Goal: Task Accomplishment & Management: Complete application form

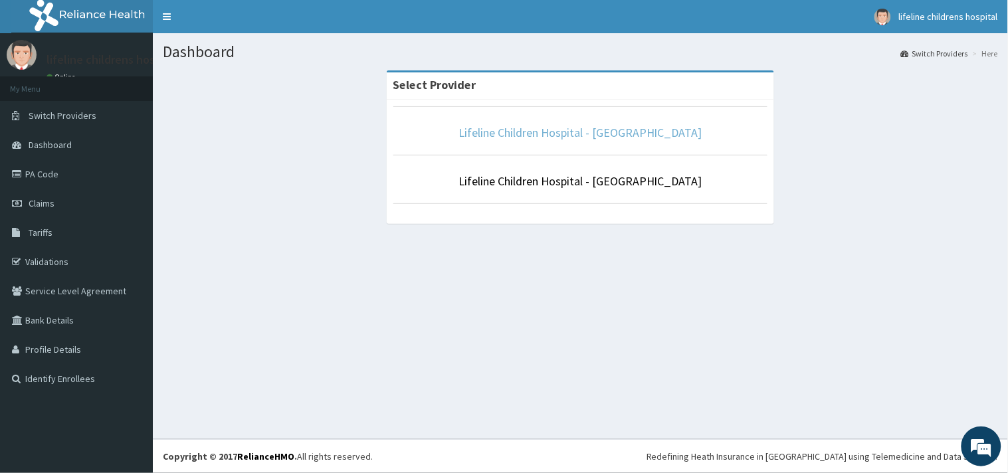
click at [574, 137] on link "Lifeline Children Hospital - [GEOGRAPHIC_DATA]" at bounding box center [580, 132] width 244 height 15
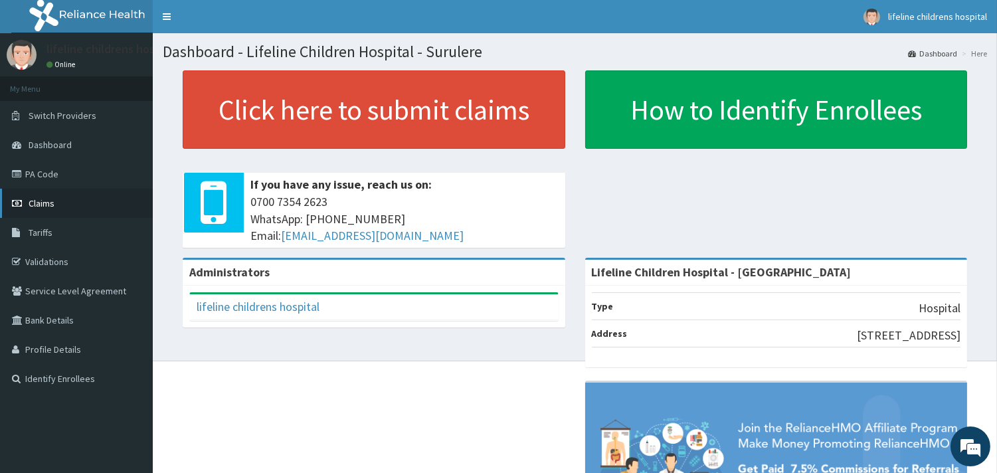
click at [41, 205] on span "Claims" at bounding box center [42, 203] width 26 height 12
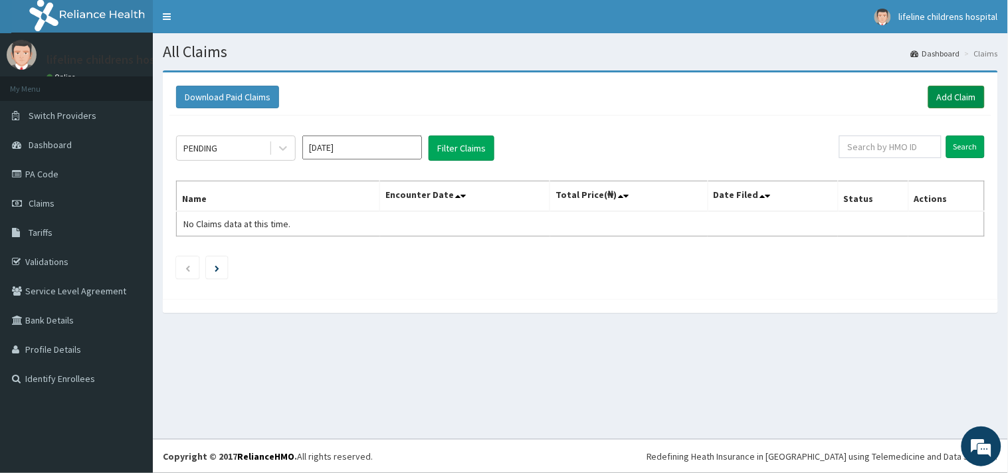
click at [940, 94] on link "Add Claim" at bounding box center [956, 97] width 56 height 23
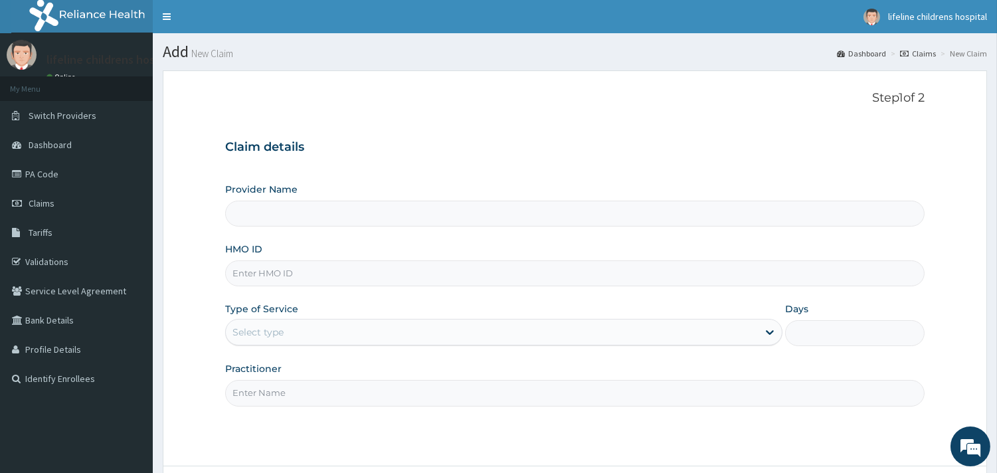
type input "Lifeline Children Hospital - Surulere"
click at [289, 268] on input "HMO ID" at bounding box center [575, 273] width 700 height 26
type input "PWC/10559/E"
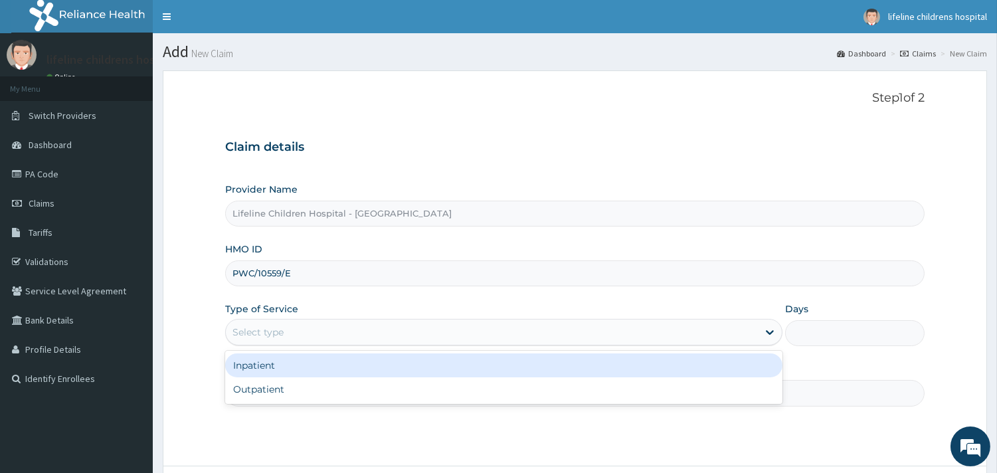
click at [262, 326] on div "Select type" at bounding box center [258, 332] width 51 height 13
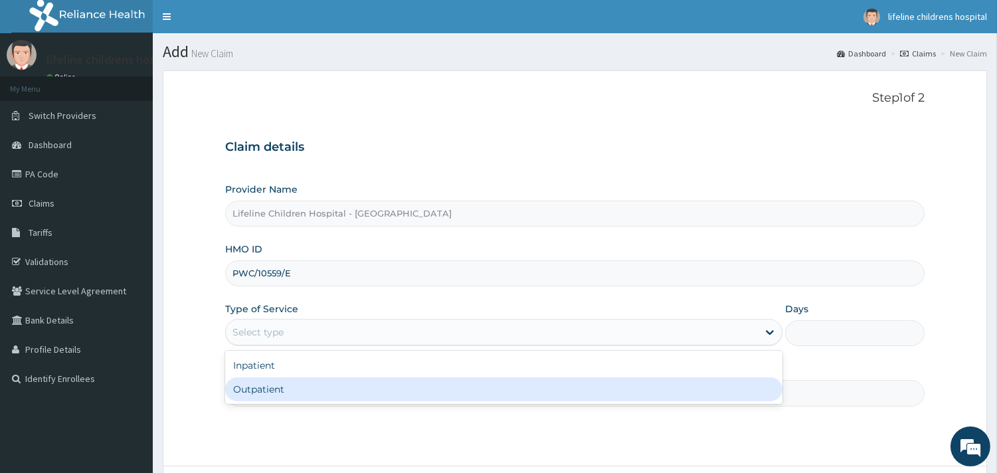
click at [276, 388] on div "Outpatient" at bounding box center [503, 389] width 557 height 24
type input "1"
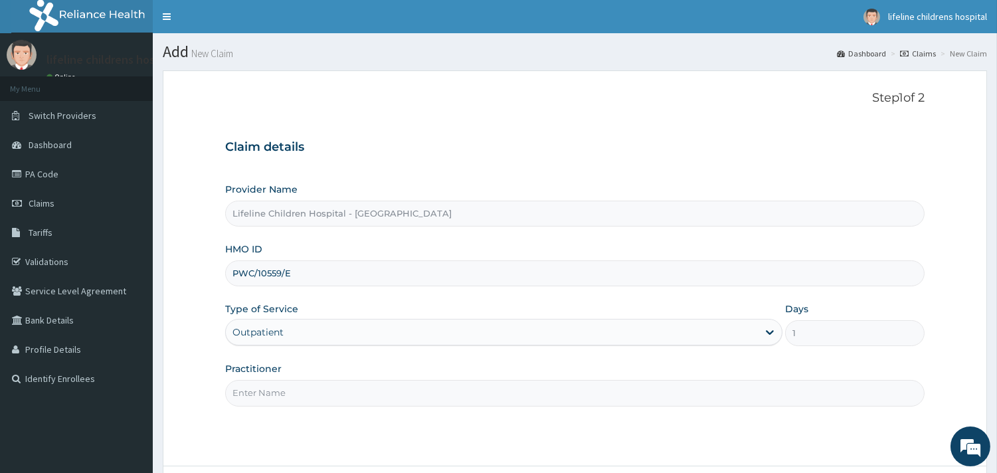
click at [276, 388] on input "Practitioner" at bounding box center [575, 393] width 700 height 26
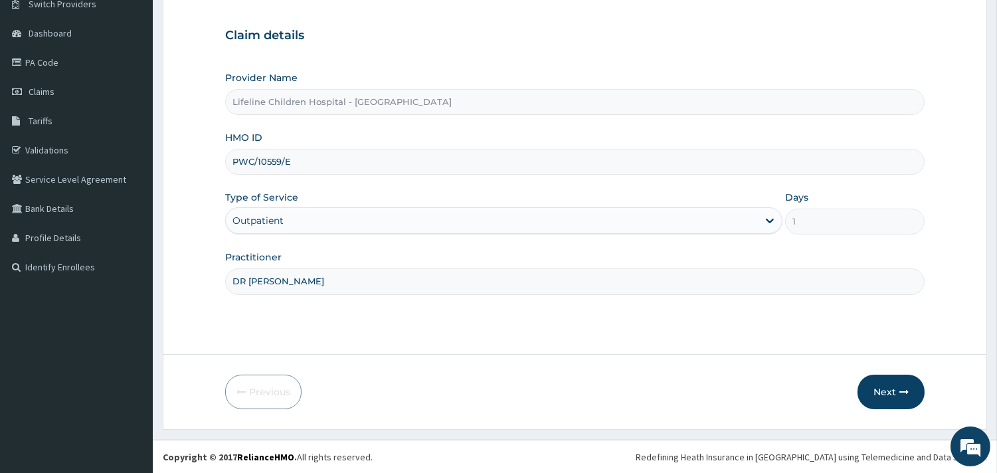
scroll to position [113, 0]
type input "DR NNAMDI"
click at [892, 388] on button "Next" at bounding box center [891, 391] width 67 height 35
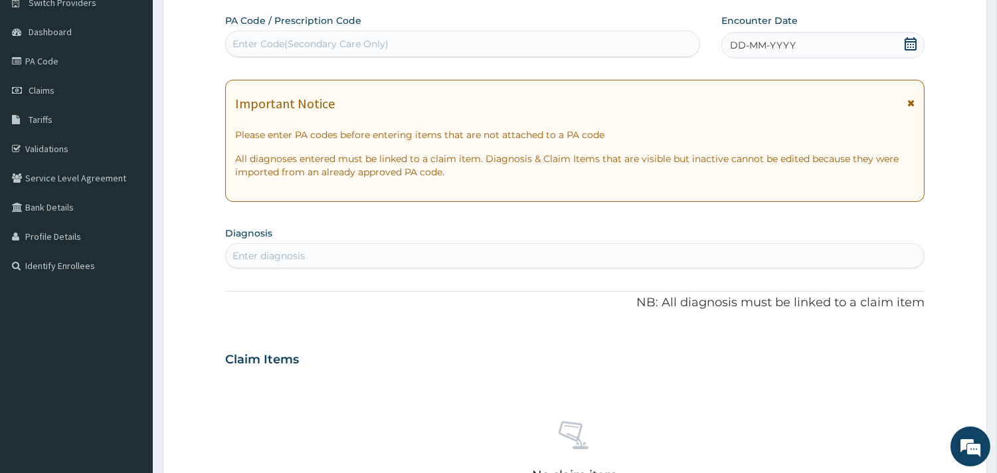
click at [751, 39] on span "DD-MM-YYYY" at bounding box center [763, 45] width 66 height 13
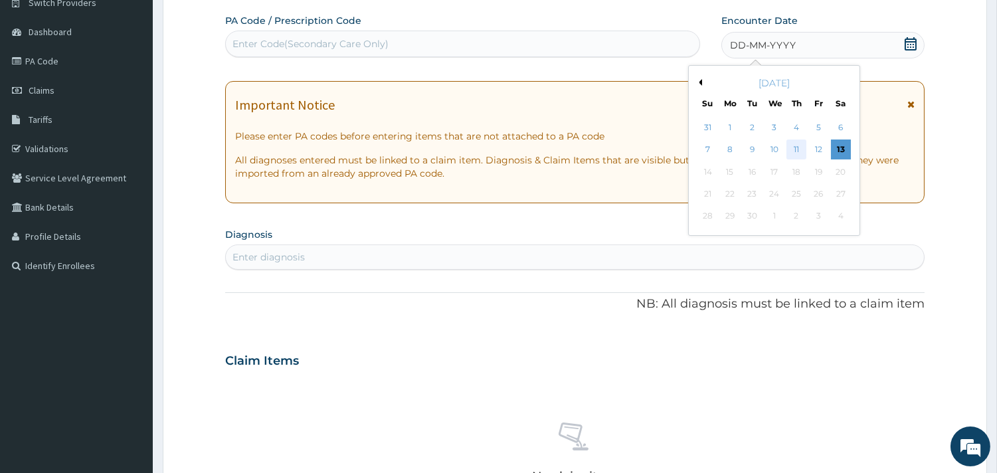
click at [795, 150] on div "11" at bounding box center [797, 150] width 20 height 20
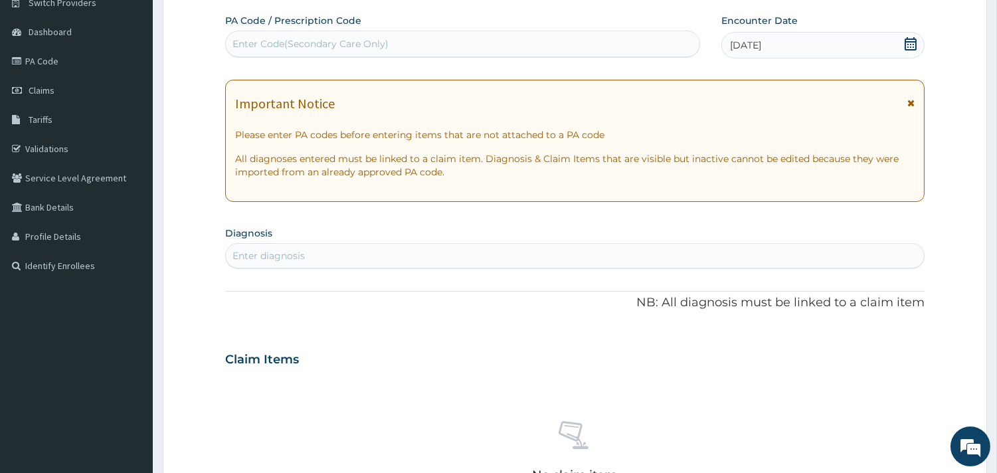
click at [297, 255] on div "Enter diagnosis" at bounding box center [269, 255] width 72 height 13
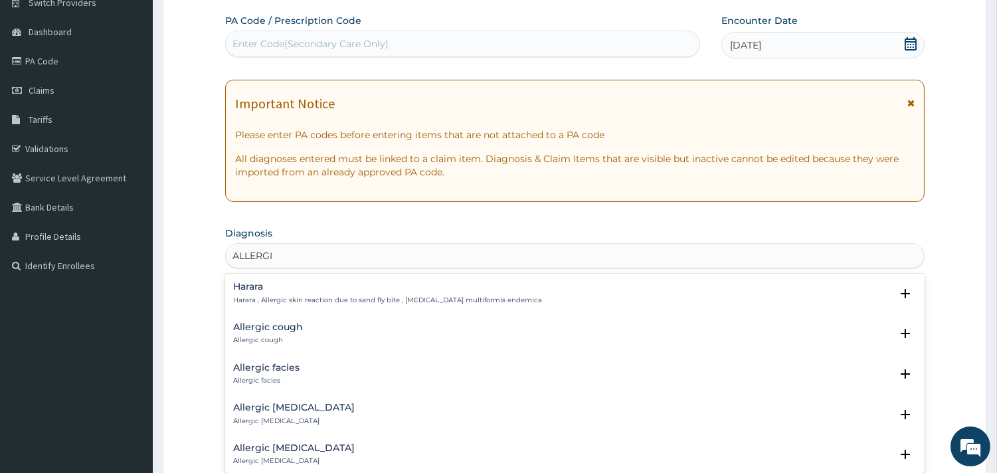
click at [561, 369] on div "Allergic facies Allergic facies" at bounding box center [575, 374] width 684 height 23
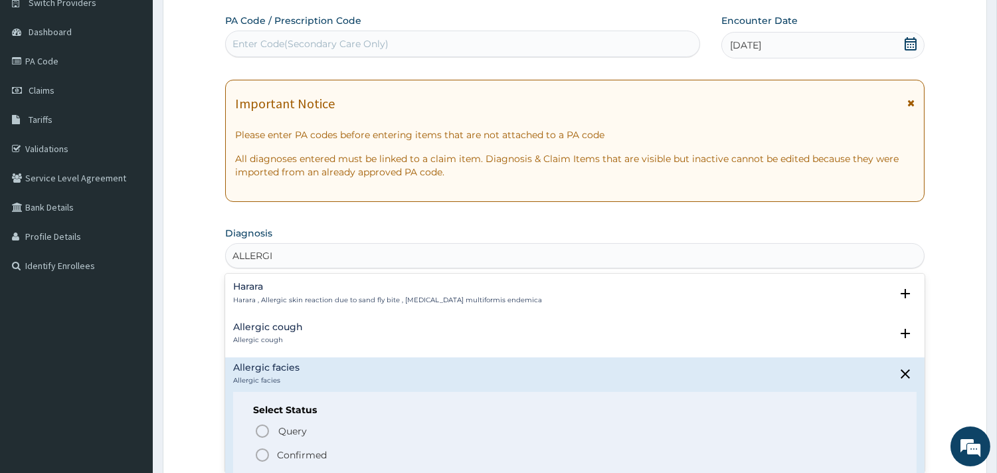
scroll to position [74, 0]
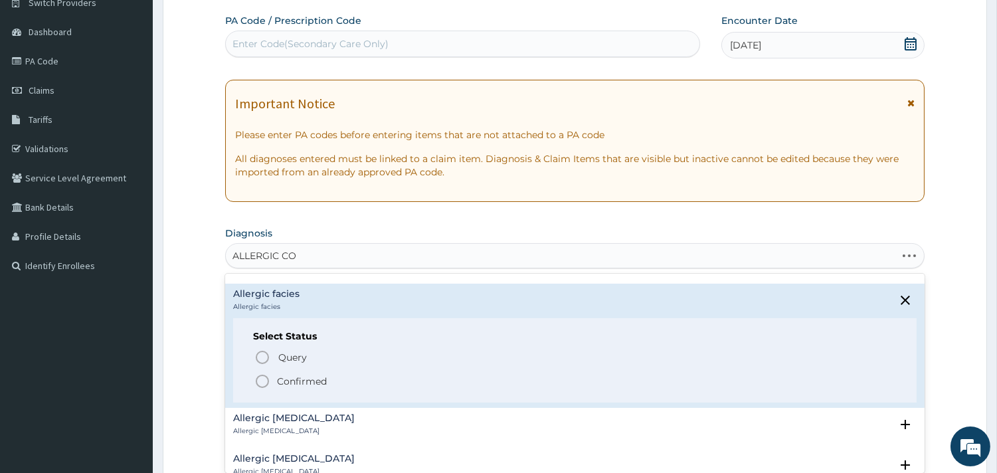
type input "ALLERGIC COU"
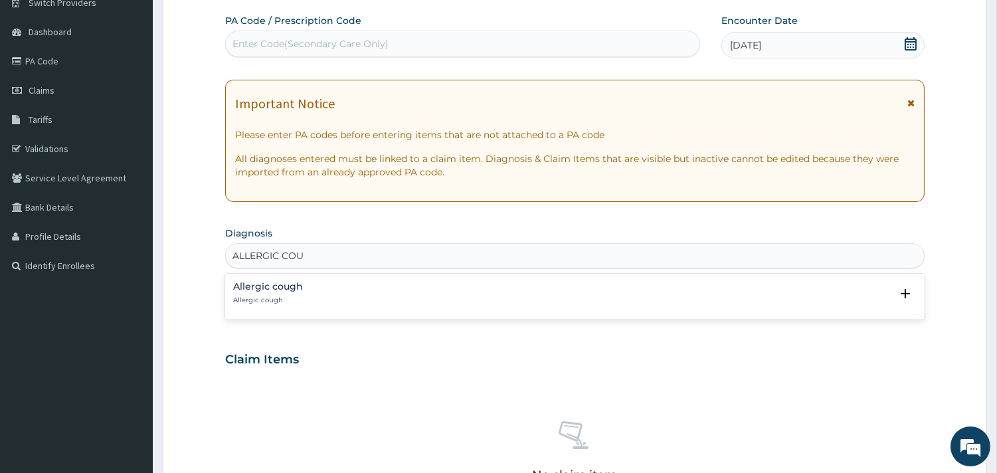
scroll to position [0, 0]
click at [278, 283] on h4 "Allergic cough" at bounding box center [268, 287] width 70 height 10
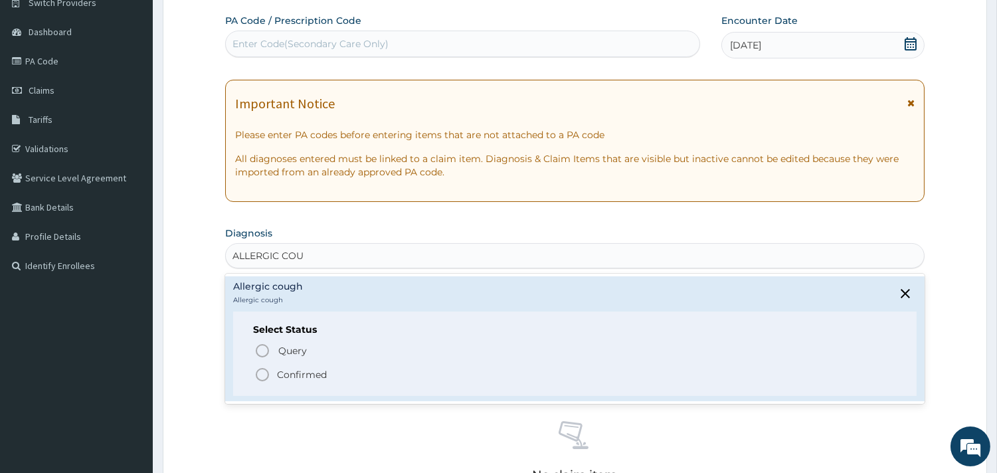
click at [321, 375] on p "Confirmed" at bounding box center [302, 374] width 50 height 13
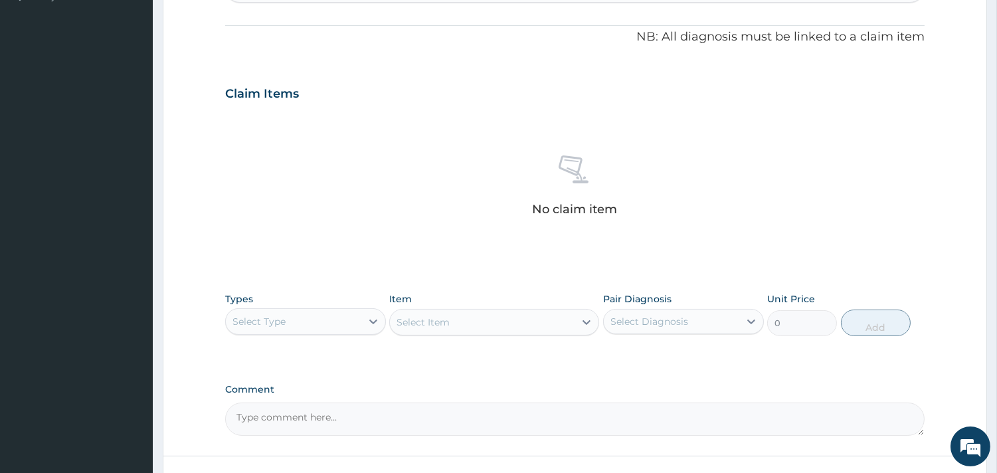
scroll to position [408, 0]
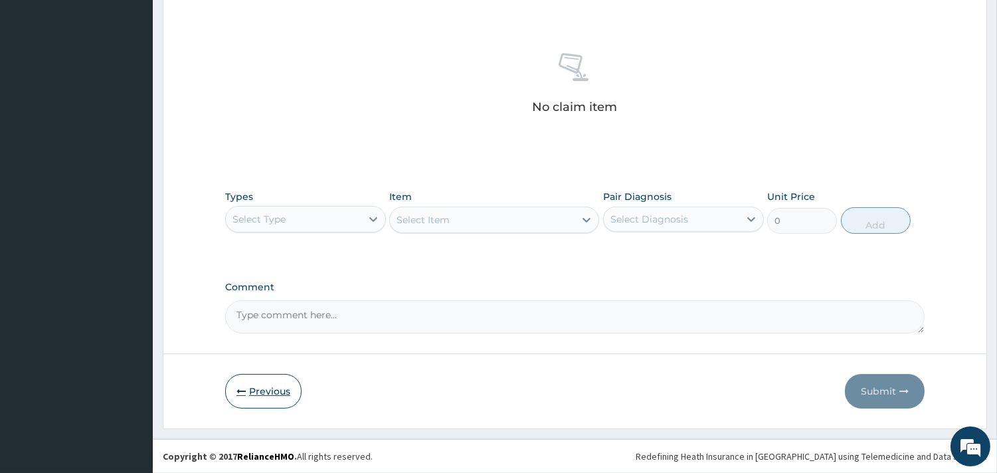
click at [284, 394] on button "Previous" at bounding box center [263, 391] width 76 height 35
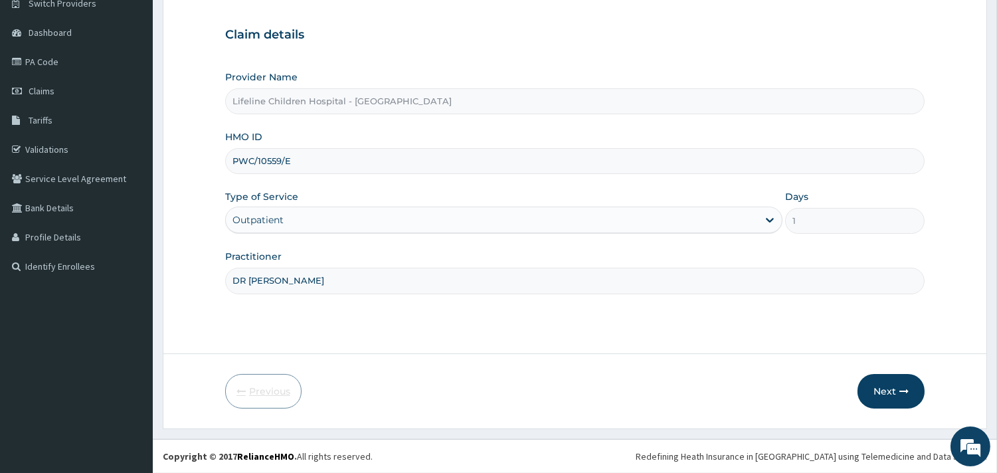
scroll to position [113, 0]
click at [330, 163] on input "PWC/10559/E" at bounding box center [575, 161] width 700 height 26
type input "P"
type input "MFO/10026/B"
click at [906, 387] on icon "button" at bounding box center [904, 391] width 9 height 9
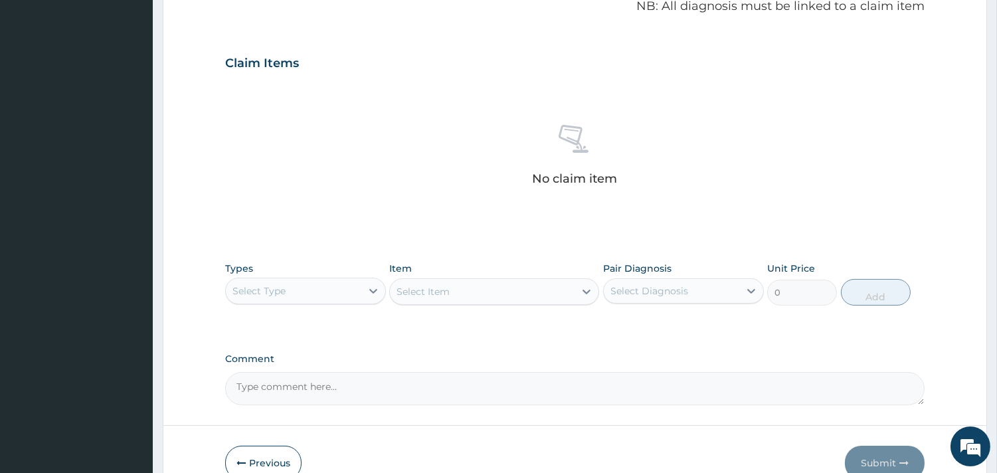
scroll to position [482, 0]
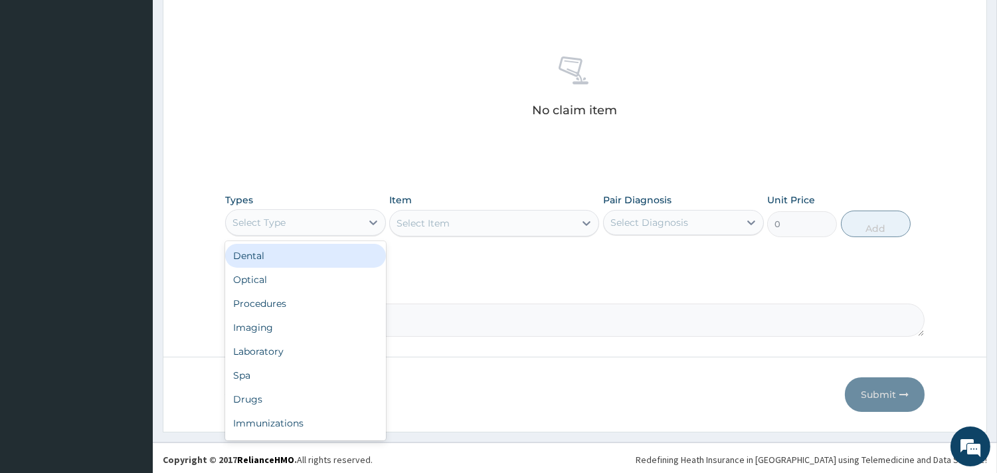
click at [359, 220] on div "Select Type" at bounding box center [294, 222] width 136 height 21
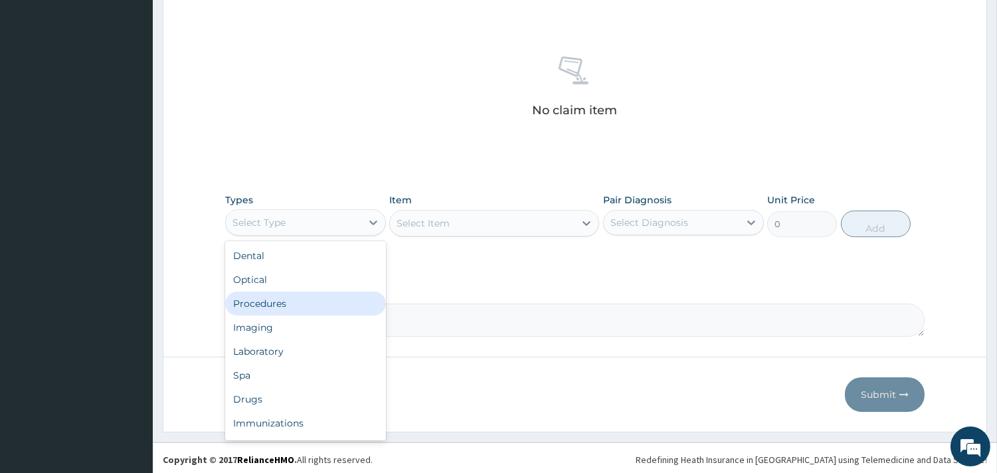
click at [324, 302] on div "Procedures" at bounding box center [305, 304] width 161 height 24
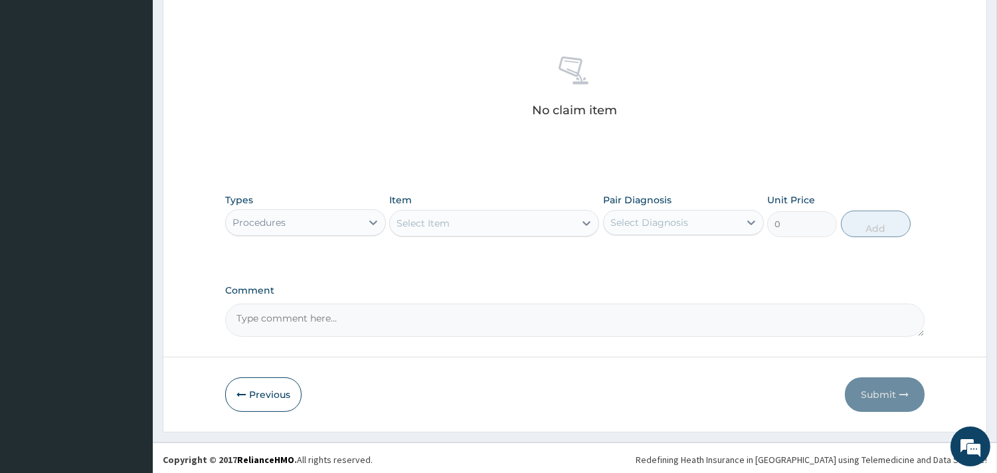
click at [543, 226] on div "Select Item" at bounding box center [494, 223] width 210 height 27
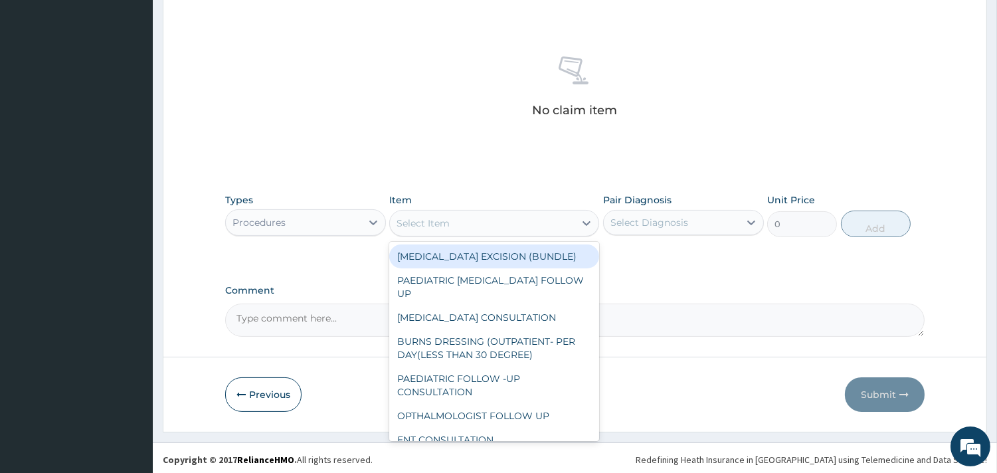
click at [466, 221] on div "Select Item" at bounding box center [482, 223] width 185 height 21
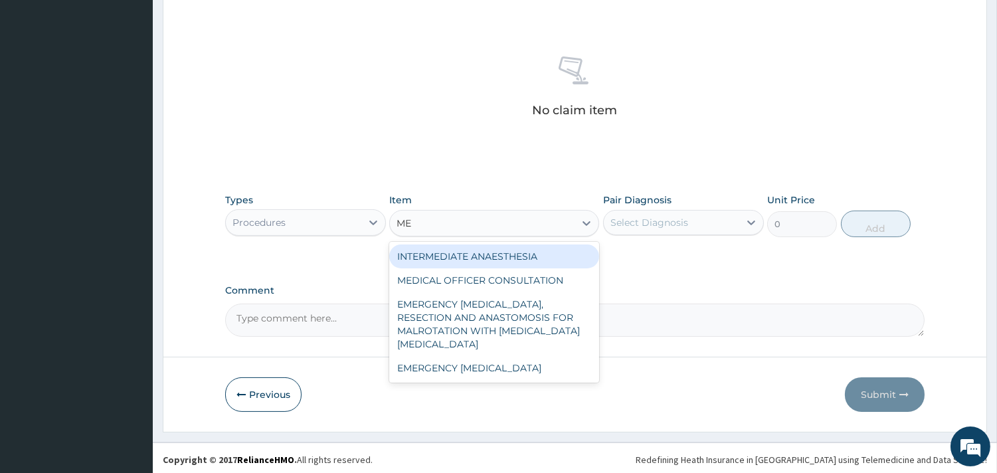
type input "MED"
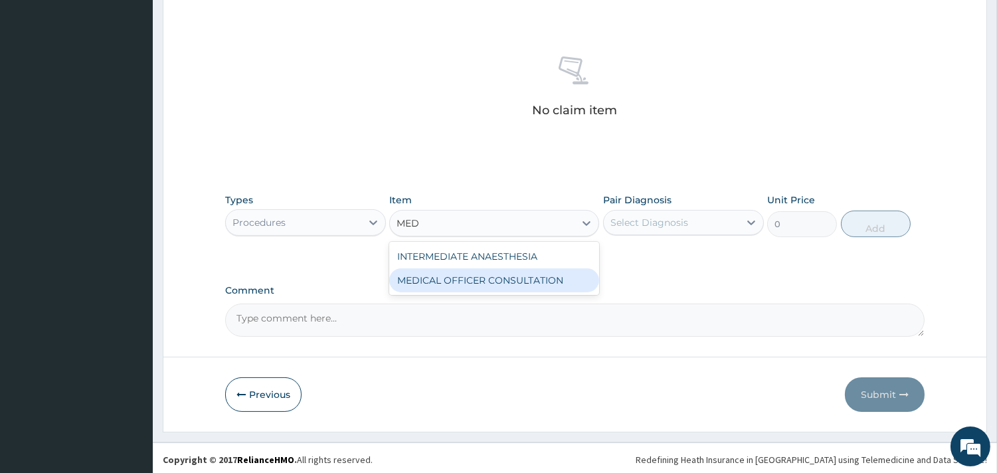
click at [470, 274] on div "MEDICAL OFFICER CONSULTATION" at bounding box center [494, 280] width 210 height 24
type input "10500"
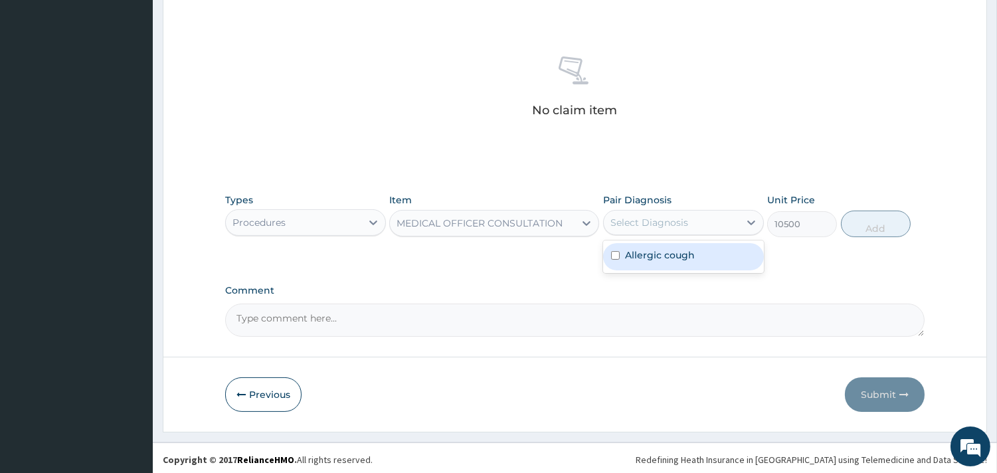
click at [701, 214] on div "Select Diagnosis" at bounding box center [672, 222] width 136 height 21
click at [704, 252] on div "Allergic cough" at bounding box center [683, 256] width 161 height 27
checkbox input "true"
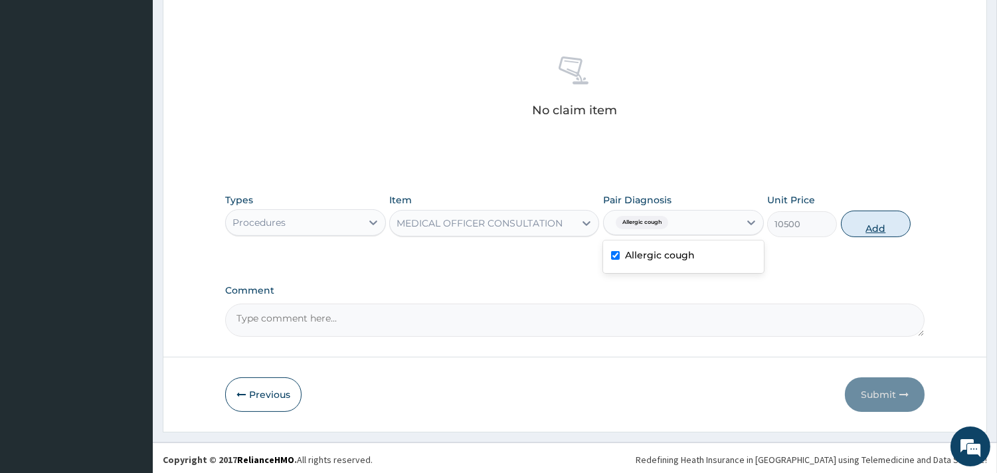
click at [852, 218] on button "Add" at bounding box center [876, 224] width 70 height 27
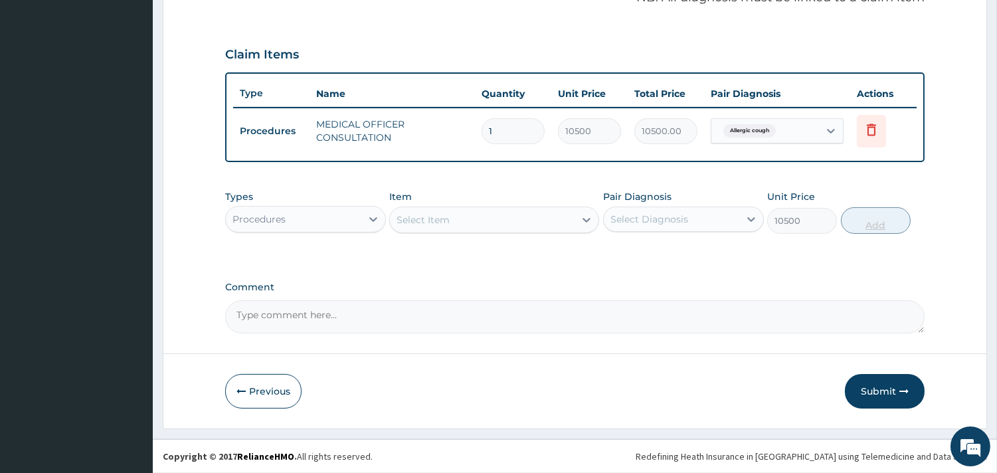
type input "0"
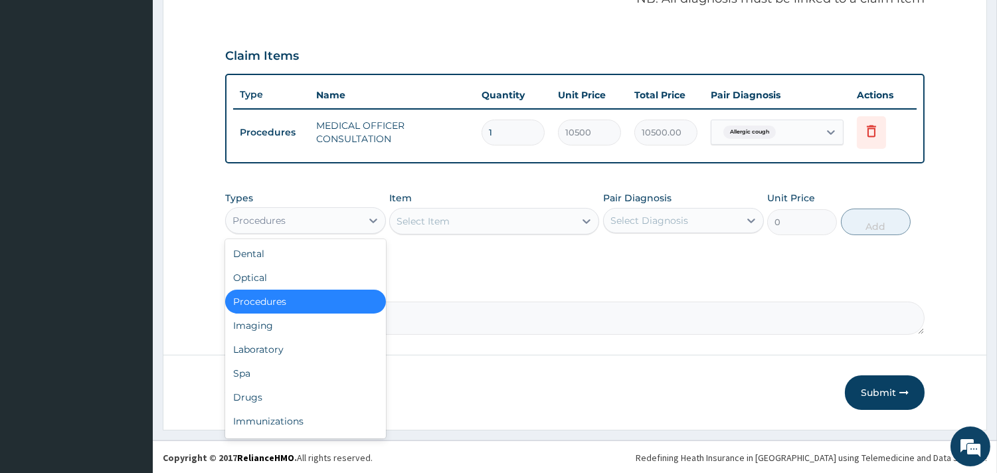
click at [313, 217] on div "Procedures" at bounding box center [294, 220] width 136 height 21
click at [290, 340] on div "Laboratory" at bounding box center [305, 349] width 161 height 24
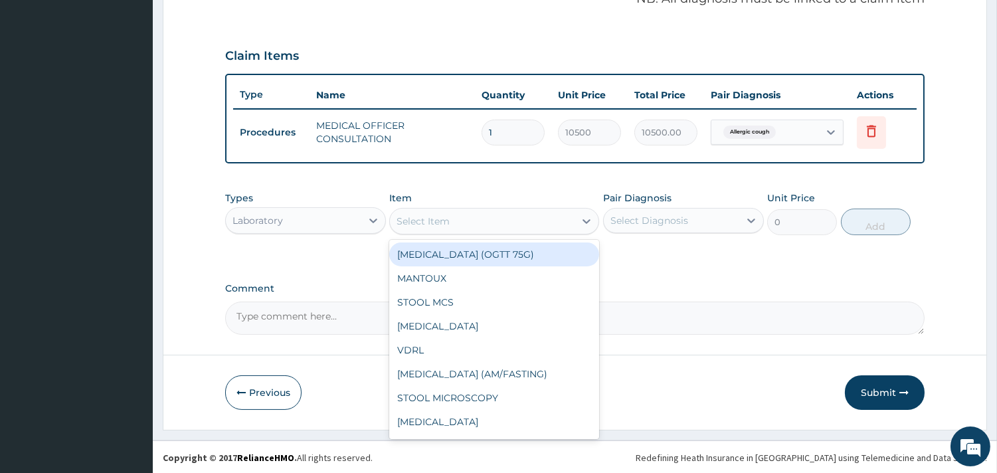
click at [460, 221] on div "Select Item" at bounding box center [482, 221] width 185 height 21
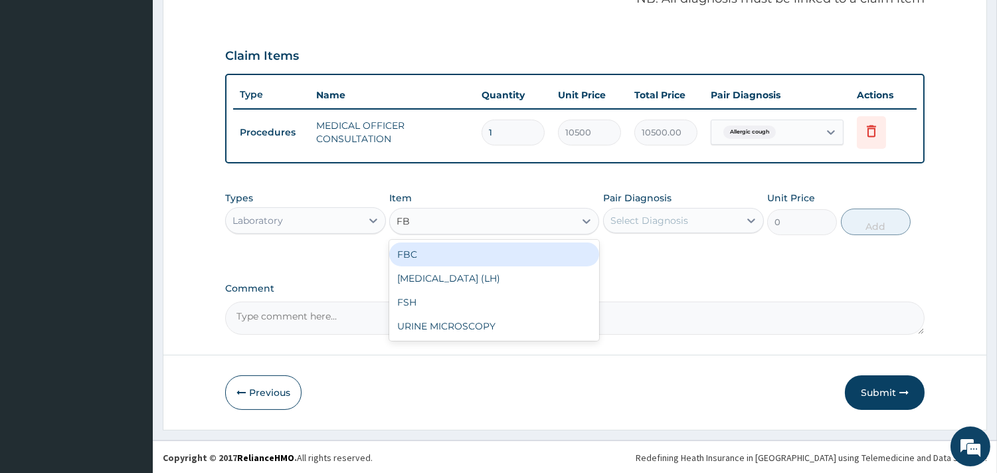
type input "FBC"
click at [561, 247] on div "FBC" at bounding box center [494, 254] width 210 height 24
type input "4500"
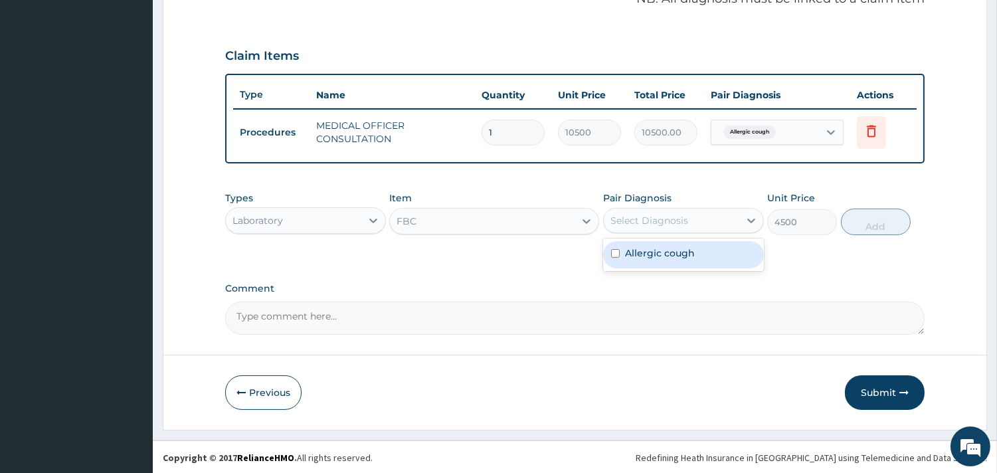
click at [692, 223] on div "Select Diagnosis" at bounding box center [672, 220] width 136 height 21
click at [686, 255] on label "Allergic cough" at bounding box center [660, 252] width 70 height 13
checkbox input "true"
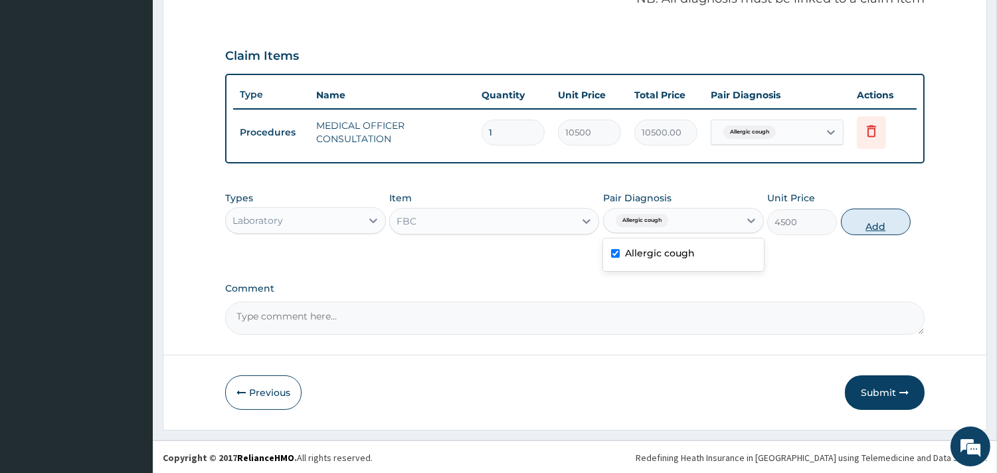
click at [888, 223] on button "Add" at bounding box center [876, 222] width 70 height 27
type input "0"
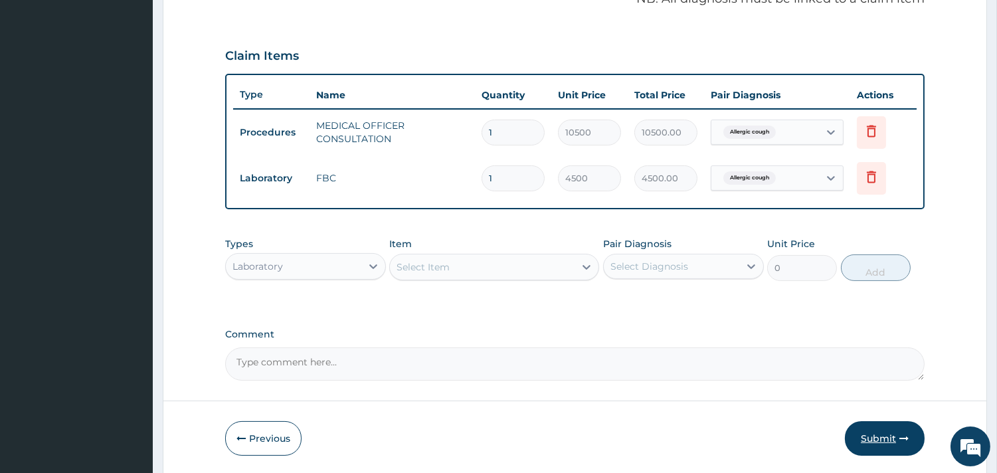
click at [878, 438] on button "Submit" at bounding box center [885, 438] width 80 height 35
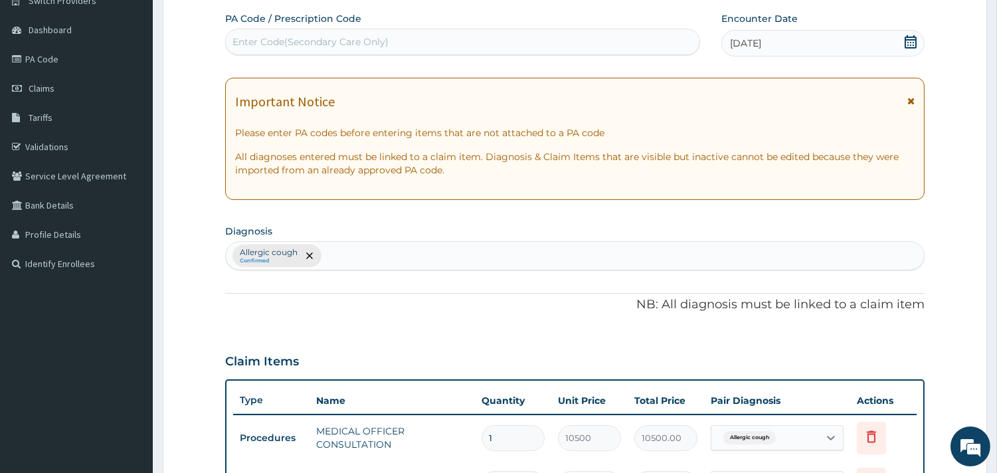
scroll to position [51, 0]
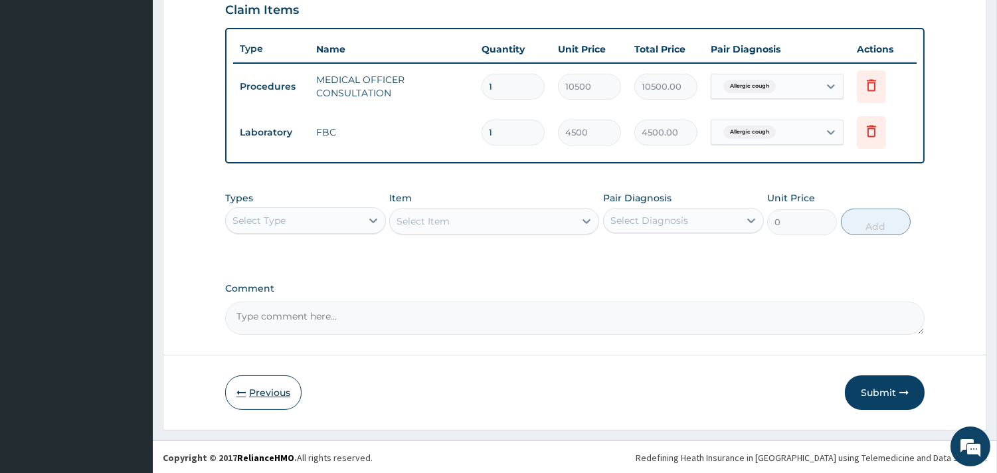
click at [271, 376] on button "Previous" at bounding box center [263, 392] width 76 height 35
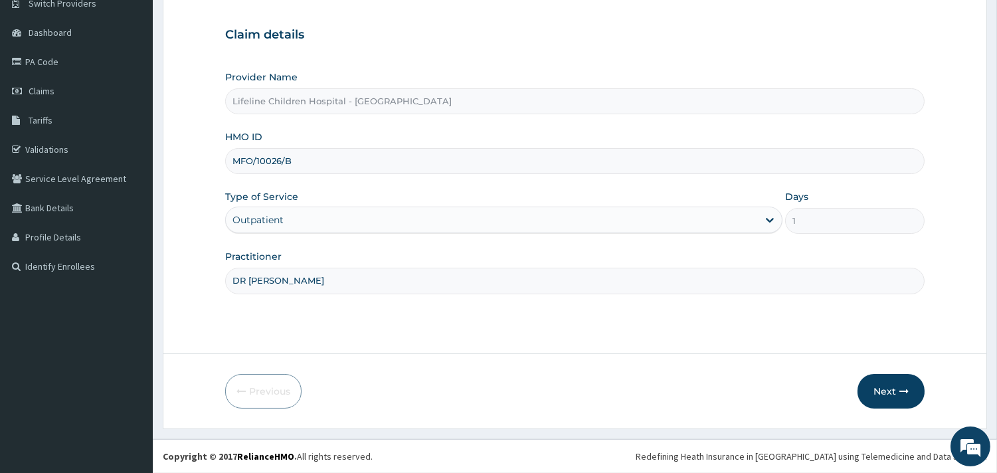
click at [252, 156] on input "MFO/10026/B" at bounding box center [575, 161] width 700 height 26
type input "MFD/10026/B"
click at [898, 385] on button "Next" at bounding box center [891, 391] width 67 height 35
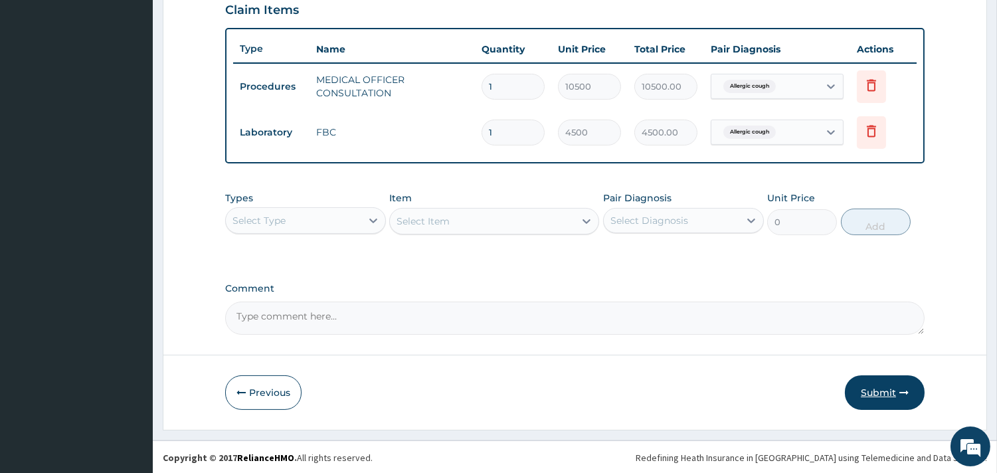
click at [891, 386] on button "Submit" at bounding box center [885, 392] width 80 height 35
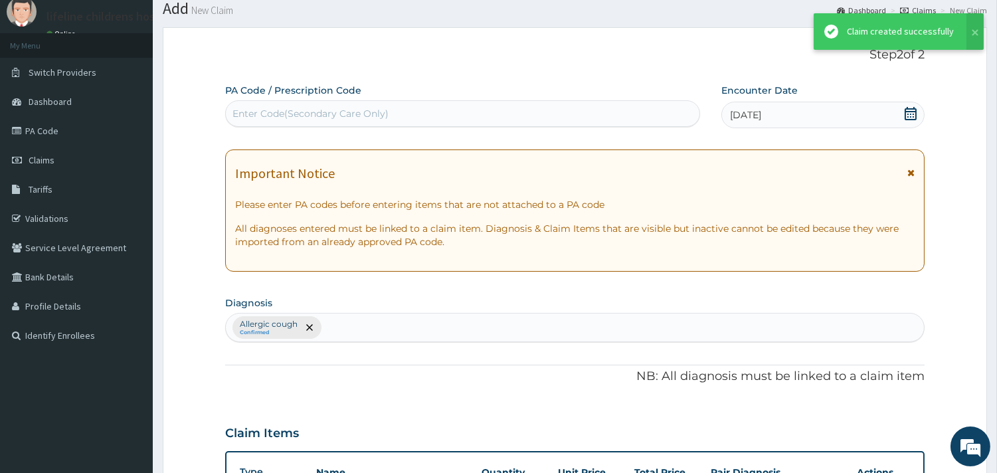
scroll to position [466, 0]
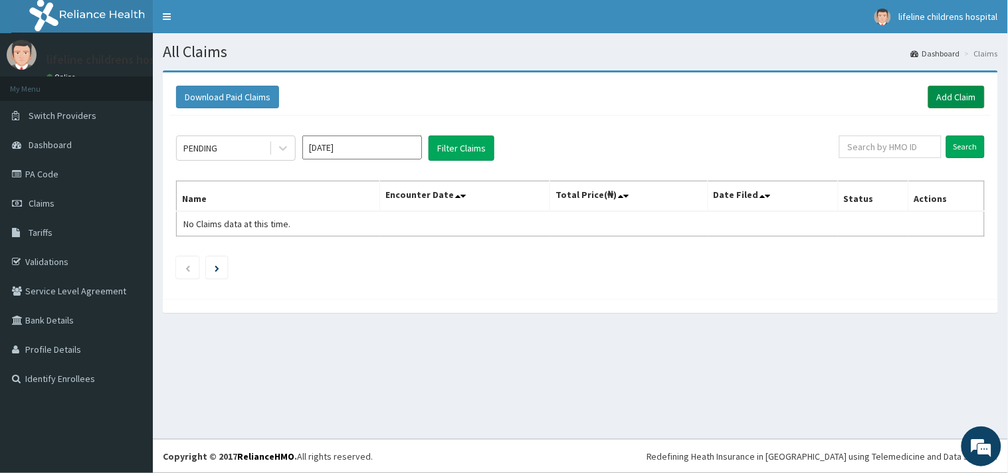
click at [942, 98] on link "Add Claim" at bounding box center [956, 97] width 56 height 23
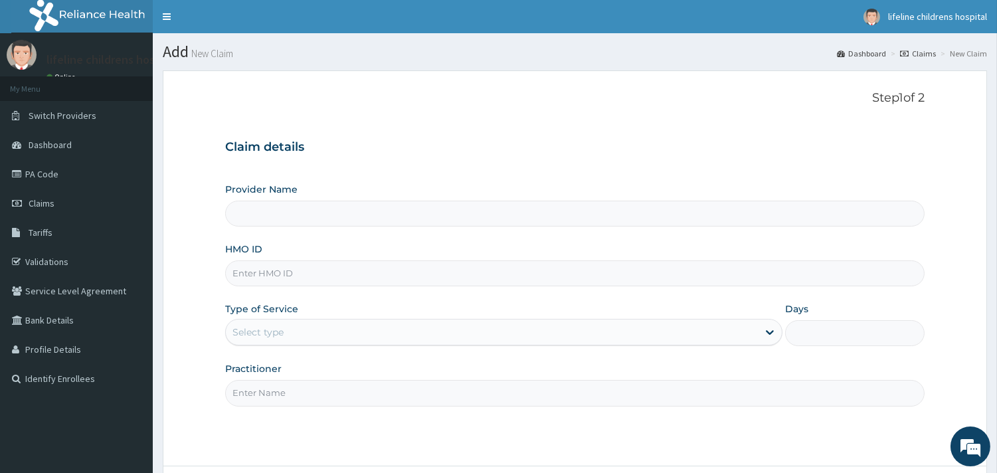
click at [257, 276] on input "HMO ID" at bounding box center [575, 273] width 700 height 26
type input "Lifeline Children Hospital - Surulere"
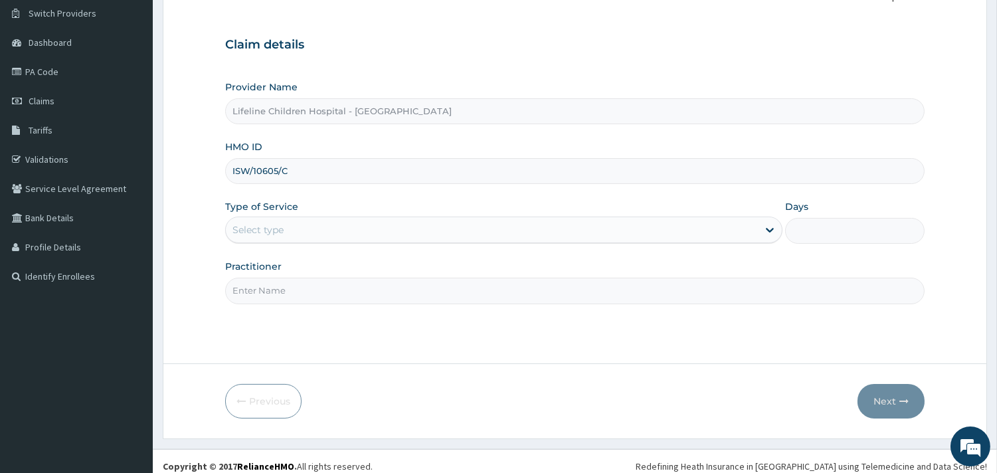
scroll to position [113, 0]
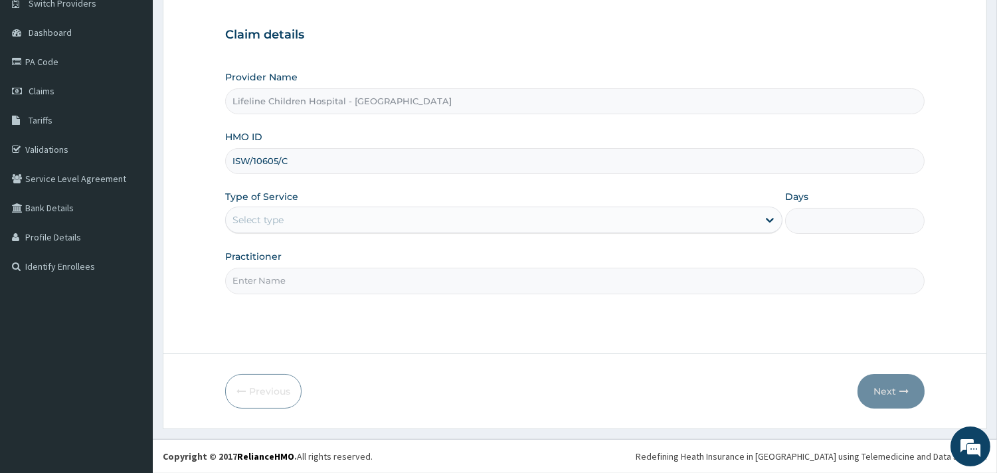
type input "ISW/10605/C"
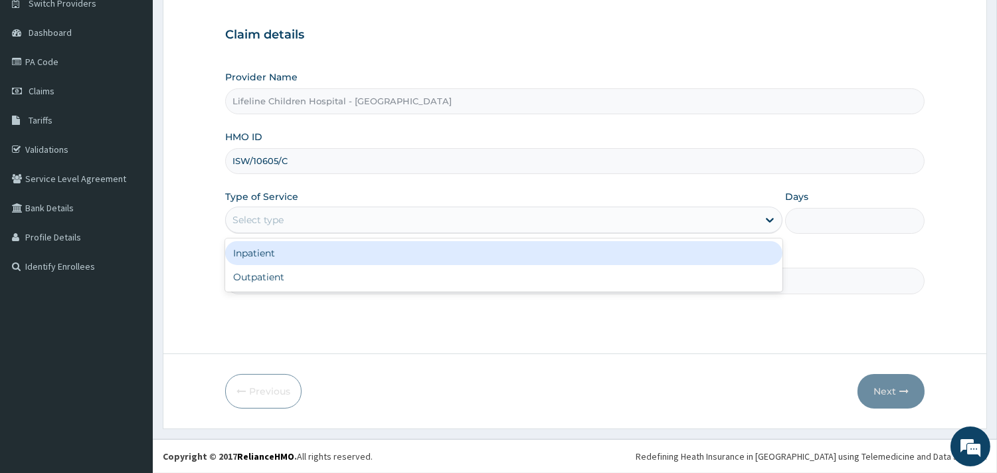
click at [310, 215] on div "Select type" at bounding box center [492, 219] width 532 height 21
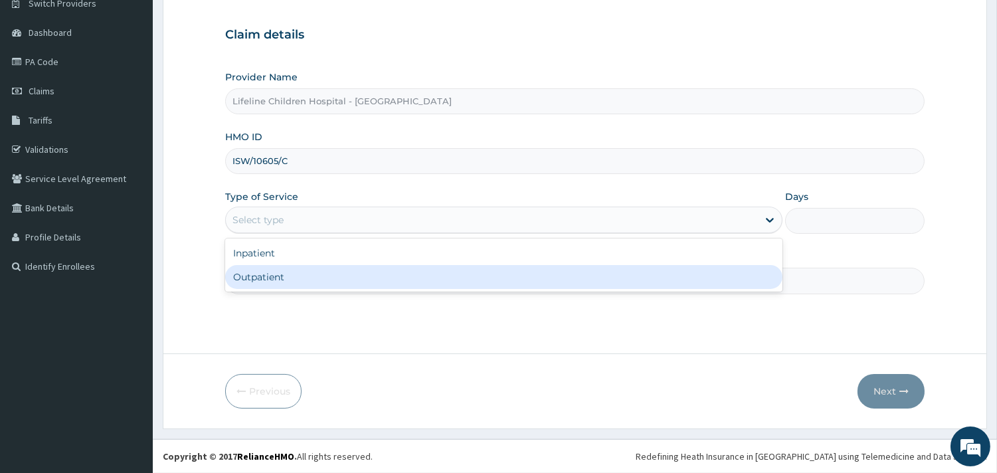
click at [281, 273] on div "Outpatient" at bounding box center [503, 277] width 557 height 24
type input "1"
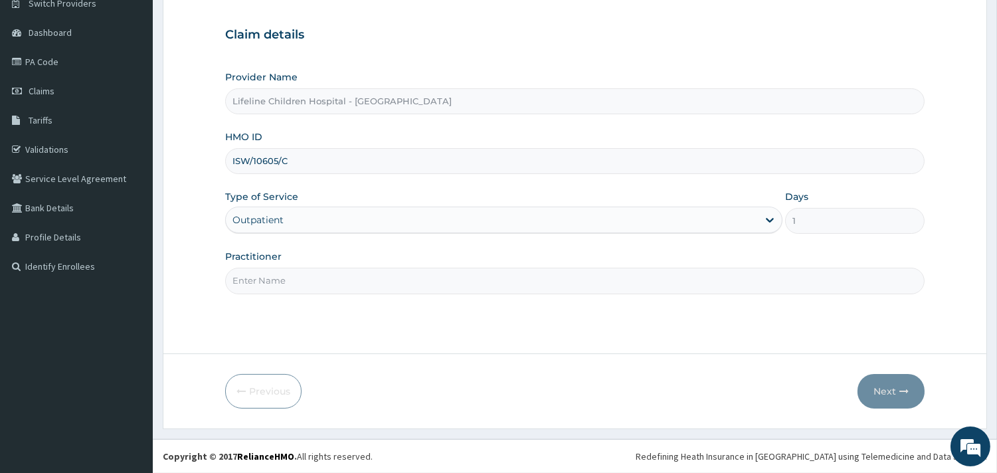
click at [282, 278] on input "Practitioner" at bounding box center [575, 281] width 700 height 26
type input "DR OKOROBIE"
click at [875, 384] on button "Next" at bounding box center [891, 391] width 67 height 35
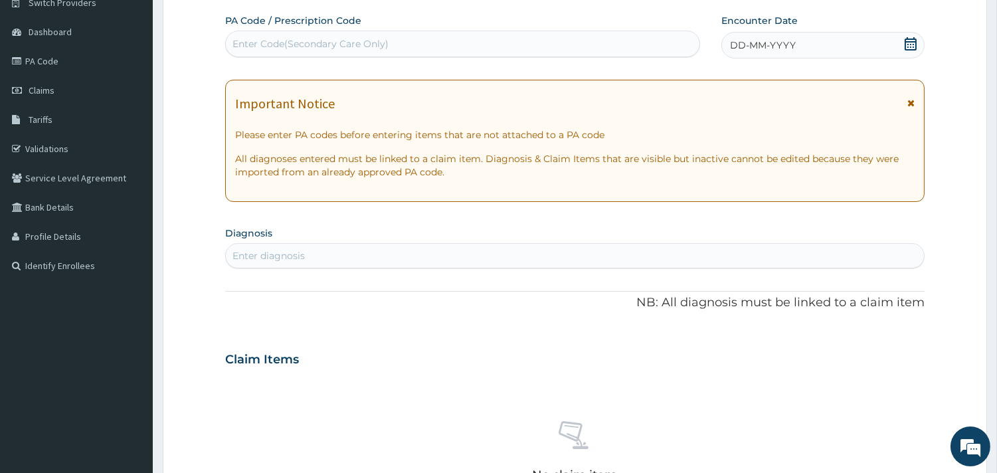
click at [787, 50] on span "DD-MM-YYYY" at bounding box center [763, 45] width 66 height 13
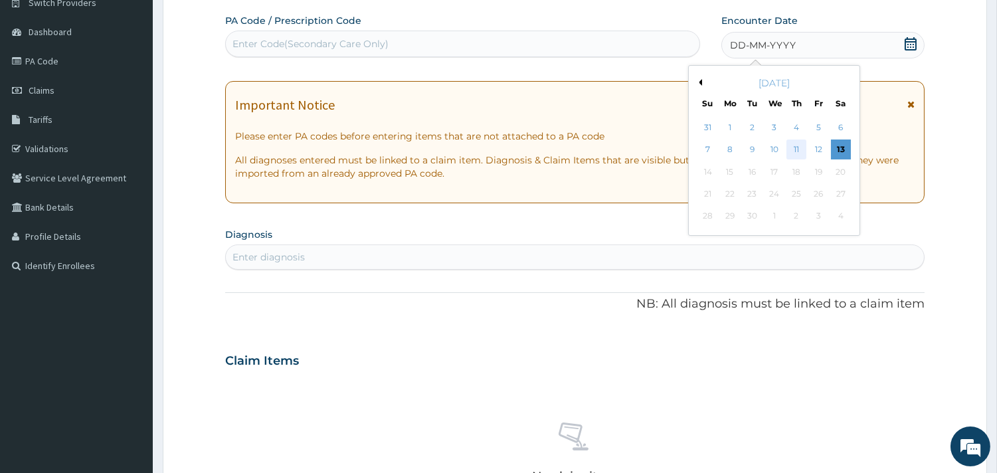
click at [799, 150] on div "11" at bounding box center [797, 150] width 20 height 20
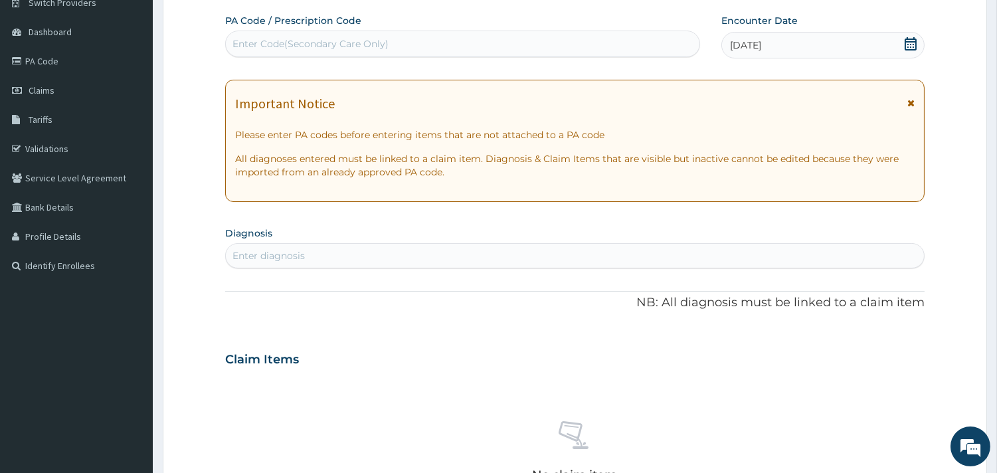
click at [282, 255] on div "Enter diagnosis" at bounding box center [269, 255] width 72 height 13
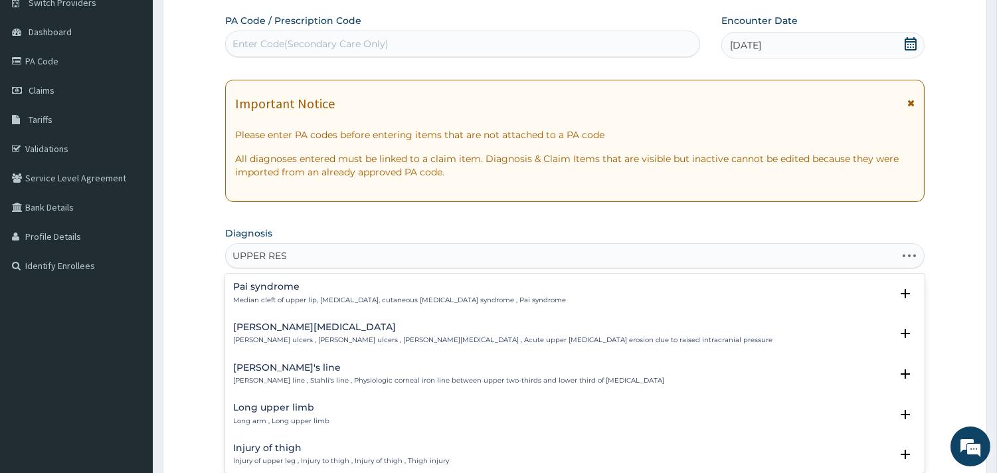
type input "UPPER RESP"
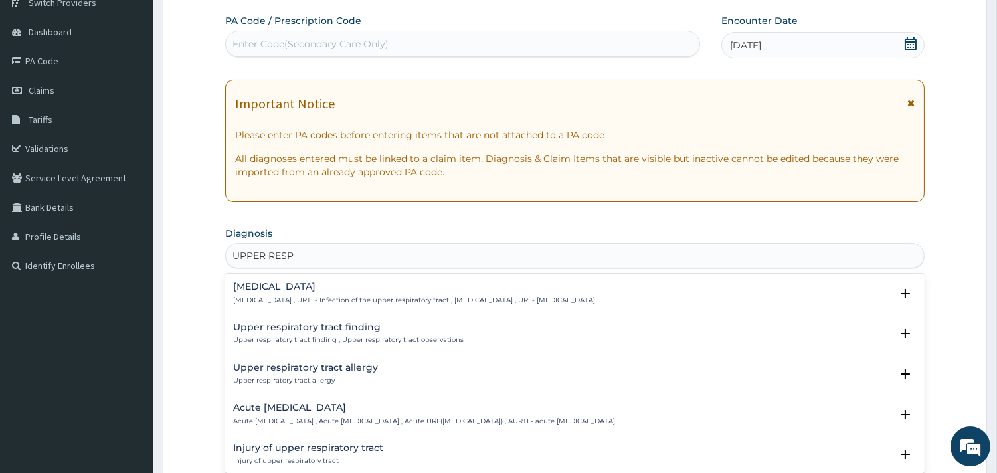
click at [272, 297] on p "Upper respiratory infection , URTI - Infection of the upper respiratory tract ,…" at bounding box center [414, 300] width 362 height 9
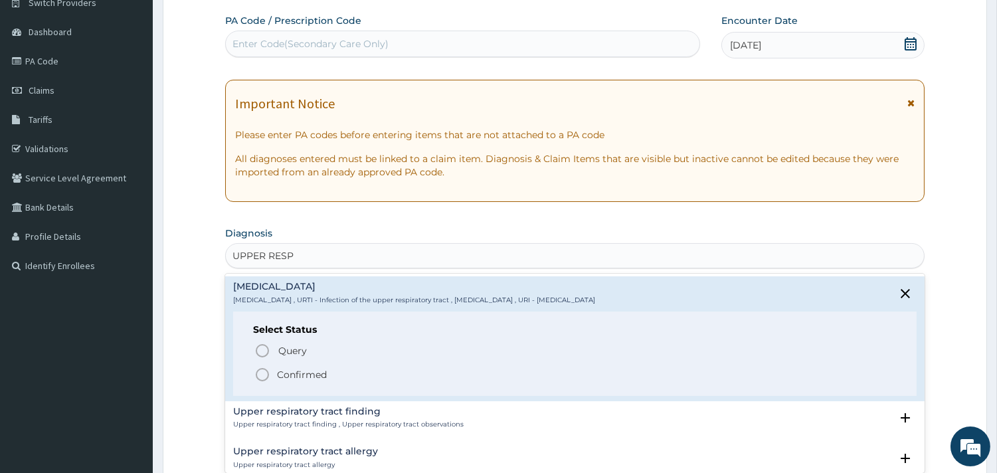
click at [306, 379] on p "Confirmed" at bounding box center [302, 374] width 50 height 13
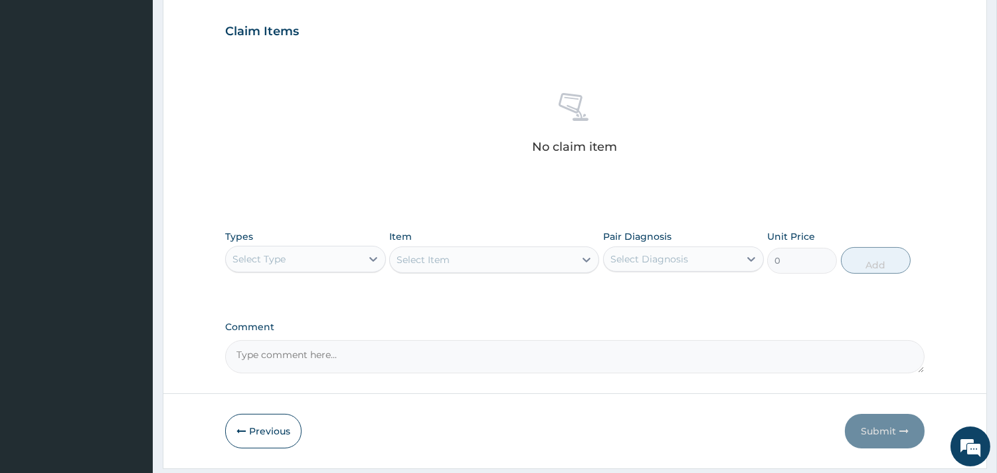
scroll to position [482, 0]
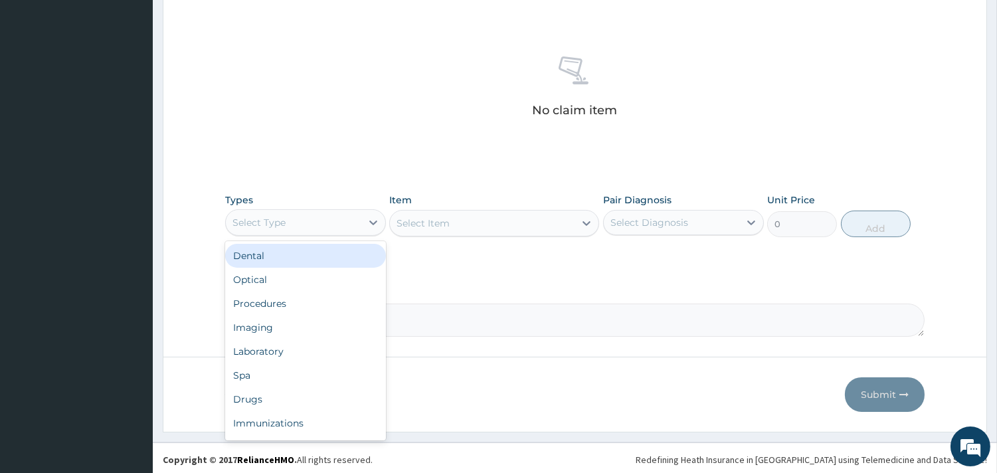
click at [346, 222] on div "Select Type" at bounding box center [294, 222] width 136 height 21
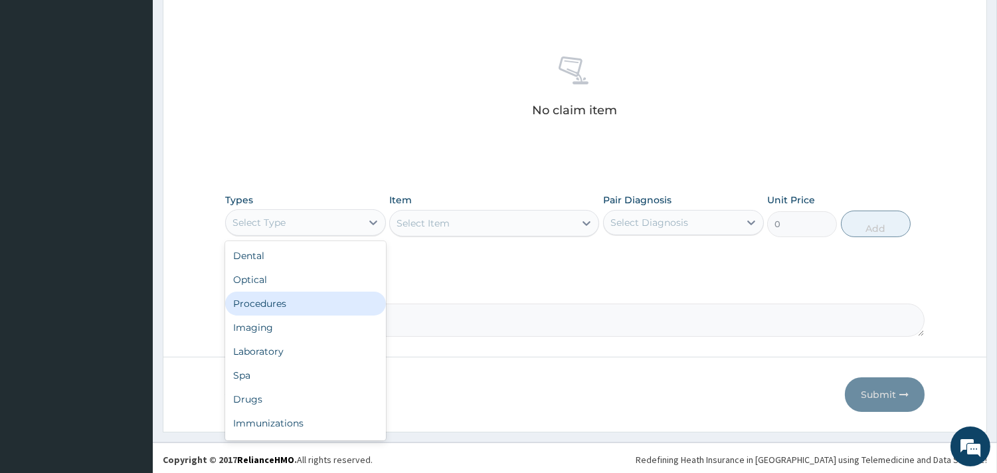
click at [310, 309] on div "Procedures" at bounding box center [305, 304] width 161 height 24
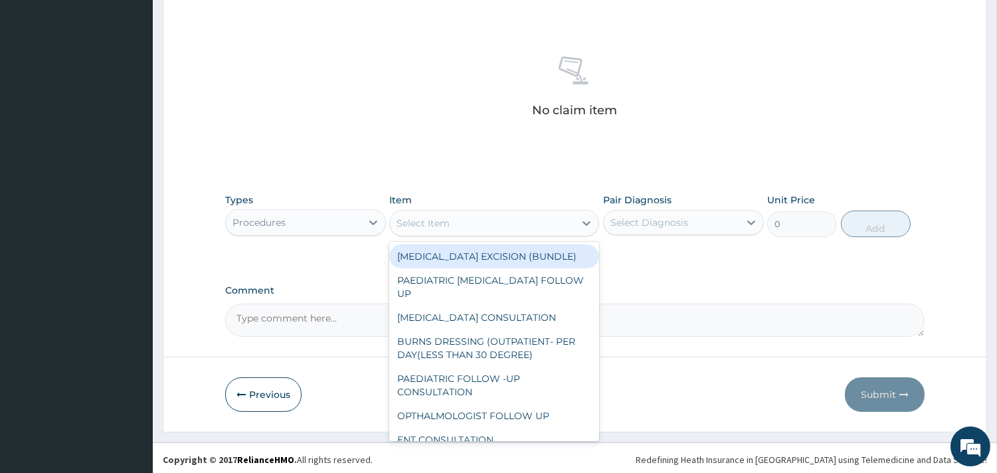
click at [429, 220] on div "Select Item" at bounding box center [423, 223] width 53 height 13
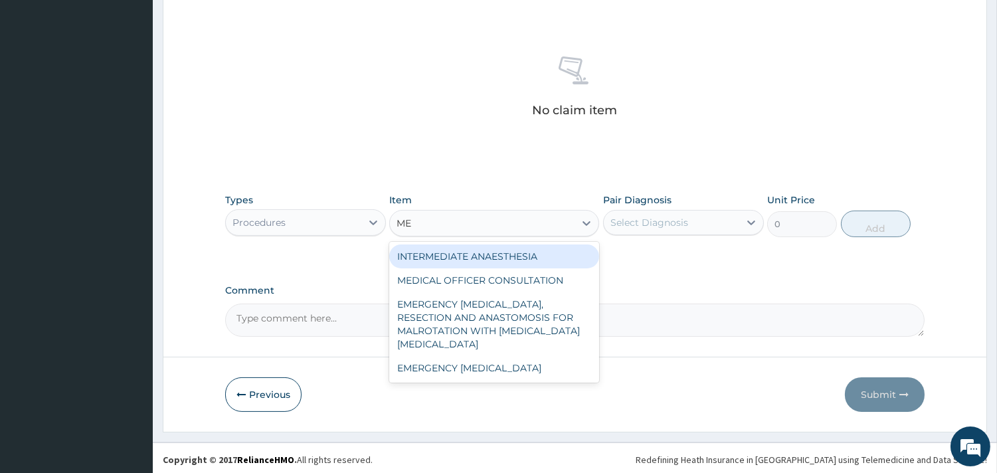
type input "MED"
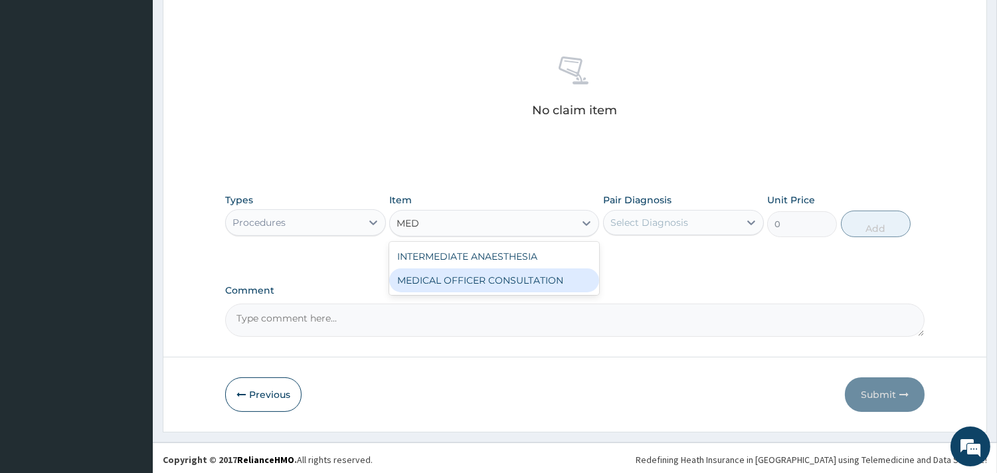
click at [450, 276] on div "MEDICAL OFFICER CONSULTATION" at bounding box center [494, 280] width 210 height 24
type input "10500"
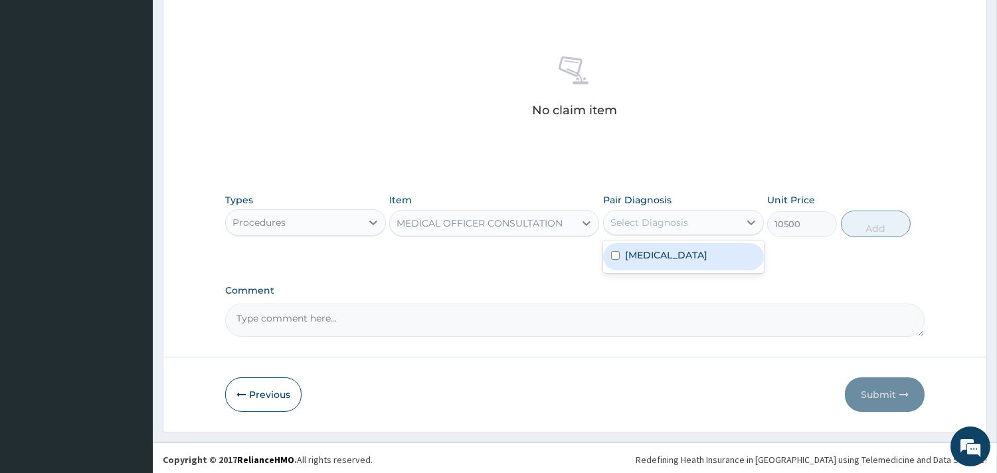
click at [652, 221] on div "Select Diagnosis" at bounding box center [650, 222] width 78 height 13
click at [671, 262] on div "Upper respiratory infection" at bounding box center [683, 256] width 161 height 27
checkbox input "true"
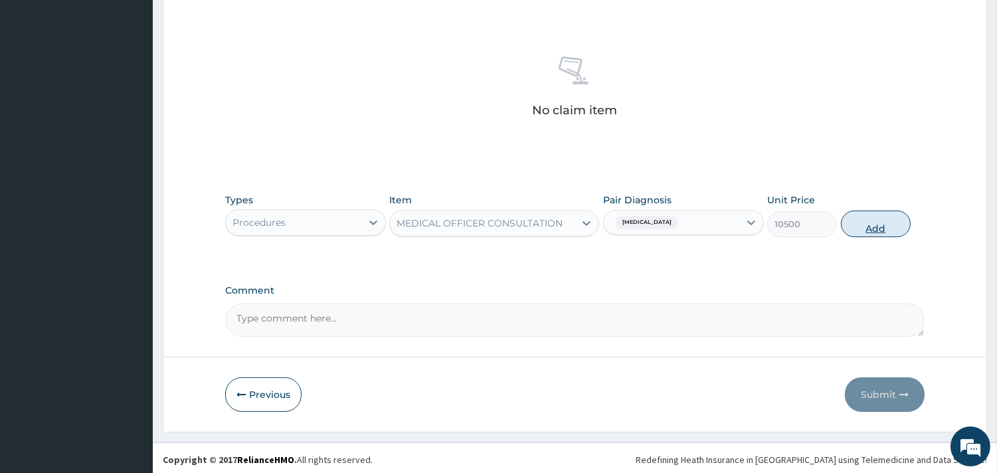
click at [851, 221] on button "Add" at bounding box center [876, 224] width 70 height 27
type input "0"
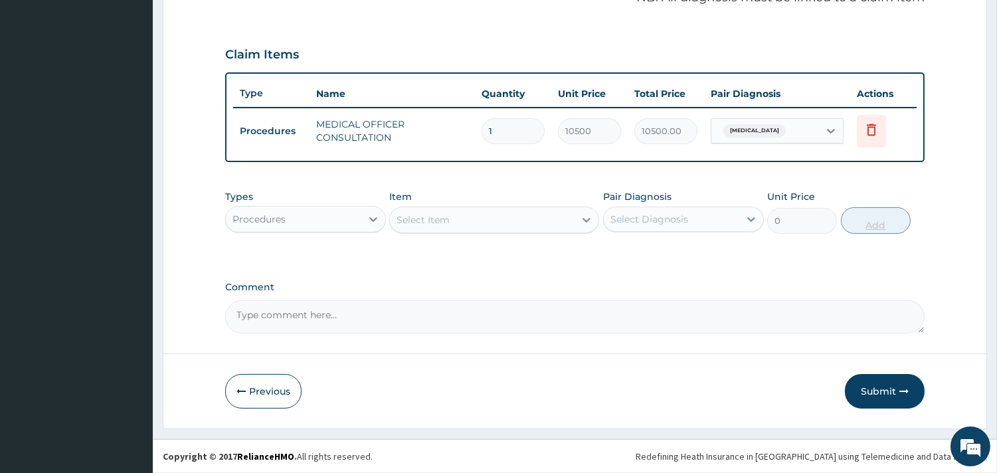
scroll to position [421, 0]
click at [353, 217] on div "Procedures" at bounding box center [294, 220] width 136 height 21
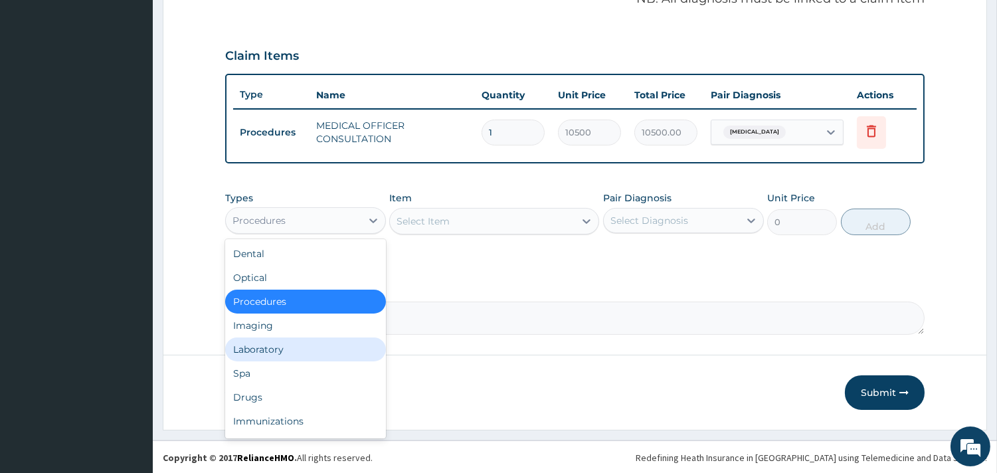
click at [282, 347] on div "Laboratory" at bounding box center [305, 349] width 161 height 24
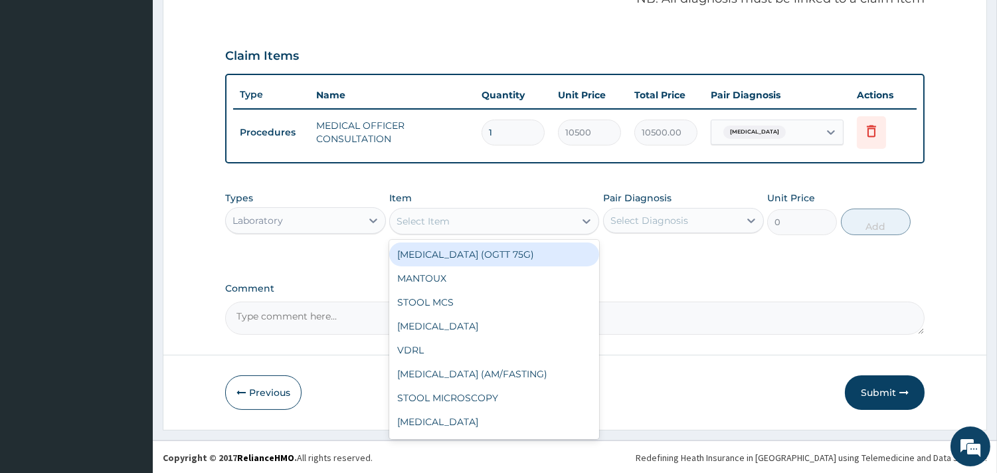
click at [448, 221] on div "Select Item" at bounding box center [423, 221] width 53 height 13
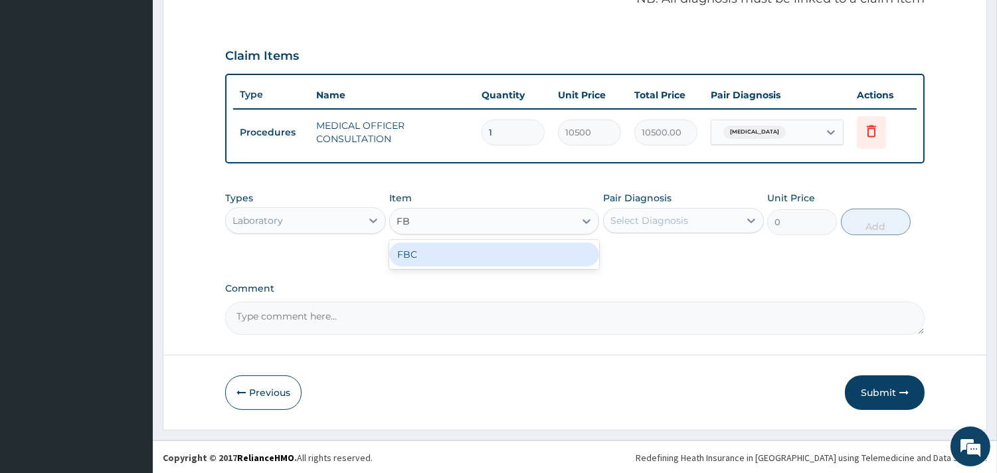
type input "FBC"
click at [447, 242] on div "FBC" at bounding box center [494, 254] width 210 height 24
type input "4500"
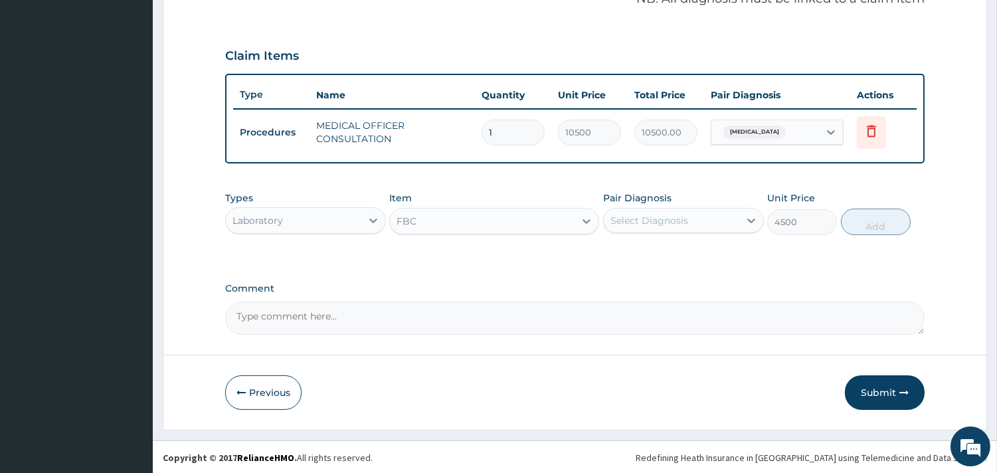
click at [685, 214] on div "Select Diagnosis" at bounding box center [650, 220] width 78 height 13
click at [679, 247] on label "[MEDICAL_DATA]" at bounding box center [666, 252] width 82 height 13
checkbox input "true"
click at [877, 234] on div "Types Laboratory Item FBC Pair Diagnosis option Upper respiratory infection, se…" at bounding box center [575, 213] width 700 height 57
click at [880, 216] on button "Add" at bounding box center [876, 222] width 70 height 27
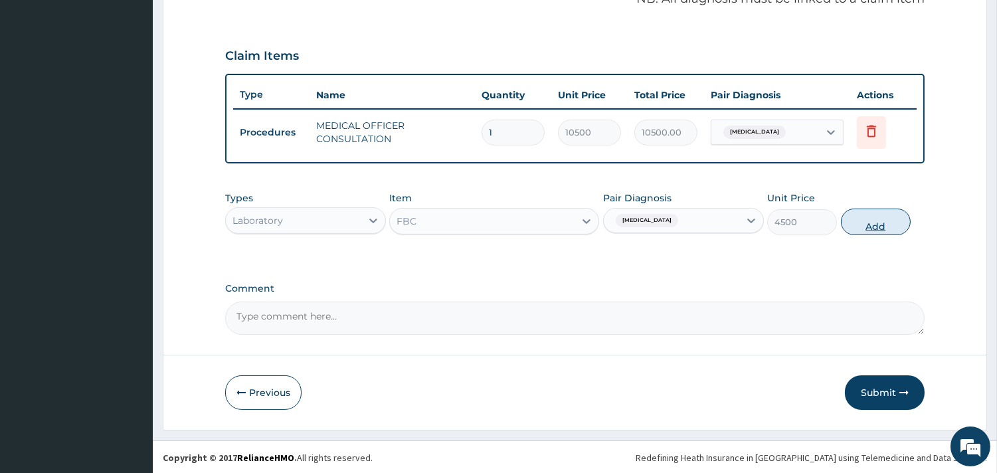
type input "0"
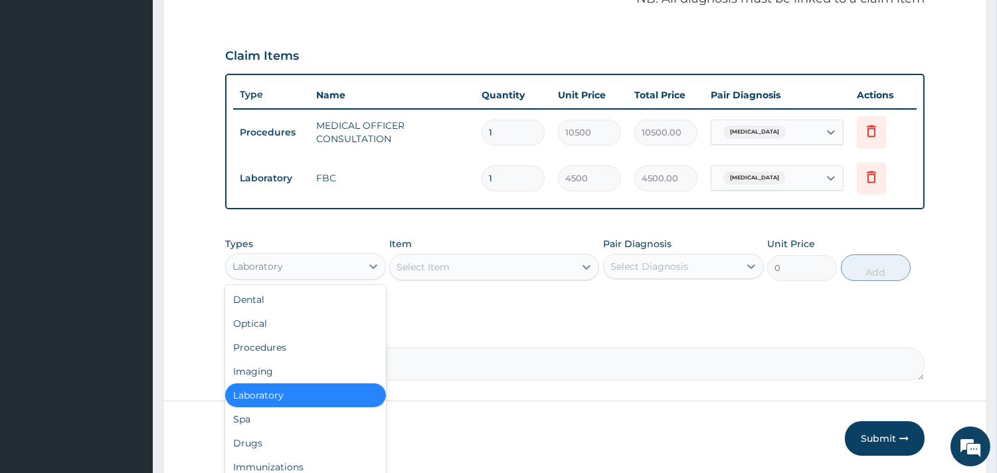
click at [335, 262] on div "Laboratory" at bounding box center [294, 266] width 136 height 21
click at [268, 438] on div "Drugs" at bounding box center [305, 443] width 161 height 24
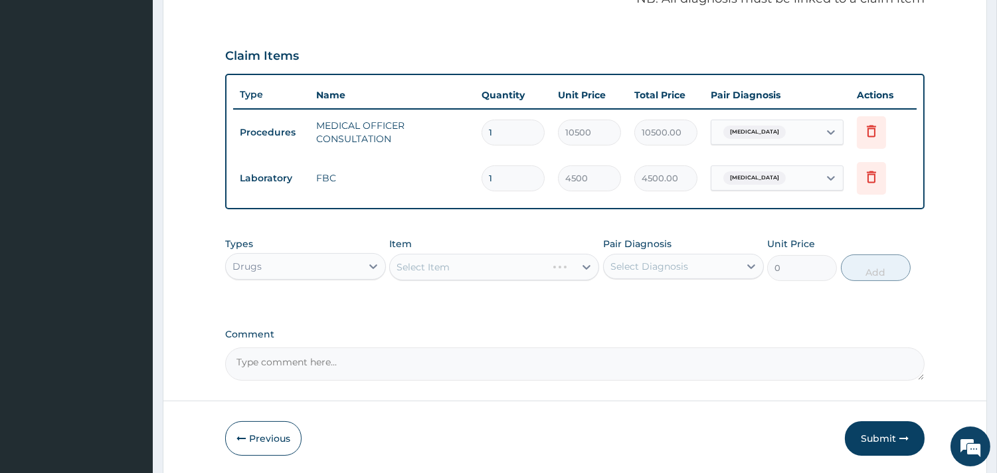
click at [498, 262] on div "Select Item" at bounding box center [494, 267] width 210 height 27
click at [486, 264] on div "Select Item" at bounding box center [494, 267] width 210 height 27
click at [454, 257] on div "Select Item" at bounding box center [494, 267] width 210 height 27
click at [437, 260] on div "Select Item" at bounding box center [494, 267] width 210 height 27
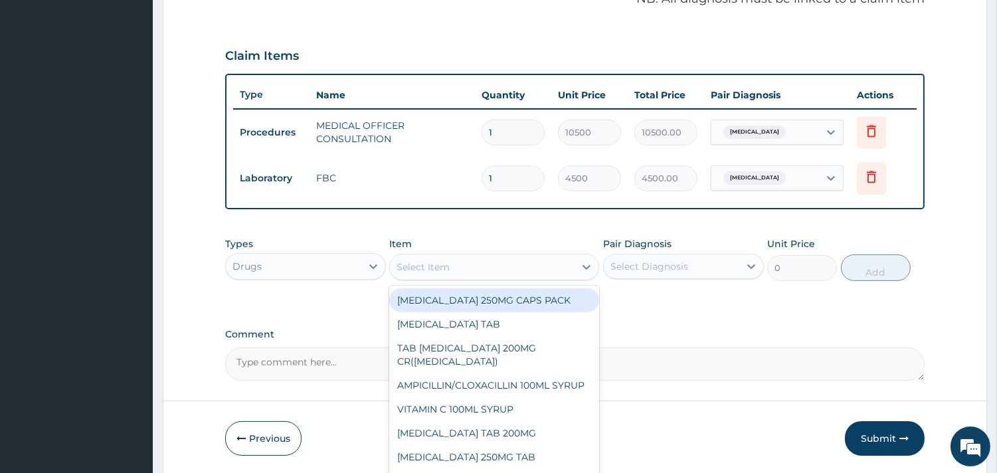
click at [477, 263] on div "Select Item" at bounding box center [482, 266] width 185 height 21
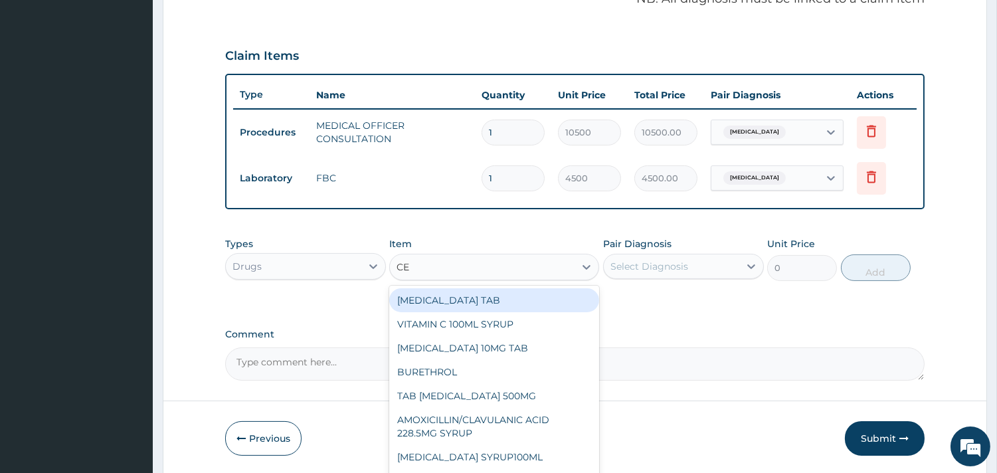
type input "CET"
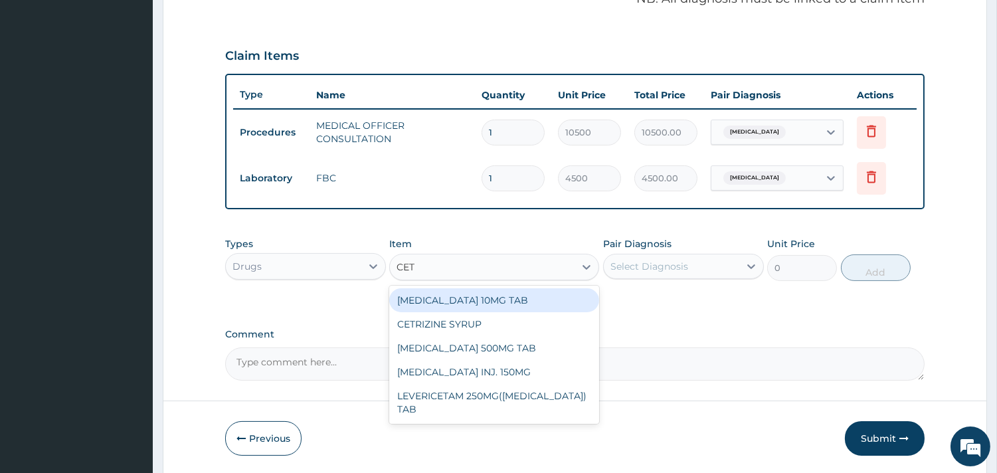
scroll to position [466, 0]
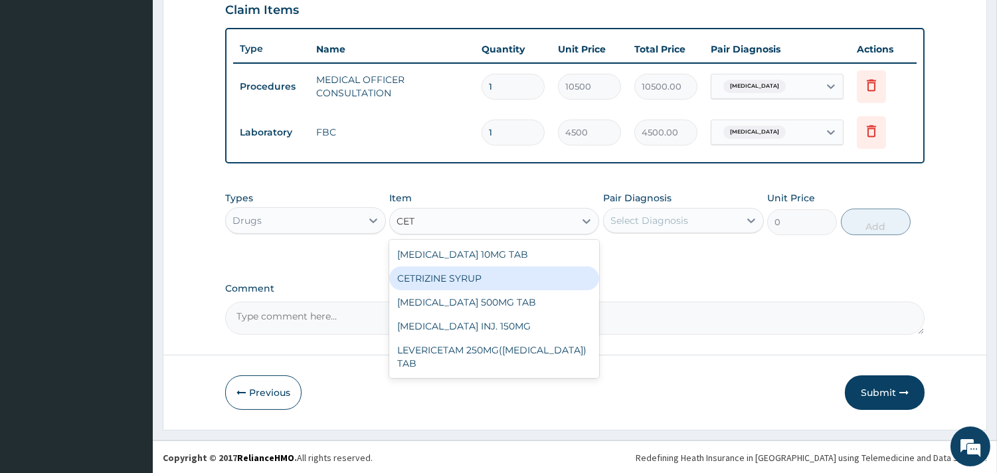
click at [476, 276] on div "CETRIZINE SYRUP" at bounding box center [494, 278] width 210 height 24
type input "2000"
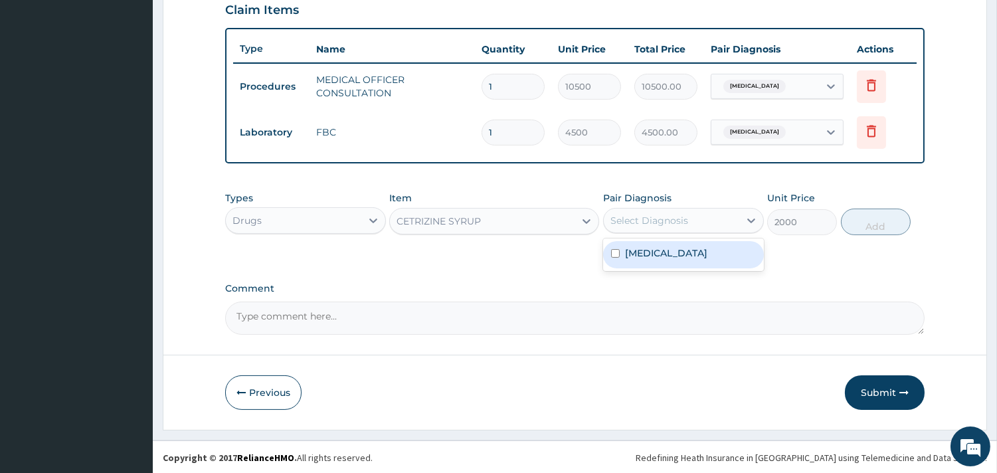
click at [712, 217] on div "Select Diagnosis" at bounding box center [672, 220] width 136 height 21
click at [684, 255] on label "[MEDICAL_DATA]" at bounding box center [666, 252] width 82 height 13
checkbox input "true"
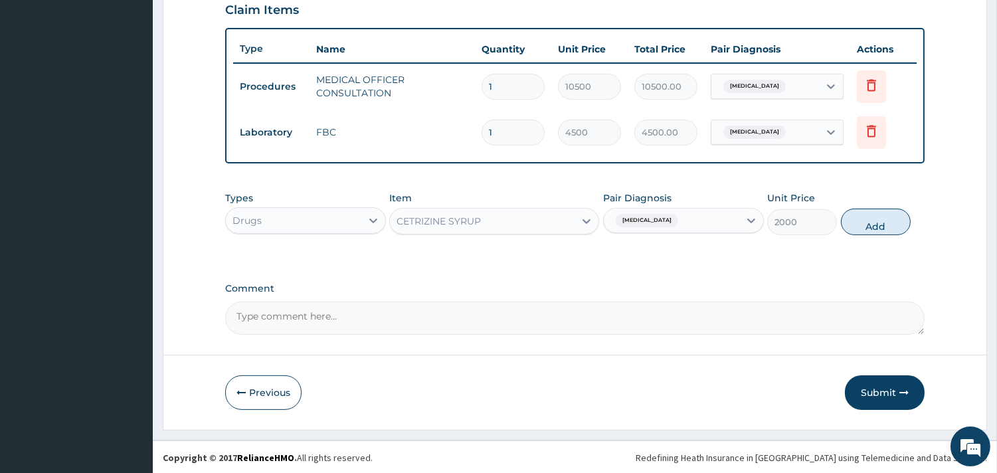
click at [891, 205] on div "Types Drugs Item CETRIZINE SYRUP Pair Diagnosis Upper respiratory infection Uni…" at bounding box center [575, 213] width 700 height 57
click at [884, 217] on button "Add" at bounding box center [876, 222] width 70 height 27
type input "0"
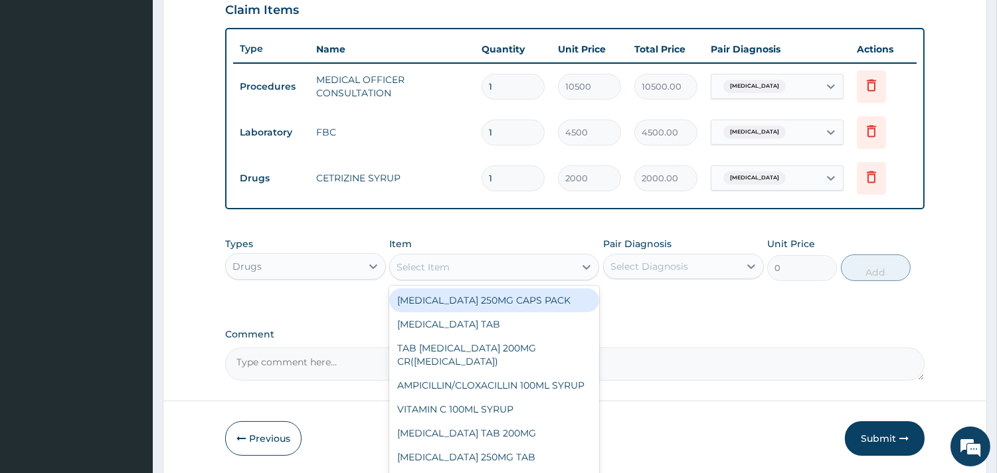
click at [525, 268] on div "Select Item" at bounding box center [482, 266] width 185 height 21
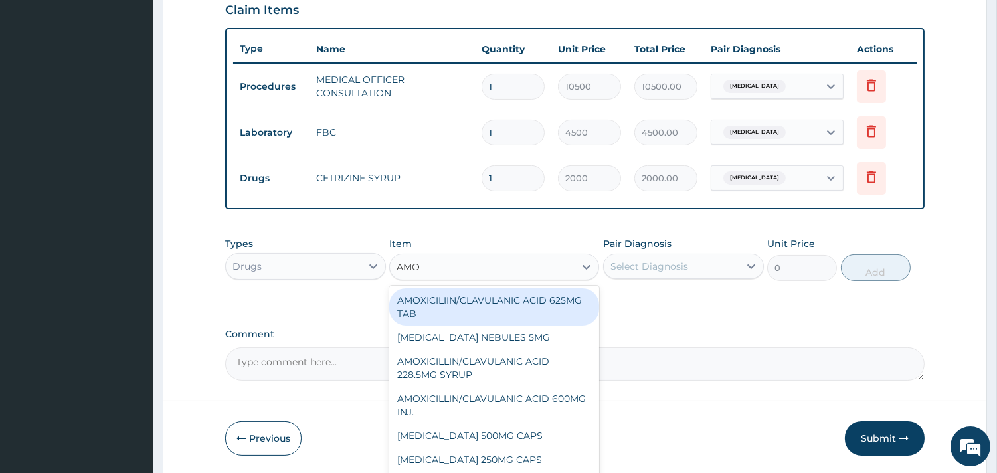
type input "AMOX"
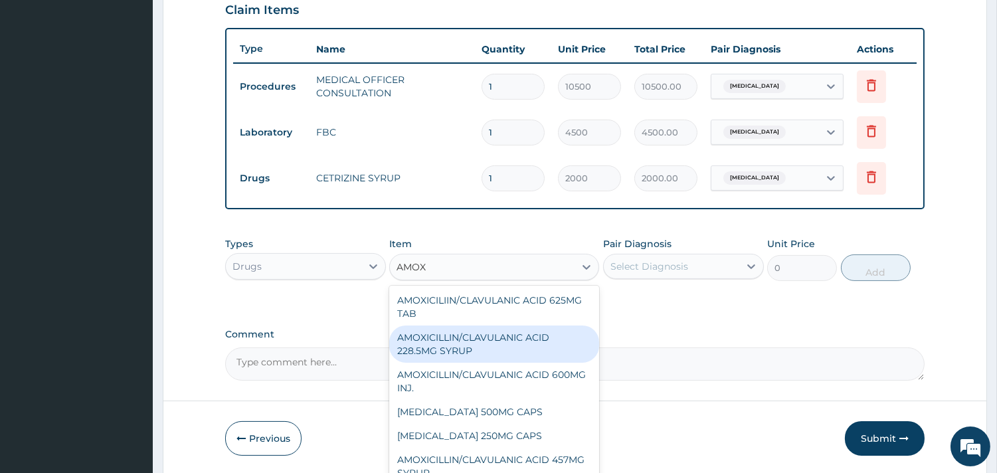
scroll to position [2, 0]
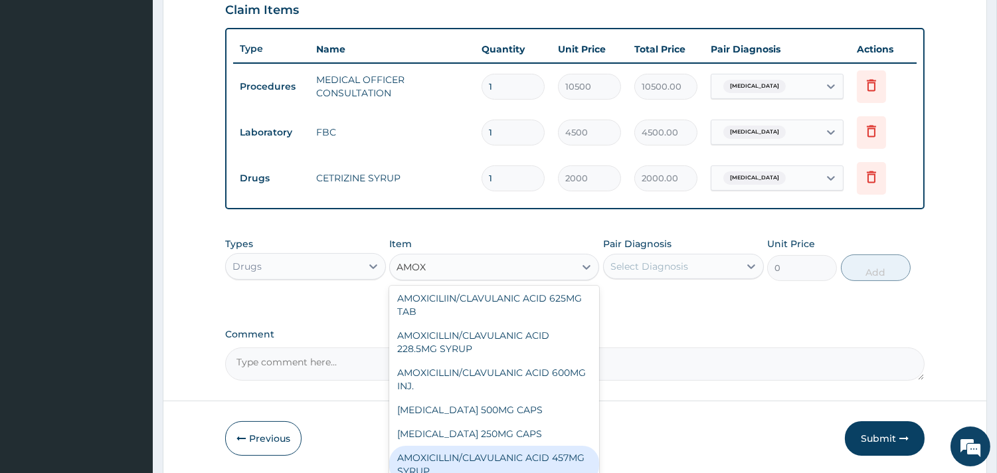
click at [512, 452] on div "AMOXICILLIN/CLAVULANIC ACID 457MG SYRUP" at bounding box center [494, 464] width 210 height 37
type input "7000"
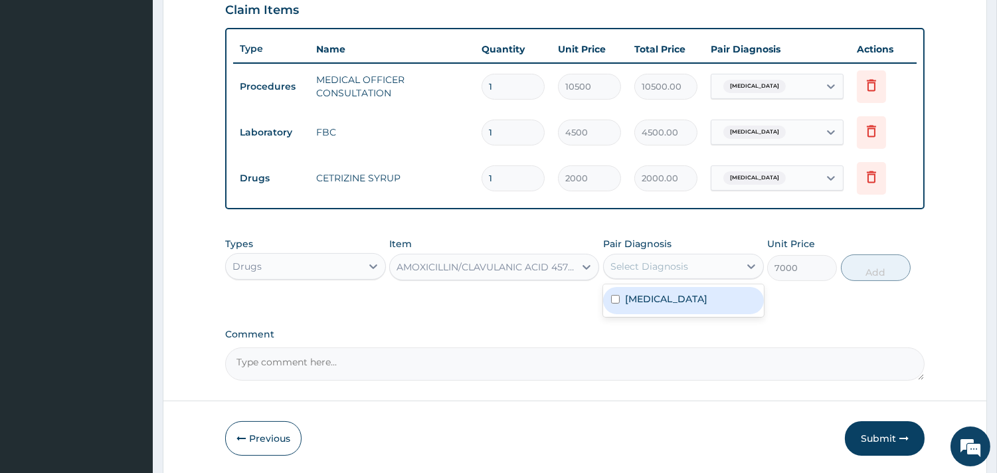
click at [672, 266] on div "Select Diagnosis" at bounding box center [650, 266] width 78 height 13
click at [672, 290] on div "[MEDICAL_DATA]" at bounding box center [683, 300] width 161 height 27
checkbox input "true"
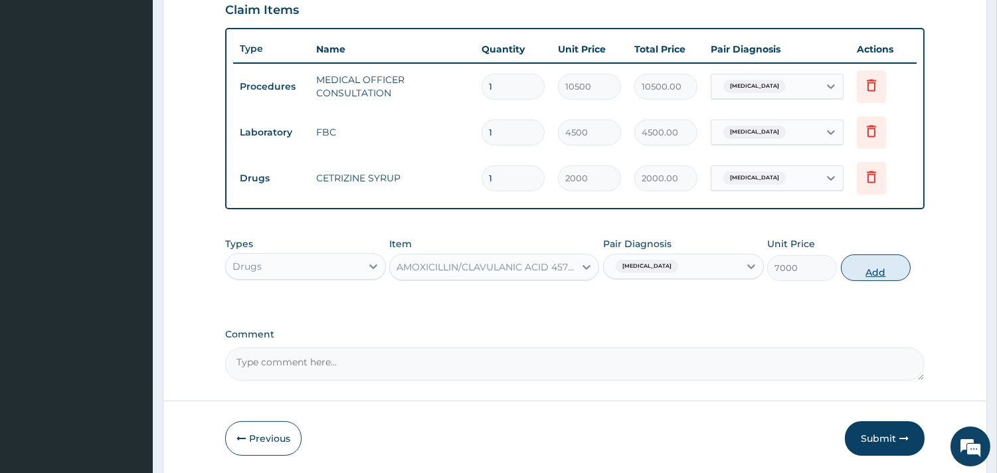
click at [882, 272] on button "Add" at bounding box center [876, 267] width 70 height 27
type input "0"
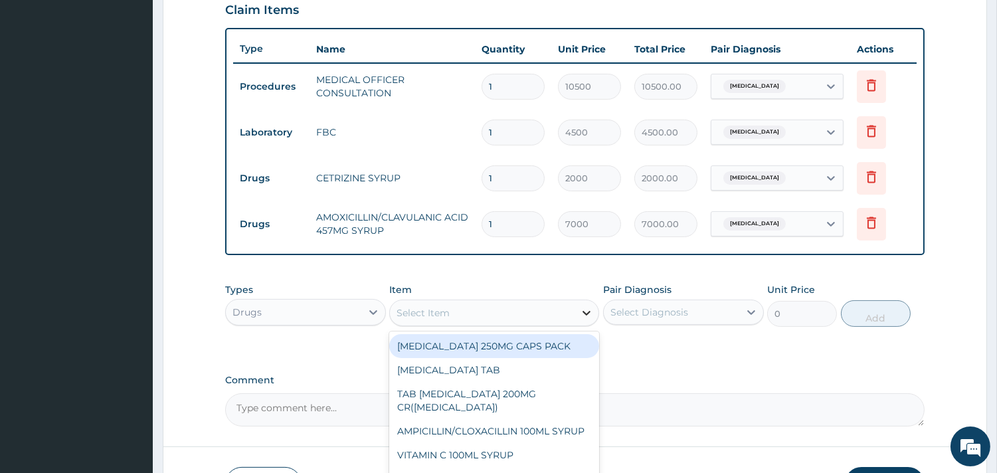
click at [575, 307] on div at bounding box center [587, 313] width 24 height 24
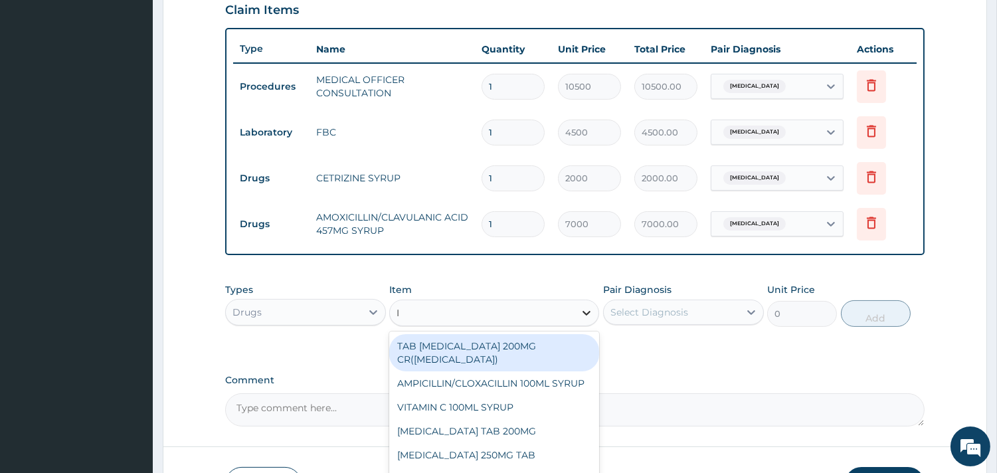
type input "IB"
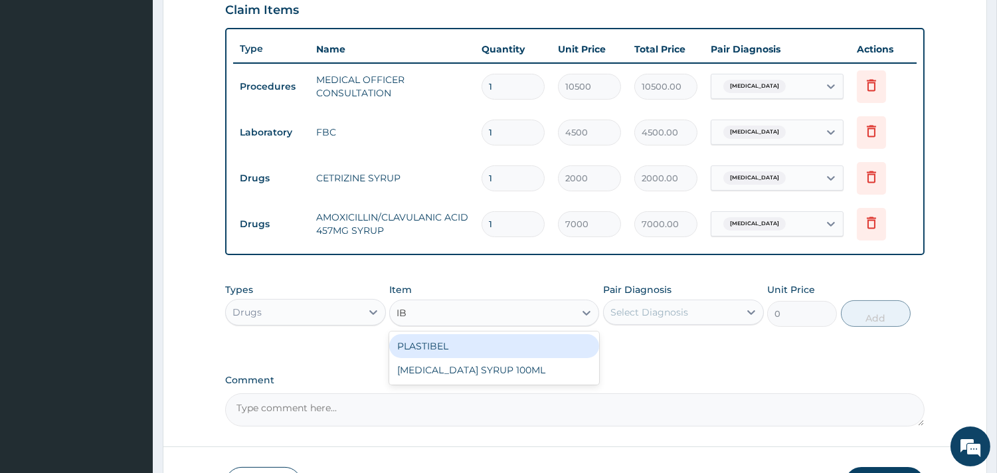
click at [496, 355] on div "PLASTIBEL" at bounding box center [494, 346] width 210 height 24
type input "2000"
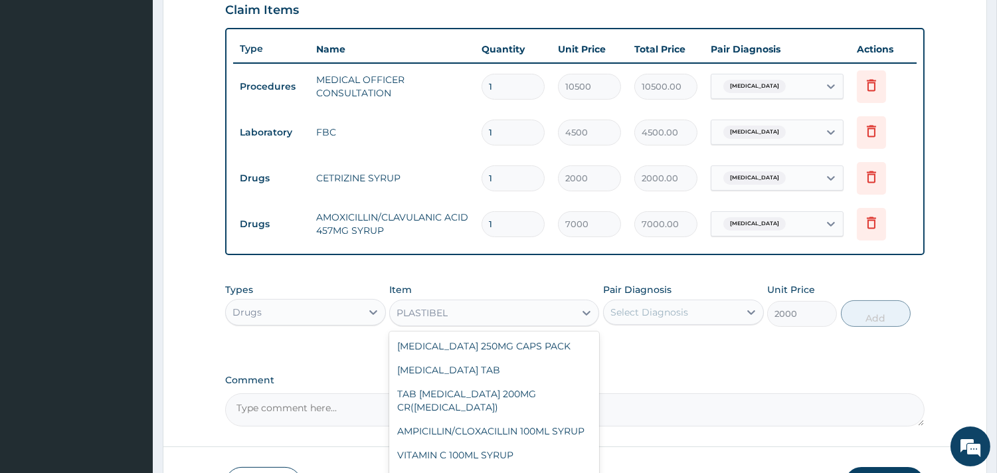
click at [555, 314] on div "PLASTIBEL" at bounding box center [482, 312] width 185 height 21
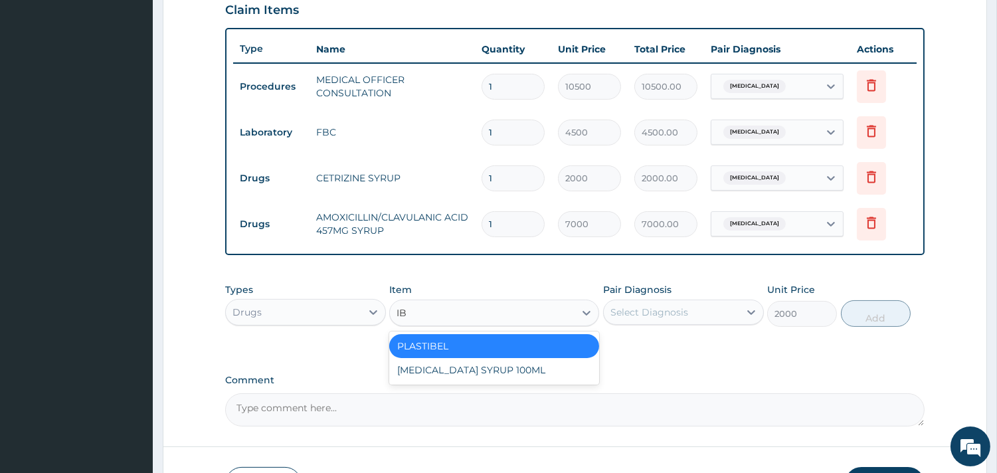
scroll to position [0, 0]
type input "IBU"
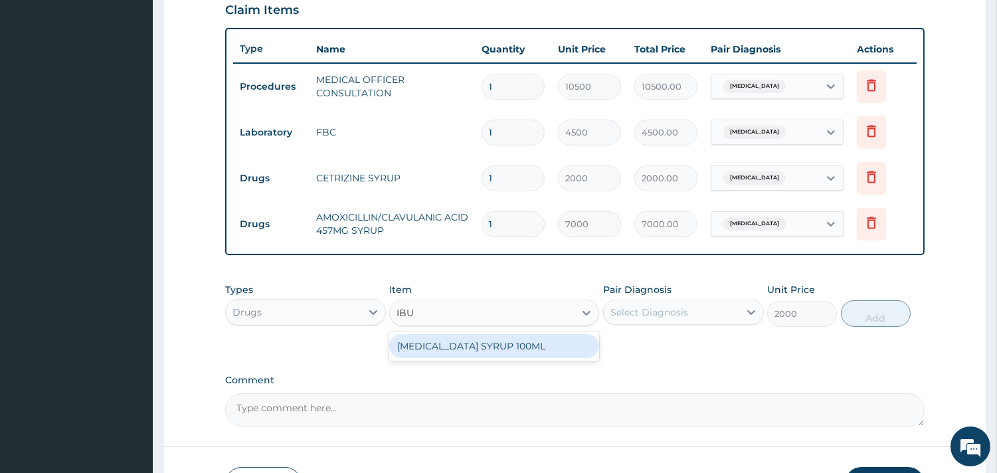
click at [531, 345] on div "[MEDICAL_DATA] SYRUP 100ML" at bounding box center [494, 346] width 210 height 24
type input "1700"
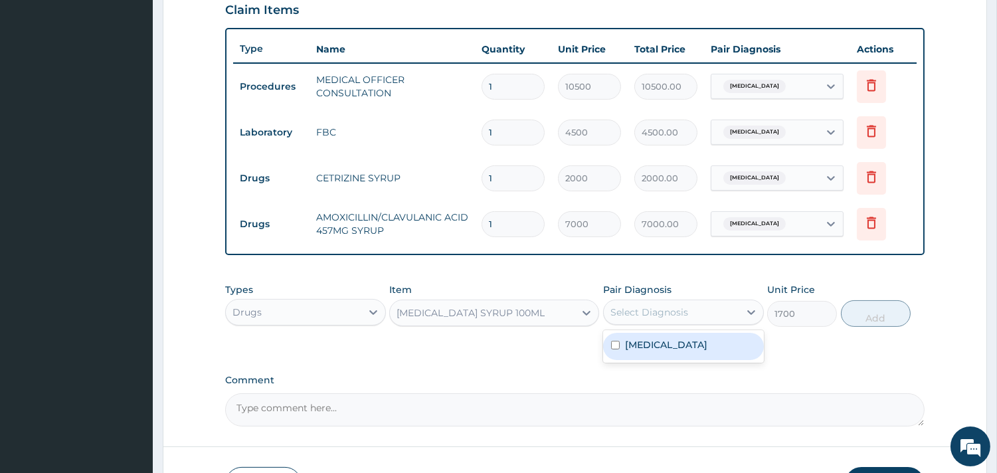
click at [686, 314] on div "Select Diagnosis" at bounding box center [650, 312] width 78 height 13
click at [693, 339] on label "[MEDICAL_DATA]" at bounding box center [666, 344] width 82 height 13
checkbox input "true"
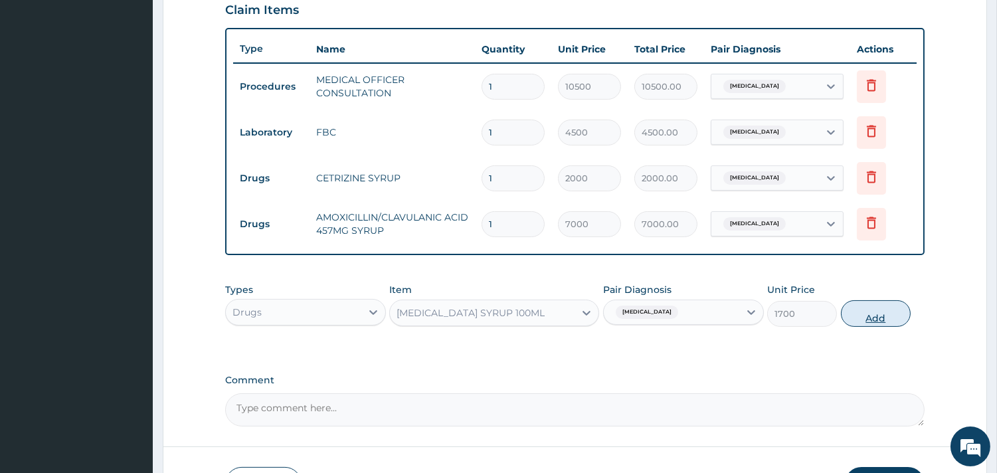
click at [893, 315] on button "Add" at bounding box center [876, 313] width 70 height 27
type input "0"
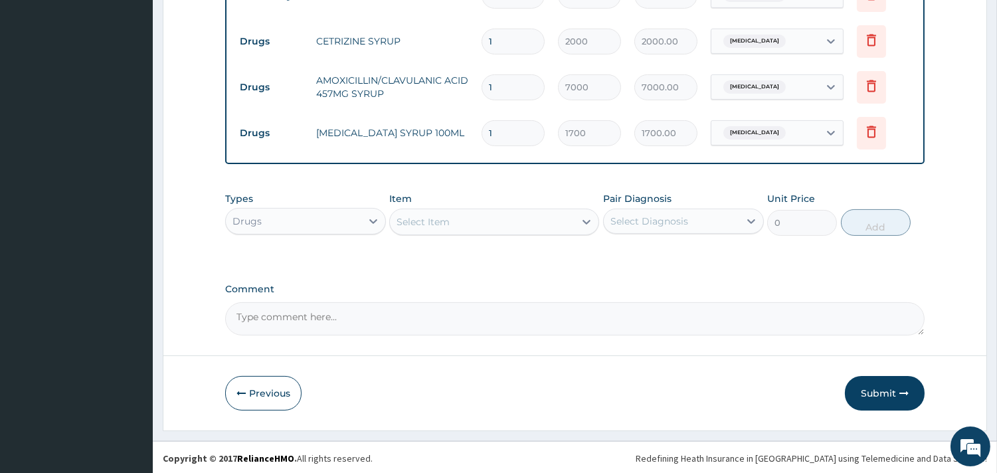
scroll to position [605, 0]
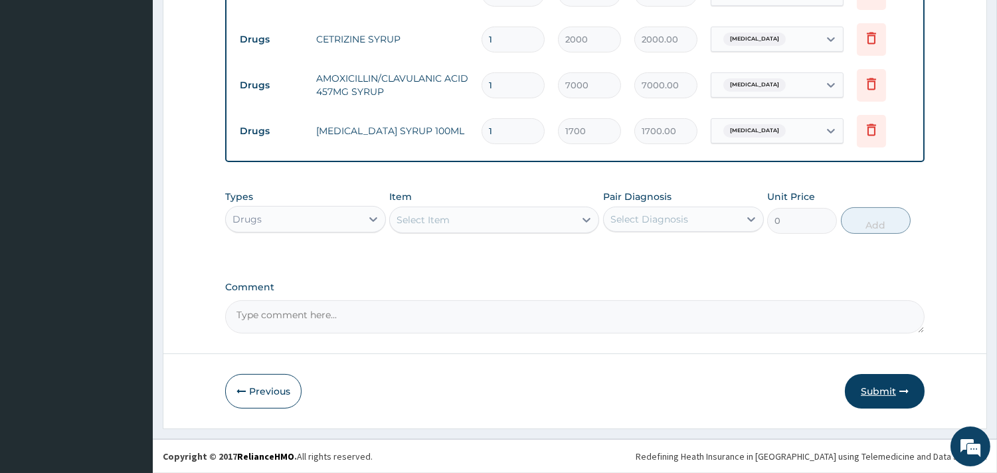
click at [864, 386] on button "Submit" at bounding box center [885, 391] width 80 height 35
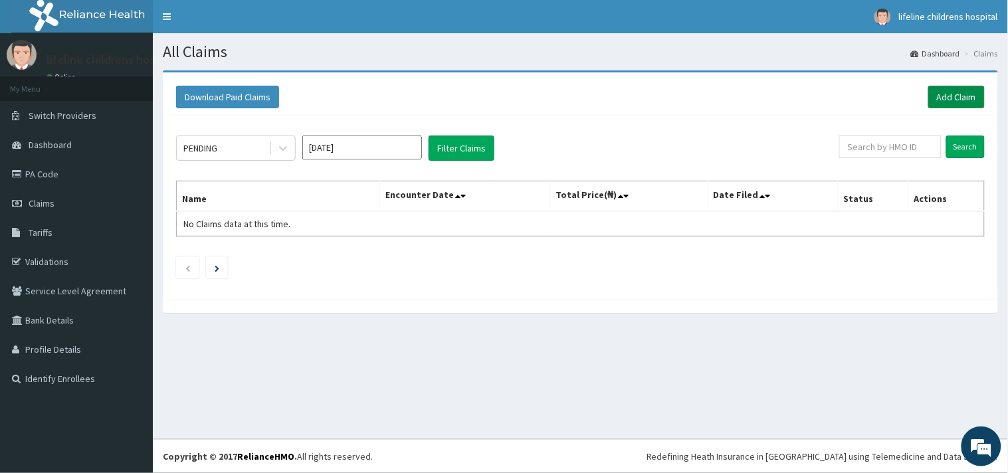
click at [952, 94] on link "Add Claim" at bounding box center [956, 97] width 56 height 23
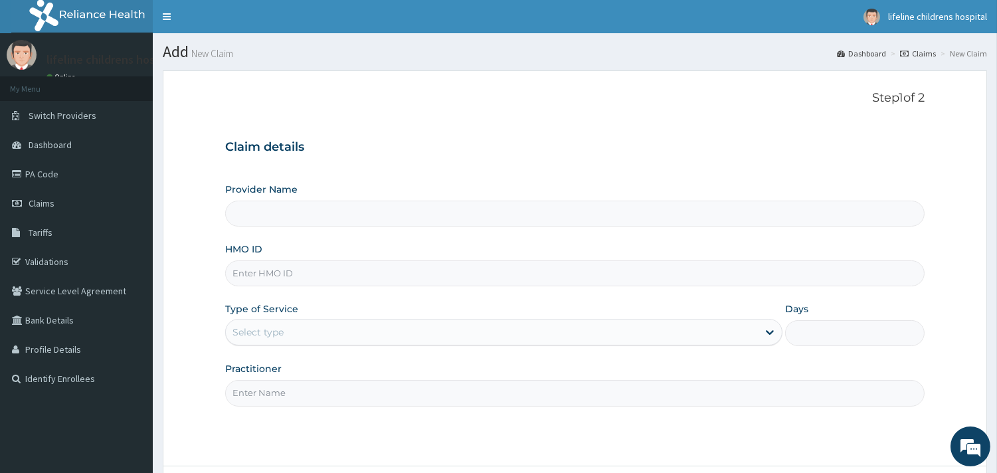
type input "Lifeline Children Hospital - [GEOGRAPHIC_DATA]"
click at [302, 269] on input "HMO ID" at bounding box center [575, 273] width 700 height 26
type input "[DEMOGRAPHIC_DATA]/10605/D"
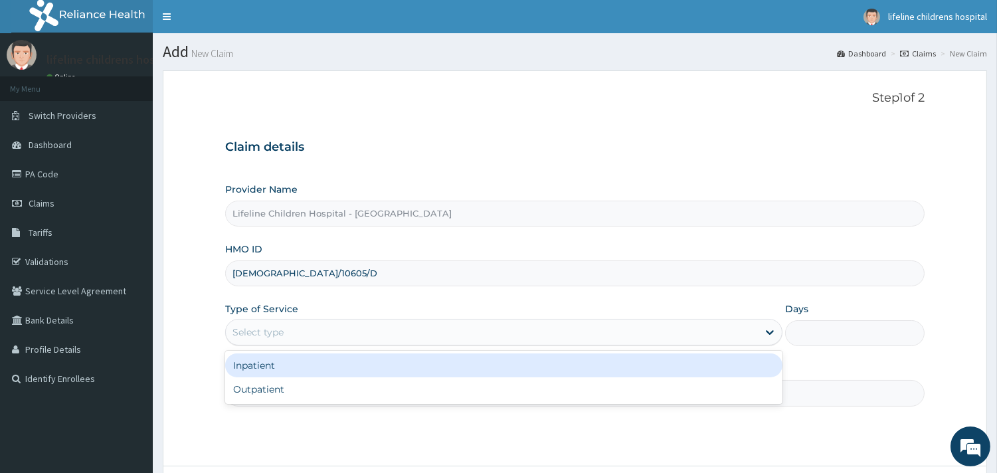
click at [279, 327] on div "Select type" at bounding box center [258, 332] width 51 height 13
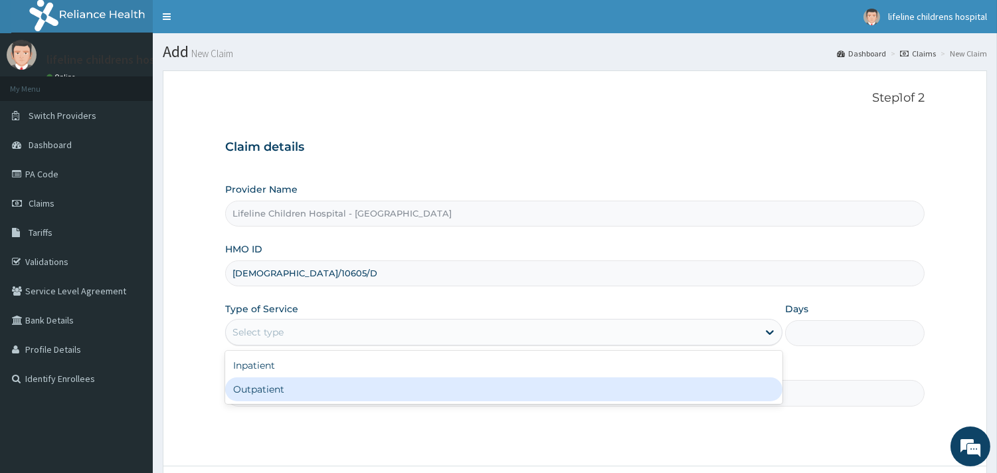
click at [274, 391] on div "Outpatient" at bounding box center [503, 389] width 557 height 24
type input "1"
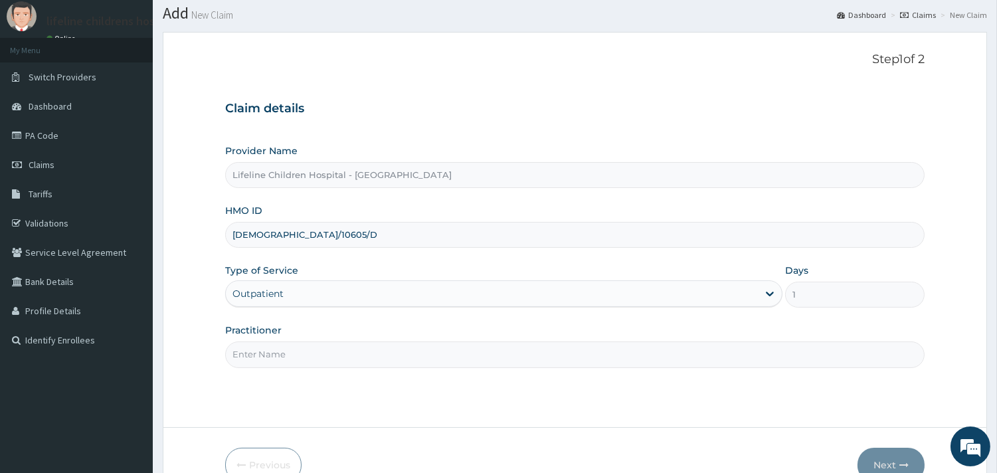
scroll to position [74, 0]
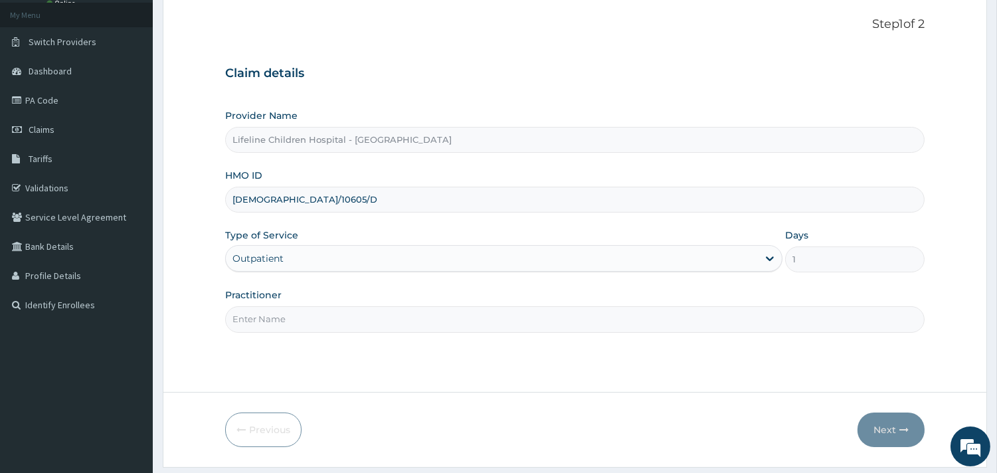
click at [282, 320] on input "Practitioner" at bounding box center [575, 319] width 700 height 26
type input "DR [PERSON_NAME]"
click at [896, 425] on button "Next" at bounding box center [891, 430] width 67 height 35
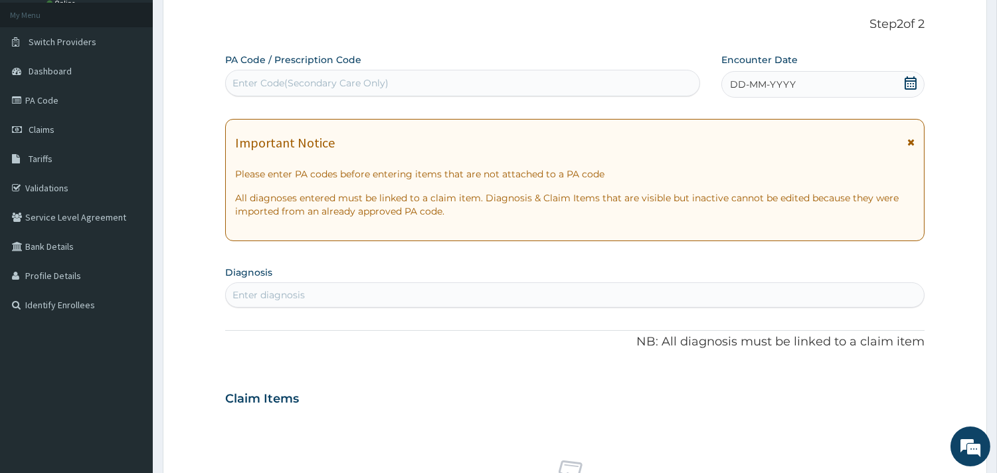
click at [788, 82] on span "DD-MM-YYYY" at bounding box center [763, 84] width 66 height 13
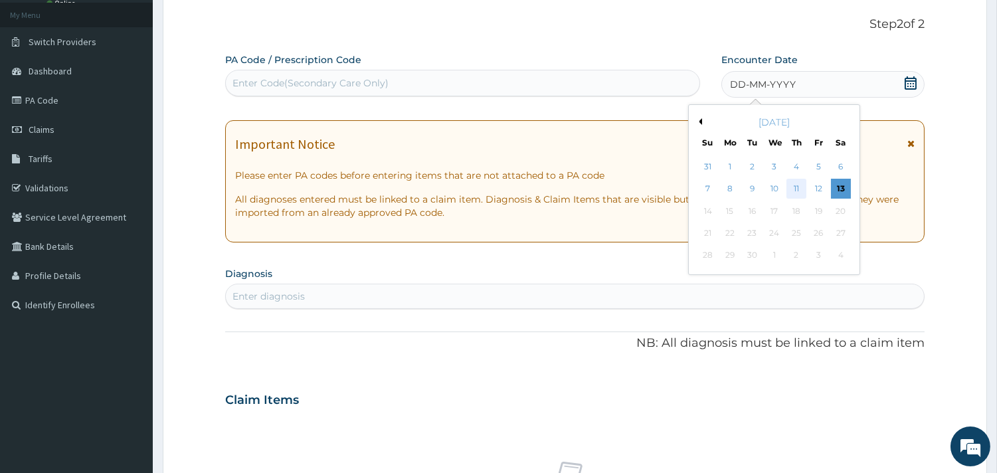
click at [803, 183] on div "11" at bounding box center [797, 189] width 20 height 20
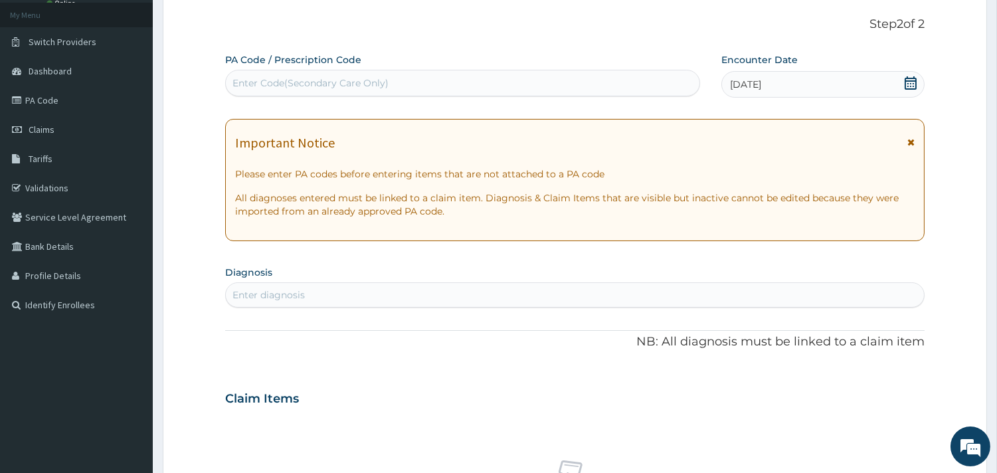
click at [322, 299] on div "Enter diagnosis" at bounding box center [575, 294] width 698 height 21
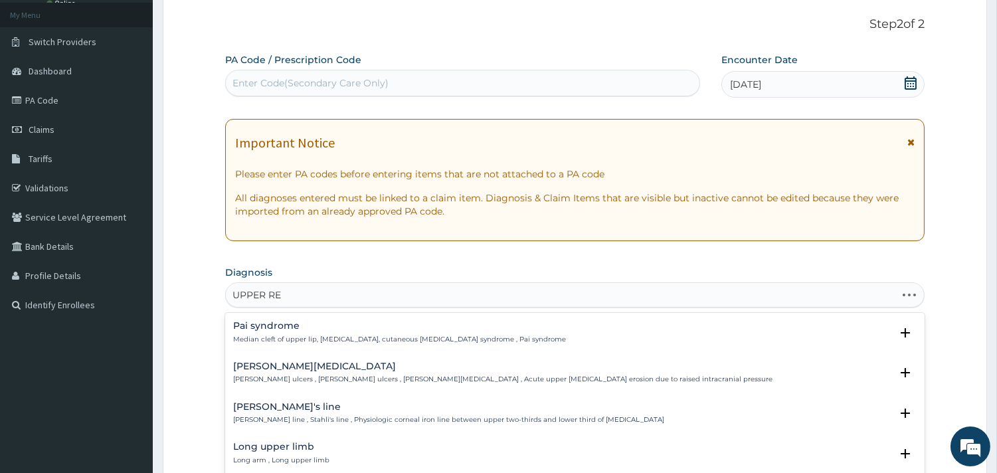
type input "UPPER RES"
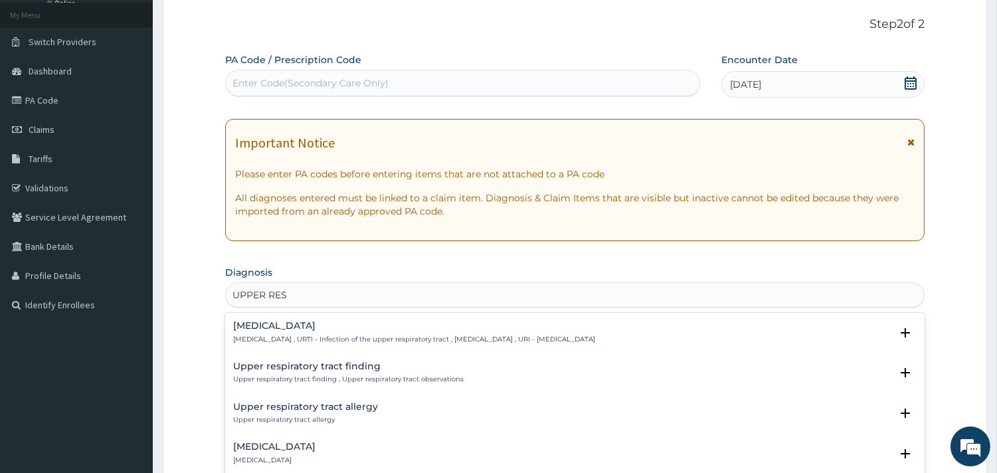
click at [314, 326] on h4 "[MEDICAL_DATA]" at bounding box center [414, 326] width 362 height 10
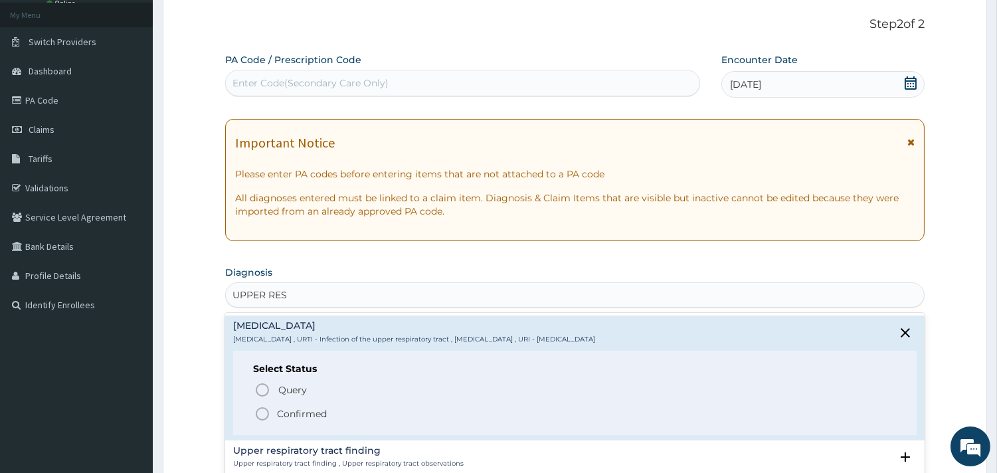
click at [304, 410] on p "Confirmed" at bounding box center [302, 413] width 50 height 13
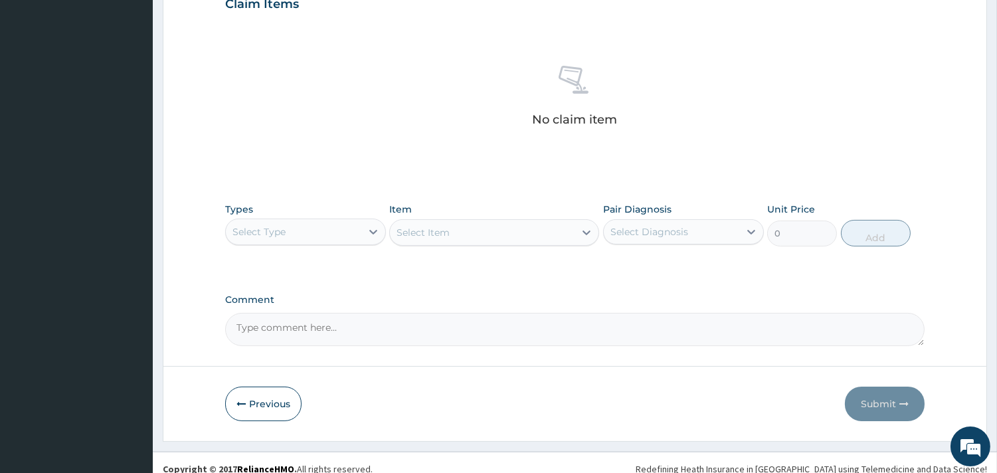
scroll to position [485, 0]
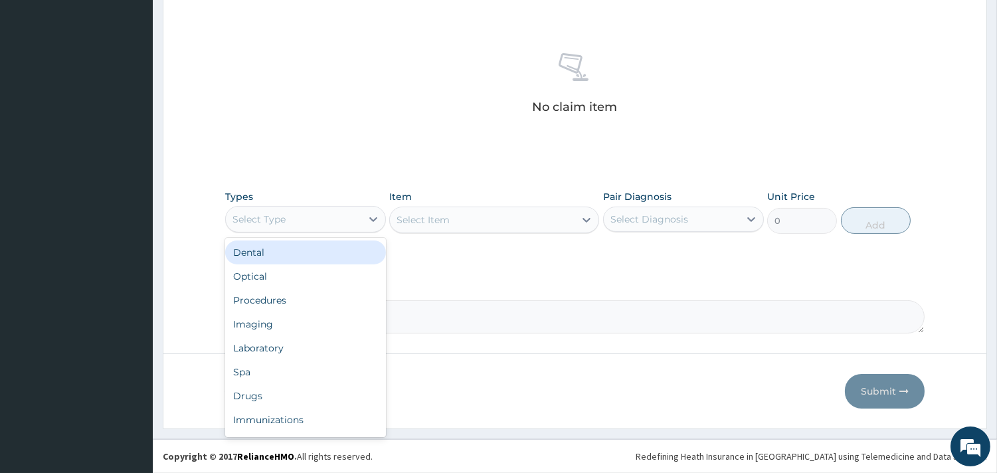
click at [348, 227] on div "Select Type" at bounding box center [294, 219] width 136 height 21
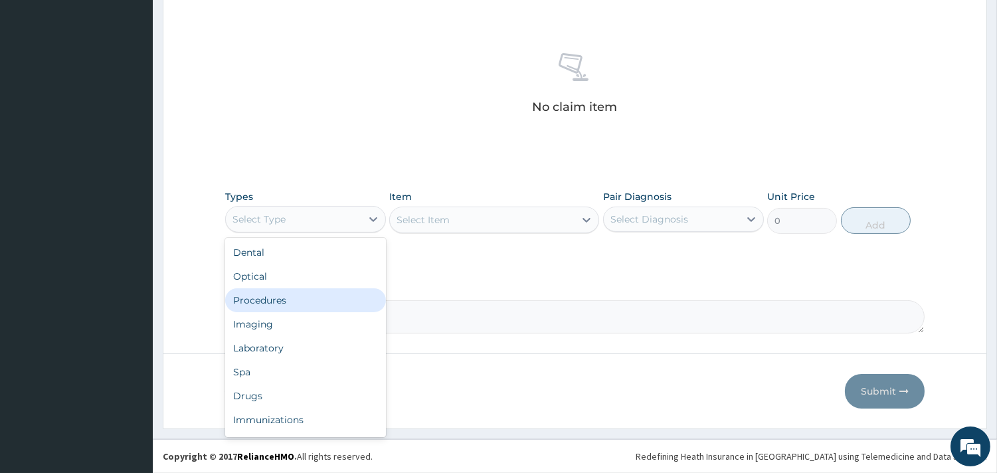
click at [319, 299] on div "Procedures" at bounding box center [305, 300] width 161 height 24
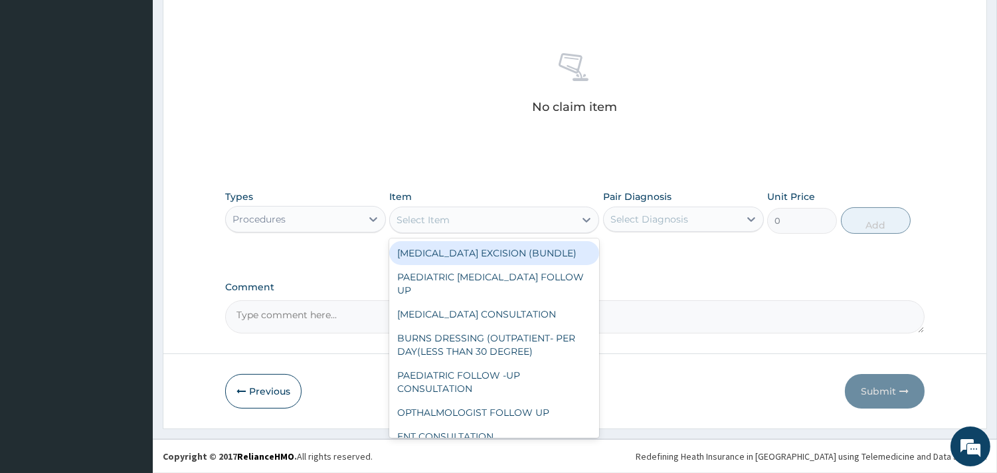
click at [460, 215] on div "Select Item" at bounding box center [482, 219] width 185 height 21
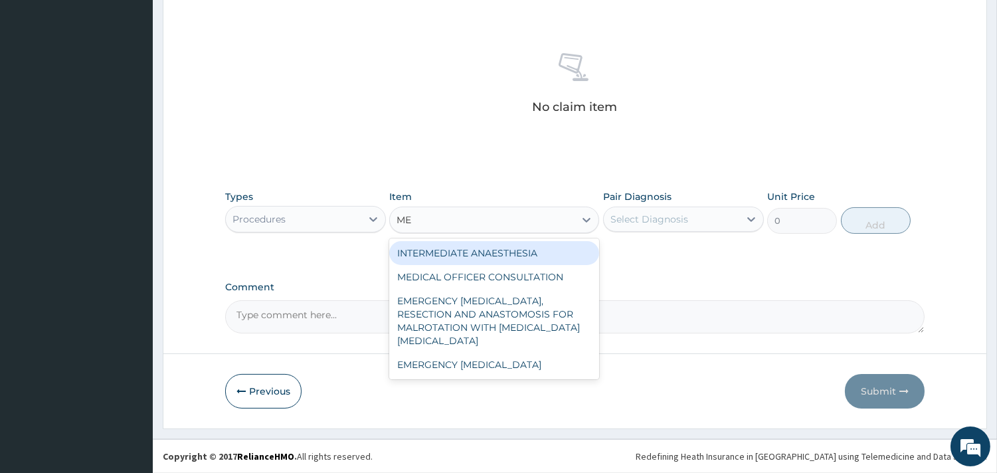
type input "MED"
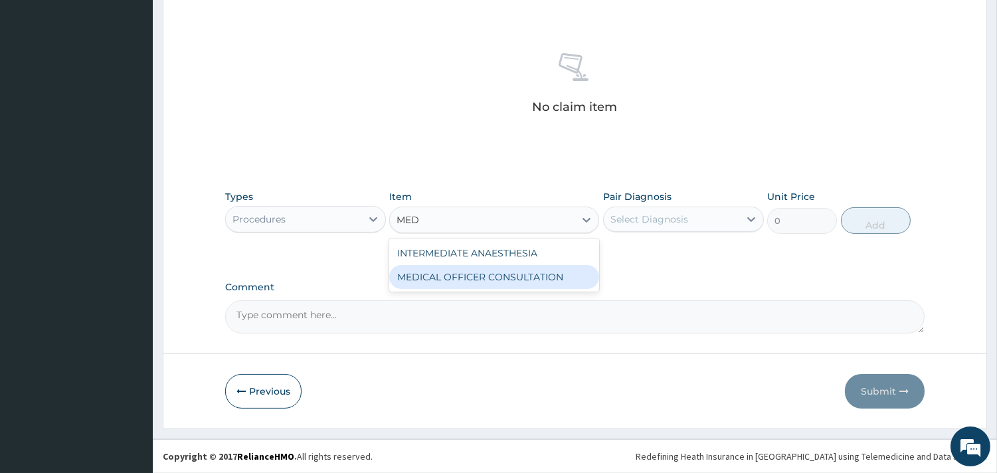
click at [450, 283] on div "MEDICAL OFFICER CONSULTATION" at bounding box center [494, 277] width 210 height 24
type input "10500"
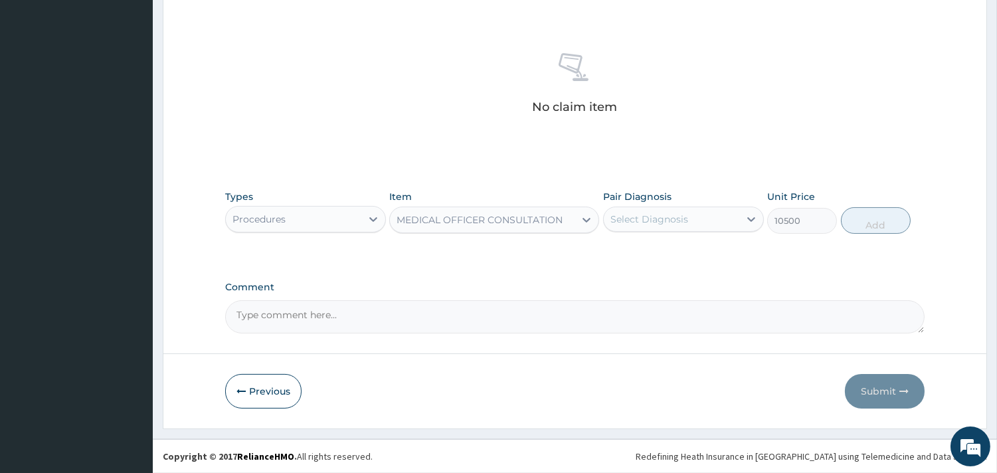
click at [682, 214] on div "Select Diagnosis" at bounding box center [650, 219] width 78 height 13
click at [682, 250] on label "Upper respiratory infection" at bounding box center [666, 251] width 82 height 13
checkbox input "true"
click at [858, 218] on button "Add" at bounding box center [876, 220] width 70 height 27
type input "0"
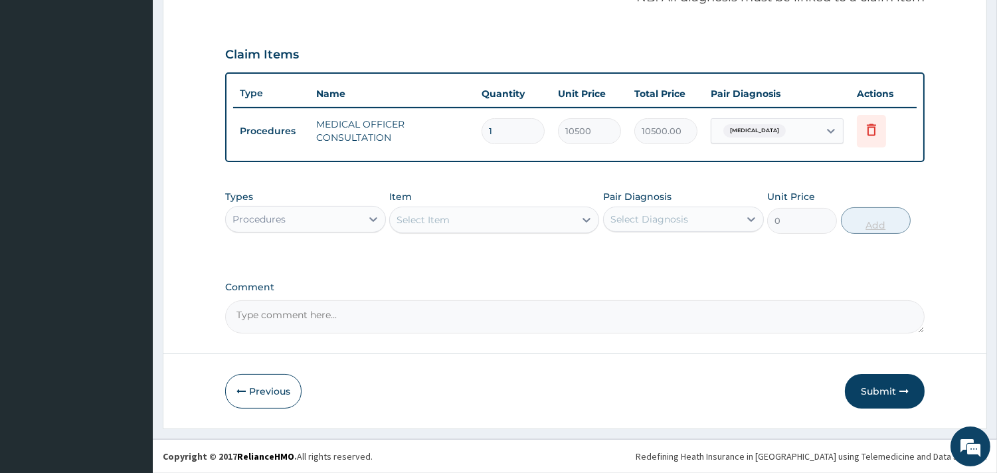
scroll to position [421, 0]
click at [363, 220] on div at bounding box center [373, 221] width 24 height 24
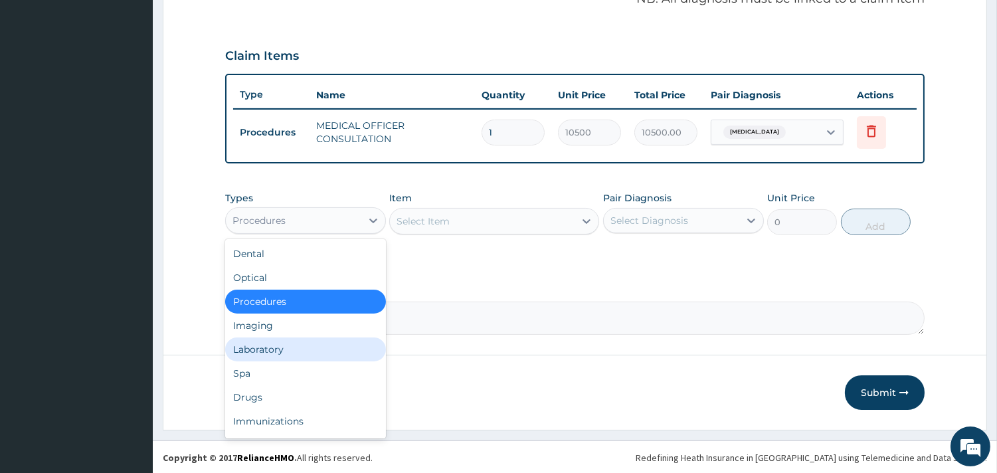
click at [308, 337] on div "Laboratory" at bounding box center [305, 349] width 161 height 24
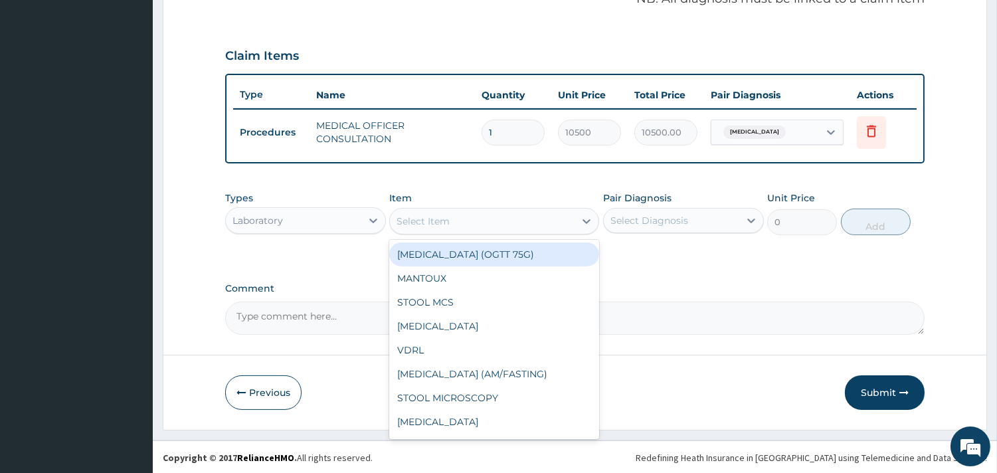
click at [482, 223] on div "Select Item" at bounding box center [482, 221] width 185 height 21
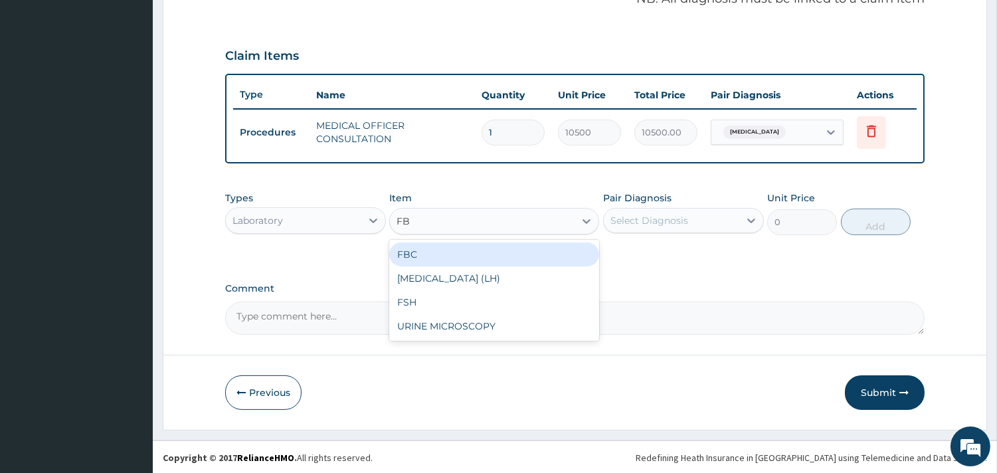
type input "FBC"
click at [482, 251] on div "FBC" at bounding box center [494, 254] width 210 height 24
type input "4500"
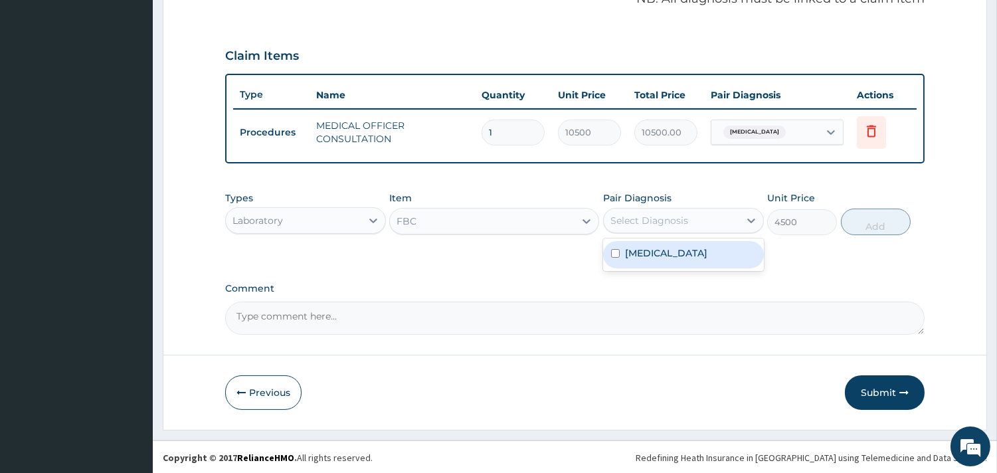
click at [682, 218] on div "Select Diagnosis" at bounding box center [650, 220] width 78 height 13
drag, startPoint x: 678, startPoint y: 248, endPoint x: 793, endPoint y: 242, distance: 115.7
click at [678, 248] on label "Upper respiratory infection" at bounding box center [666, 252] width 82 height 13
checkbox input "true"
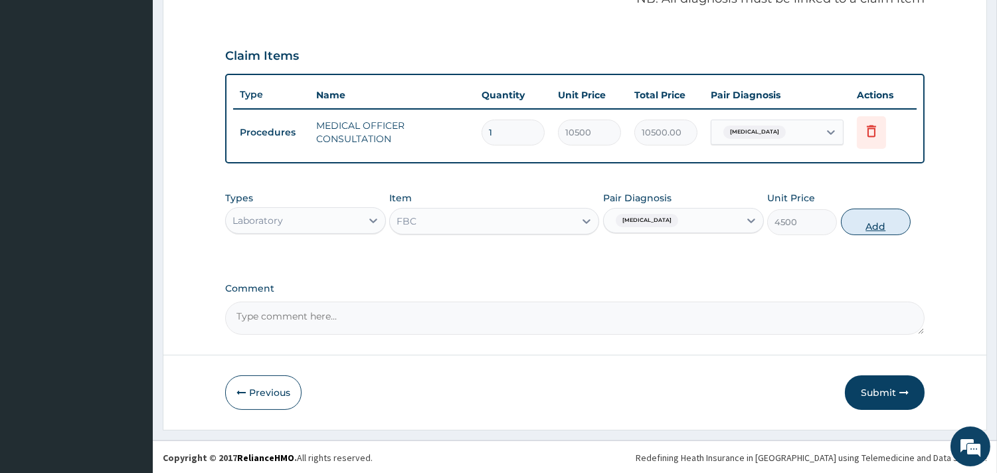
click at [872, 217] on button "Add" at bounding box center [876, 222] width 70 height 27
type input "0"
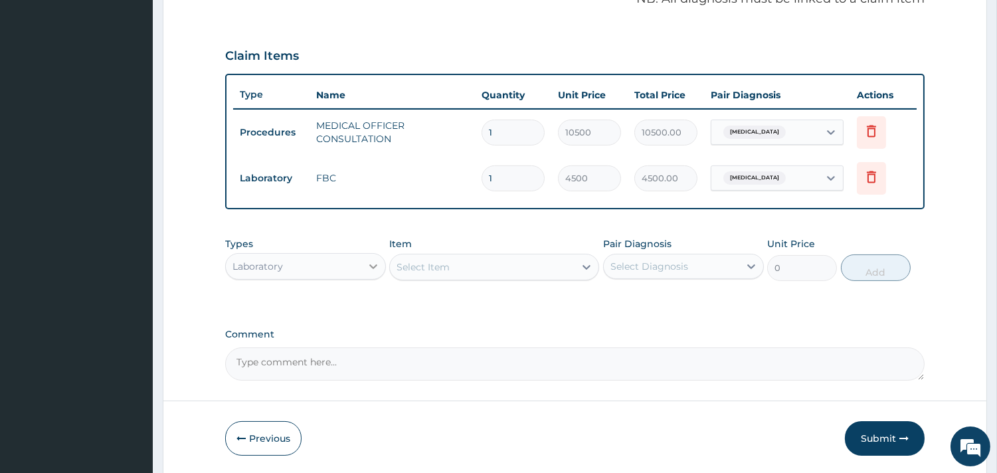
click at [373, 268] on icon at bounding box center [373, 266] width 13 height 13
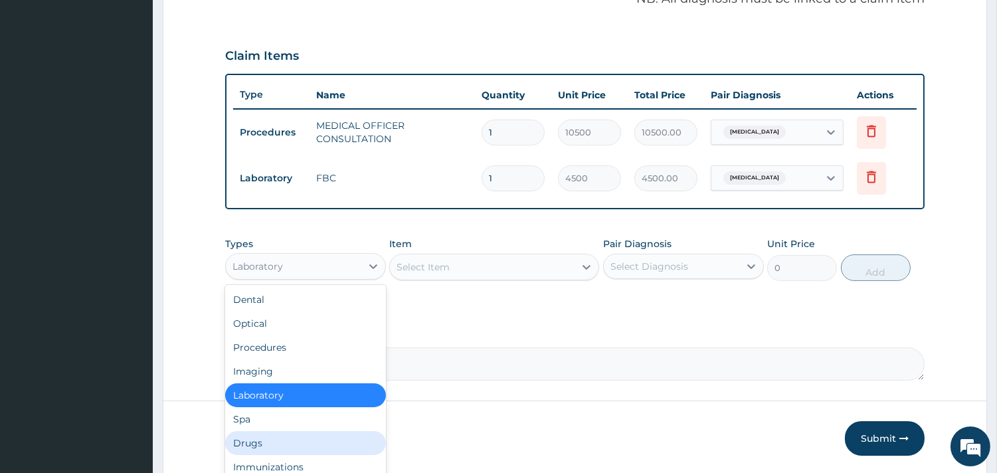
click at [262, 446] on div "Drugs" at bounding box center [305, 443] width 161 height 24
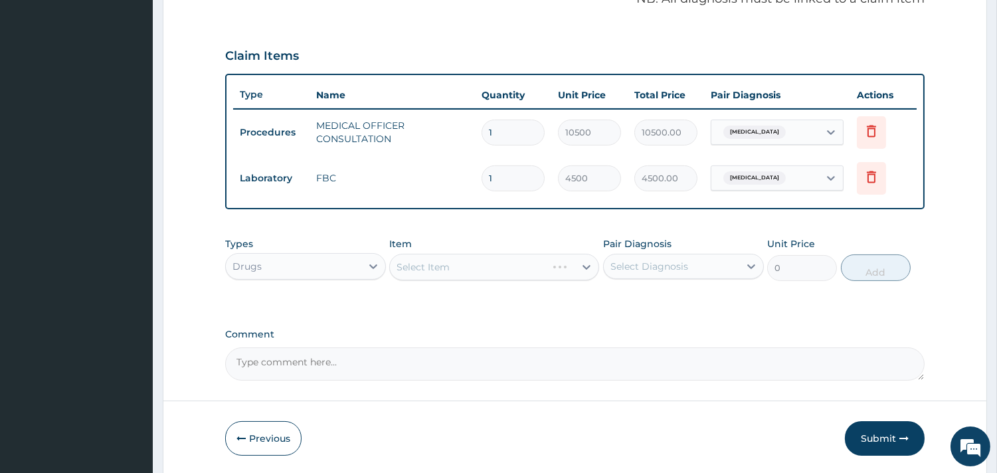
click at [466, 264] on div "Select Item" at bounding box center [494, 267] width 210 height 27
click at [497, 266] on div "Select Item" at bounding box center [494, 267] width 210 height 27
click at [494, 261] on div "Select Item" at bounding box center [494, 267] width 210 height 27
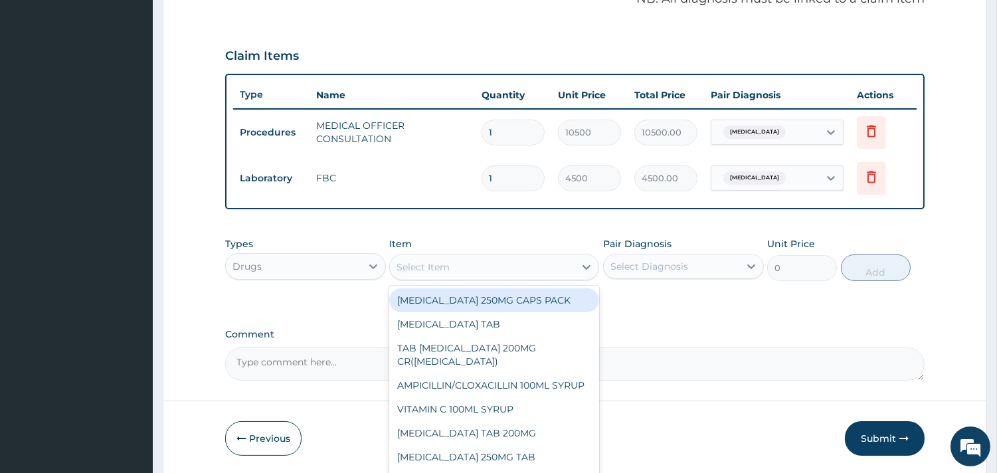
click at [443, 262] on div "Select Item" at bounding box center [423, 266] width 53 height 13
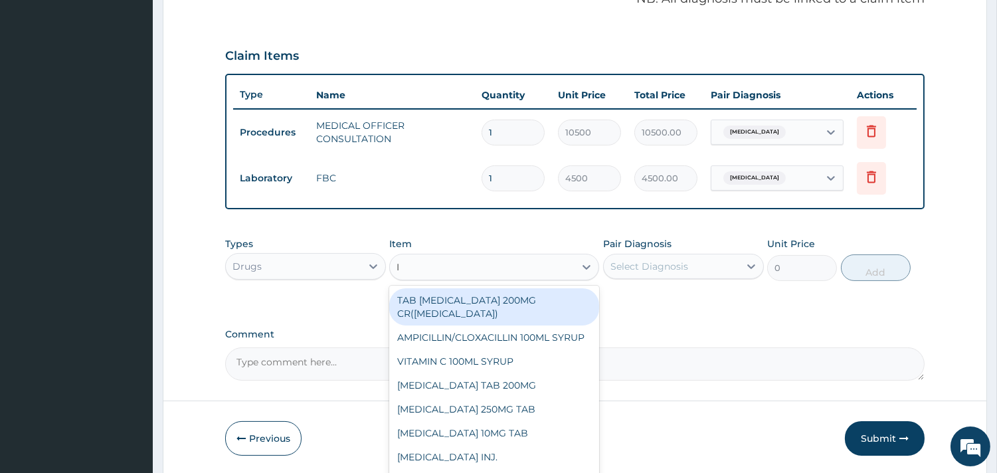
type input "IB"
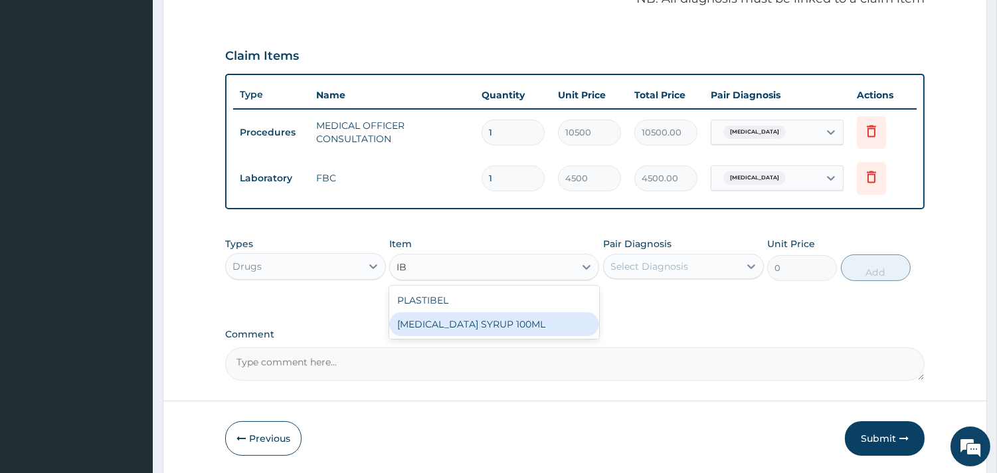
click at [434, 319] on div "IBUPROFEN SYRUP 100ML" at bounding box center [494, 324] width 210 height 24
type input "1700"
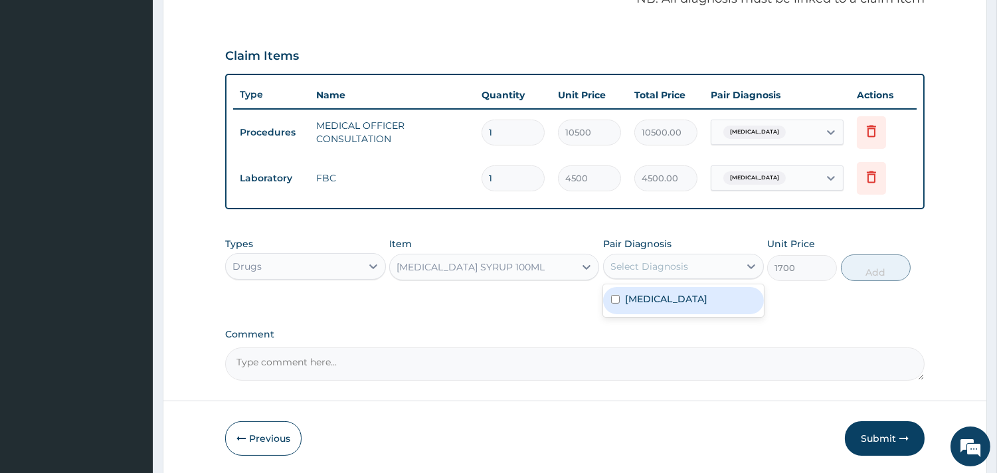
click at [634, 264] on div "Select Diagnosis" at bounding box center [650, 266] width 78 height 13
drag, startPoint x: 650, startPoint y: 297, endPoint x: 775, endPoint y: 266, distance: 128.6
click at [651, 297] on label "Upper respiratory infection" at bounding box center [666, 298] width 82 height 13
checkbox input "true"
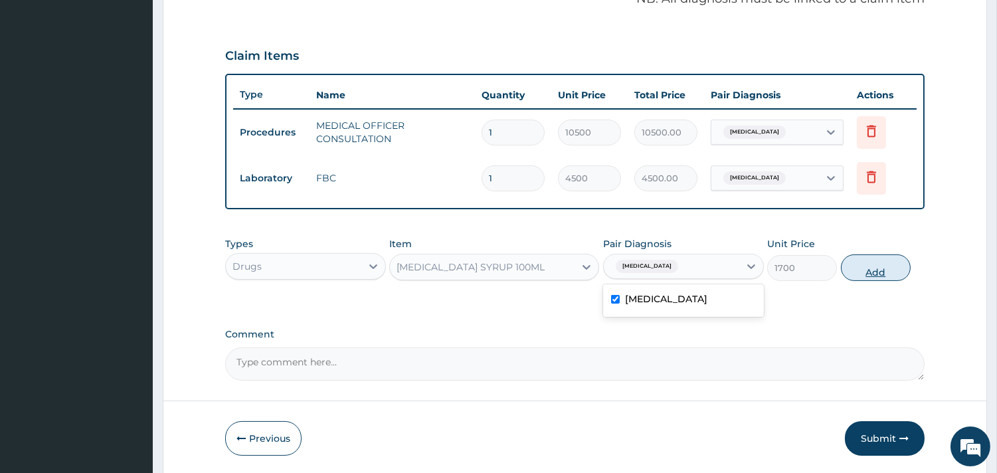
click at [864, 256] on button "Add" at bounding box center [876, 267] width 70 height 27
type input "0"
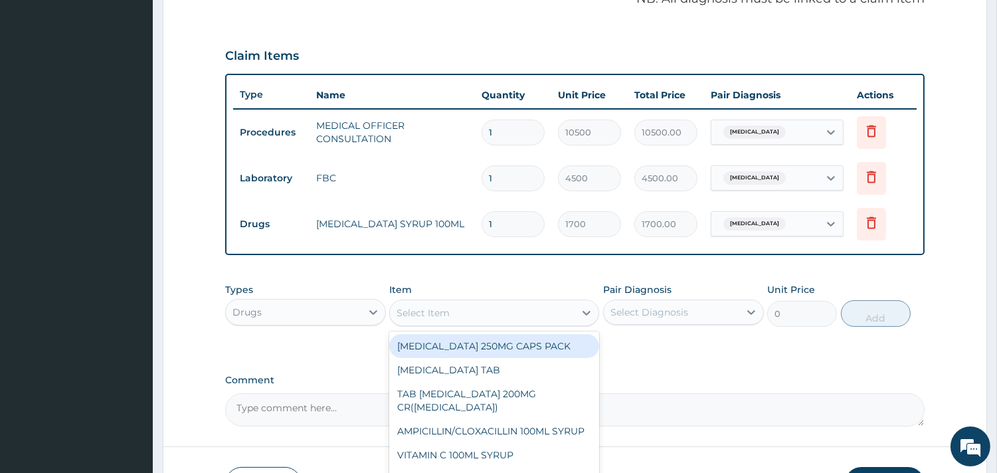
click at [496, 308] on div "Select Item" at bounding box center [482, 312] width 185 height 21
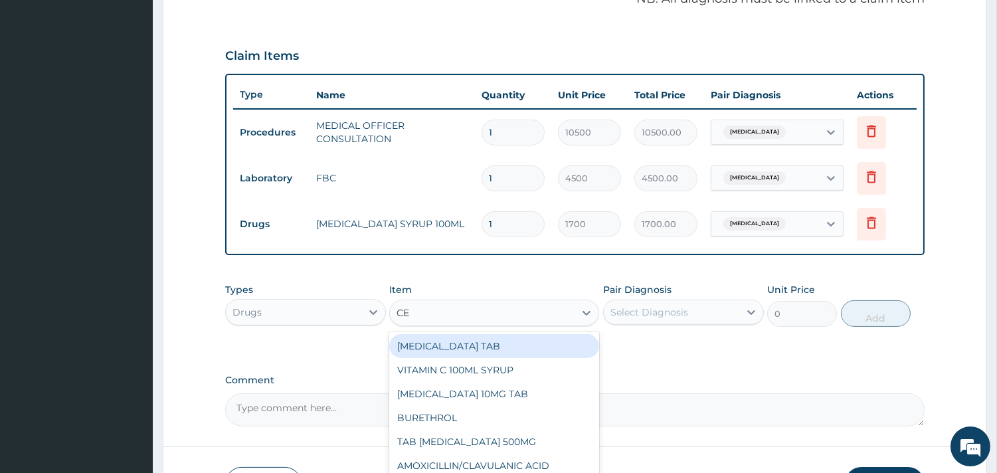
type input "CET"
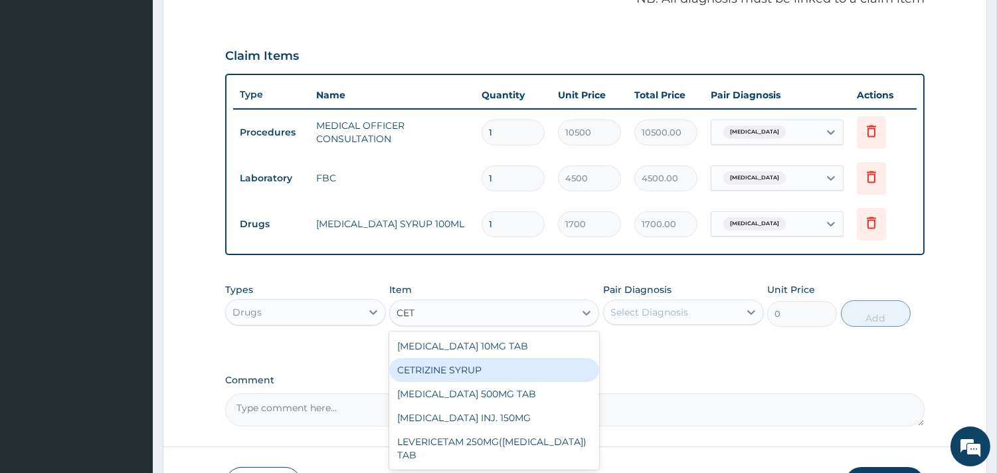
click at [472, 368] on div "CETRIZINE SYRUP" at bounding box center [494, 370] width 210 height 24
type input "2000"
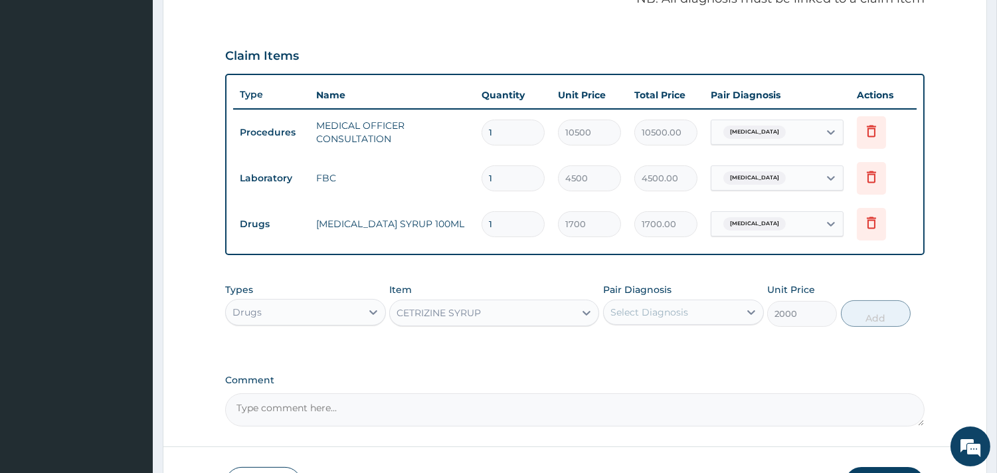
click at [695, 316] on div "Select Diagnosis" at bounding box center [672, 312] width 136 height 21
click at [700, 351] on div "Upper respiratory infection" at bounding box center [683, 346] width 161 height 27
checkbox input "true"
click at [870, 315] on button "Add" at bounding box center [876, 313] width 70 height 27
type input "0"
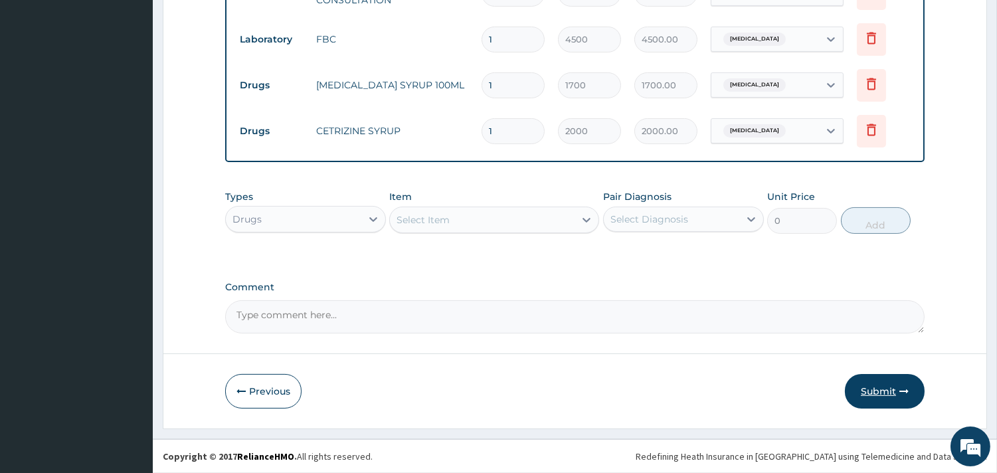
click at [870, 389] on button "Submit" at bounding box center [885, 391] width 80 height 35
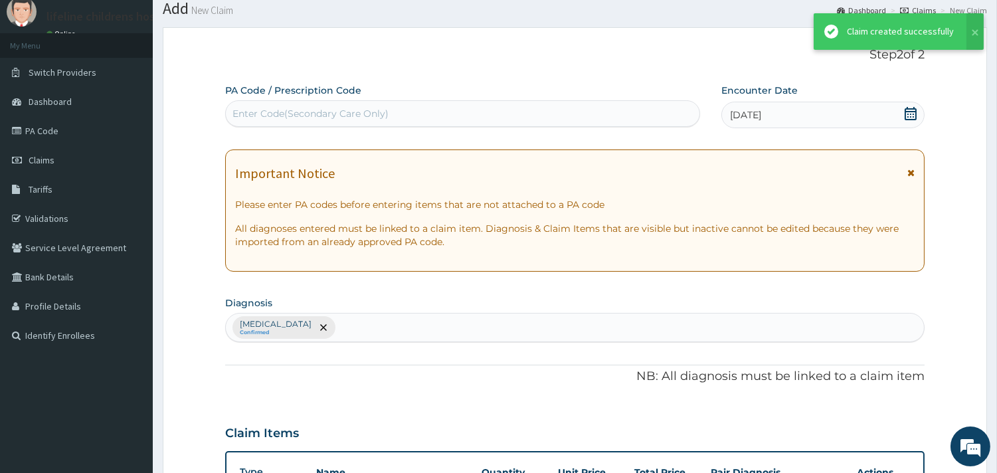
scroll to position [559, 0]
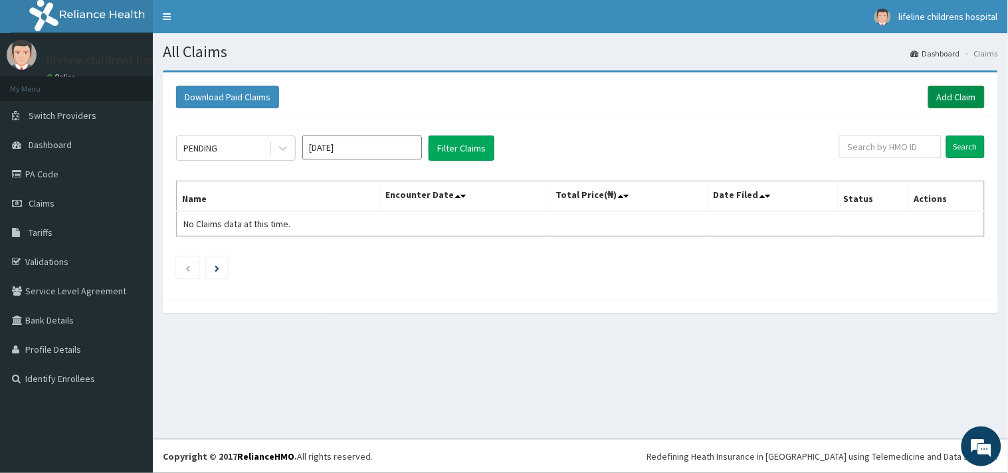
click at [941, 94] on link "Add Claim" at bounding box center [956, 97] width 56 height 23
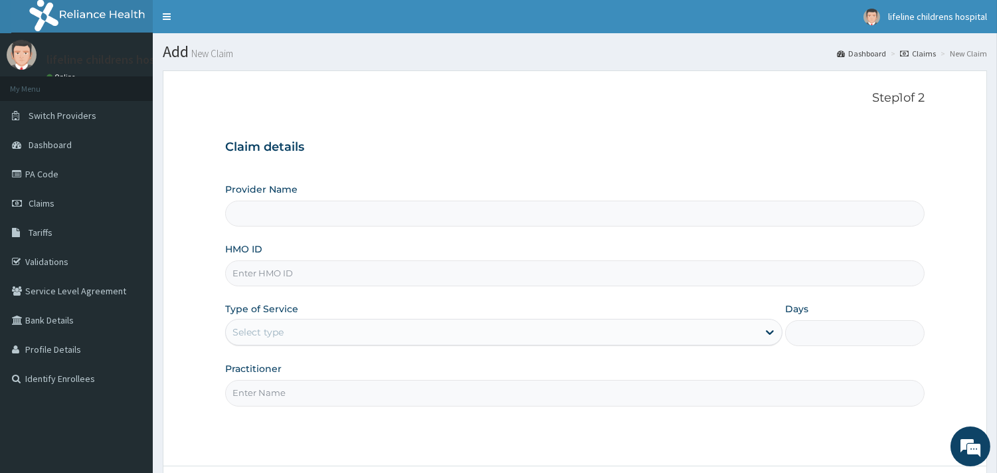
type input "Lifeline Children Hospital - [GEOGRAPHIC_DATA]"
click at [290, 274] on input "HMO ID" at bounding box center [575, 273] width 700 height 26
type input "MHT/10016/B"
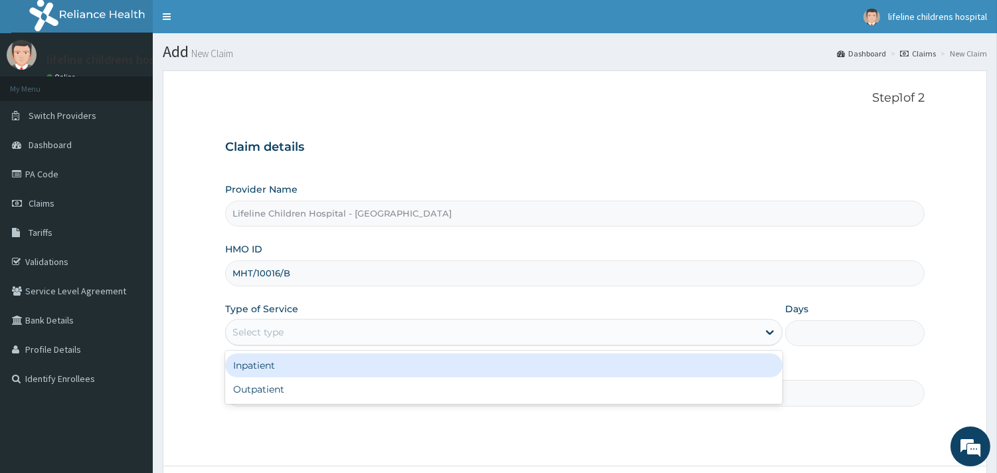
click at [283, 329] on div "Select type" at bounding box center [258, 332] width 51 height 13
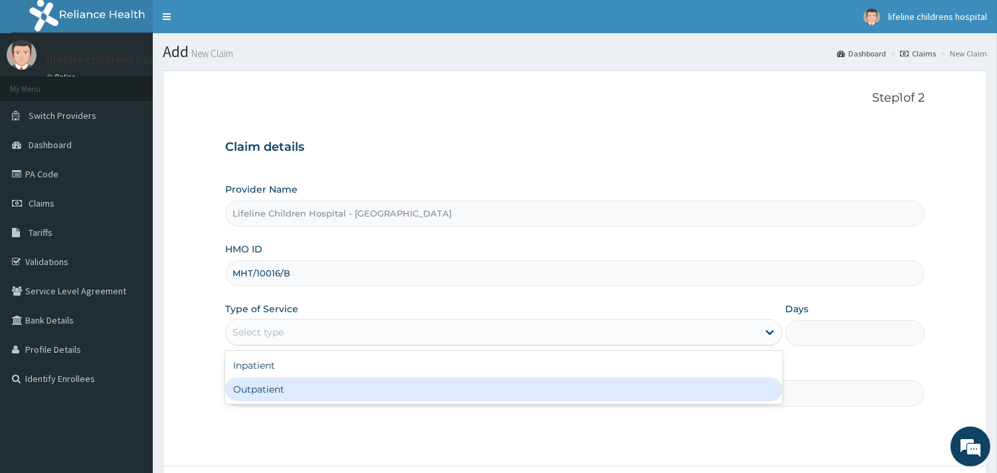
click at [301, 383] on div "Outpatient" at bounding box center [503, 389] width 557 height 24
type input "1"
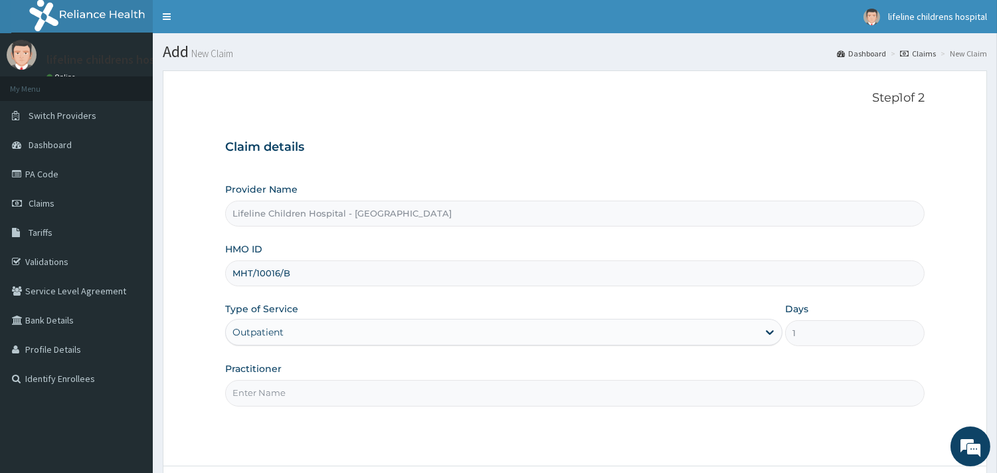
click at [300, 388] on input "Practitioner" at bounding box center [575, 393] width 700 height 26
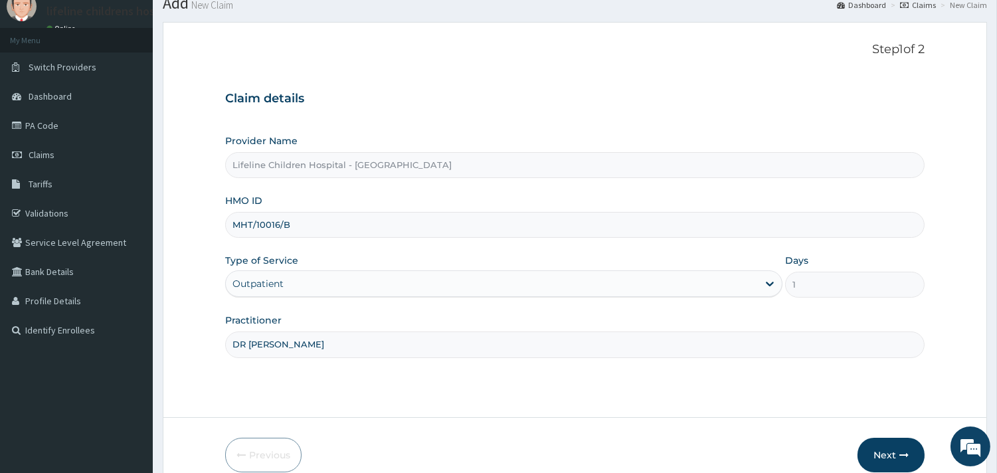
scroll to position [113, 0]
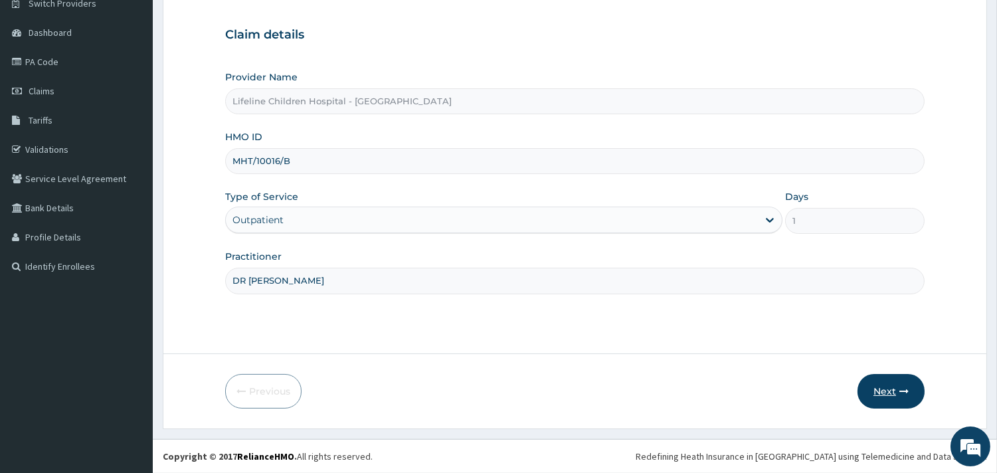
type input "DR OWOWO"
click at [888, 391] on button "Next" at bounding box center [891, 391] width 67 height 35
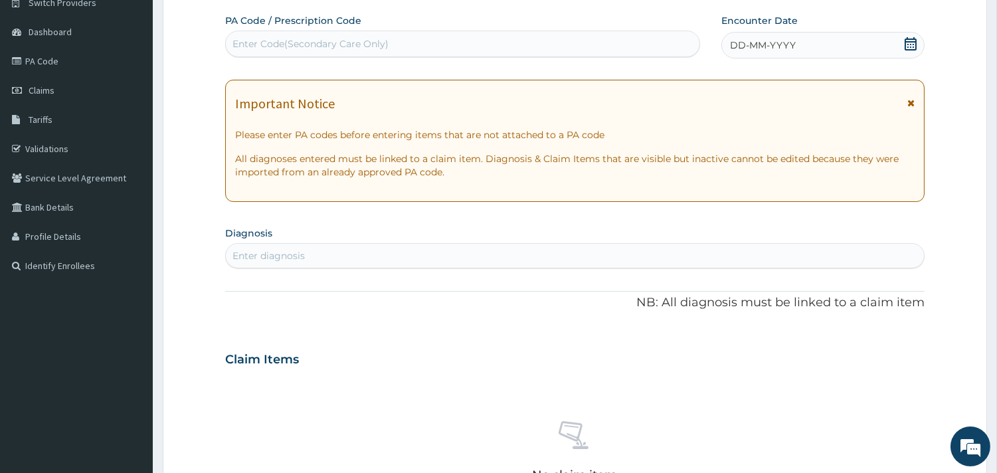
click span "DD-MM-YYYY"
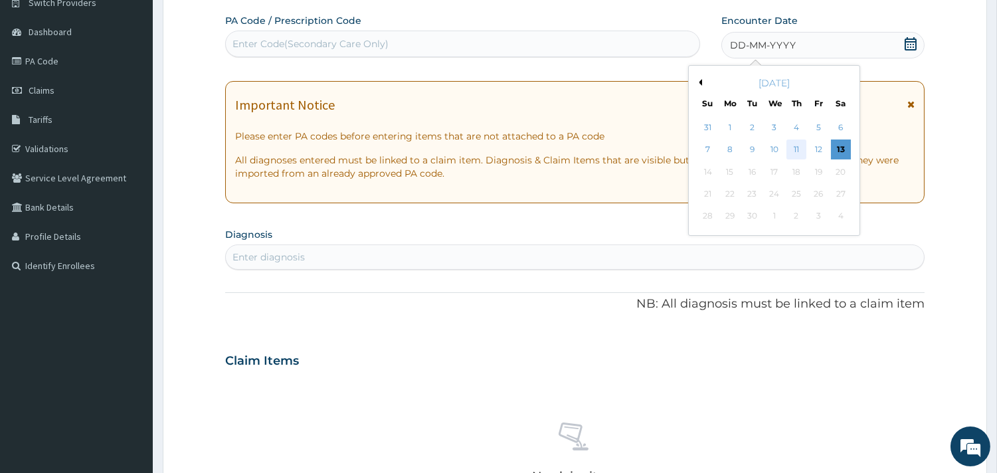
click div "11"
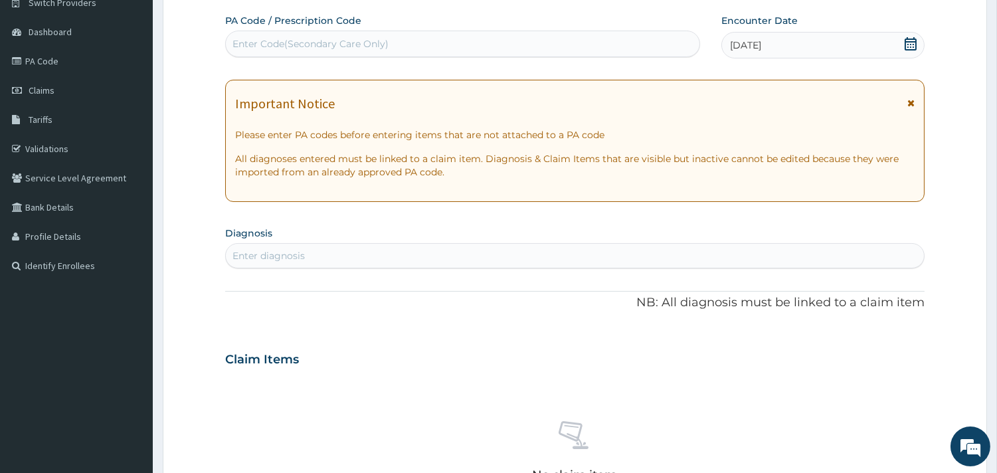
click div "Enter diagnosis"
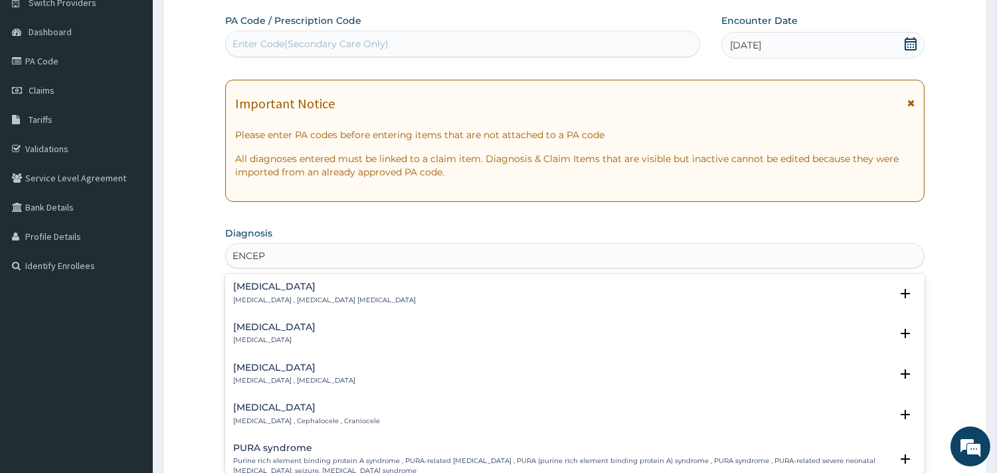
type input "ENCEPH"
click div "Encephalitis Encephalitis"
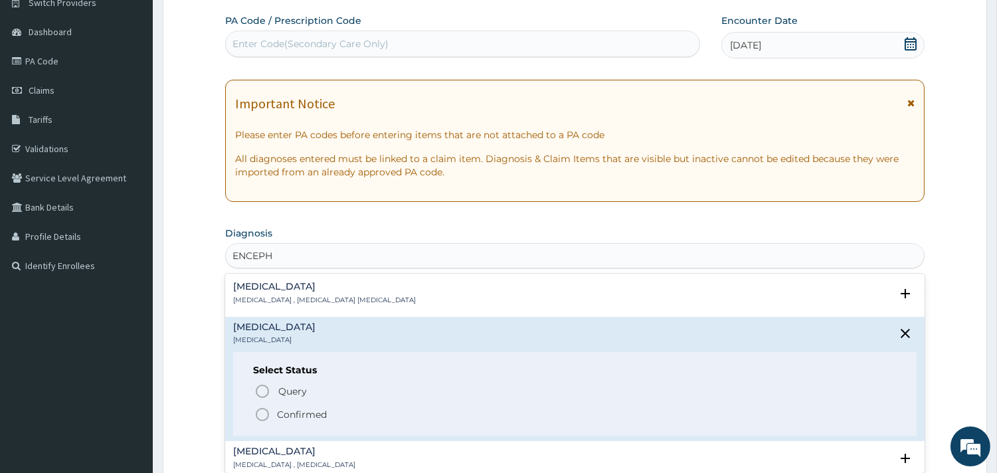
click p "Confirmed"
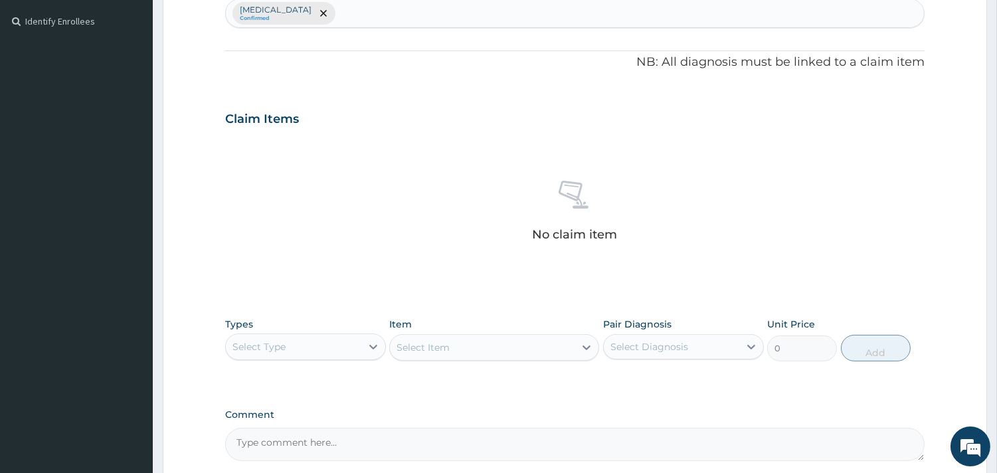
scroll to position [482, 0]
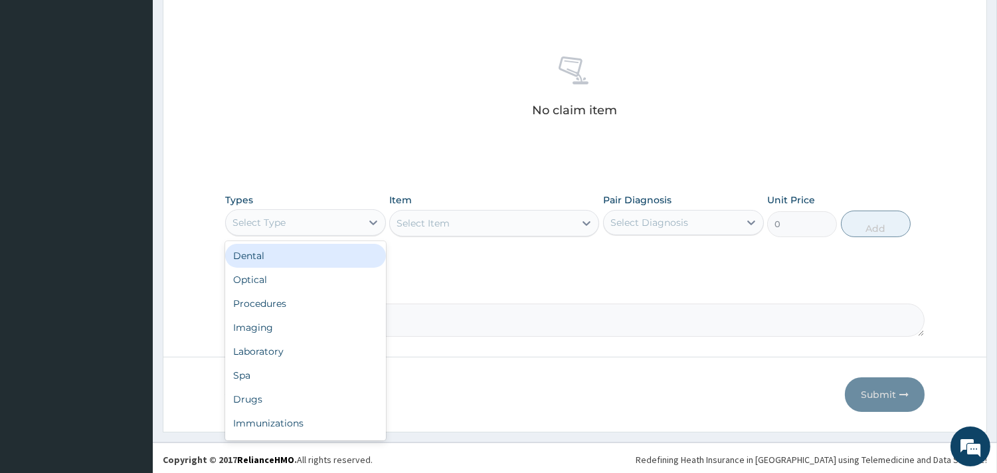
click div "Select Type"
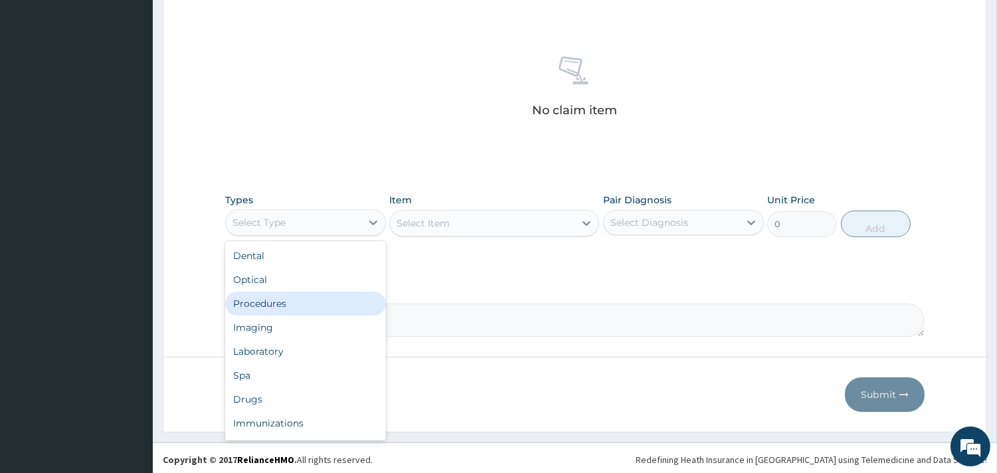
click div "Procedures"
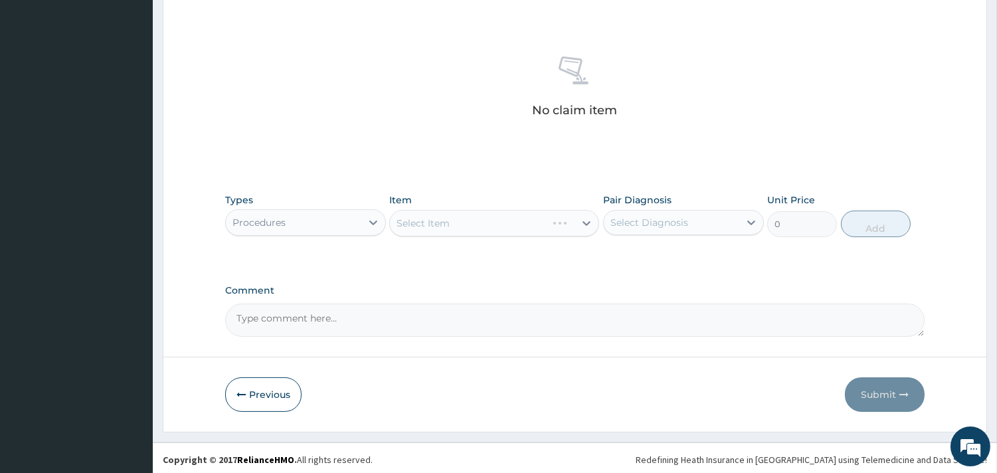
click div "Select Item"
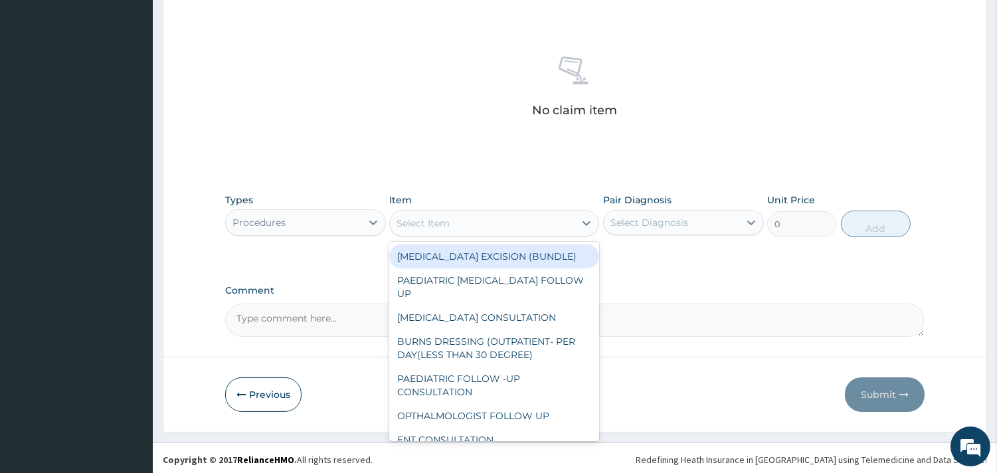
click div "Select Item"
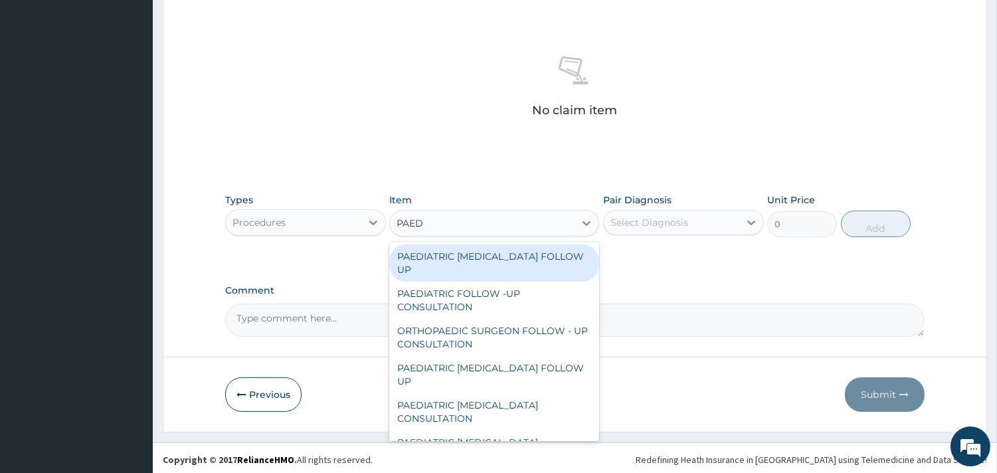
type input "PAEDI"
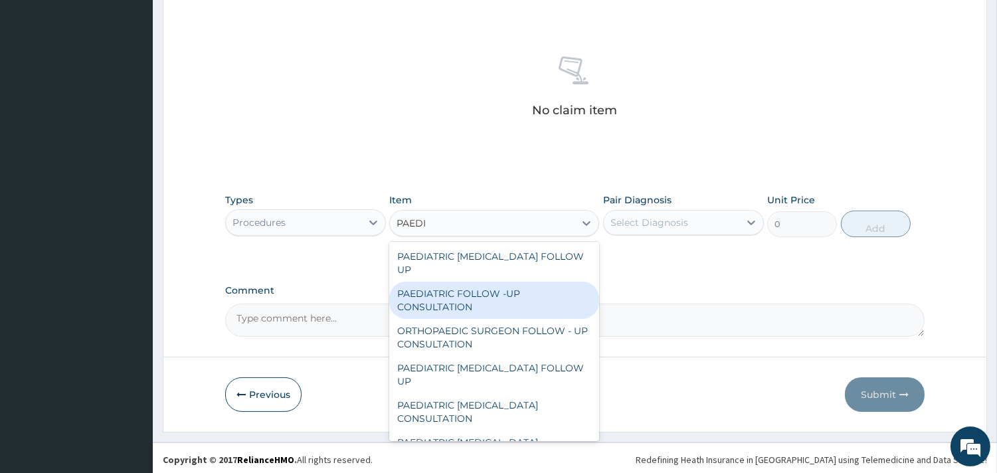
click div "PAEDIATRIC FOLLOW -UP CONSULTATION"
type input "15000"
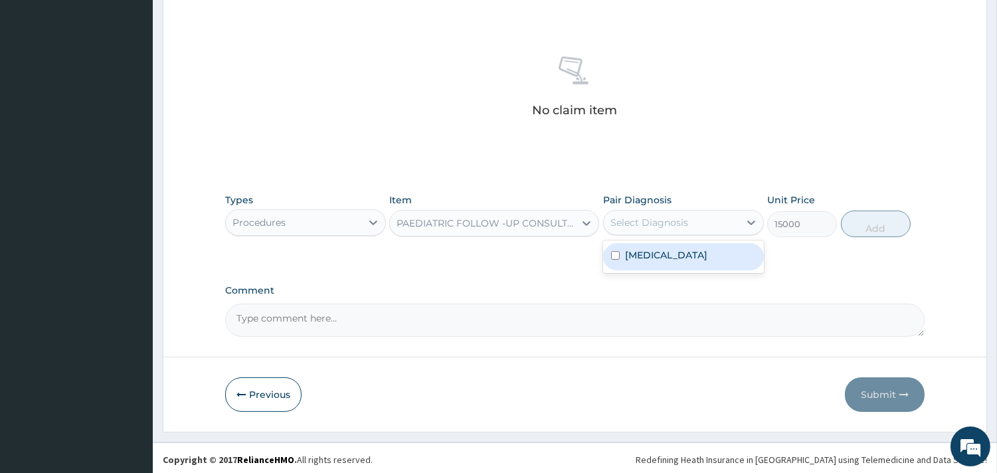
click div "Select Diagnosis"
click label "Encephalitis"
checkbox input "true"
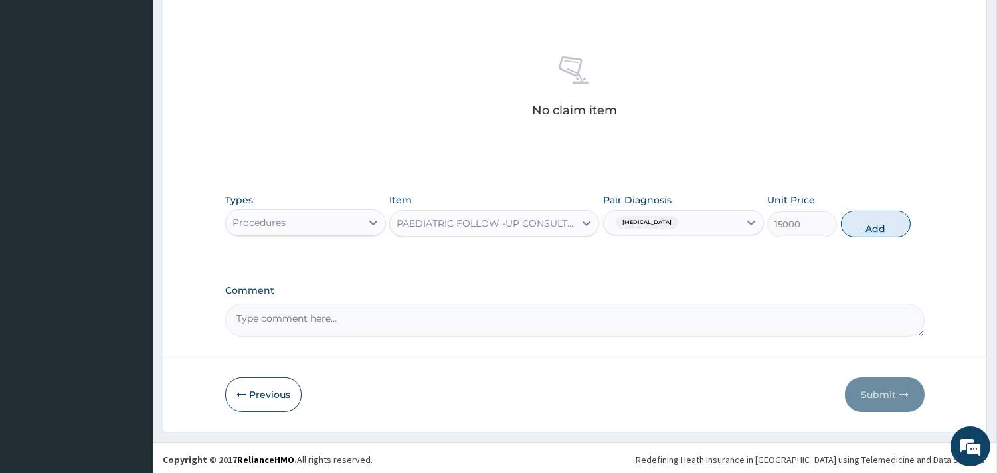
click button "Add"
type input "0"
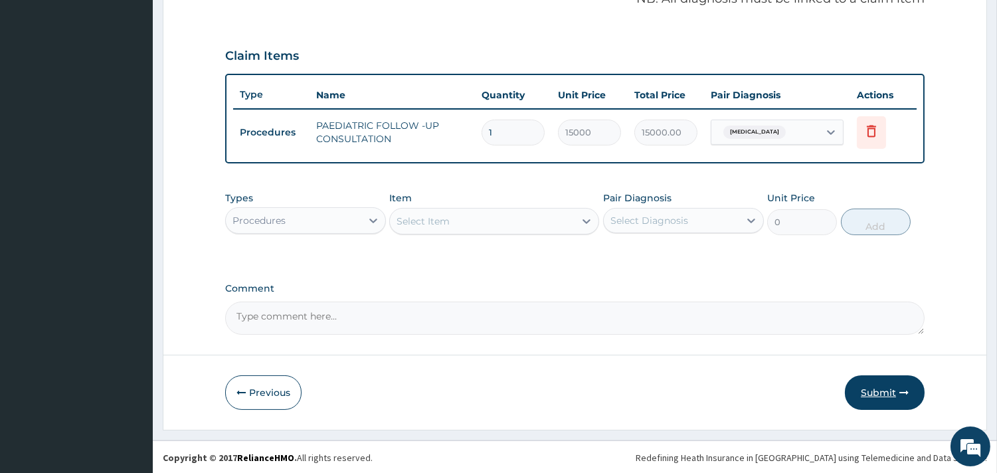
click button "Submit"
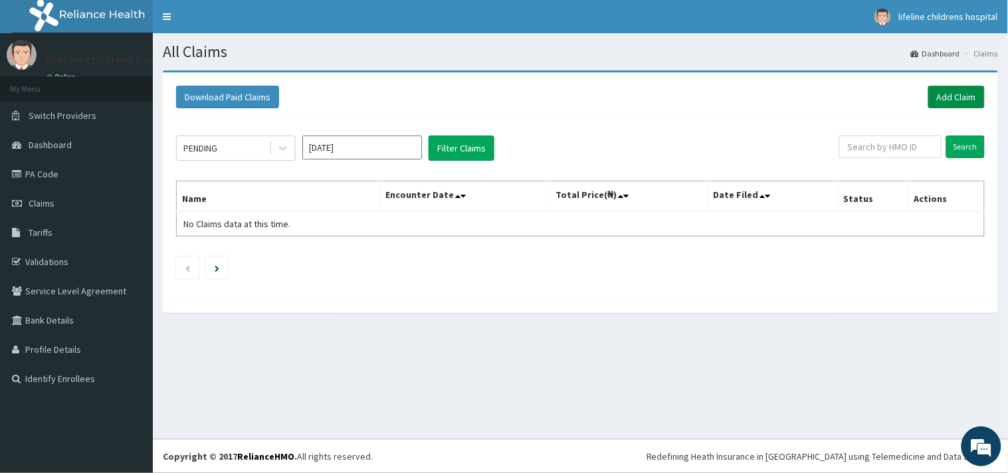
click at [951, 94] on link "Add Claim" at bounding box center [956, 97] width 56 height 23
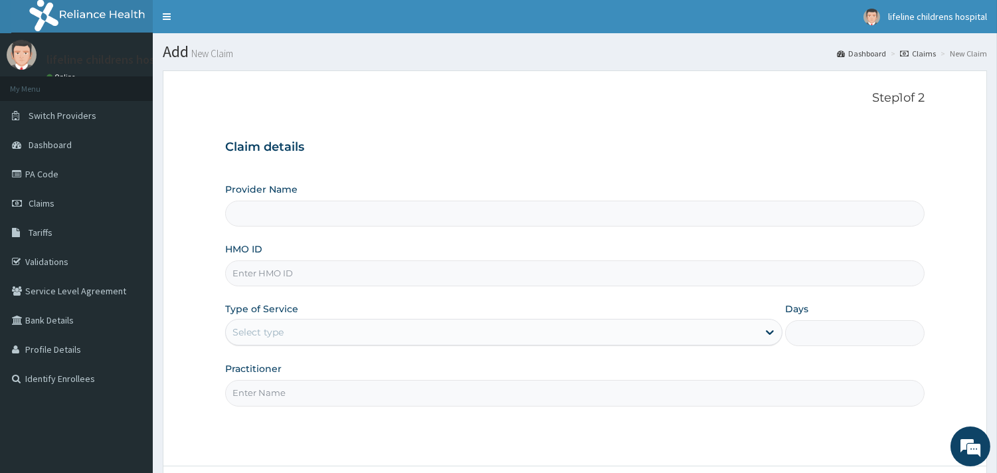
click at [269, 274] on input "HMO ID" at bounding box center [575, 273] width 700 height 26
type input "Lifeline Children Hospital - [GEOGRAPHIC_DATA]"
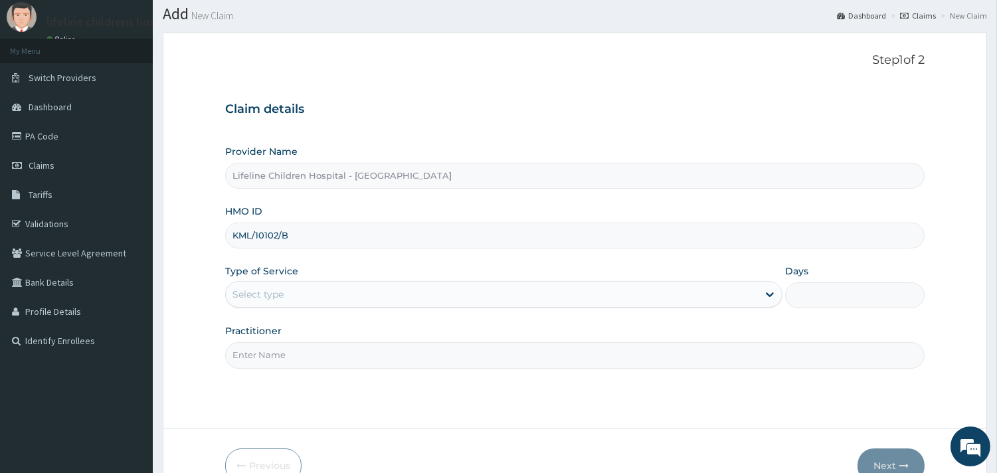
scroll to position [113, 0]
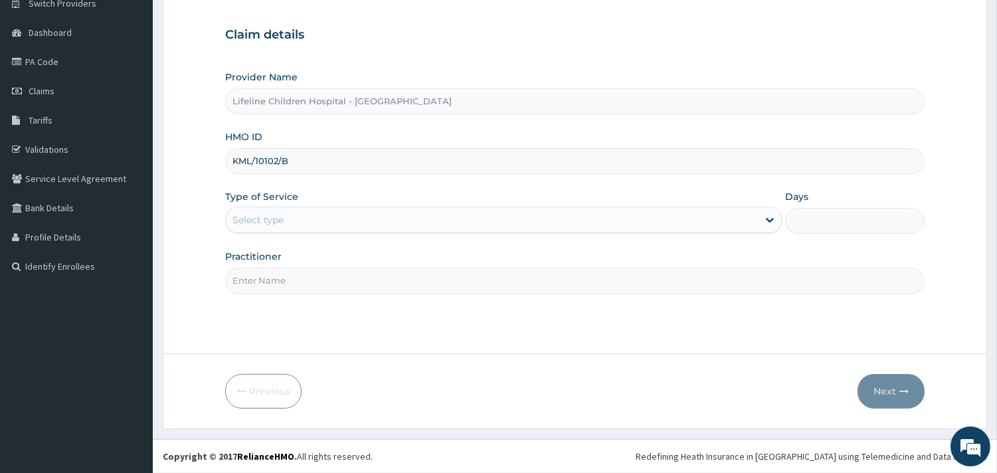
type input "KML/10102/B"
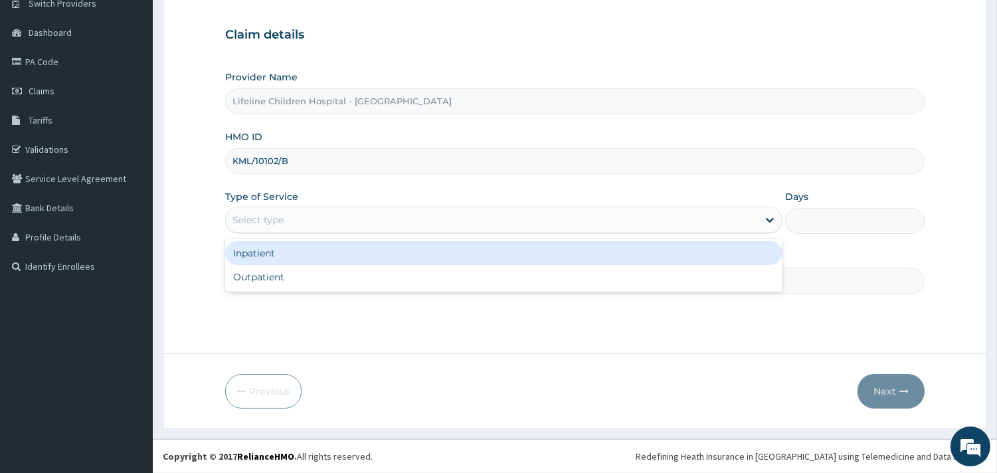
click at [304, 218] on div "Select type" at bounding box center [492, 219] width 532 height 21
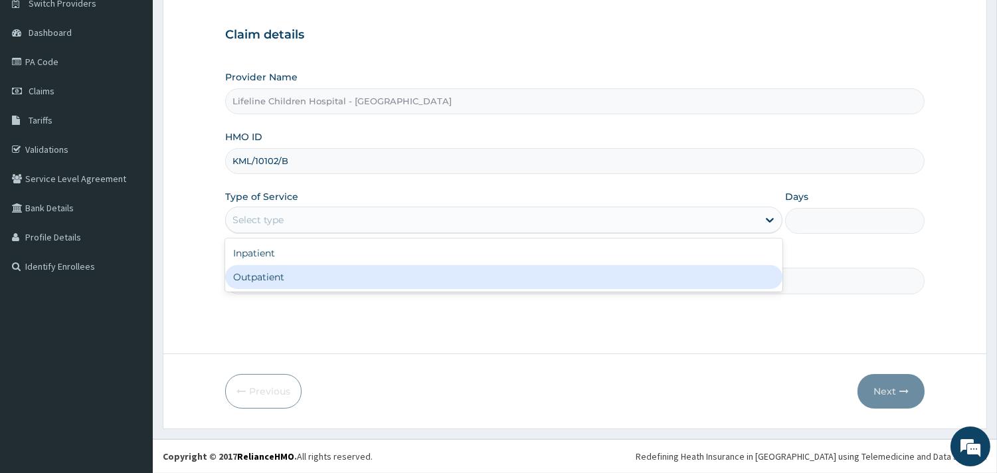
click at [293, 281] on div "Outpatient" at bounding box center [503, 277] width 557 height 24
type input "1"
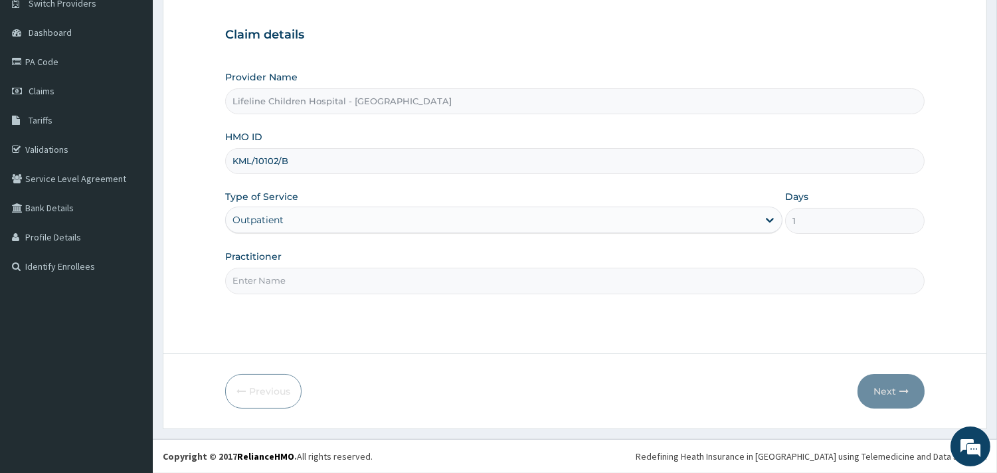
click at [290, 282] on input "Practitioner" at bounding box center [575, 281] width 700 height 26
type input "[PERSON_NAME]"
click at [905, 387] on icon "button" at bounding box center [904, 391] width 9 height 9
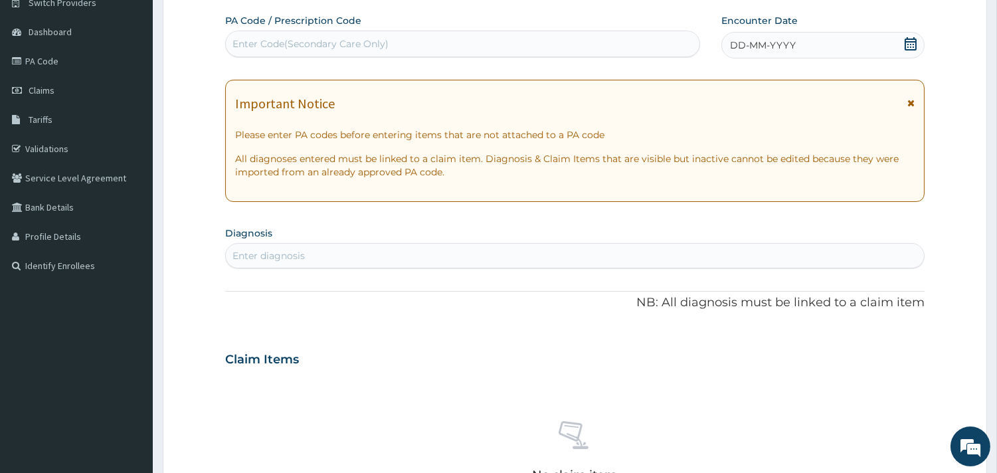
click at [805, 51] on div "DD-MM-YYYY" at bounding box center [822, 45] width 203 height 27
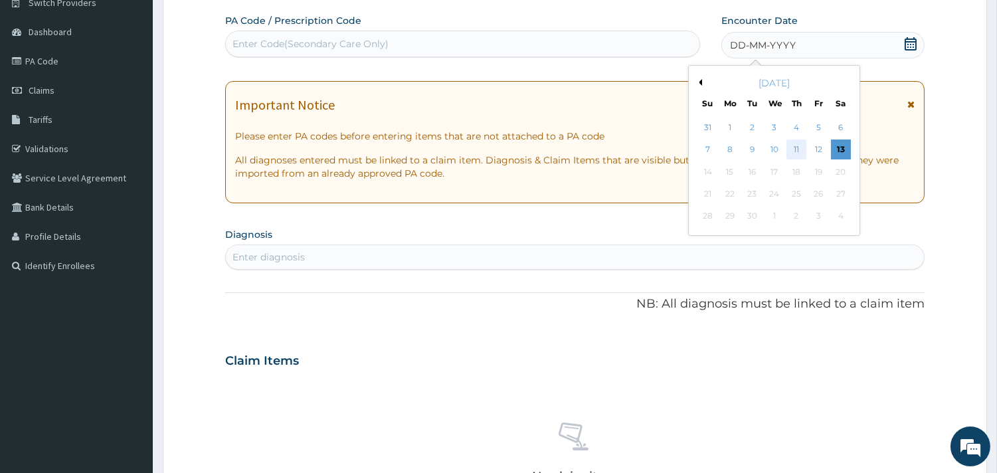
click at [791, 147] on div "11" at bounding box center [797, 150] width 20 height 20
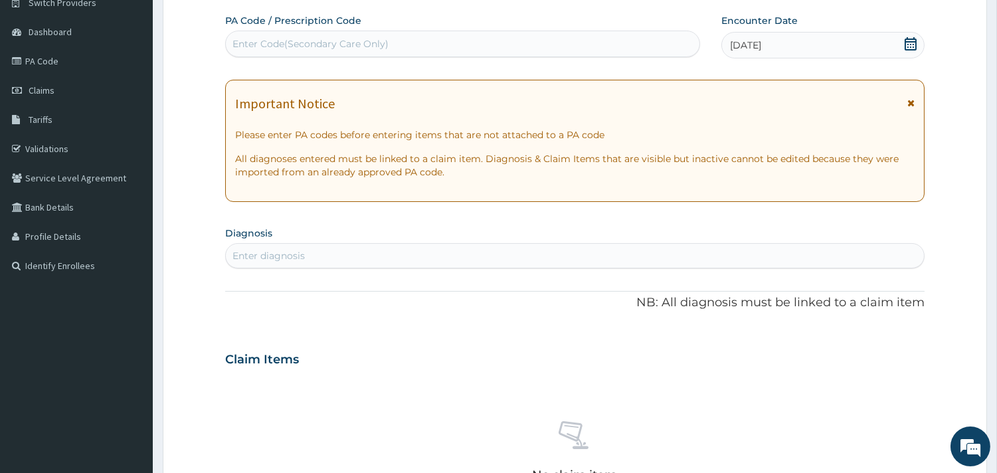
click at [334, 254] on div "Enter diagnosis" at bounding box center [575, 255] width 698 height 21
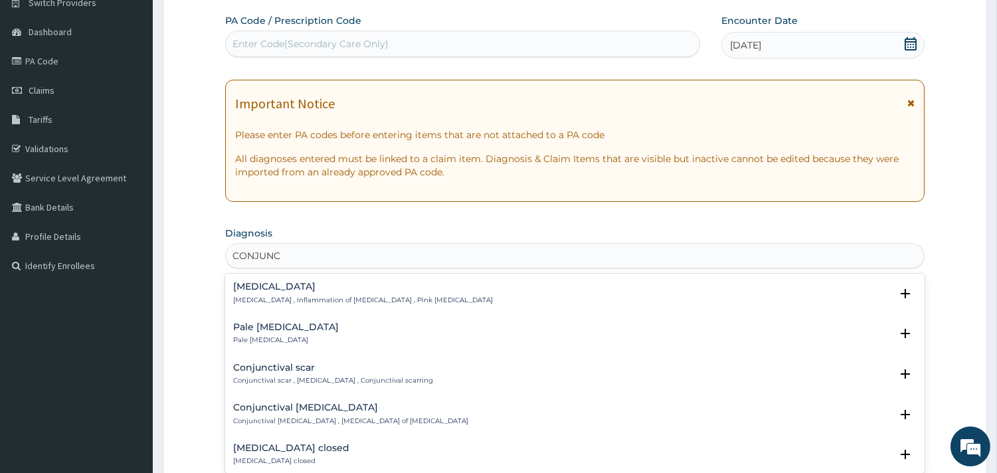
type input "CONJUNCT"
click at [253, 291] on h4 "[MEDICAL_DATA]" at bounding box center [363, 287] width 260 height 10
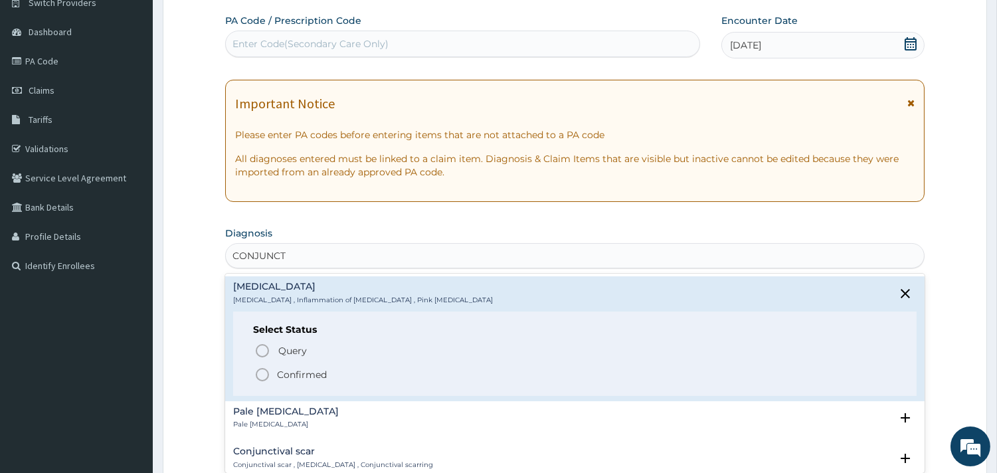
click at [290, 369] on p "Confirmed" at bounding box center [302, 374] width 50 height 13
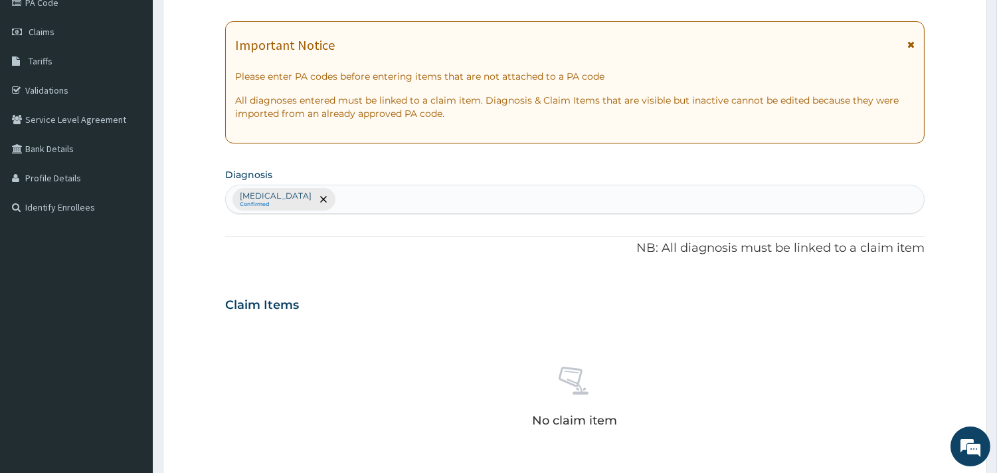
scroll to position [482, 0]
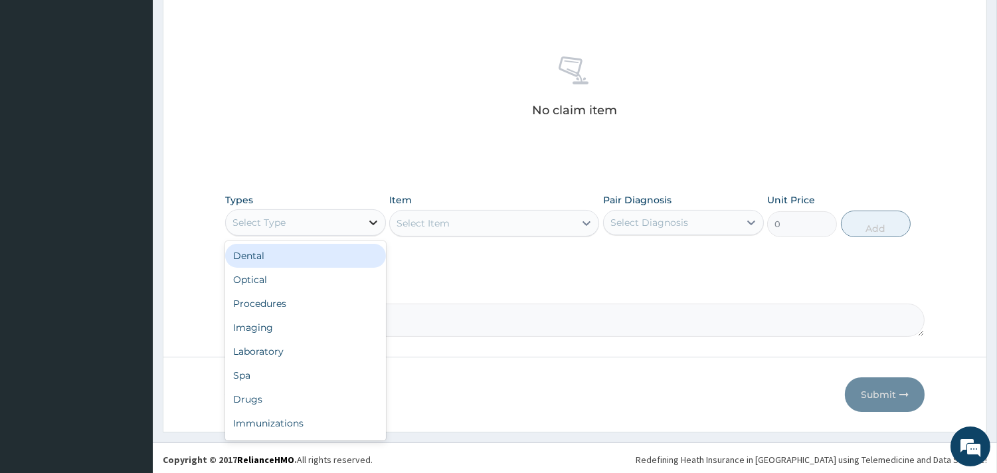
click at [363, 218] on div at bounding box center [373, 223] width 24 height 24
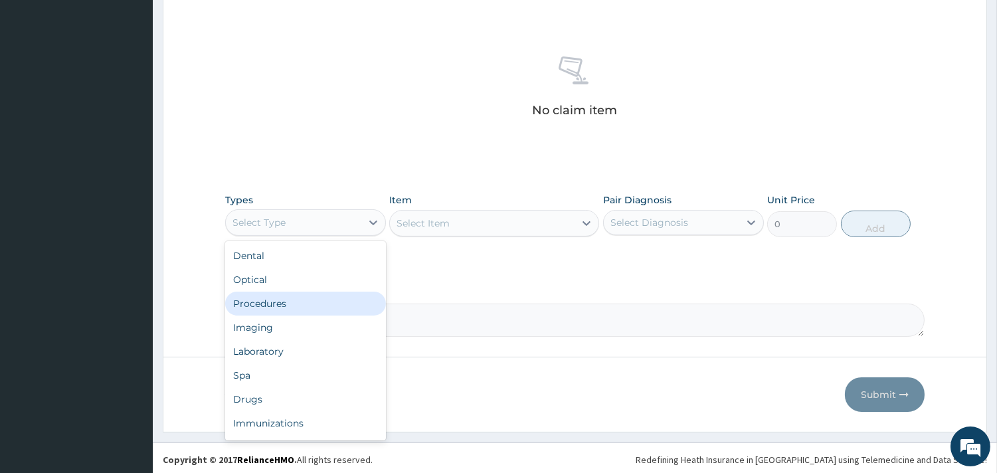
click at [304, 307] on div "Procedures" at bounding box center [305, 304] width 161 height 24
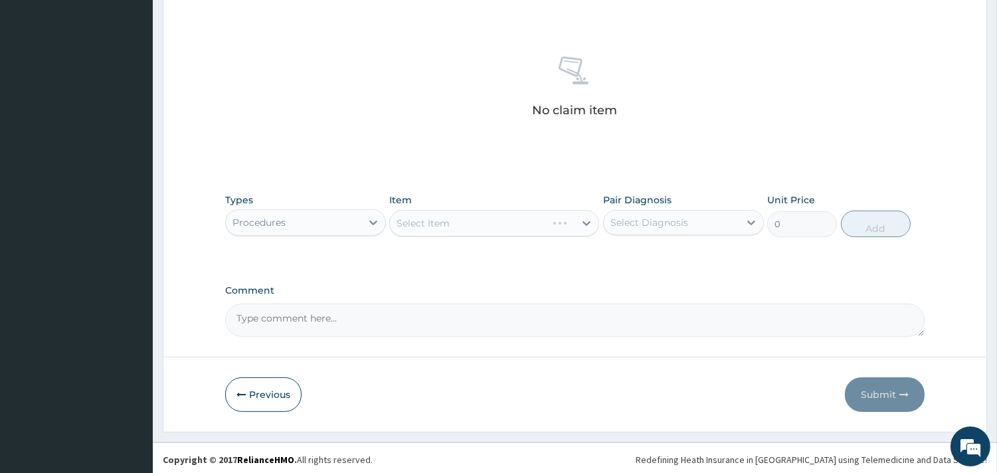
click at [476, 223] on div "Select Item" at bounding box center [494, 223] width 210 height 27
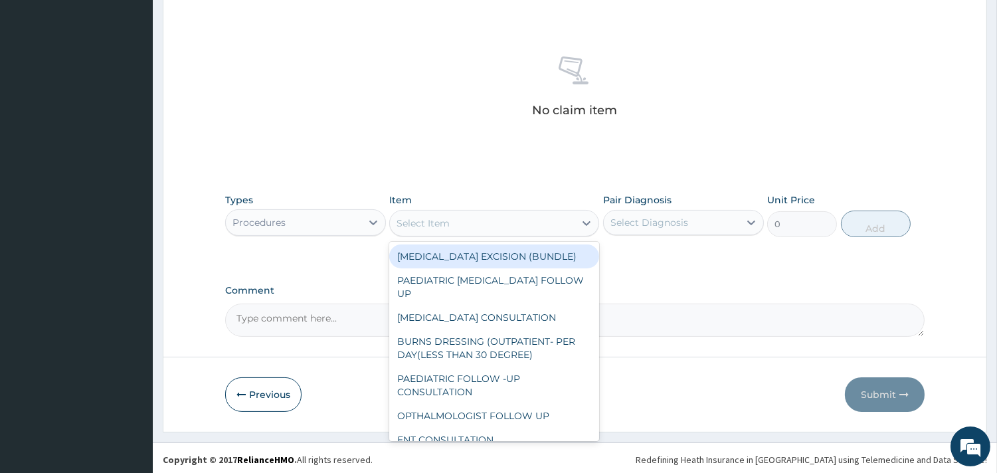
click at [496, 227] on div "Select Item" at bounding box center [482, 223] width 185 height 21
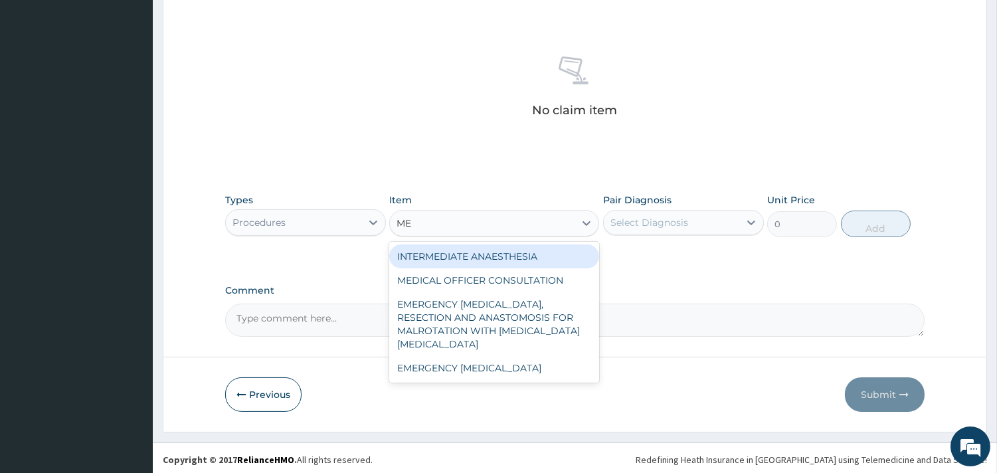
type input "MED"
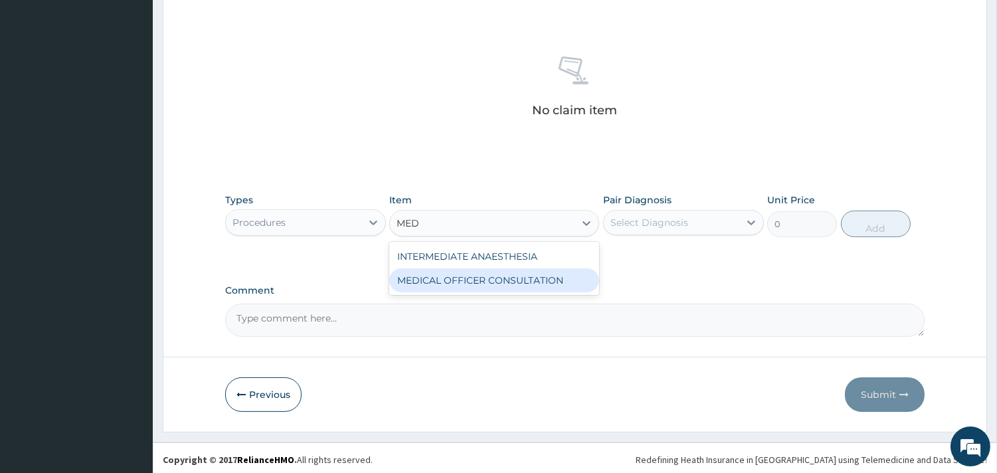
drag, startPoint x: 503, startPoint y: 279, endPoint x: 569, endPoint y: 246, distance: 74.0
click at [505, 279] on div "MEDICAL OFFICER CONSULTATION" at bounding box center [494, 280] width 210 height 24
type input "10500"
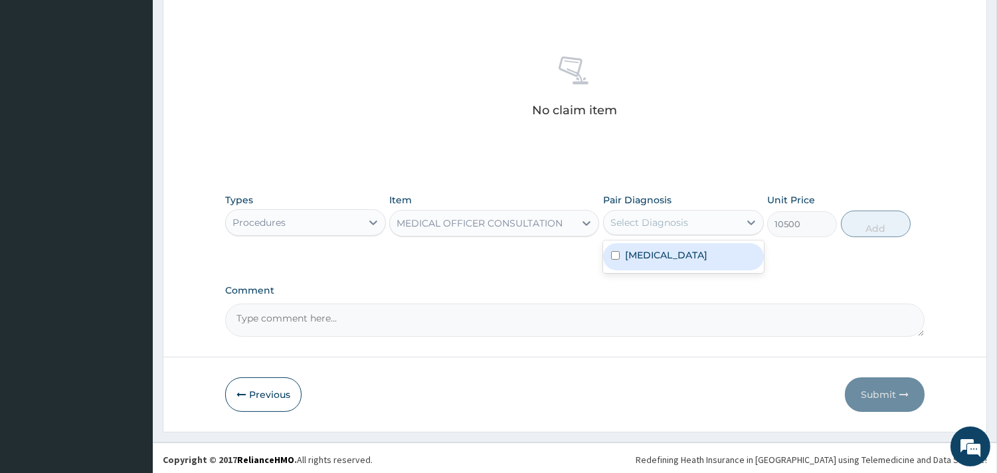
click at [634, 229] on div "Select Diagnosis" at bounding box center [650, 222] width 78 height 13
click at [638, 257] on label "[MEDICAL_DATA]" at bounding box center [666, 254] width 82 height 13
checkbox input "true"
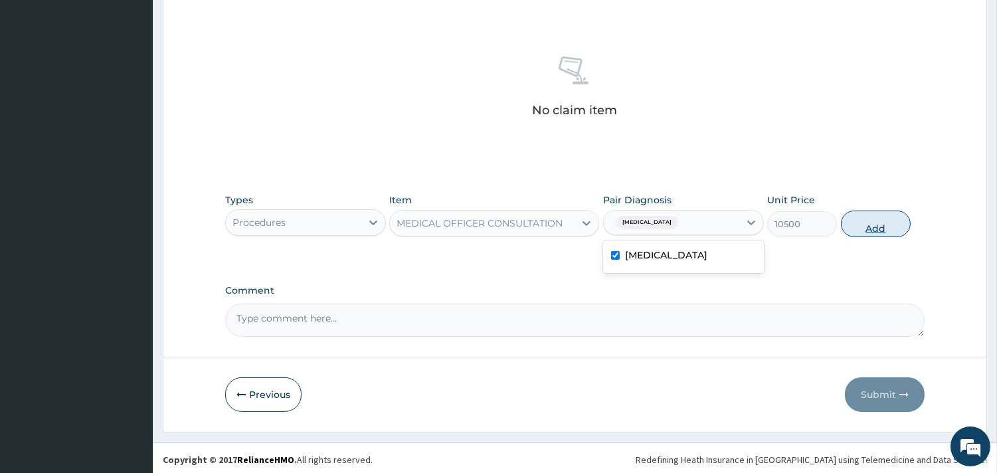
click at [888, 227] on button "Add" at bounding box center [876, 224] width 70 height 27
type input "0"
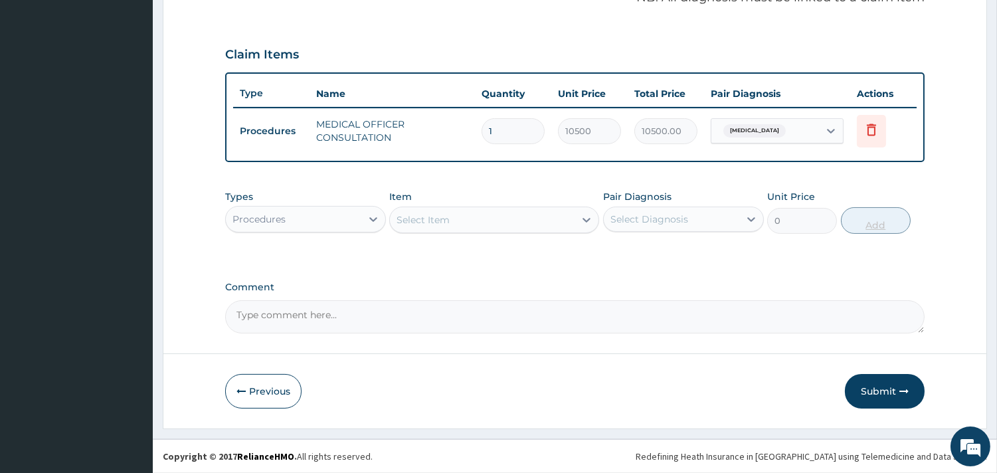
scroll to position [421, 0]
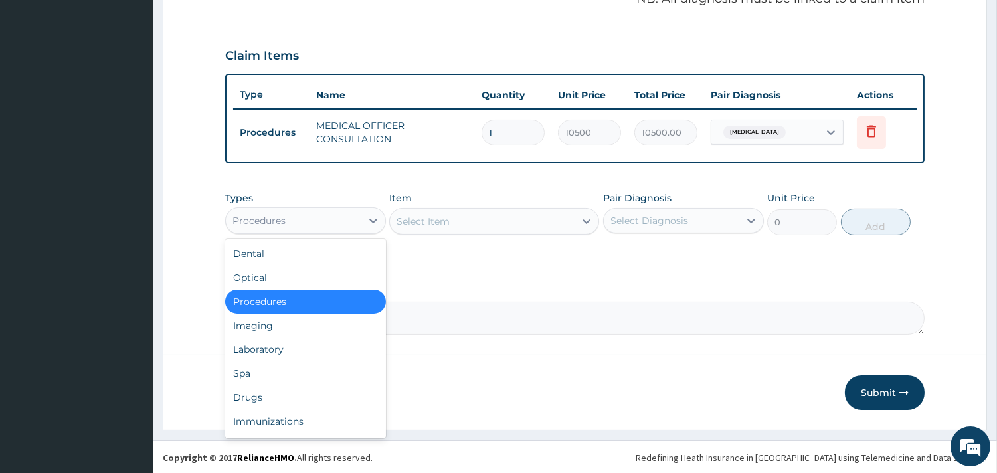
click at [308, 220] on div "Procedures" at bounding box center [294, 220] width 136 height 21
click at [270, 404] on div "Drugs" at bounding box center [305, 397] width 161 height 24
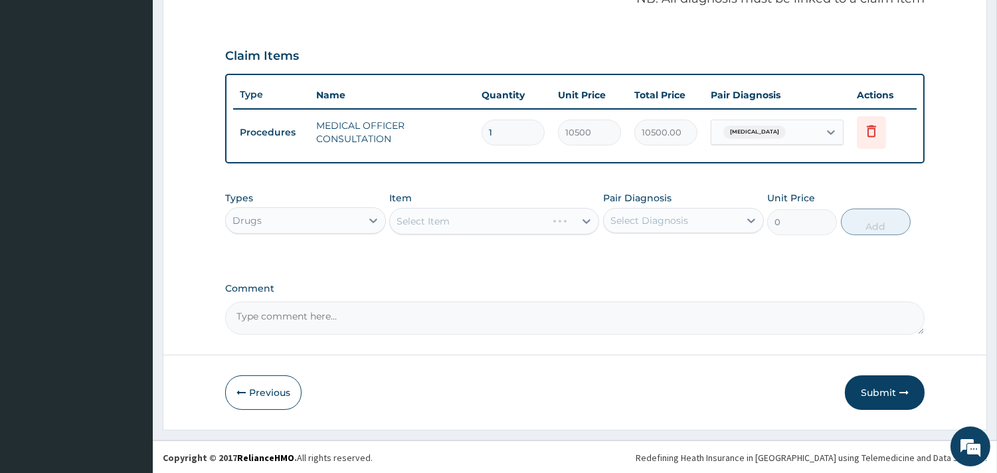
click at [507, 221] on div "Select Item" at bounding box center [494, 221] width 210 height 27
click at [462, 219] on div "Select Item" at bounding box center [494, 221] width 210 height 27
click at [508, 221] on div "Select Item" at bounding box center [494, 221] width 210 height 27
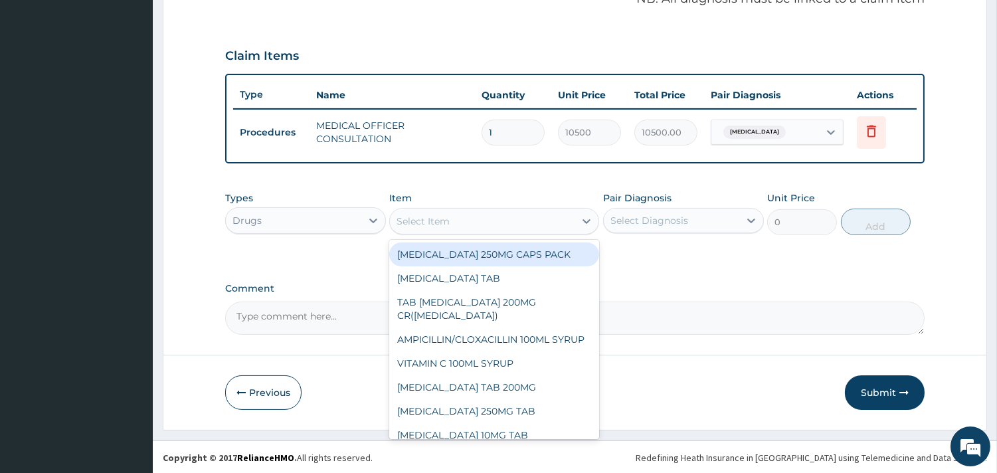
click at [466, 227] on div "Select Item" at bounding box center [482, 221] width 185 height 21
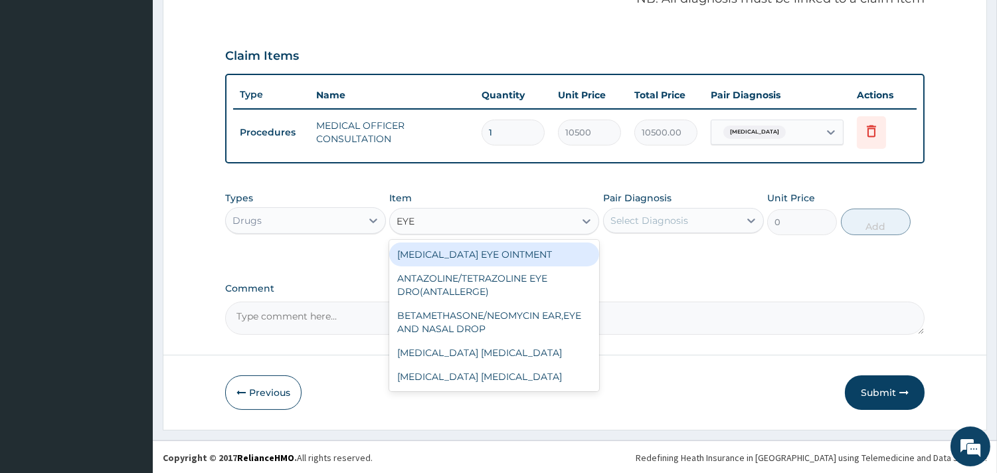
type input "EYE D"
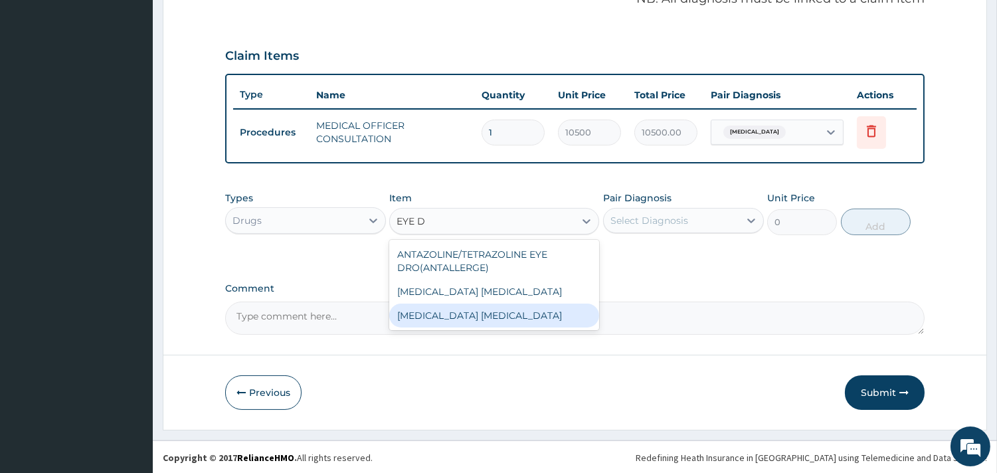
click at [502, 318] on div "[MEDICAL_DATA] [MEDICAL_DATA]" at bounding box center [494, 316] width 210 height 24
type input "1500"
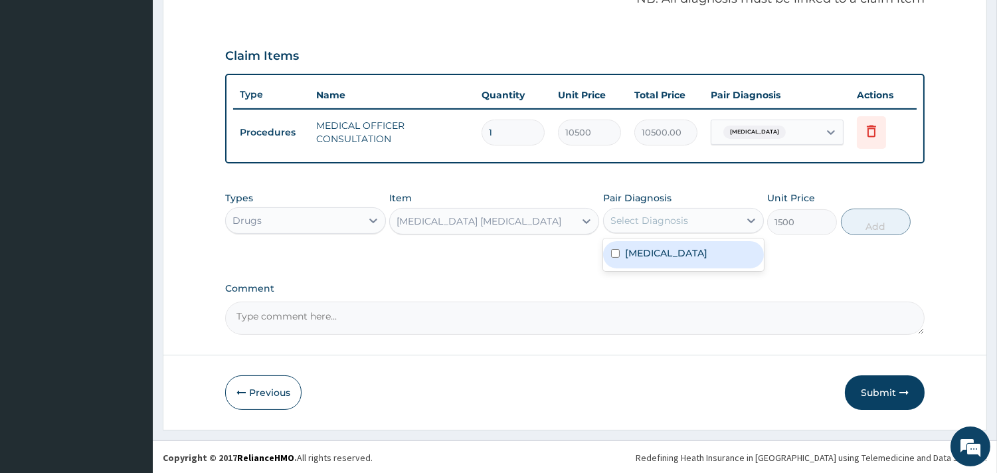
click at [709, 210] on div "Select Diagnosis" at bounding box center [672, 220] width 136 height 21
click at [687, 246] on label "[MEDICAL_DATA]" at bounding box center [666, 252] width 82 height 13
checkbox input "true"
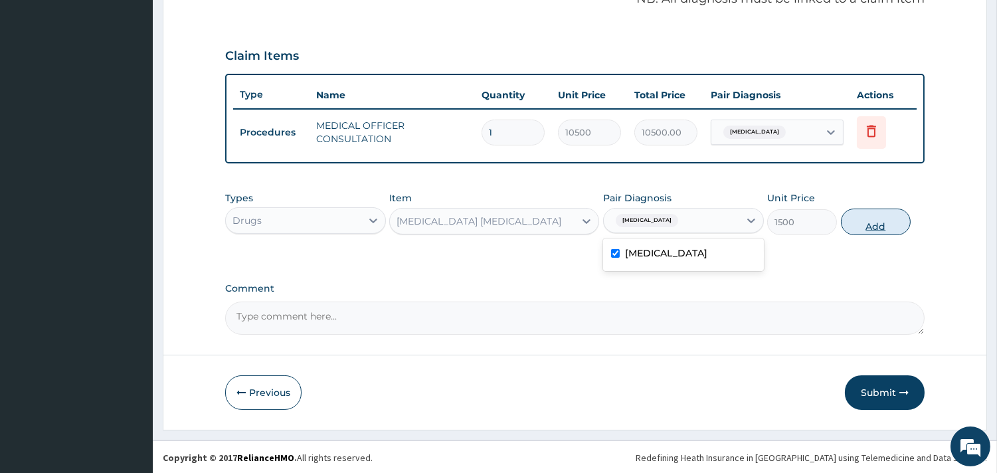
click at [872, 218] on button "Add" at bounding box center [876, 222] width 70 height 27
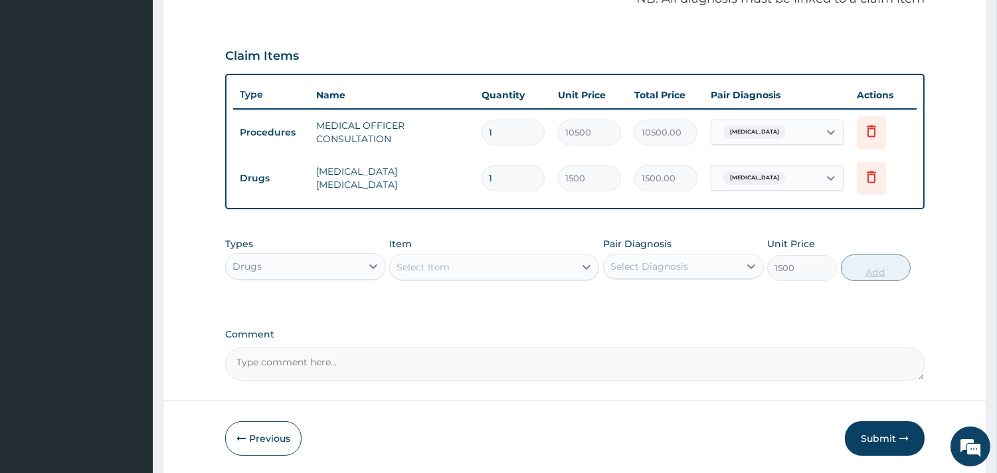
type input "0"
click at [884, 430] on button "Submit" at bounding box center [885, 438] width 80 height 35
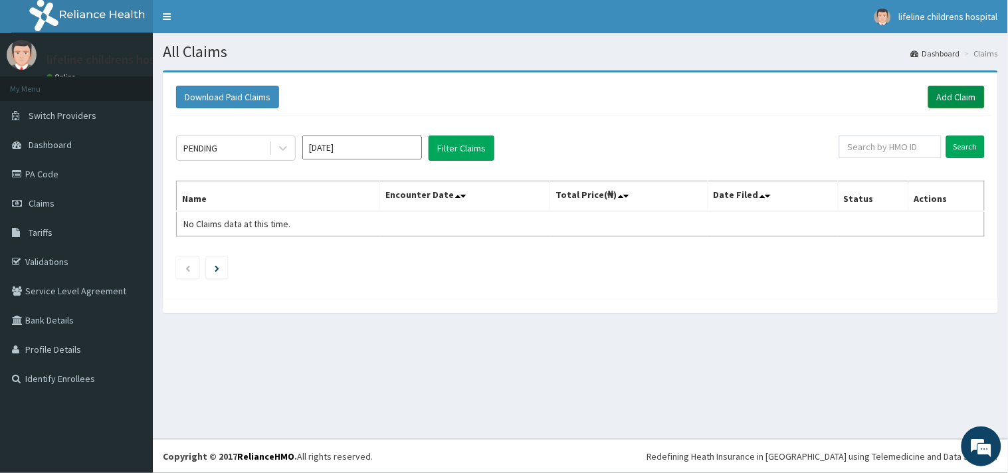
click at [958, 100] on link "Add Claim" at bounding box center [956, 97] width 56 height 23
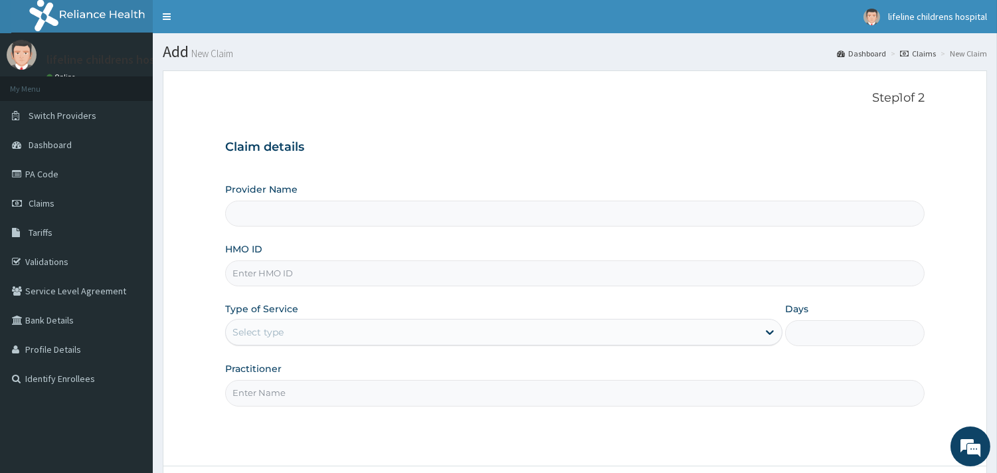
click at [343, 269] on input "HMO ID" at bounding box center [575, 273] width 700 height 26
type input "Lifeline Children Hospital - [GEOGRAPHIC_DATA]"
type input "SSY/10026/C"
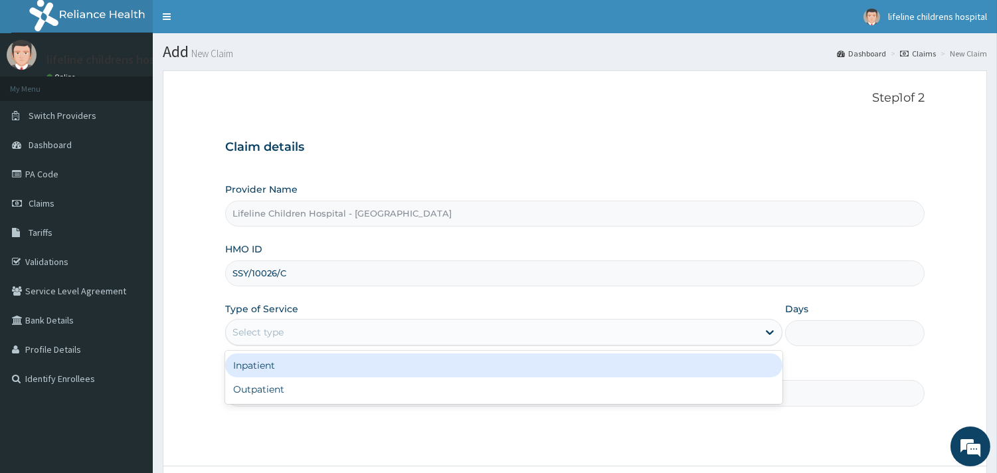
click at [278, 333] on div "Select type" at bounding box center [258, 332] width 51 height 13
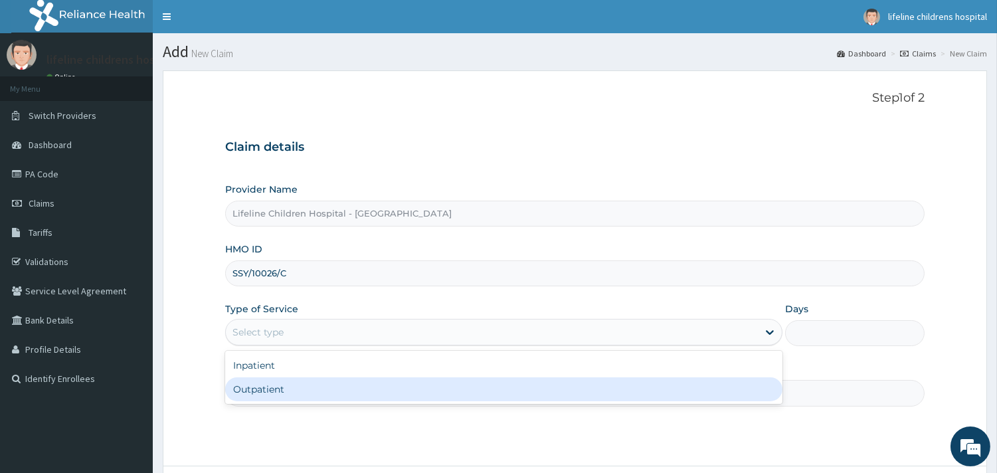
click at [281, 388] on div "Outpatient" at bounding box center [503, 389] width 557 height 24
type input "1"
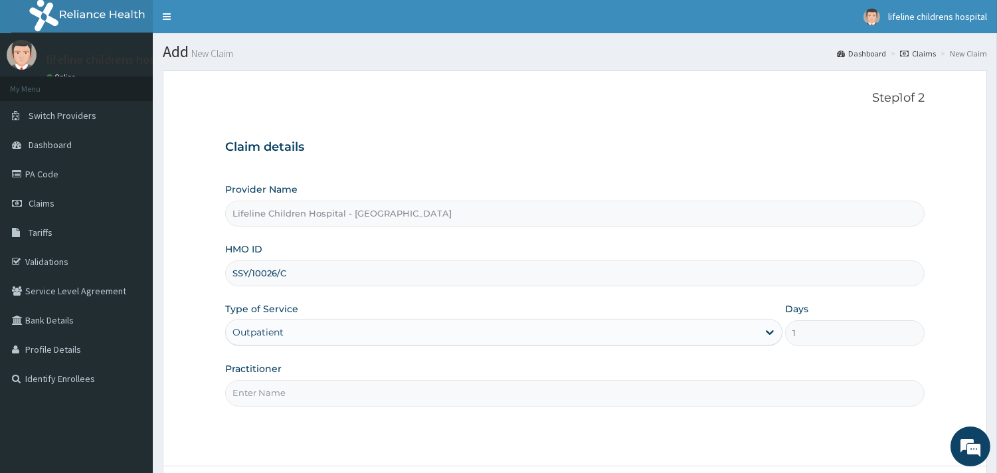
click at [281, 391] on input "Practitioner" at bounding box center [575, 393] width 700 height 26
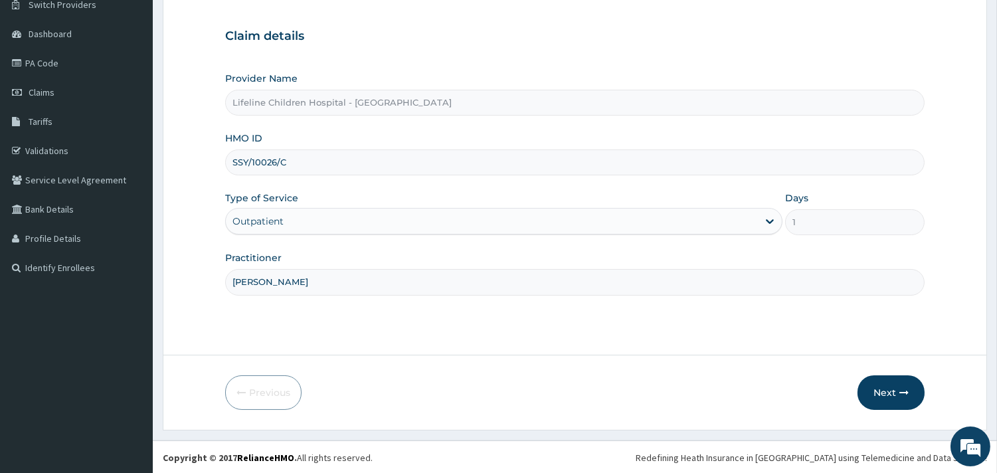
scroll to position [113, 0]
type input "DR JOY"
click at [870, 382] on button "Next" at bounding box center [891, 391] width 67 height 35
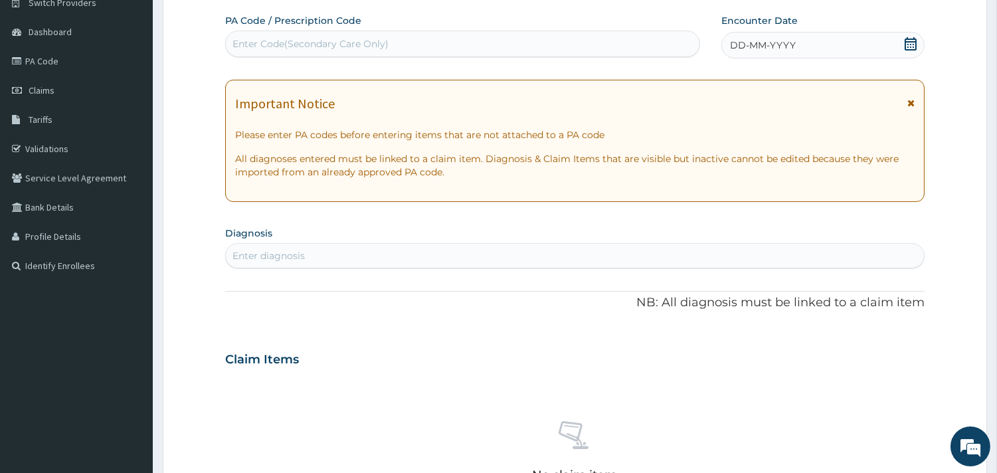
click at [769, 39] on span "DD-MM-YYYY" at bounding box center [763, 45] width 66 height 13
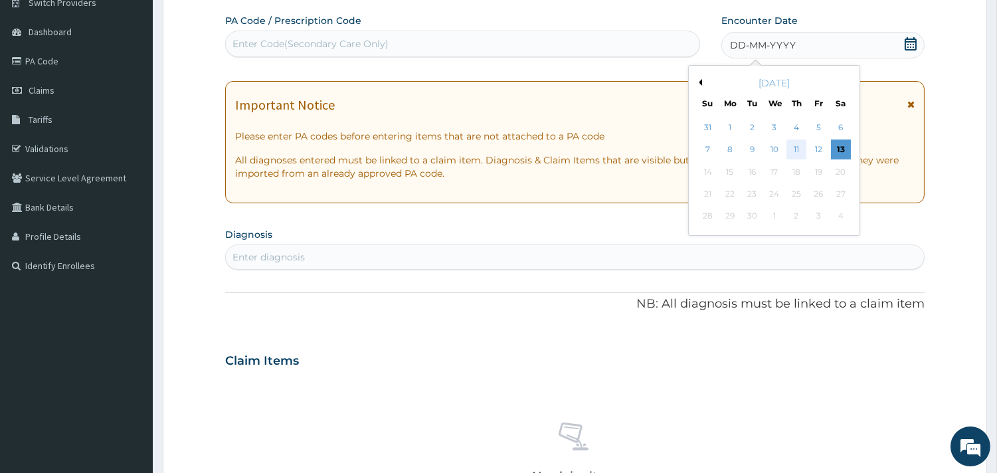
click at [803, 151] on div "11" at bounding box center [797, 150] width 20 height 20
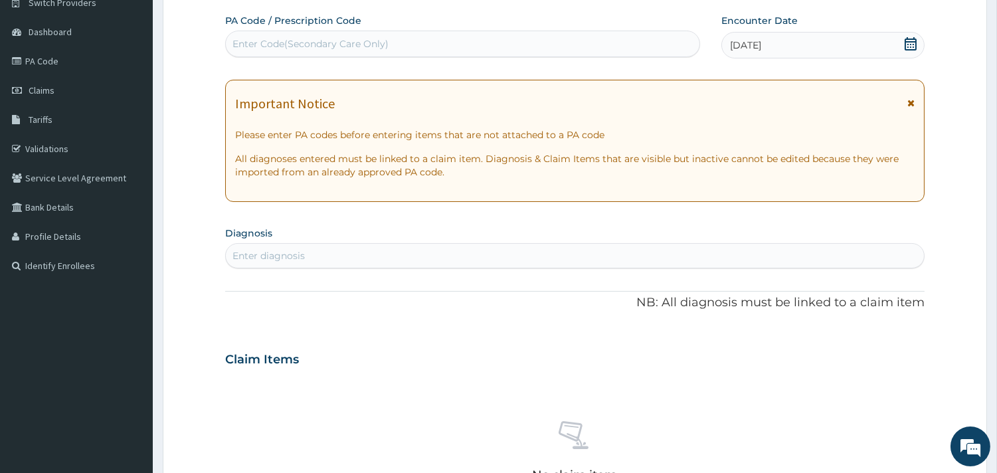
click at [364, 262] on div "Enter diagnosis" at bounding box center [575, 255] width 698 height 21
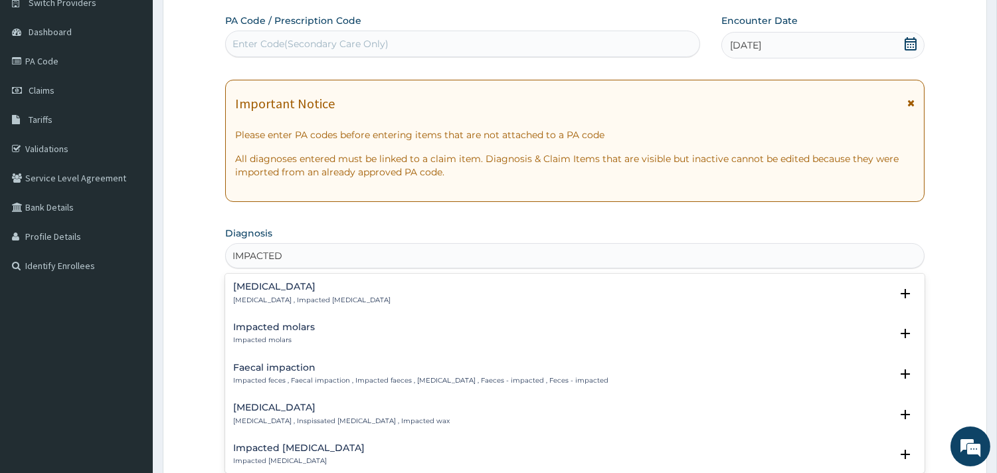
type input "IMPACTED C"
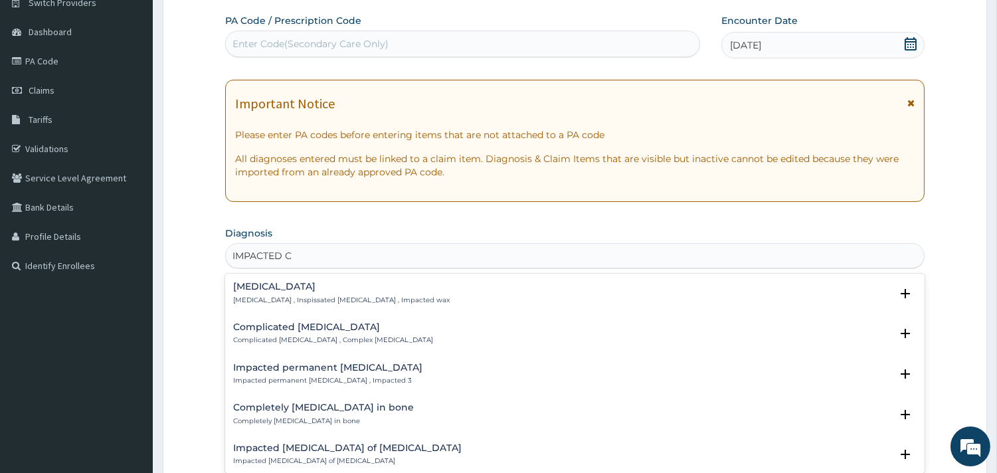
click at [266, 284] on h4 "Impacted cerumen" at bounding box center [341, 287] width 217 height 10
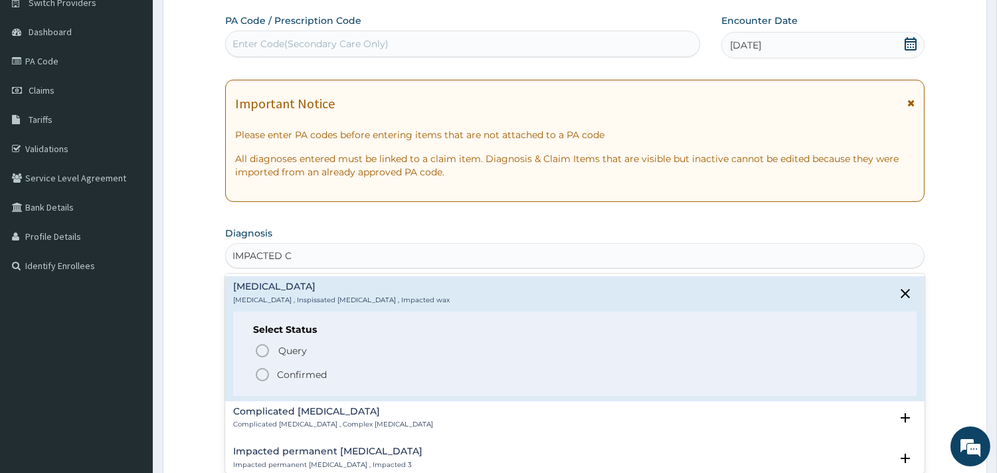
click at [296, 368] on p "Confirmed" at bounding box center [302, 374] width 50 height 13
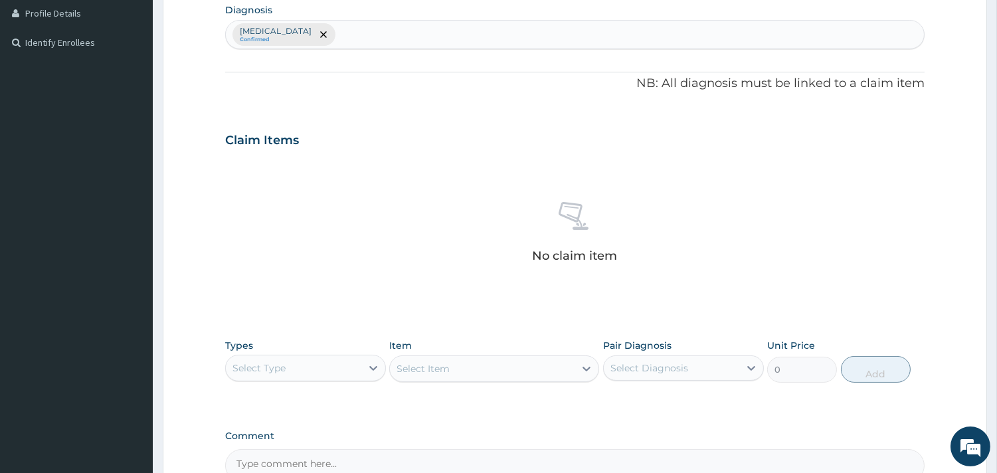
scroll to position [482, 0]
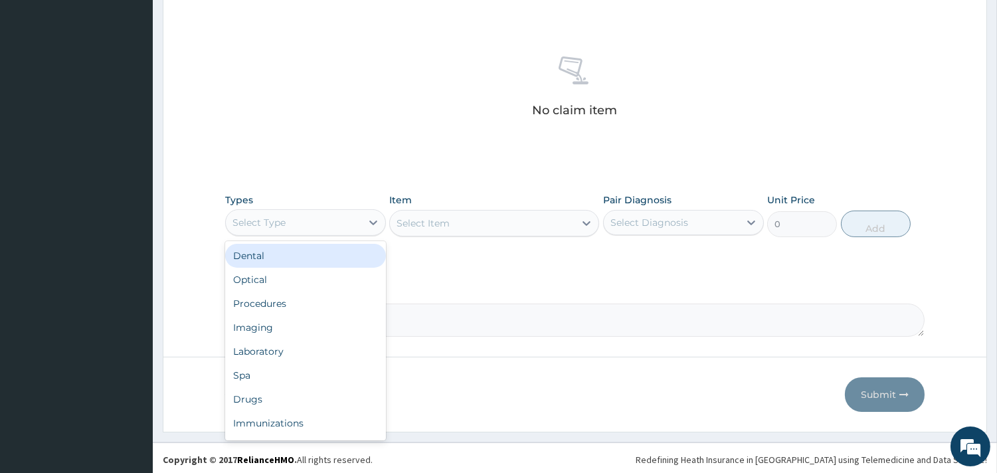
click at [357, 234] on div "Select Type" at bounding box center [305, 222] width 161 height 27
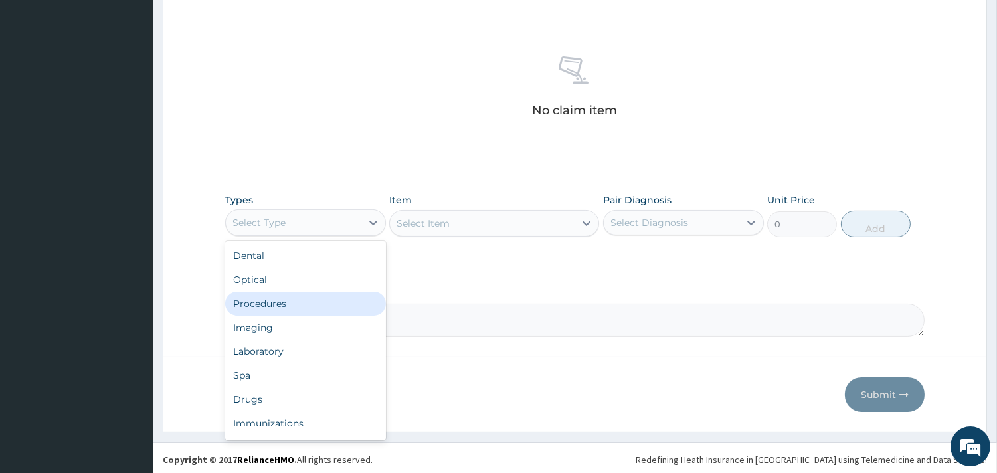
click at [328, 292] on div "Procedures" at bounding box center [305, 304] width 161 height 24
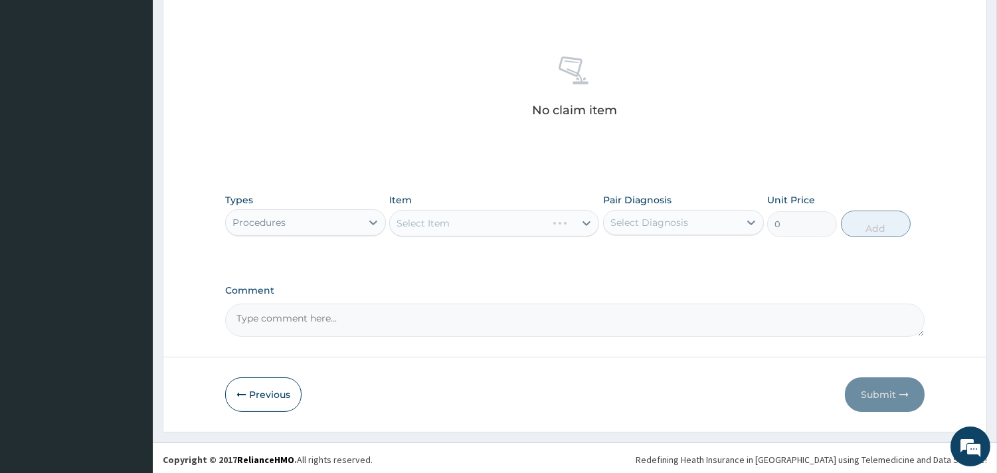
click at [482, 227] on div "Select Item" at bounding box center [494, 223] width 210 height 27
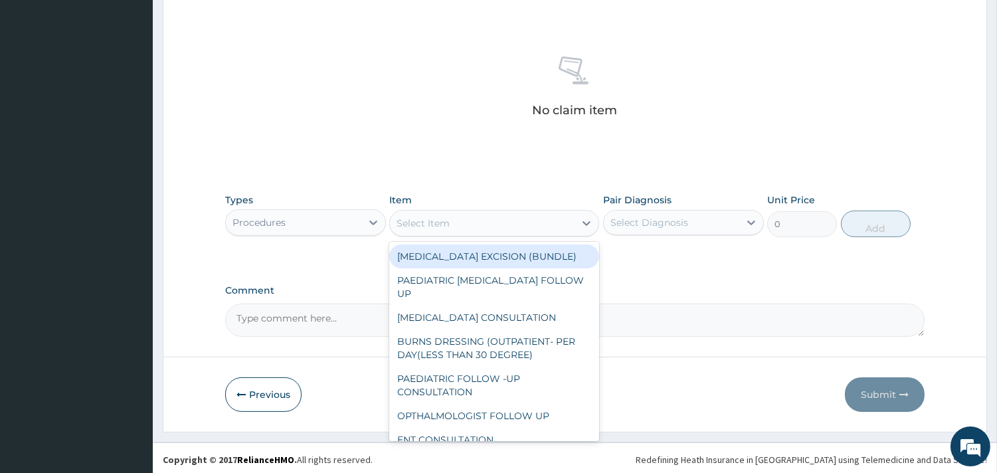
click at [473, 218] on div "Select Item" at bounding box center [482, 223] width 185 height 21
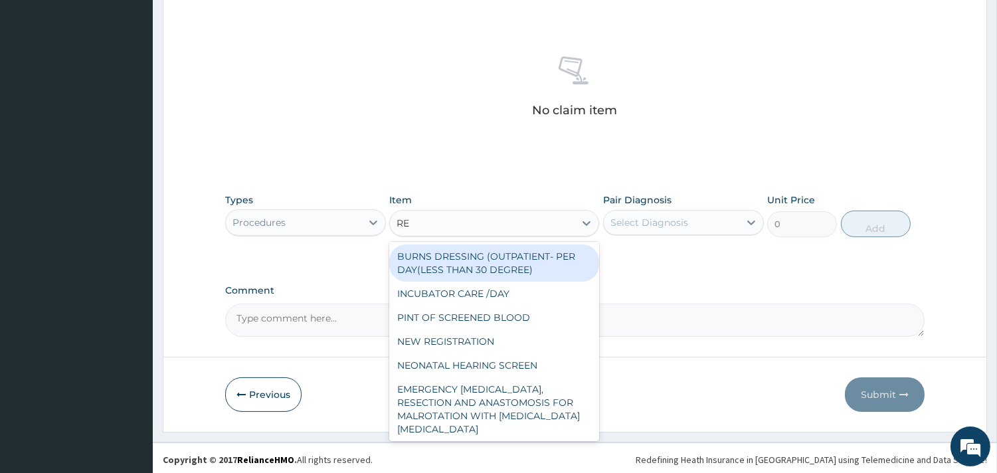
type input "REG"
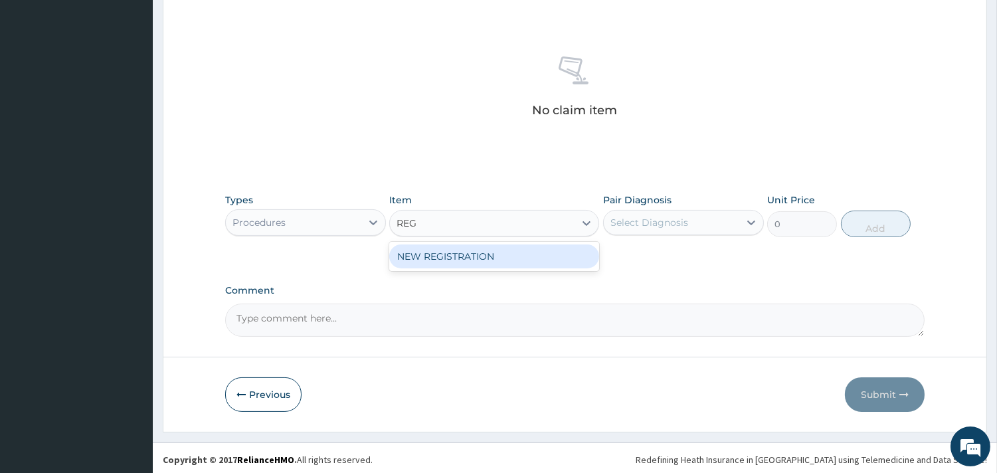
click at [483, 253] on div "NEW REGISTRATION" at bounding box center [494, 256] width 210 height 24
type input "7350"
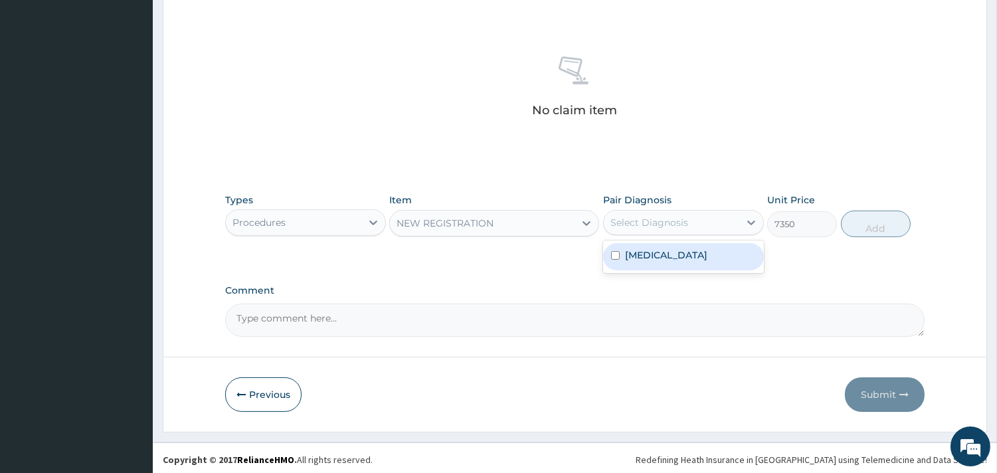
click at [656, 222] on div "Select Diagnosis" at bounding box center [650, 222] width 78 height 13
click at [654, 242] on div "Impacted cerumen" at bounding box center [683, 256] width 161 height 33
click at [682, 256] on label "Impacted cerumen" at bounding box center [666, 254] width 82 height 13
checkbox input "true"
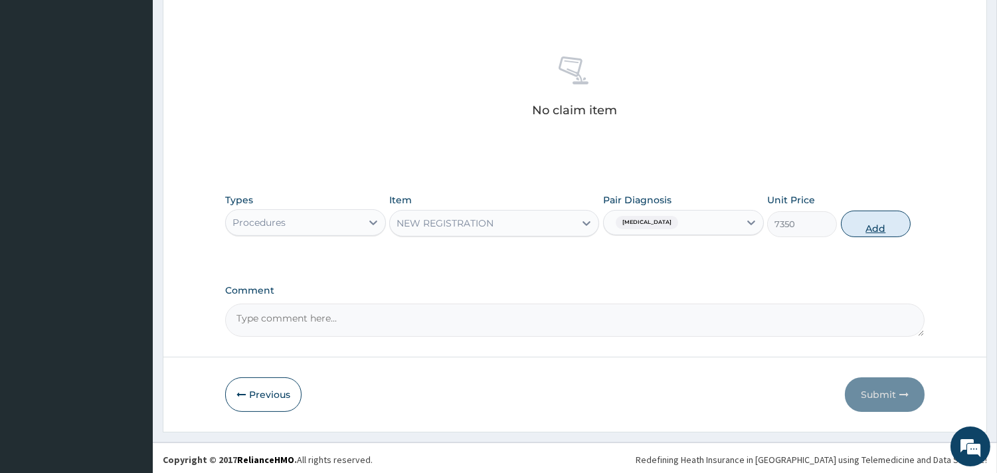
click at [872, 224] on button "Add" at bounding box center [876, 224] width 70 height 27
type input "0"
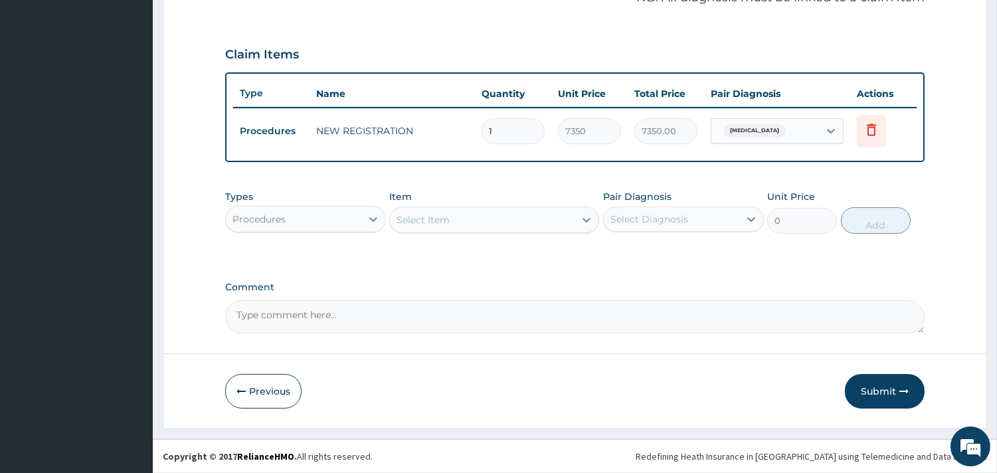
scroll to position [421, 0]
click at [548, 213] on div "Select Item" at bounding box center [482, 221] width 185 height 21
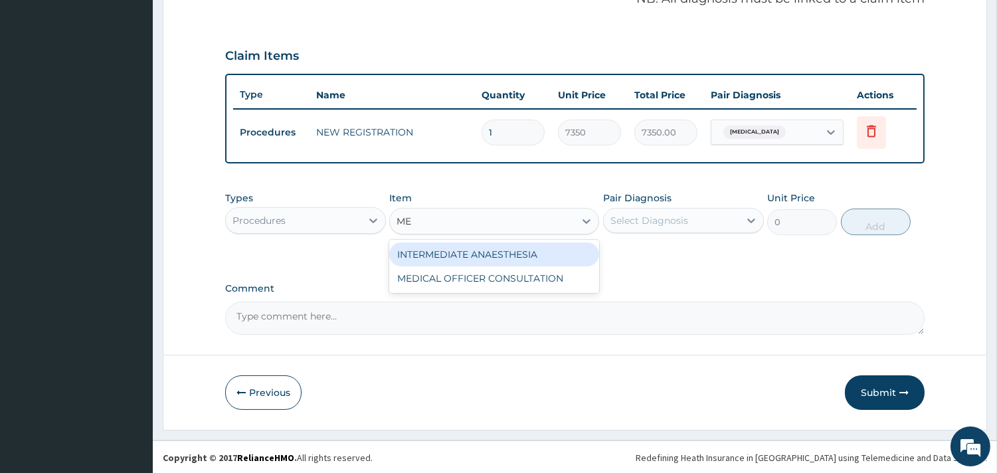
type input "MED"
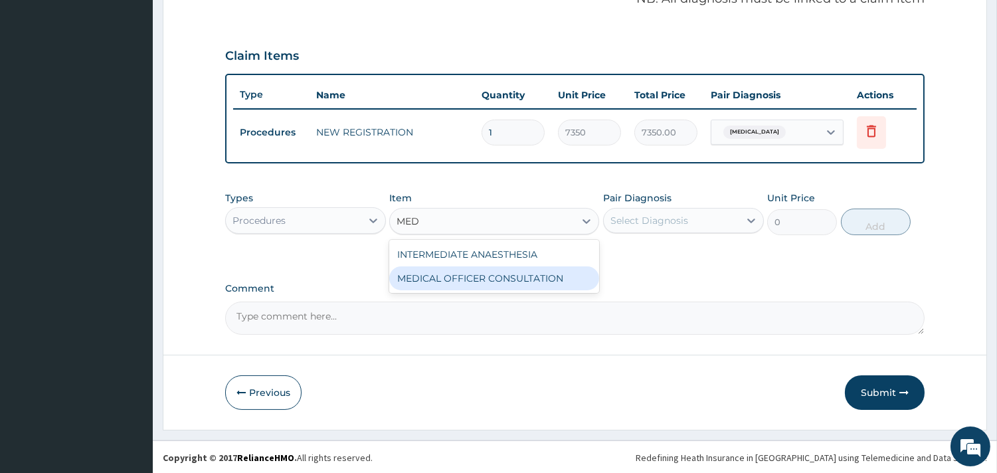
click at [533, 278] on div "MEDICAL OFFICER CONSULTATION" at bounding box center [494, 278] width 210 height 24
type input "10500"
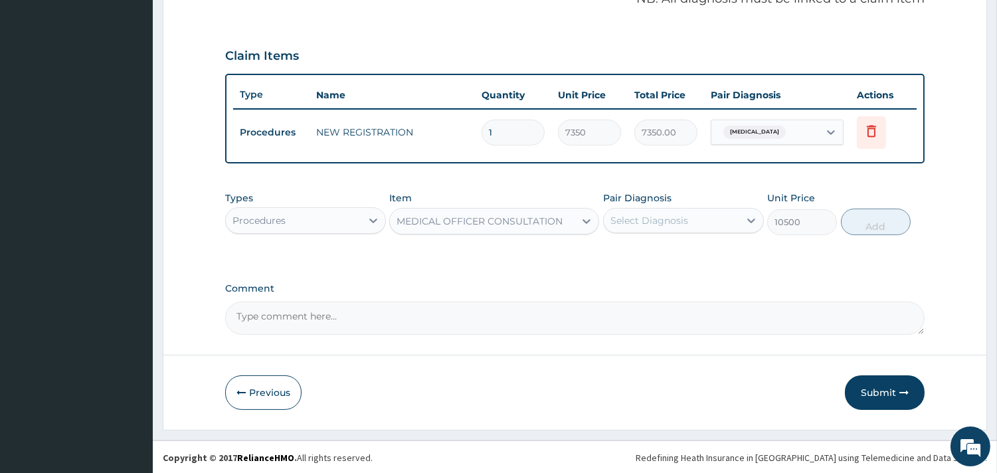
click at [661, 219] on div "Select Diagnosis" at bounding box center [650, 220] width 78 height 13
click at [661, 248] on label "Impacted cerumen" at bounding box center [666, 252] width 82 height 13
checkbox input "true"
click at [874, 220] on button "Add" at bounding box center [876, 222] width 70 height 27
type input "0"
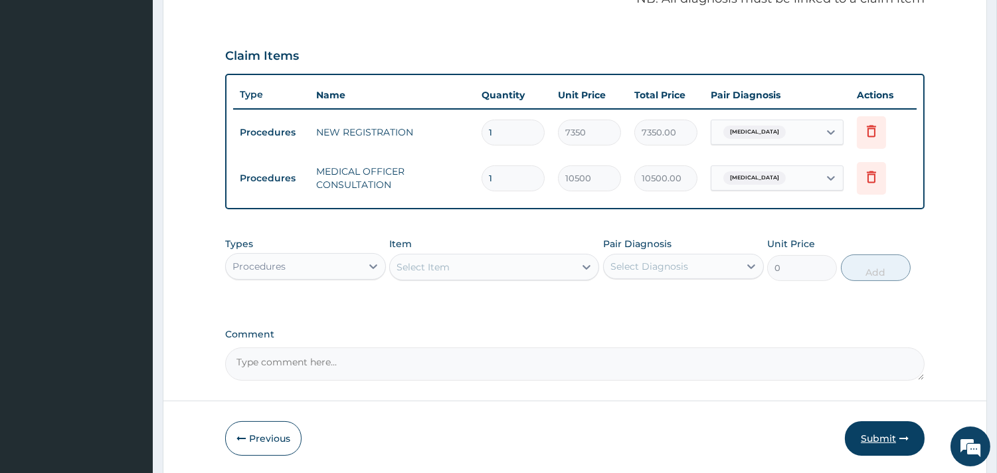
click at [866, 434] on button "Submit" at bounding box center [885, 438] width 80 height 35
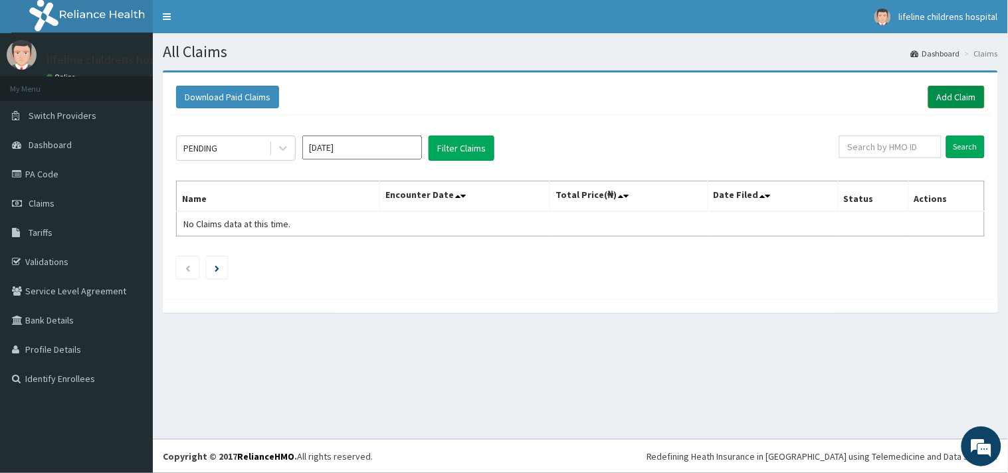
click at [955, 100] on link "Add Claim" at bounding box center [956, 97] width 56 height 23
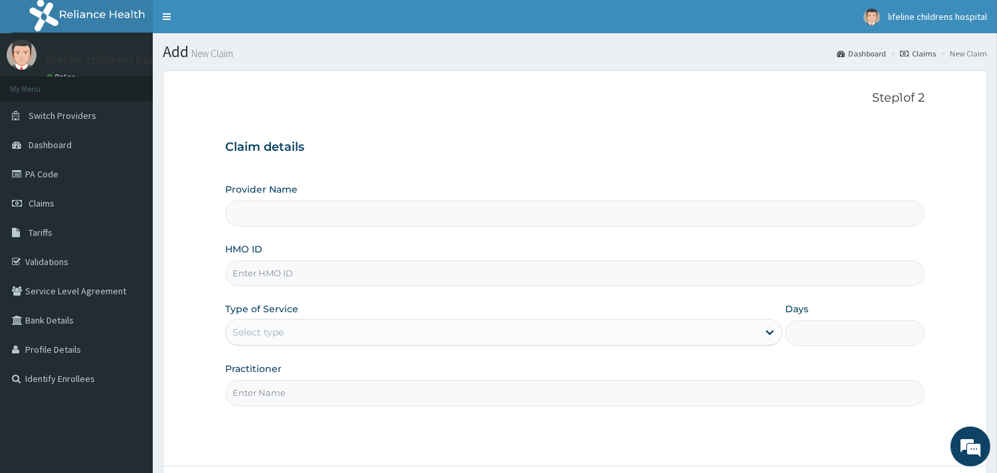
click at [308, 279] on input "HMO ID" at bounding box center [575, 273] width 700 height 26
type input "Lifeline Children Hospital - [GEOGRAPHIC_DATA]"
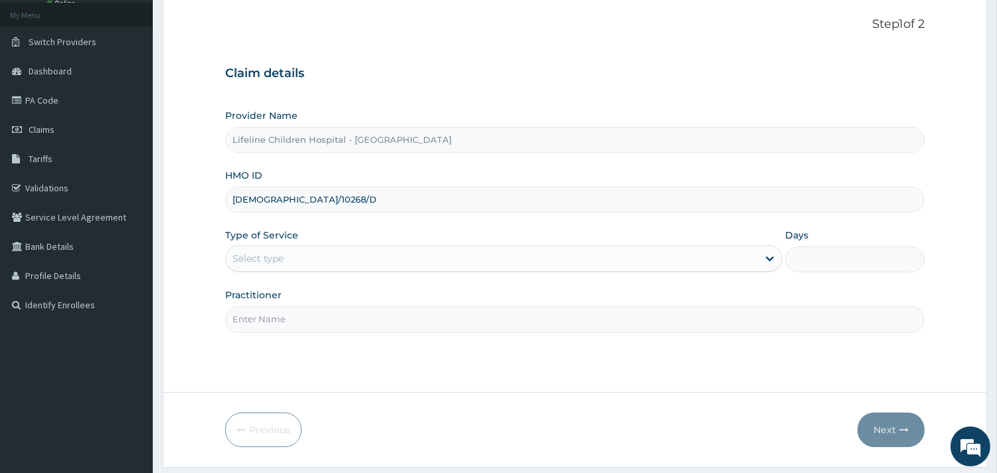
type input "[DEMOGRAPHIC_DATA]/10268/D"
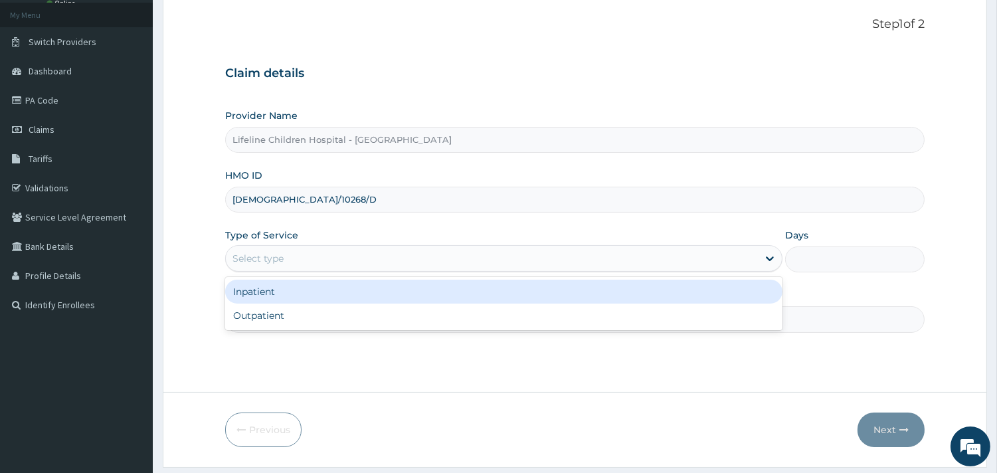
click at [304, 250] on div "Select type" at bounding box center [492, 258] width 532 height 21
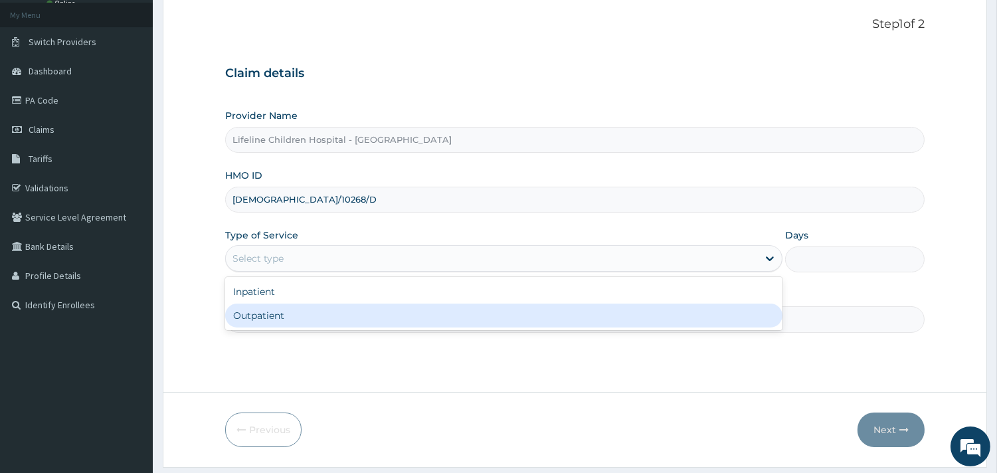
click at [279, 326] on div "Outpatient" at bounding box center [503, 316] width 557 height 24
type input "1"
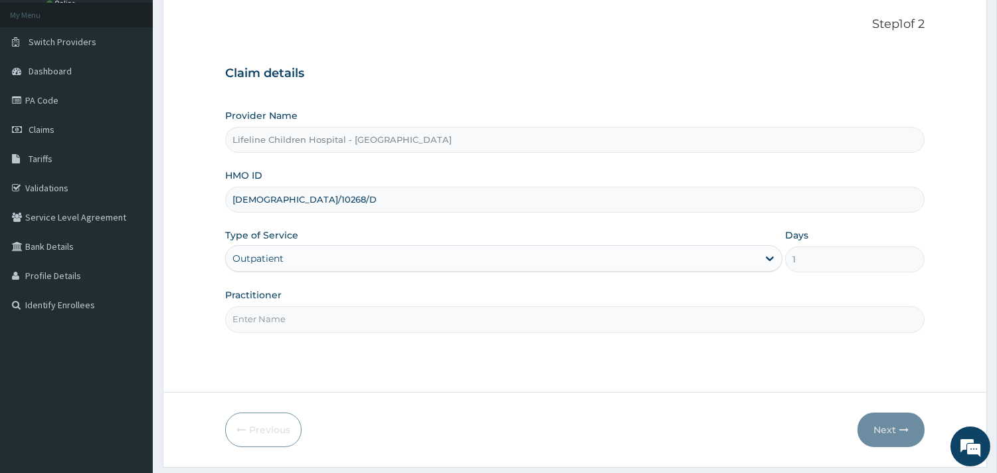
click at [282, 324] on input "Practitioner" at bounding box center [575, 319] width 700 height 26
type input "[PERSON_NAME]"
click at [886, 427] on button "Next" at bounding box center [891, 430] width 67 height 35
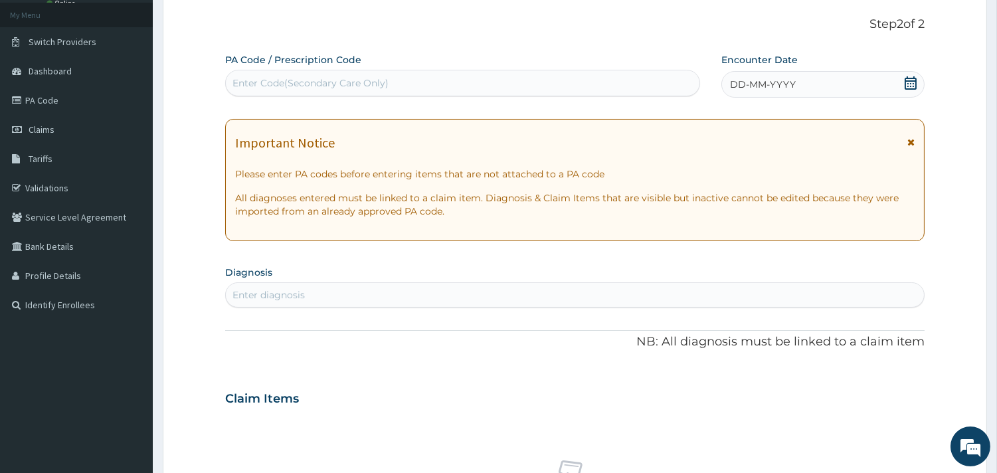
click at [777, 82] on span "DD-MM-YYYY" at bounding box center [763, 84] width 66 height 13
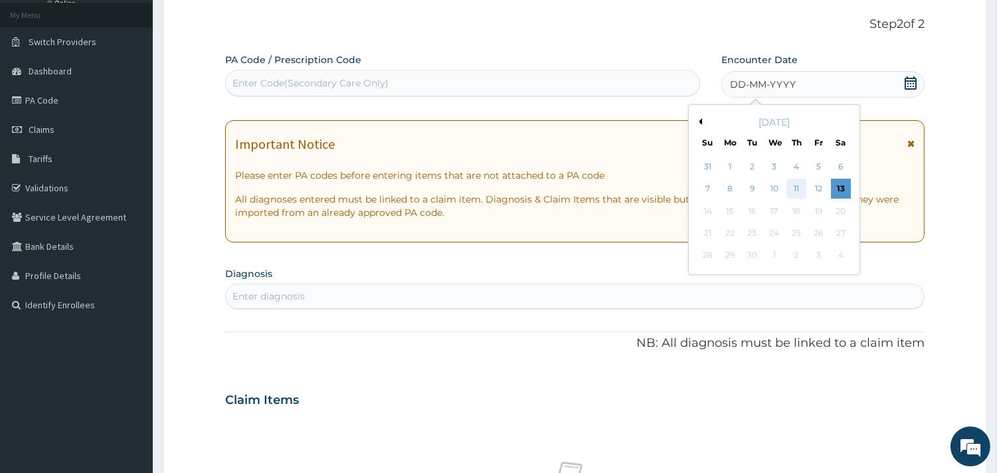
click at [799, 189] on div "11" at bounding box center [797, 189] width 20 height 20
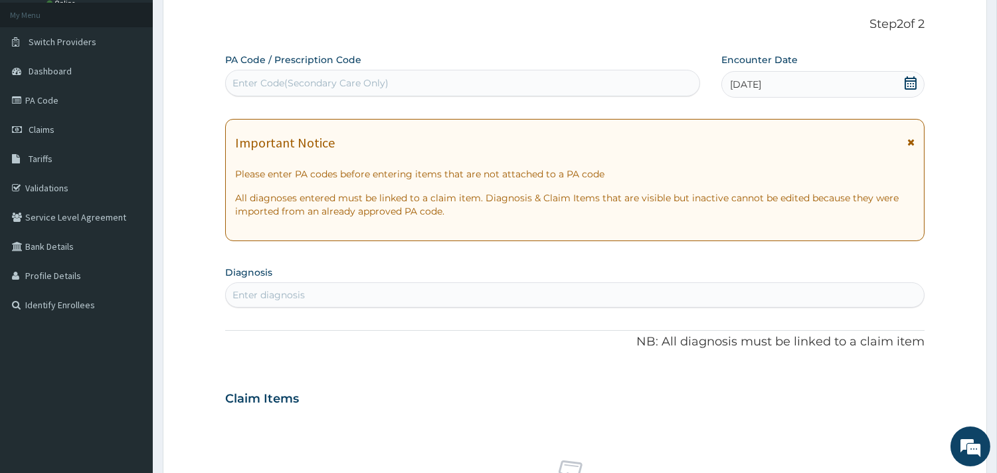
click at [385, 289] on div "Enter diagnosis" at bounding box center [575, 294] width 698 height 21
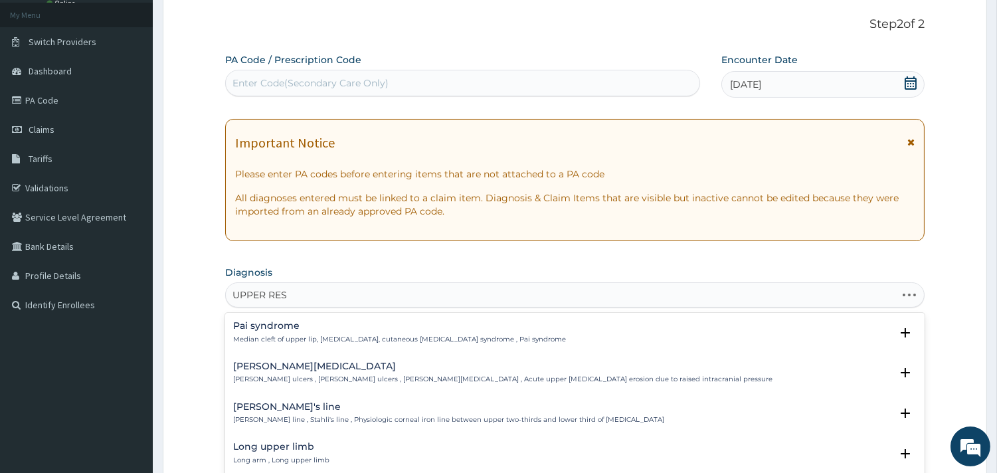
type input "UPPER RESP"
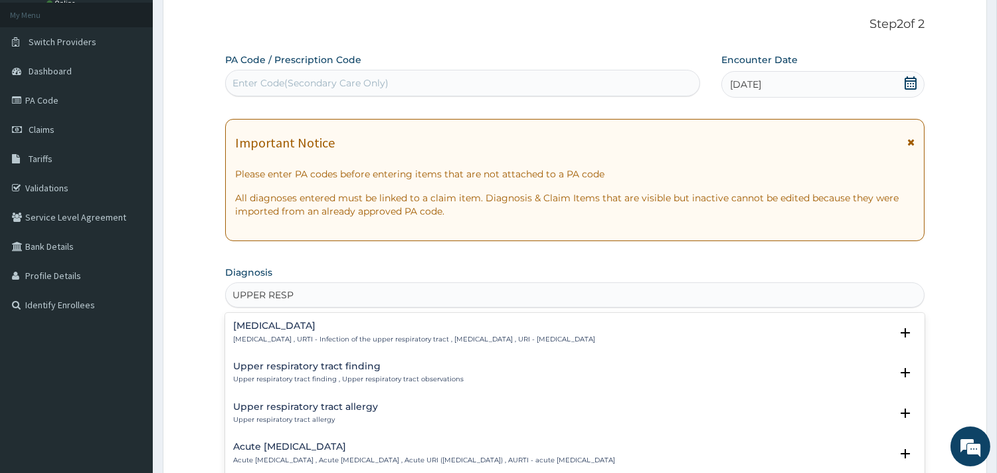
click at [301, 322] on h4 "[MEDICAL_DATA]" at bounding box center [414, 326] width 362 height 10
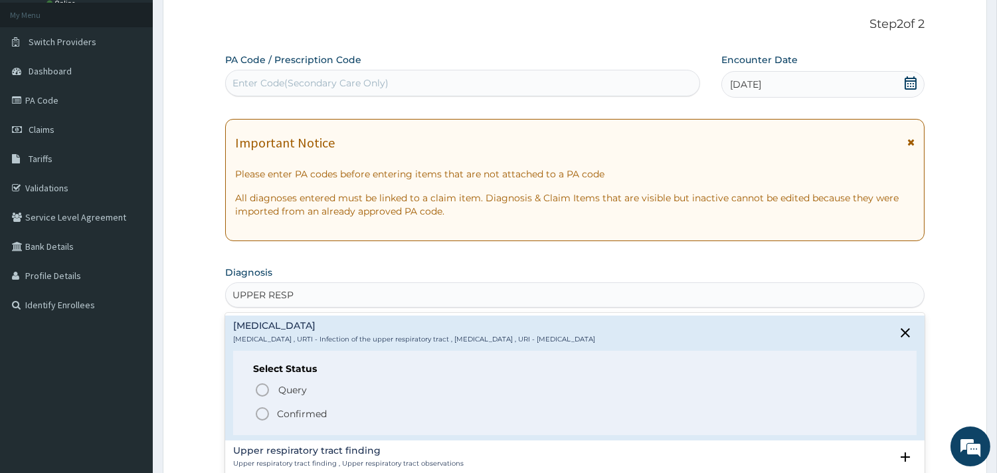
click at [289, 410] on p "Confirmed" at bounding box center [302, 413] width 50 height 13
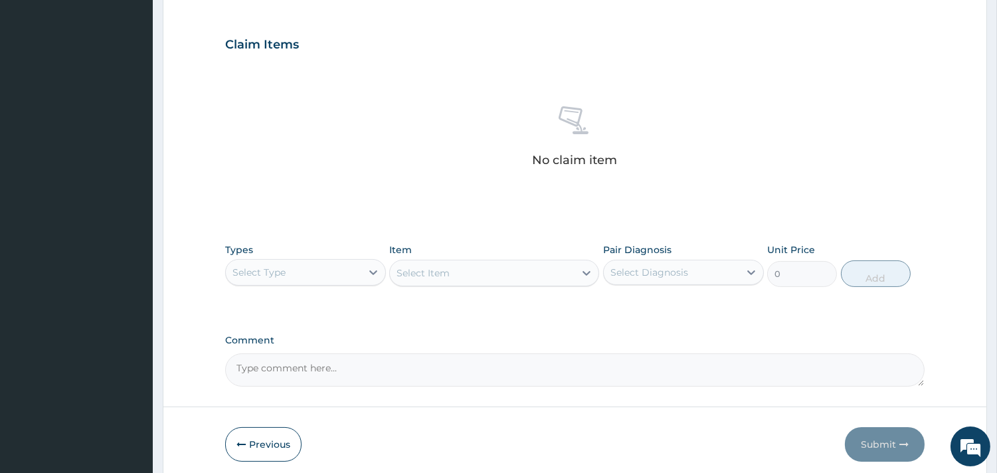
scroll to position [442, 0]
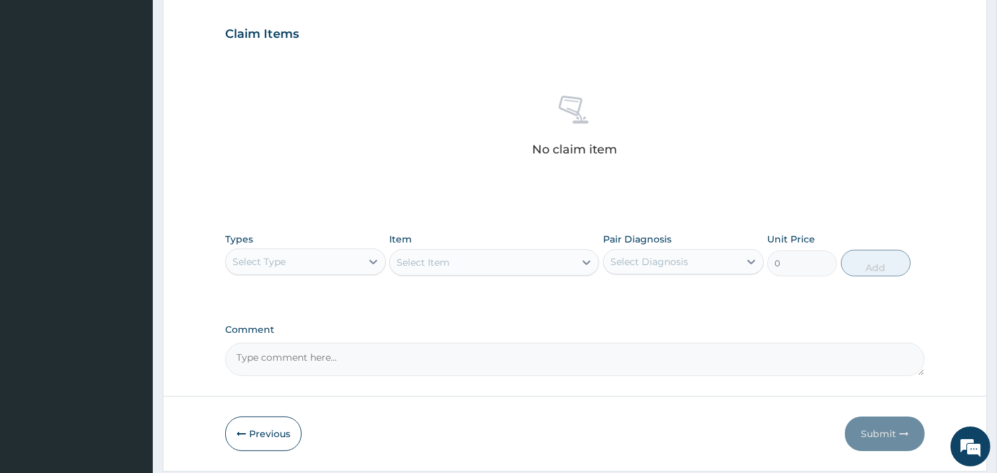
click at [355, 260] on div "Select Type" at bounding box center [294, 261] width 136 height 21
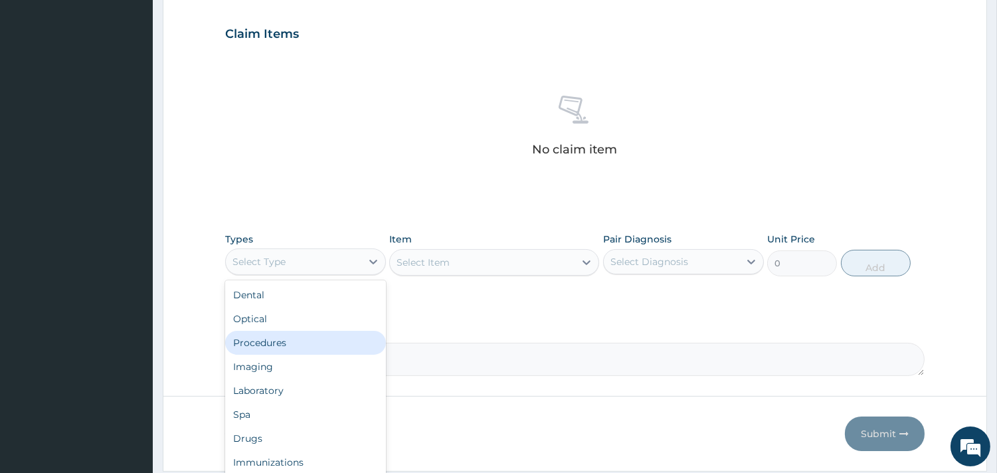
click at [308, 339] on div "Procedures" at bounding box center [305, 343] width 161 height 24
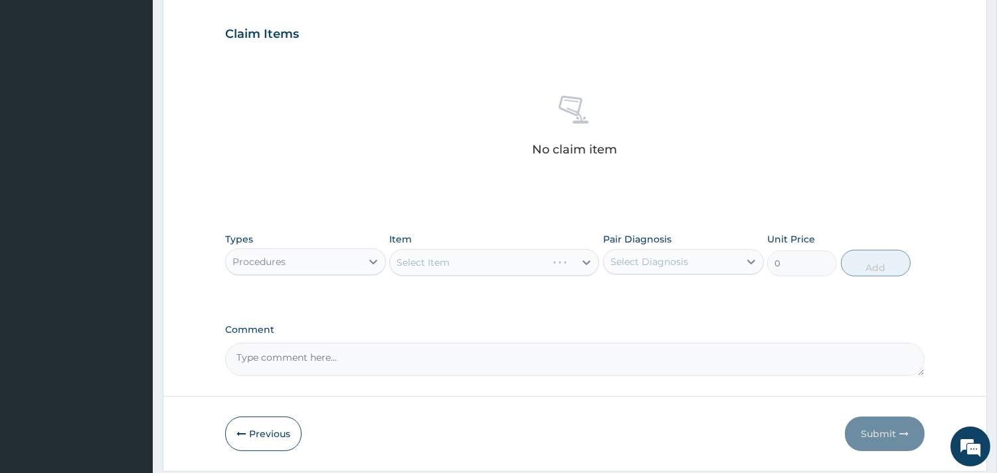
click at [468, 260] on div "Select Item" at bounding box center [494, 262] width 210 height 27
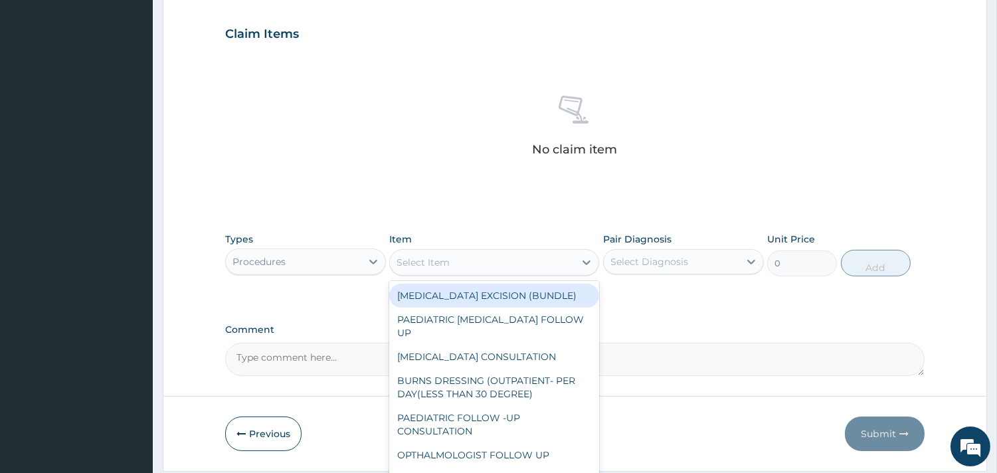
click at [512, 262] on div "Select Item" at bounding box center [482, 262] width 185 height 21
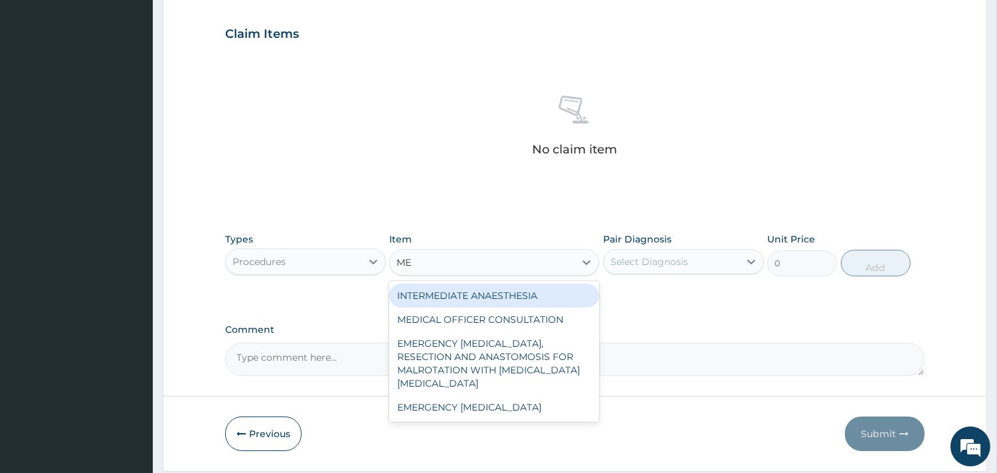
type input "MED"
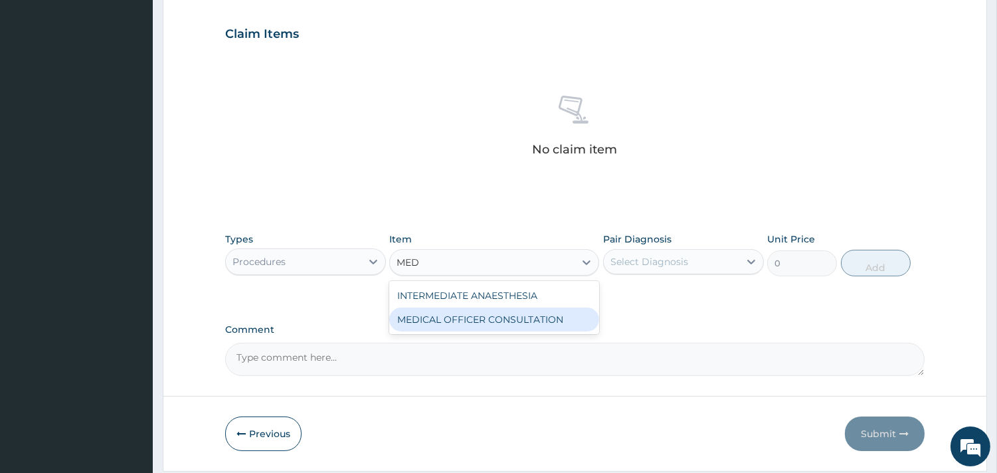
click at [527, 319] on div "MEDICAL OFFICER CONSULTATION" at bounding box center [494, 320] width 210 height 24
type input "10500"
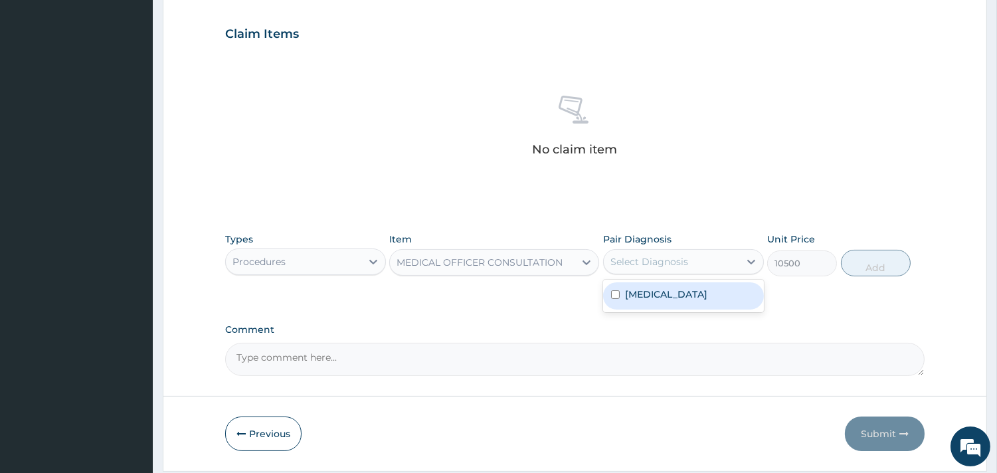
click at [659, 253] on div "Select Diagnosis" at bounding box center [672, 261] width 136 height 21
click at [658, 276] on div "Pair Diagnosis Select Diagnosis" at bounding box center [683, 255] width 161 height 44
click at [668, 255] on div "Select Diagnosis" at bounding box center [650, 261] width 78 height 13
click at [668, 288] on label "[MEDICAL_DATA]" at bounding box center [666, 294] width 82 height 13
checkbox input "true"
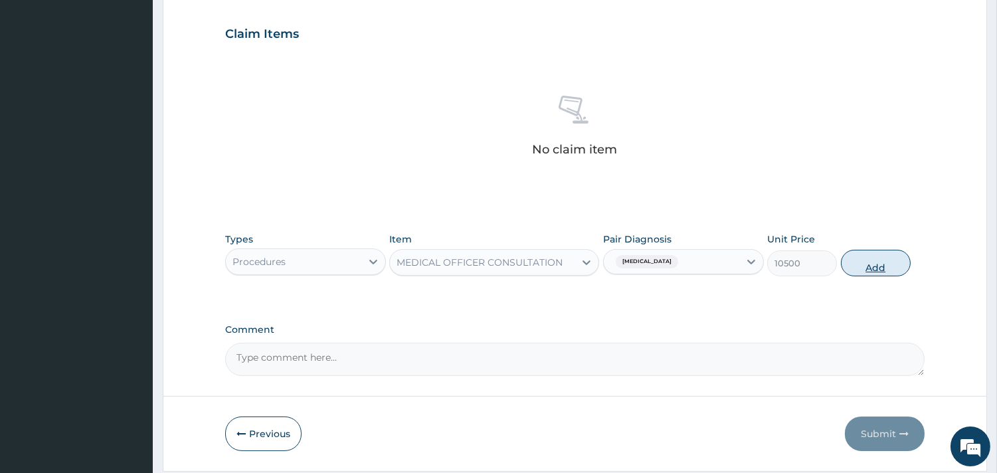
click at [877, 264] on button "Add" at bounding box center [876, 263] width 70 height 27
type input "0"
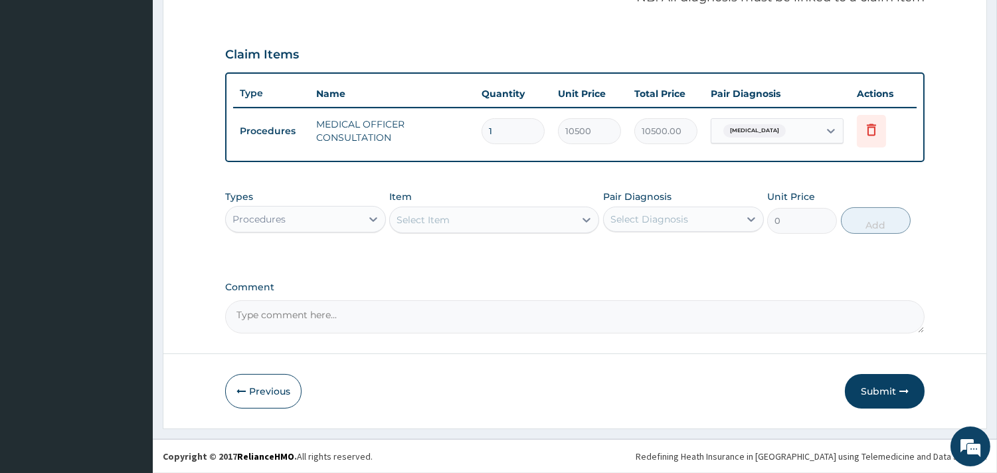
scroll to position [421, 0]
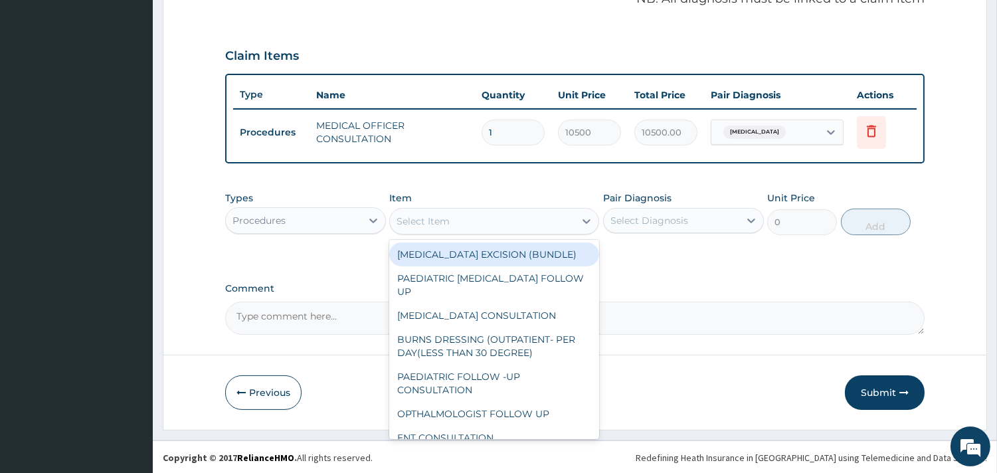
click at [490, 221] on div "Select Item" at bounding box center [482, 221] width 185 height 21
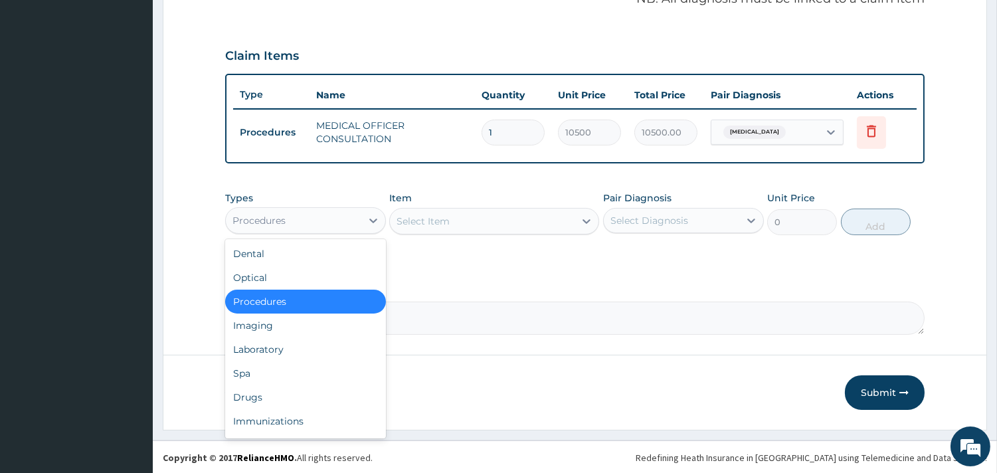
click at [341, 223] on div "Procedures" at bounding box center [294, 220] width 136 height 21
click at [291, 347] on div "Laboratory" at bounding box center [305, 349] width 161 height 24
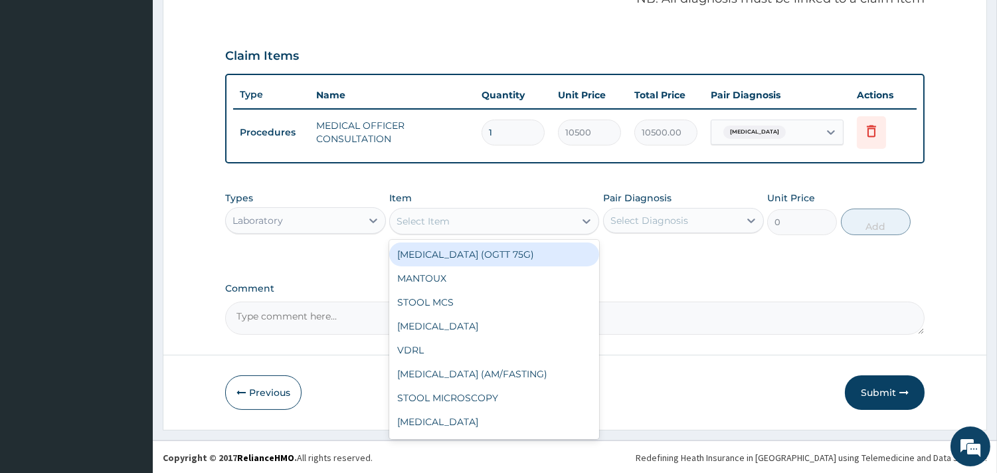
click at [472, 221] on div "Select Item" at bounding box center [482, 221] width 185 height 21
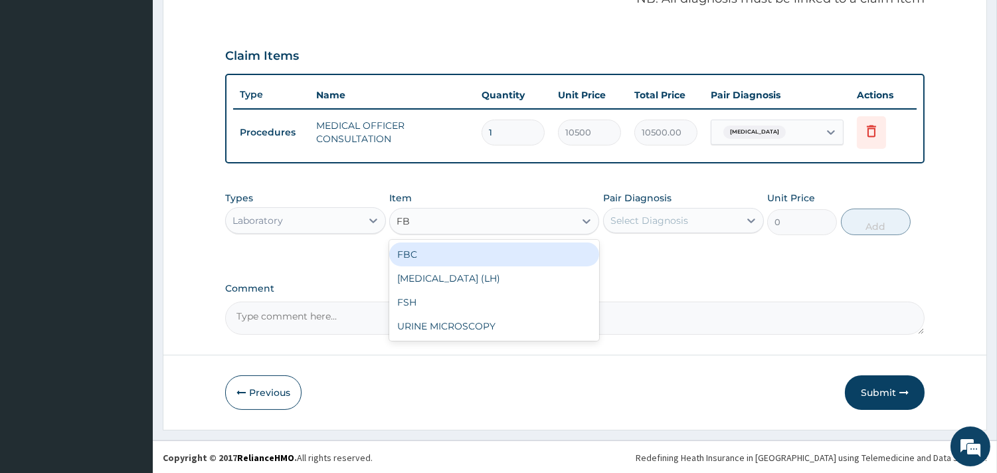
type input "FBC"
click at [458, 242] on div "FBC" at bounding box center [494, 254] width 210 height 24
type input "4500"
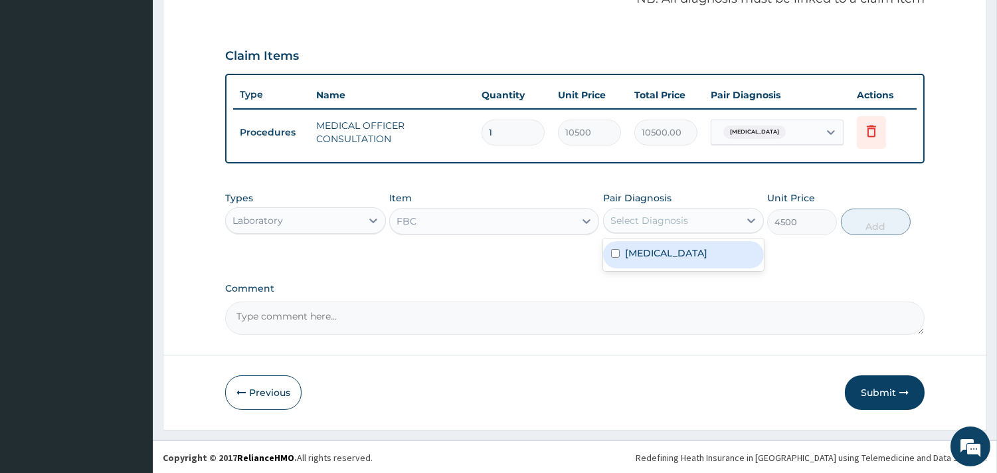
drag, startPoint x: 644, startPoint y: 210, endPoint x: 648, endPoint y: 249, distance: 39.4
click at [645, 211] on div "Select Diagnosis" at bounding box center [672, 220] width 136 height 21
click at [648, 249] on label "[MEDICAL_DATA]" at bounding box center [666, 252] width 82 height 13
checkbox input "true"
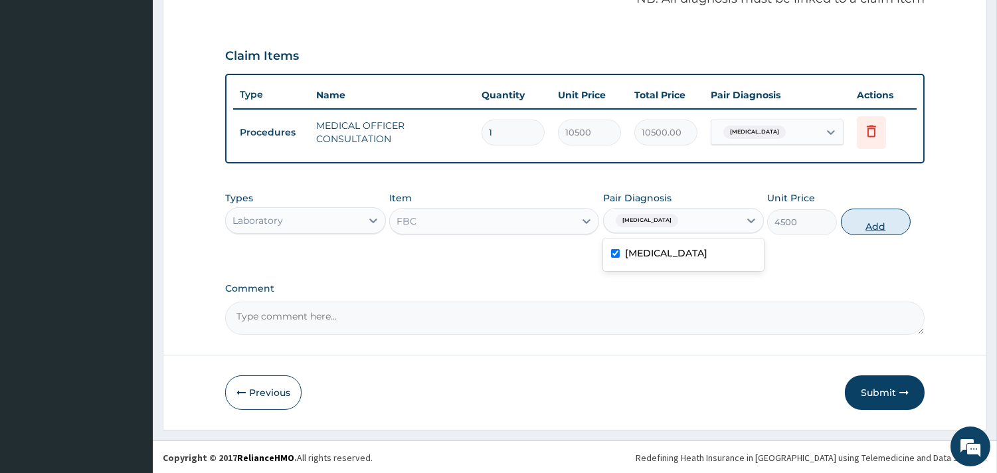
click at [880, 215] on button "Add" at bounding box center [876, 222] width 70 height 27
type input "0"
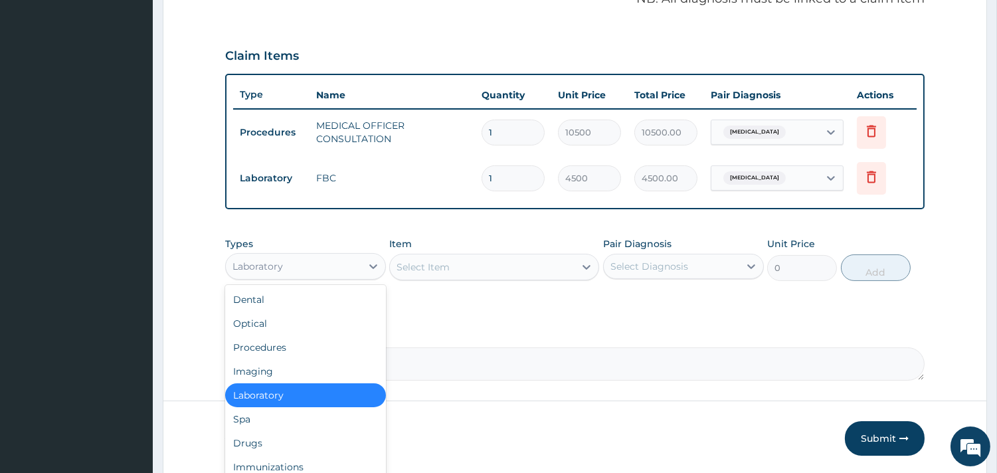
click at [319, 264] on div "Laboratory" at bounding box center [294, 266] width 136 height 21
click at [277, 446] on div "Drugs" at bounding box center [305, 443] width 161 height 24
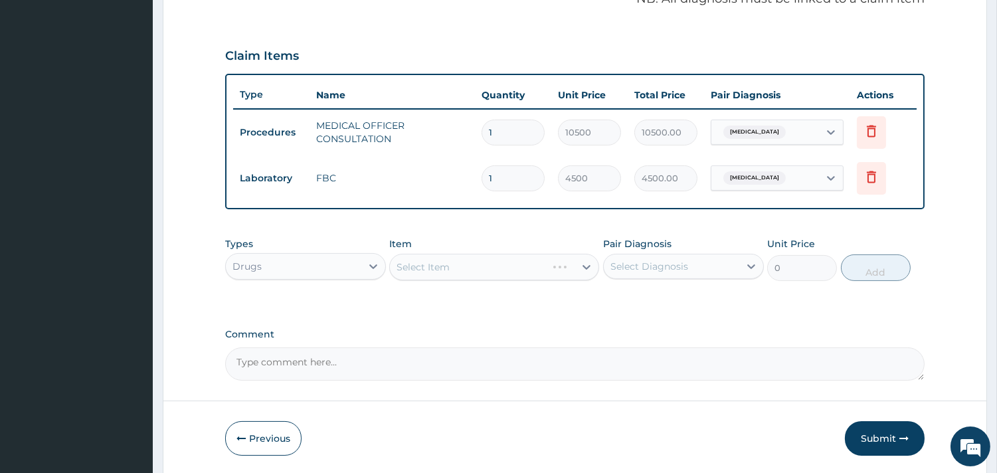
click at [432, 264] on div "Select Item" at bounding box center [494, 267] width 210 height 27
click at [472, 264] on div "Select Item" at bounding box center [494, 267] width 210 height 27
click at [415, 263] on div "Select Item" at bounding box center [494, 267] width 210 height 27
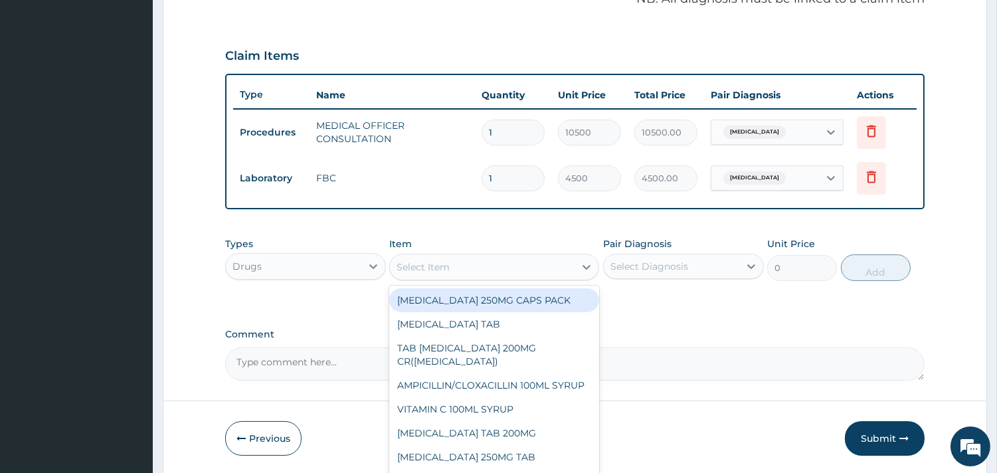
click at [430, 266] on div "Select Item" at bounding box center [423, 266] width 53 height 13
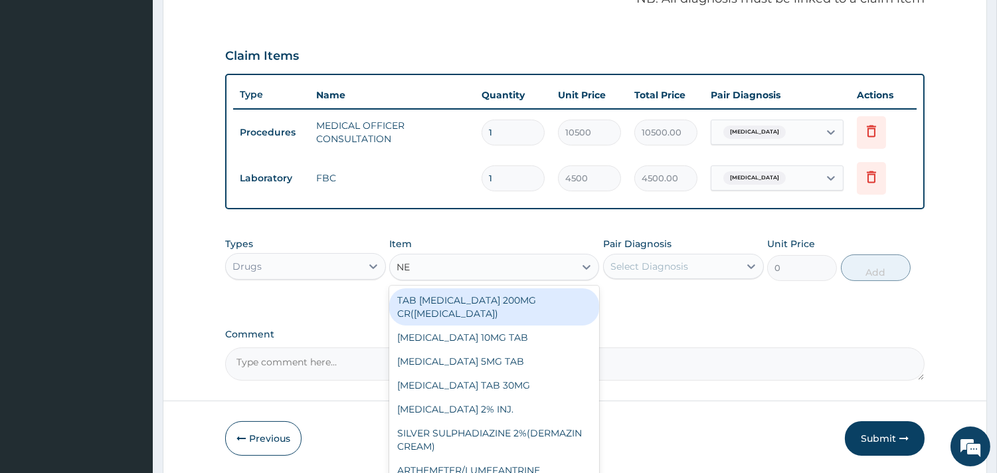
type input "NEB"
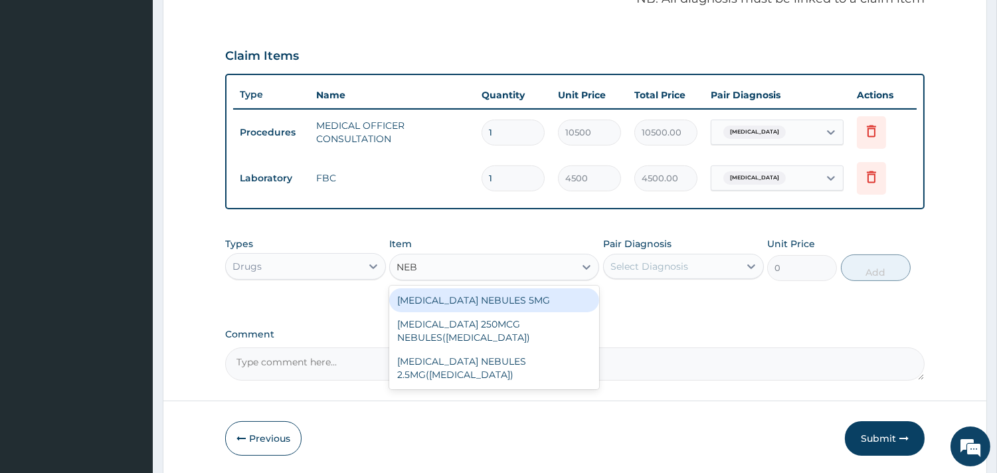
click at [501, 304] on div "SALBUTAMOL NEBULES 5MG" at bounding box center [494, 300] width 210 height 24
type input "3000"
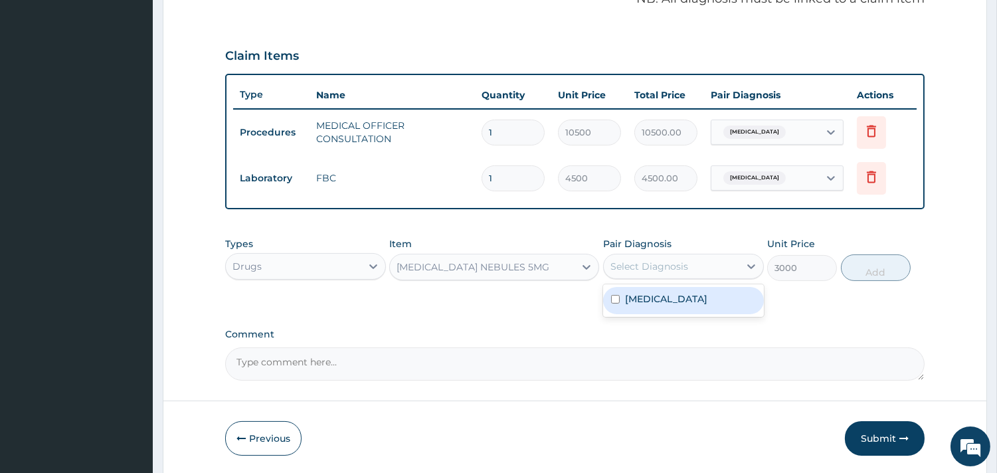
click at [658, 256] on div "Select Diagnosis" at bounding box center [672, 266] width 136 height 21
click at [659, 296] on label "Upper respiratory infection" at bounding box center [666, 298] width 82 height 13
checkbox input "true"
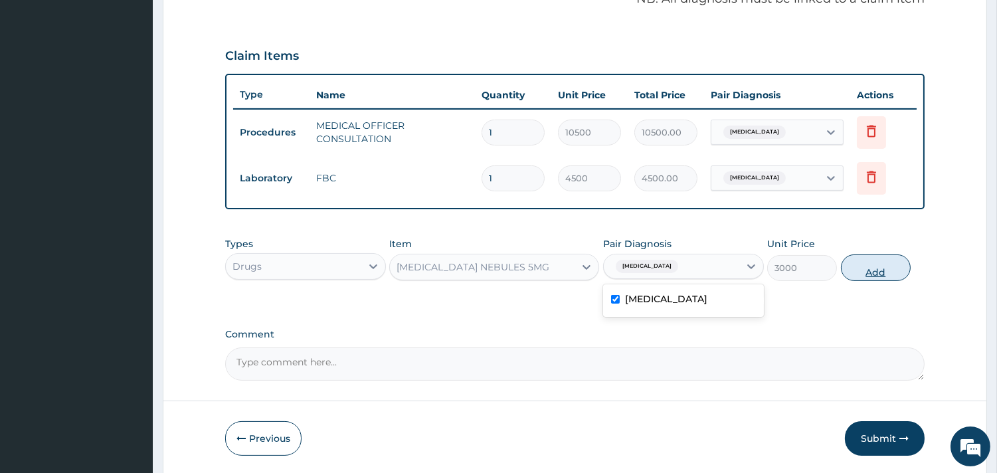
click at [868, 266] on button "Add" at bounding box center [876, 267] width 70 height 27
type input "0"
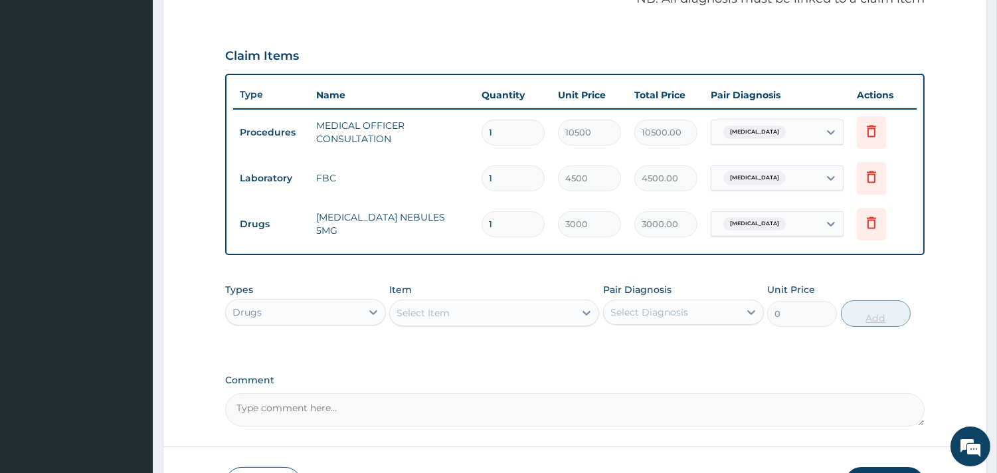
scroll to position [513, 0]
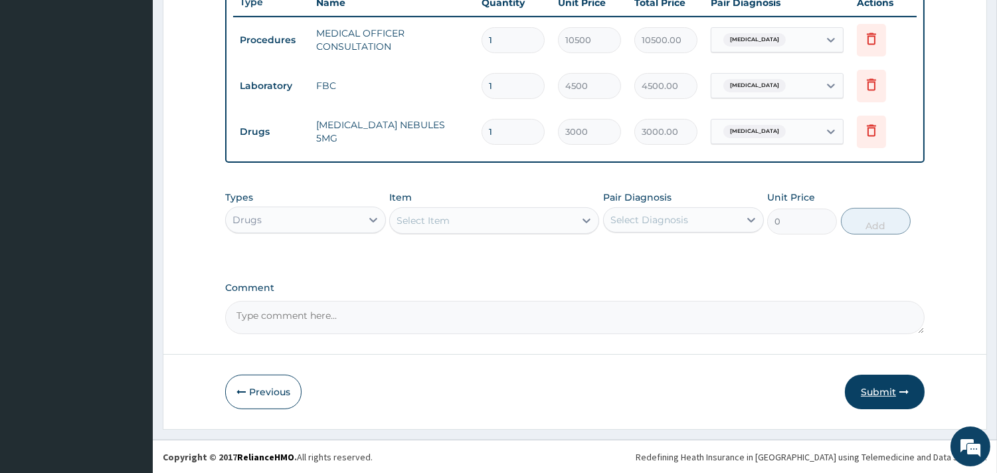
click at [872, 381] on button "Submit" at bounding box center [885, 392] width 80 height 35
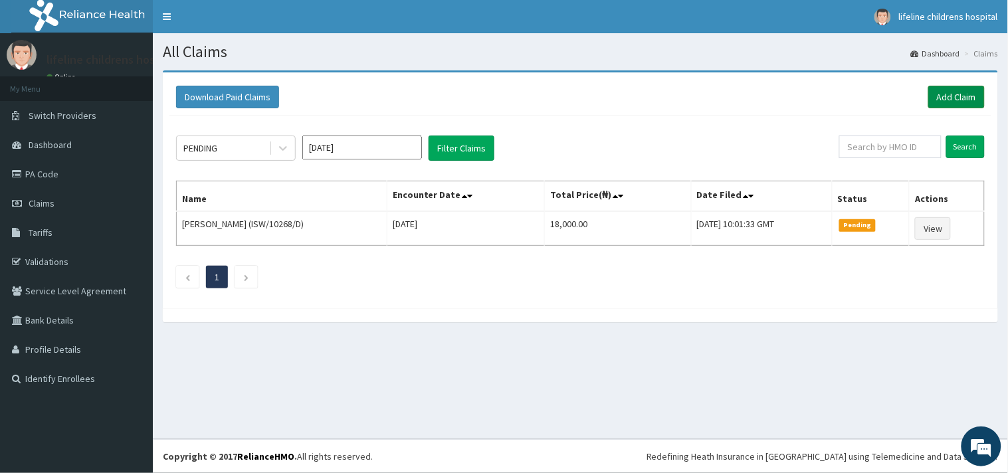
click at [939, 96] on link "Add Claim" at bounding box center [956, 97] width 56 height 23
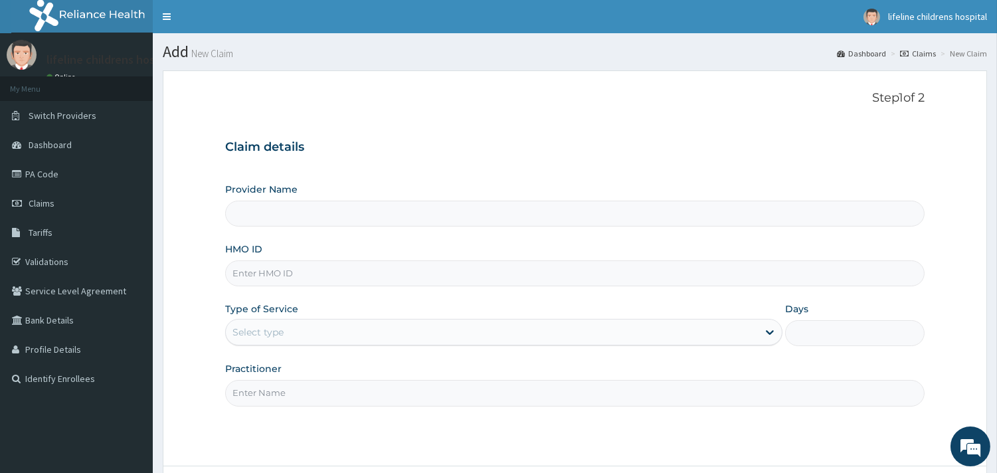
type input "Lifeline Children Hospital - [GEOGRAPHIC_DATA]"
click at [360, 274] on input "HMO ID" at bounding box center [575, 273] width 700 height 26
type input "ISW/10480/D"
click at [308, 332] on div "Select type" at bounding box center [492, 332] width 532 height 21
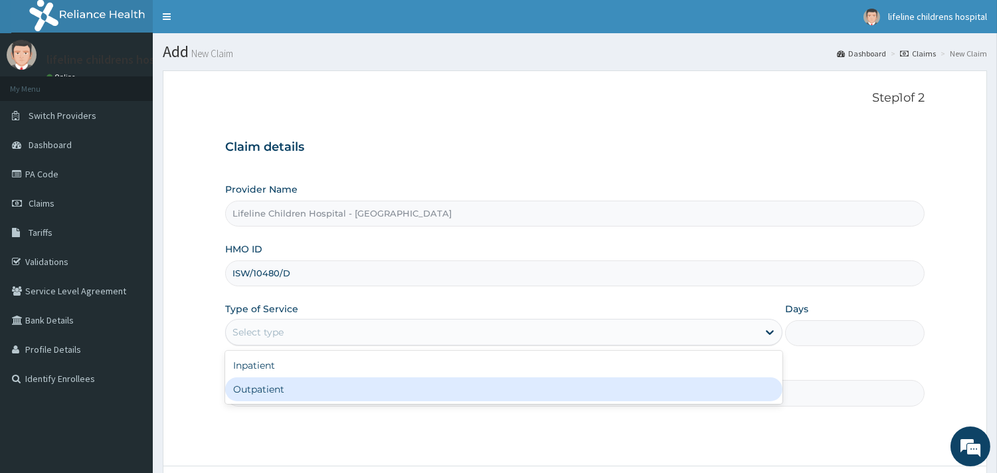
click at [264, 387] on div "Outpatient" at bounding box center [503, 389] width 557 height 24
type input "1"
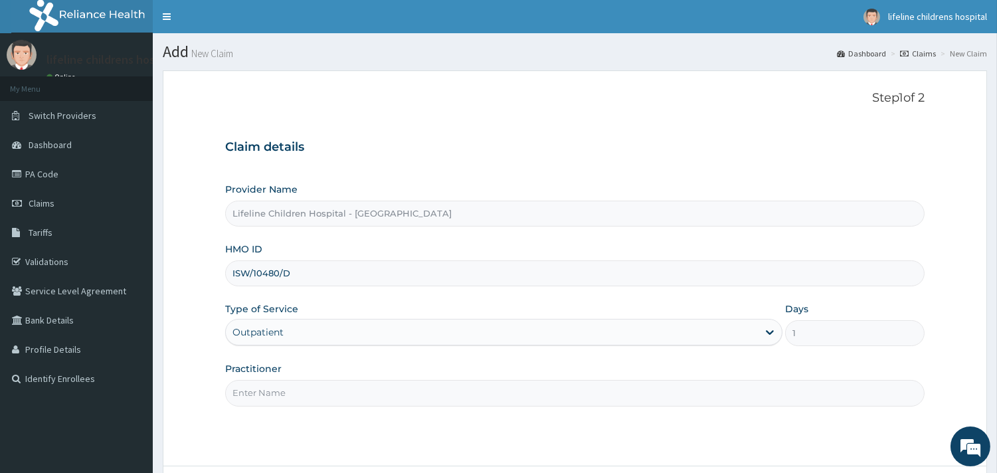
click at [274, 392] on input "Practitioner" at bounding box center [575, 393] width 700 height 26
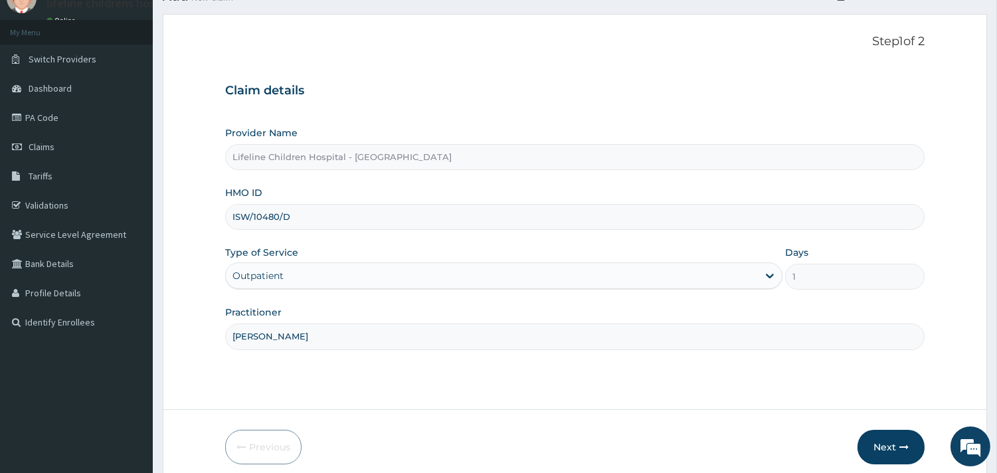
scroll to position [113, 0]
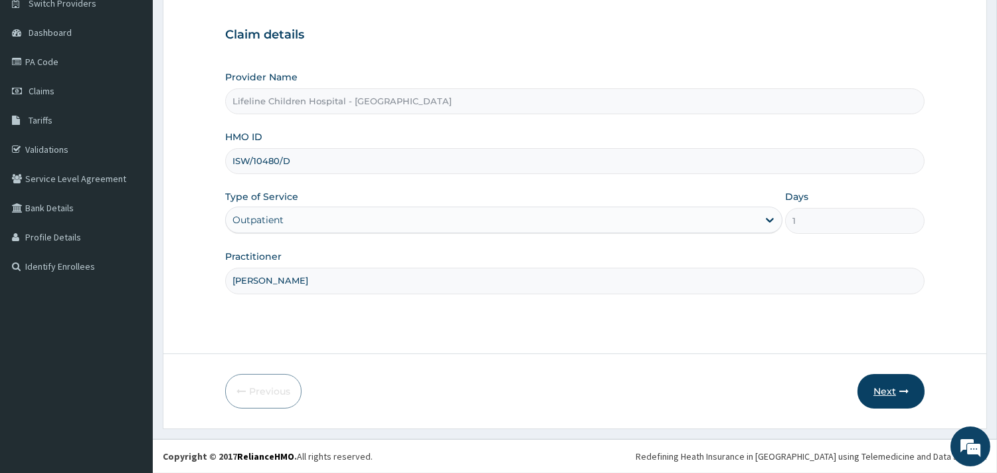
type input "DR NJOKU"
click at [886, 388] on button "Next" at bounding box center [891, 391] width 67 height 35
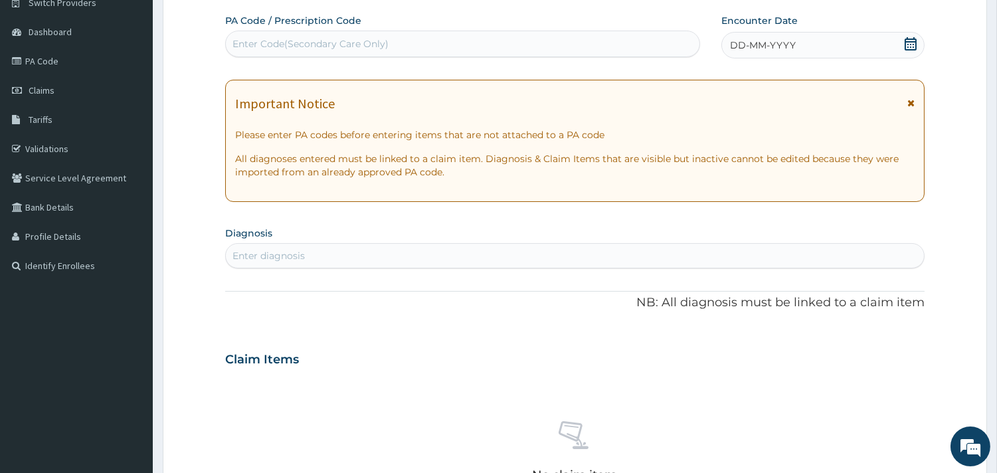
click at [787, 40] on span "DD-MM-YYYY" at bounding box center [763, 45] width 66 height 13
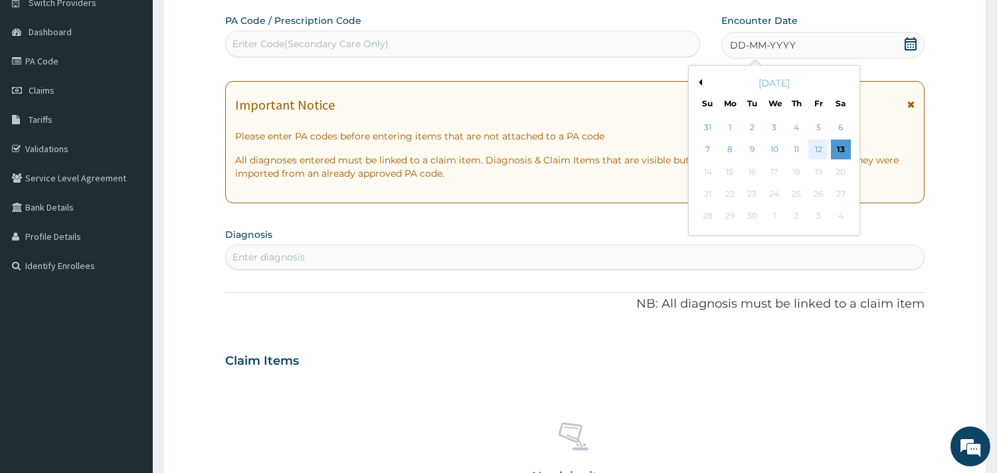
click at [813, 147] on div "12" at bounding box center [819, 150] width 20 height 20
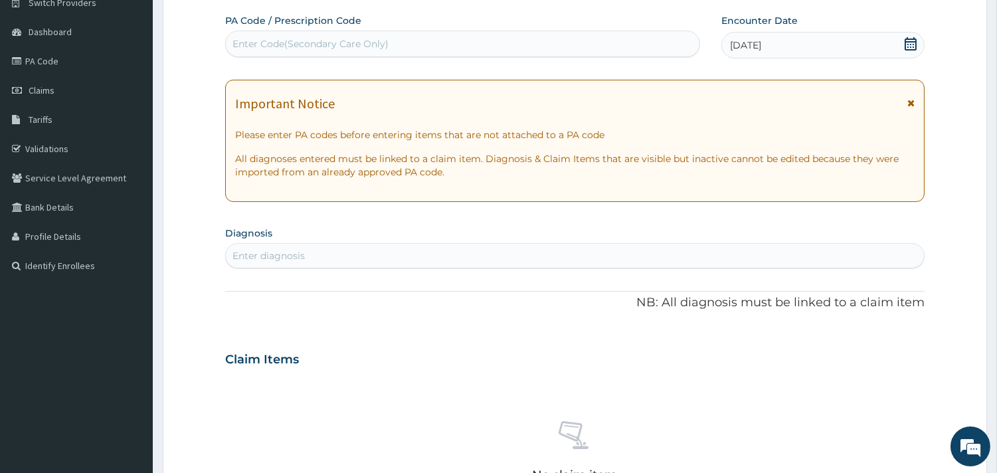
click at [278, 261] on div "Enter diagnosis" at bounding box center [269, 255] width 72 height 13
type input "GASTROENTER"
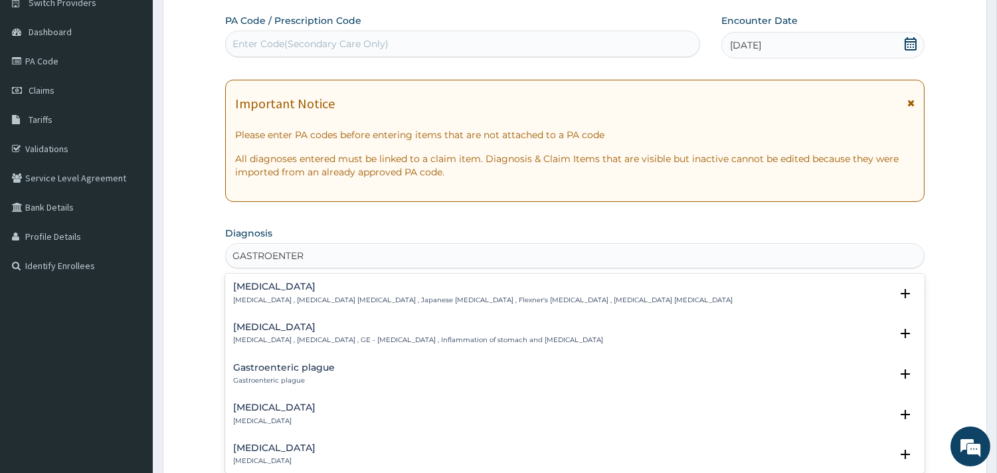
click at [294, 410] on h4 "[MEDICAL_DATA]" at bounding box center [274, 408] width 82 height 10
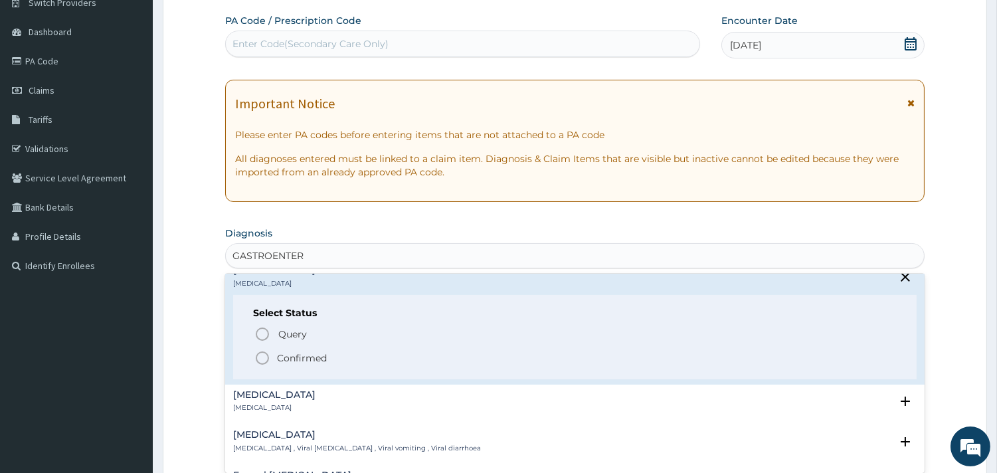
scroll to position [147, 0]
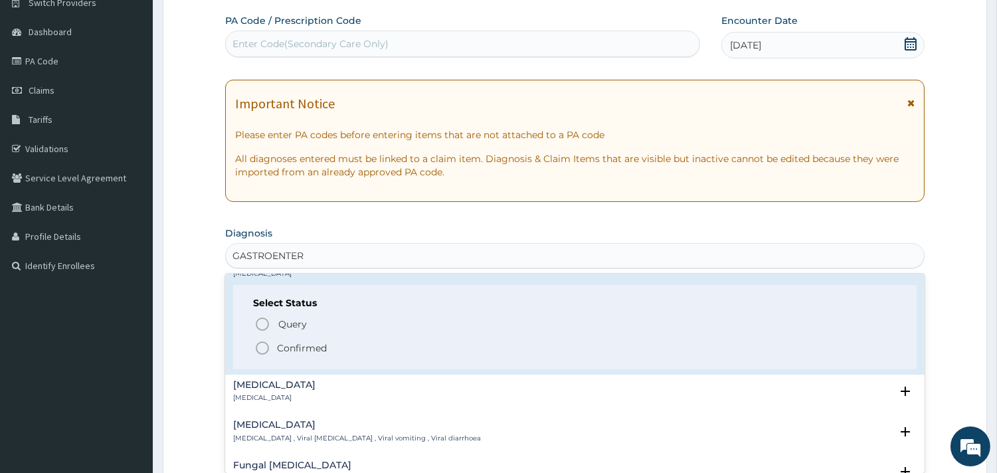
click at [301, 347] on p "Confirmed" at bounding box center [302, 347] width 50 height 13
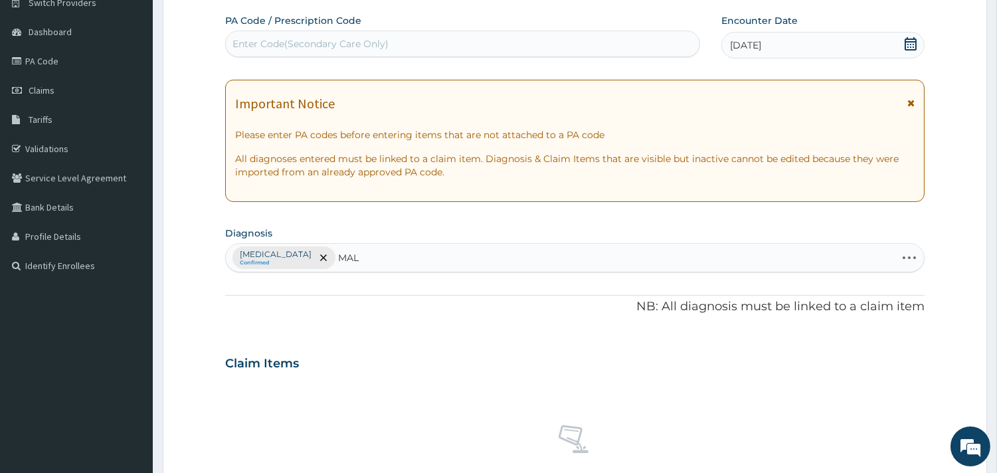
type input "MALA"
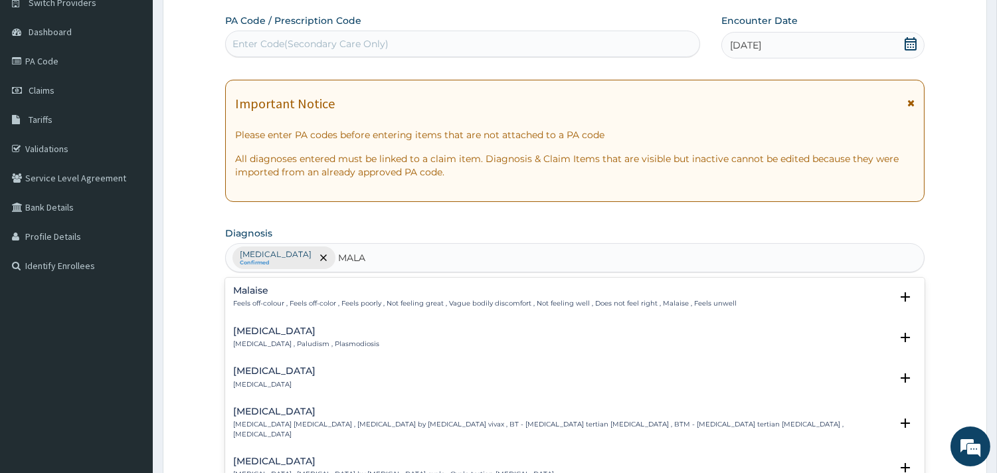
click at [288, 341] on p "[MEDICAL_DATA] , Paludism , Plasmodiosis" at bounding box center [306, 343] width 146 height 9
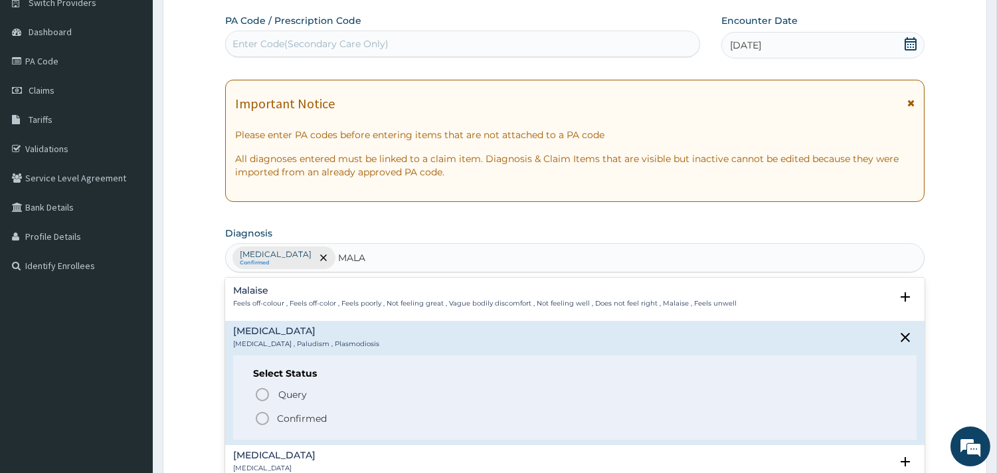
click at [296, 419] on p "Confirmed" at bounding box center [302, 418] width 50 height 13
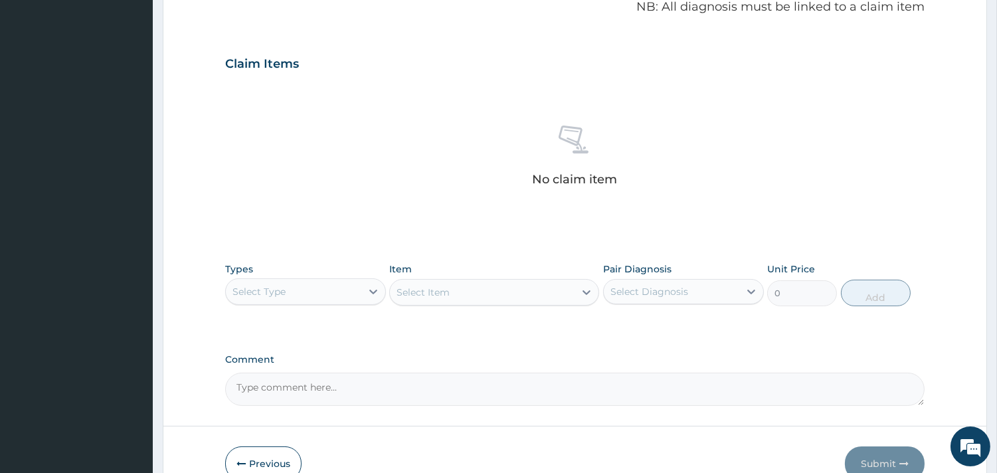
scroll to position [482, 0]
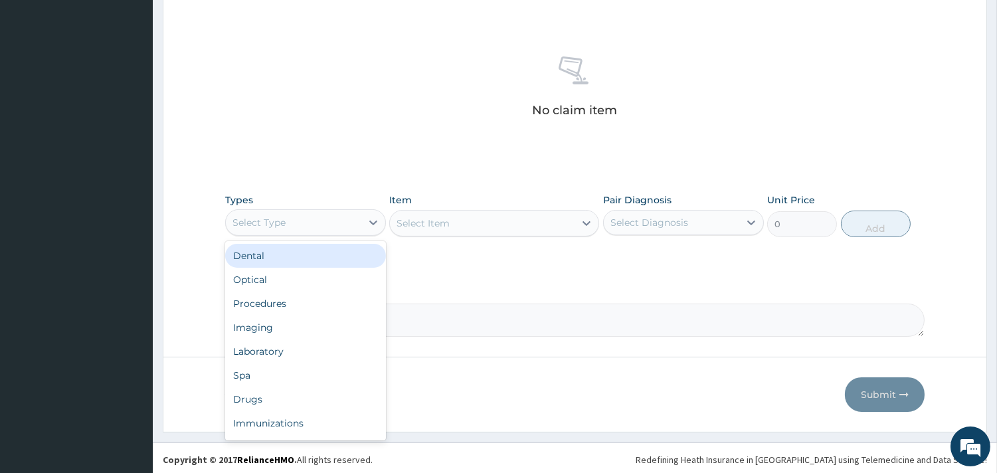
click at [345, 222] on div "Select Type" at bounding box center [294, 222] width 136 height 21
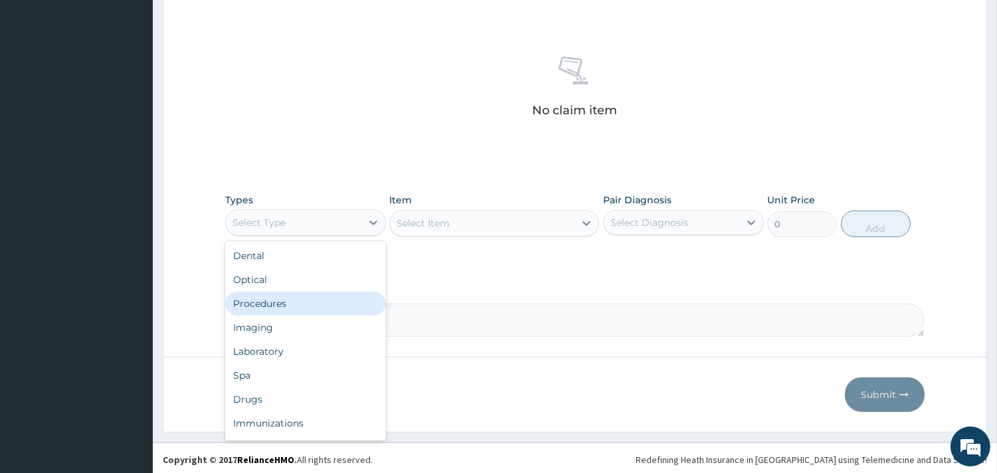
click at [320, 295] on div "Procedures" at bounding box center [305, 304] width 161 height 24
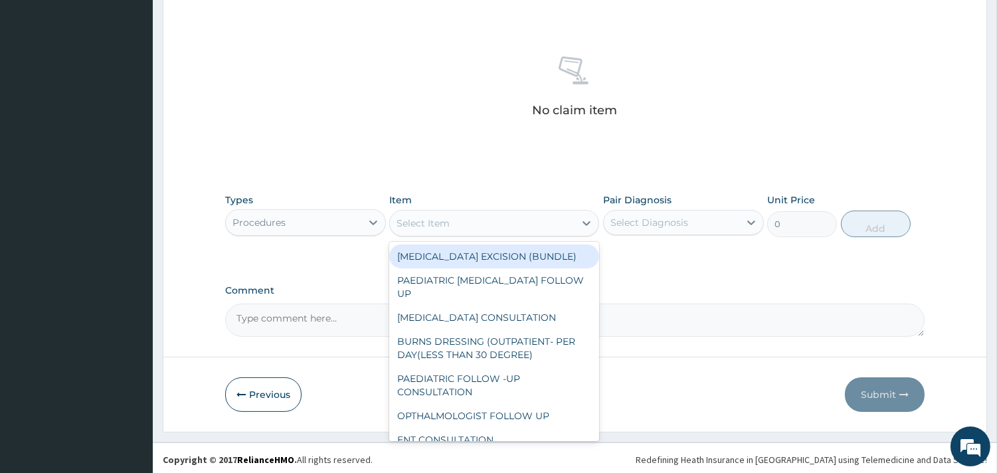
click at [510, 218] on div "Select Item" at bounding box center [482, 223] width 185 height 21
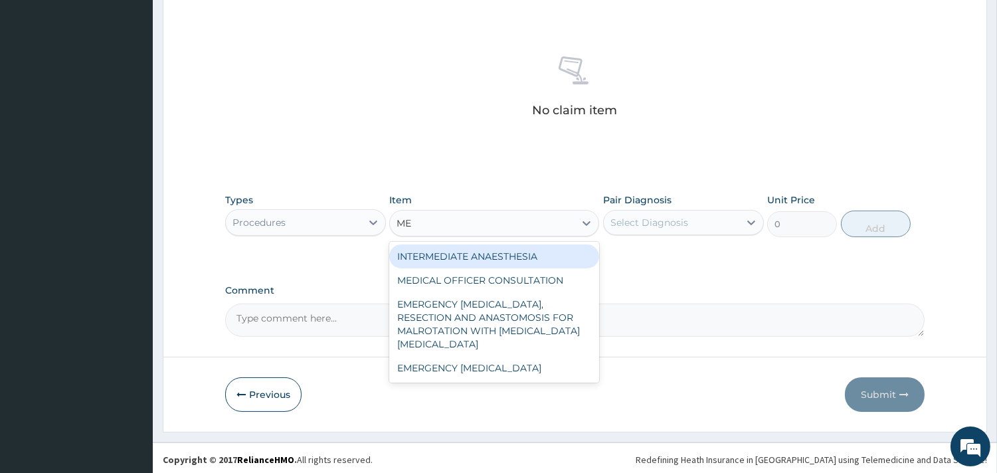
type input "MED"
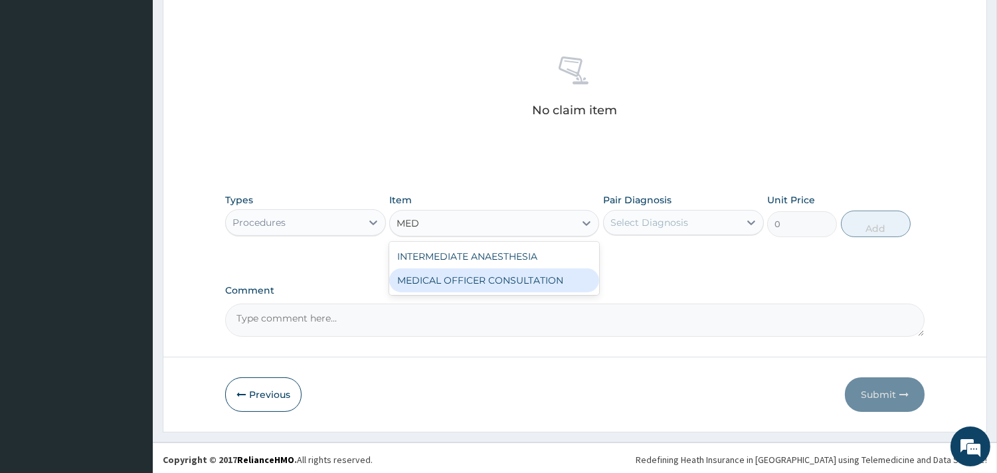
click at [495, 272] on div "MEDICAL OFFICER CONSULTATION" at bounding box center [494, 280] width 210 height 24
type input "10500"
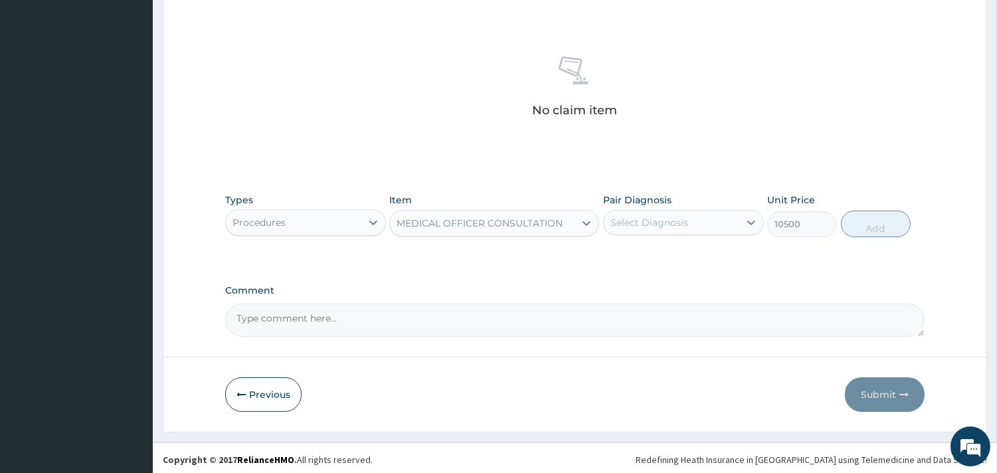
click at [648, 221] on div "Select Diagnosis" at bounding box center [650, 222] width 78 height 13
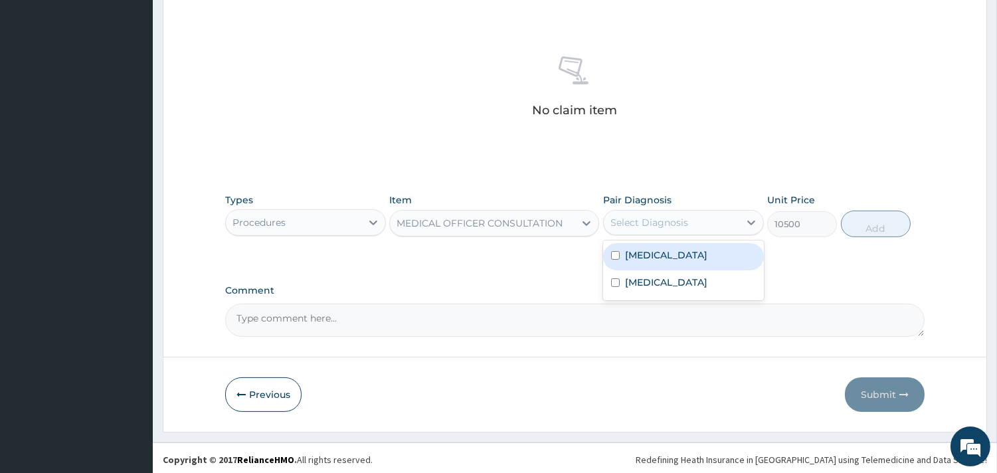
drag, startPoint x: 655, startPoint y: 251, endPoint x: 654, endPoint y: 270, distance: 19.3
click at [655, 254] on label "[MEDICAL_DATA]" at bounding box center [666, 254] width 82 height 13
checkbox input "true"
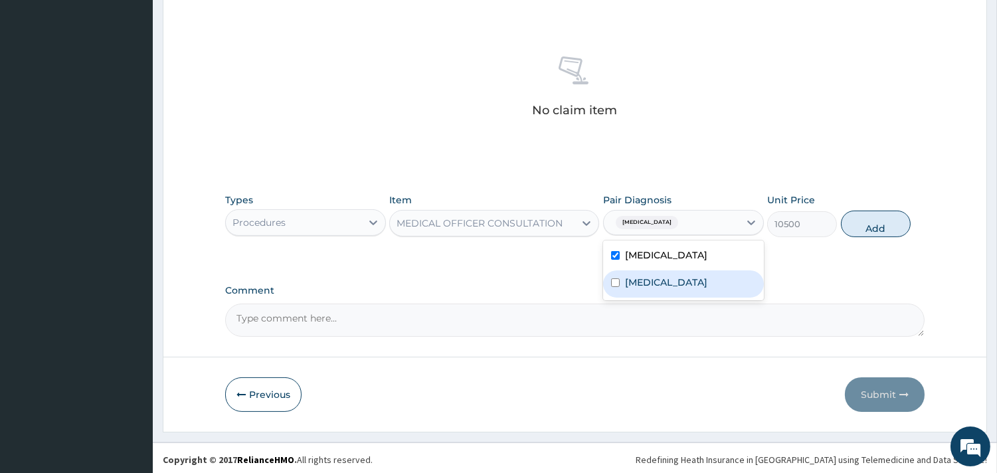
click at [652, 284] on label "[MEDICAL_DATA]" at bounding box center [666, 282] width 82 height 13
checkbox input "true"
click at [885, 227] on button "Add" at bounding box center [876, 224] width 70 height 27
type input "0"
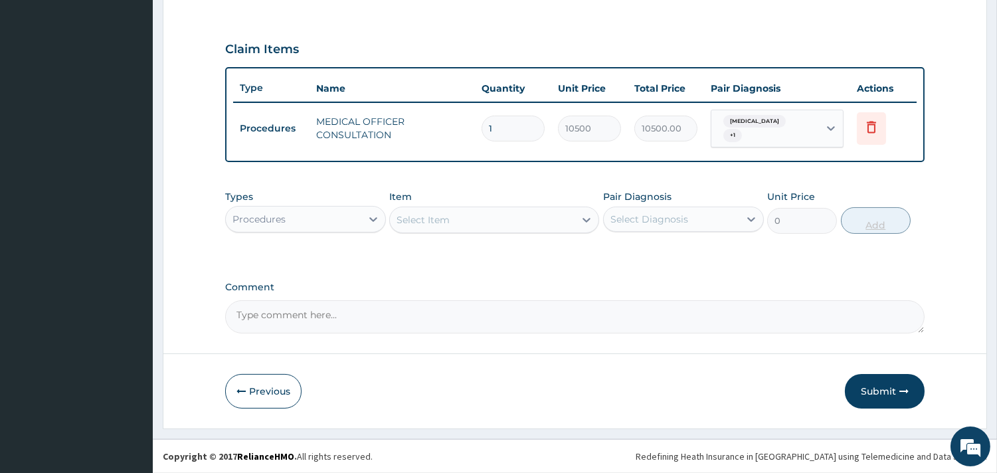
scroll to position [426, 0]
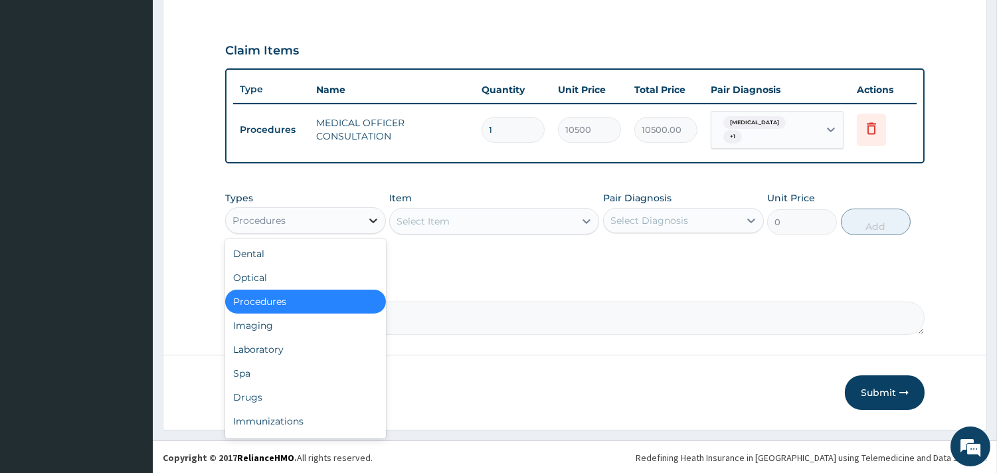
click at [363, 221] on div at bounding box center [373, 221] width 24 height 24
click at [324, 345] on div "Laboratory" at bounding box center [305, 349] width 161 height 24
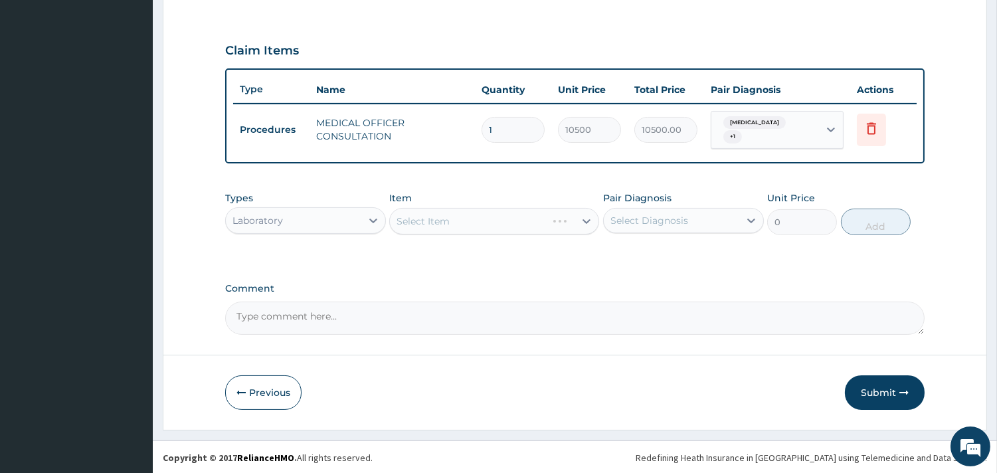
click at [486, 215] on div "Select Item" at bounding box center [494, 221] width 210 height 27
click at [476, 221] on div "Select Item" at bounding box center [494, 221] width 210 height 27
drag, startPoint x: 441, startPoint y: 218, endPoint x: 545, endPoint y: 233, distance: 105.4
click at [476, 222] on div "Select Item" at bounding box center [494, 221] width 210 height 27
click at [530, 220] on div "Select Item" at bounding box center [494, 221] width 210 height 27
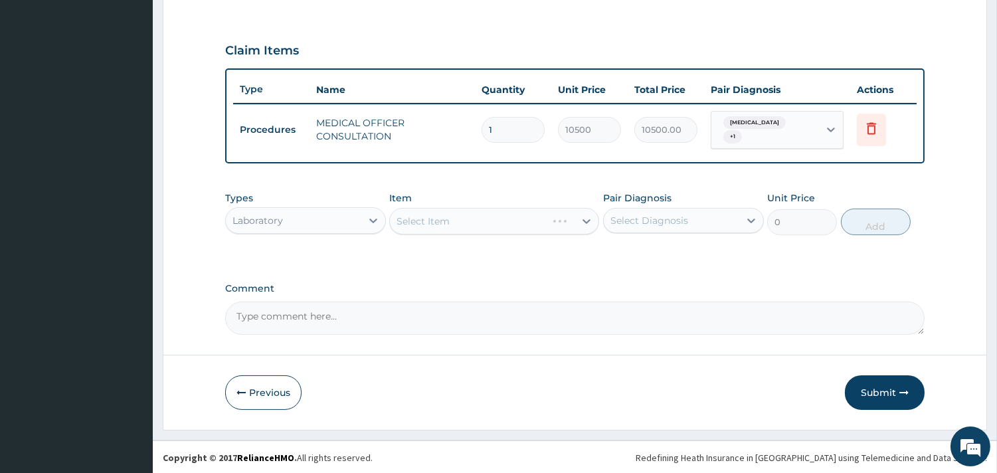
click at [509, 223] on div "Select Item" at bounding box center [494, 221] width 210 height 27
click at [446, 217] on div "Select Item" at bounding box center [494, 221] width 210 height 27
click at [440, 220] on div "Select Item" at bounding box center [494, 221] width 210 height 27
click at [532, 217] on div "Select Item" at bounding box center [494, 221] width 210 height 27
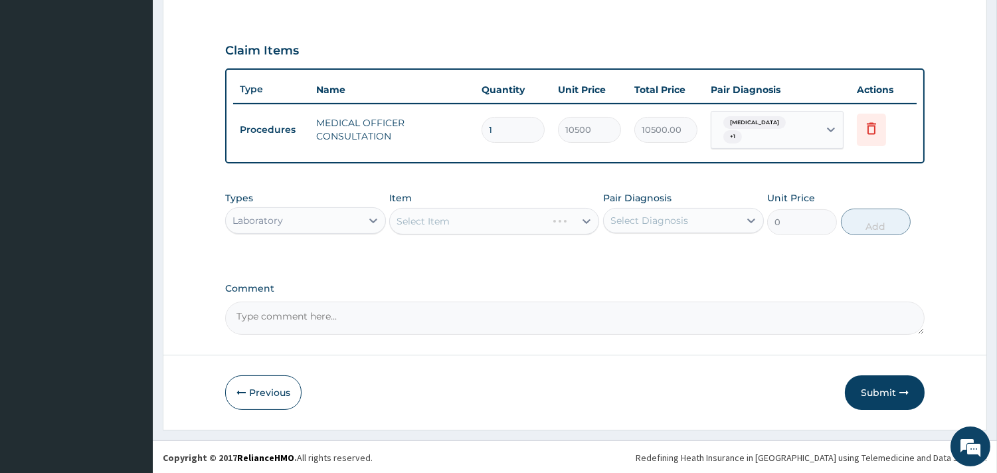
click at [532, 217] on div "Select Item" at bounding box center [494, 221] width 210 height 27
click at [469, 221] on div "Select Item" at bounding box center [494, 221] width 210 height 27
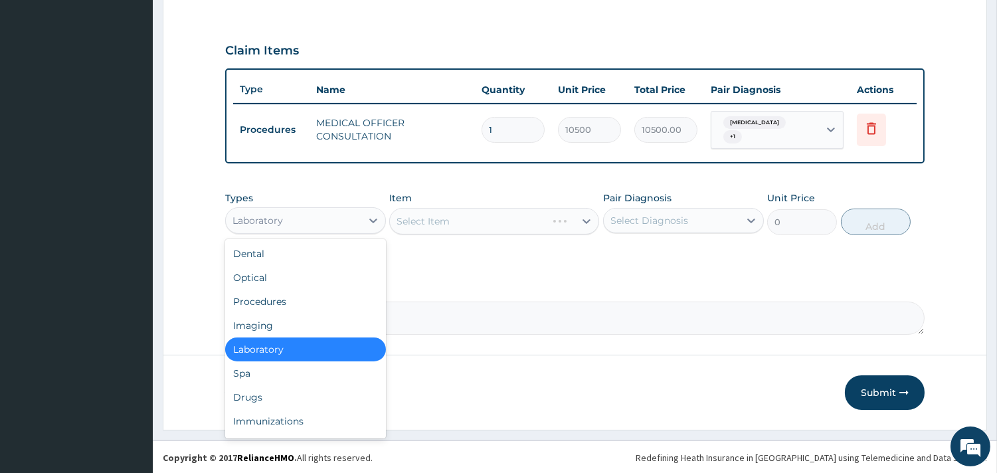
click at [298, 214] on div "Laboratory" at bounding box center [294, 220] width 136 height 21
click at [250, 399] on div "Drugs" at bounding box center [305, 397] width 161 height 24
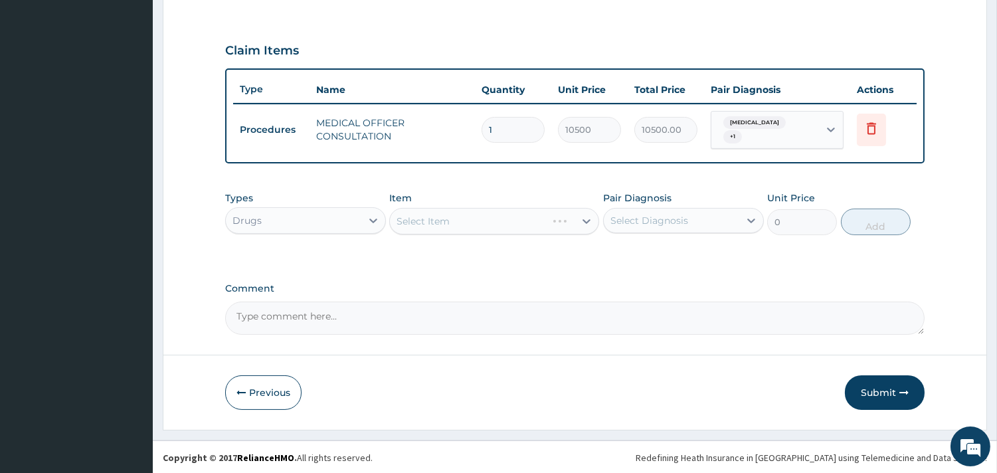
click at [464, 216] on div "Select Item" at bounding box center [494, 221] width 210 height 27
click at [500, 214] on div "Select Item" at bounding box center [494, 221] width 210 height 27
click at [509, 213] on div "Select Item" at bounding box center [494, 221] width 210 height 27
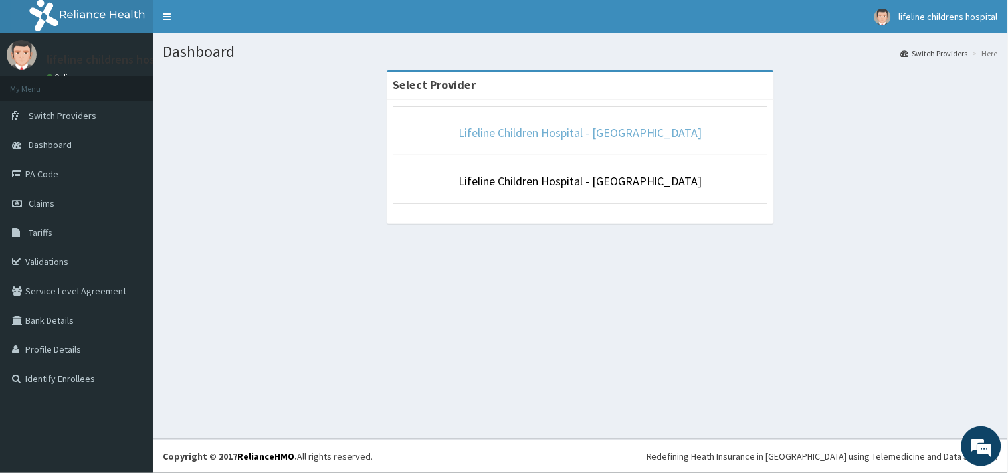
click at [572, 135] on link "Lifeline Children Hospital - [GEOGRAPHIC_DATA]" at bounding box center [580, 132] width 244 height 15
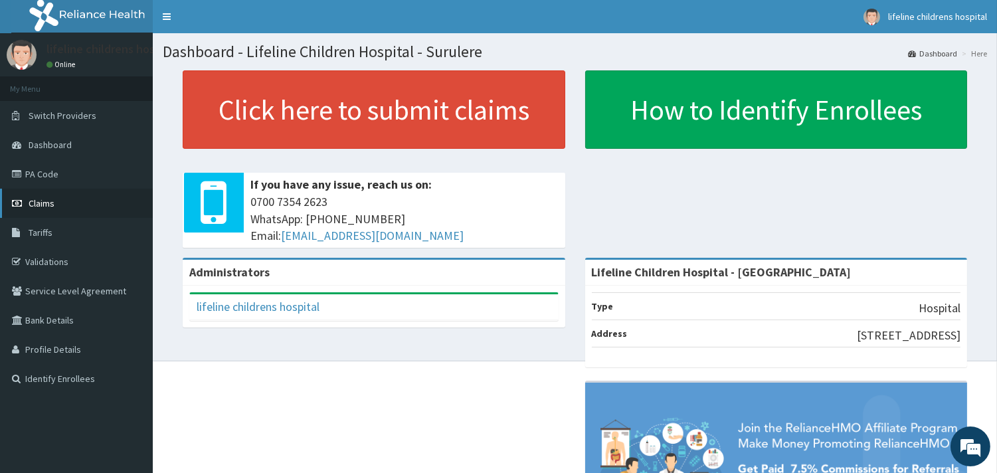
click at [52, 208] on link "Claims" at bounding box center [76, 203] width 153 height 29
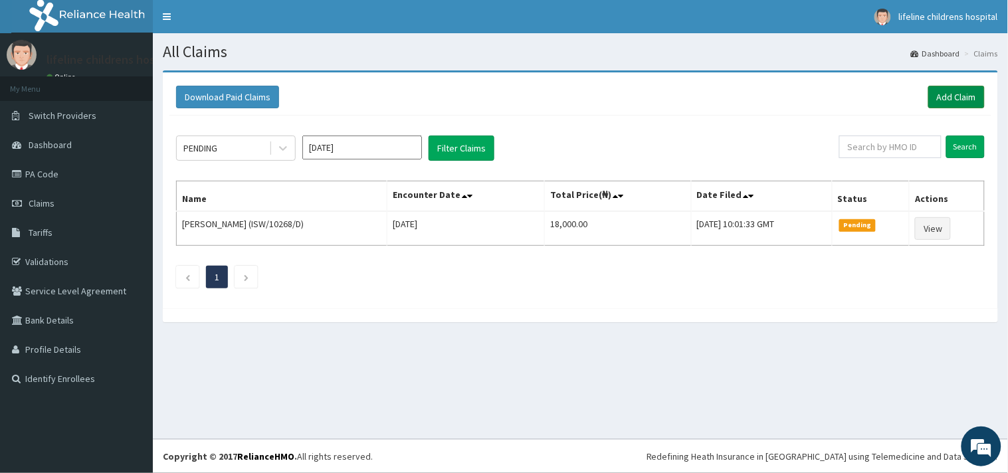
click at [955, 100] on link "Add Claim" at bounding box center [956, 97] width 56 height 23
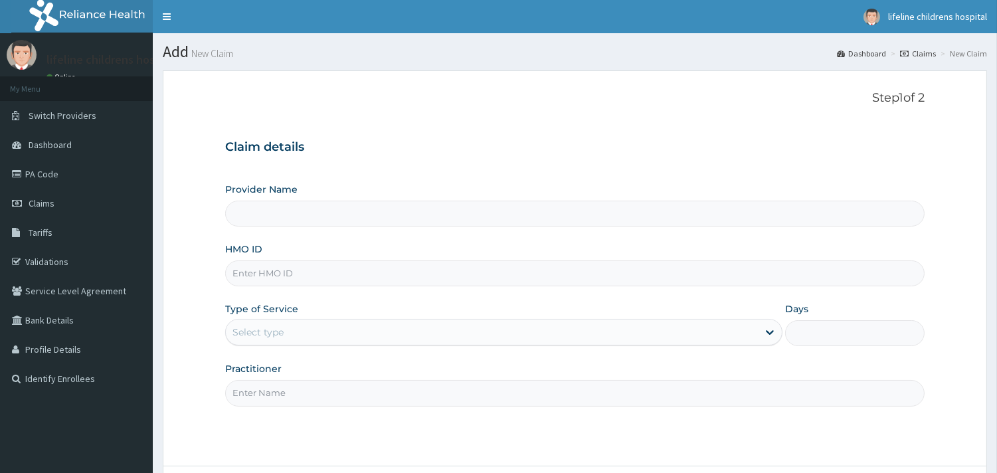
click at [300, 271] on input "HMO ID" at bounding box center [575, 273] width 700 height 26
type input "Lifeline Children Hospital - [GEOGRAPHIC_DATA]"
type input "ISW/10480/D"
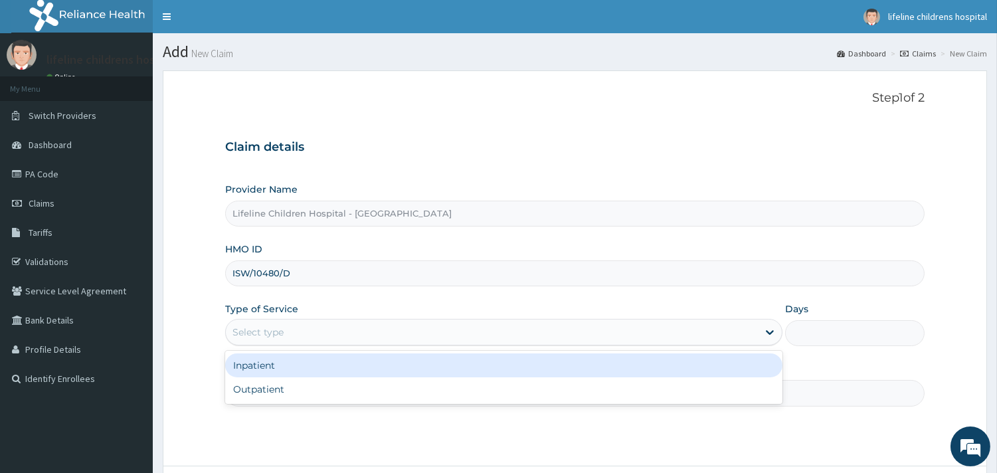
click at [339, 330] on div "Select type" at bounding box center [492, 332] width 532 height 21
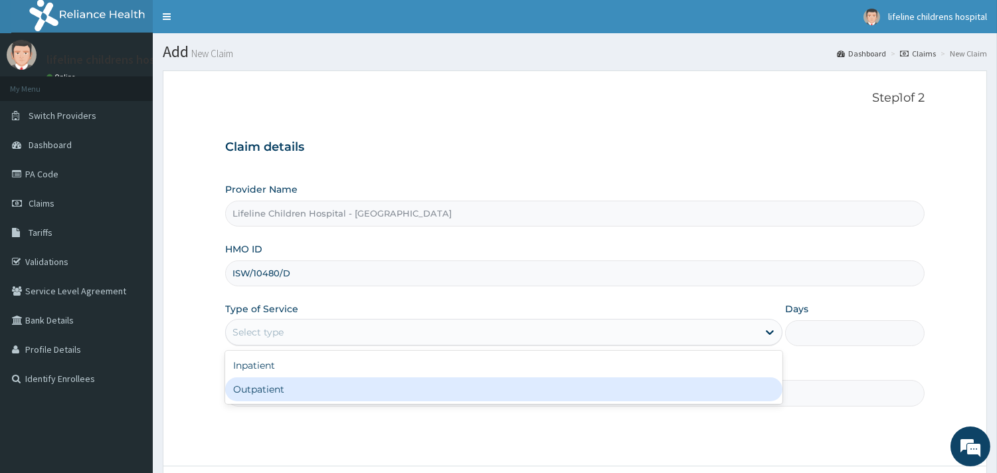
click at [286, 395] on div "Outpatient" at bounding box center [503, 389] width 557 height 24
type input "1"
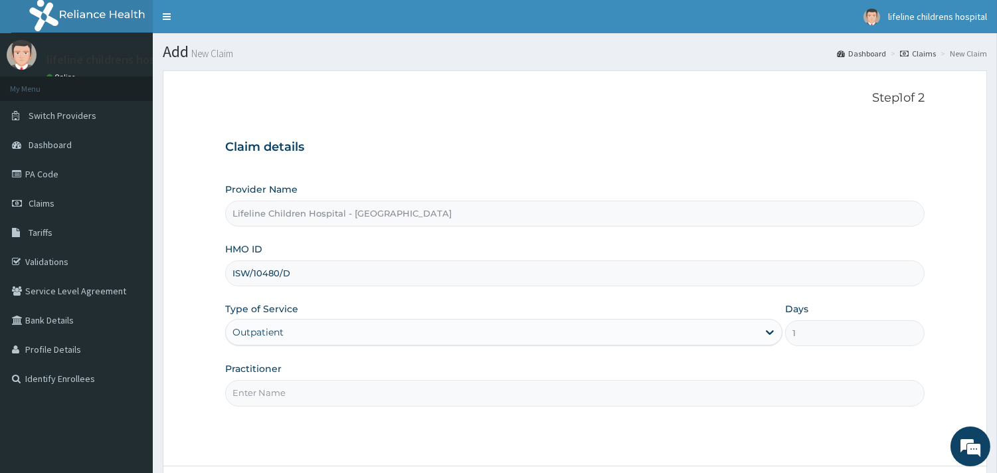
click at [286, 395] on input "Practitioner" at bounding box center [575, 393] width 700 height 26
type input "F"
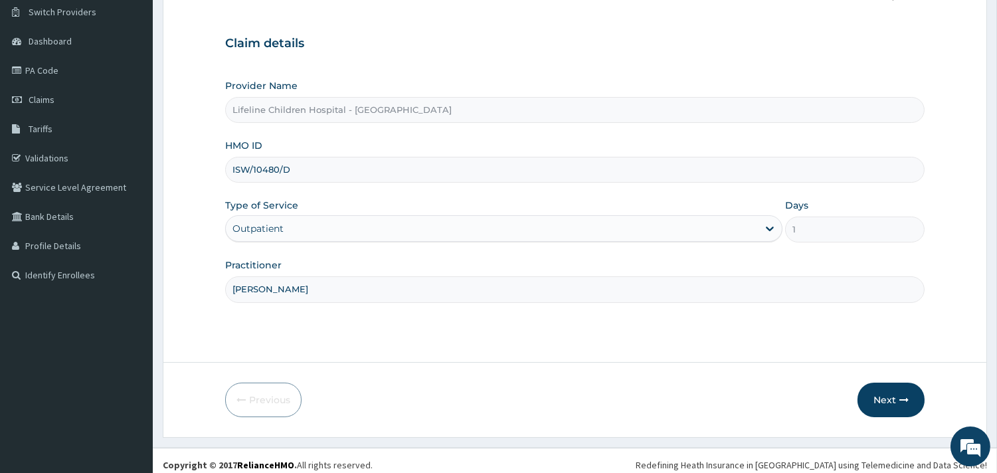
scroll to position [113, 0]
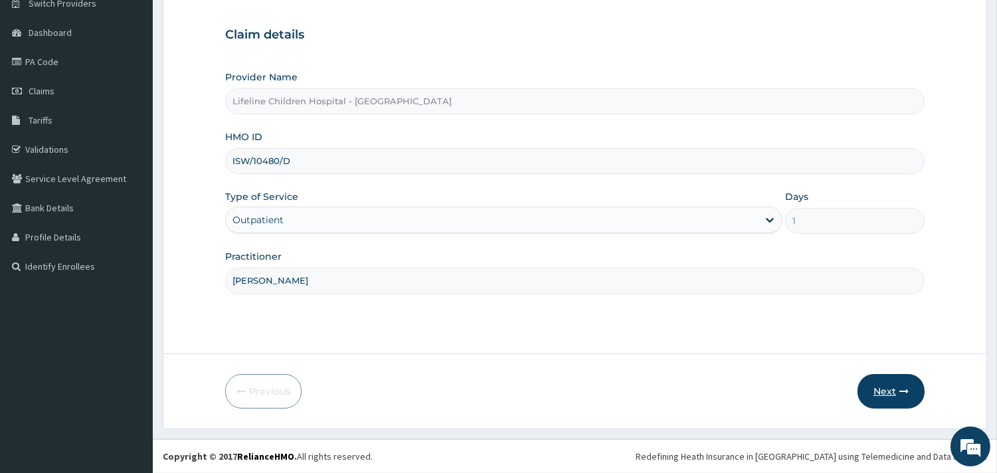
type input "[PERSON_NAME]"
click at [878, 384] on button "Next" at bounding box center [891, 391] width 67 height 35
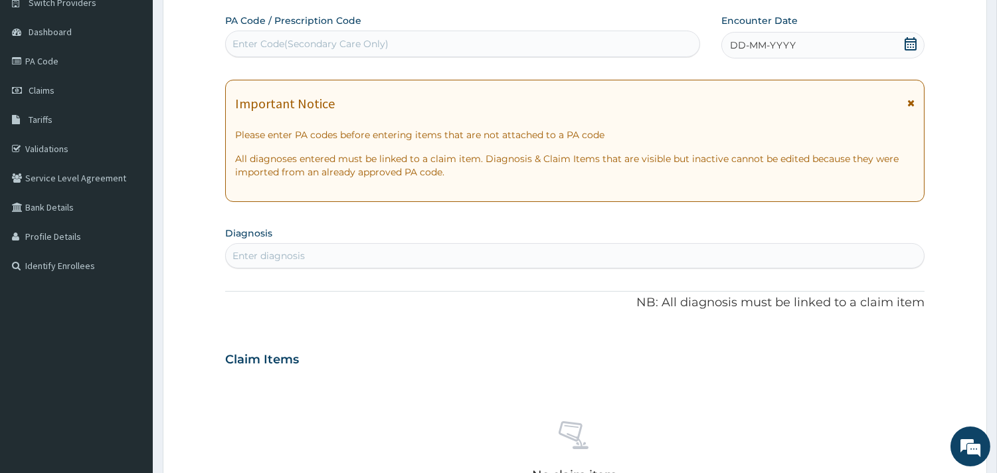
click at [339, 257] on div "Enter diagnosis" at bounding box center [575, 255] width 698 height 21
click at [771, 43] on span "DD-MM-YYYY" at bounding box center [763, 45] width 66 height 13
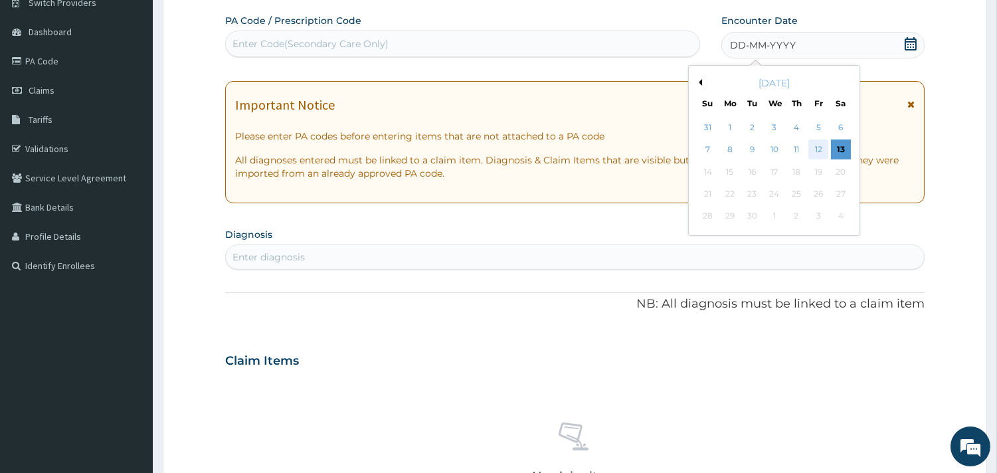
click at [814, 146] on div "12" at bounding box center [819, 150] width 20 height 20
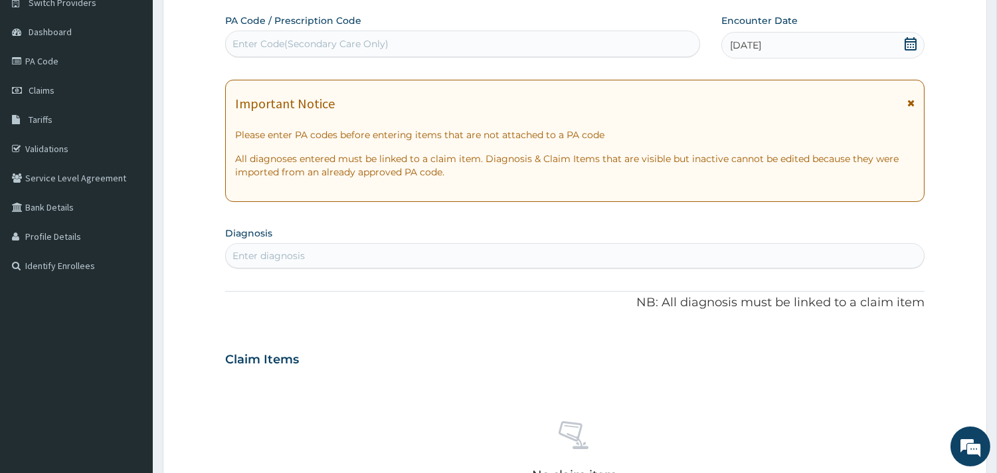
click at [385, 247] on div "Enter diagnosis" at bounding box center [575, 255] width 698 height 21
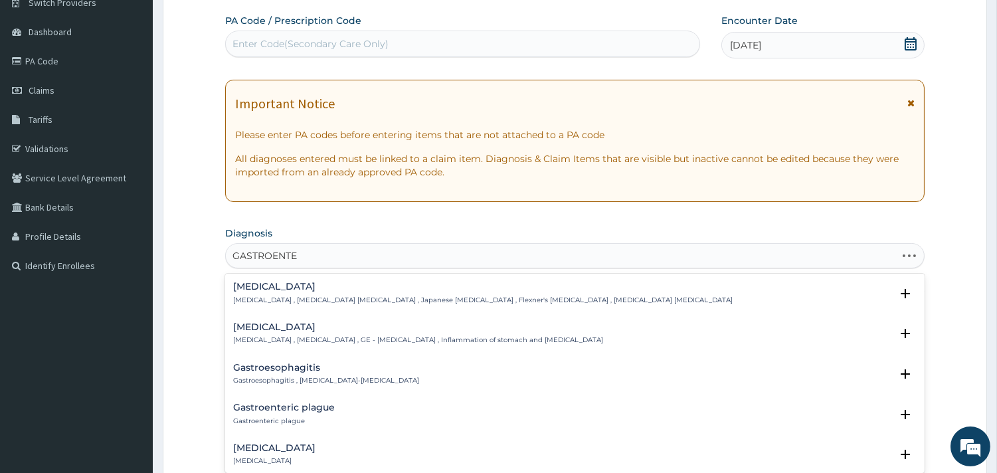
type input "GASTROENTER"
click at [282, 405] on h4 "[MEDICAL_DATA]" at bounding box center [274, 408] width 82 height 10
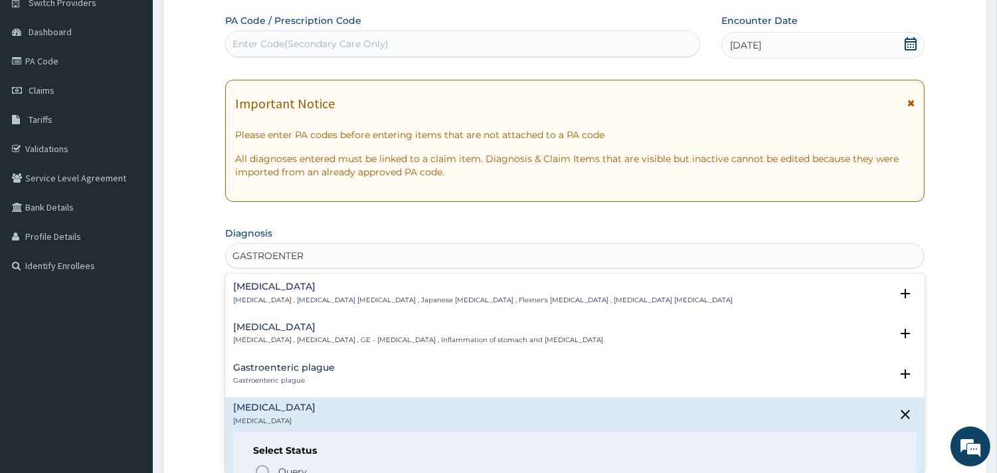
scroll to position [74, 0]
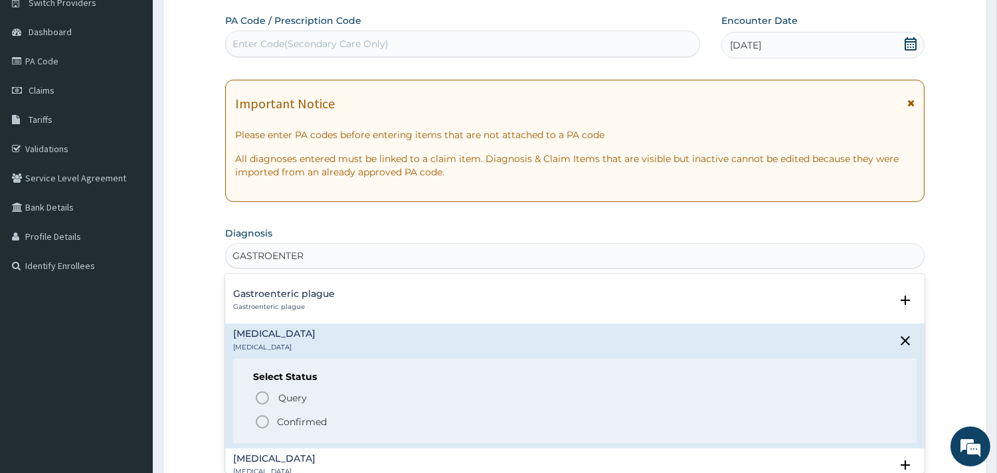
click at [306, 427] on p "Confirmed" at bounding box center [302, 421] width 50 height 13
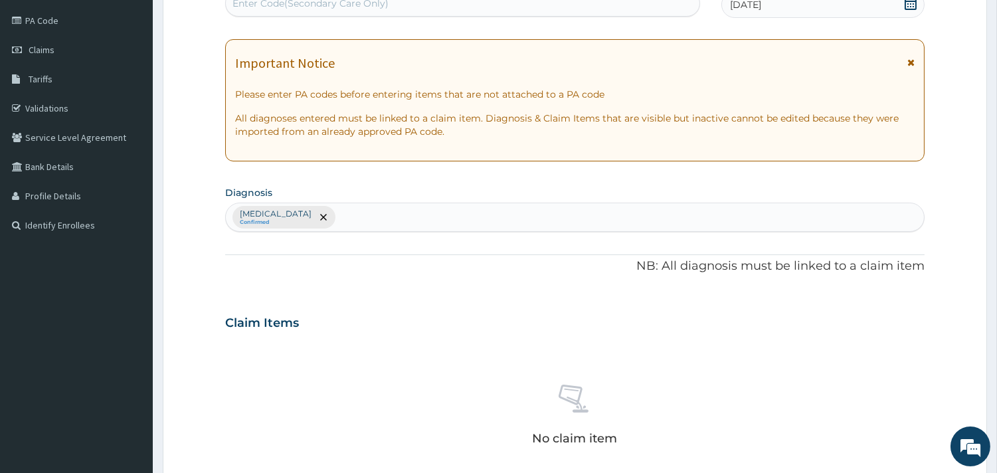
scroll to position [187, 0]
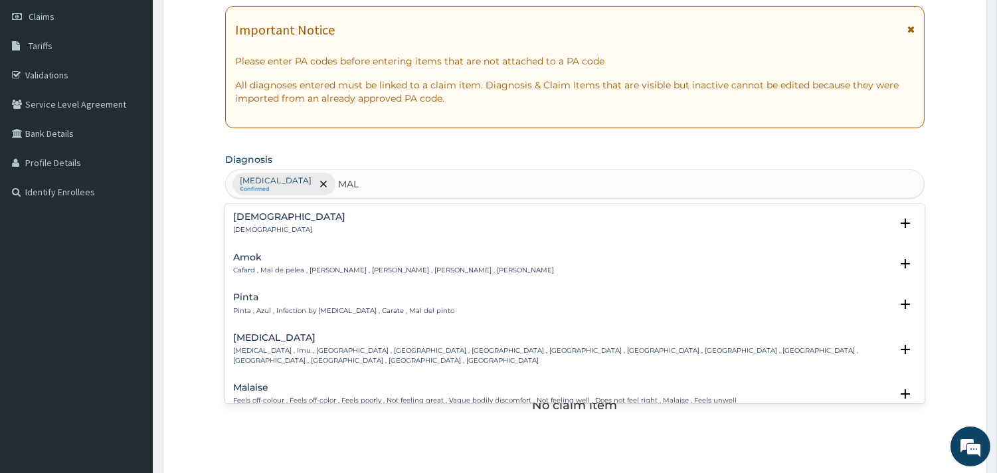
type input "MALA"
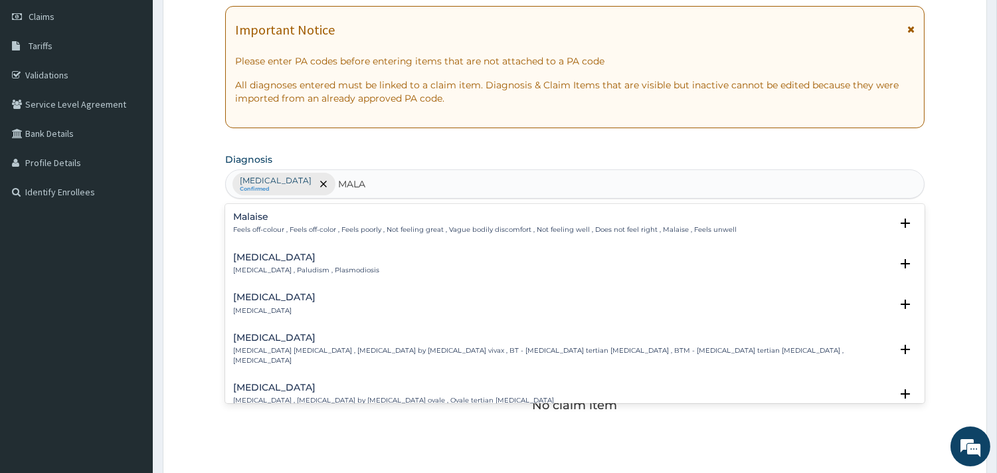
click at [296, 270] on p "[MEDICAL_DATA] , Paludism , Plasmodiosis" at bounding box center [306, 270] width 146 height 9
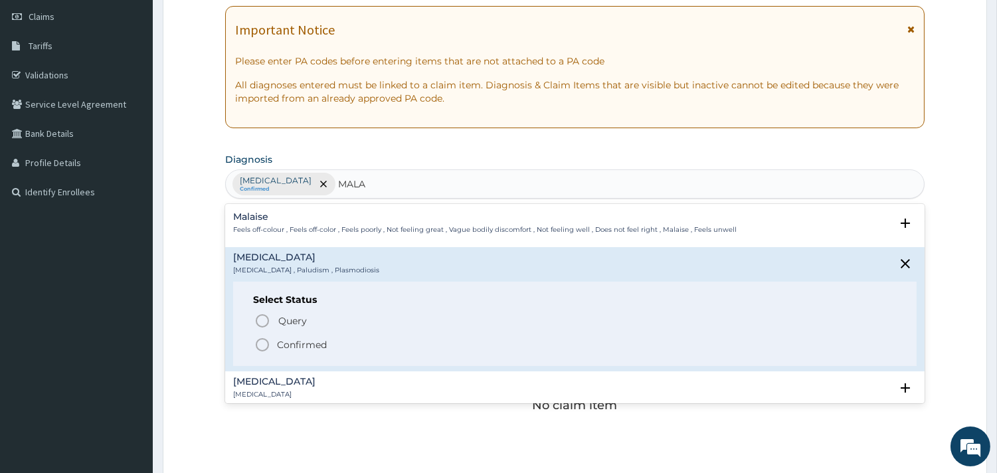
click at [308, 343] on p "Confirmed" at bounding box center [302, 344] width 50 height 13
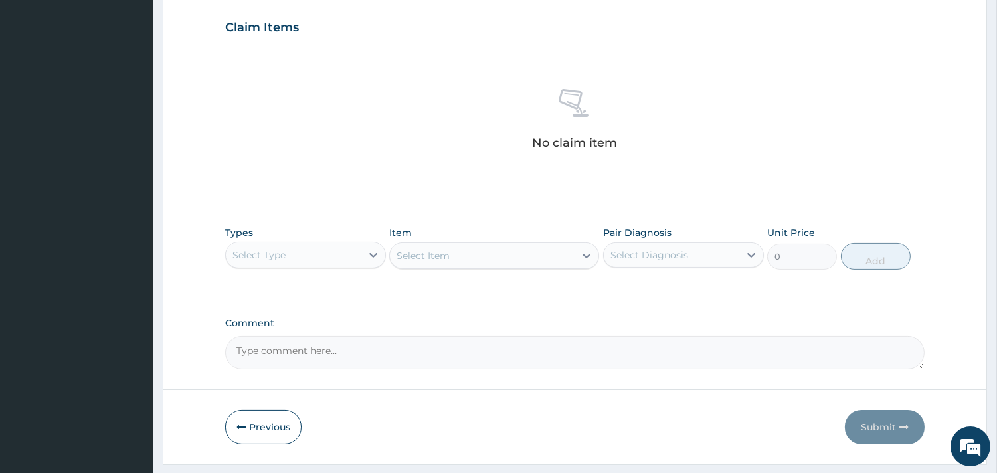
scroll to position [482, 0]
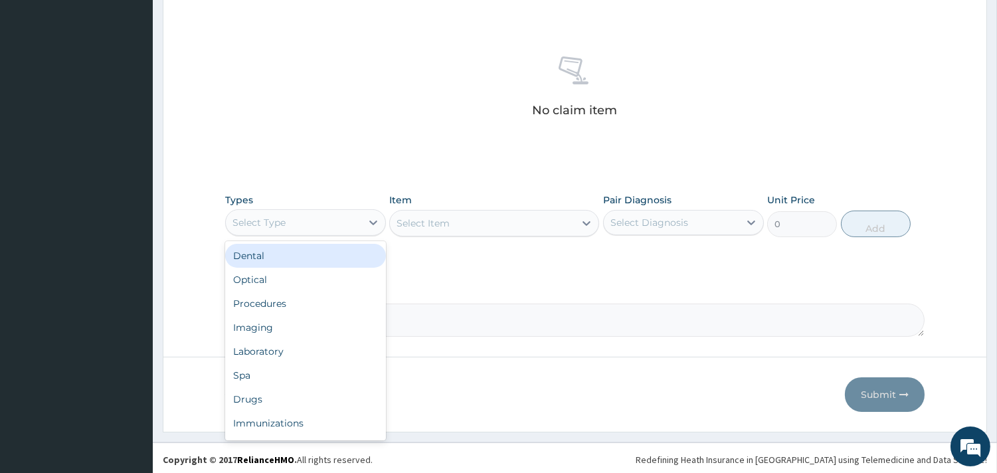
click at [340, 225] on div "Select Type" at bounding box center [294, 222] width 136 height 21
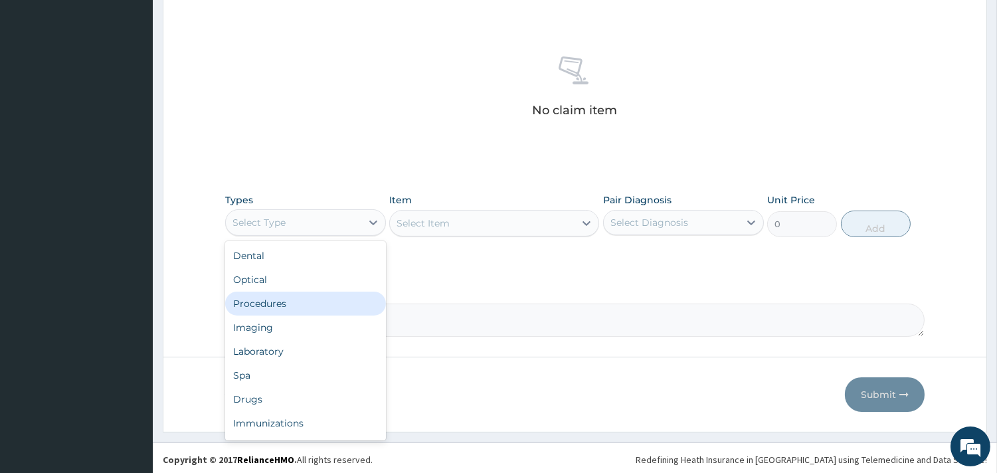
click at [300, 302] on div "Procedures" at bounding box center [305, 304] width 161 height 24
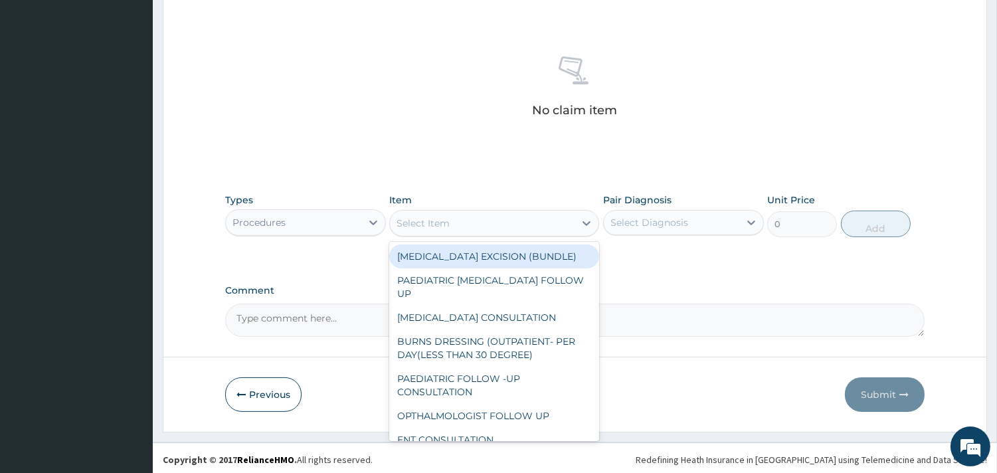
click at [558, 221] on div "Select Item" at bounding box center [482, 223] width 185 height 21
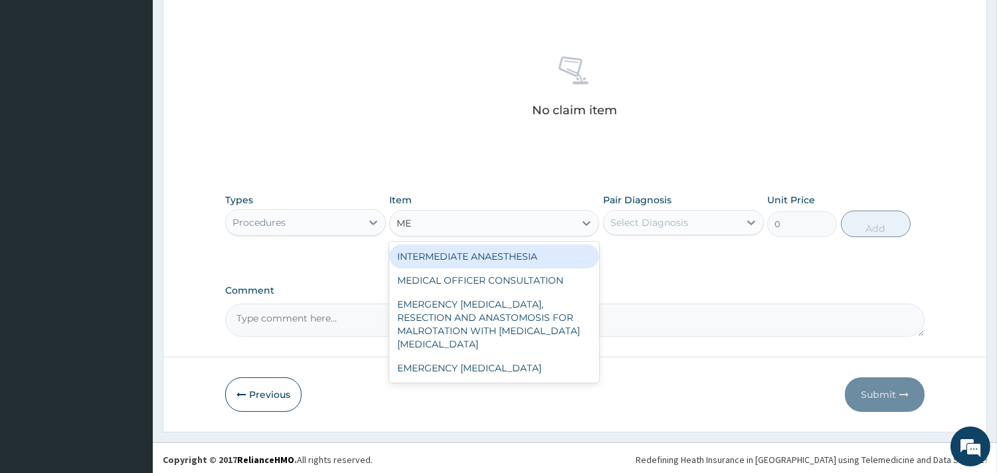
type input "MED"
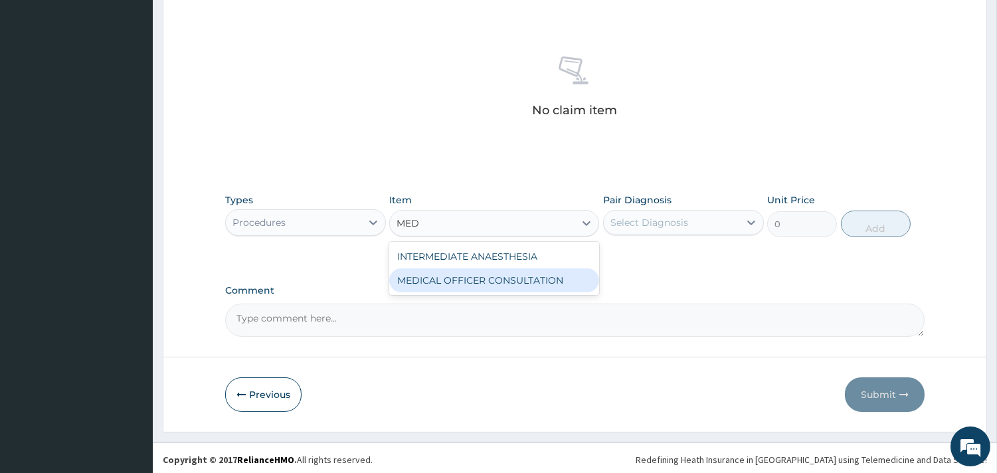
click at [525, 281] on div "MEDICAL OFFICER CONSULTATION" at bounding box center [494, 280] width 210 height 24
type input "10500"
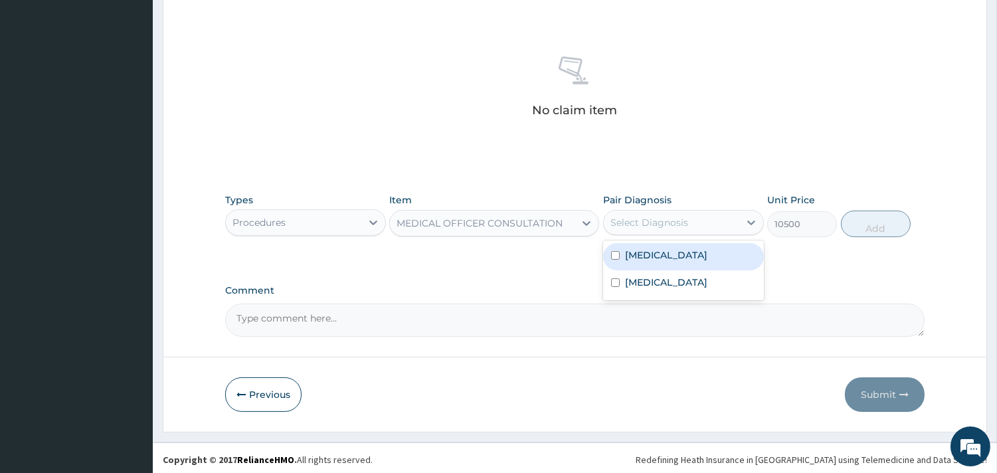
click at [666, 222] on div "Select Diagnosis" at bounding box center [650, 222] width 78 height 13
drag, startPoint x: 665, startPoint y: 246, endPoint x: 655, endPoint y: 274, distance: 29.6
click at [664, 248] on div "[MEDICAL_DATA]" at bounding box center [683, 256] width 161 height 27
checkbox input "true"
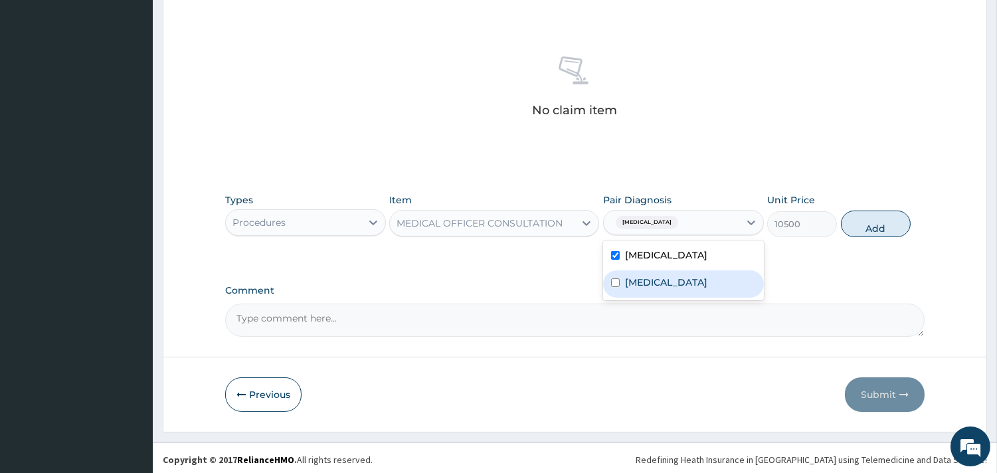
click at [652, 279] on label "[MEDICAL_DATA]" at bounding box center [666, 282] width 82 height 13
checkbox input "true"
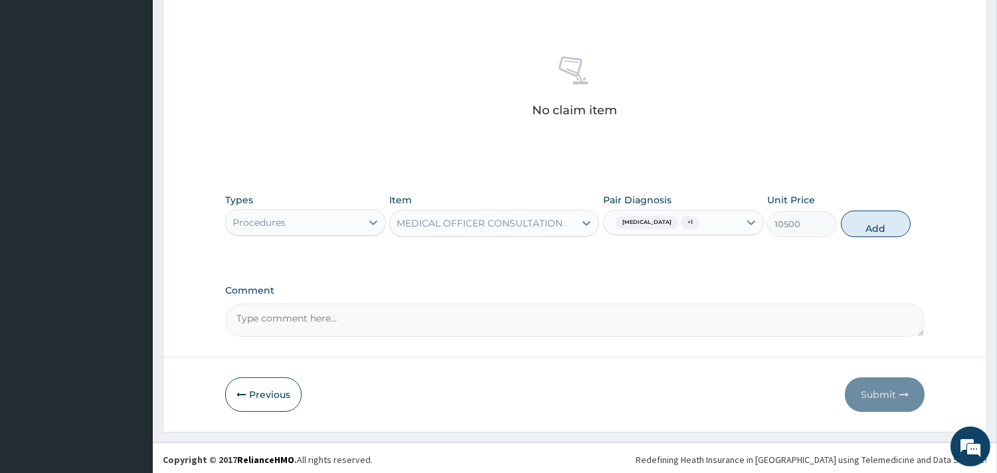
drag, startPoint x: 868, startPoint y: 227, endPoint x: 694, endPoint y: 229, distance: 174.1
click at [866, 226] on button "Add" at bounding box center [876, 224] width 70 height 27
type input "0"
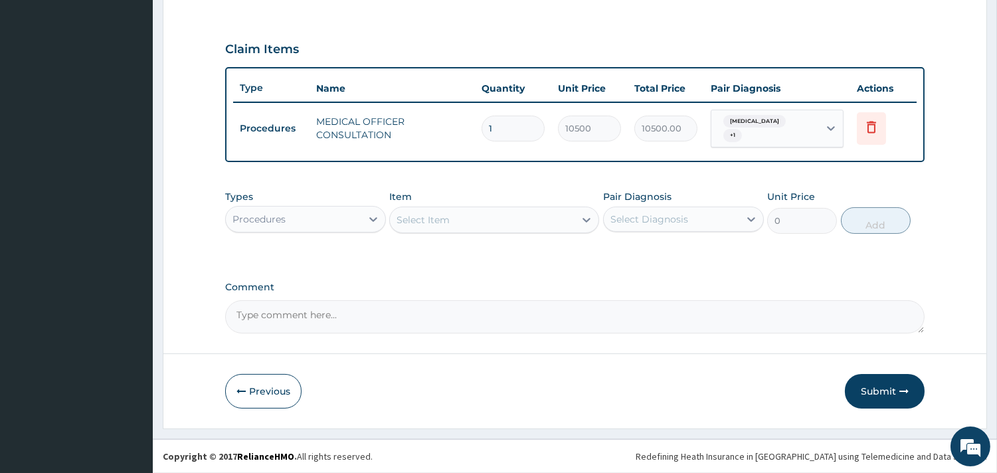
scroll to position [426, 0]
click at [370, 215] on icon at bounding box center [373, 220] width 13 height 13
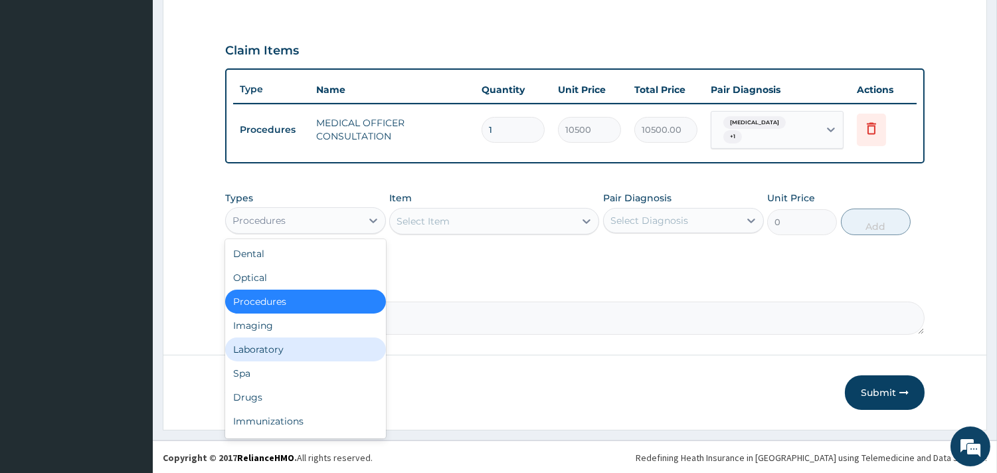
click at [307, 341] on div "Laboratory" at bounding box center [305, 349] width 161 height 24
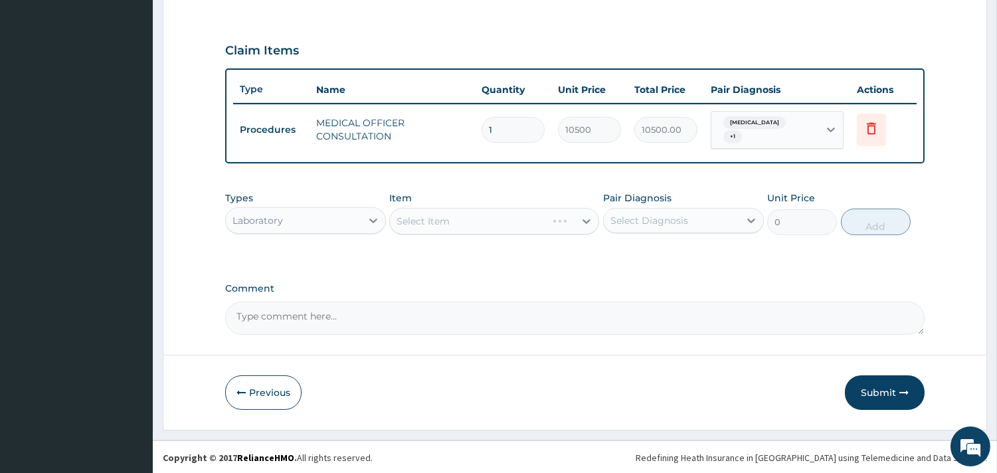
click at [496, 221] on div "Select Item" at bounding box center [494, 221] width 210 height 27
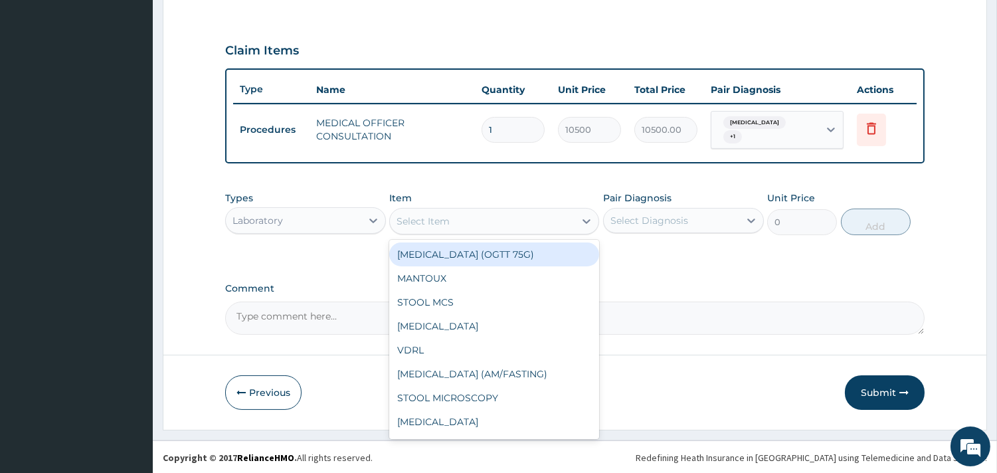
click at [516, 217] on div "Select Item" at bounding box center [482, 221] width 185 height 21
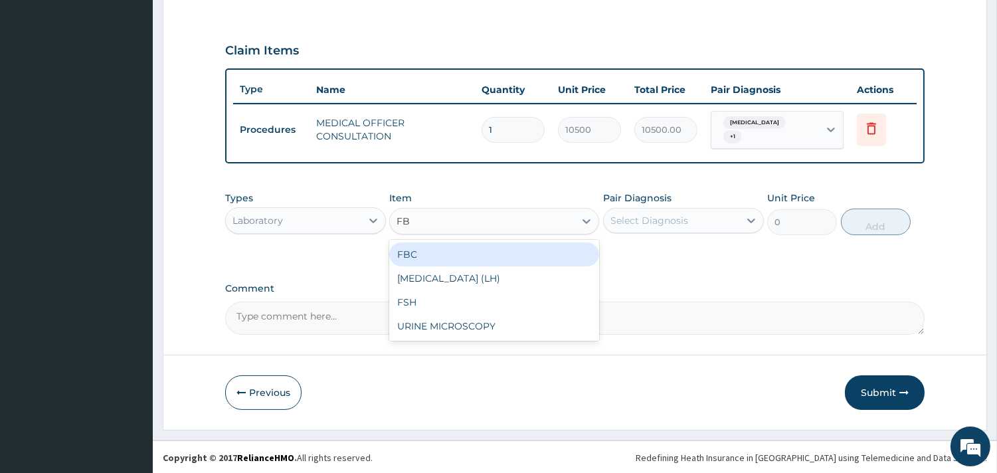
type input "FBC"
click at [522, 242] on div "FBC" at bounding box center [494, 254] width 210 height 24
type input "4500"
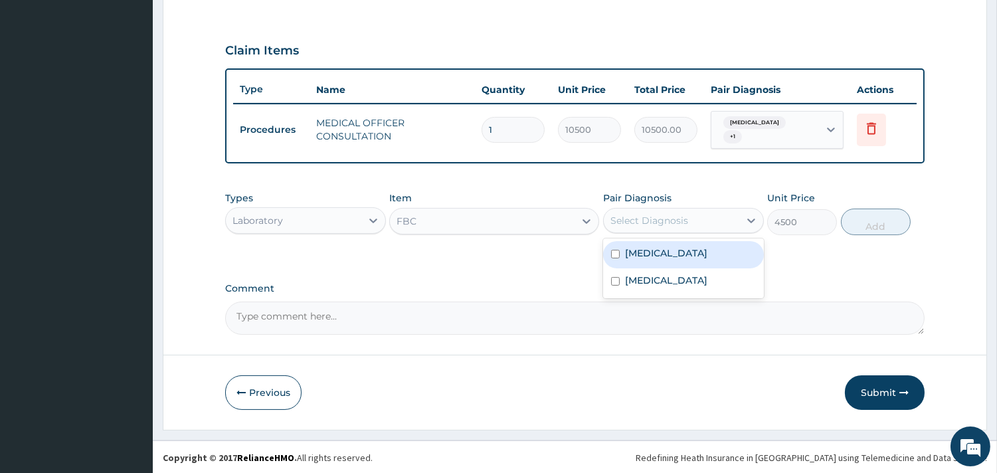
click at [731, 215] on div "Select Diagnosis" at bounding box center [672, 220] width 136 height 21
drag, startPoint x: 708, startPoint y: 248, endPoint x: 827, endPoint y: 235, distance: 119.7
click at [724, 243] on div "[MEDICAL_DATA]" at bounding box center [683, 254] width 161 height 27
checkbox input "true"
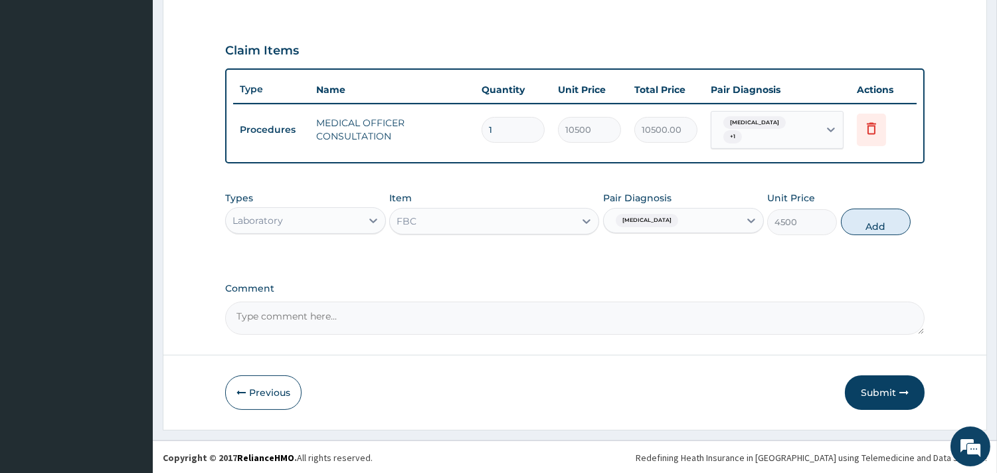
drag, startPoint x: 861, startPoint y: 222, endPoint x: 650, endPoint y: 250, distance: 213.2
click at [858, 224] on button "Add" at bounding box center [876, 222] width 70 height 27
type input "0"
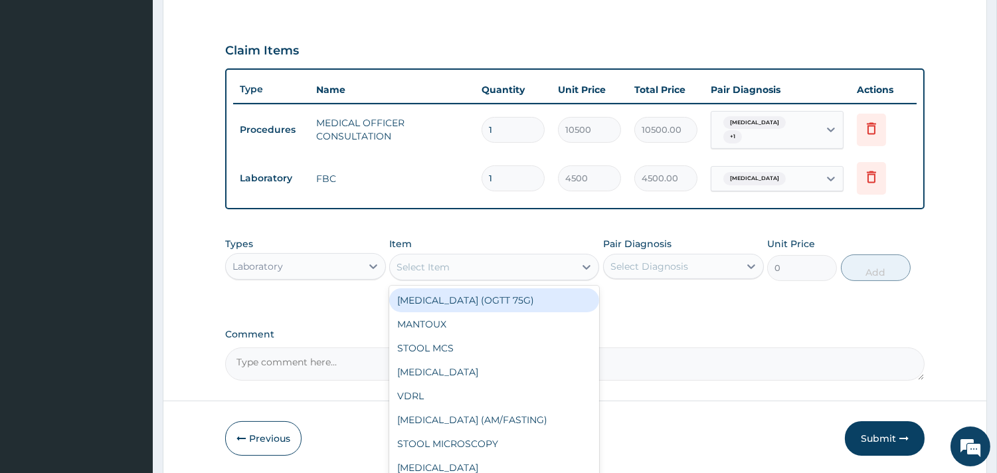
click at [532, 256] on div "Select Item" at bounding box center [482, 266] width 185 height 21
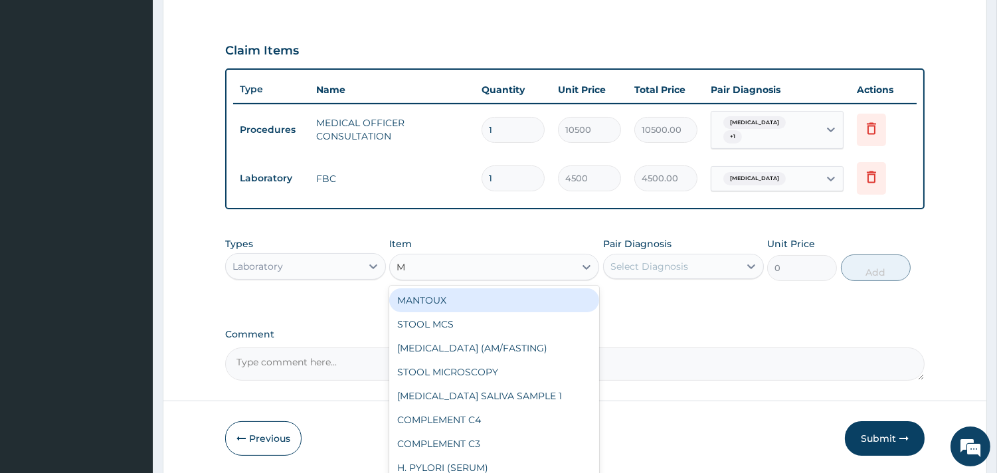
type input "MP"
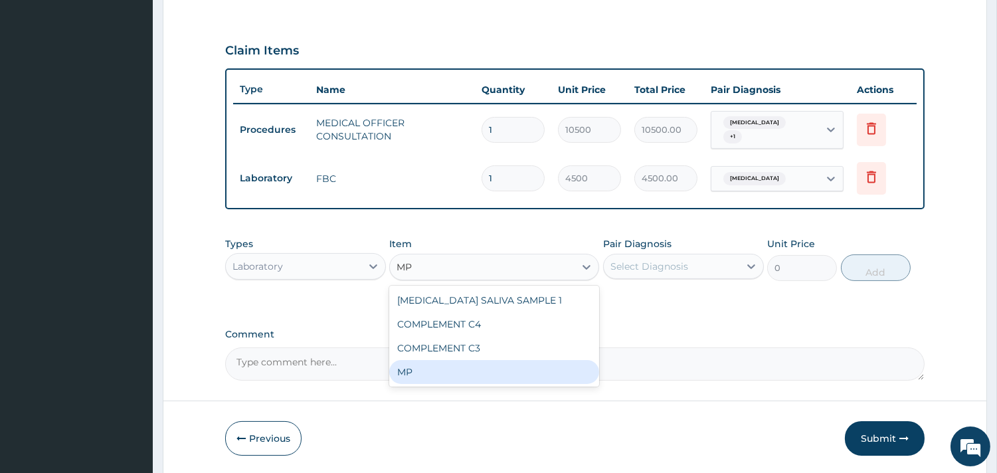
drag, startPoint x: 415, startPoint y: 370, endPoint x: 567, endPoint y: 299, distance: 167.9
click at [426, 364] on div "MP" at bounding box center [494, 372] width 210 height 24
type input "4000"
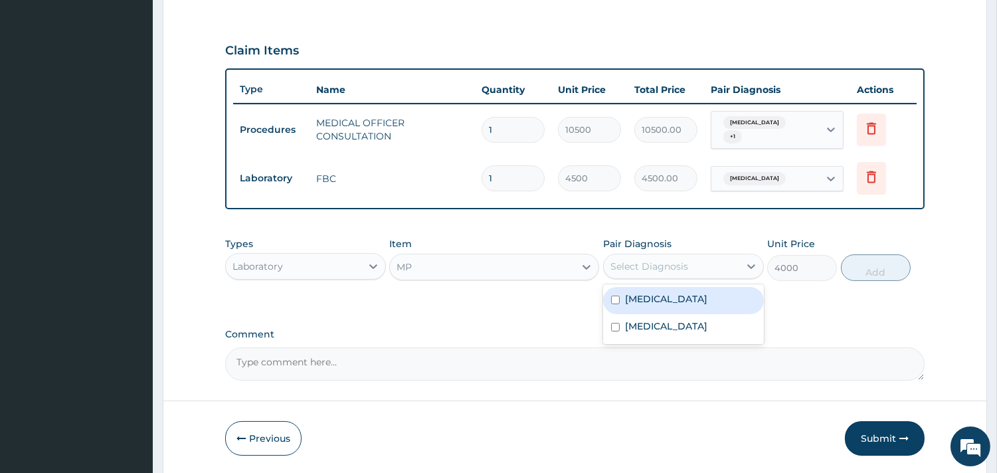
click at [666, 256] on div "Select Diagnosis" at bounding box center [672, 266] width 136 height 21
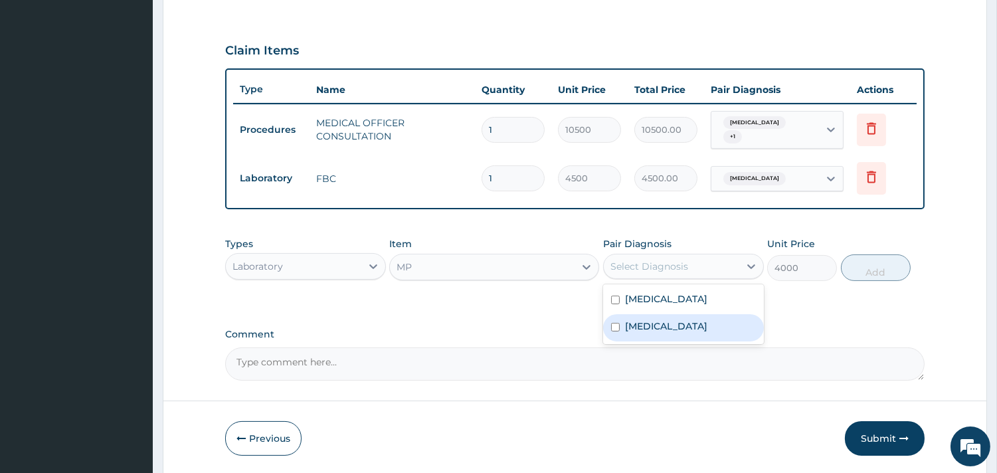
click at [630, 330] on label "[MEDICAL_DATA]" at bounding box center [666, 326] width 82 height 13
checkbox input "true"
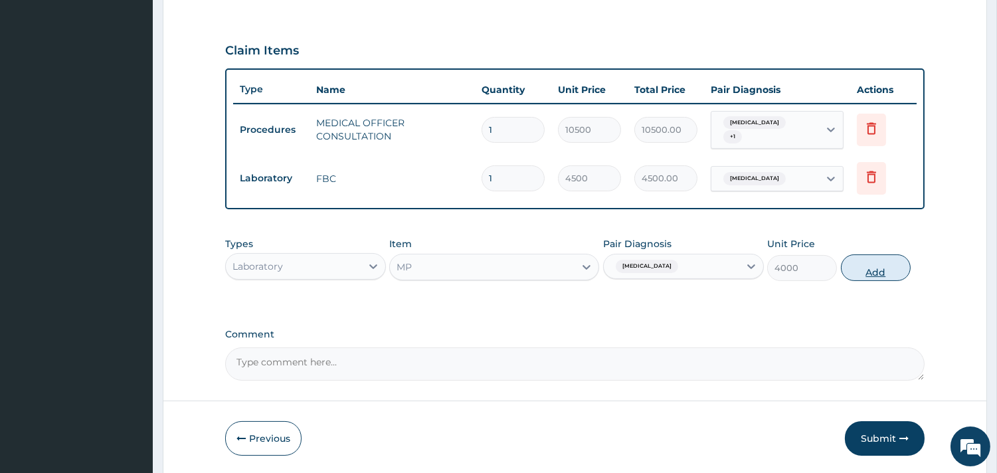
click at [872, 268] on button "Add" at bounding box center [876, 267] width 70 height 27
type input "0"
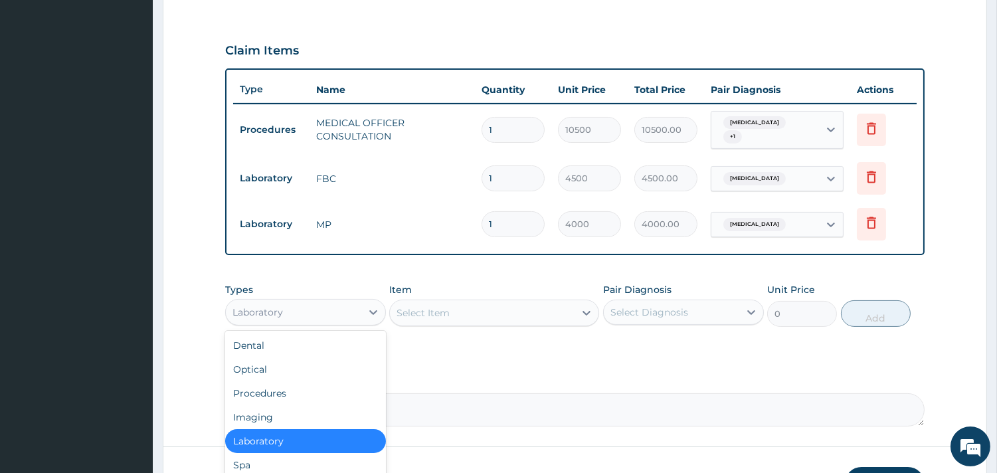
click at [302, 312] on div "Laboratory" at bounding box center [294, 312] width 136 height 21
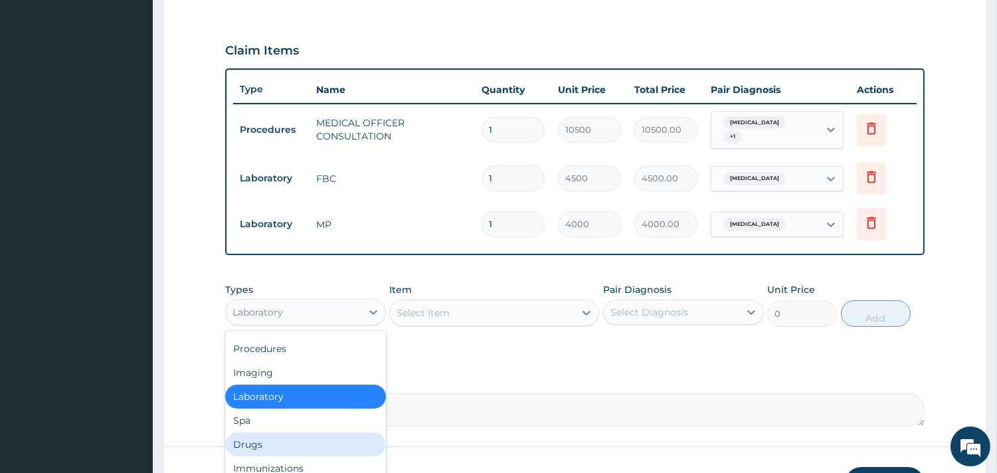
drag, startPoint x: 244, startPoint y: 438, endPoint x: 310, endPoint y: 397, distance: 78.5
click at [246, 438] on div "Drugs" at bounding box center [305, 444] width 161 height 24
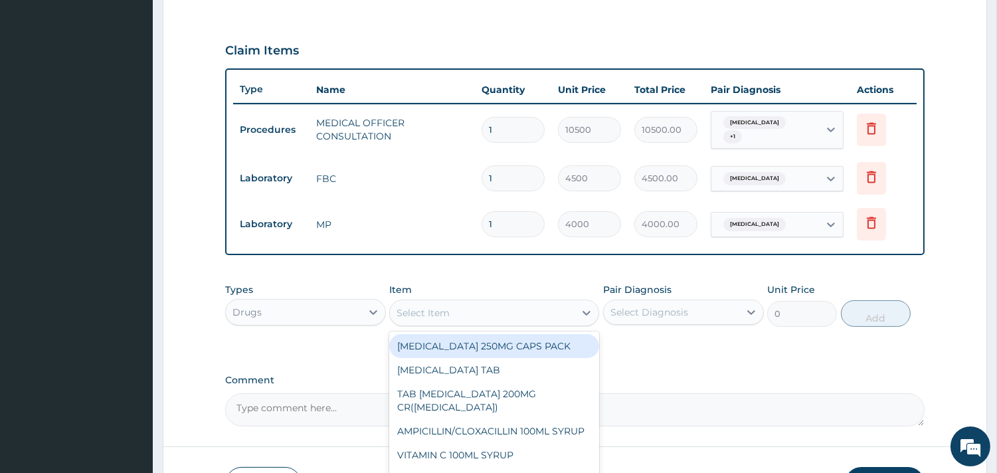
click at [448, 310] on div "Select Item" at bounding box center [423, 312] width 53 height 13
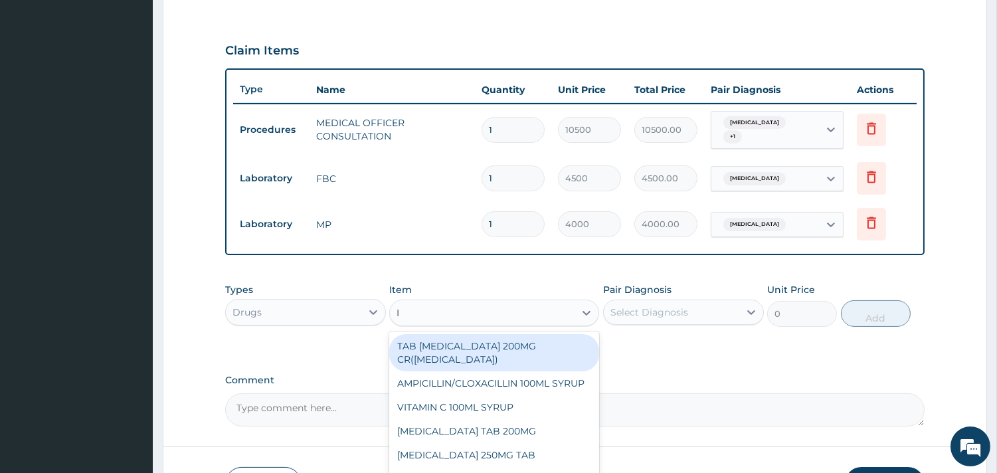
type input "IB"
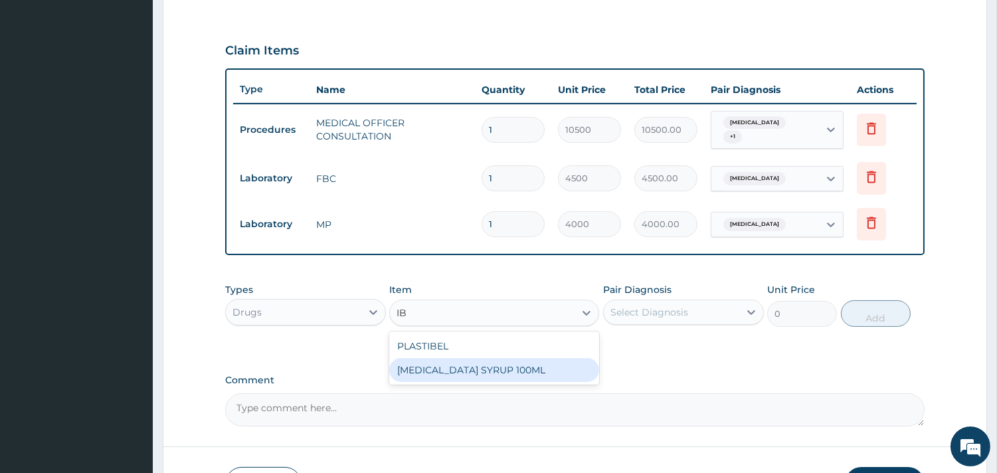
click at [489, 375] on div "[MEDICAL_DATA] SYRUP 100ML" at bounding box center [494, 370] width 210 height 24
type input "1700"
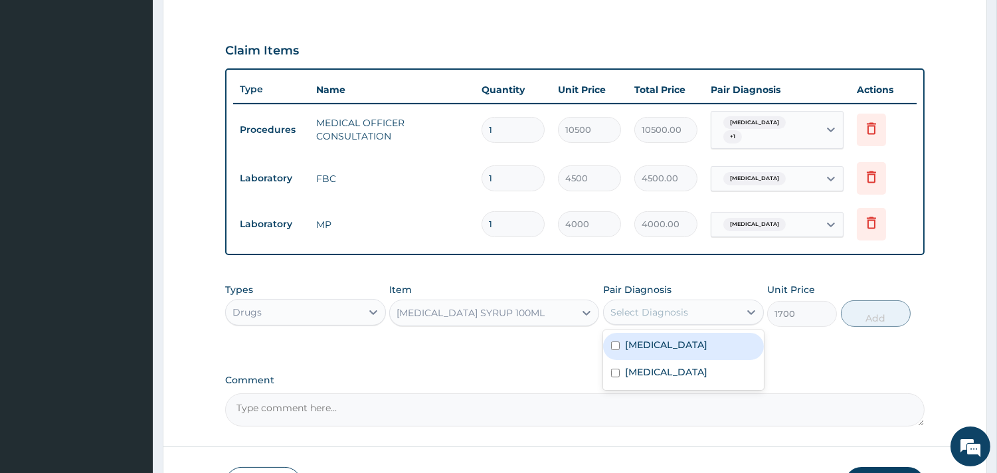
click at [714, 311] on div "Select Diagnosis" at bounding box center [672, 312] width 136 height 21
click at [689, 341] on label "[MEDICAL_DATA]" at bounding box center [666, 344] width 82 height 13
checkbox input "true"
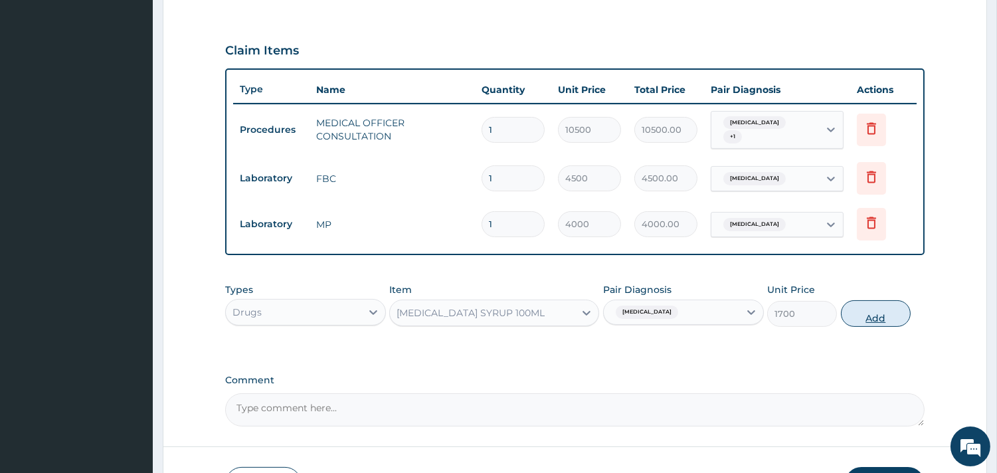
click at [888, 310] on button "Add" at bounding box center [876, 313] width 70 height 27
type input "0"
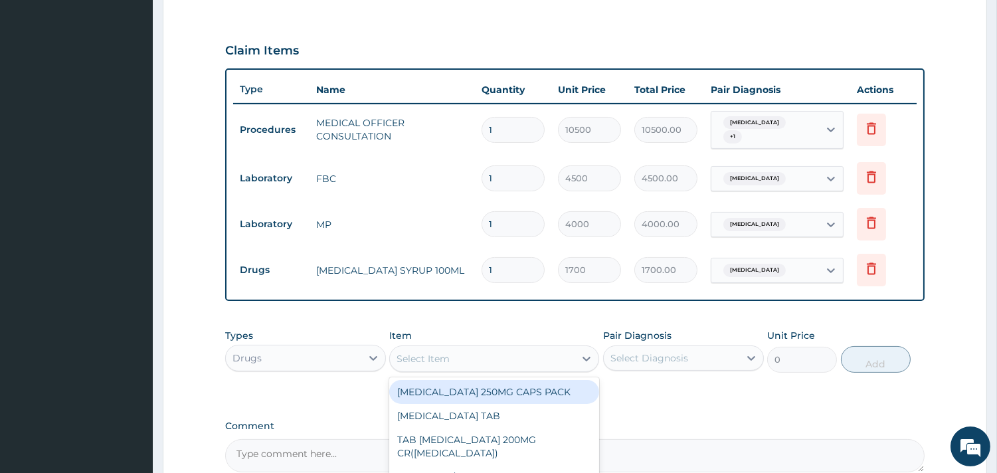
click at [522, 360] on div "Select Item" at bounding box center [482, 358] width 185 height 21
type input "CEFU"
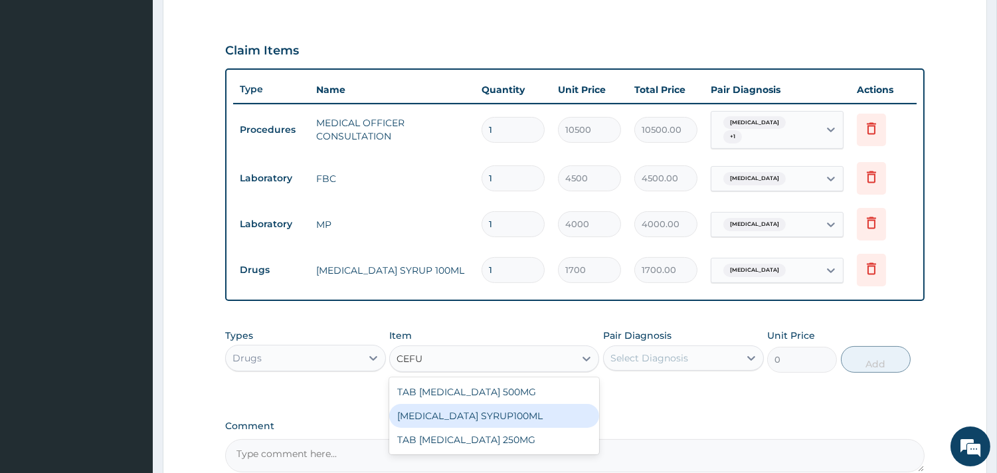
drag, startPoint x: 508, startPoint y: 411, endPoint x: 516, endPoint y: 408, distance: 7.8
click at [510, 411] on div "[MEDICAL_DATA] SYRUP100ML" at bounding box center [494, 416] width 210 height 24
type input "5000"
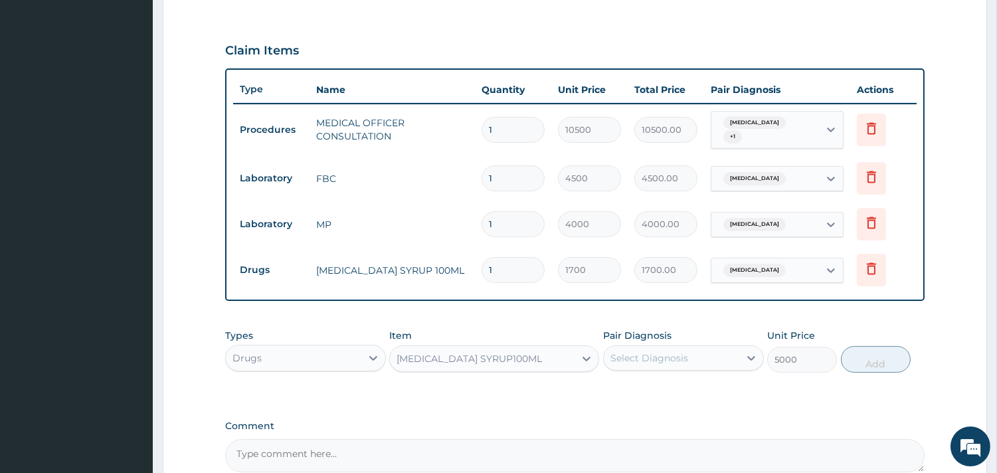
click at [648, 361] on div "Select Diagnosis" at bounding box center [650, 357] width 78 height 13
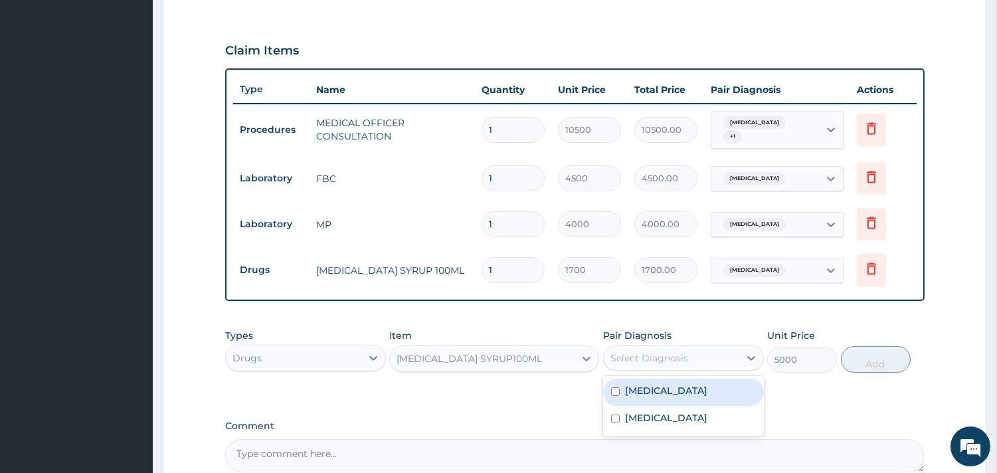
click at [646, 382] on div "[MEDICAL_DATA]" at bounding box center [683, 392] width 161 height 27
checkbox input "true"
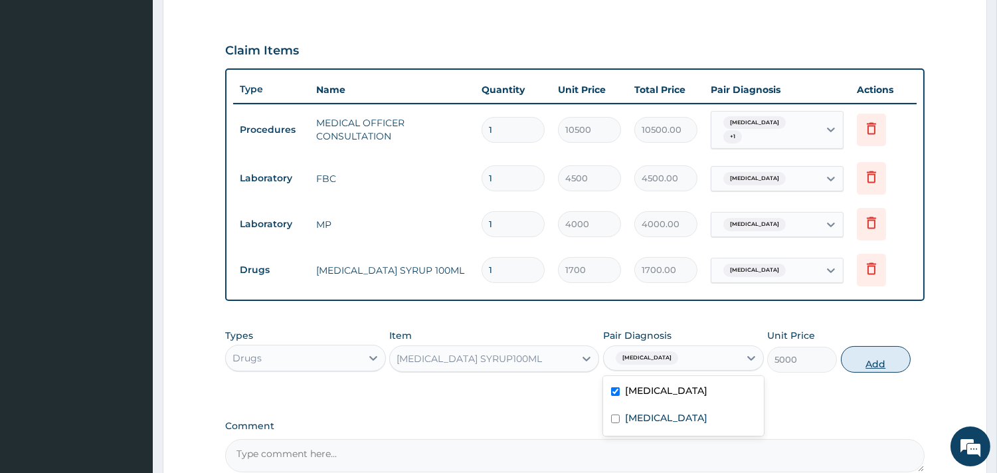
click at [865, 359] on button "Add" at bounding box center [876, 359] width 70 height 27
type input "0"
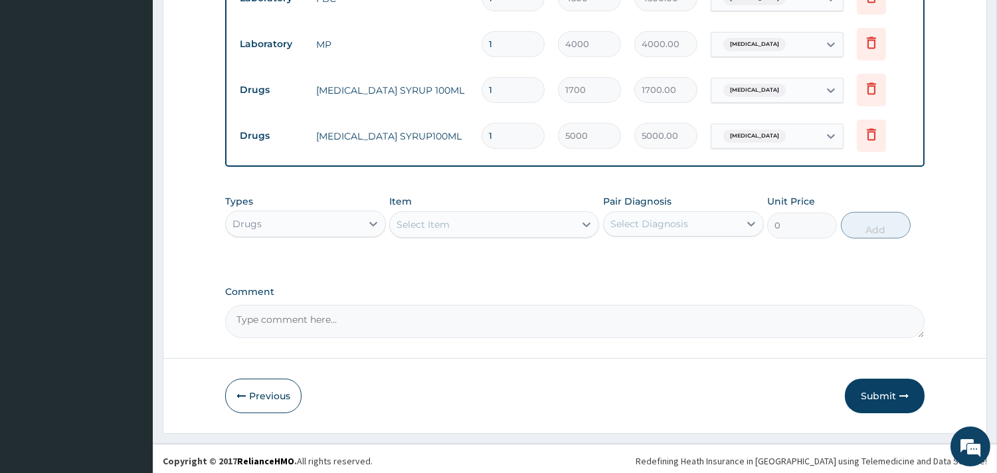
scroll to position [611, 0]
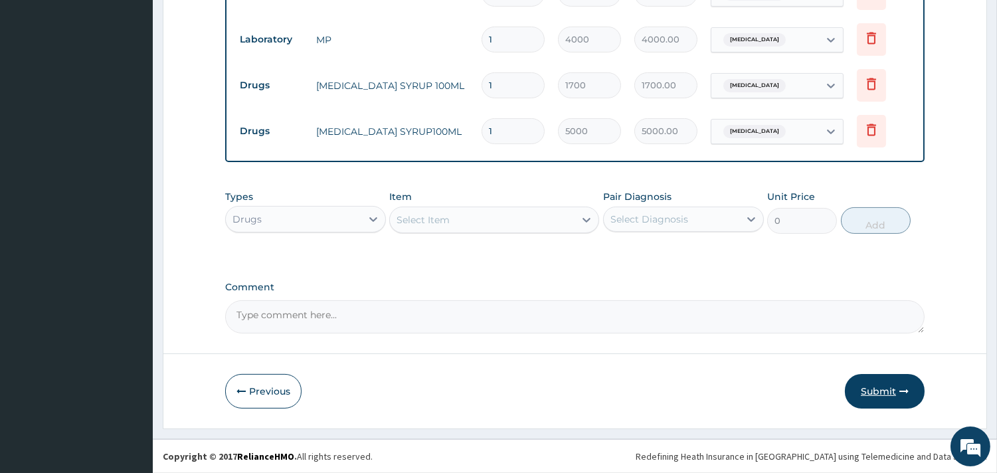
click at [874, 383] on button "Submit" at bounding box center [885, 391] width 80 height 35
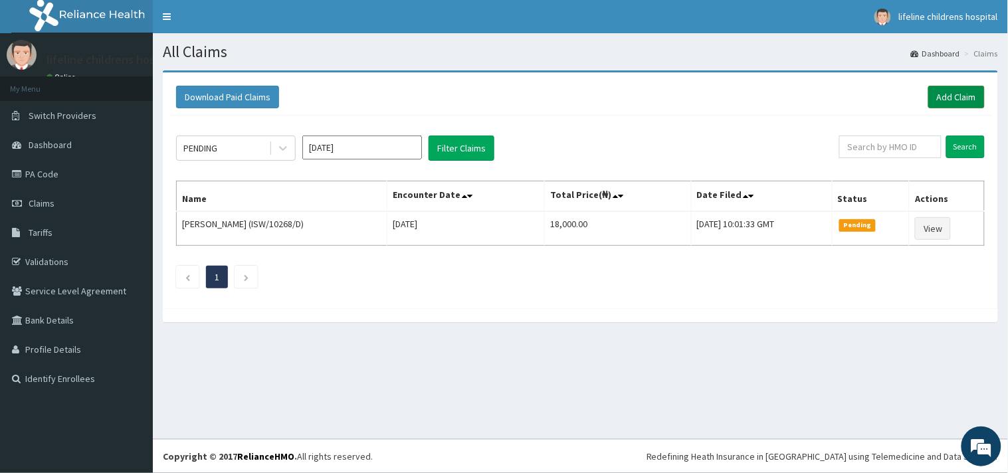
click at [941, 98] on link "Add Claim" at bounding box center [956, 97] width 56 height 23
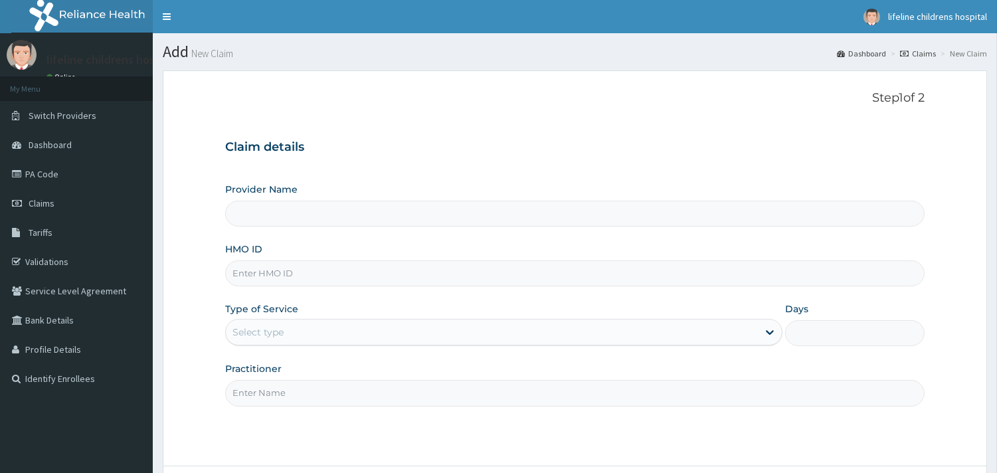
click at [253, 264] on input "HMO ID" at bounding box center [575, 273] width 700 height 26
type input "Lifeline Children Hospital - [GEOGRAPHIC_DATA]"
type input "ISW/10430/D"
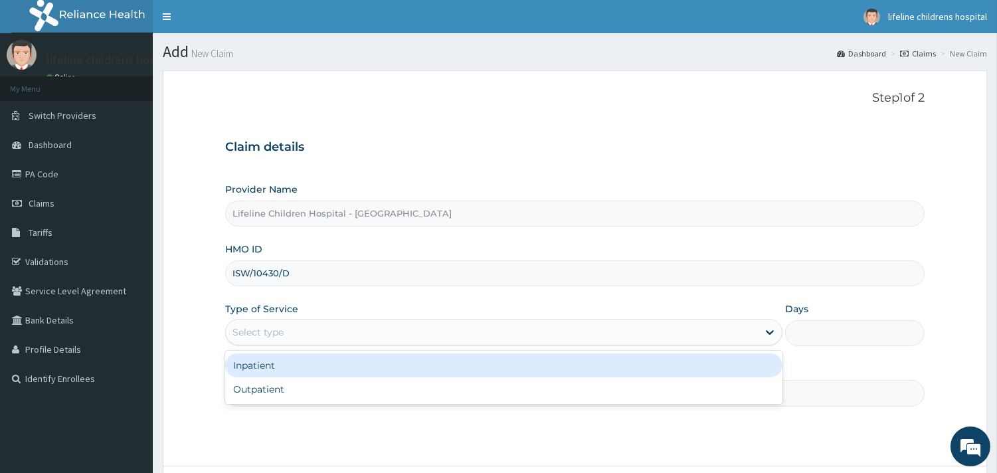
click at [286, 335] on div "Select type" at bounding box center [492, 332] width 532 height 21
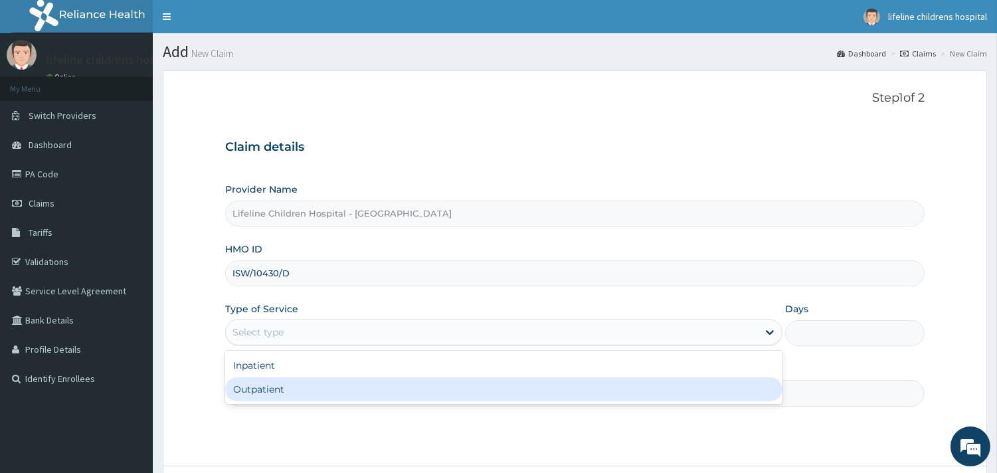
click at [274, 389] on div "Outpatient" at bounding box center [503, 389] width 557 height 24
type input "1"
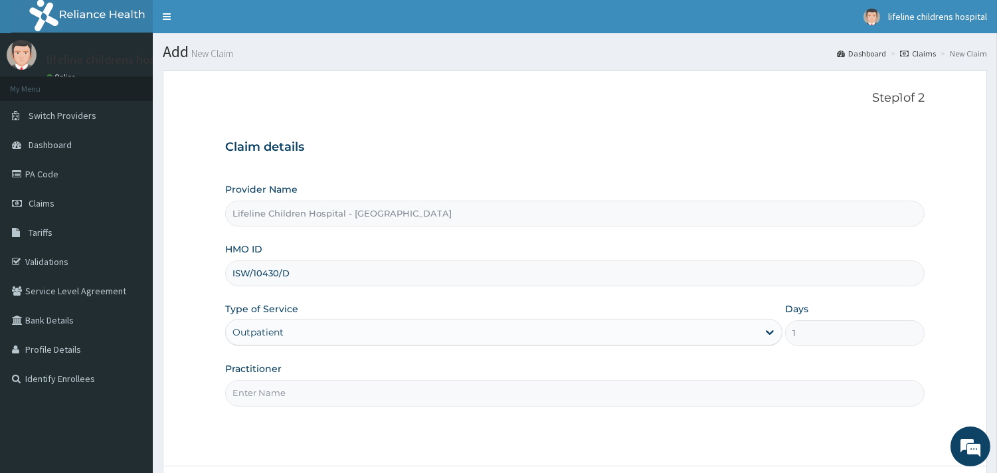
click at [275, 389] on input "Practitioner" at bounding box center [575, 393] width 700 height 26
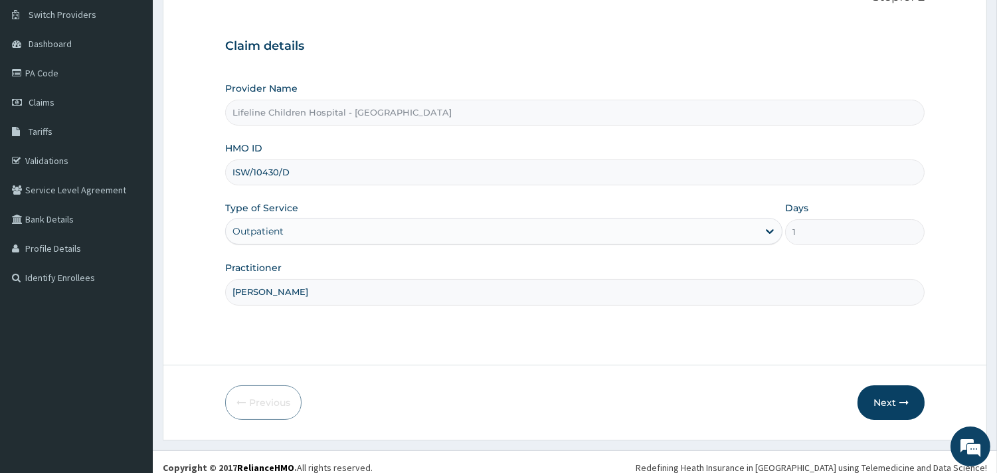
scroll to position [113, 0]
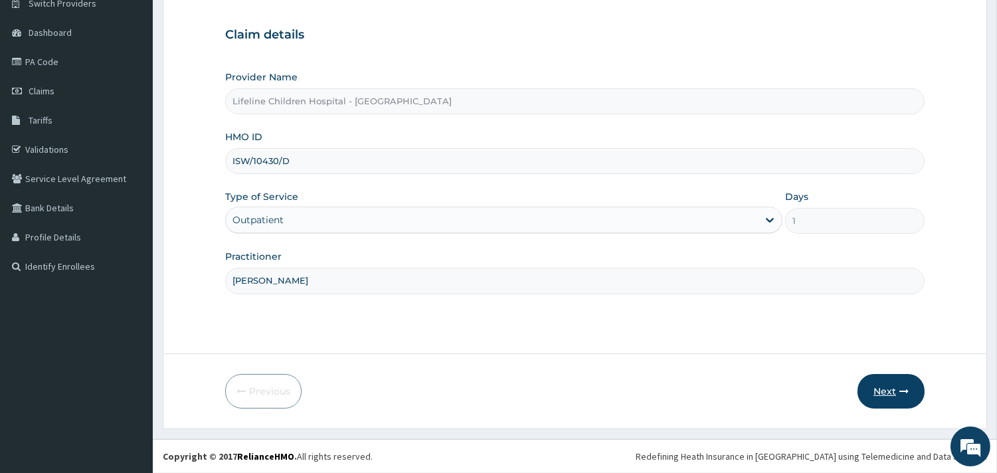
type input "[PERSON_NAME]"
click at [888, 383] on button "Next" at bounding box center [891, 391] width 67 height 35
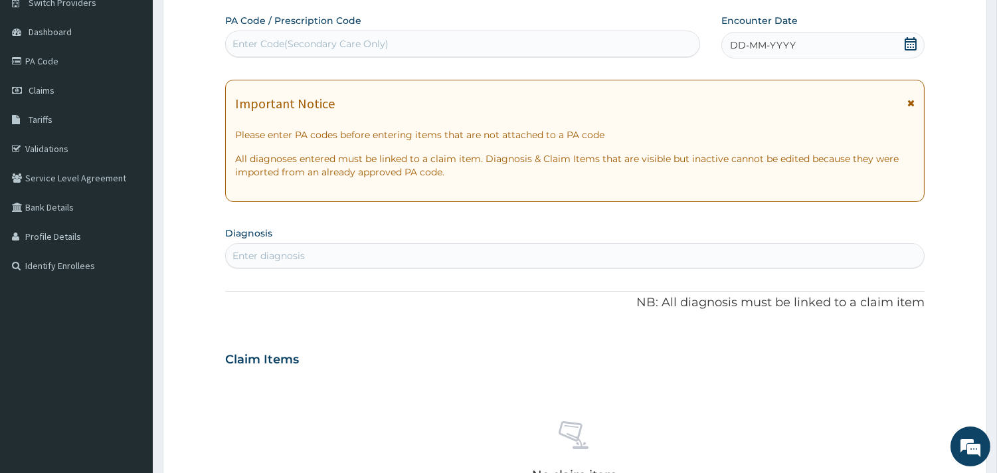
click at [793, 43] on span "DD-MM-YYYY" at bounding box center [763, 45] width 66 height 13
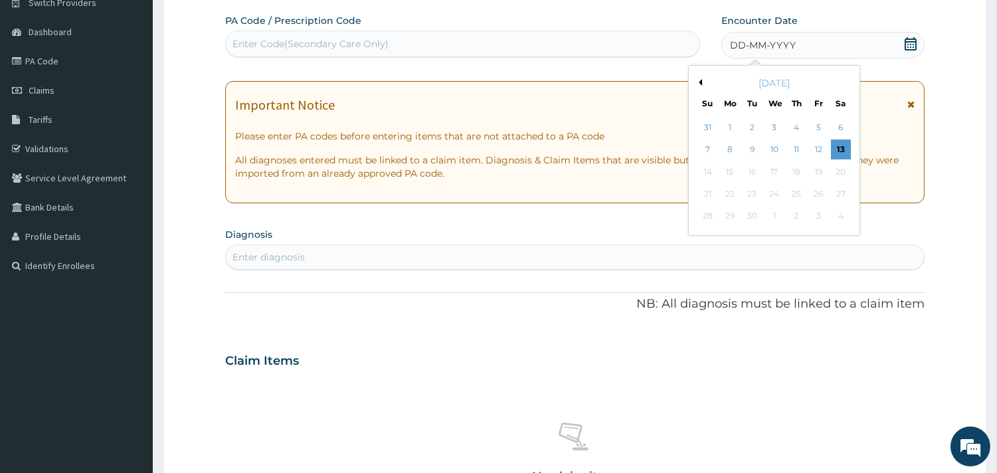
drag, startPoint x: 814, startPoint y: 149, endPoint x: 653, endPoint y: 194, distance: 167.6
click at [805, 154] on div "7 8 9 10 11 12 13" at bounding box center [774, 150] width 155 height 22
click at [387, 262] on div "Enter diagnosis" at bounding box center [575, 256] width 698 height 21
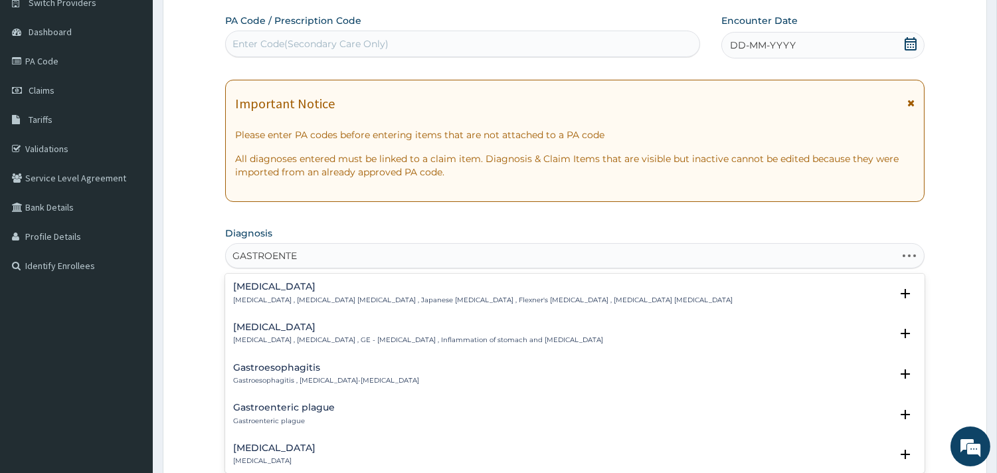
type input "GASTROENTER"
click at [274, 411] on h4 "[MEDICAL_DATA]" at bounding box center [274, 408] width 82 height 10
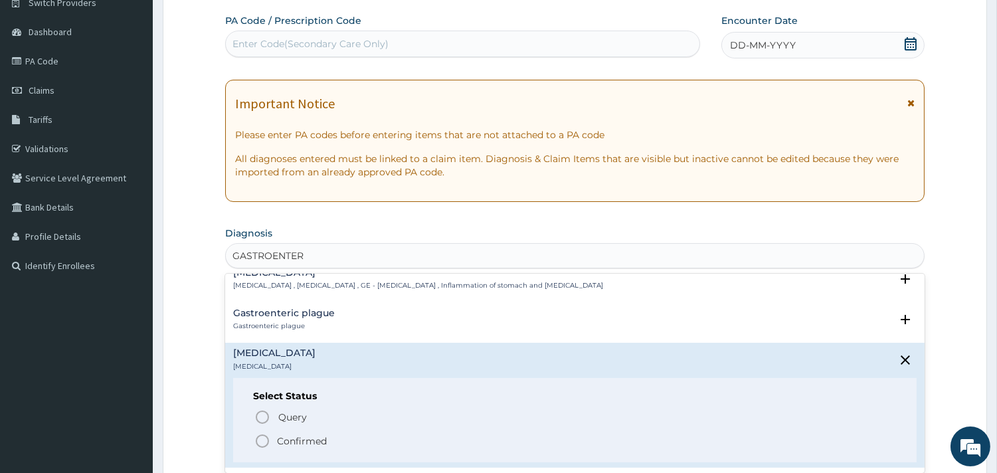
scroll to position [74, 0]
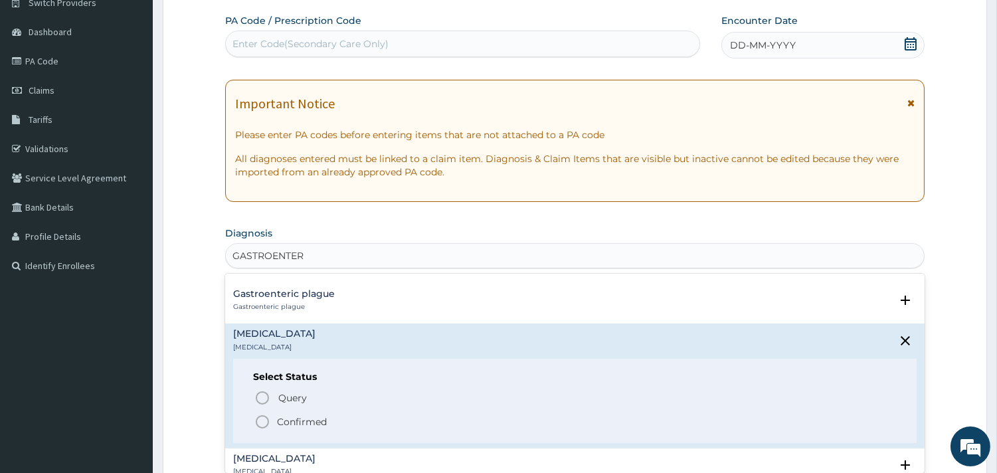
click at [300, 423] on p "Confirmed" at bounding box center [302, 421] width 50 height 13
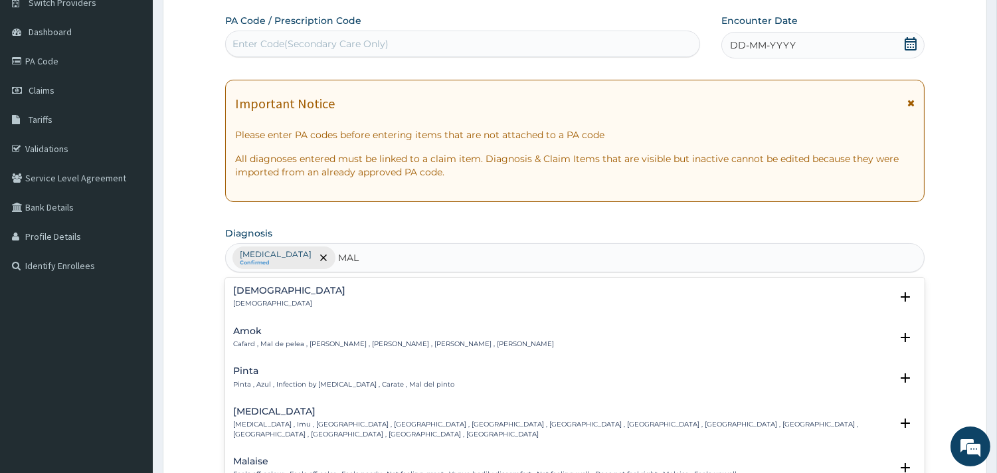
type input "MALA"
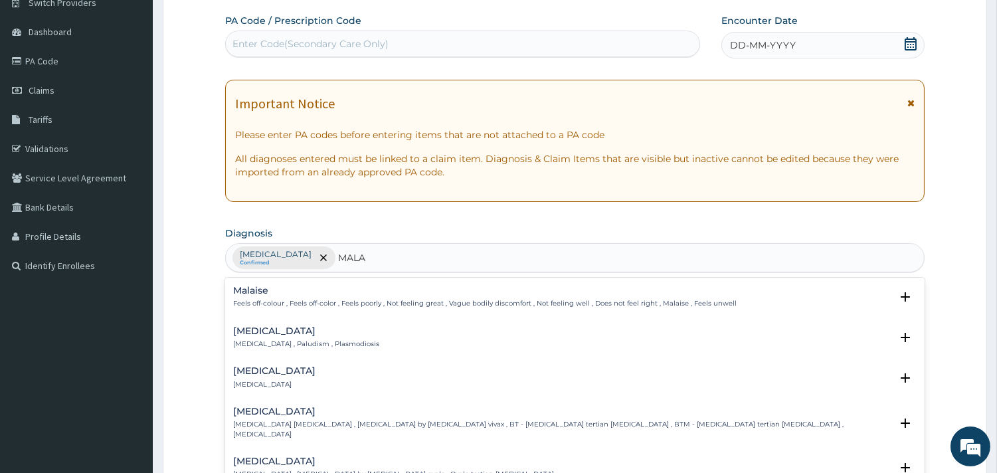
click at [268, 333] on h4 "[MEDICAL_DATA]" at bounding box center [306, 331] width 146 height 10
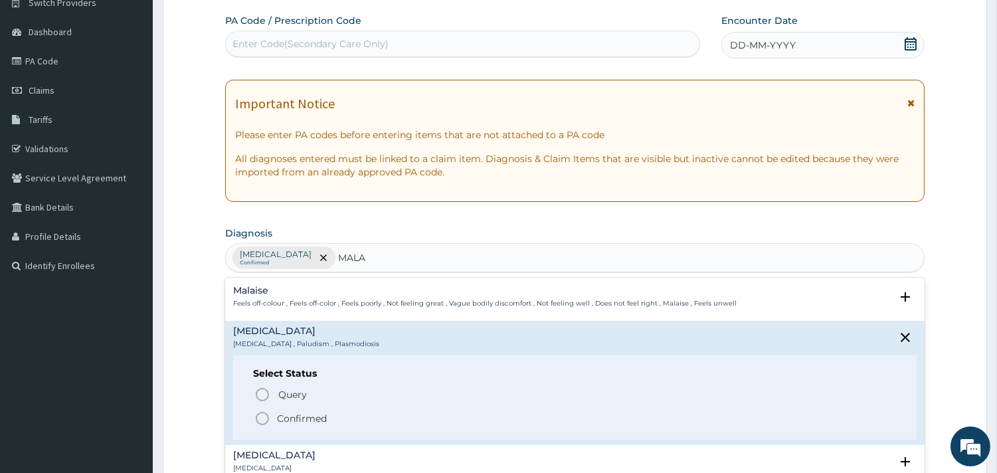
click at [300, 416] on p "Confirmed" at bounding box center [302, 418] width 50 height 13
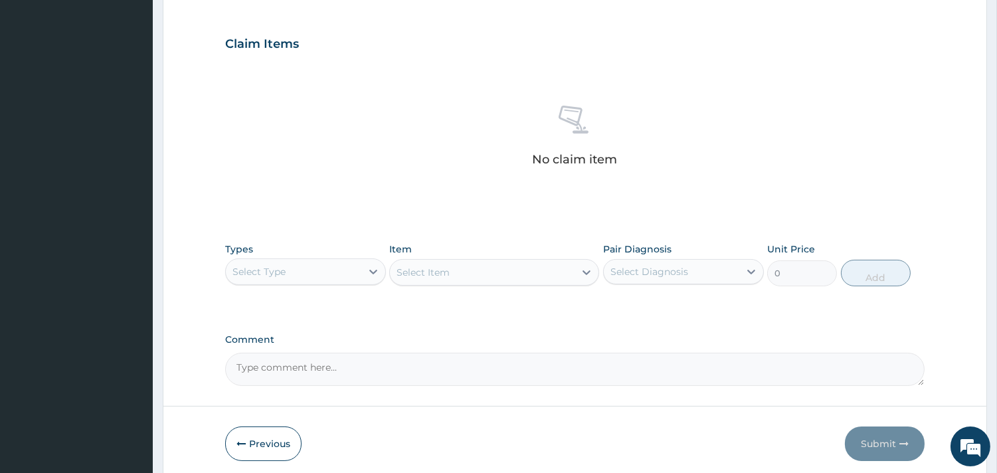
scroll to position [482, 0]
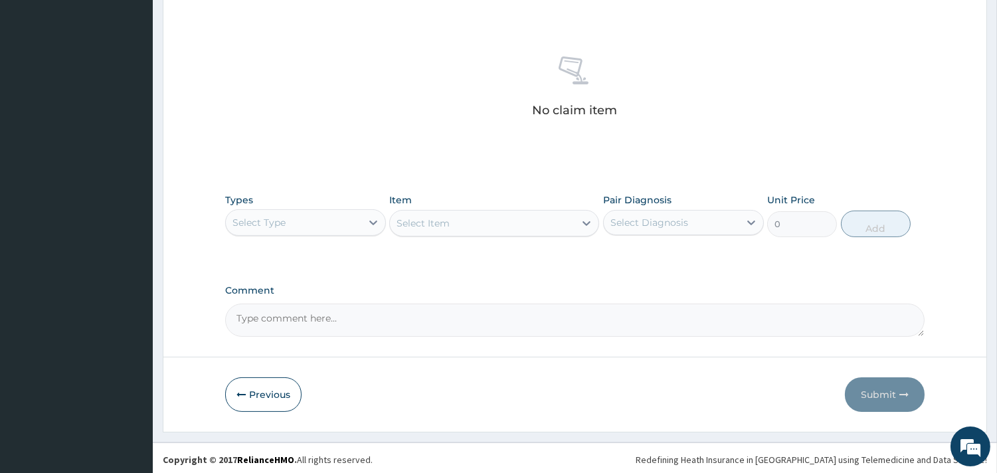
click at [347, 224] on div "Select Type" at bounding box center [294, 222] width 136 height 21
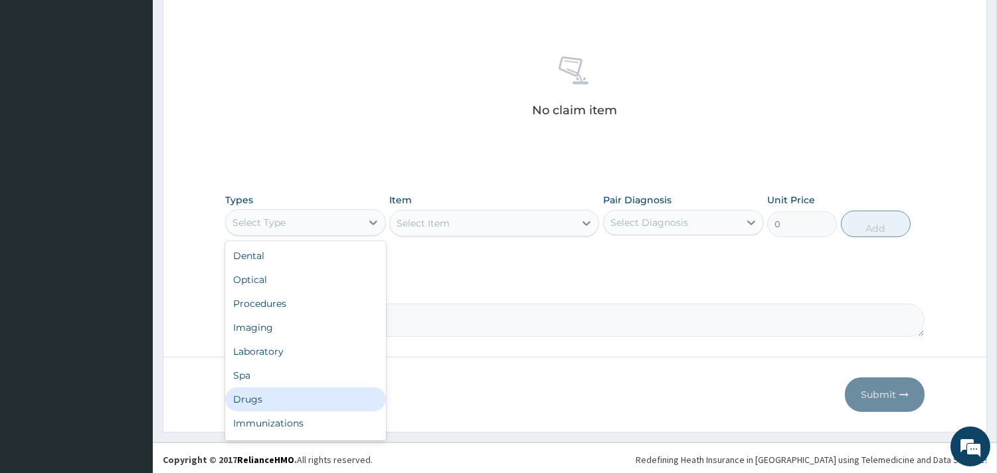
click at [266, 397] on div "Drugs" at bounding box center [305, 399] width 161 height 24
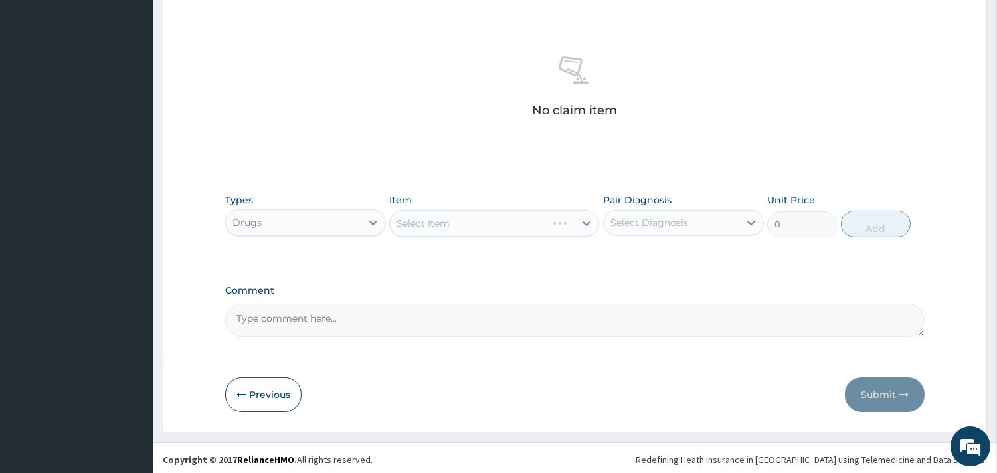
click at [486, 223] on div "Select Item" at bounding box center [494, 223] width 210 height 27
click at [460, 222] on div "Select Item" at bounding box center [494, 223] width 210 height 27
click at [460, 224] on div "Select Item" at bounding box center [494, 223] width 210 height 27
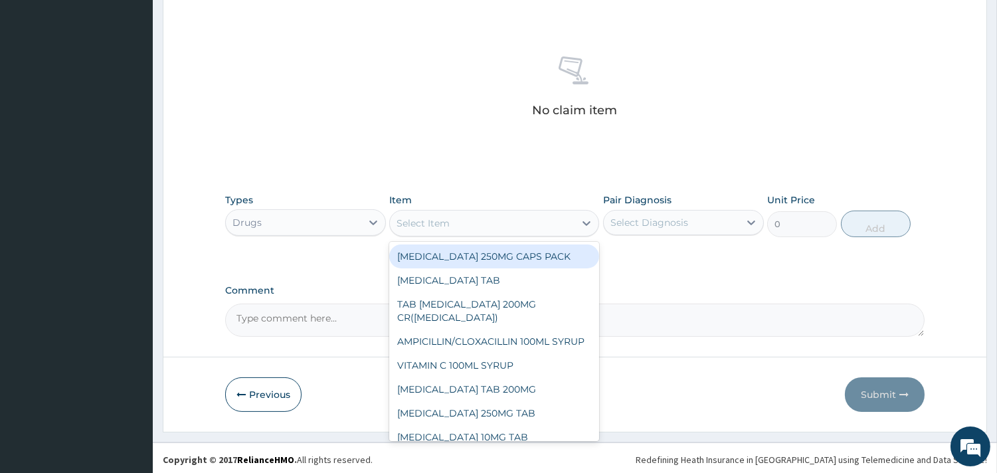
click at [502, 217] on div "Select Item" at bounding box center [482, 223] width 185 height 21
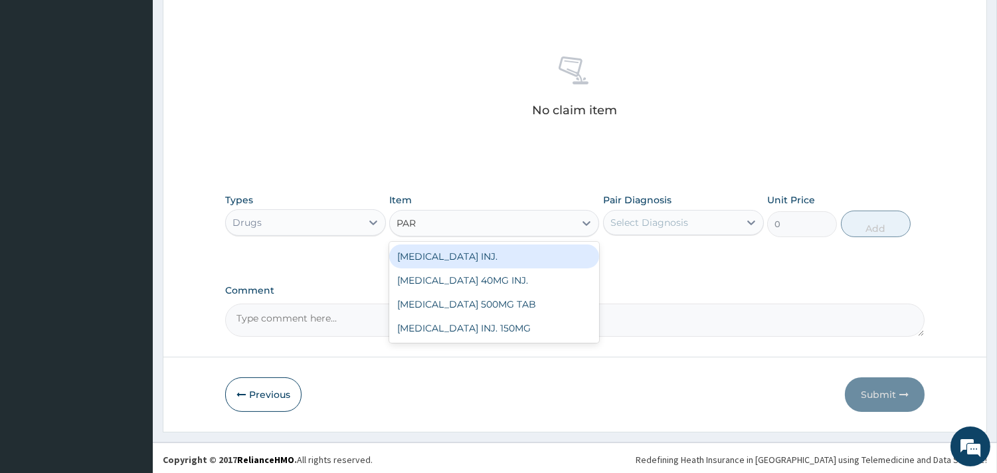
type input "PARA"
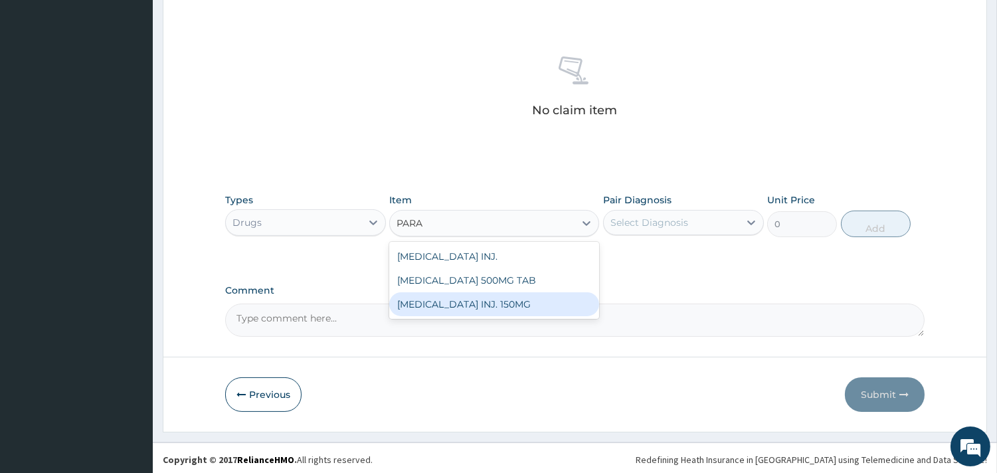
click at [485, 304] on div "[MEDICAL_DATA] INJ. 150MG" at bounding box center [494, 304] width 210 height 24
type input "900"
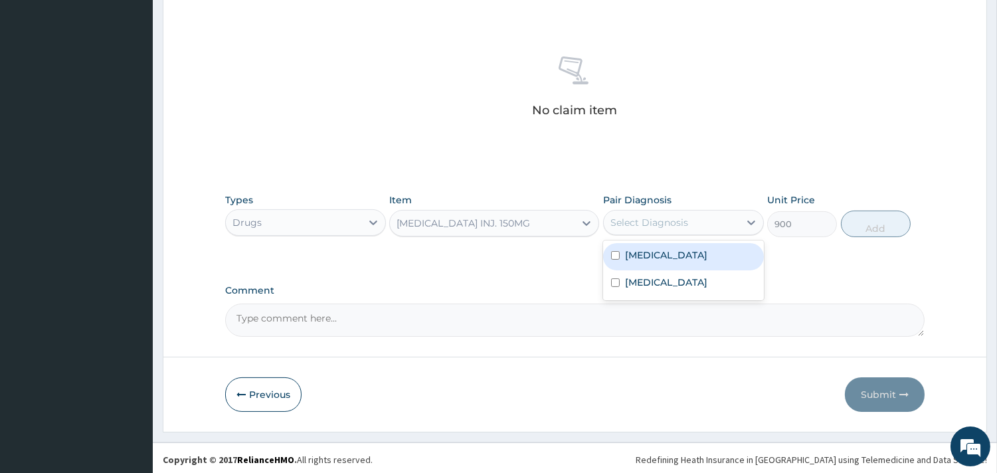
click at [721, 227] on div "Select Diagnosis" at bounding box center [672, 222] width 136 height 21
click at [704, 257] on label "[MEDICAL_DATA]" at bounding box center [666, 254] width 82 height 13
checkbox input "true"
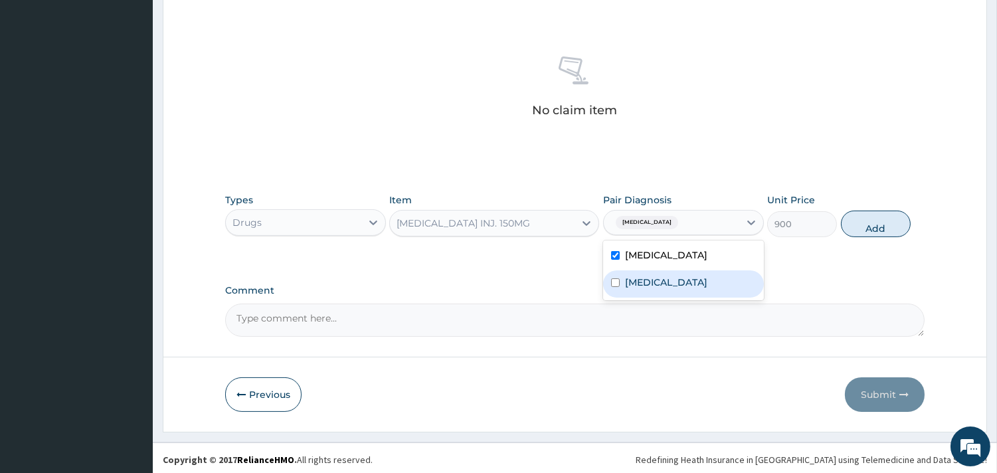
click at [671, 279] on div "[MEDICAL_DATA]" at bounding box center [683, 283] width 161 height 27
checkbox input "true"
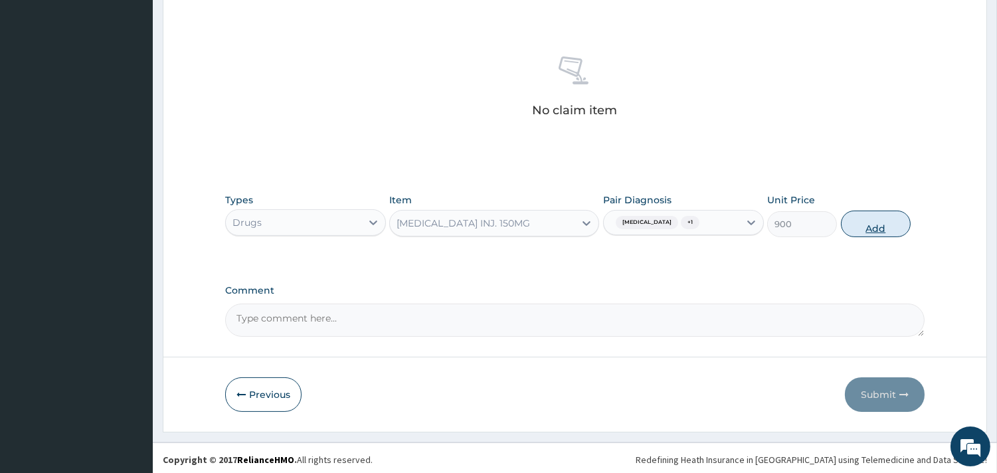
click at [859, 223] on button "Add" at bounding box center [876, 224] width 70 height 27
type input "0"
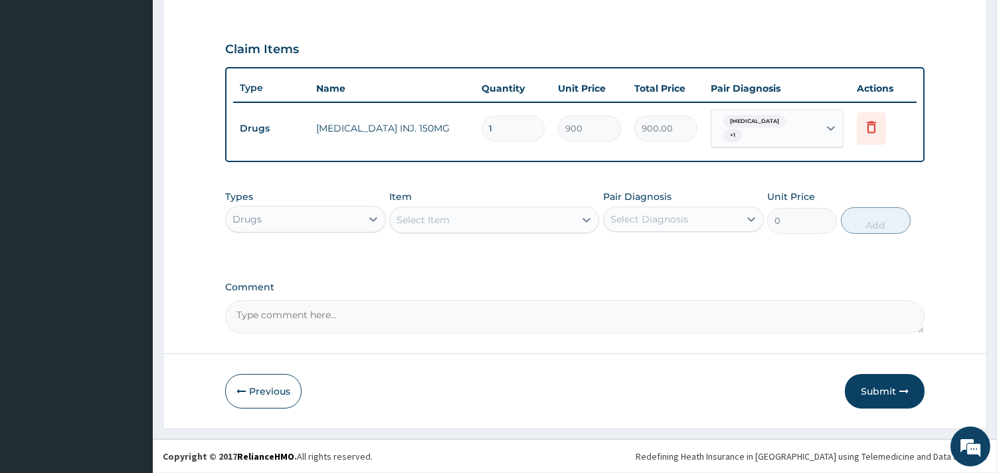
scroll to position [426, 0]
click at [510, 218] on div "Select Item" at bounding box center [482, 221] width 185 height 21
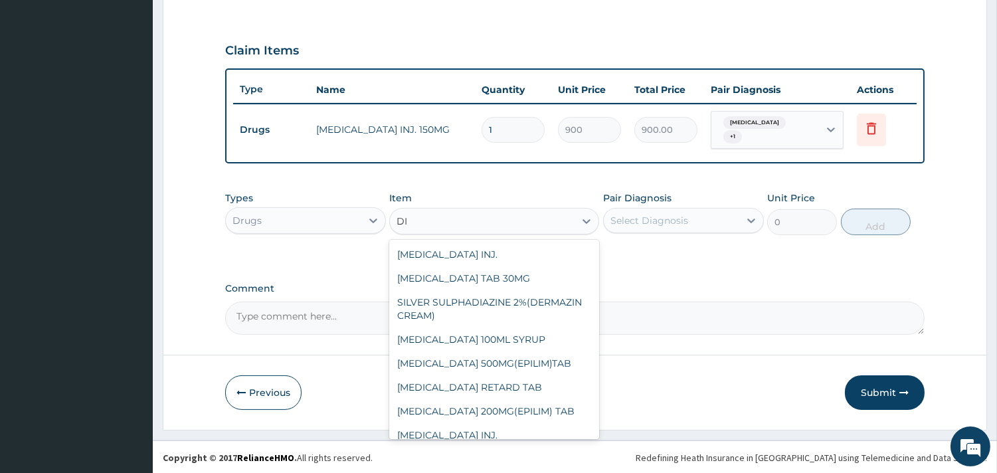
type input "D"
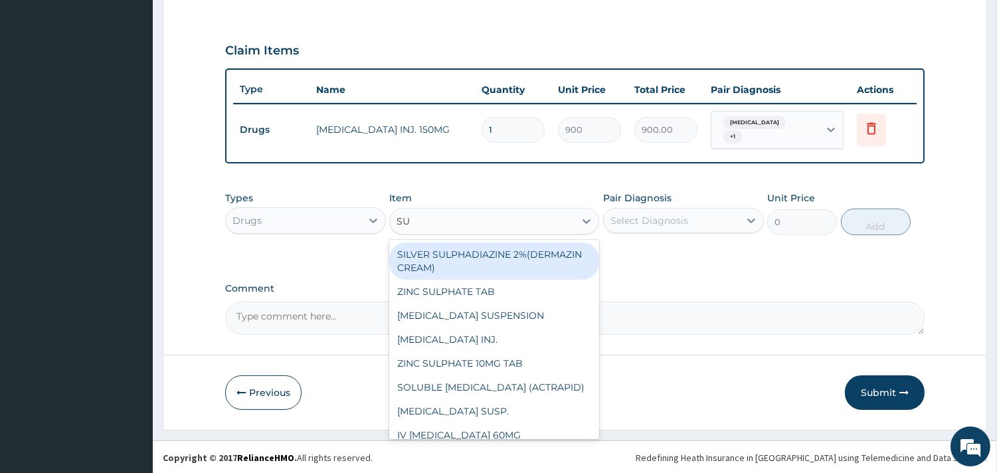
type input "S"
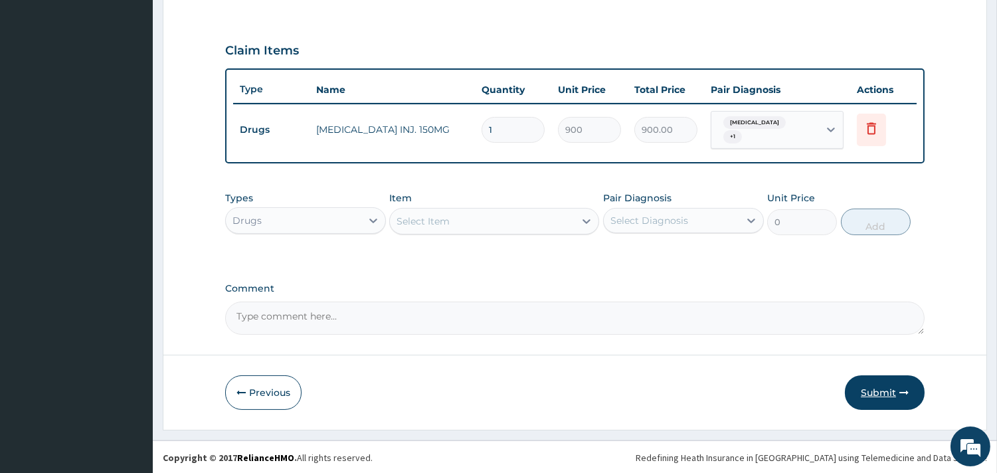
click at [884, 389] on button "Submit" at bounding box center [885, 392] width 80 height 35
click at [873, 391] on button "Submit" at bounding box center [885, 392] width 80 height 35
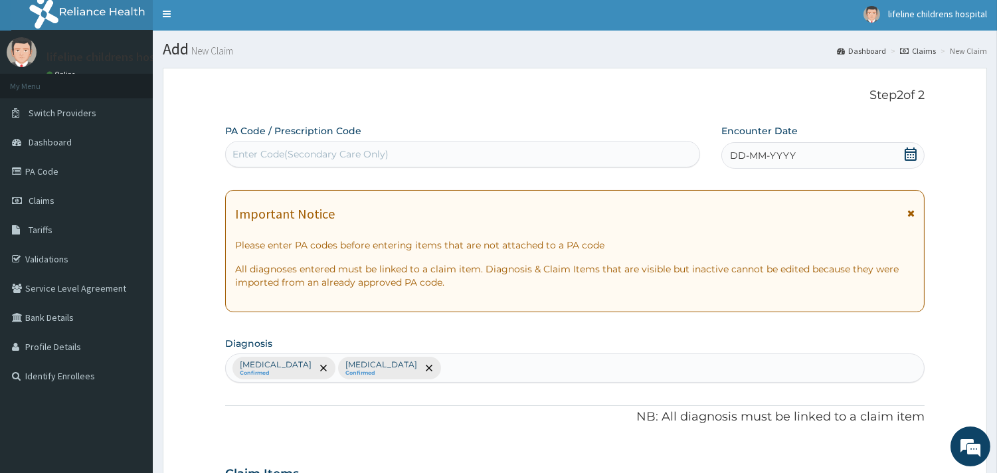
scroll to position [0, 0]
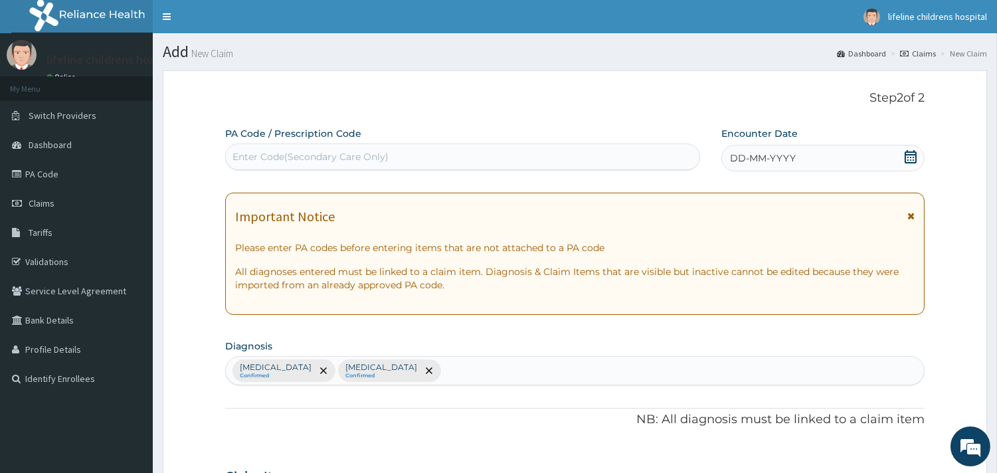
click at [771, 151] on span "DD-MM-YYYY" at bounding box center [763, 157] width 66 height 13
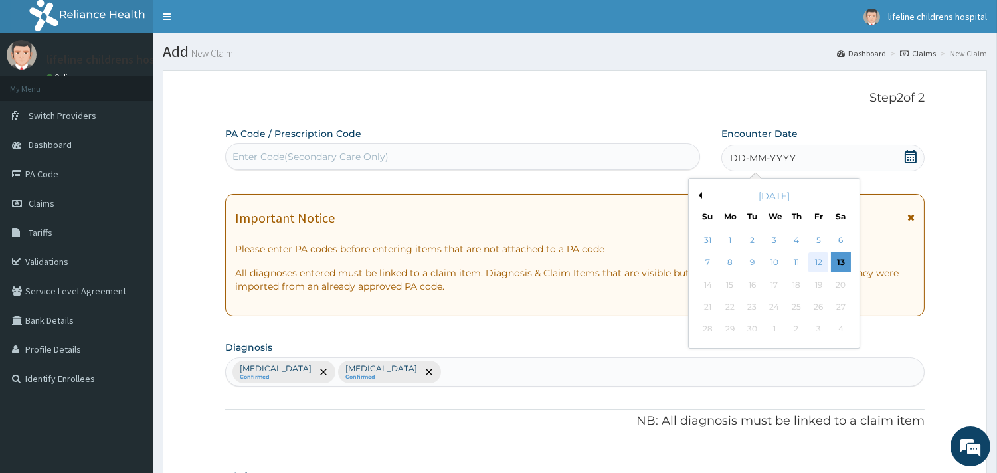
click at [818, 261] on div "12" at bounding box center [819, 263] width 20 height 20
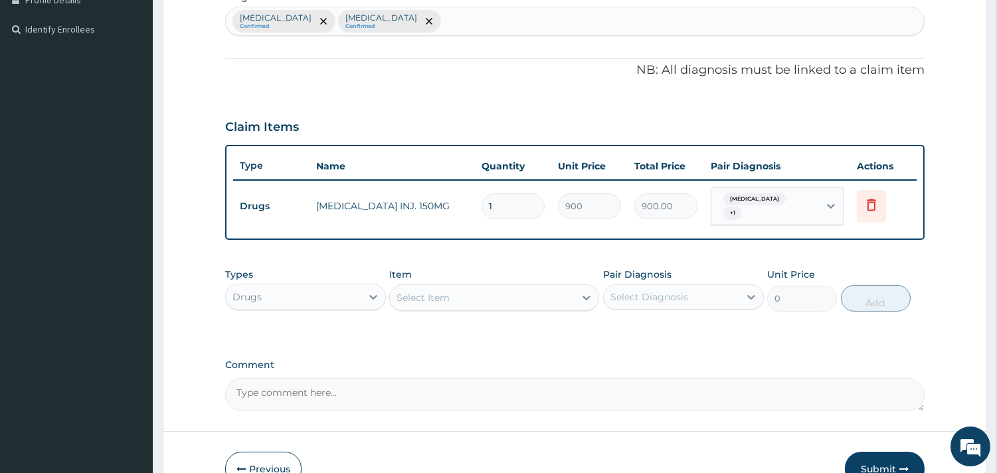
scroll to position [369, 0]
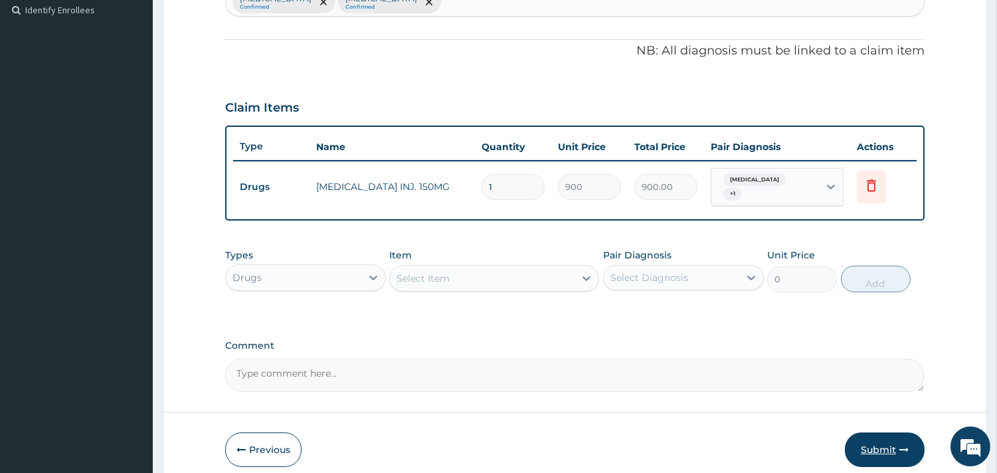
click at [878, 442] on button "Submit" at bounding box center [885, 449] width 80 height 35
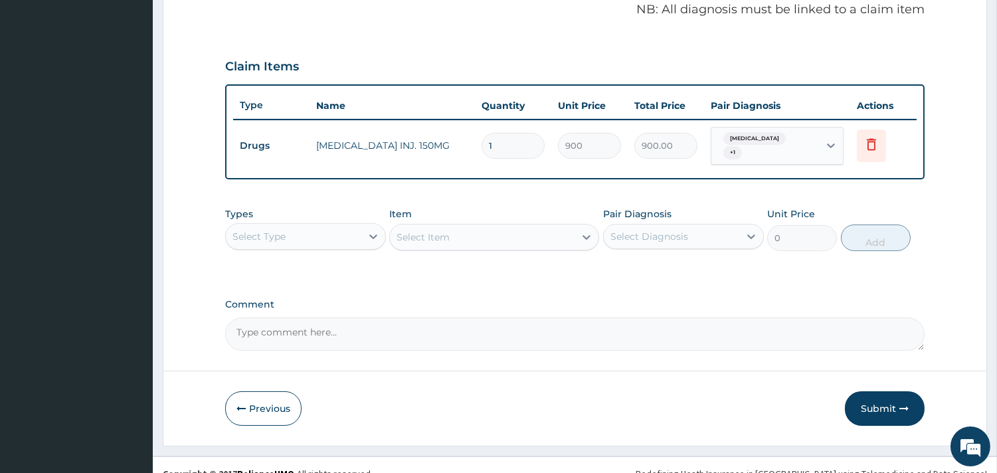
scroll to position [426, 0]
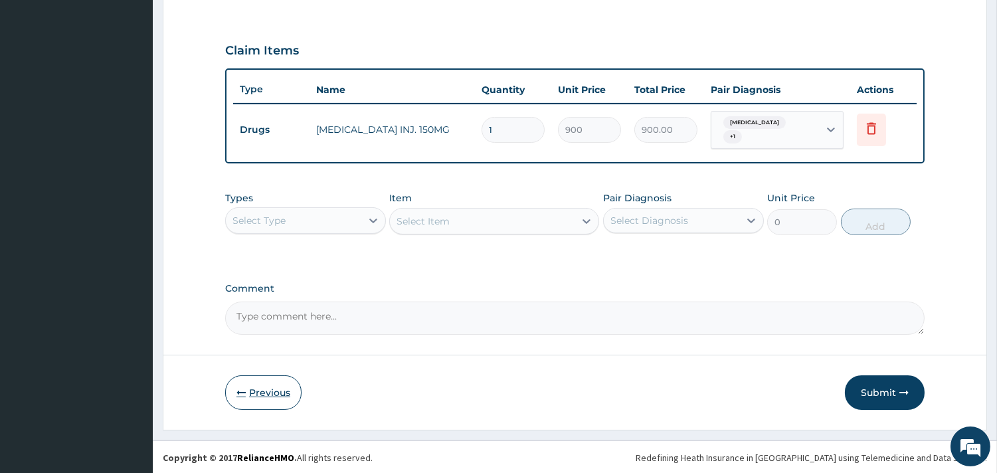
click at [276, 397] on button "Previous" at bounding box center [263, 392] width 76 height 35
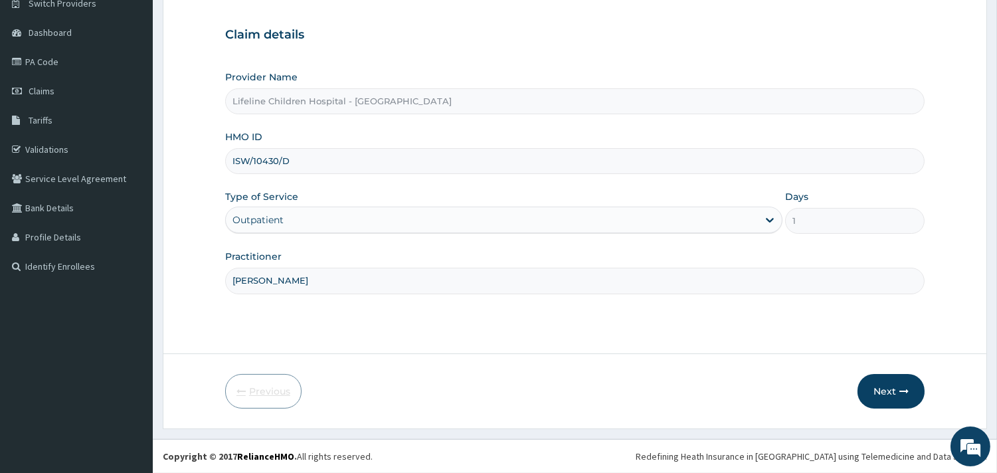
scroll to position [113, 0]
click at [271, 158] on input "ISW/10430/D" at bounding box center [575, 161] width 700 height 26
type input "ISW/10480/D"
click at [875, 383] on button "Next" at bounding box center [891, 391] width 67 height 35
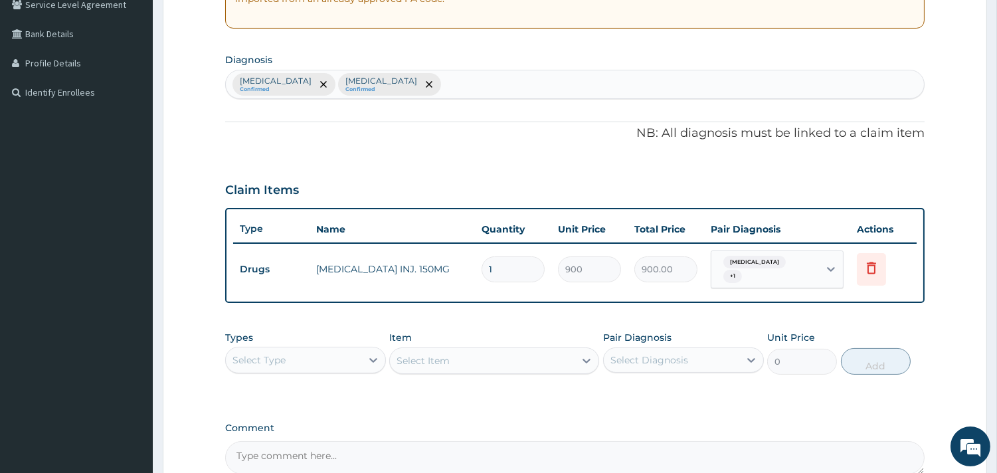
scroll to position [408, 0]
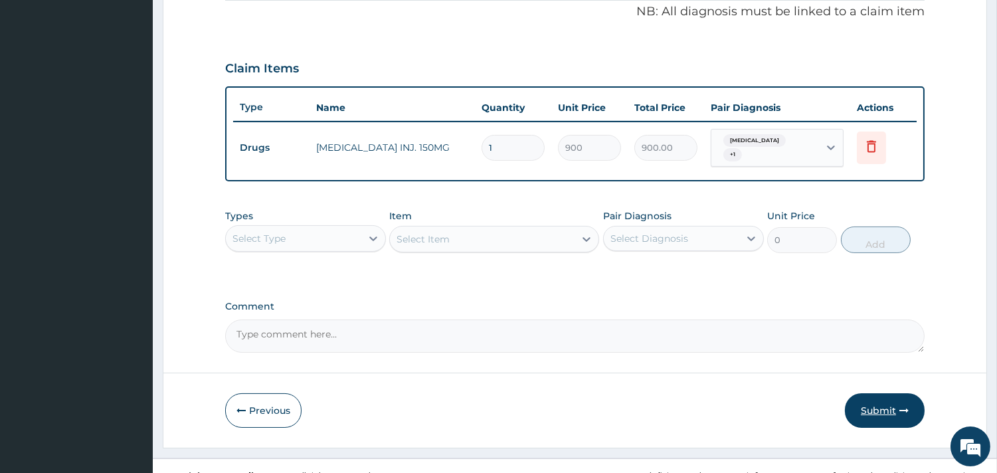
click at [886, 415] on button "Submit" at bounding box center [885, 410] width 80 height 35
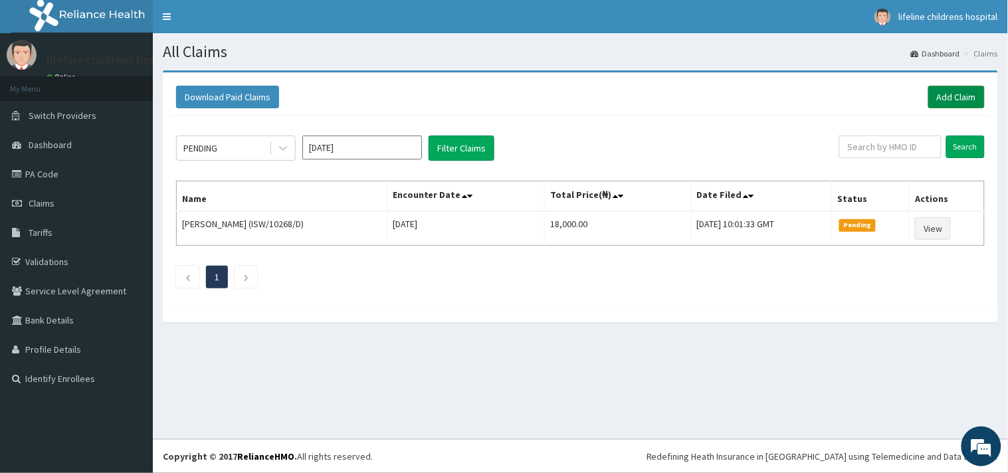
click at [951, 96] on link "Add Claim" at bounding box center [956, 97] width 56 height 23
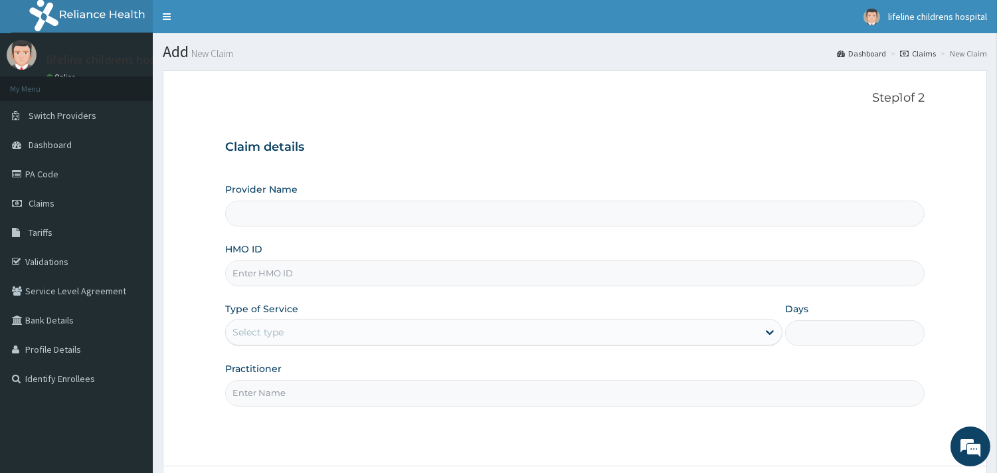
click at [298, 274] on input "HMO ID" at bounding box center [575, 273] width 700 height 26
type input "Lifeline Children Hospital - [GEOGRAPHIC_DATA]"
type input "KRM/10022/C"
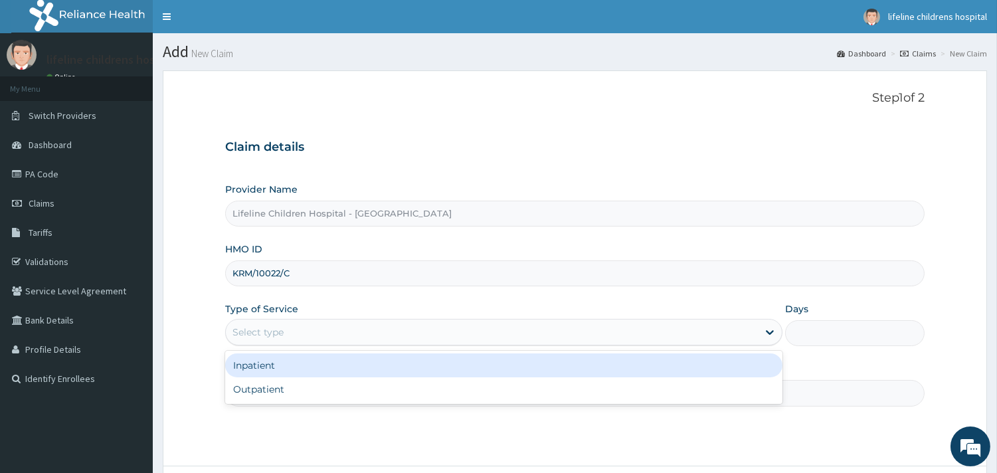
click at [266, 330] on div "Select type" at bounding box center [258, 332] width 51 height 13
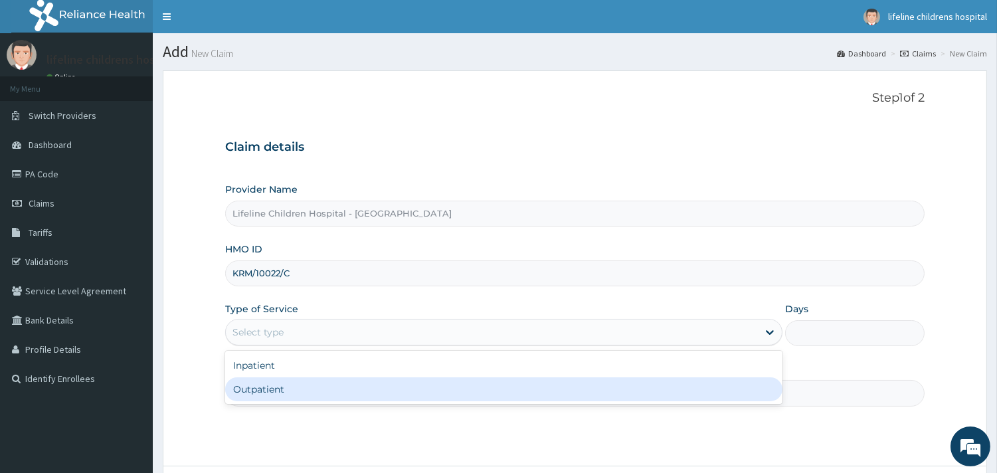
click at [269, 388] on div "Outpatient" at bounding box center [503, 389] width 557 height 24
type input "1"
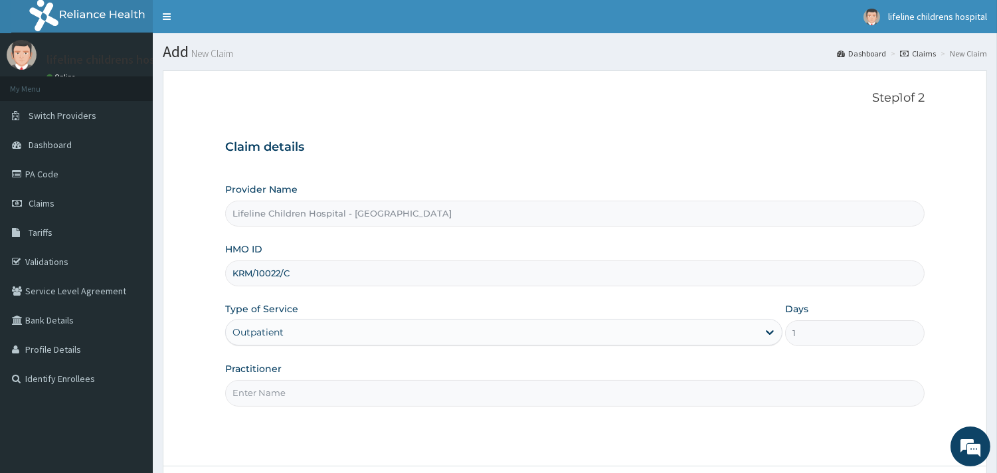
click at [270, 389] on input "Practitioner" at bounding box center [575, 393] width 700 height 26
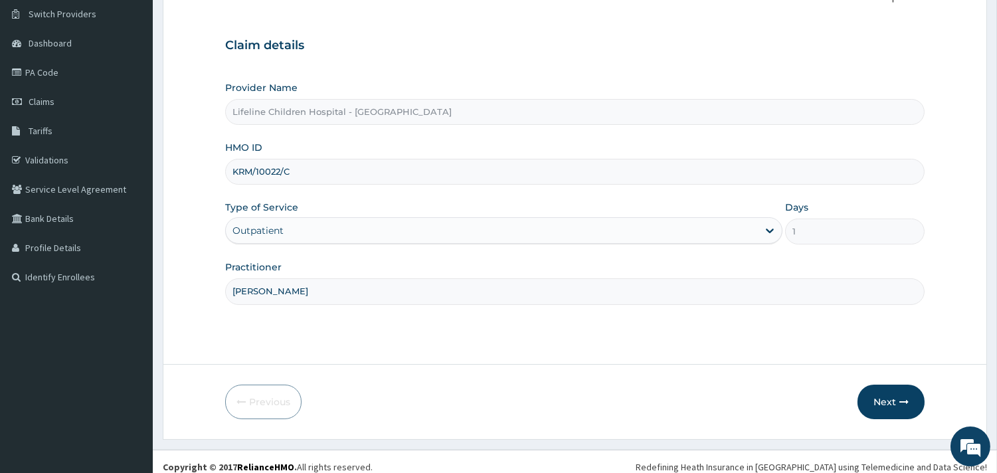
scroll to position [113, 0]
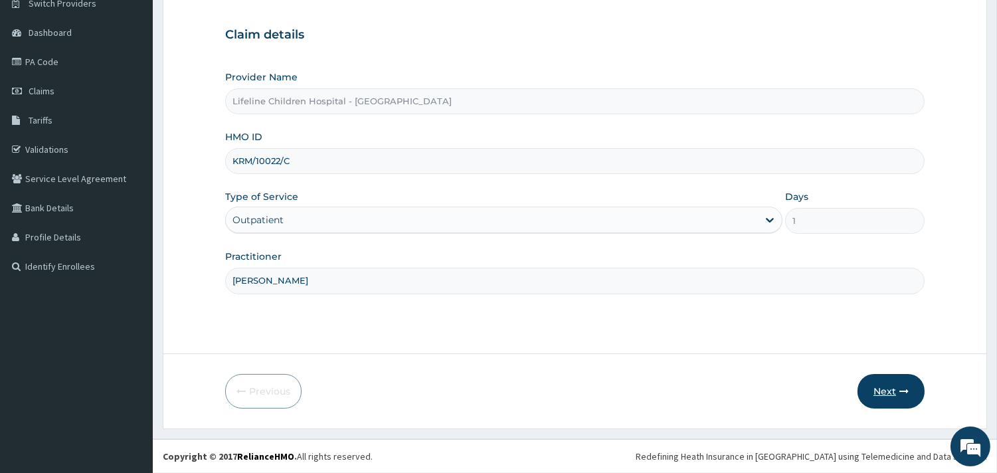
type input "DR NJOKU"
click at [910, 400] on button "Next" at bounding box center [891, 391] width 67 height 35
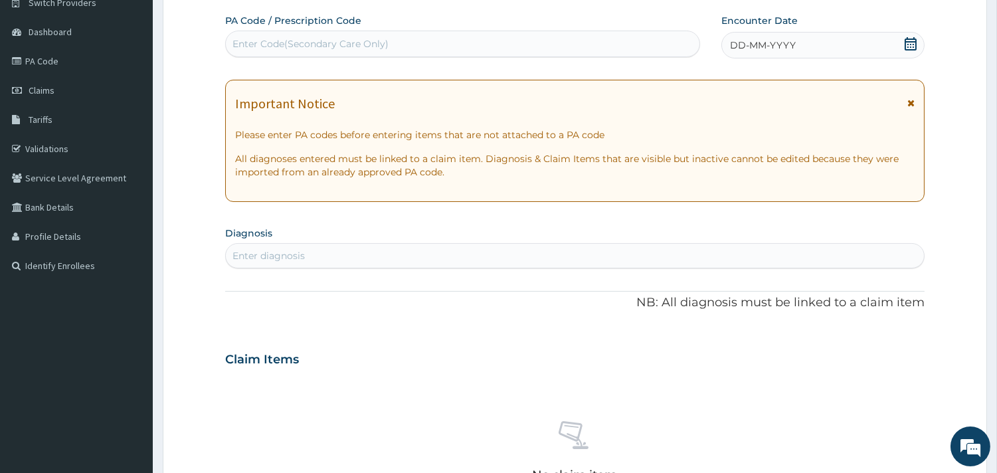
click at [812, 45] on div "DD-MM-YYYY" at bounding box center [822, 45] width 203 height 27
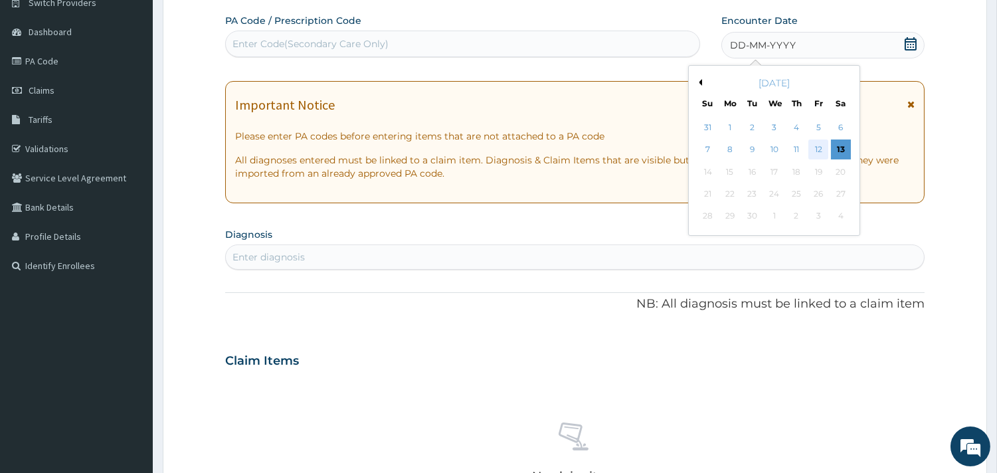
click at [814, 151] on div "12" at bounding box center [819, 150] width 20 height 20
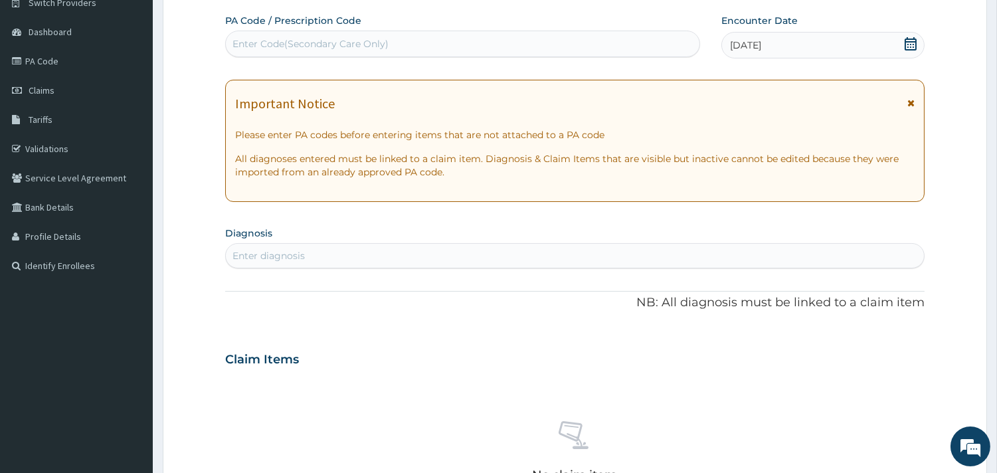
click at [310, 257] on div "Enter diagnosis" at bounding box center [575, 255] width 698 height 21
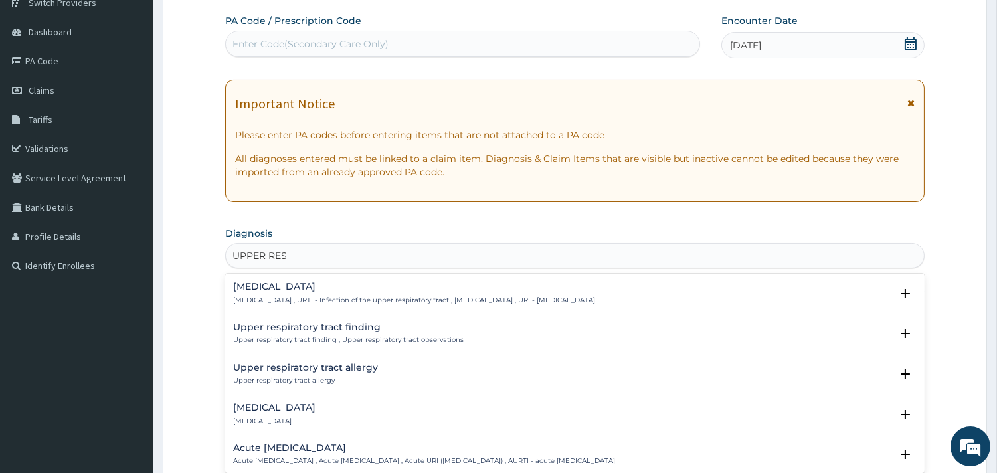
type input "UPPER RESP"
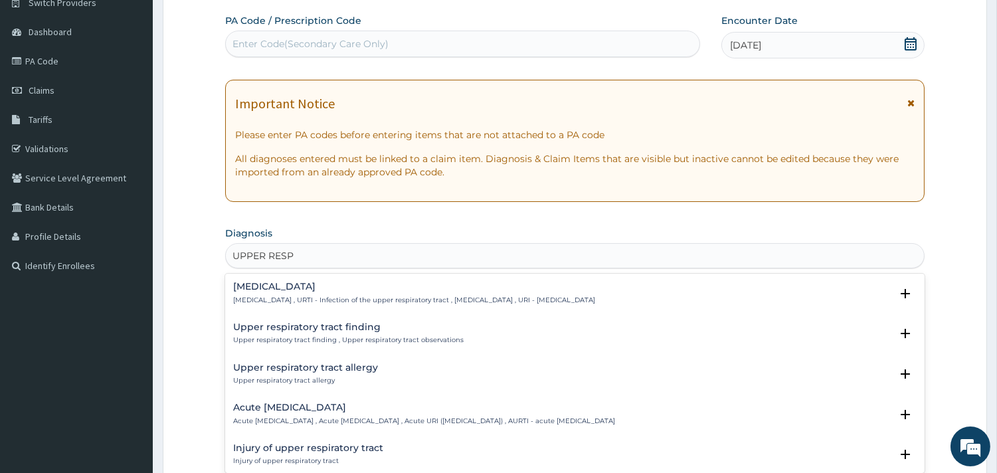
click at [304, 293] on div "Upper respiratory infection Upper respiratory infection , URTI - Infection of t…" at bounding box center [414, 293] width 362 height 23
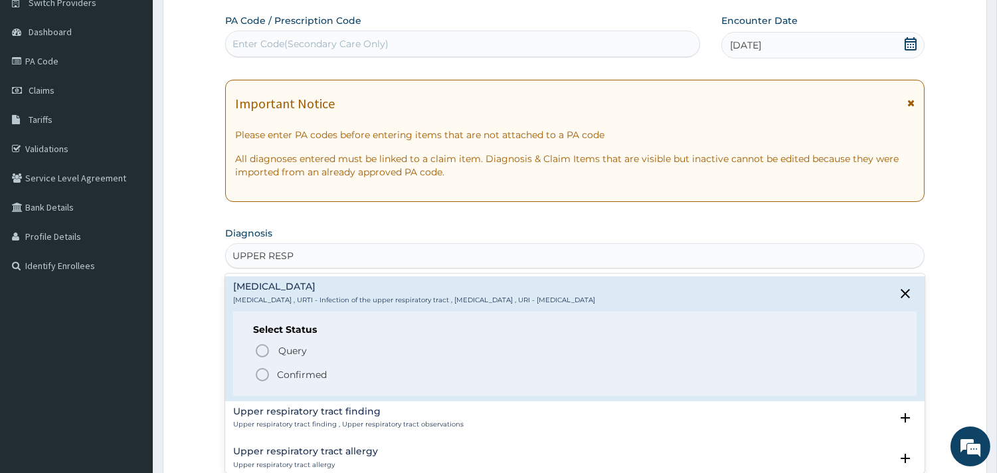
click at [311, 377] on p "Confirmed" at bounding box center [302, 374] width 50 height 13
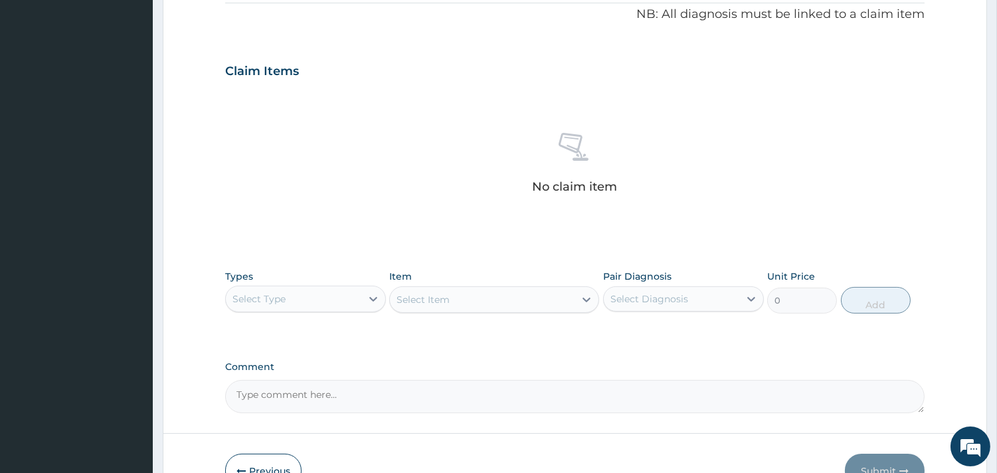
scroll to position [408, 0]
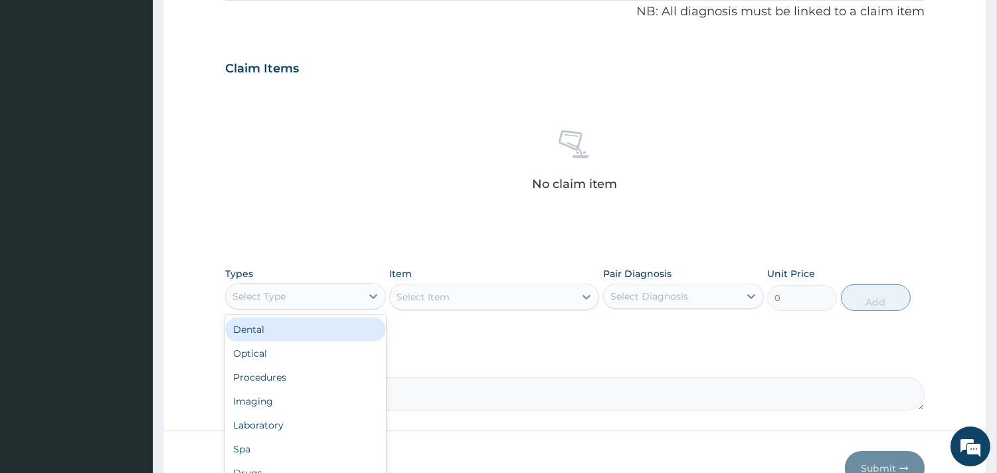
click at [298, 294] on div "Select Type" at bounding box center [294, 296] width 136 height 21
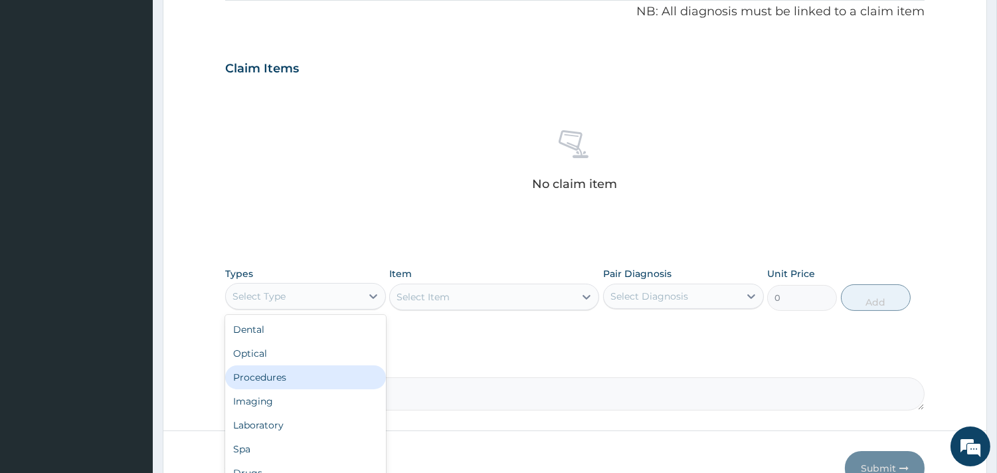
click at [299, 365] on div "Procedures" at bounding box center [305, 377] width 161 height 24
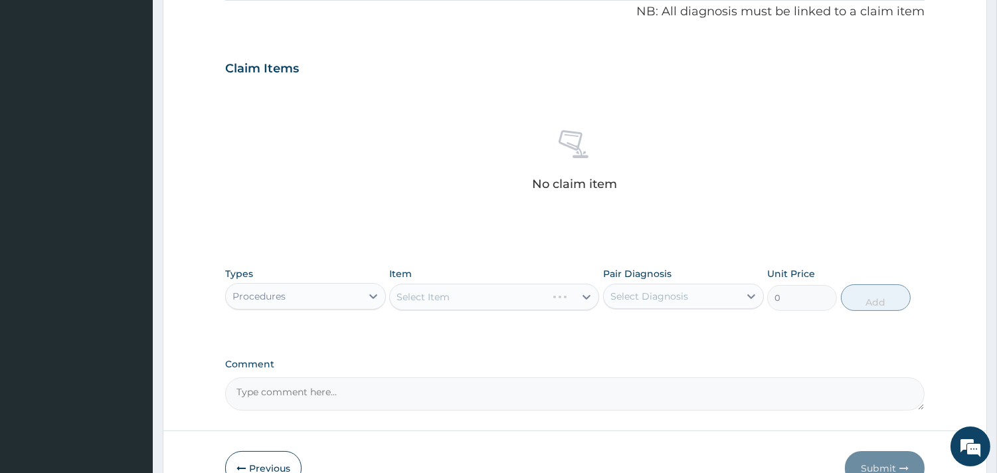
click at [483, 296] on div "Select Item" at bounding box center [494, 297] width 210 height 27
click at [454, 294] on div "Select Item" at bounding box center [494, 297] width 210 height 27
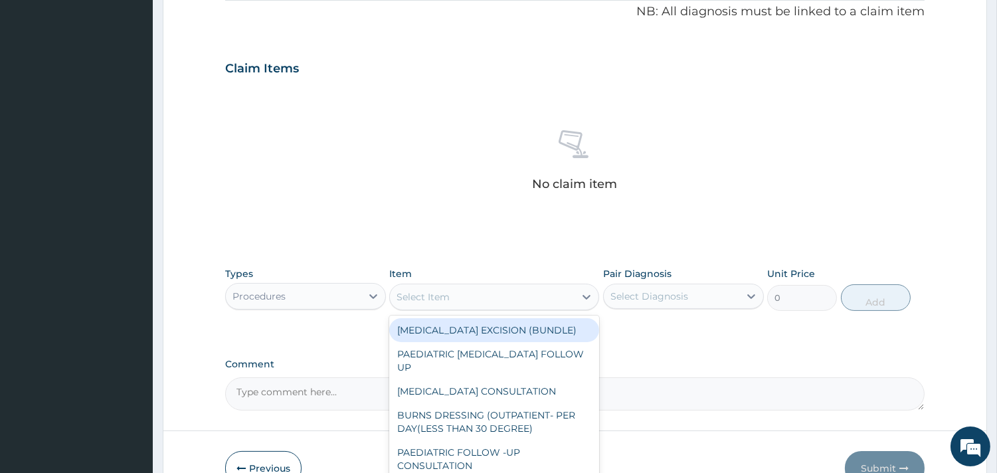
click at [506, 295] on div "Select Item" at bounding box center [482, 296] width 185 height 21
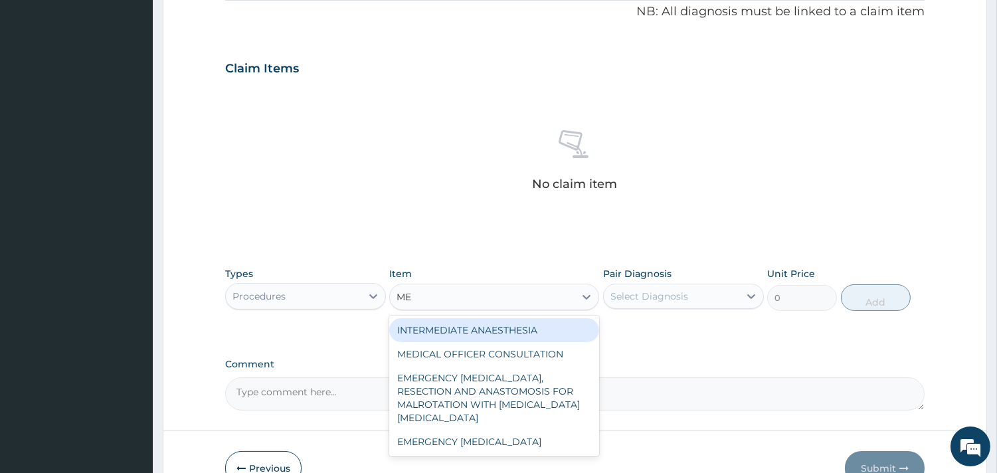
type input "MED"
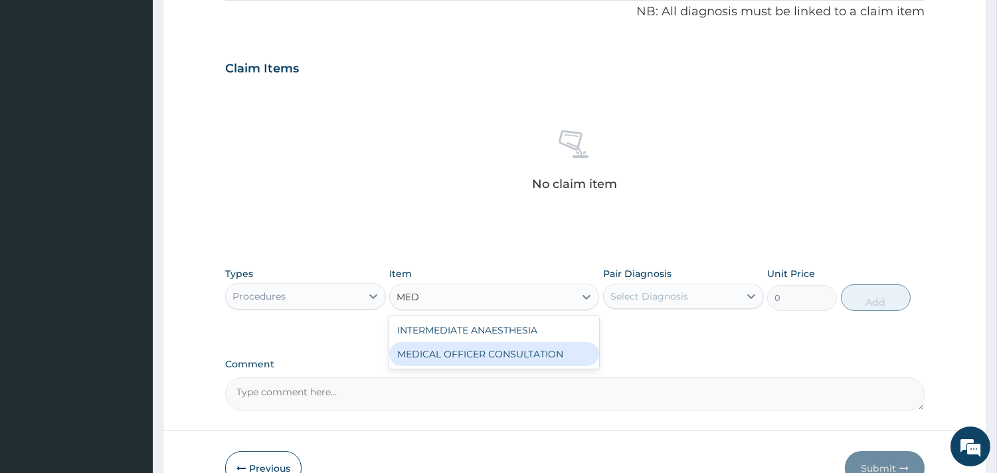
click at [525, 357] on div "MEDICAL OFFICER CONSULTATION" at bounding box center [494, 354] width 210 height 24
type input "10500"
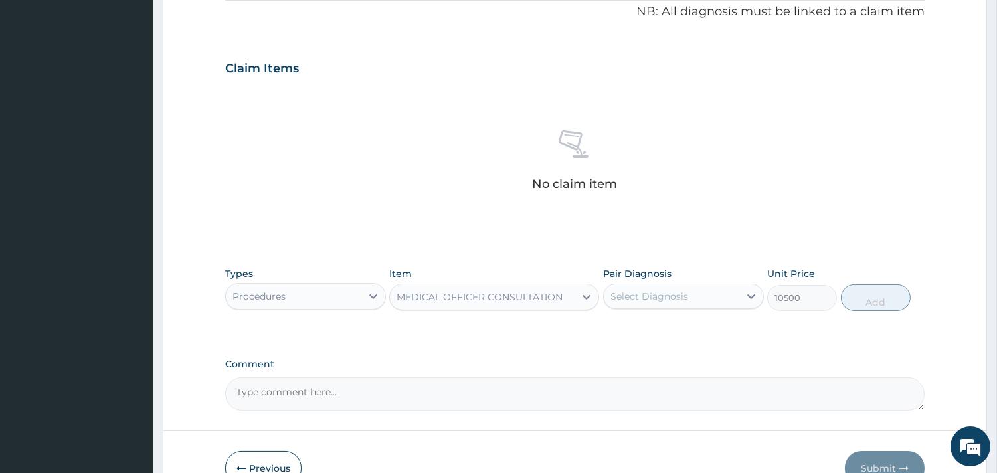
click at [684, 299] on div "Select Diagnosis" at bounding box center [650, 296] width 78 height 13
click at [696, 343] on div "Upper respiratory infection" at bounding box center [683, 330] width 161 height 27
checkbox input "true"
click at [868, 295] on button "Add" at bounding box center [876, 297] width 70 height 27
type input "0"
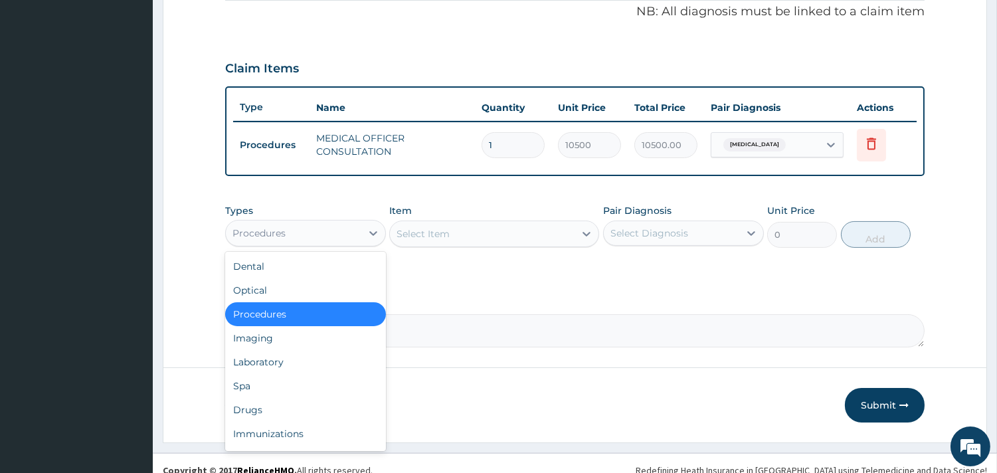
click at [304, 233] on div "Procedures" at bounding box center [294, 233] width 136 height 21
click at [304, 359] on div "Laboratory" at bounding box center [305, 362] width 161 height 24
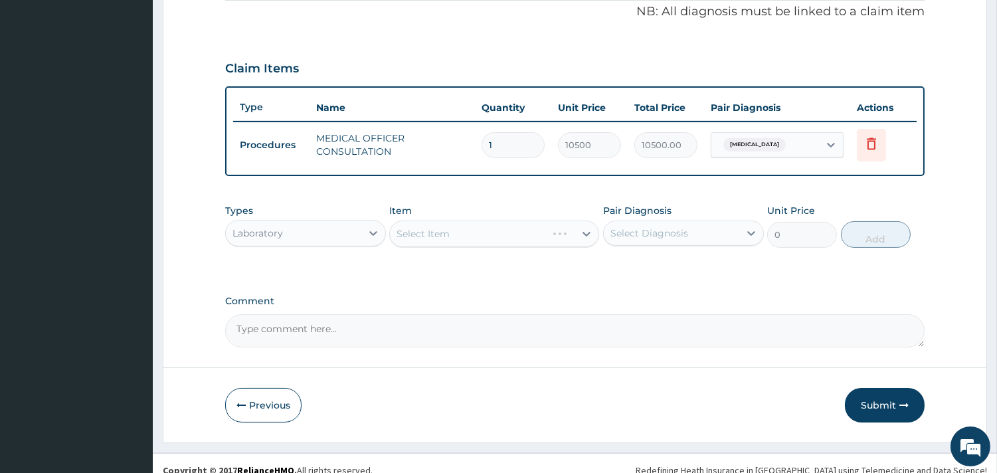
click at [433, 230] on div "Select Item" at bounding box center [494, 234] width 210 height 27
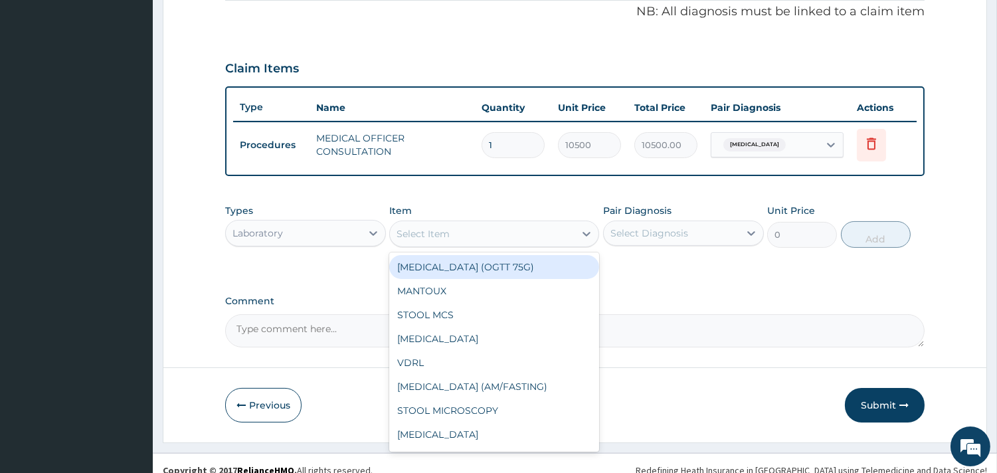
click at [479, 239] on div "Select Item" at bounding box center [482, 233] width 185 height 21
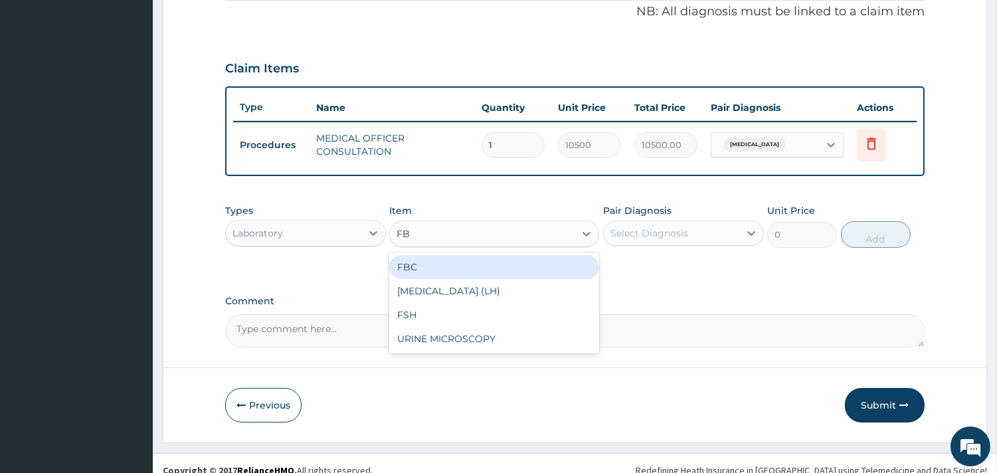
type input "FBC"
click at [483, 261] on div "FBC" at bounding box center [494, 267] width 210 height 24
type input "4500"
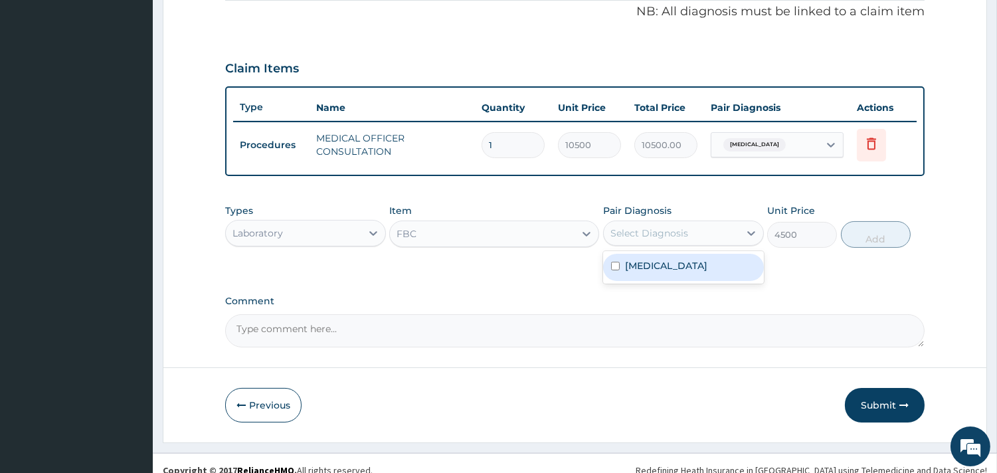
click at [643, 221] on div "Select Diagnosis" at bounding box center [683, 233] width 161 height 25
click at [655, 266] on label "Upper respiratory infection" at bounding box center [666, 265] width 82 height 13
checkbox input "true"
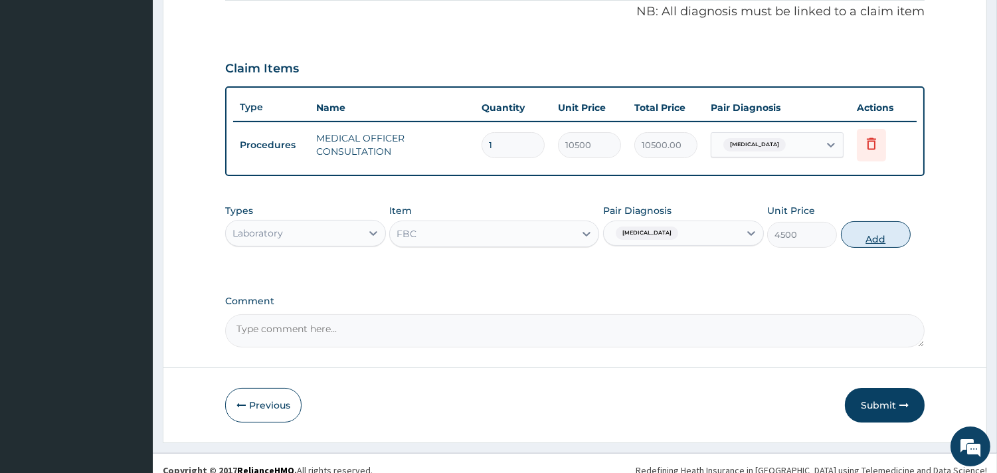
click at [852, 233] on button "Add" at bounding box center [876, 234] width 70 height 27
type input "0"
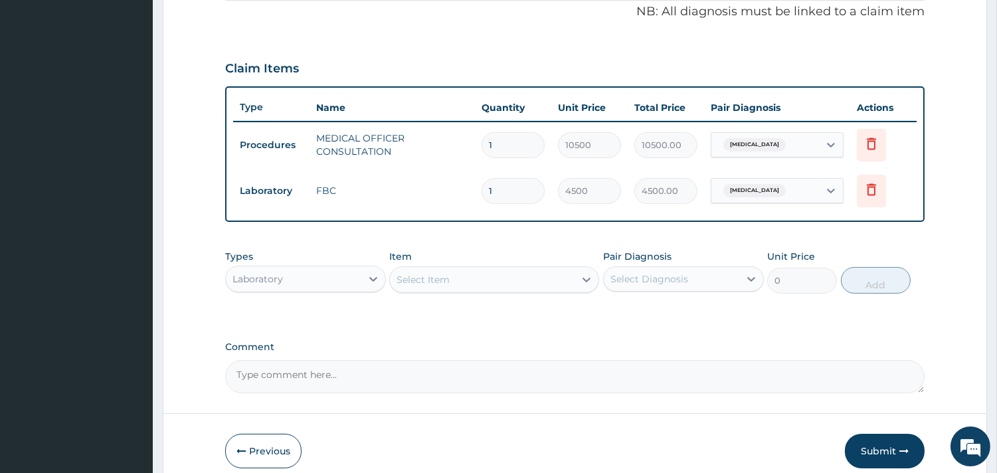
click at [274, 282] on div "Laboratory" at bounding box center [258, 278] width 50 height 13
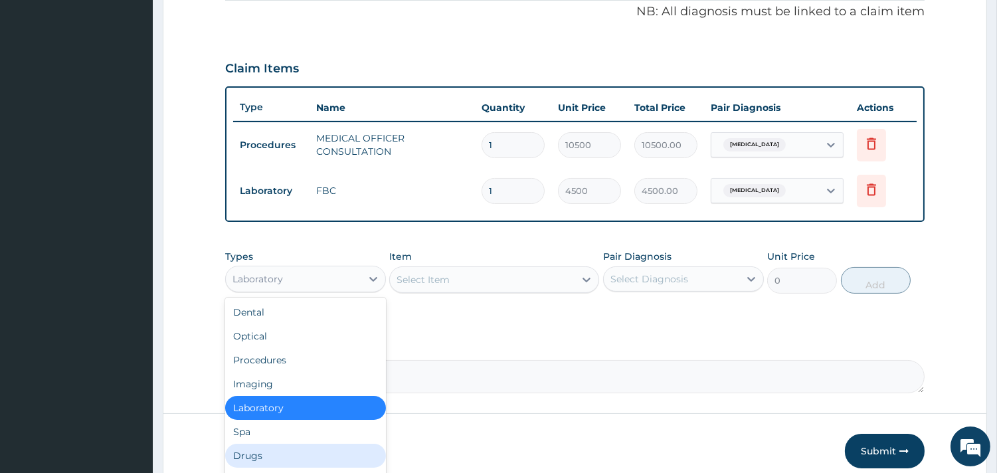
click at [250, 444] on div "Drugs" at bounding box center [305, 456] width 161 height 24
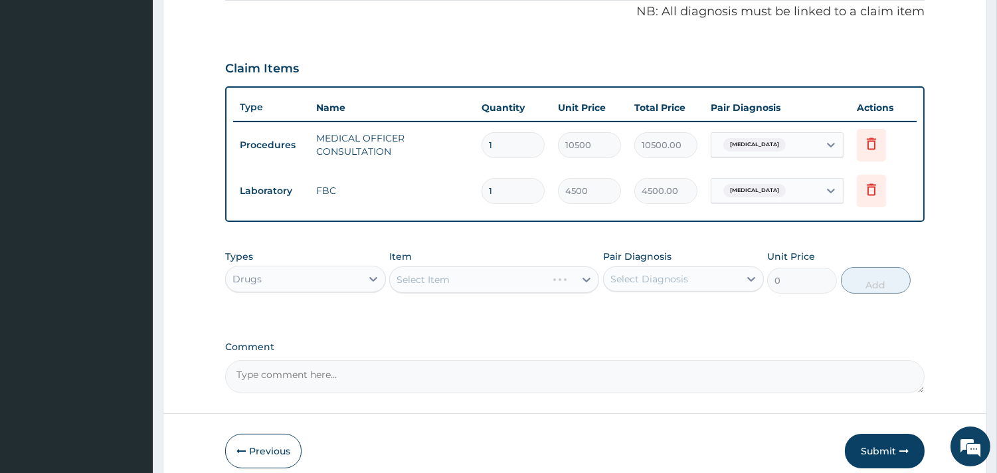
click at [505, 271] on div "Select Item" at bounding box center [494, 279] width 210 height 27
click at [449, 279] on div "Select Item" at bounding box center [494, 279] width 210 height 27
click at [466, 279] on div "Select Item" at bounding box center [494, 279] width 210 height 27
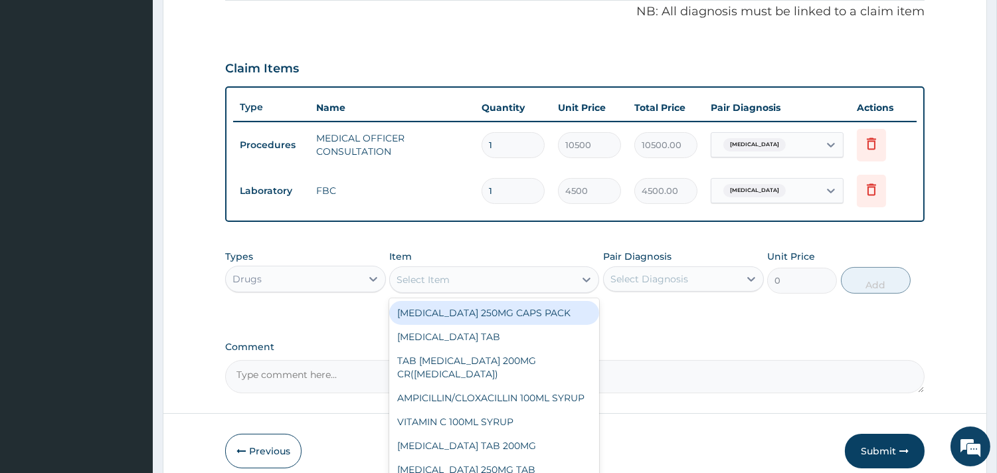
click at [480, 272] on div "Select Item" at bounding box center [482, 279] width 185 height 21
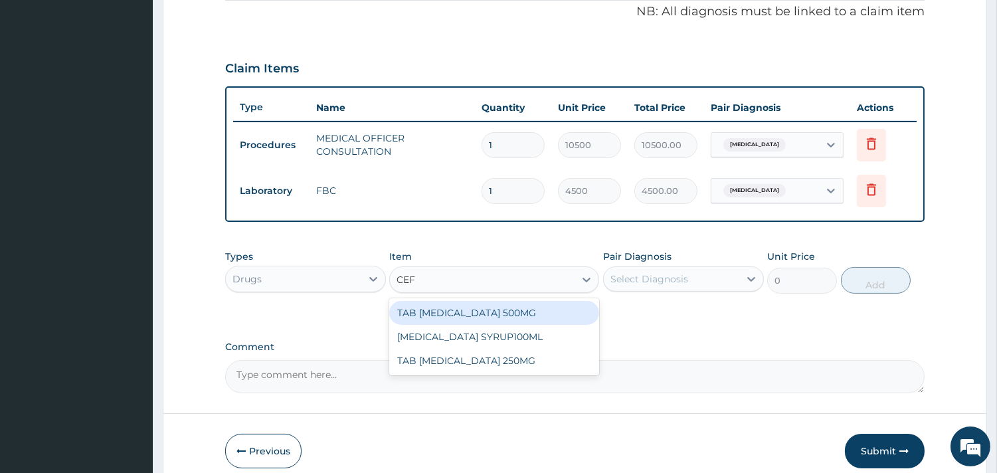
type input "CEFU"
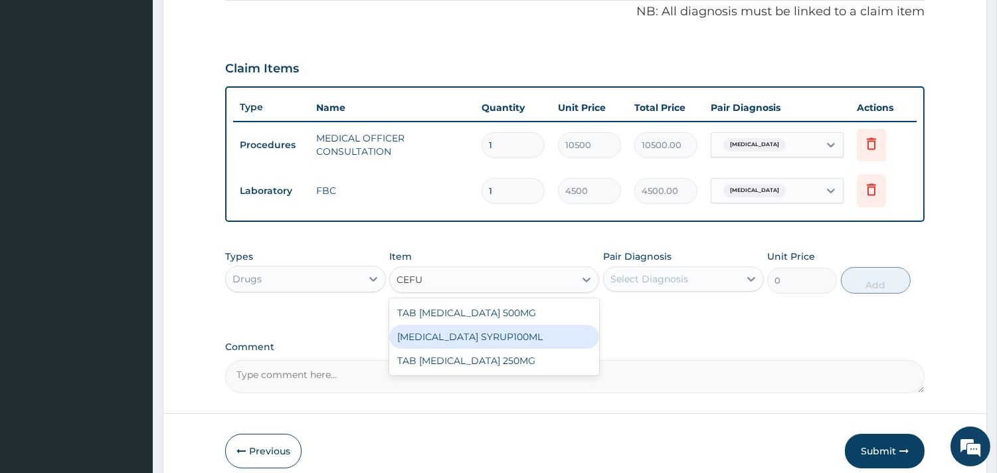
click at [537, 328] on div "[MEDICAL_DATA] SYRUP100ML" at bounding box center [494, 337] width 210 height 24
type input "5000"
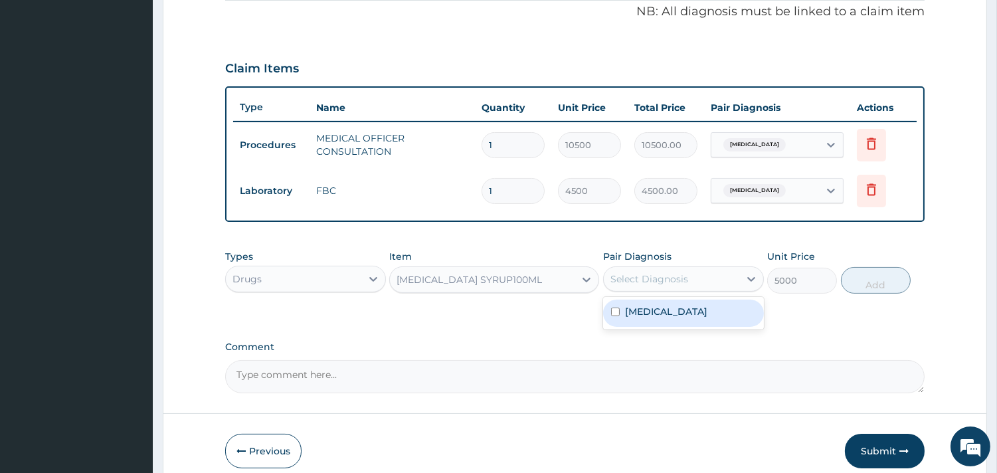
click at [647, 274] on div "Select Diagnosis" at bounding box center [650, 278] width 78 height 13
click at [653, 300] on div "Upper respiratory infection" at bounding box center [683, 313] width 161 height 27
checkbox input "true"
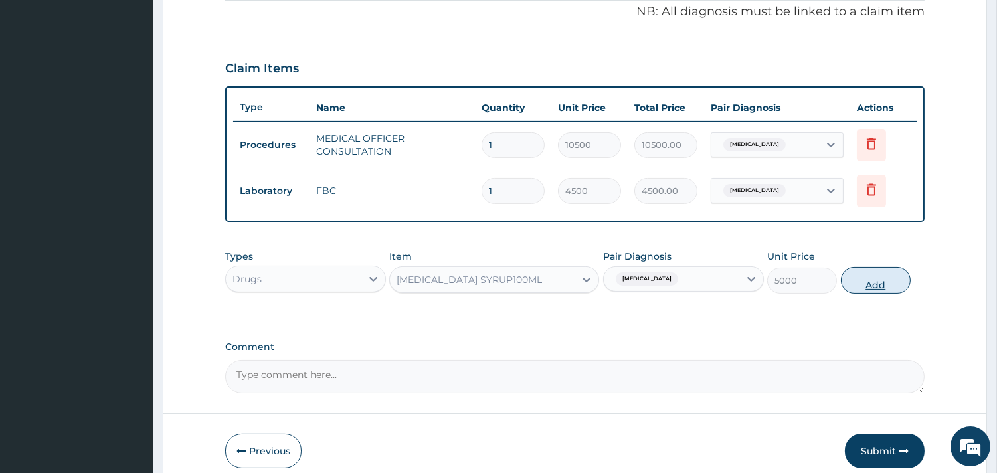
click at [877, 279] on button "Add" at bounding box center [876, 280] width 70 height 27
type input "0"
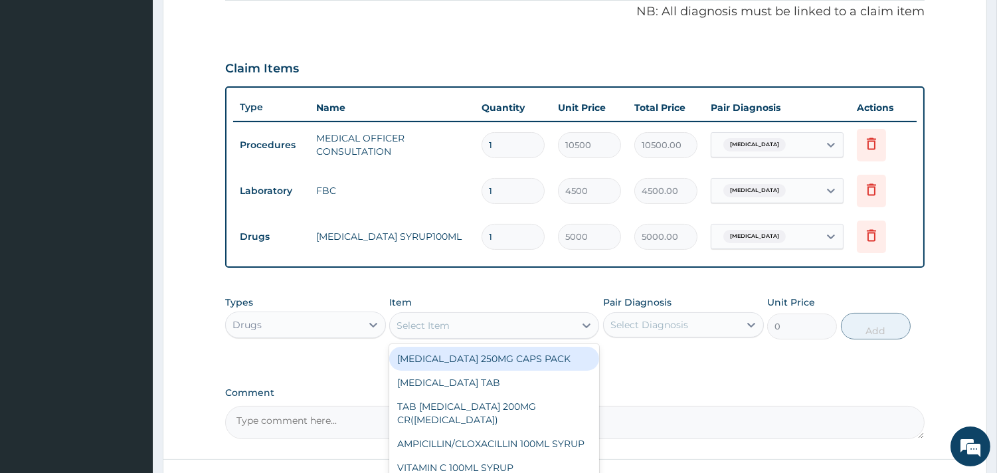
click at [513, 320] on div "Select Item" at bounding box center [482, 325] width 185 height 21
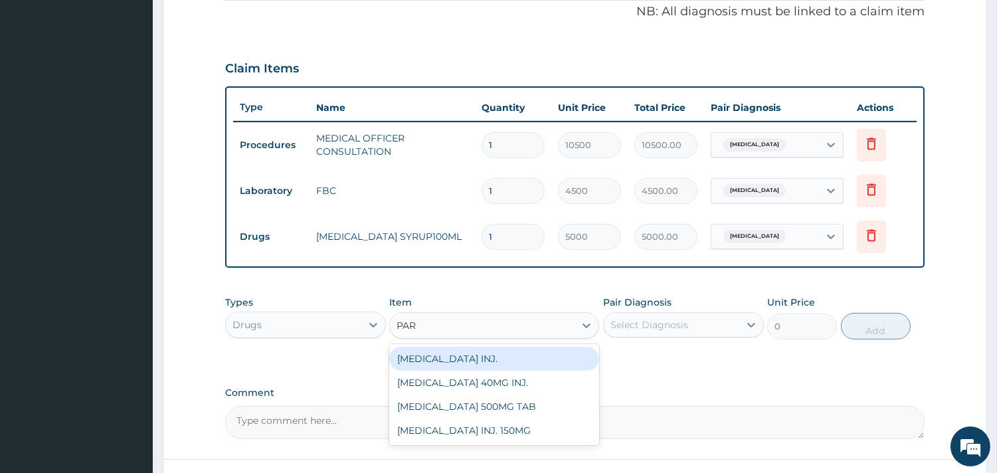
type input "PARA"
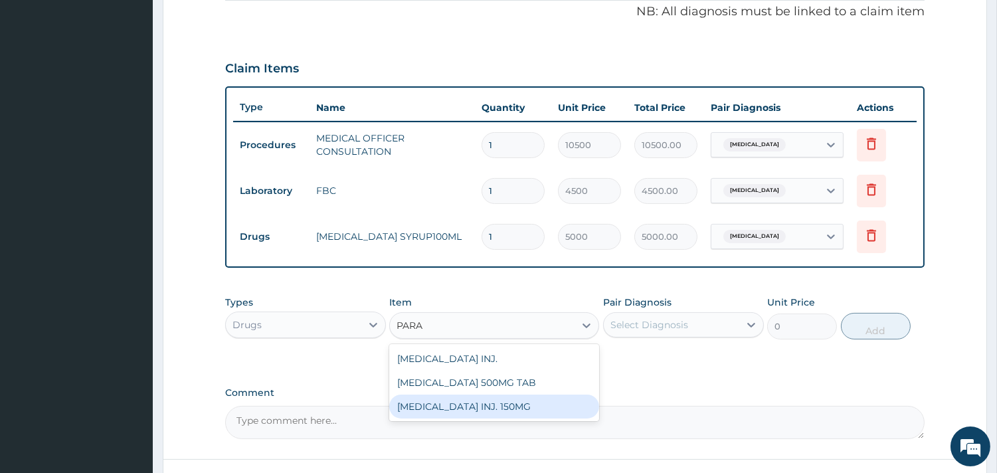
click at [538, 401] on div "PARACETAMOL INJ. 150MG" at bounding box center [494, 407] width 210 height 24
type input "900"
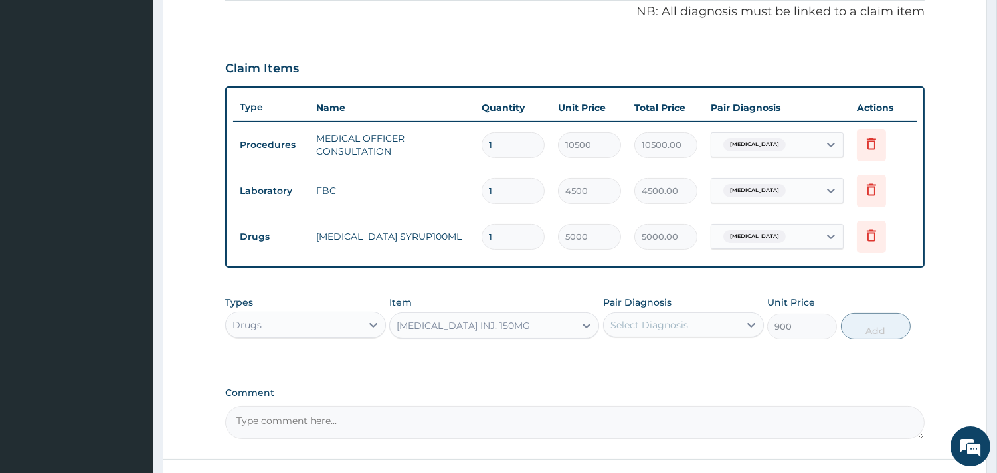
click at [656, 324] on div "Select Diagnosis" at bounding box center [650, 324] width 78 height 13
click at [660, 354] on label "Upper respiratory infection" at bounding box center [666, 357] width 82 height 13
checkbox input "true"
click at [873, 314] on button "Add" at bounding box center [876, 326] width 70 height 27
type input "0"
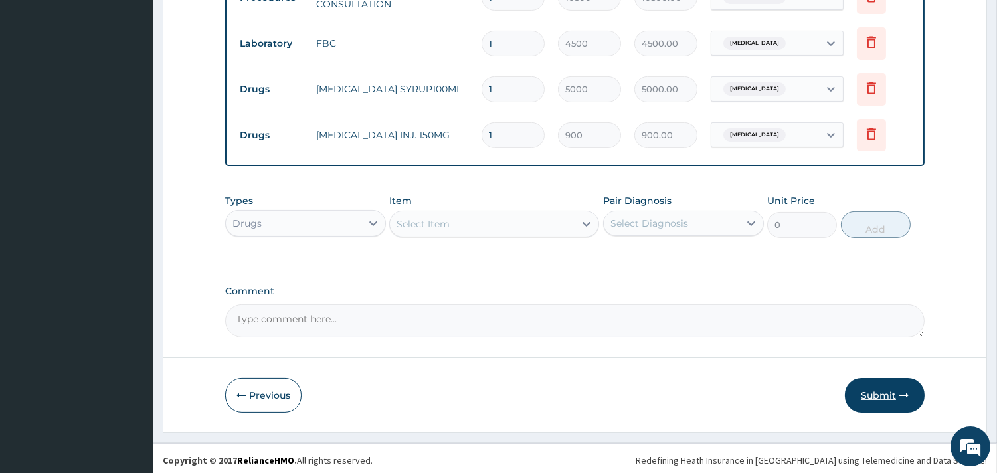
click at [871, 390] on button "Submit" at bounding box center [885, 395] width 80 height 35
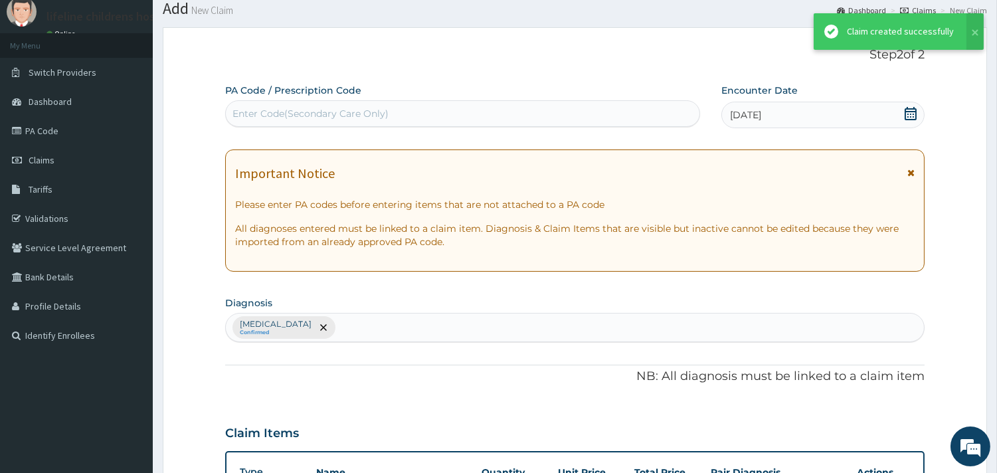
scroll to position [555, 0]
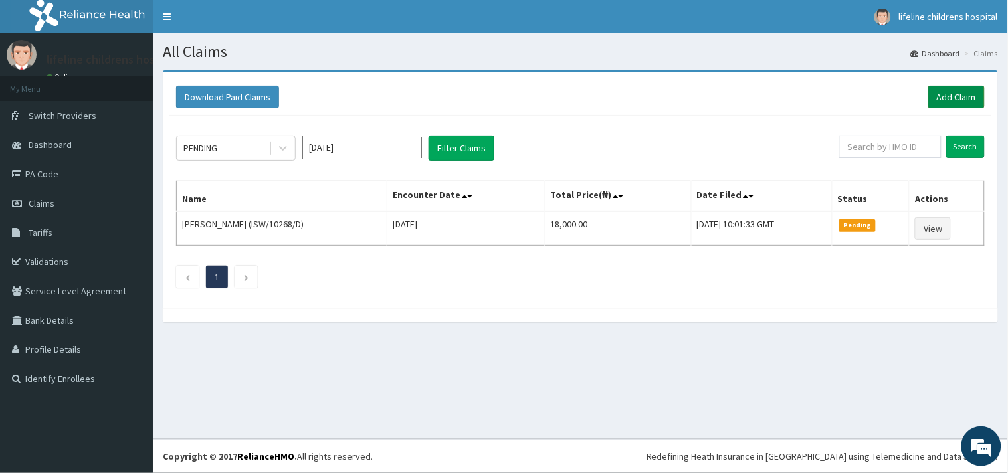
click at [947, 102] on link "Add Claim" at bounding box center [956, 97] width 56 height 23
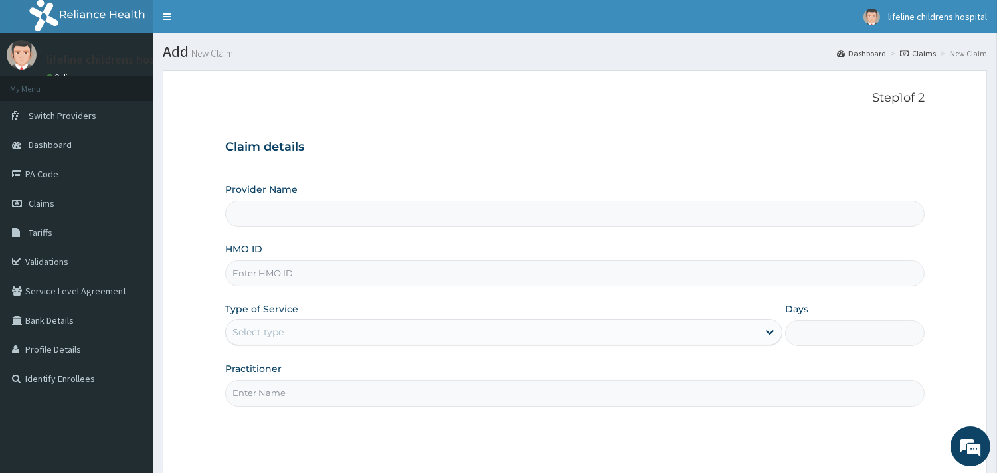
click at [304, 270] on input "HMO ID" at bounding box center [575, 273] width 700 height 26
type input "Lifeline Children Hospital - [GEOGRAPHIC_DATA]"
type input "KRM/10022/C"
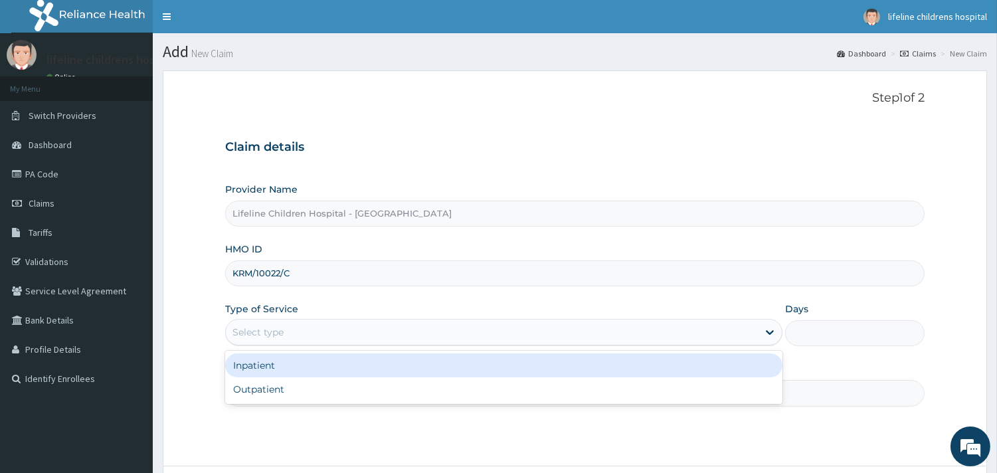
click at [274, 329] on div "Select type" at bounding box center [258, 332] width 51 height 13
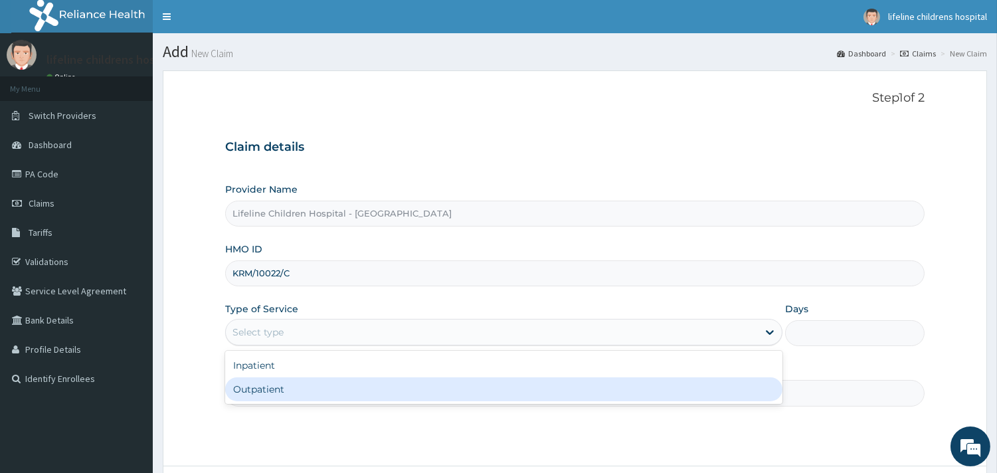
click at [286, 383] on div "Outpatient" at bounding box center [503, 389] width 557 height 24
type input "1"
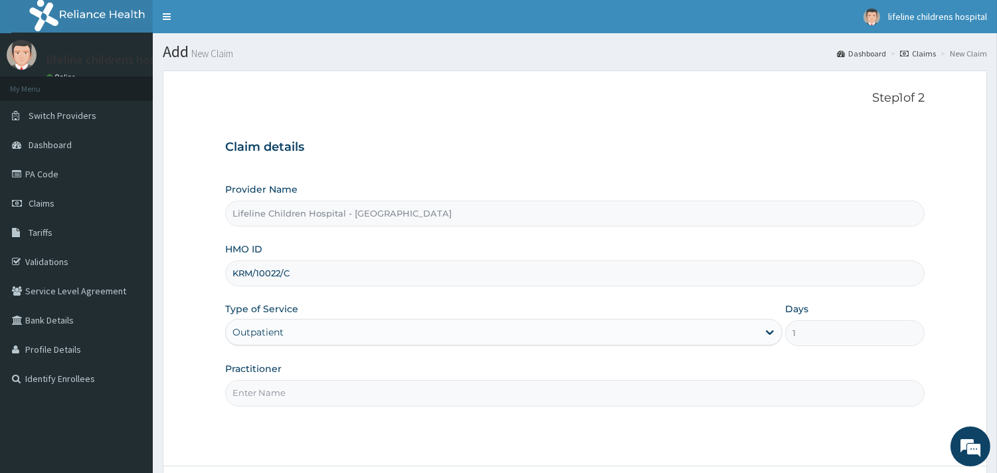
click at [280, 395] on input "Practitioner" at bounding box center [575, 393] width 700 height 26
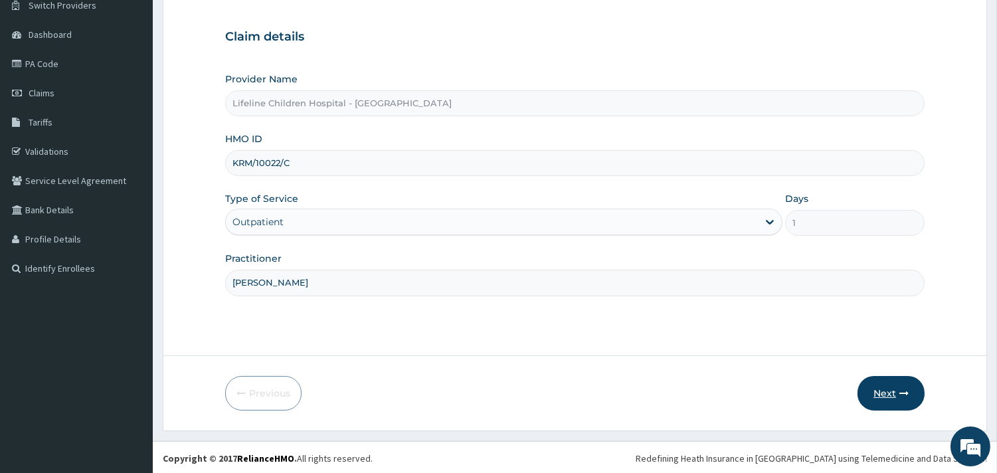
scroll to position [113, 0]
type input "DR JOY"
click at [888, 383] on button "Next" at bounding box center [891, 391] width 67 height 35
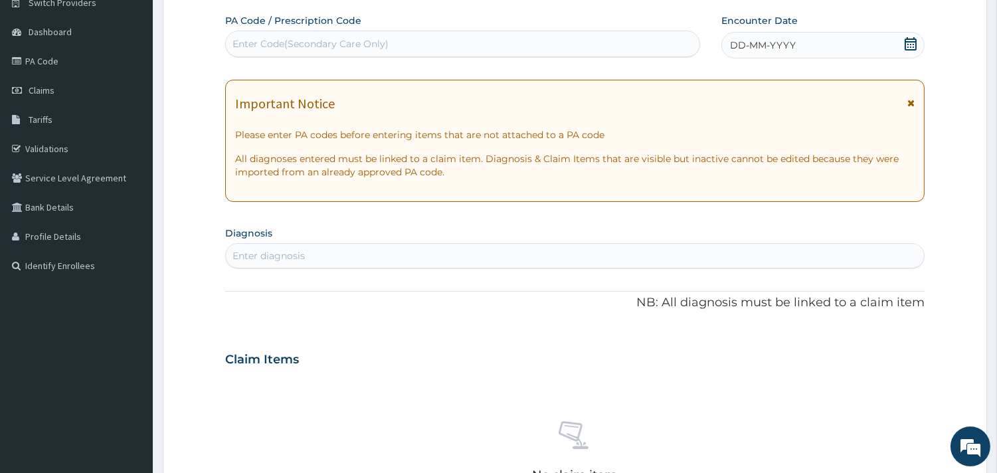
click at [801, 41] on div "DD-MM-YYYY" at bounding box center [822, 45] width 203 height 27
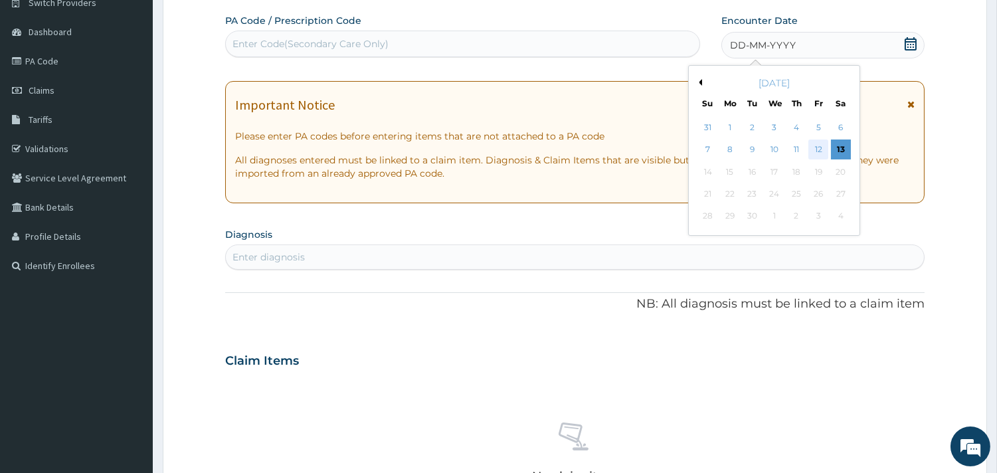
click at [814, 151] on div "12" at bounding box center [819, 150] width 20 height 20
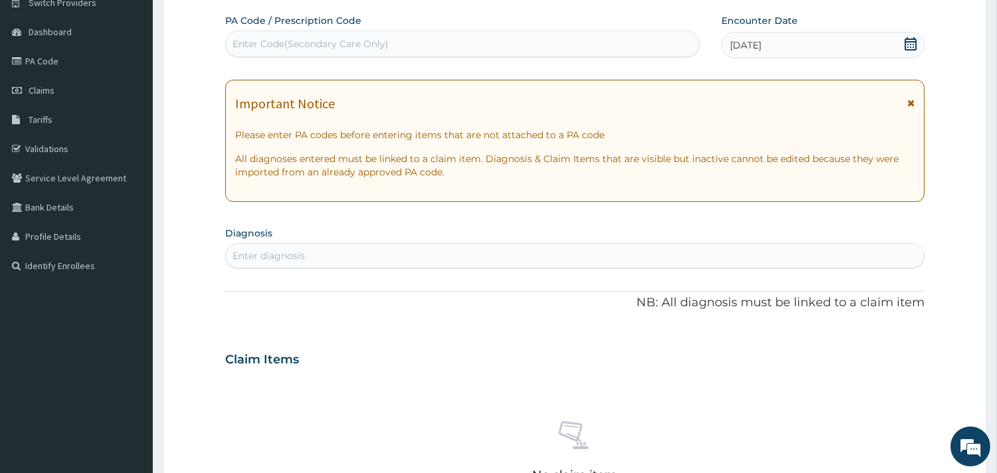
click at [267, 254] on div "Enter diagnosis" at bounding box center [269, 255] width 72 height 13
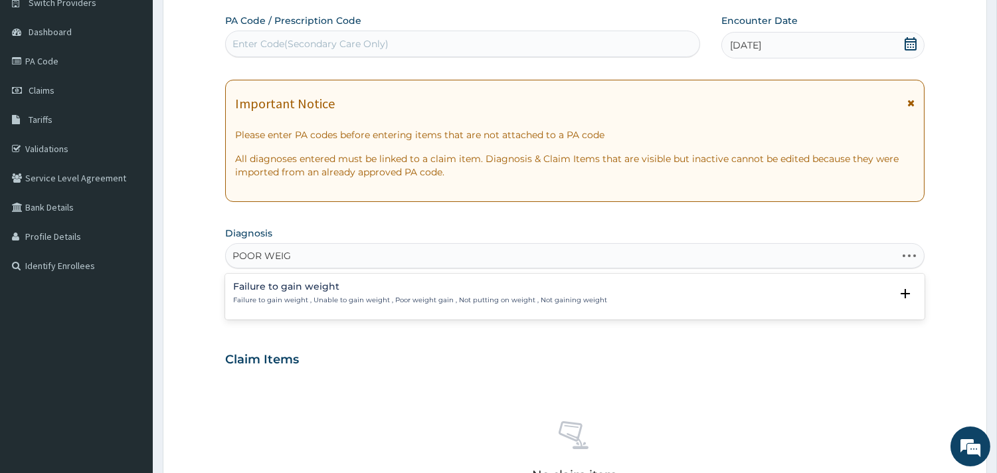
type input "POOR WEIGH"
click at [289, 294] on div "Failure to gain weight Failure to gain weight , Unable to gain weight , Poor we…" at bounding box center [420, 293] width 374 height 23
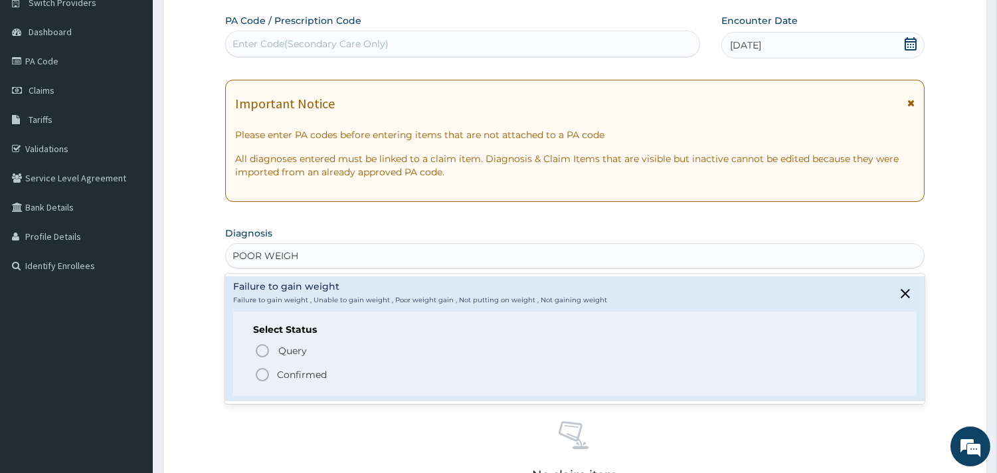
click at [302, 375] on p "Confirmed" at bounding box center [302, 374] width 50 height 13
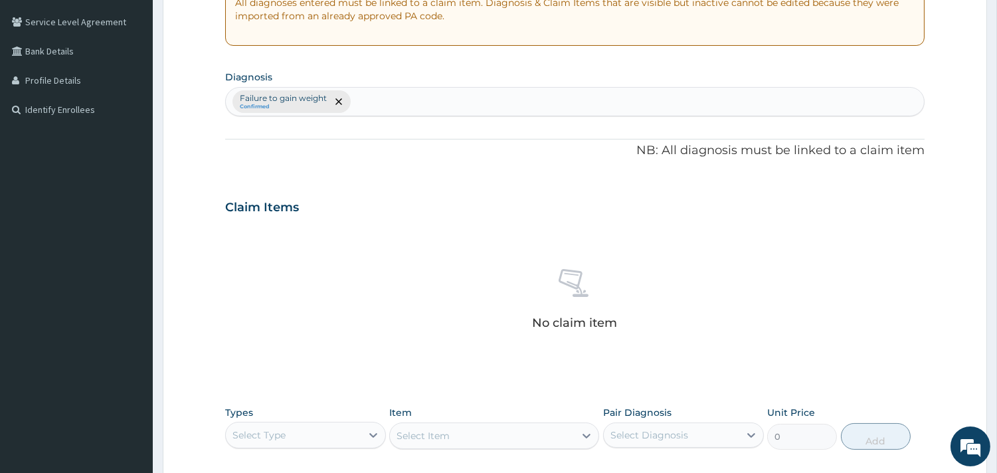
scroll to position [482, 0]
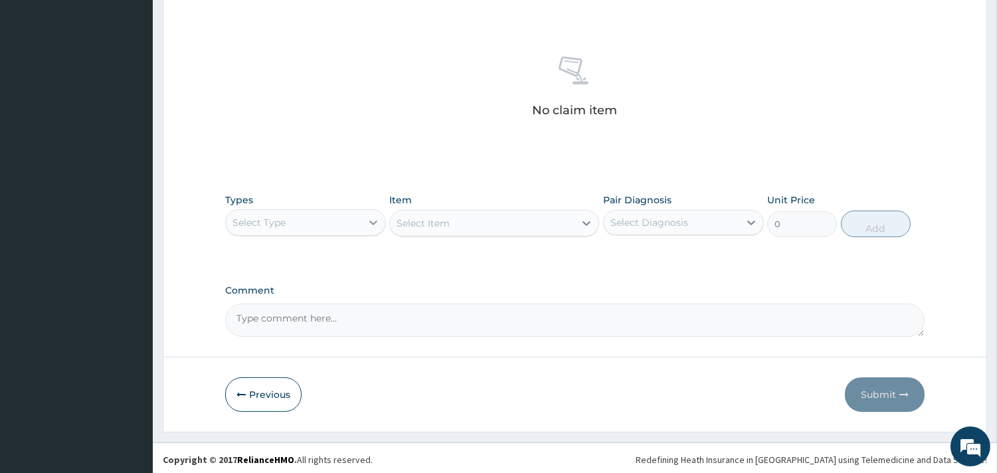
click at [367, 221] on icon at bounding box center [373, 222] width 13 height 13
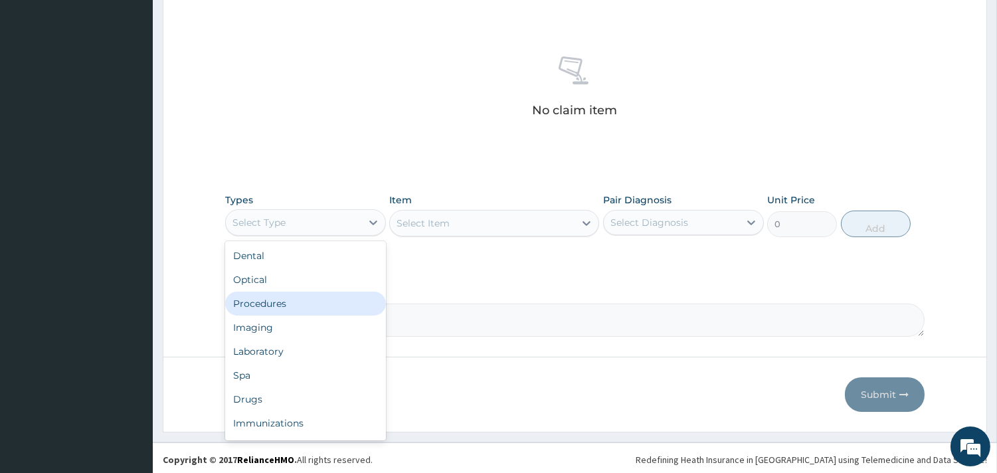
click at [335, 294] on div "Procedures" at bounding box center [305, 304] width 161 height 24
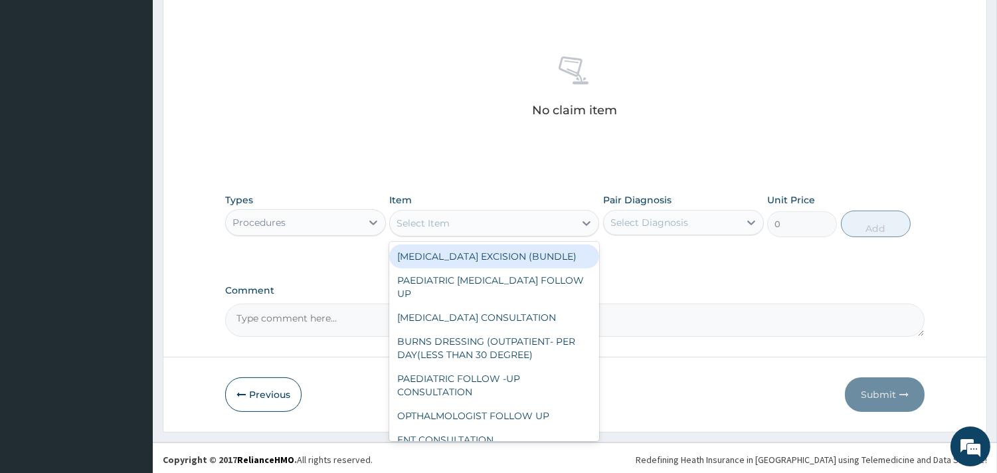
click at [448, 221] on div "Select Item" at bounding box center [423, 223] width 53 height 13
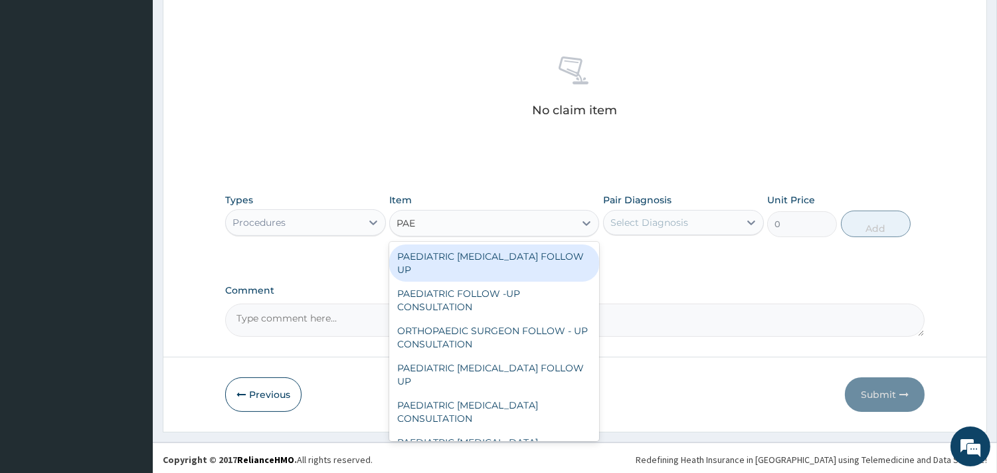
type input "PAED"
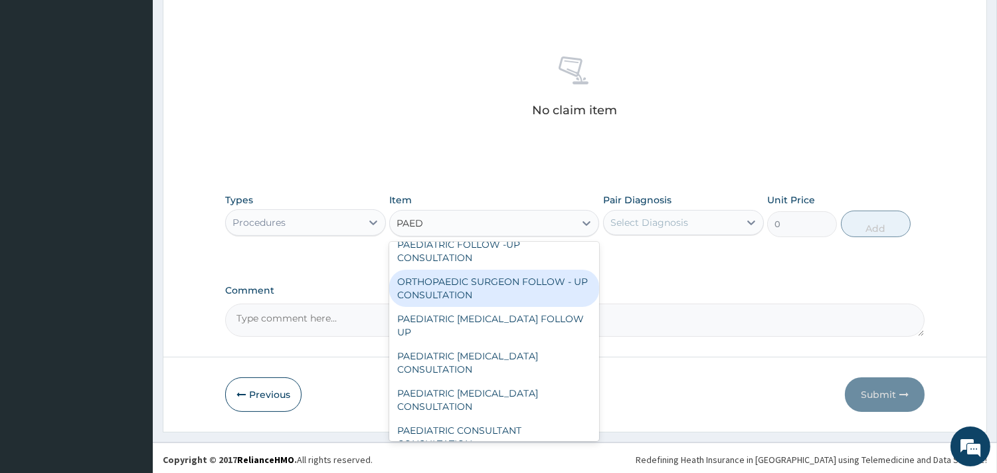
scroll to position [74, 0]
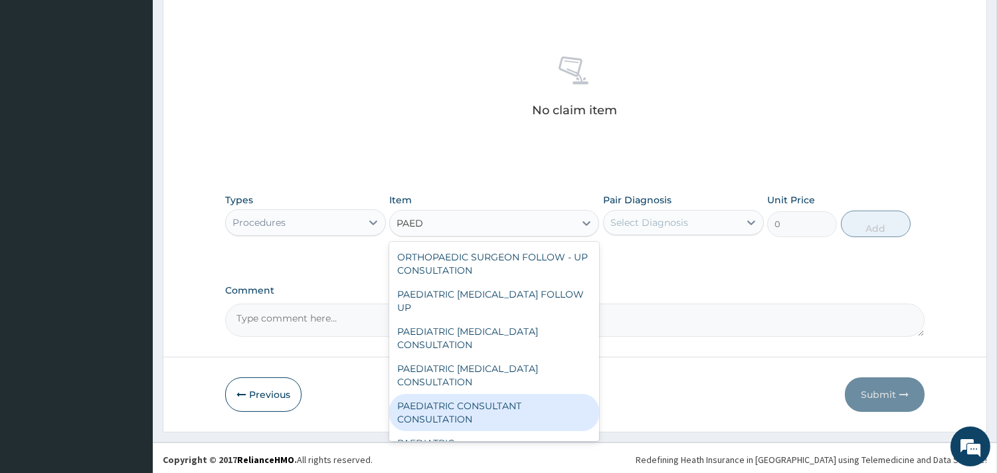
click at [474, 401] on div "PAEDIATRIC CONSULTANT CONSULTATION" at bounding box center [494, 412] width 210 height 37
type input "30000"
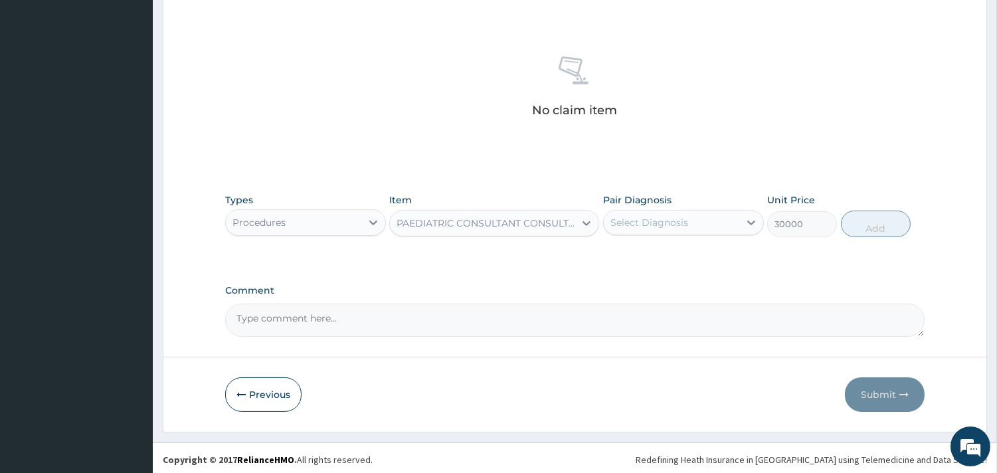
click at [683, 226] on div "Select Diagnosis" at bounding box center [650, 222] width 78 height 13
click at [680, 241] on div "Failure to gain weight" at bounding box center [683, 256] width 161 height 33
click at [678, 252] on label "Failure to gain weight" at bounding box center [678, 254] width 106 height 13
checkbox input "true"
click at [870, 227] on button "Add" at bounding box center [876, 224] width 70 height 27
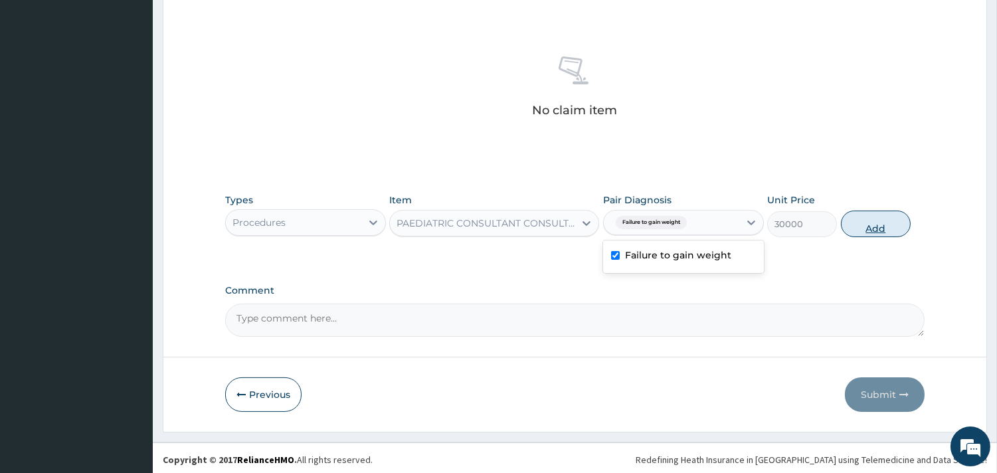
type input "0"
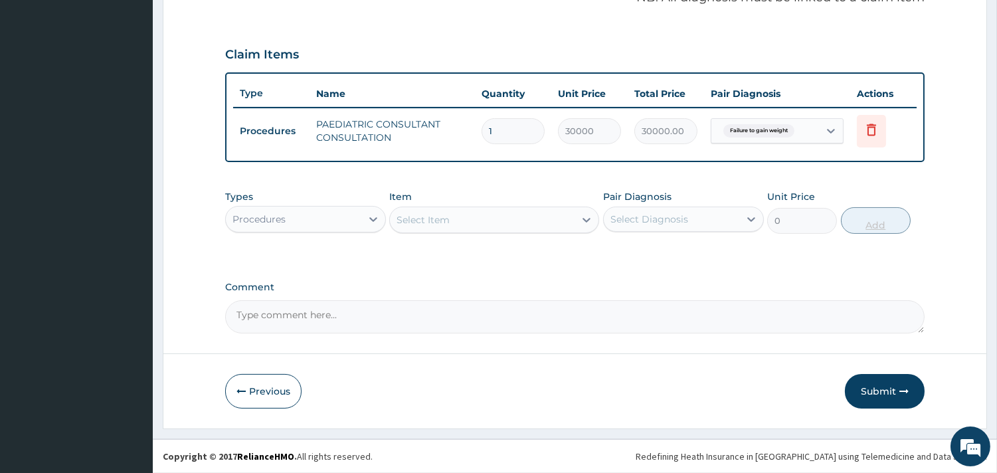
scroll to position [421, 0]
click at [367, 221] on icon at bounding box center [373, 220] width 13 height 13
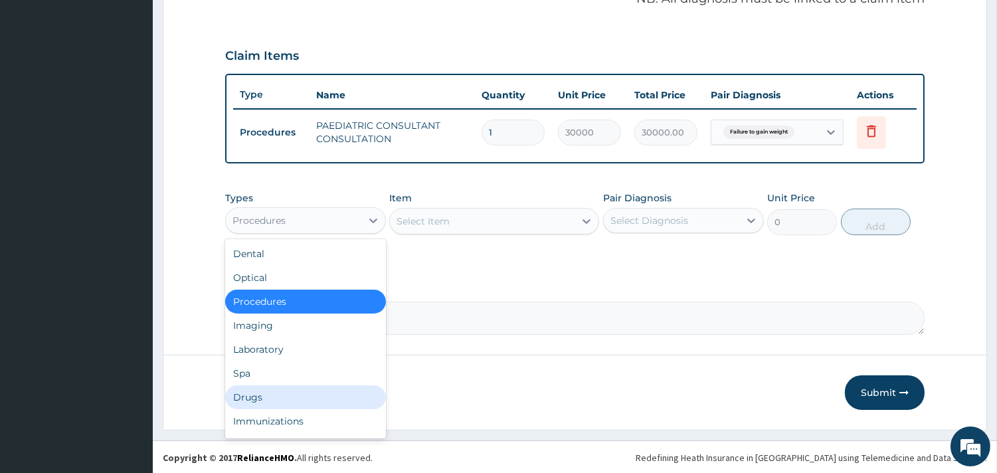
click at [294, 391] on div "Drugs" at bounding box center [305, 397] width 161 height 24
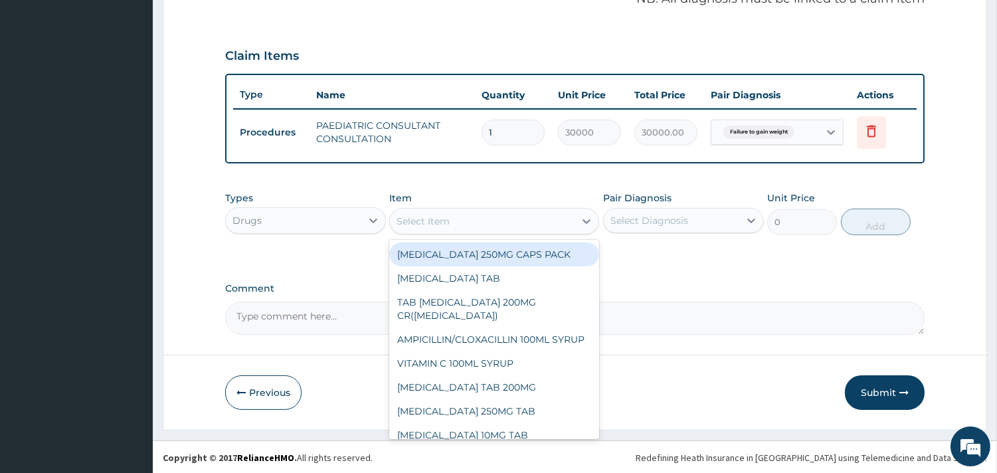
click at [482, 213] on div "Select Item" at bounding box center [482, 221] width 185 height 21
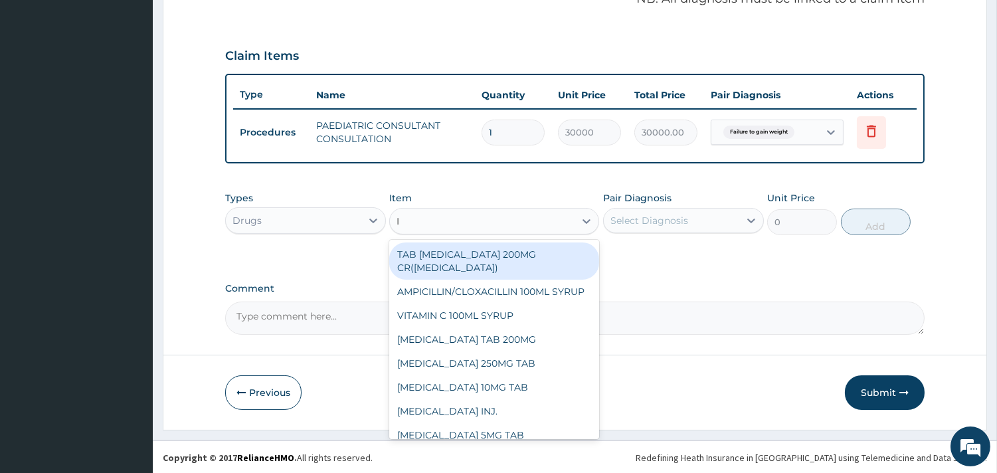
type input "IB"
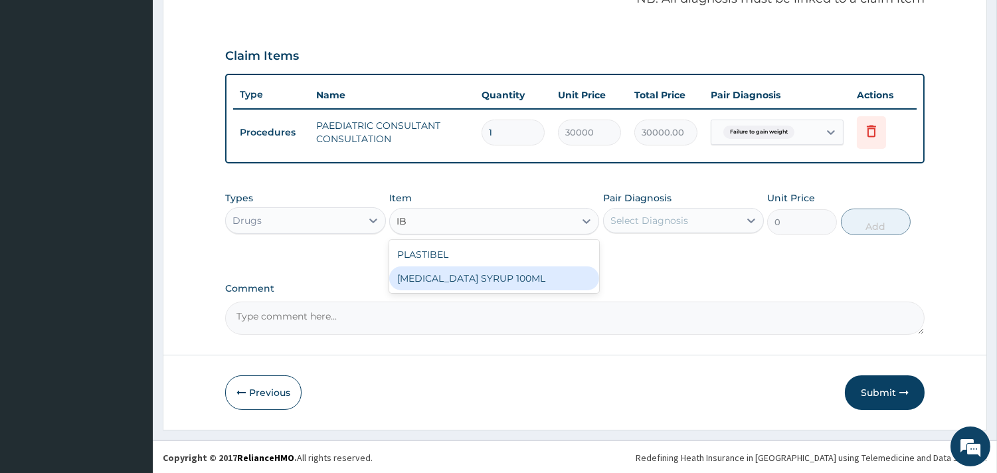
click at [462, 286] on div "[MEDICAL_DATA] SYRUP 100ML" at bounding box center [494, 278] width 210 height 24
type input "1700"
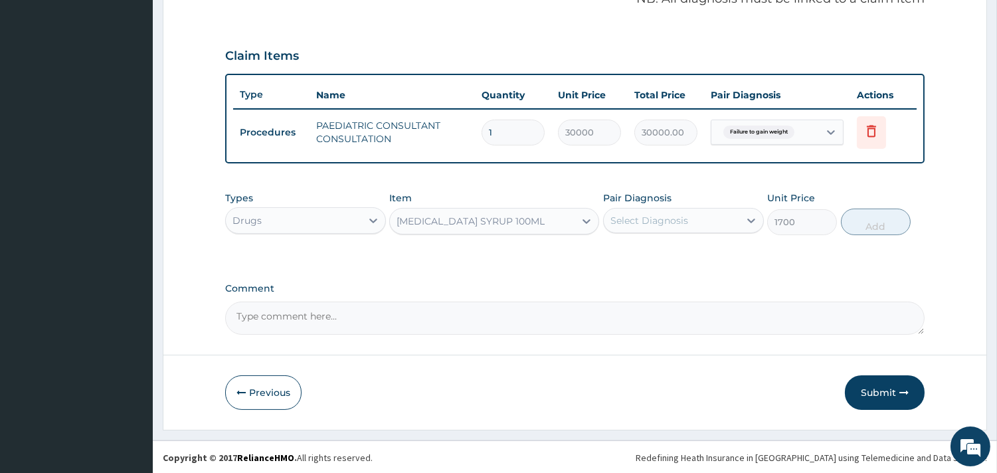
click at [729, 213] on div "Select Diagnosis" at bounding box center [672, 220] width 136 height 21
click at [721, 249] on label "Failure to gain weight" at bounding box center [678, 252] width 106 height 13
checkbox input "true"
click at [888, 224] on button "Add" at bounding box center [876, 222] width 70 height 27
type input "0"
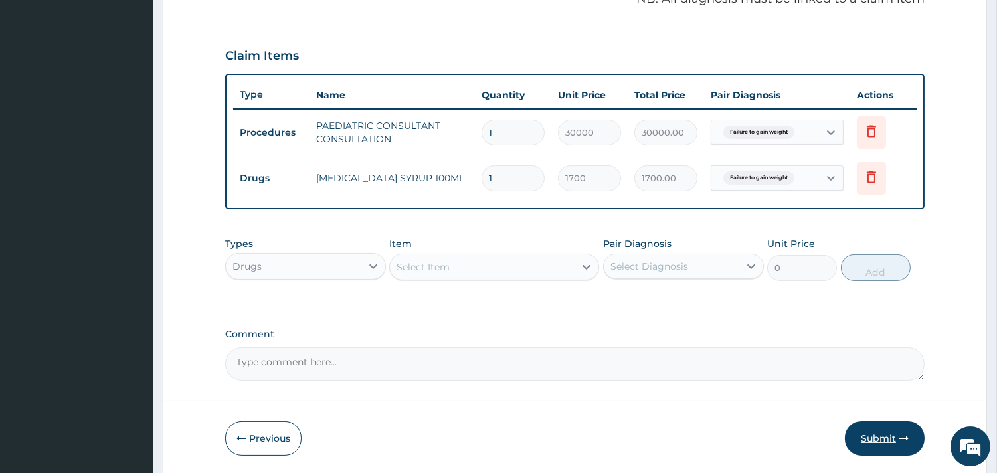
click at [887, 430] on button "Submit" at bounding box center [885, 438] width 80 height 35
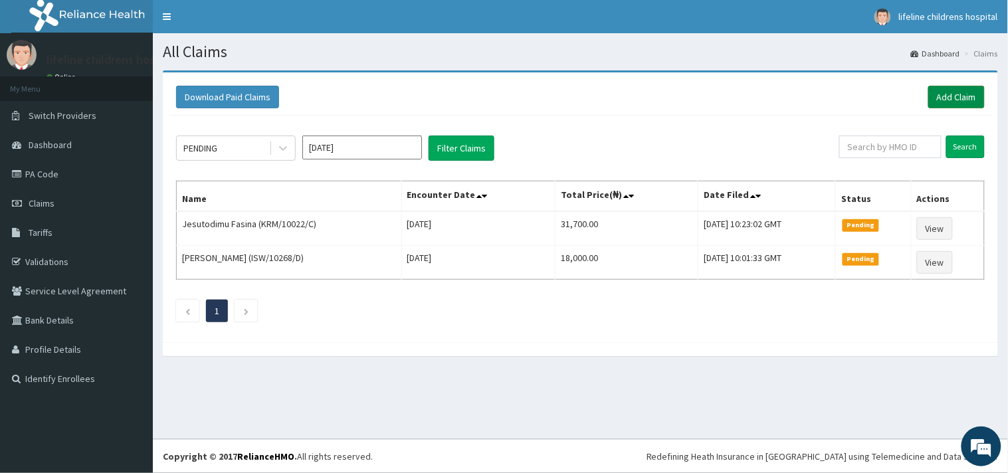
click at [968, 90] on link "Add Claim" at bounding box center [956, 97] width 56 height 23
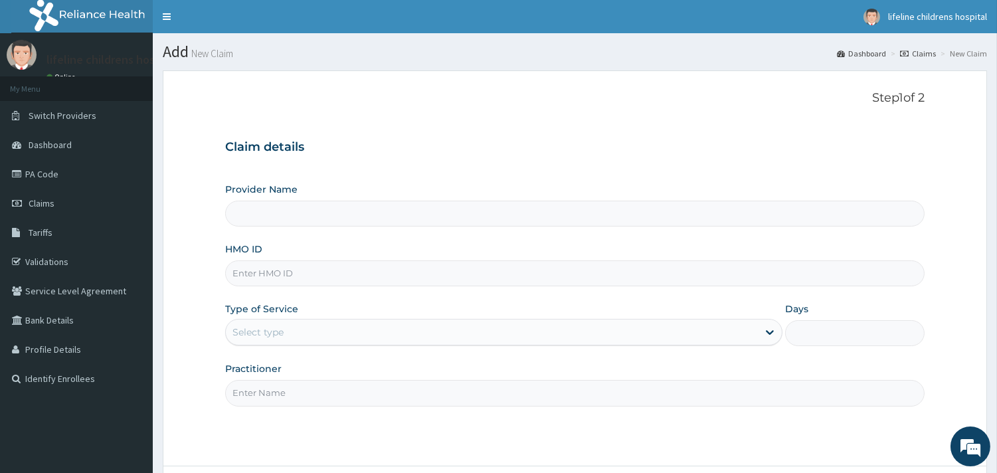
click at [327, 276] on input "HMO ID" at bounding box center [575, 273] width 700 height 26
type input "Lifeline Children Hospital - [GEOGRAPHIC_DATA]"
type input "IOD/10056/C"
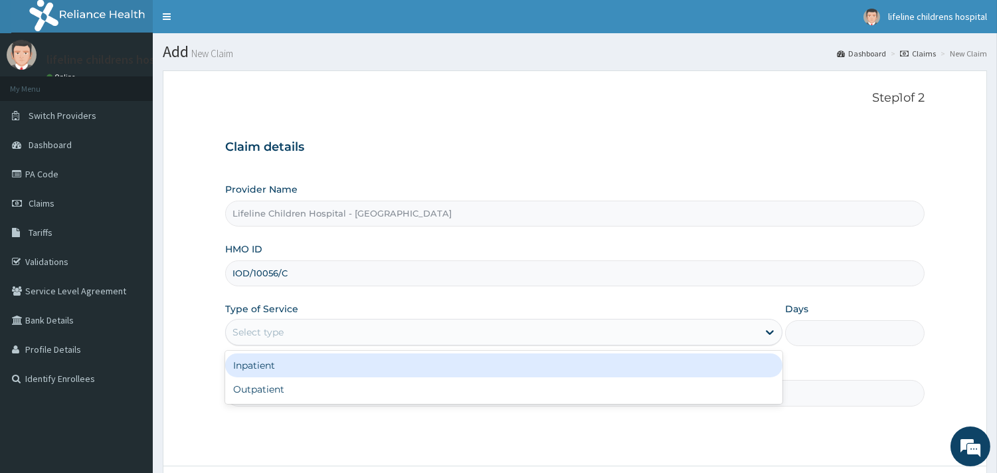
click at [280, 330] on div "Select type" at bounding box center [258, 332] width 51 height 13
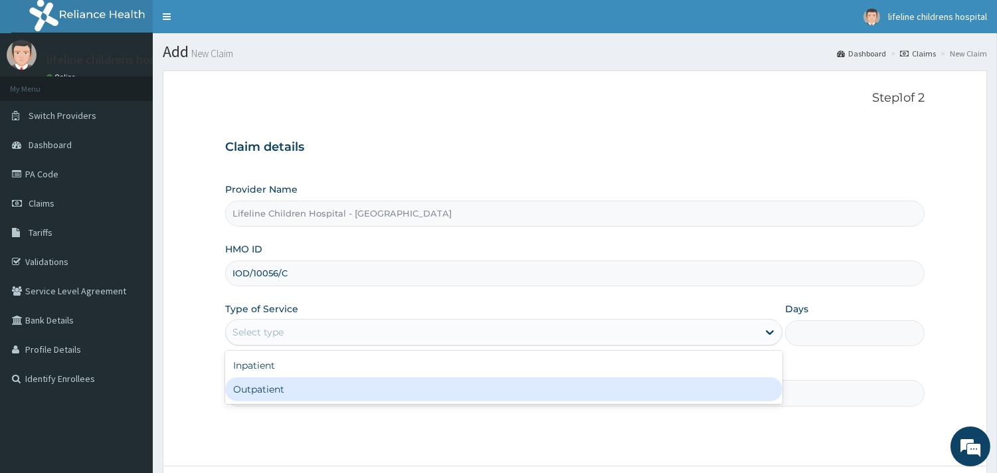
click at [278, 387] on div "Outpatient" at bounding box center [503, 389] width 557 height 24
type input "1"
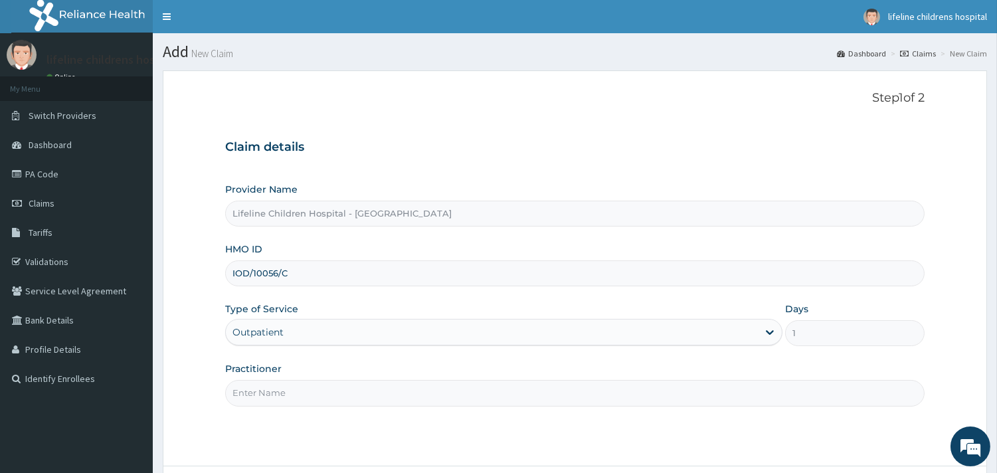
click at [278, 387] on input "Practitioner" at bounding box center [575, 393] width 700 height 26
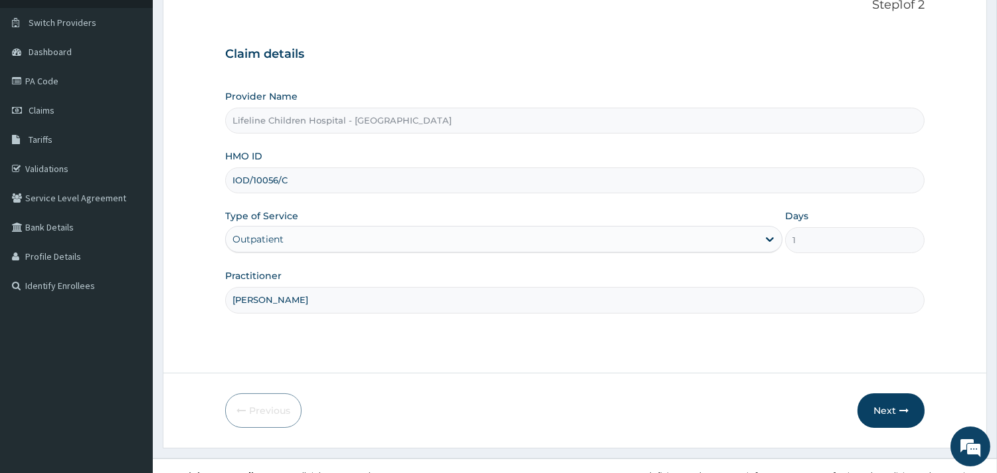
scroll to position [113, 0]
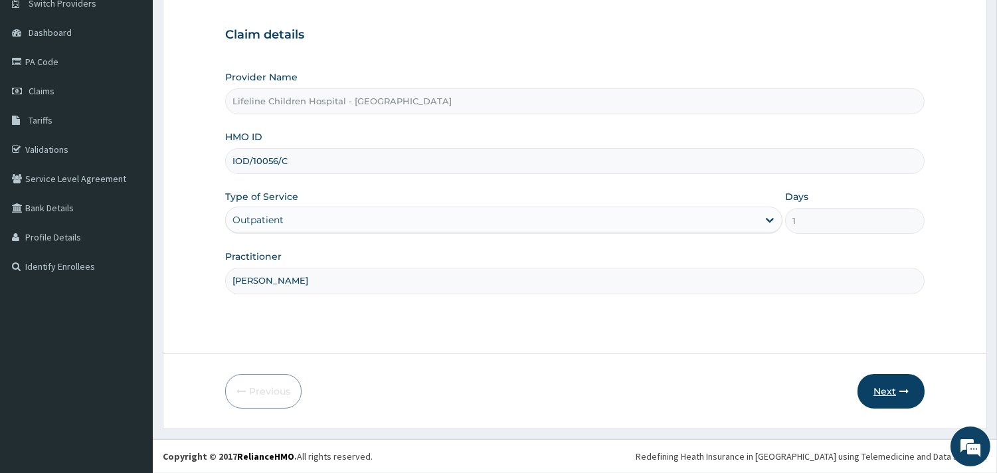
type input "[PERSON_NAME]"
click at [874, 395] on button "Next" at bounding box center [891, 391] width 67 height 35
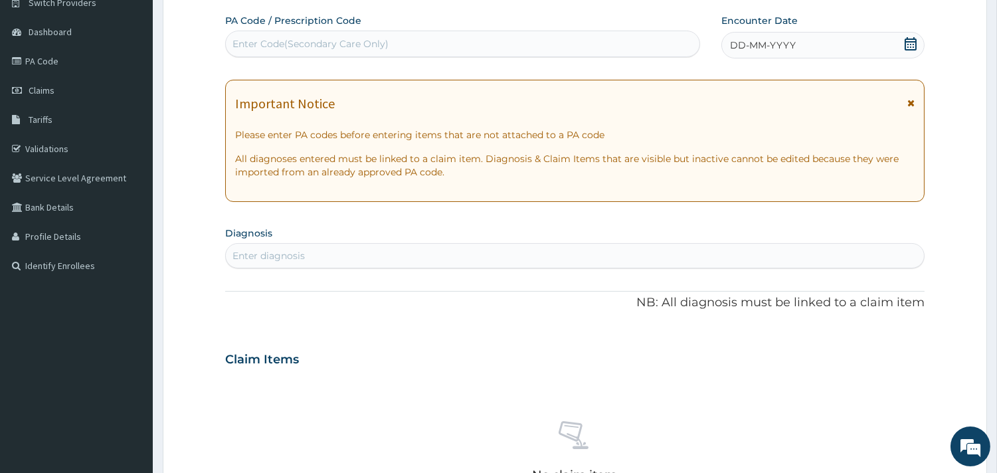
click at [760, 45] on span "DD-MM-YYYY" at bounding box center [763, 45] width 66 height 13
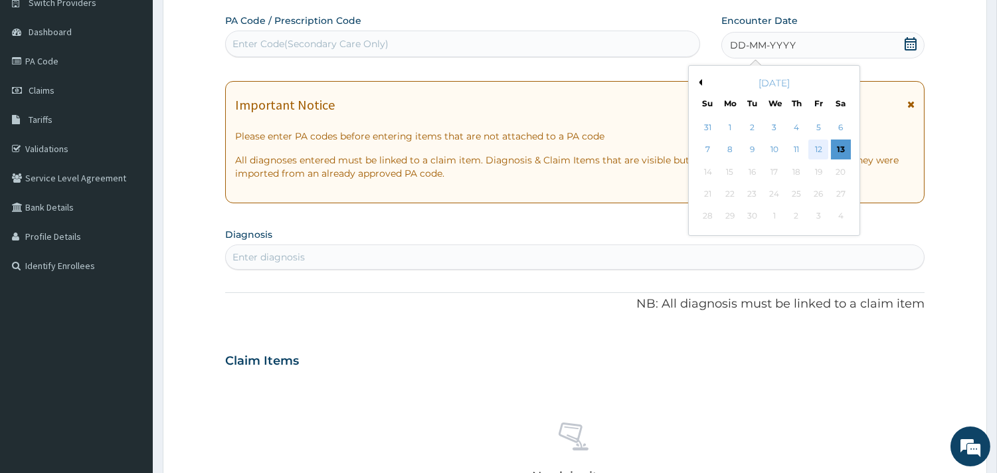
click at [820, 151] on div "12" at bounding box center [819, 150] width 20 height 20
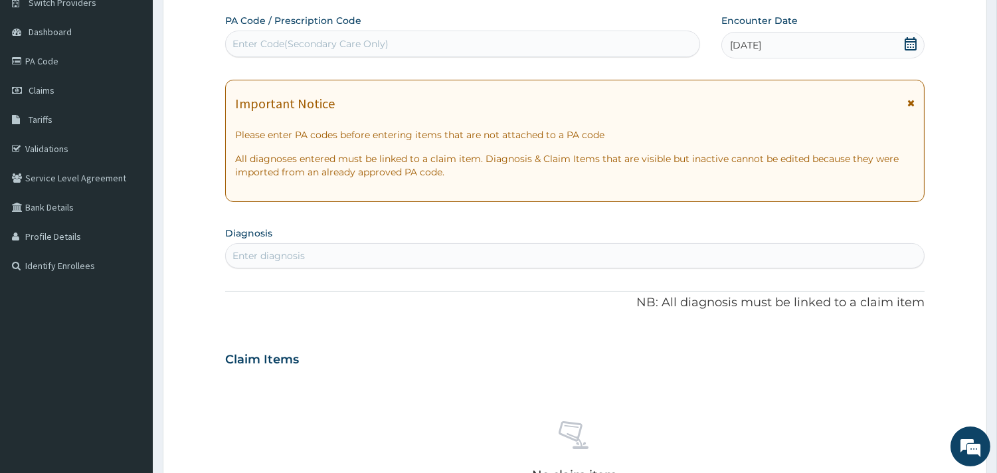
click at [384, 250] on div "Enter diagnosis" at bounding box center [575, 255] width 698 height 21
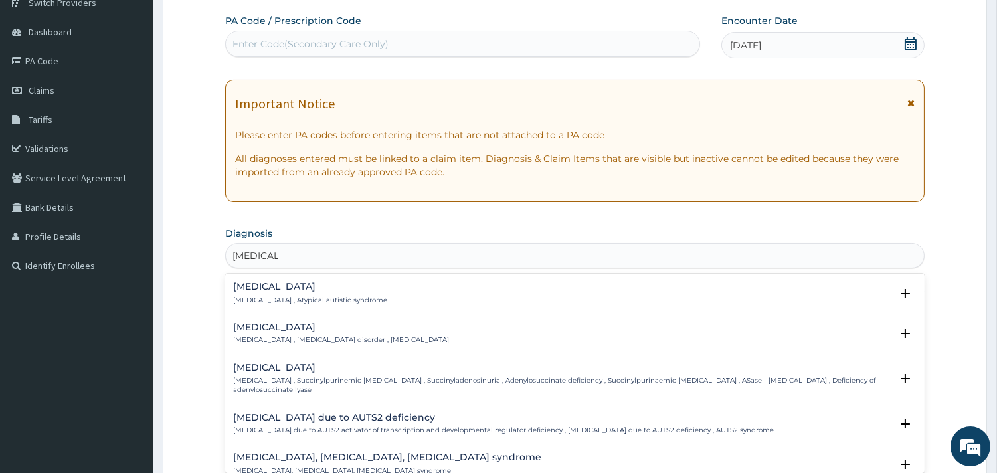
type input "[MEDICAL_DATA] SP"
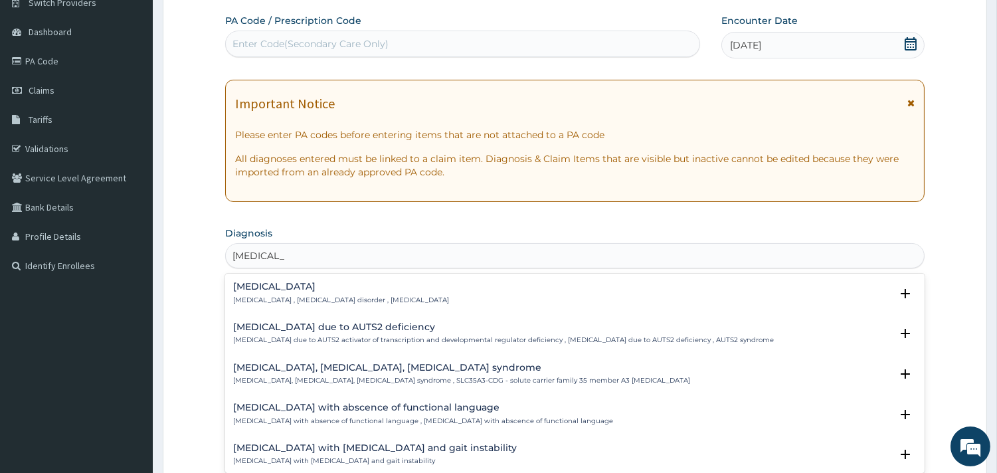
click at [316, 282] on h4 "[MEDICAL_DATA]" at bounding box center [341, 287] width 216 height 10
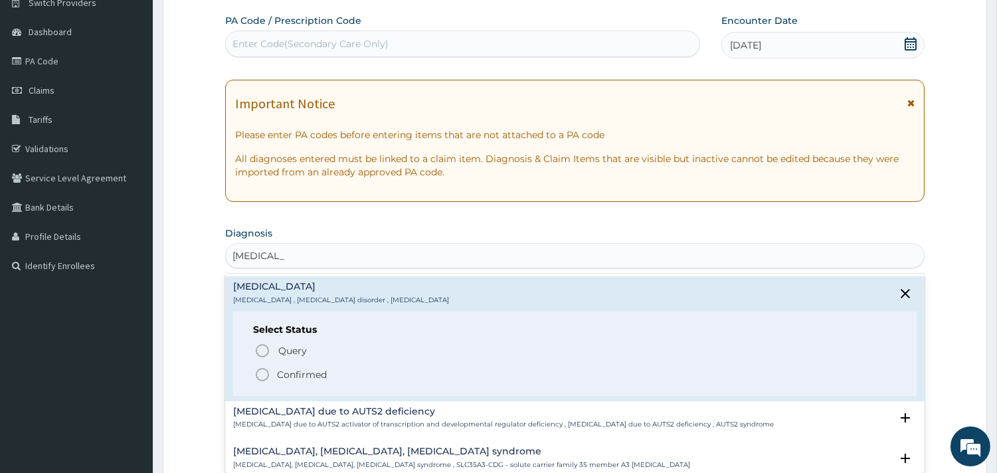
click at [311, 375] on p "Confirmed" at bounding box center [302, 374] width 50 height 13
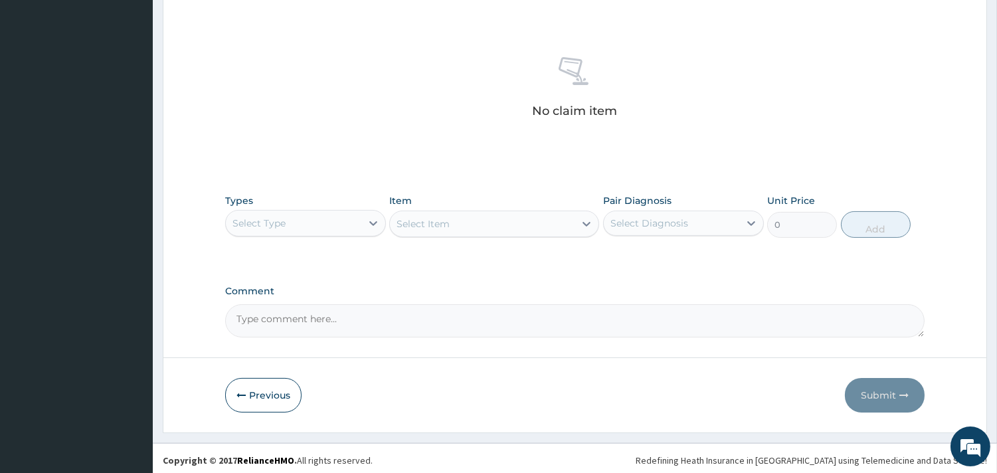
scroll to position [482, 0]
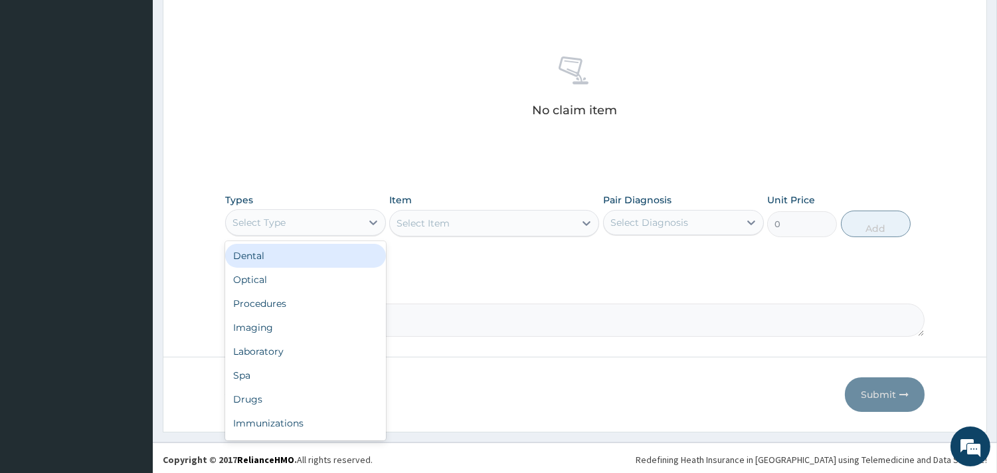
click at [355, 224] on div "Select Type" at bounding box center [294, 222] width 136 height 21
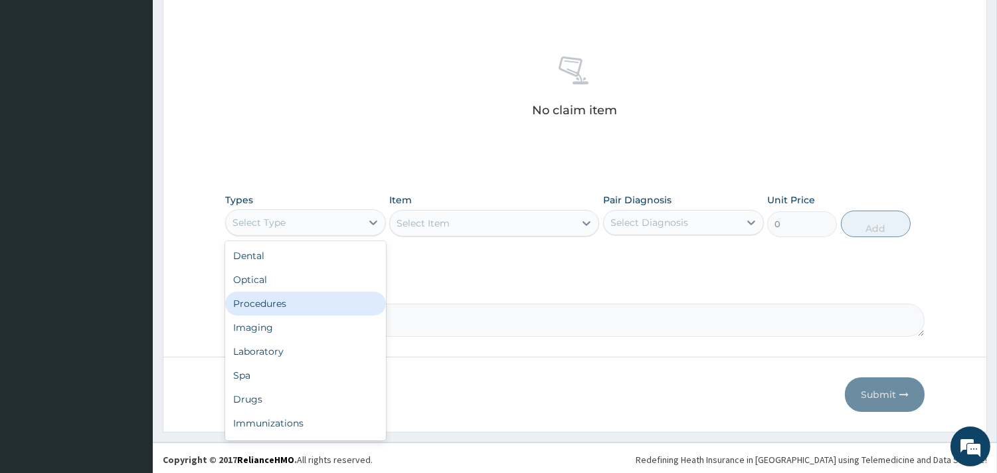
click at [320, 302] on div "Procedures" at bounding box center [305, 304] width 161 height 24
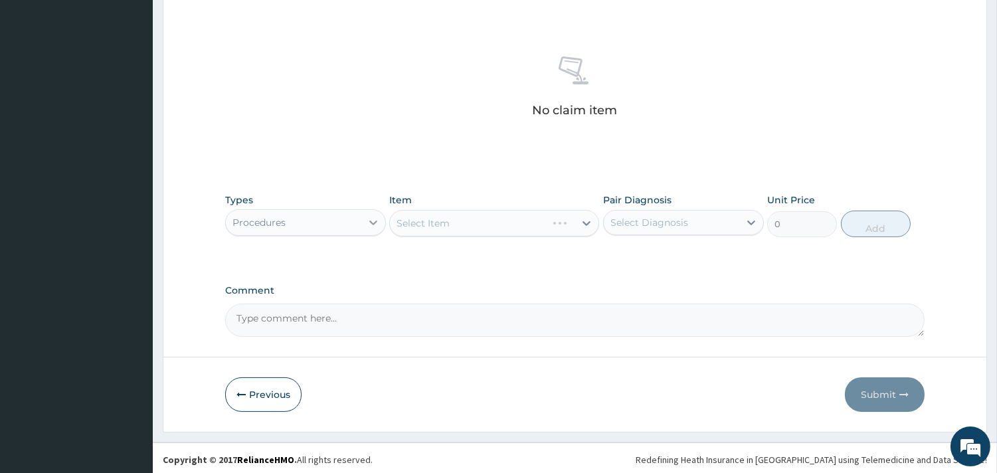
drag, startPoint x: 468, startPoint y: 221, endPoint x: 368, endPoint y: 220, distance: 100.3
click at [461, 221] on div "Select Item" at bounding box center [494, 223] width 210 height 27
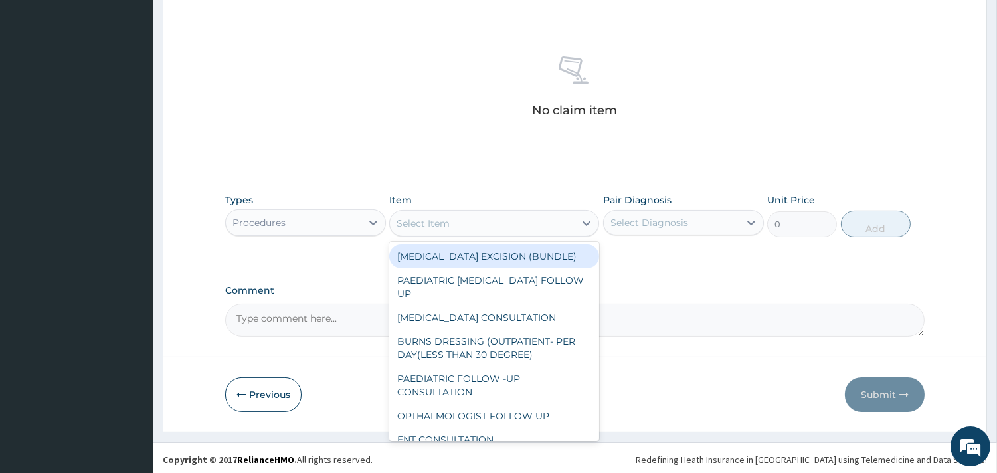
click at [457, 221] on div "Select Item" at bounding box center [482, 223] width 185 height 21
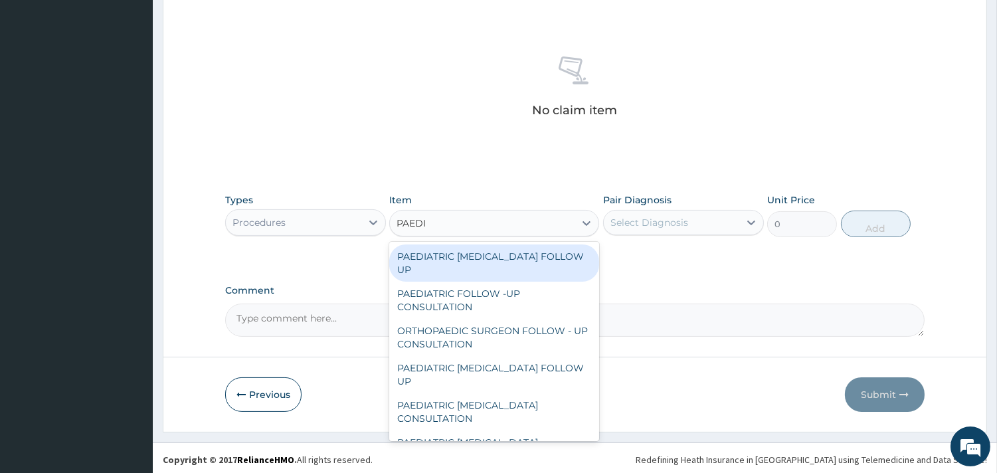
type input "PAEDIA"
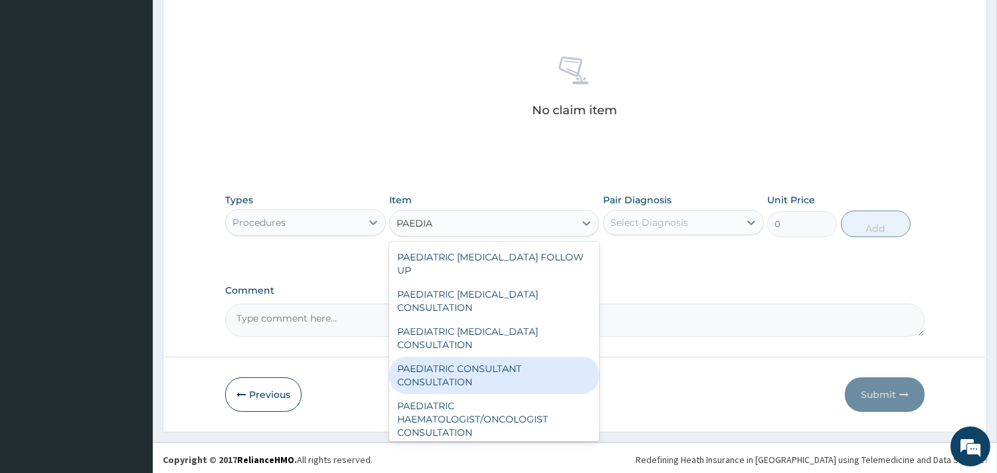
click at [480, 371] on div "PAEDIATRIC CONSULTANT CONSULTATION" at bounding box center [494, 375] width 210 height 37
type input "30000"
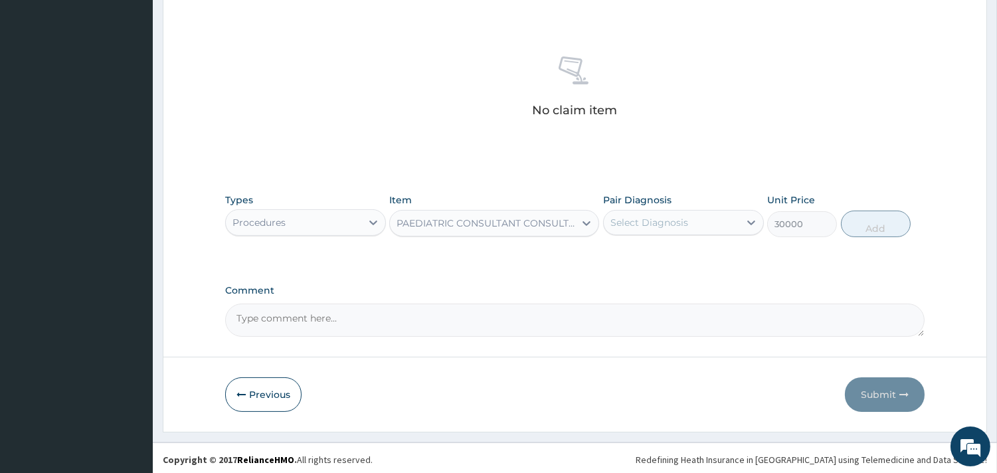
click at [682, 217] on div "Select Diagnosis" at bounding box center [650, 222] width 78 height 13
click at [686, 248] on label "[MEDICAL_DATA]" at bounding box center [666, 254] width 82 height 13
checkbox input "true"
click at [857, 222] on button "Add" at bounding box center [876, 224] width 70 height 27
type input "0"
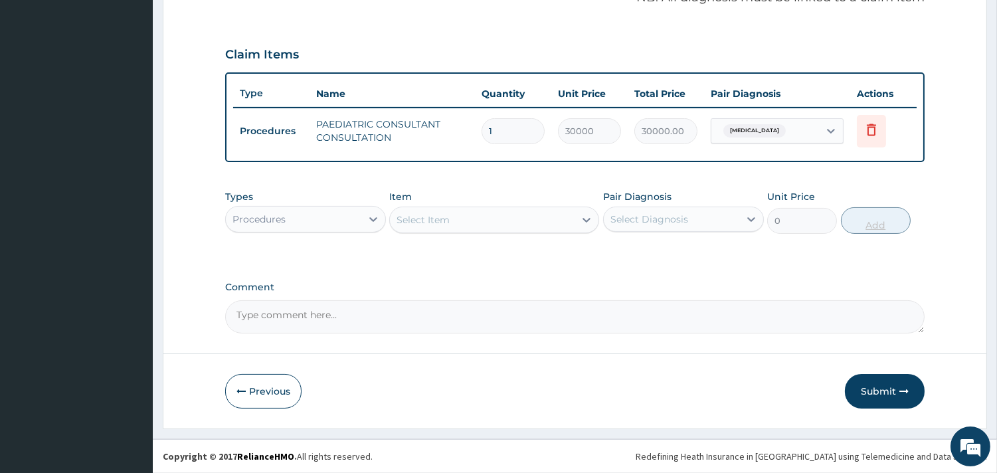
scroll to position [421, 0]
click at [880, 393] on button "Submit" at bounding box center [885, 392] width 80 height 35
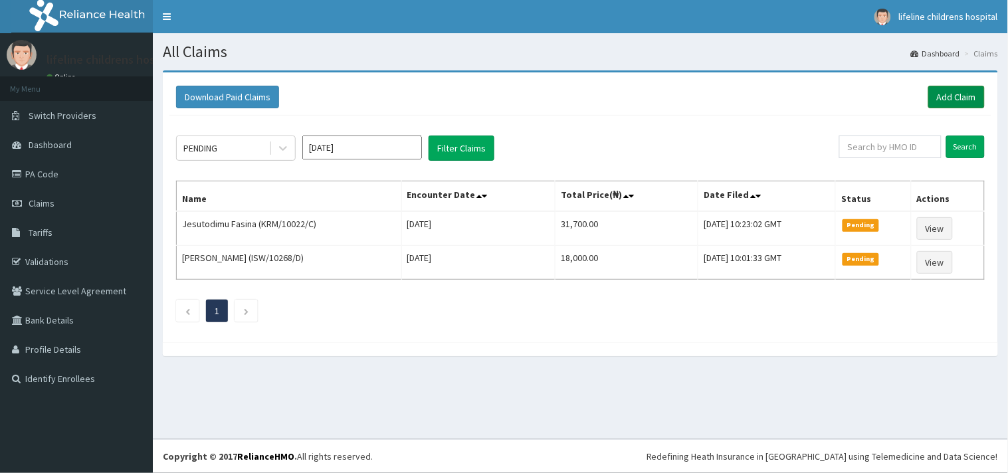
click at [967, 94] on link "Add Claim" at bounding box center [956, 97] width 56 height 23
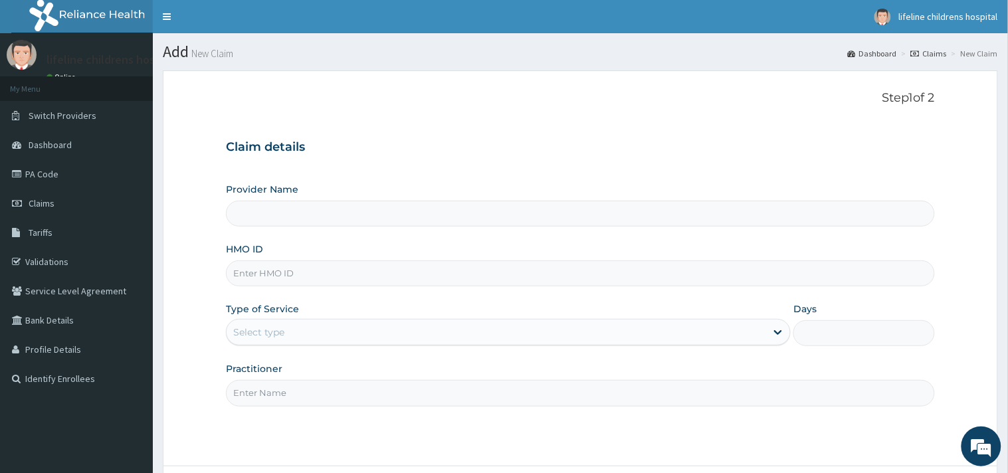
click at [306, 273] on input "HMO ID" at bounding box center [580, 273] width 709 height 26
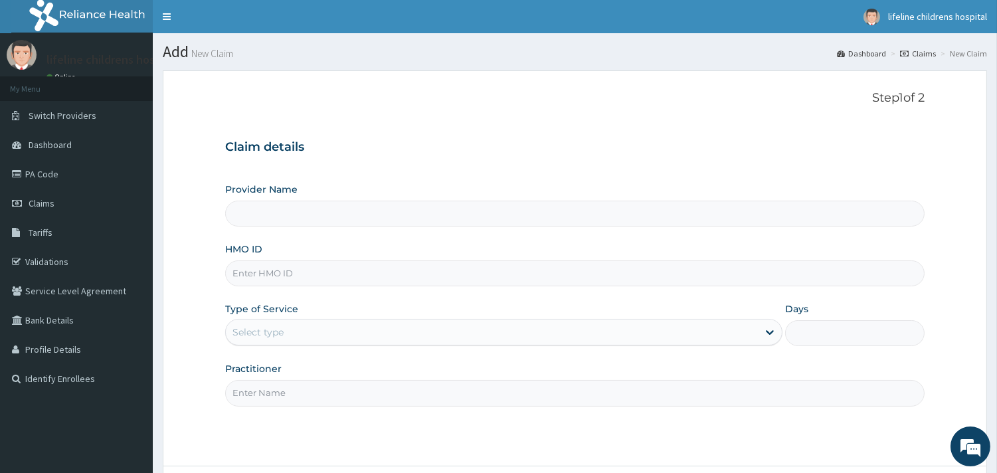
type input "A"
type input "Lifeline Children Hospital - [GEOGRAPHIC_DATA]"
type input "ADH/10009/A"
click at [252, 330] on div "Select type" at bounding box center [258, 332] width 51 height 13
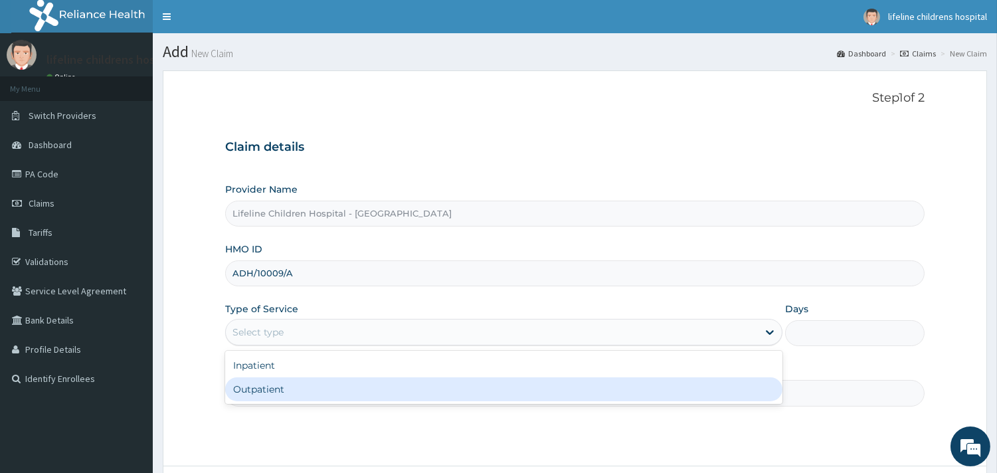
click at [250, 386] on div "Outpatient" at bounding box center [503, 389] width 557 height 24
type input "1"
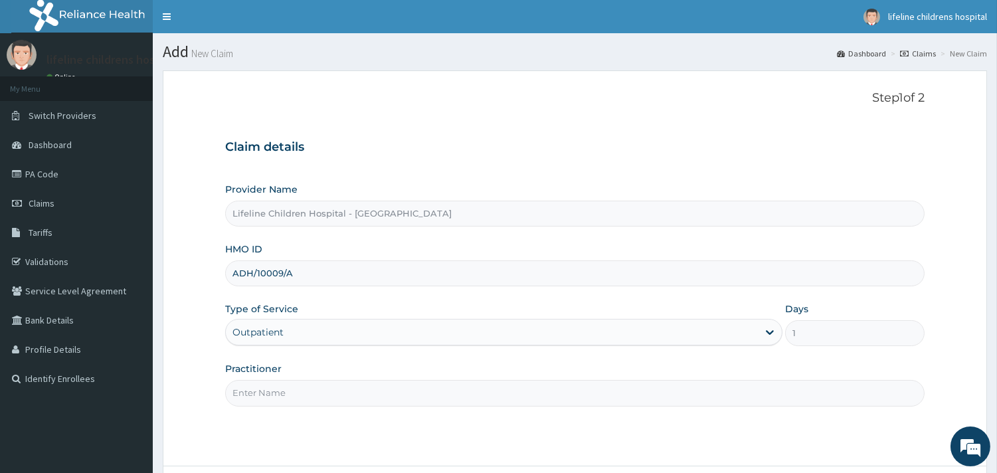
click at [264, 392] on input "Practitioner" at bounding box center [575, 393] width 700 height 26
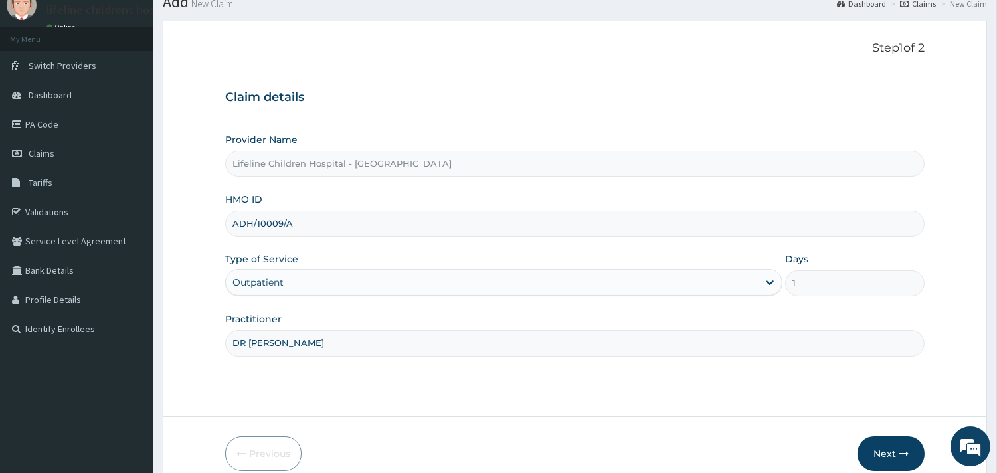
scroll to position [113, 0]
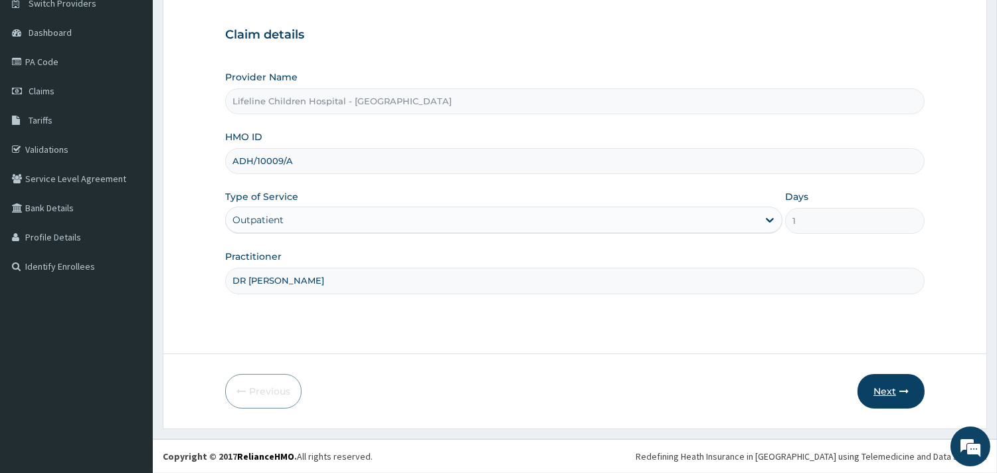
type input "DR [PERSON_NAME]"
click at [888, 389] on button "Next" at bounding box center [891, 391] width 67 height 35
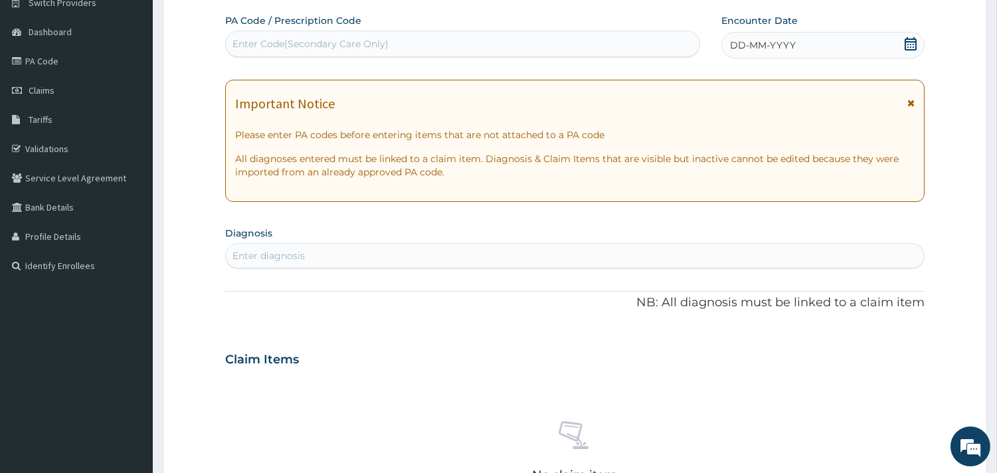
click at [778, 48] on span "DD-MM-YYYY" at bounding box center [763, 45] width 66 height 13
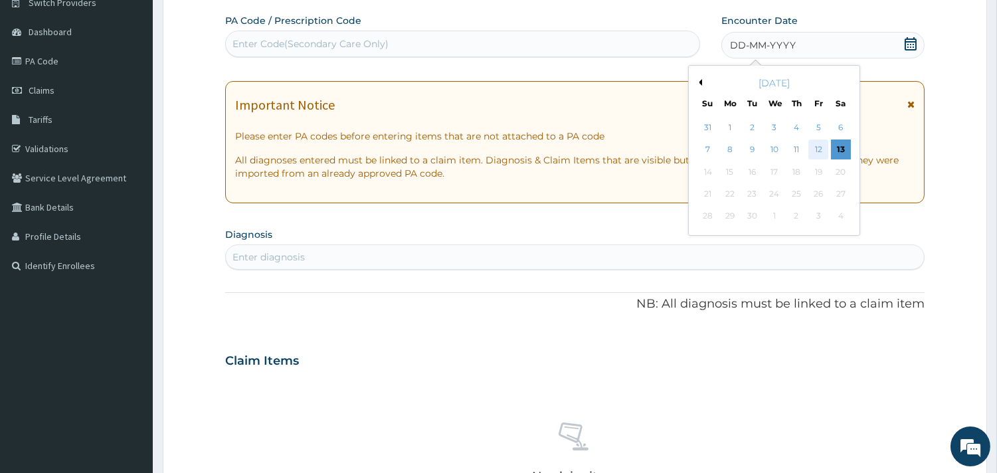
click at [820, 146] on div "12" at bounding box center [819, 150] width 20 height 20
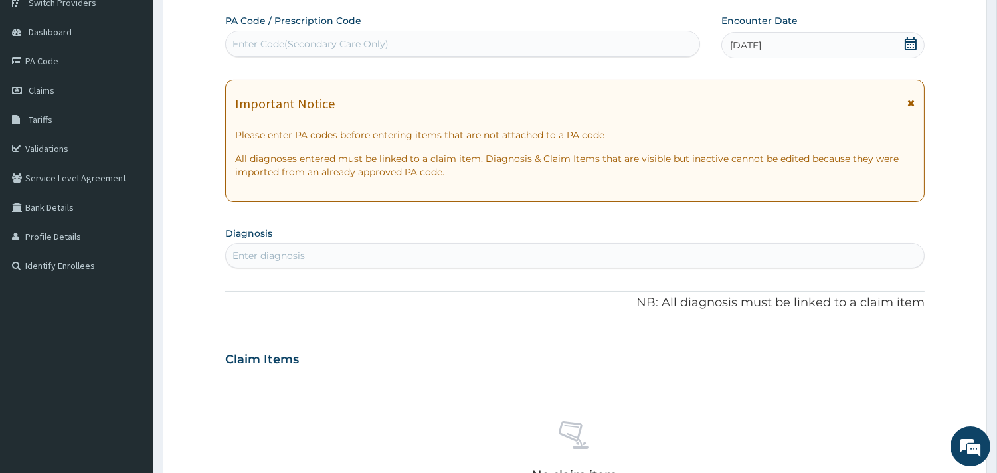
click at [310, 246] on div "Enter diagnosis" at bounding box center [575, 255] width 698 height 21
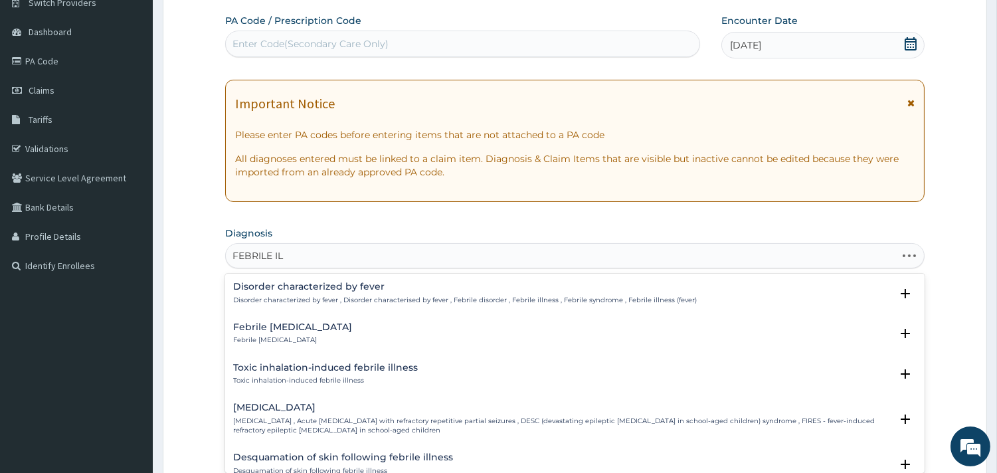
type input "FEBRILE ILL"
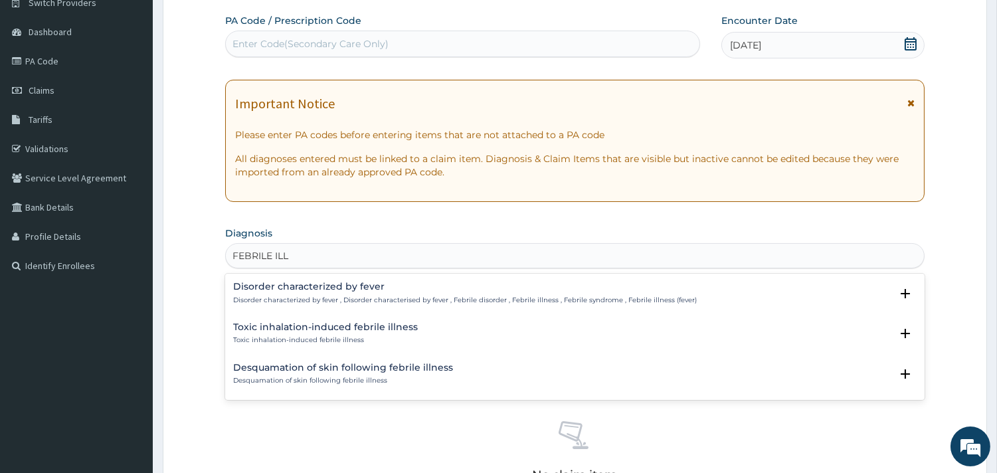
click at [319, 294] on div "Disorder characterized by fever Disorder characterized by fever , Disorder char…" at bounding box center [465, 293] width 464 height 23
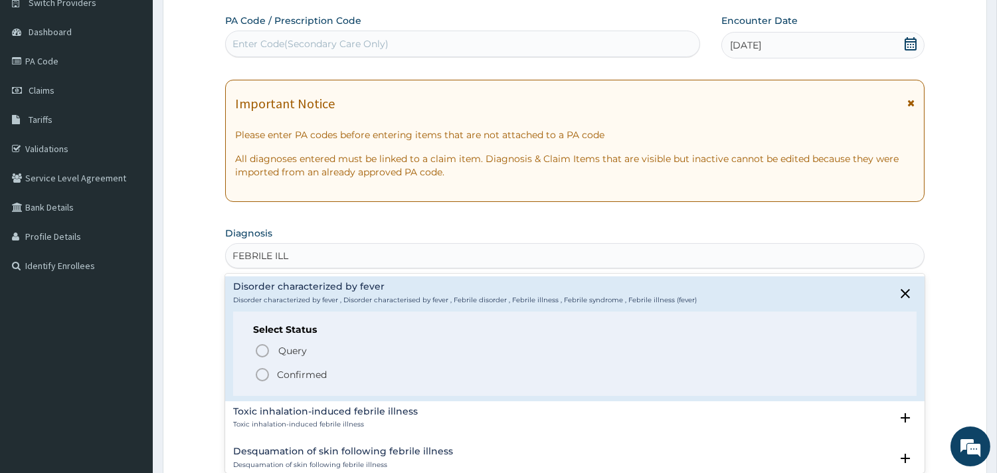
click at [315, 375] on p "Confirmed" at bounding box center [302, 374] width 50 height 13
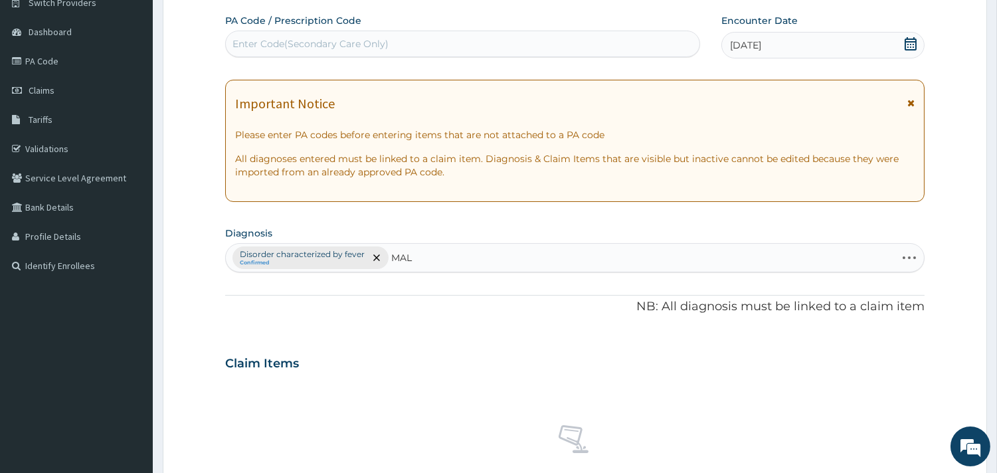
type input "MALA"
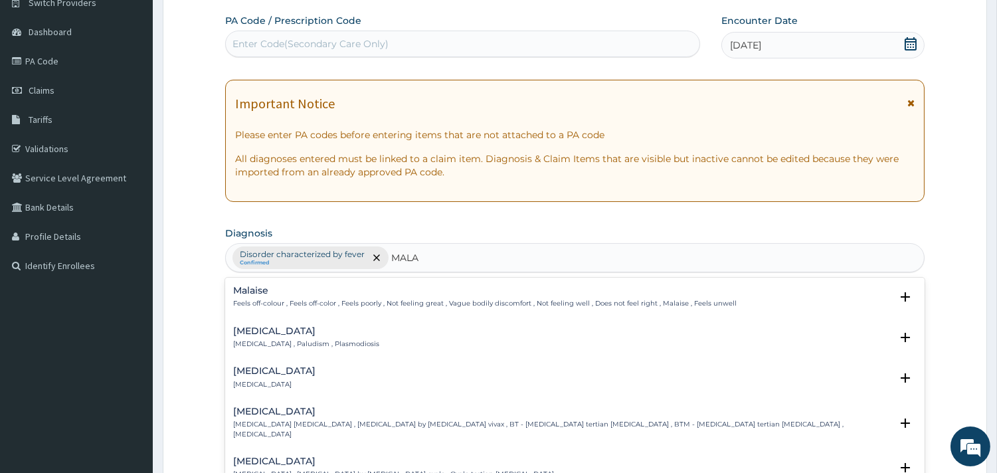
click at [257, 329] on h4 "[MEDICAL_DATA]" at bounding box center [306, 331] width 146 height 10
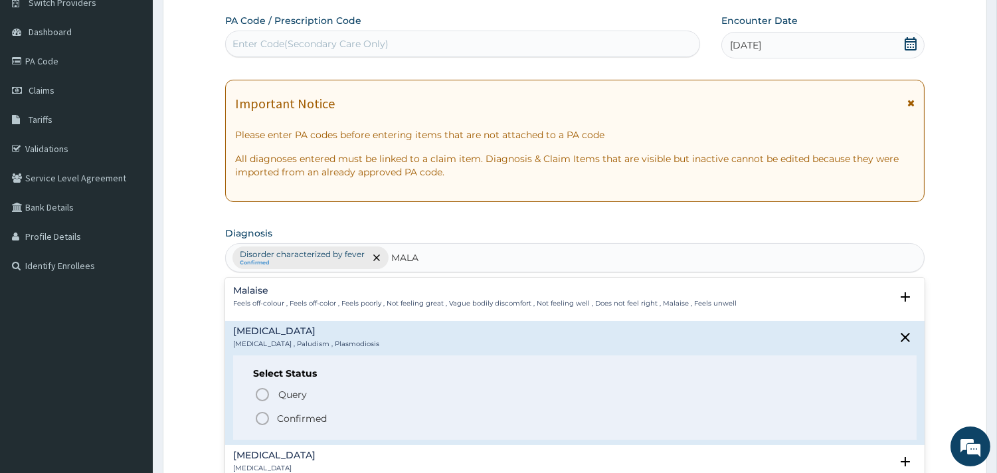
click at [296, 413] on p "Confirmed" at bounding box center [302, 418] width 50 height 13
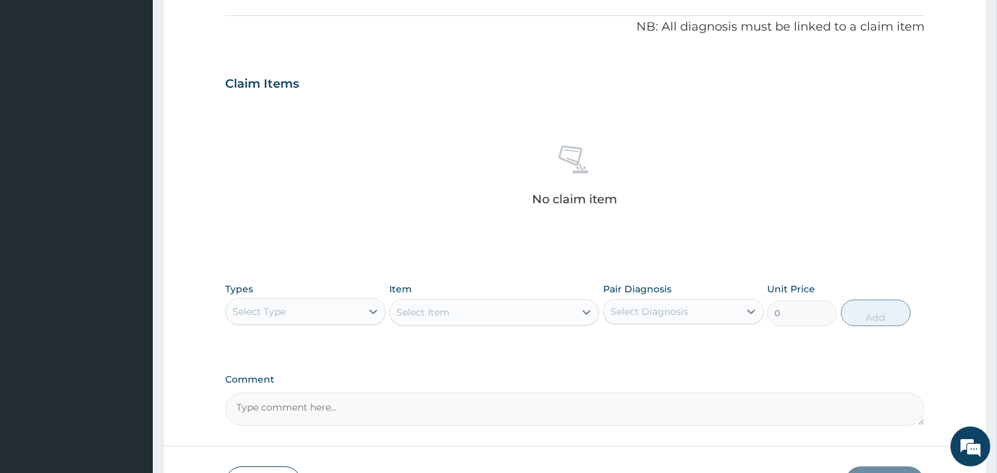
scroll to position [408, 0]
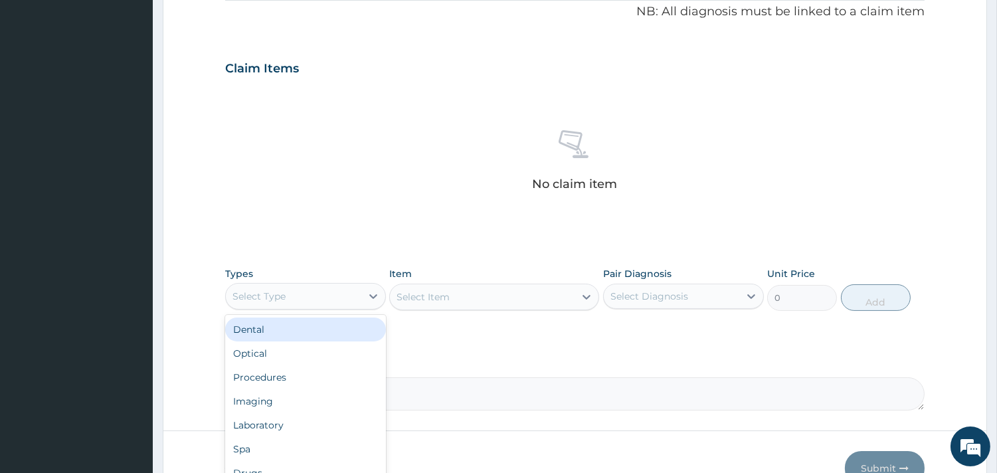
click at [324, 291] on div "Select Type" at bounding box center [294, 296] width 136 height 21
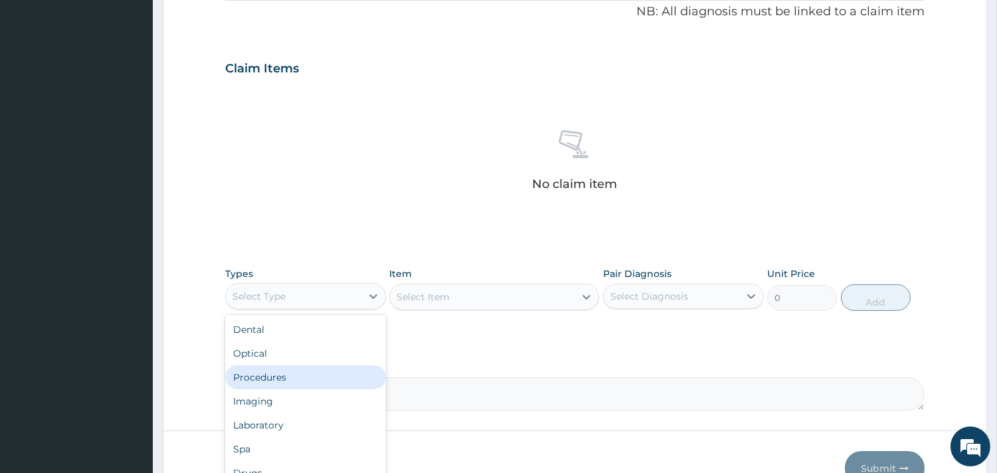
click at [300, 380] on div "Procedures" at bounding box center [305, 377] width 161 height 24
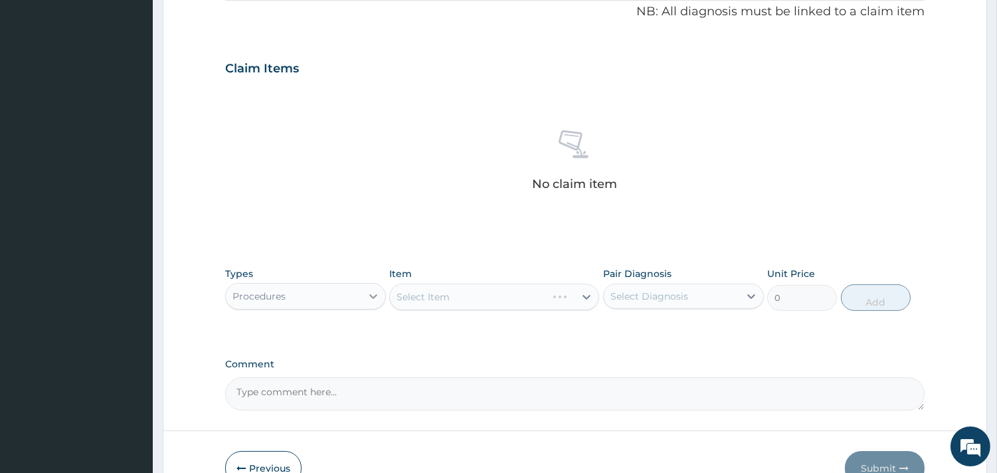
drag, startPoint x: 461, startPoint y: 296, endPoint x: 377, endPoint y: 297, distance: 84.4
click at [460, 296] on div "Select Item" at bounding box center [494, 297] width 210 height 27
drag, startPoint x: 478, startPoint y: 302, endPoint x: 361, endPoint y: 303, distance: 117.6
click at [477, 302] on div "Select Item" at bounding box center [494, 297] width 210 height 27
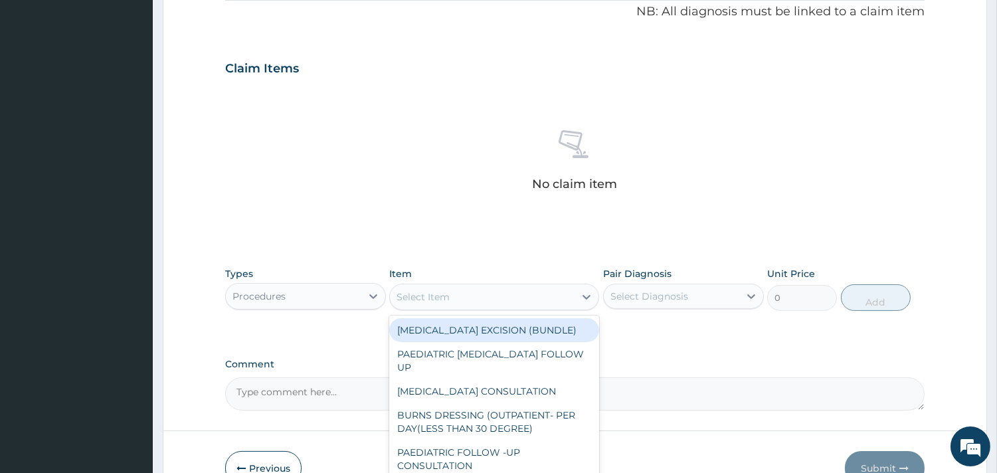
click at [453, 292] on div "Select Item" at bounding box center [482, 296] width 185 height 21
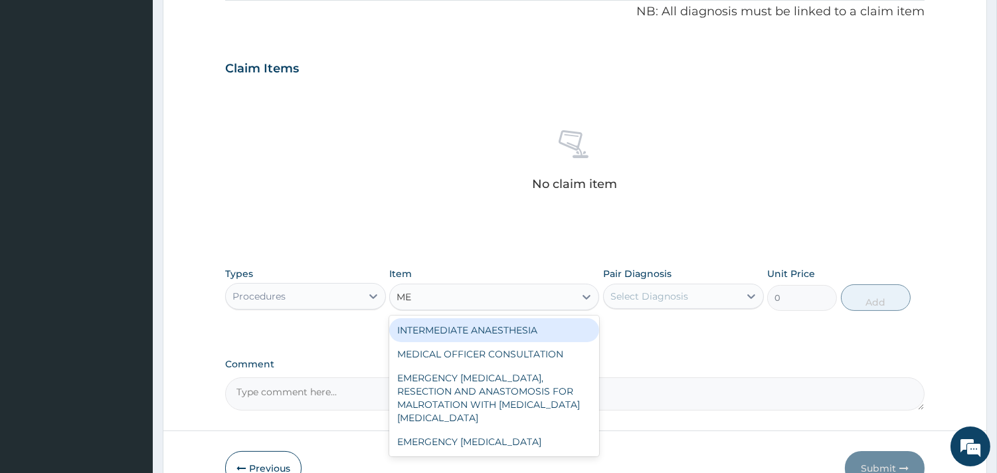
type input "MED"
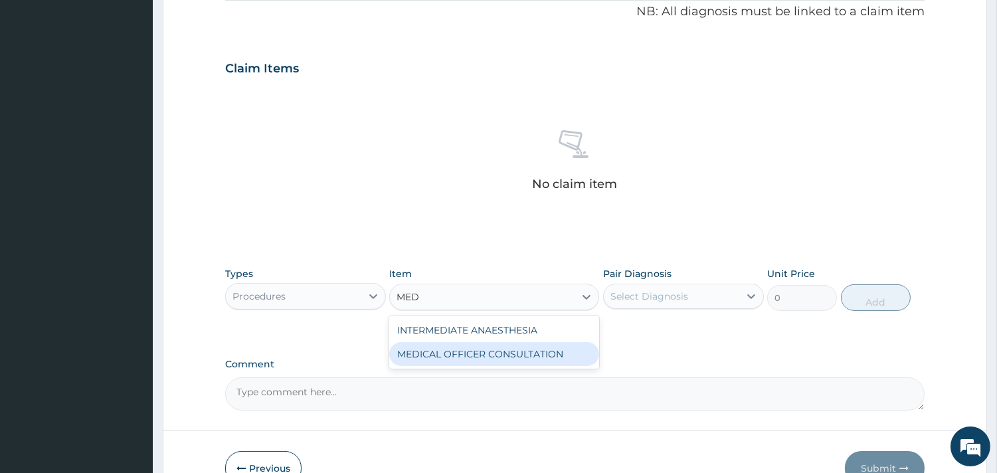
click at [480, 361] on div "MEDICAL OFFICER CONSULTATION" at bounding box center [494, 354] width 210 height 24
type input "10500"
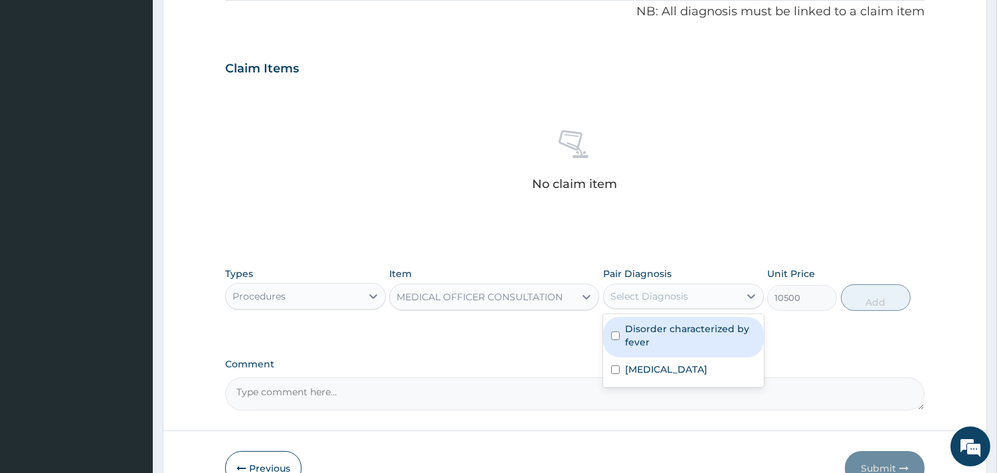
click at [696, 290] on div "Select Diagnosis" at bounding box center [672, 296] width 136 height 21
drag, startPoint x: 699, startPoint y: 324, endPoint x: 670, endPoint y: 360, distance: 46.8
click at [696, 327] on label "Disorder characterized by fever" at bounding box center [690, 335] width 131 height 27
checkbox input "true"
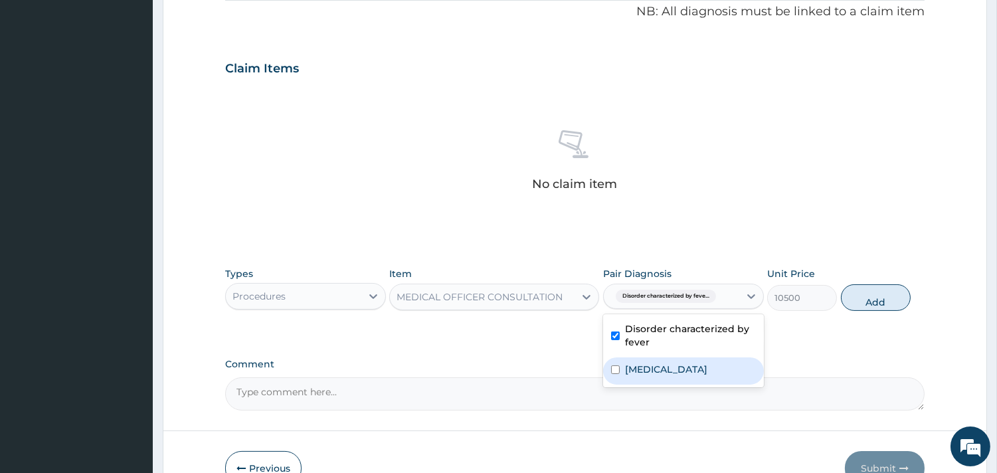
click at [656, 372] on label "[MEDICAL_DATA]" at bounding box center [666, 369] width 82 height 13
checkbox input "true"
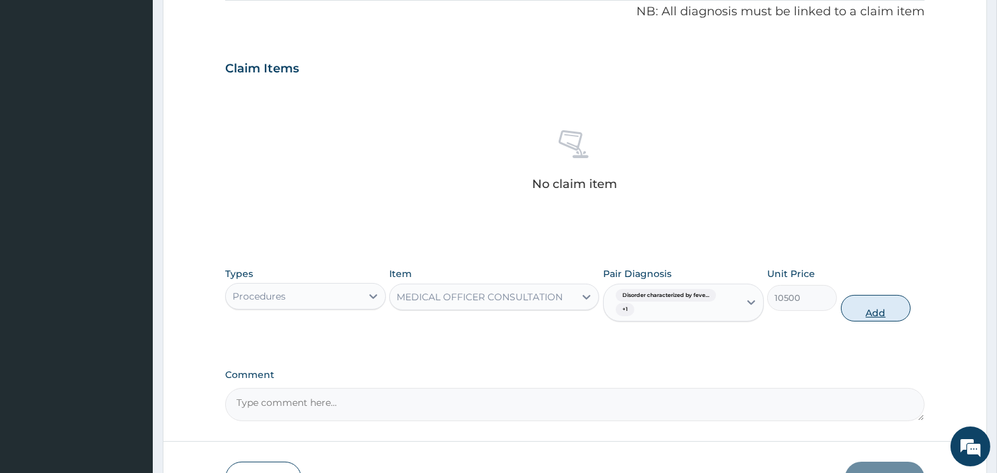
click at [854, 308] on button "Add" at bounding box center [876, 308] width 70 height 27
type input "0"
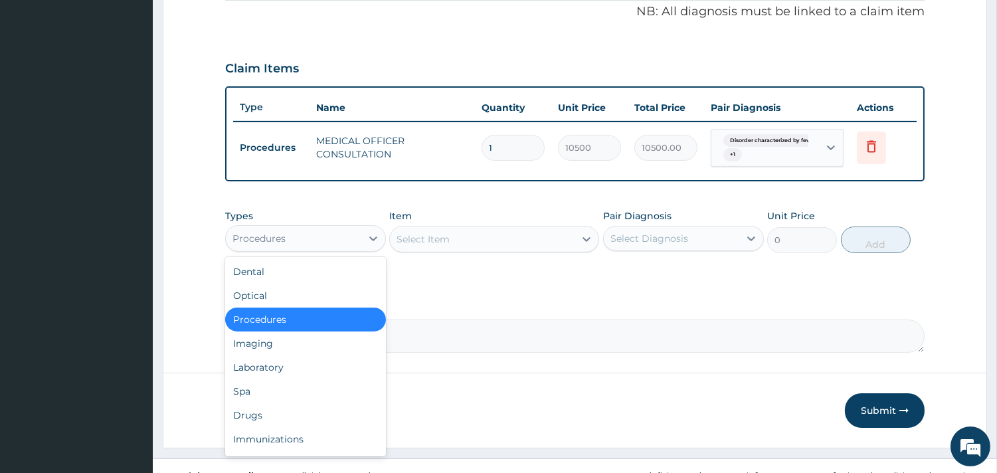
click at [356, 239] on div "Procedures" at bounding box center [294, 238] width 136 height 21
click at [314, 357] on div "Laboratory" at bounding box center [305, 367] width 161 height 24
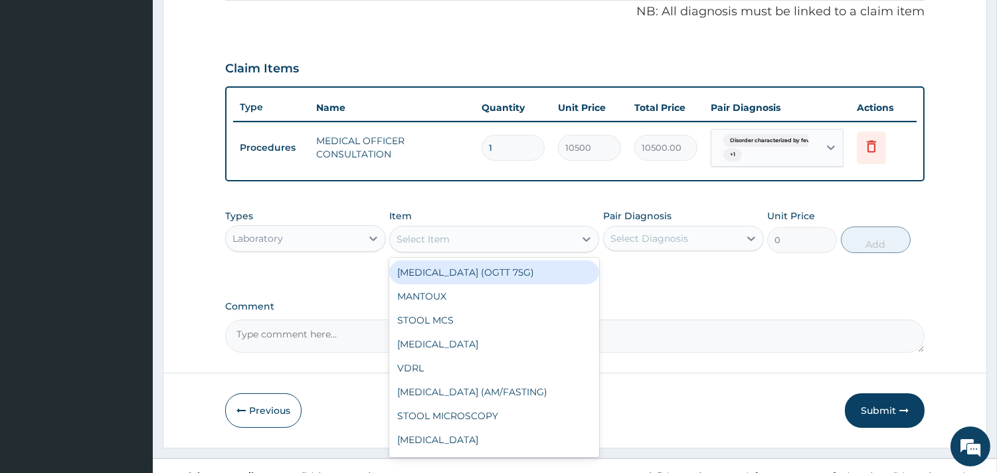
click at [476, 234] on div "Select Item" at bounding box center [482, 239] width 185 height 21
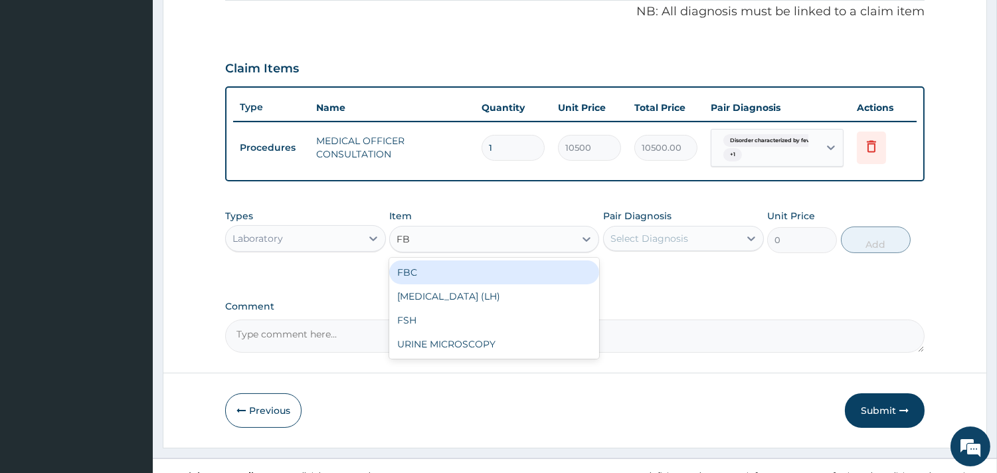
type input "FBC"
click at [485, 269] on div "FBC" at bounding box center [494, 272] width 210 height 24
type input "4500"
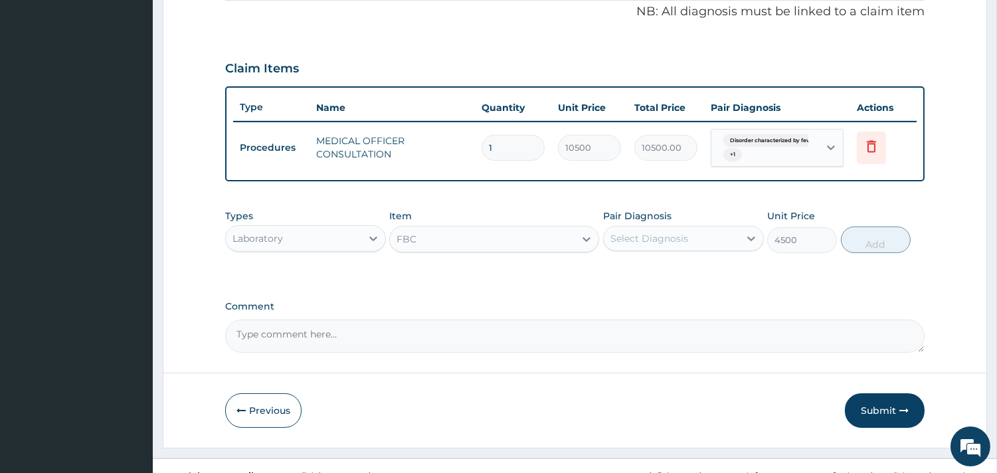
click at [660, 235] on div "Select Diagnosis" at bounding box center [650, 238] width 78 height 13
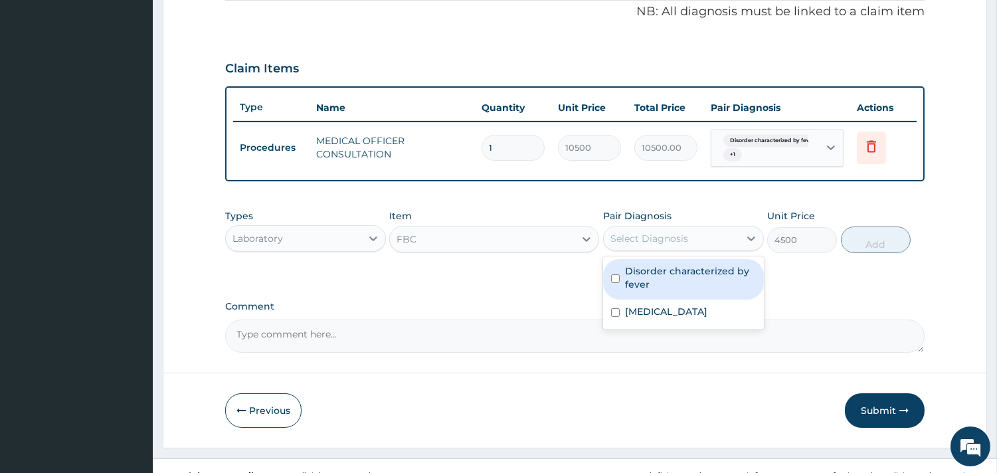
click at [662, 260] on div "Disorder characterized by fever" at bounding box center [683, 279] width 161 height 41
checkbox input "true"
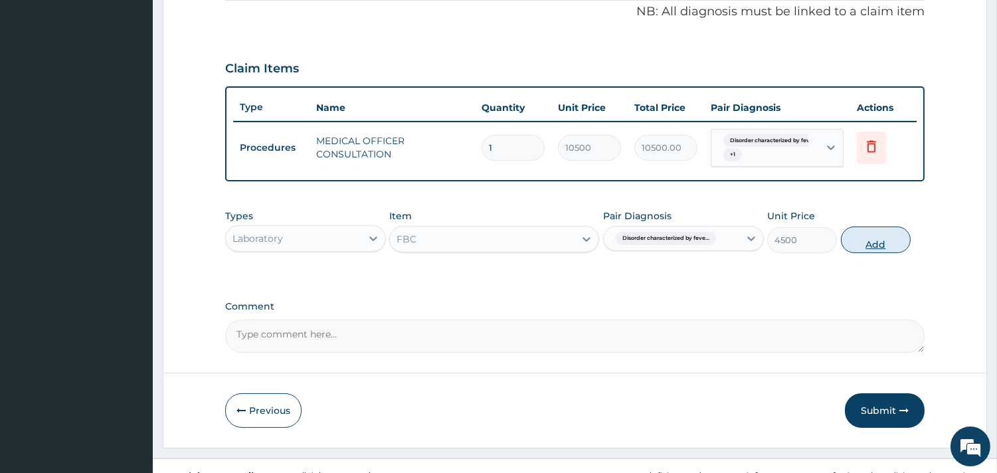
click at [869, 240] on button "Add" at bounding box center [876, 240] width 70 height 27
type input "0"
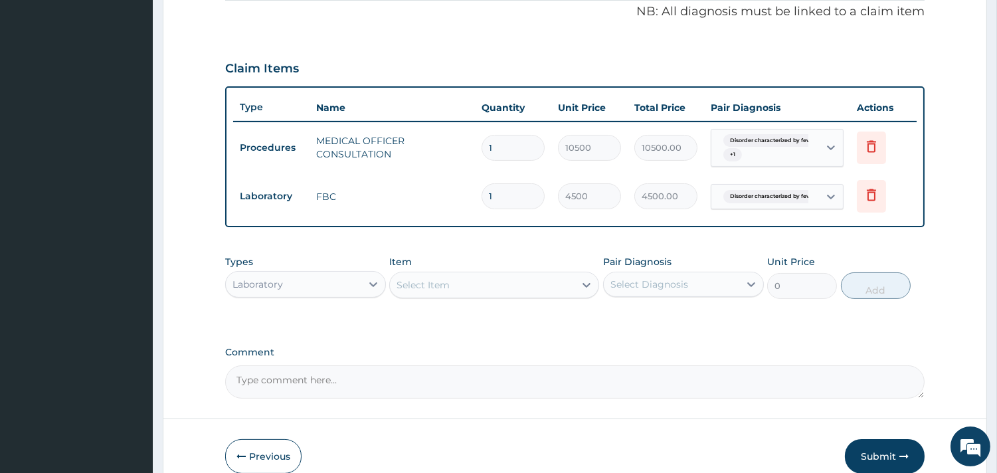
click at [522, 282] on div "Select Item" at bounding box center [482, 284] width 185 height 21
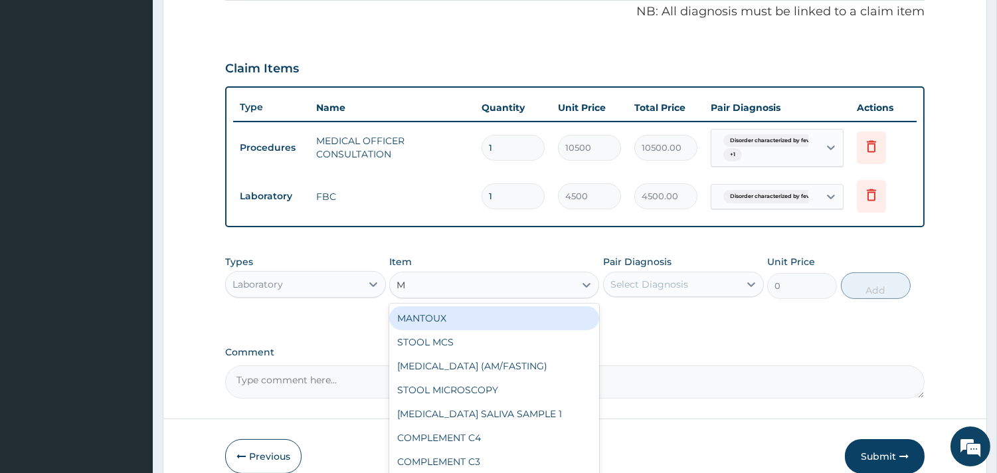
type input "MP"
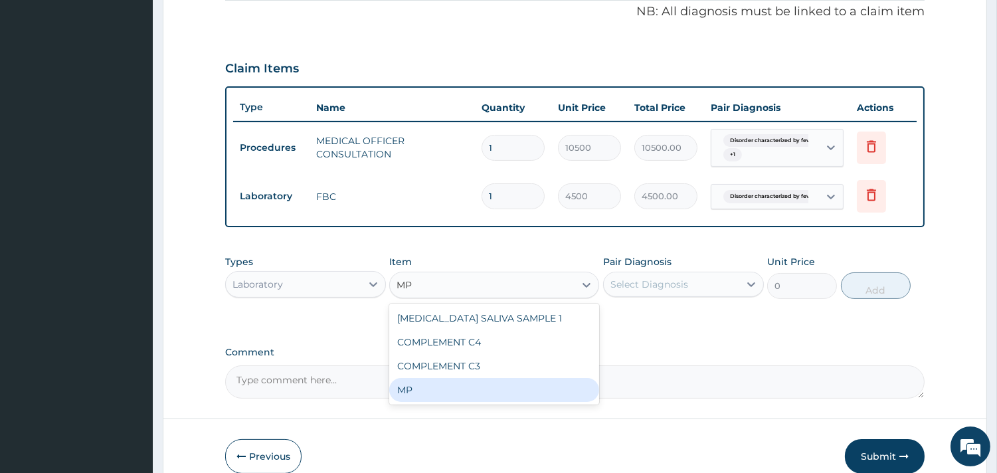
click at [413, 389] on div "MP" at bounding box center [494, 390] width 210 height 24
type input "4000"
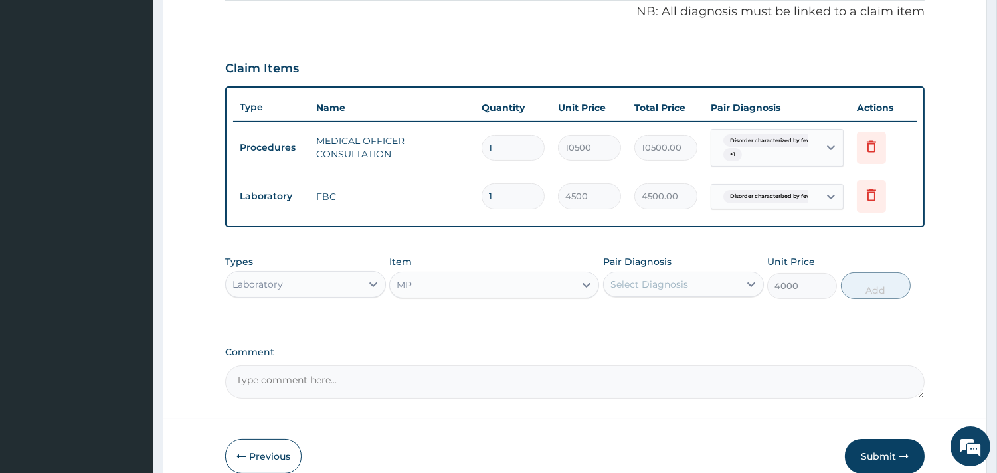
click at [638, 280] on div "Select Diagnosis" at bounding box center [650, 284] width 78 height 13
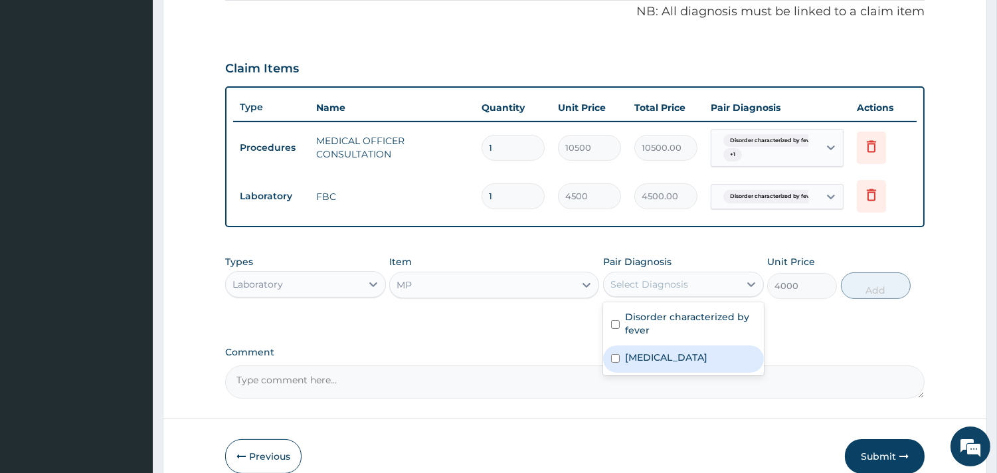
click at [634, 355] on label "[MEDICAL_DATA]" at bounding box center [666, 357] width 82 height 13
checkbox input "true"
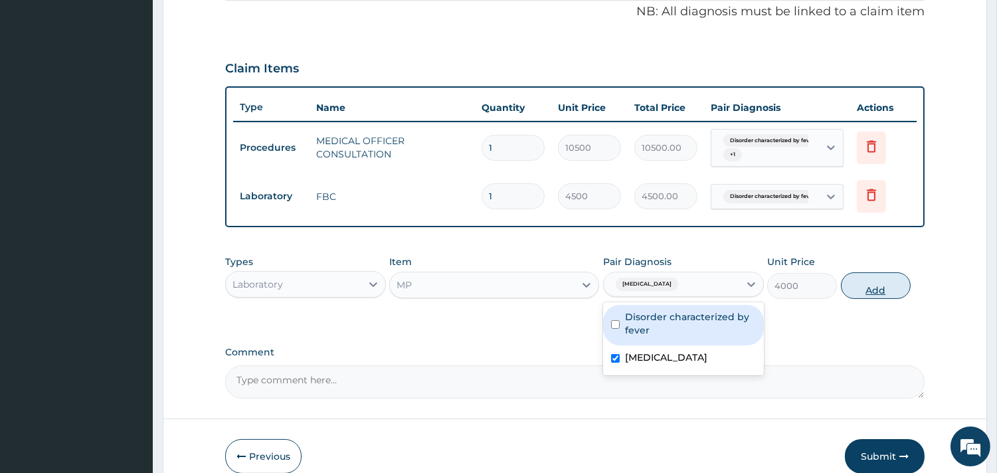
click at [878, 284] on button "Add" at bounding box center [876, 285] width 70 height 27
type input "0"
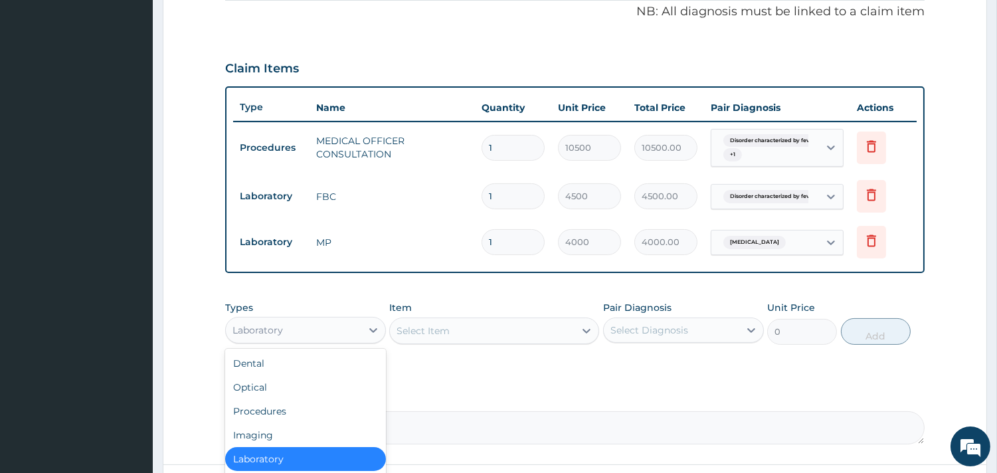
click at [357, 326] on div "Laboratory" at bounding box center [294, 330] width 136 height 21
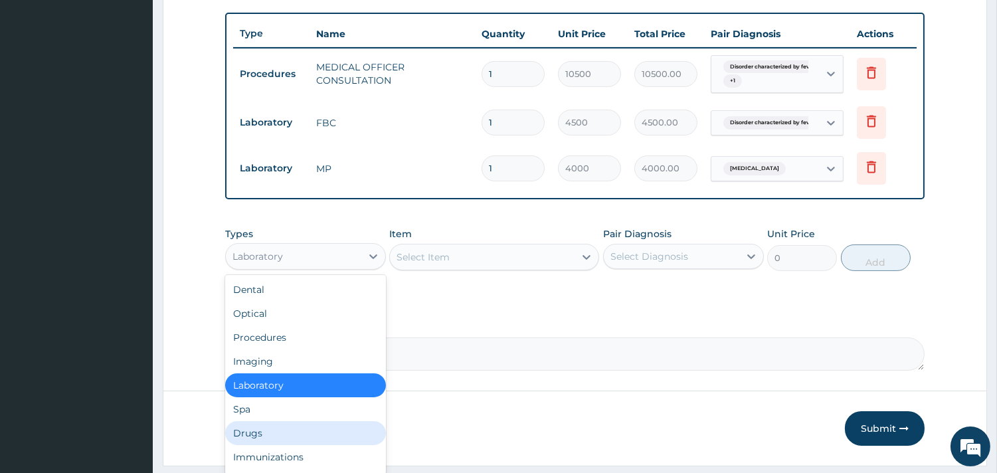
click at [242, 430] on div "Drugs" at bounding box center [305, 433] width 161 height 24
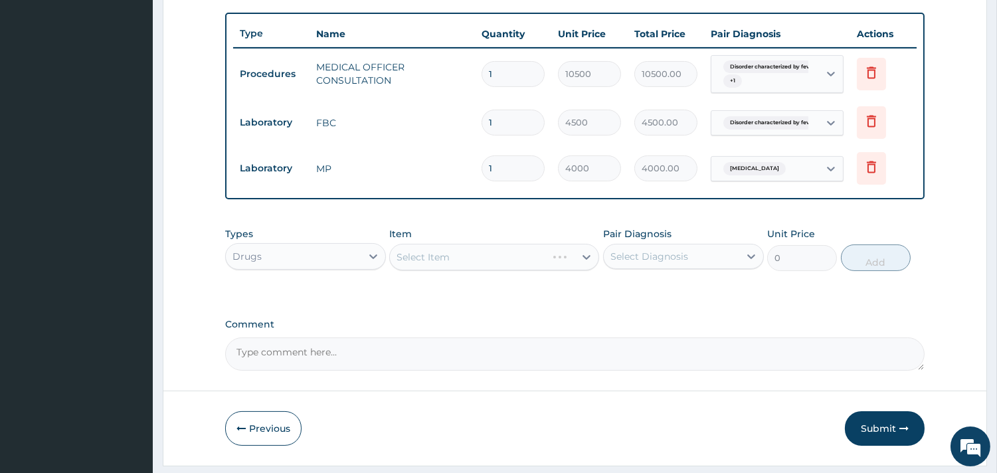
click at [502, 256] on div "Select Item" at bounding box center [494, 257] width 210 height 27
click at [474, 253] on div "Select Item" at bounding box center [494, 257] width 210 height 27
click at [452, 256] on div "Select Item" at bounding box center [494, 257] width 210 height 27
click at [474, 252] on div "Select Item" at bounding box center [494, 257] width 210 height 27
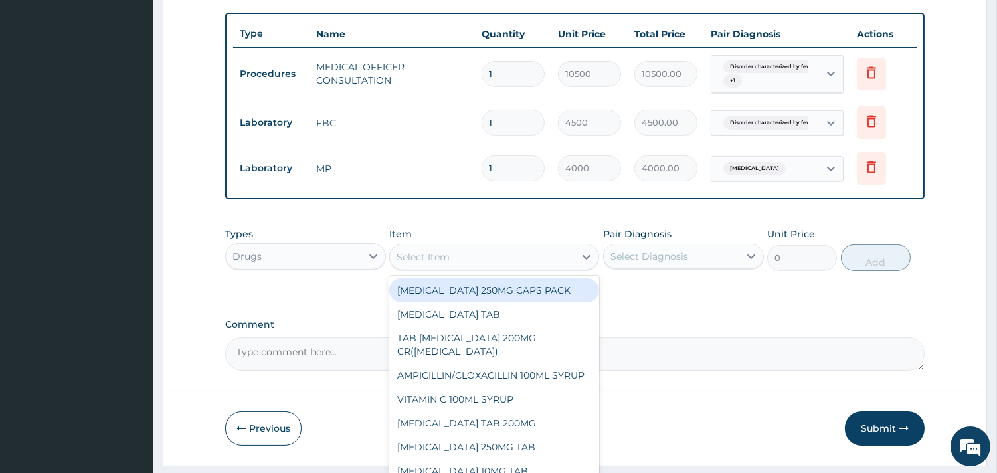
click at [502, 253] on div "Select Item" at bounding box center [482, 256] width 185 height 21
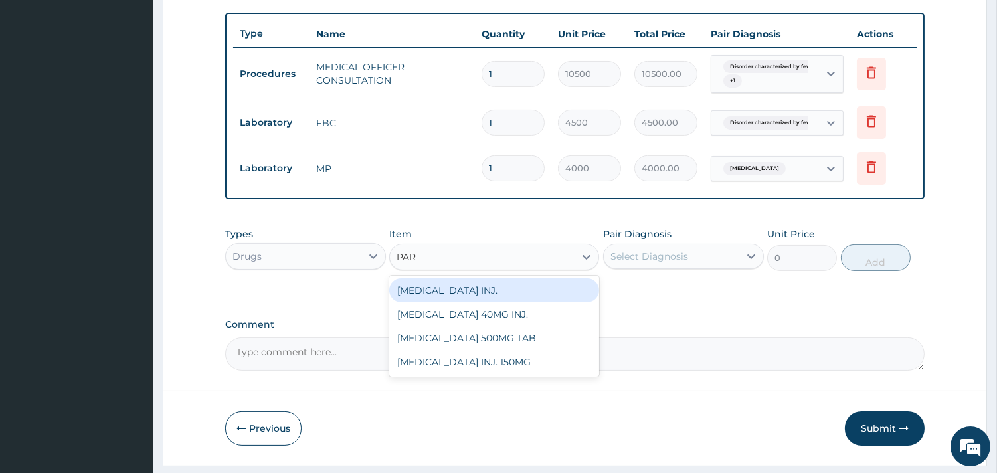
type input "PARA"
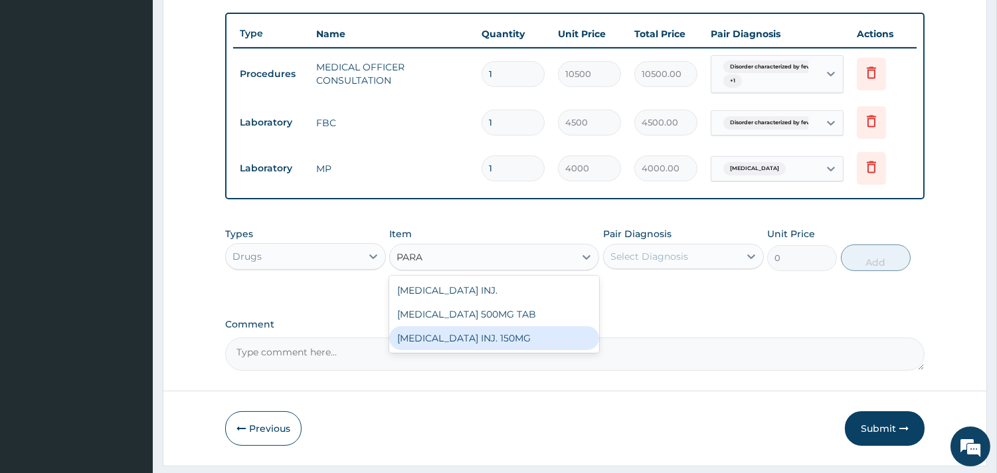
click at [506, 330] on div "PARACETAMOL INJ. 150MG" at bounding box center [494, 338] width 210 height 24
type input "900"
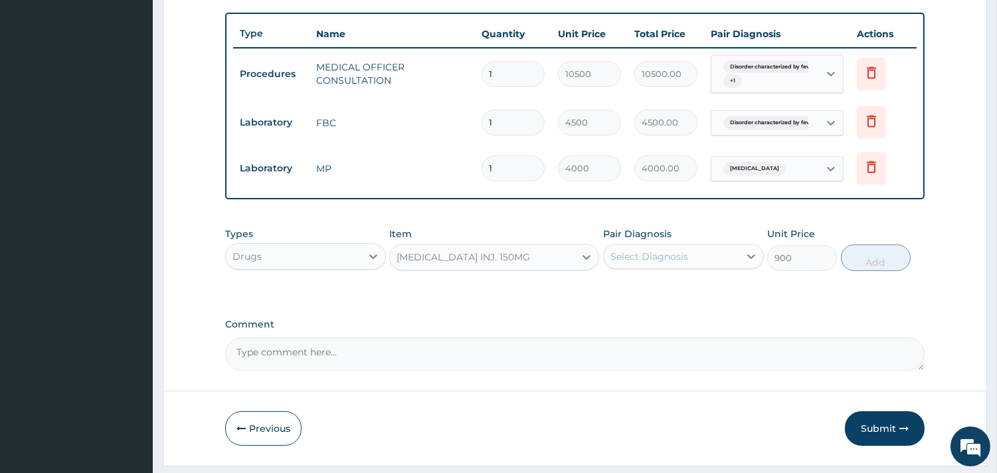
click at [705, 254] on div "Select Diagnosis" at bounding box center [672, 256] width 136 height 21
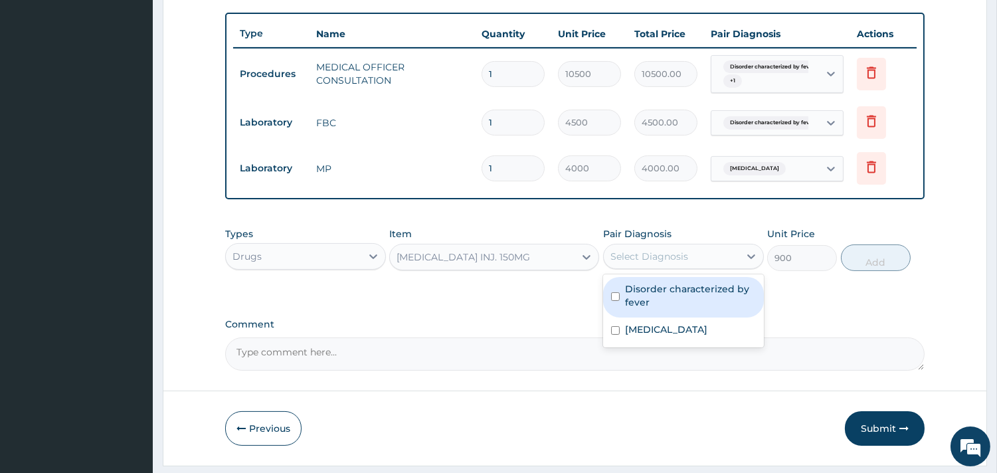
click at [704, 280] on div "Disorder characterized by fever" at bounding box center [683, 297] width 161 height 41
checkbox input "true"
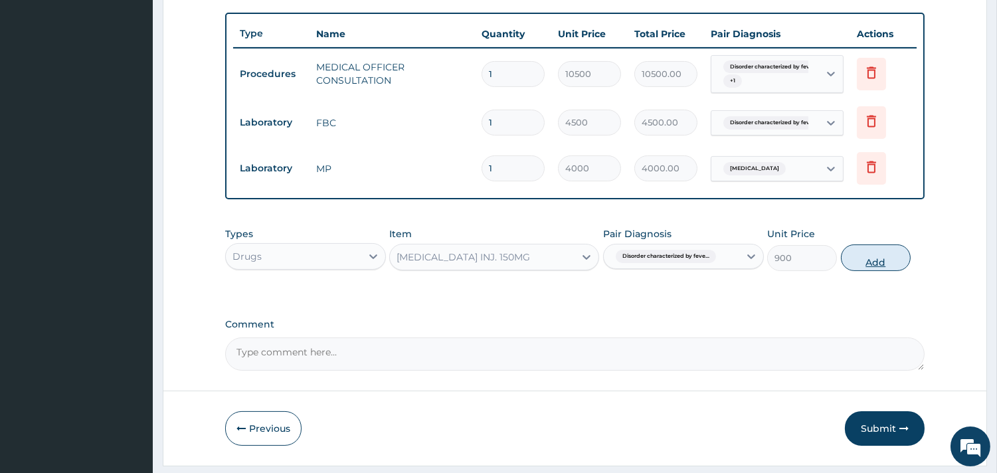
click at [878, 266] on button "Add" at bounding box center [876, 257] width 70 height 27
type input "0"
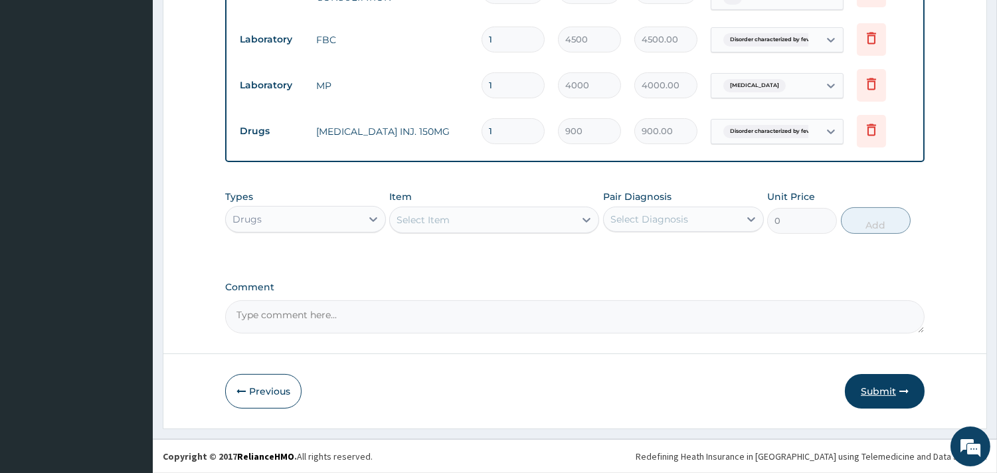
click at [880, 388] on button "Submit" at bounding box center [885, 391] width 80 height 35
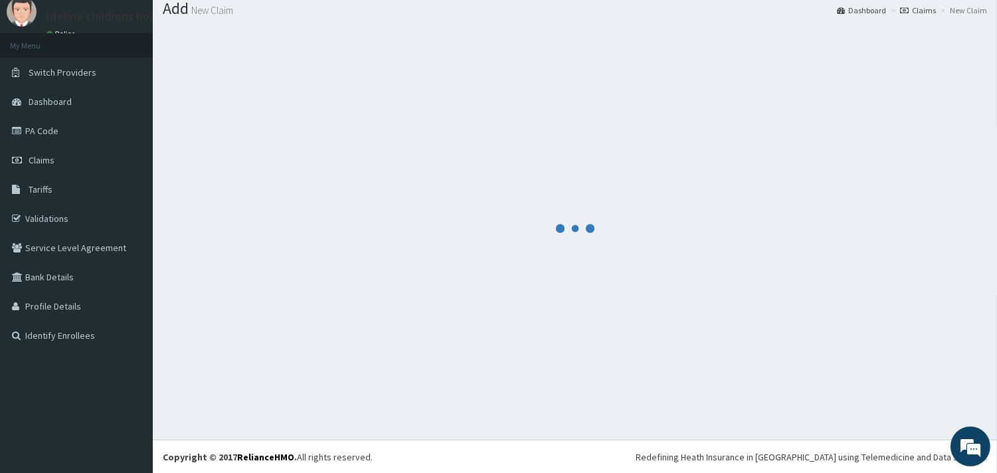
scroll to position [565, 0]
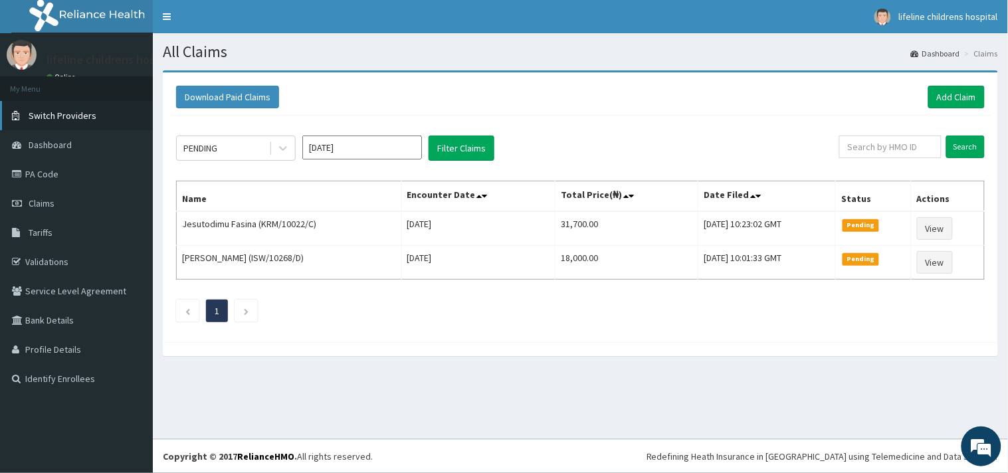
click at [88, 113] on span "Switch Providers" at bounding box center [63, 116] width 68 height 12
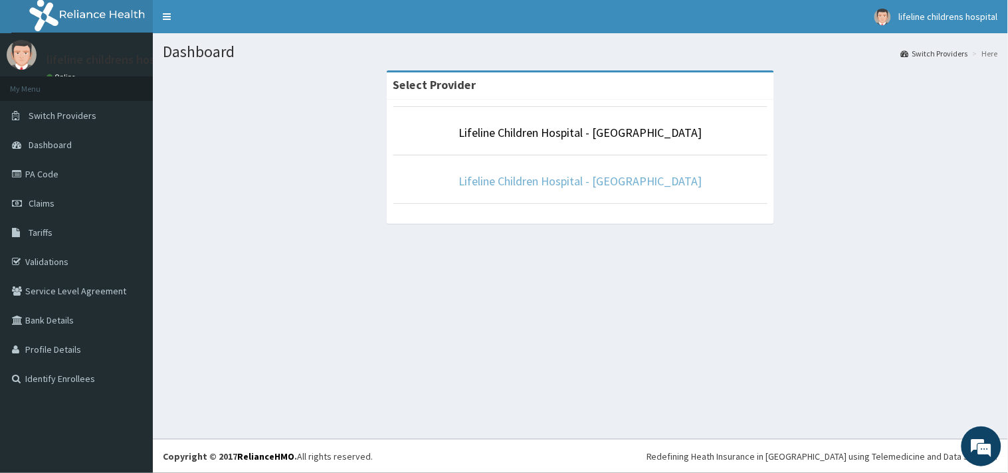
click at [546, 175] on link "Lifeline Children Hospital - [GEOGRAPHIC_DATA]" at bounding box center [580, 180] width 244 height 15
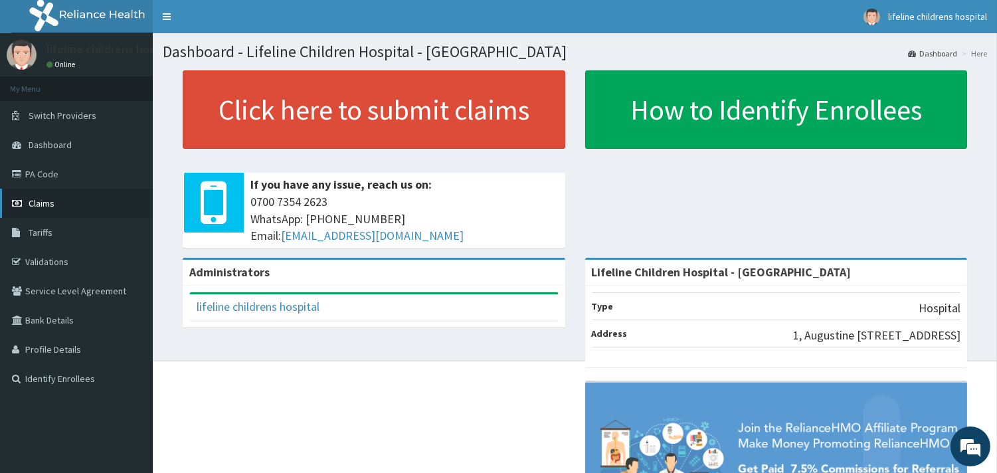
click at [45, 203] on span "Claims" at bounding box center [42, 203] width 26 height 12
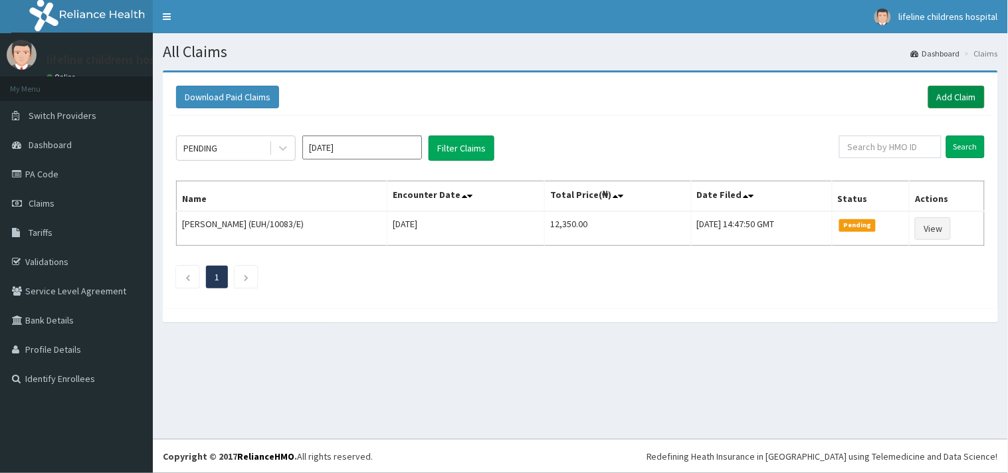
click at [961, 92] on link "Add Claim" at bounding box center [956, 97] width 56 height 23
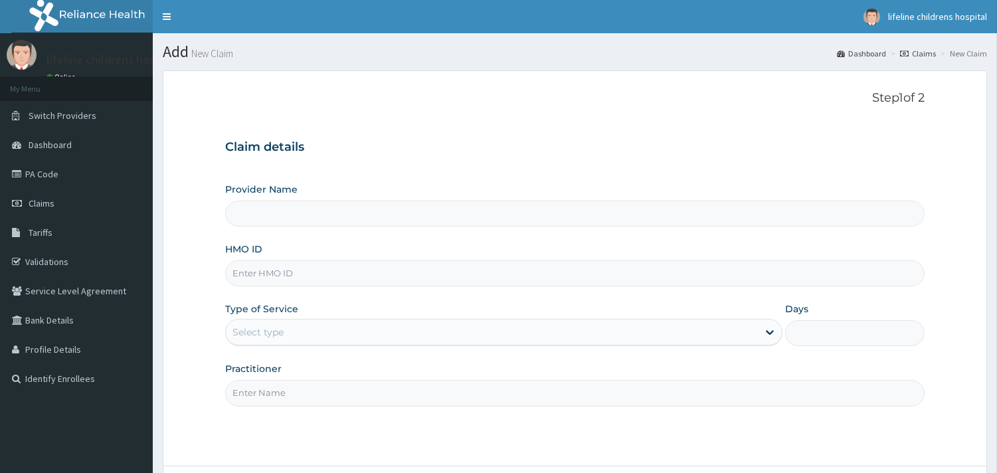
click at [266, 268] on input "HMO ID" at bounding box center [575, 273] width 700 height 26
type input "Lifeline Children Hospital - [GEOGRAPHIC_DATA]"
type input "PWC/10559/E"
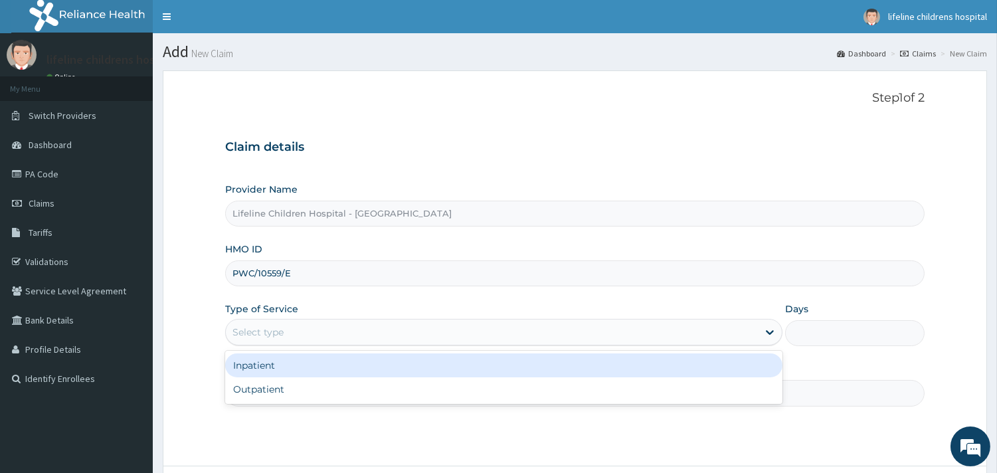
click at [314, 333] on div "Select type" at bounding box center [492, 332] width 532 height 21
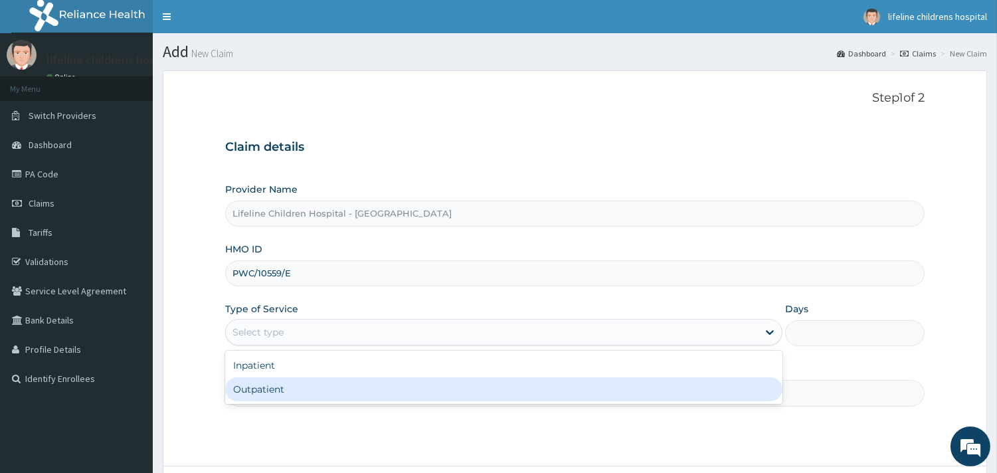
click at [306, 385] on div "Outpatient" at bounding box center [503, 389] width 557 height 24
type input "1"
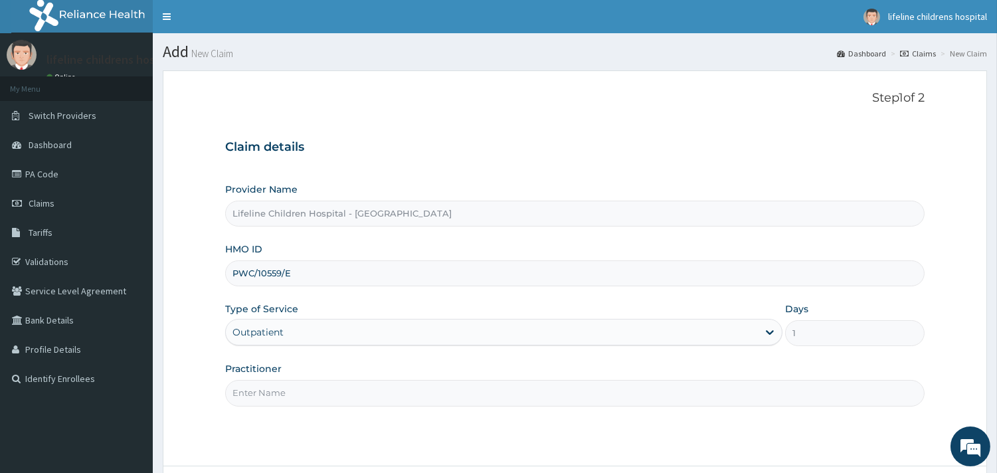
click at [303, 393] on input "Practitioner" at bounding box center [575, 393] width 700 height 26
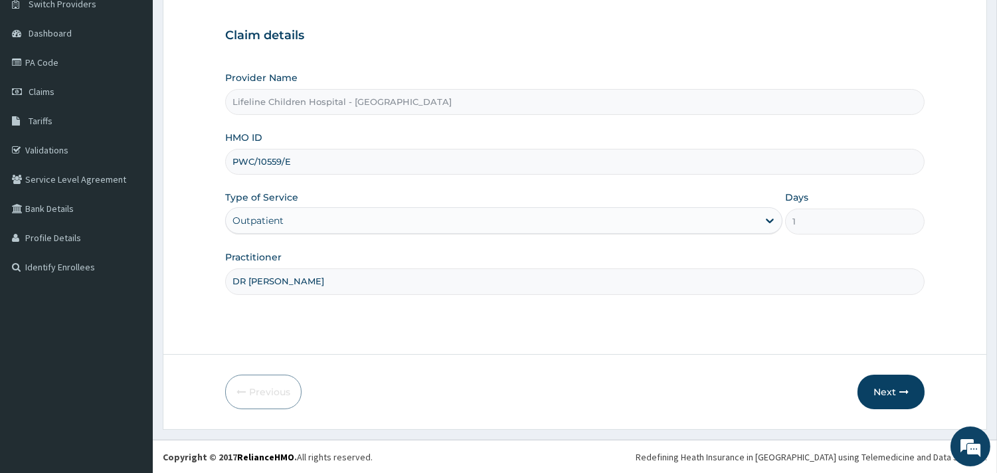
scroll to position [113, 0]
type input "DR NNAMDI"
click at [901, 396] on button "Next" at bounding box center [891, 391] width 67 height 35
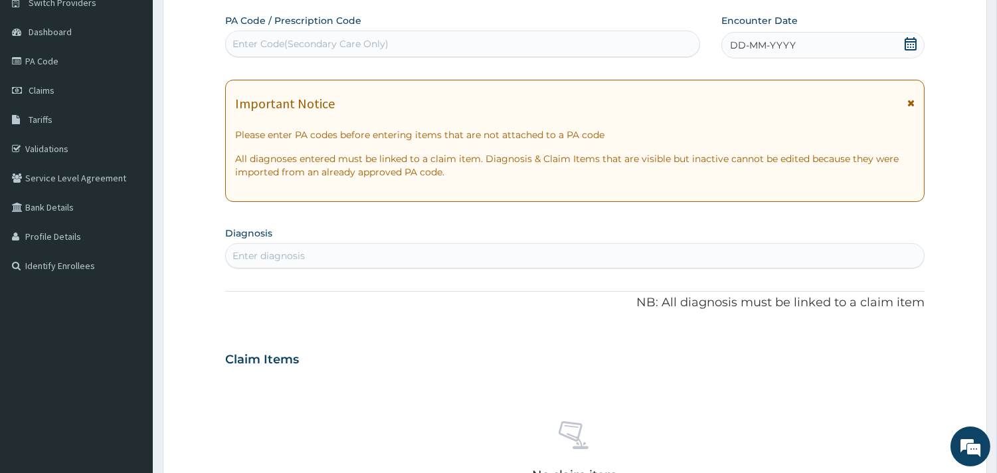
click at [779, 45] on span "DD-MM-YYYY" at bounding box center [763, 45] width 66 height 13
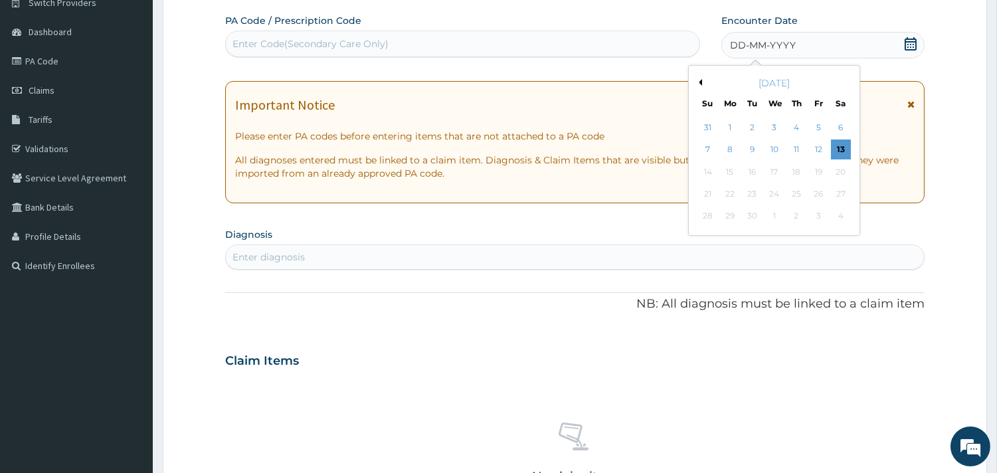
drag, startPoint x: 795, startPoint y: 148, endPoint x: 680, endPoint y: 191, distance: 122.8
click at [793, 149] on div "11" at bounding box center [797, 150] width 20 height 20
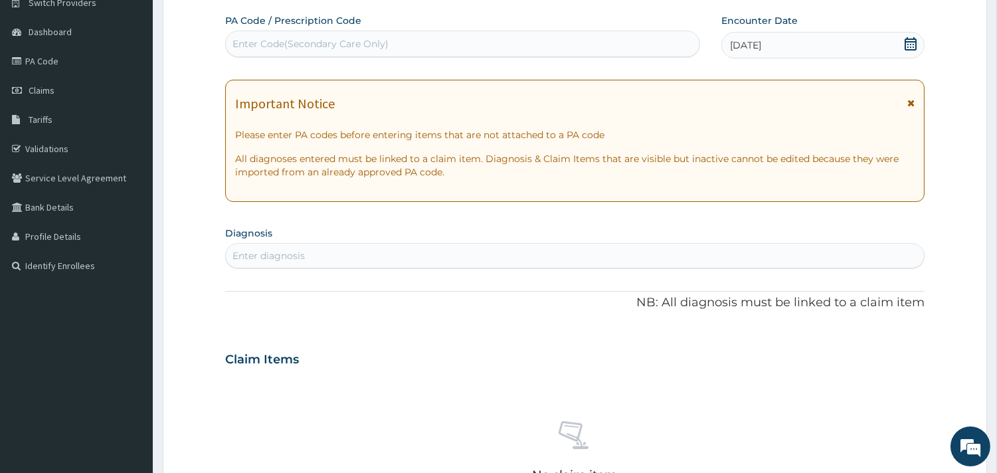
click at [363, 257] on div "Enter diagnosis" at bounding box center [575, 255] width 698 height 21
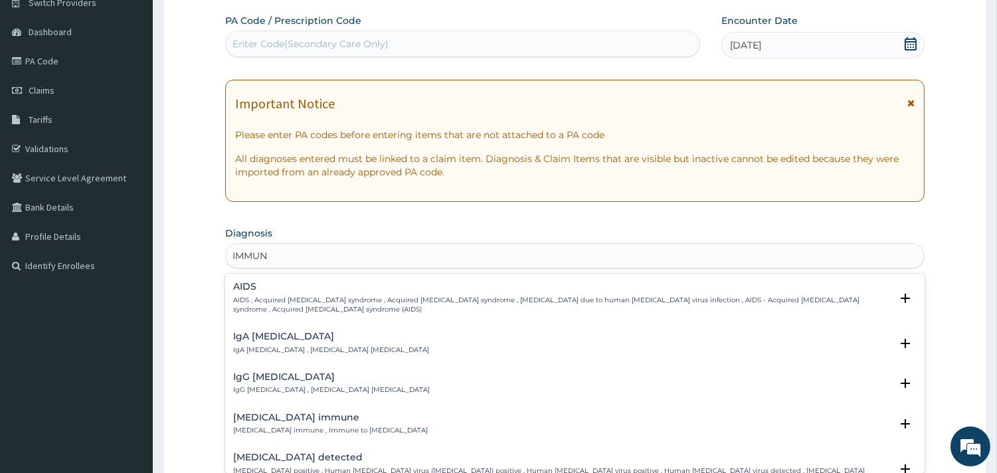
type input "IMMUNI"
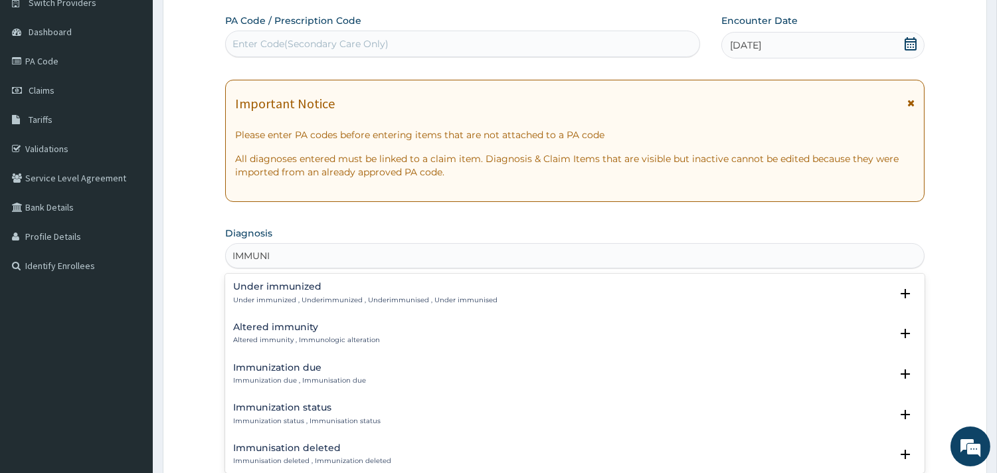
click at [276, 365] on h4 "Immunization due" at bounding box center [299, 368] width 133 height 10
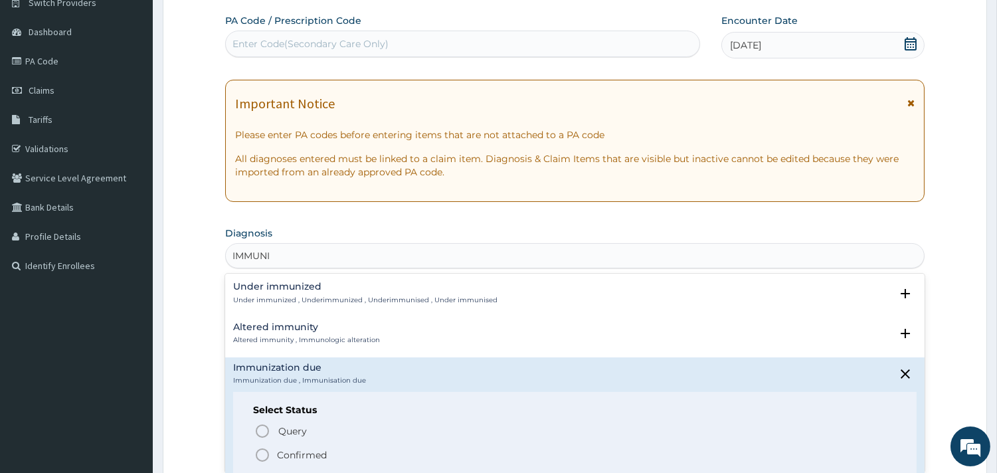
click at [292, 448] on p "Confirmed" at bounding box center [302, 454] width 50 height 13
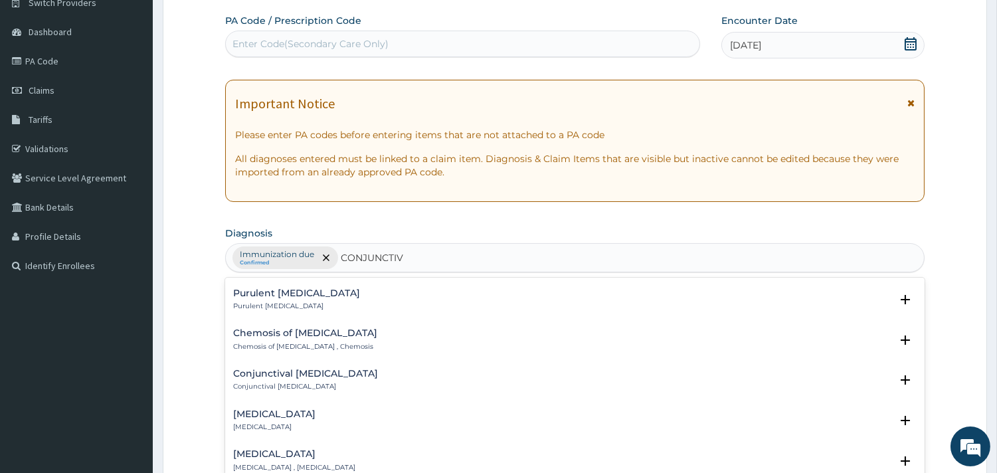
scroll to position [1819, 0]
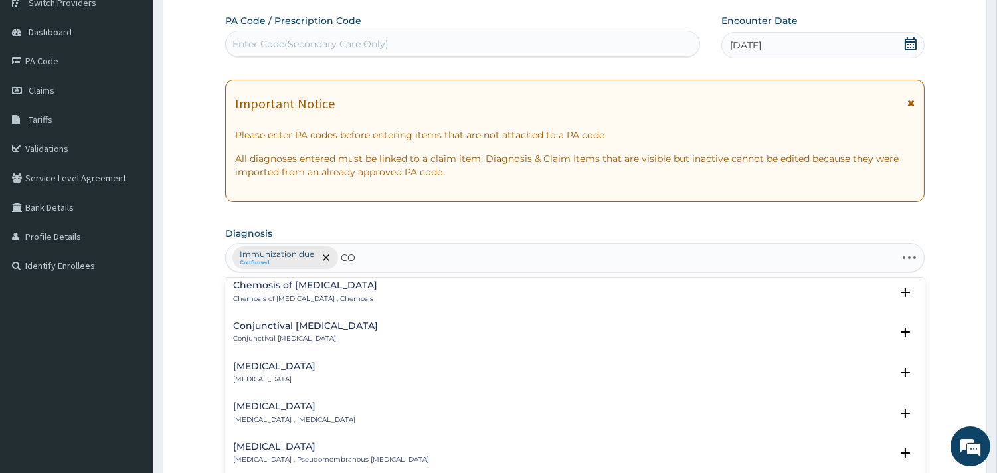
type input "C"
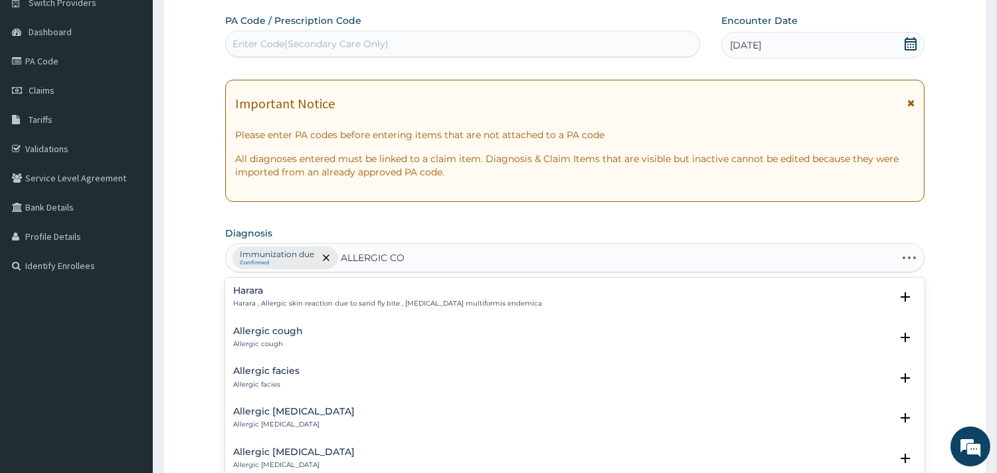
type input "ALLERGIC CON"
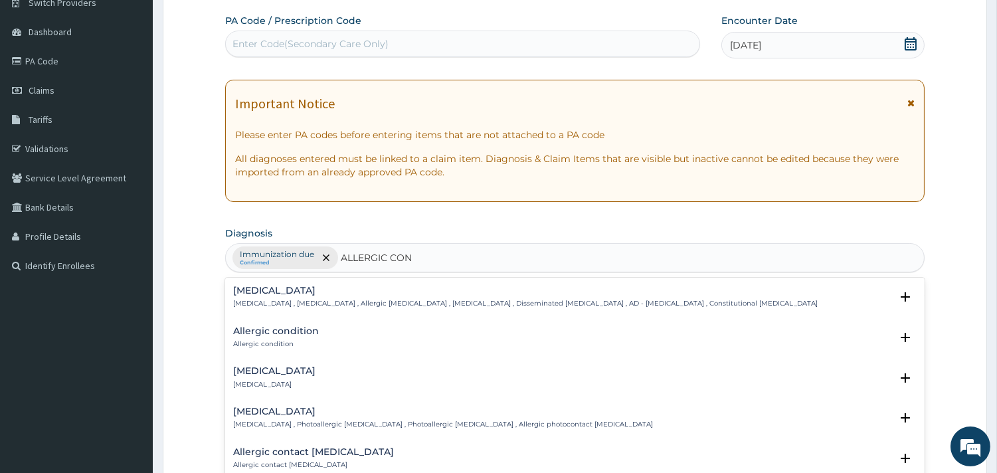
click at [315, 368] on h4 "Allergic conjunctivitis" at bounding box center [274, 371] width 82 height 10
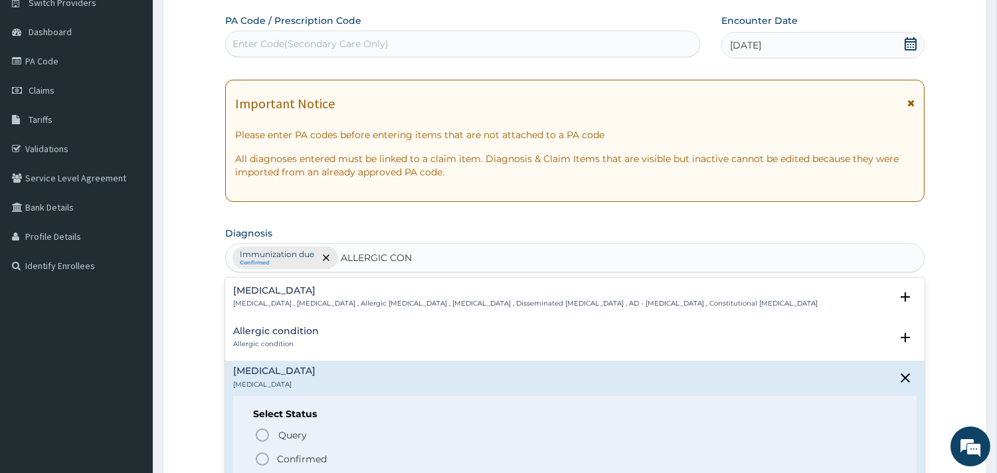
click at [307, 461] on p "Confirmed" at bounding box center [302, 458] width 50 height 13
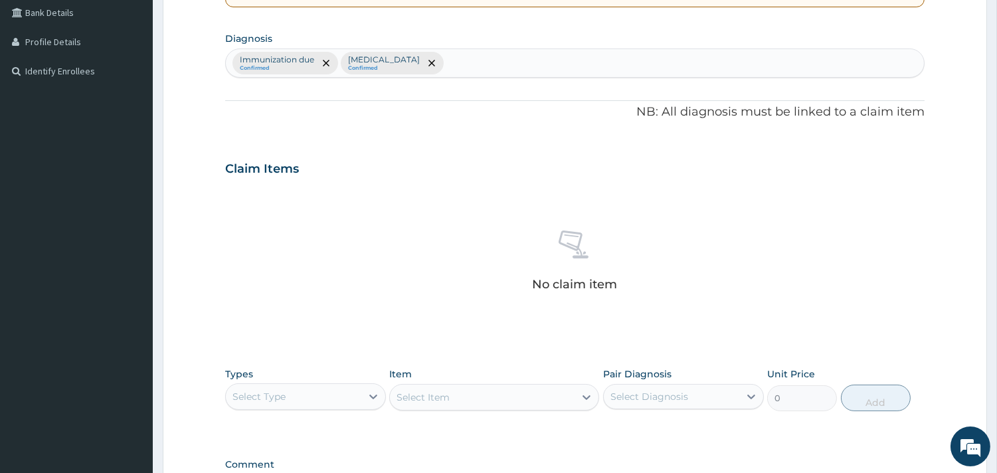
scroll to position [334, 0]
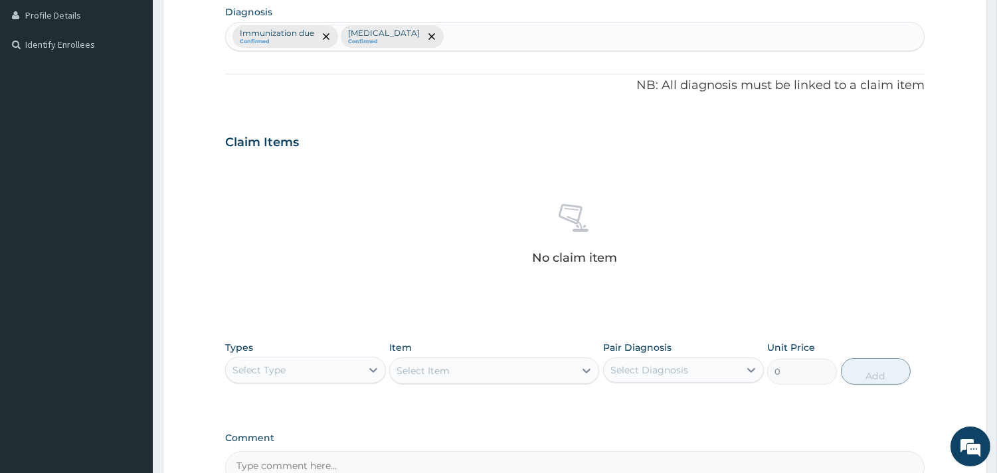
click at [354, 368] on div "Select Type" at bounding box center [294, 369] width 136 height 21
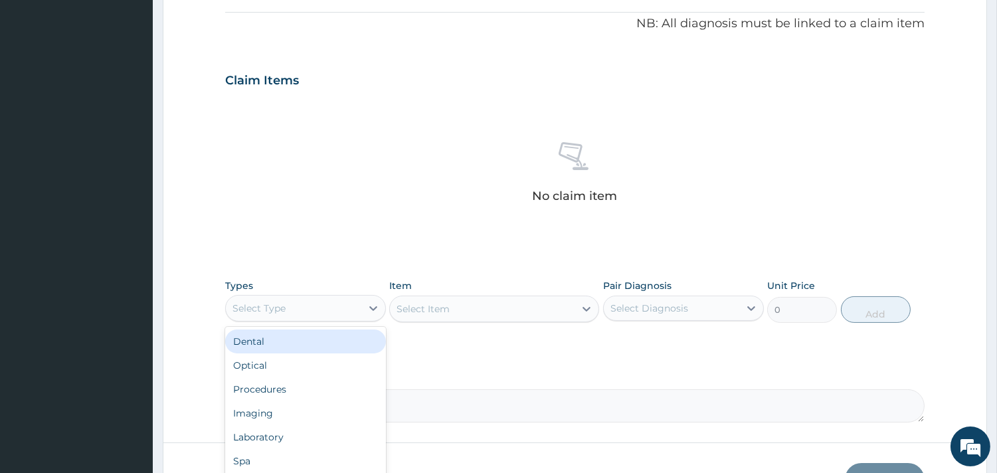
scroll to position [482, 0]
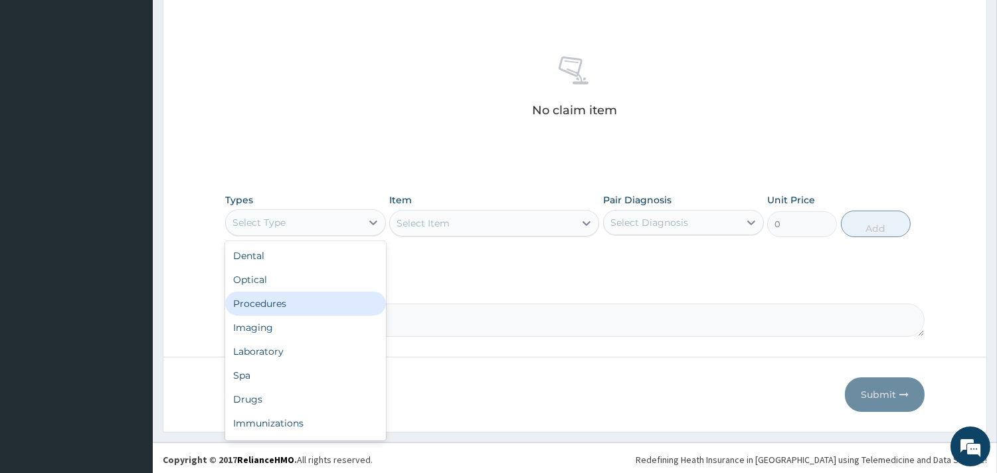
click at [309, 303] on div "Procedures" at bounding box center [305, 304] width 161 height 24
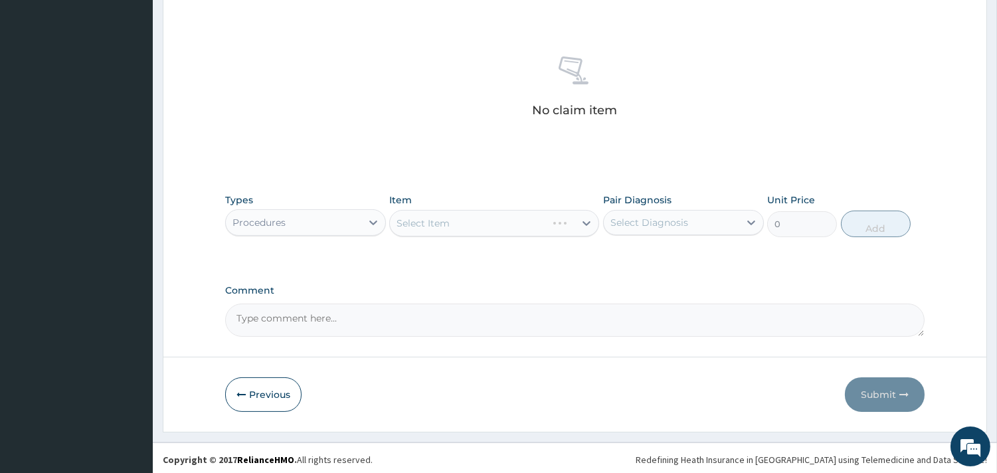
click at [501, 227] on div "Select Item" at bounding box center [494, 223] width 210 height 27
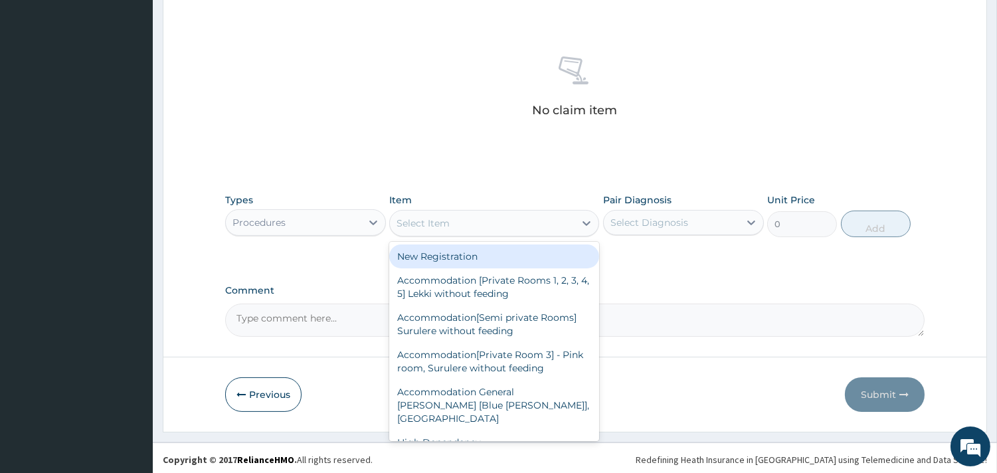
click at [536, 223] on div "Select Item" at bounding box center [482, 223] width 185 height 21
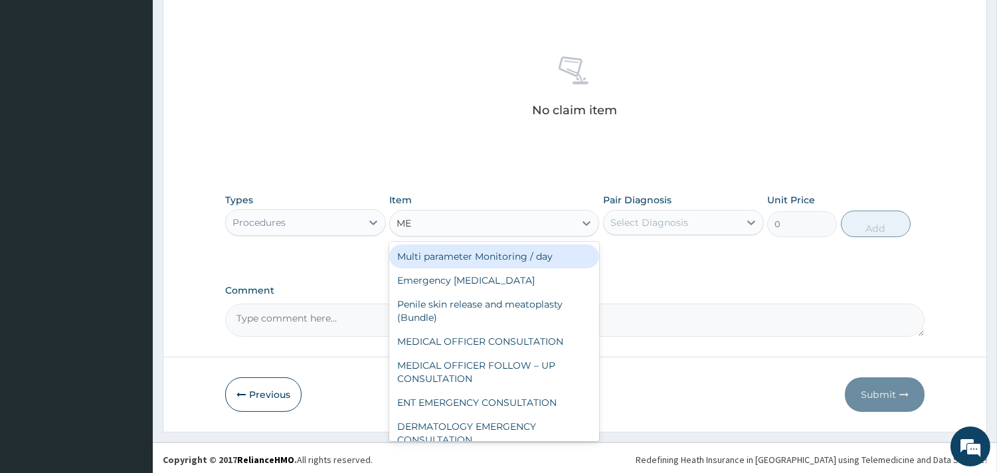
type input "MED"
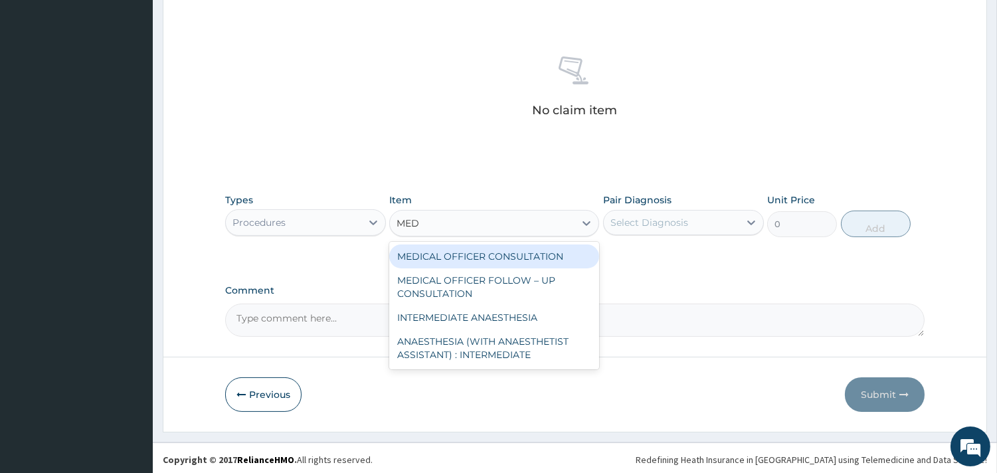
click at [535, 248] on div "MEDICAL OFFICER CONSULTATION" at bounding box center [494, 256] width 210 height 24
type input "10500"
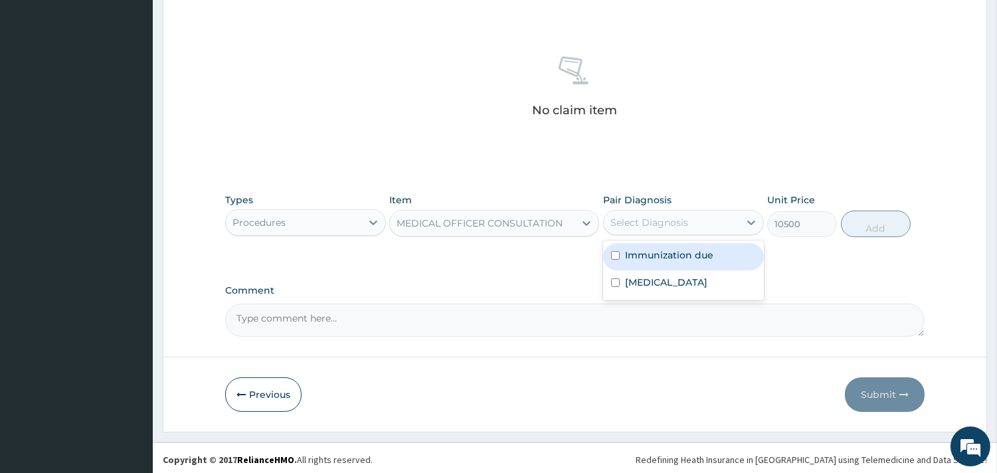
drag, startPoint x: 698, startPoint y: 214, endPoint x: 698, endPoint y: 242, distance: 27.9
click at [698, 214] on div "Select Diagnosis" at bounding box center [672, 222] width 136 height 21
click at [696, 246] on div "Immunization due" at bounding box center [683, 256] width 161 height 27
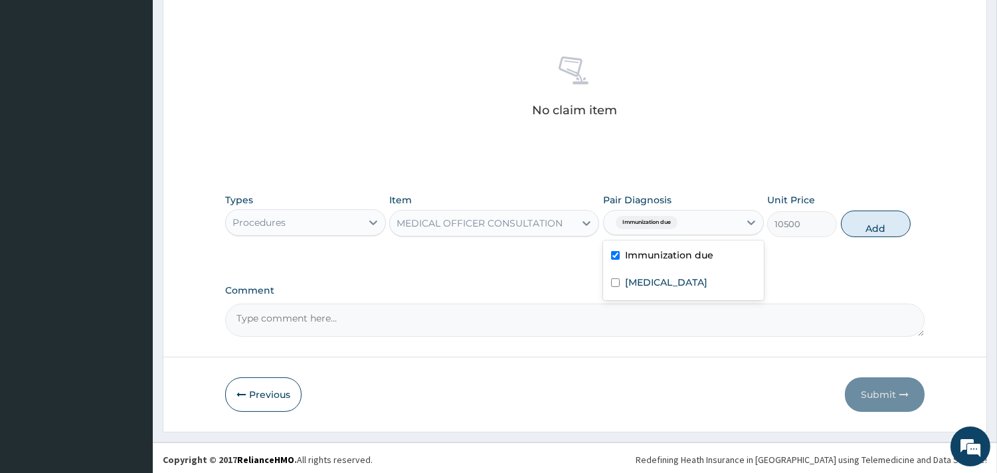
click at [689, 255] on label "Immunization due" at bounding box center [669, 254] width 88 height 13
checkbox input "false"
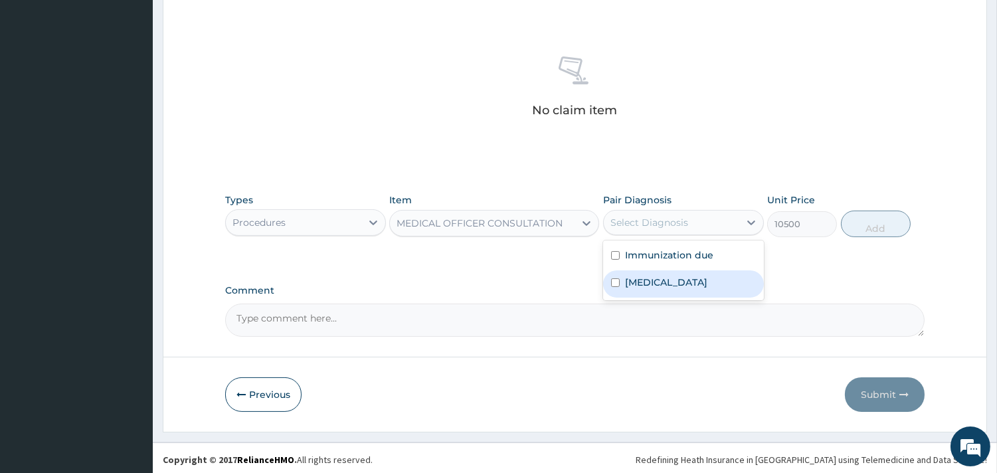
click at [676, 282] on label "Allergic conjunctivitis" at bounding box center [666, 282] width 82 height 13
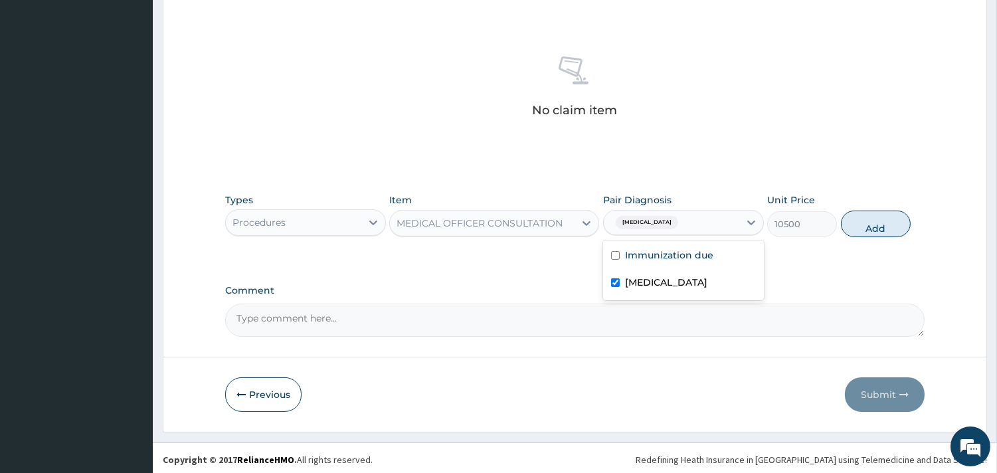
checkbox input "true"
click at [878, 227] on button "Add" at bounding box center [876, 224] width 70 height 27
type input "0"
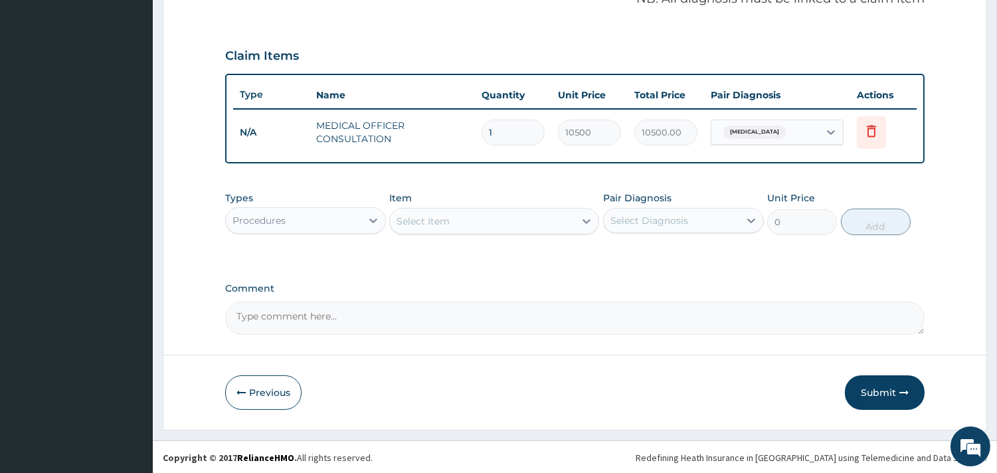
click at [333, 221] on div "Procedures" at bounding box center [294, 220] width 136 height 21
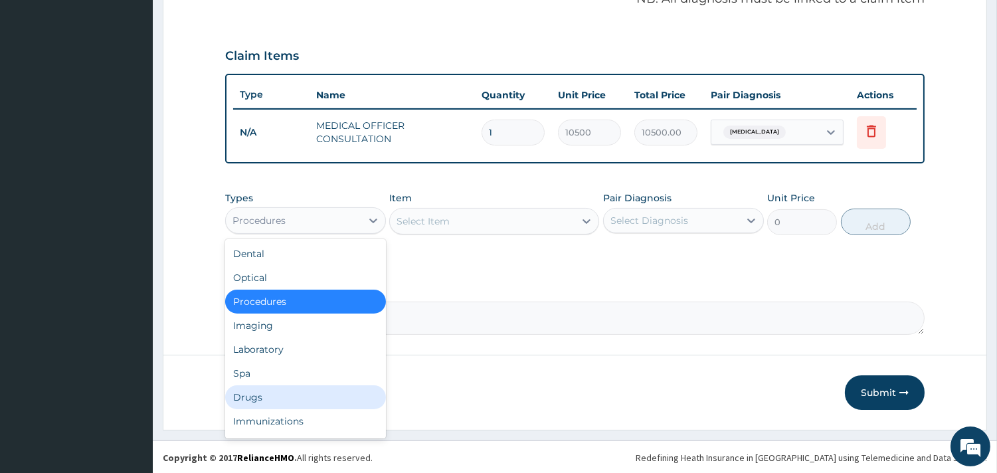
click at [282, 391] on div "Drugs" at bounding box center [305, 397] width 161 height 24
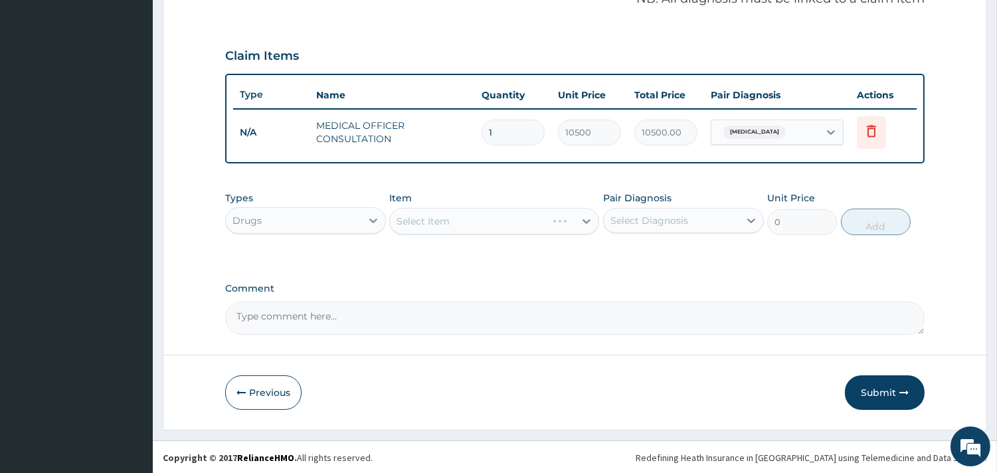
click at [485, 218] on div "Select Item" at bounding box center [494, 221] width 210 height 27
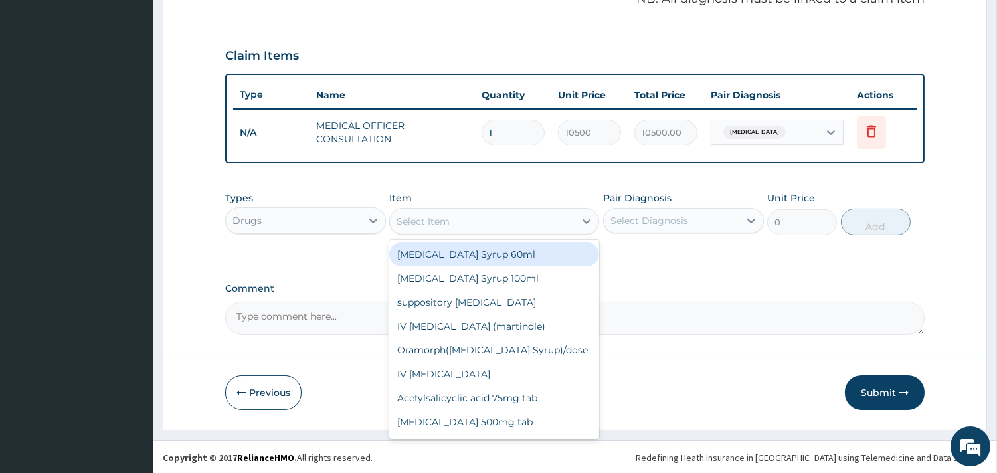
click at [452, 217] on div "Select Item" at bounding box center [482, 221] width 185 height 21
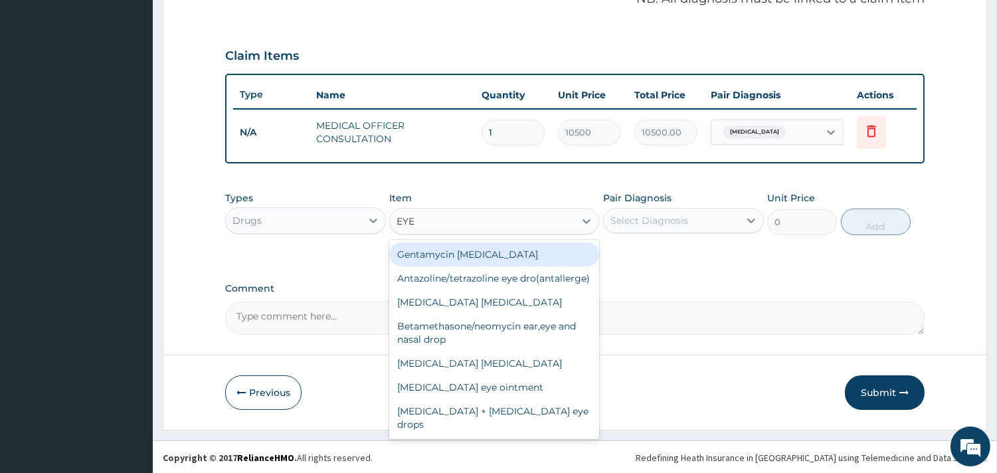
type input "EYE D"
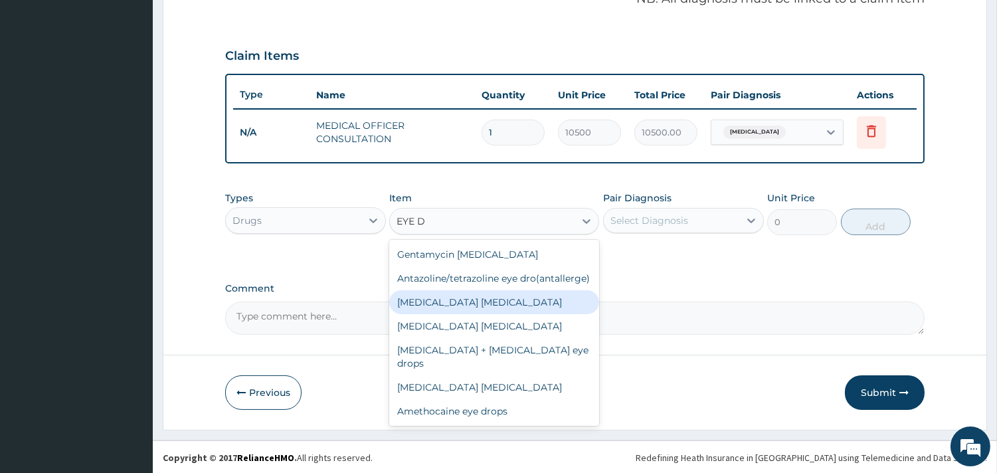
click at [525, 297] on div "chloramphenicol eye drop" at bounding box center [494, 302] width 210 height 24
type input "1200"
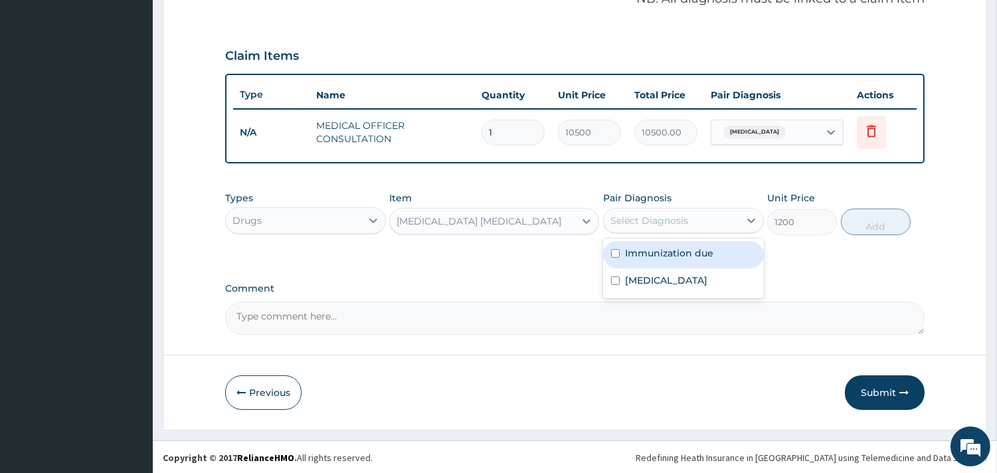
click at [647, 217] on div "Select Diagnosis" at bounding box center [650, 220] width 78 height 13
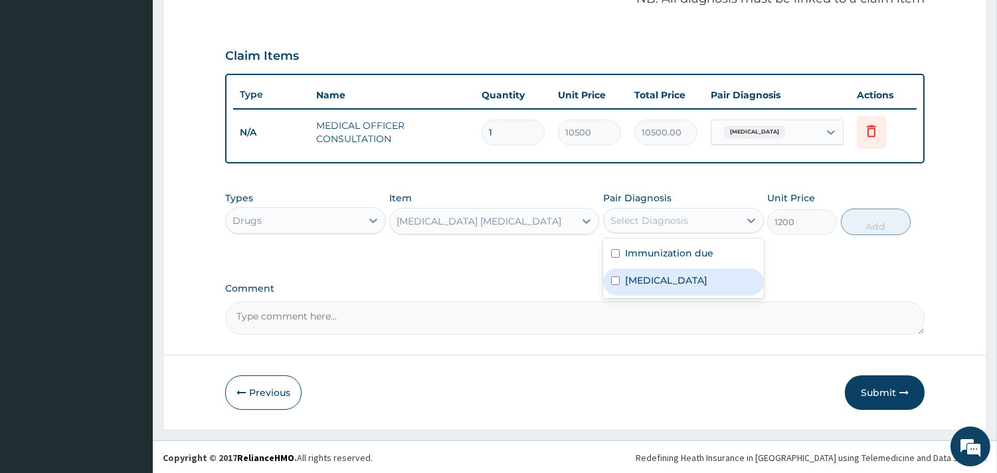
click at [658, 276] on label "Allergic conjunctivitis" at bounding box center [666, 280] width 82 height 13
checkbox input "true"
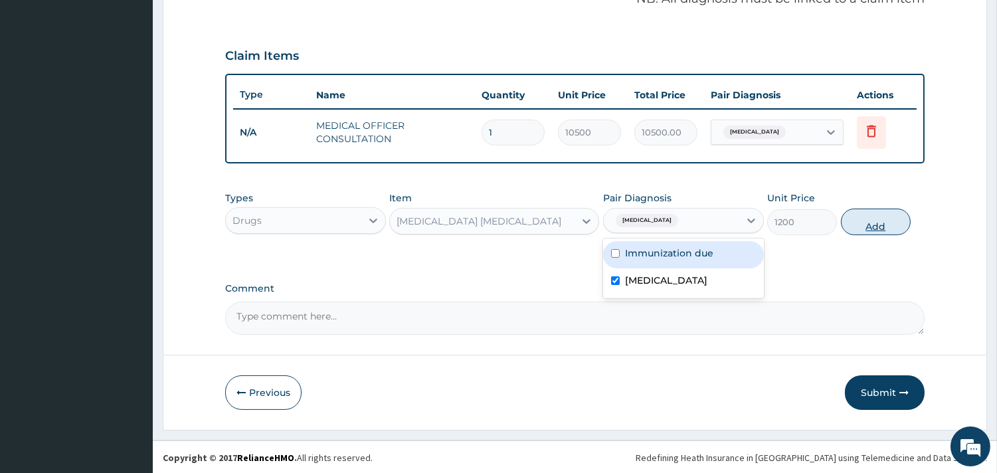
click at [876, 209] on button "Add" at bounding box center [876, 222] width 70 height 27
type input "0"
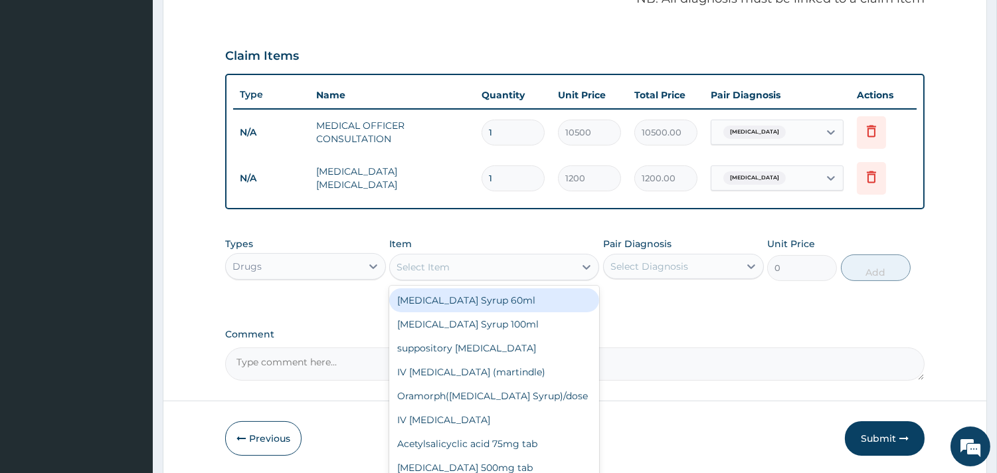
click at [497, 267] on div "Select Item" at bounding box center [482, 266] width 185 height 21
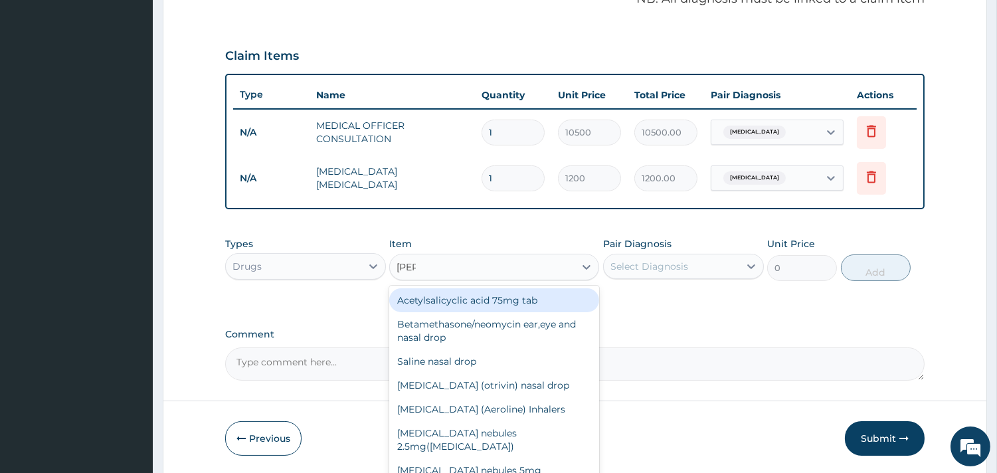
type input "SALI"
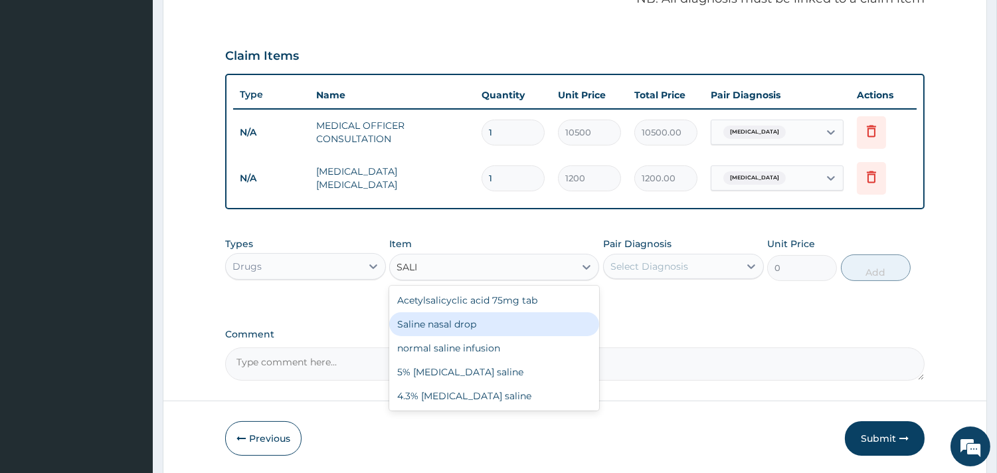
click at [474, 320] on div "Saline nasal drop" at bounding box center [494, 324] width 210 height 24
type input "2000"
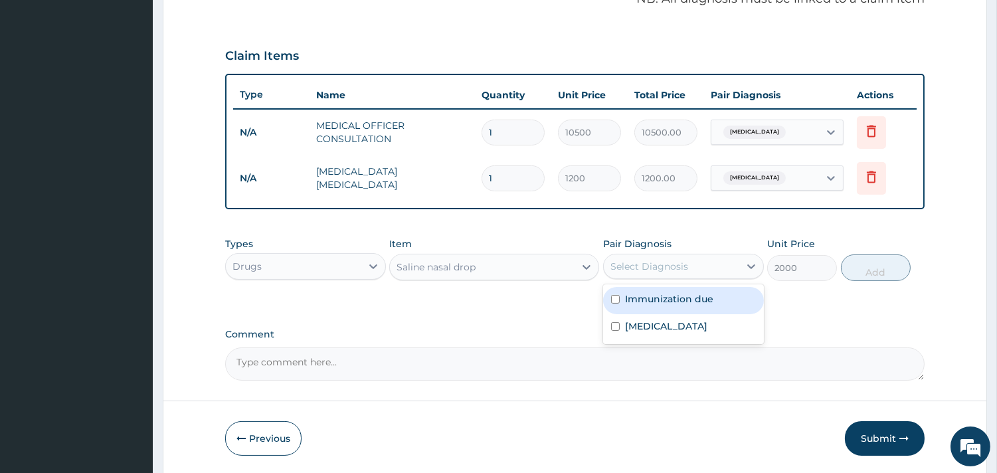
click at [676, 260] on div "Select Diagnosis" at bounding box center [650, 266] width 78 height 13
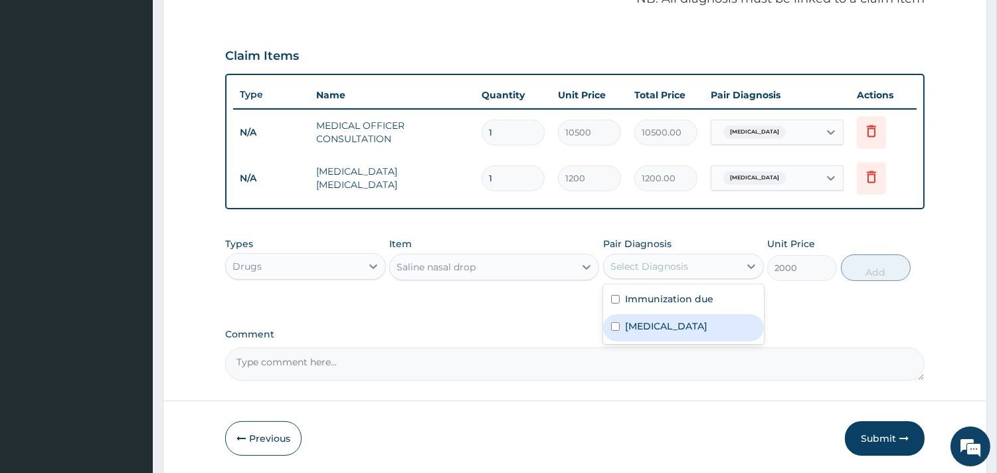
click at [672, 324] on label "Allergic conjunctivitis" at bounding box center [666, 326] width 82 height 13
checkbox input "true"
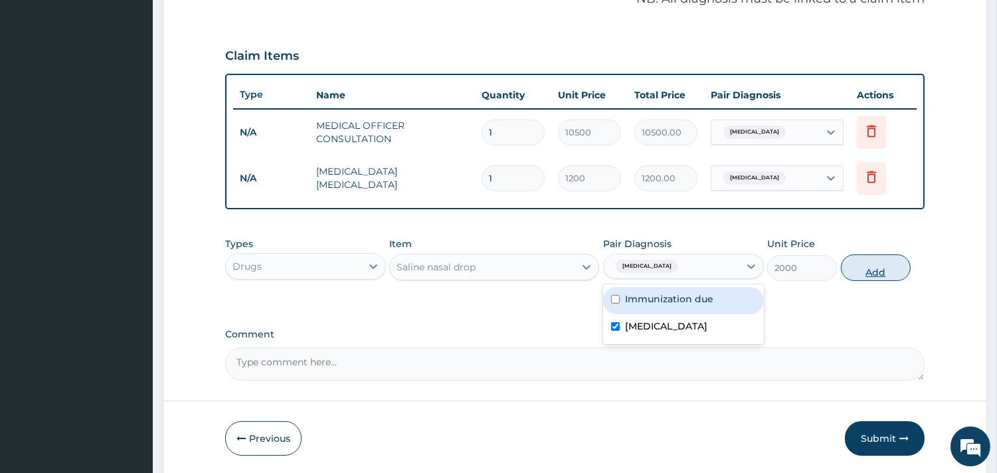
click at [854, 269] on button "Add" at bounding box center [876, 267] width 70 height 27
type input "0"
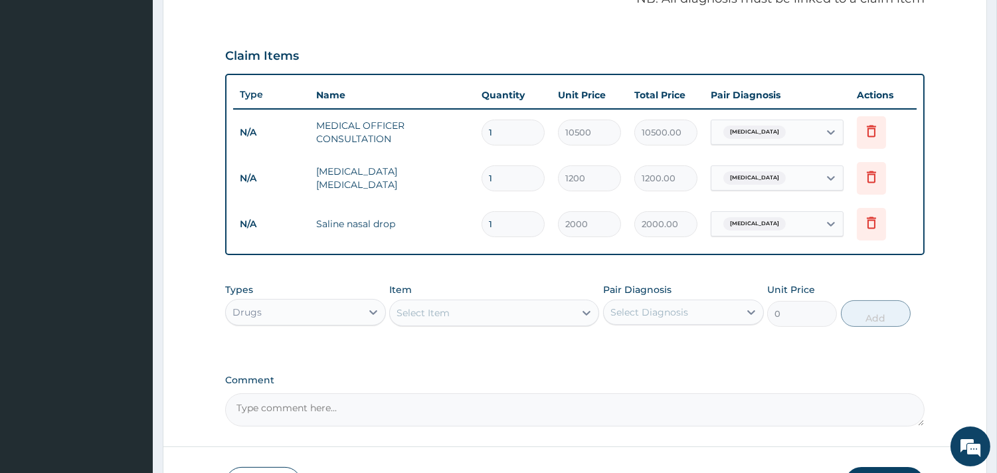
click at [316, 313] on div "Drugs" at bounding box center [294, 312] width 136 height 21
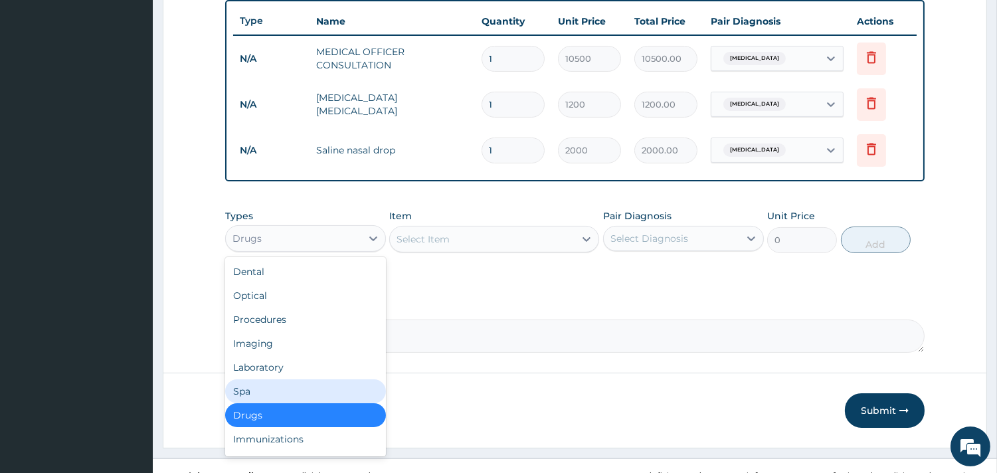
scroll to position [45, 0]
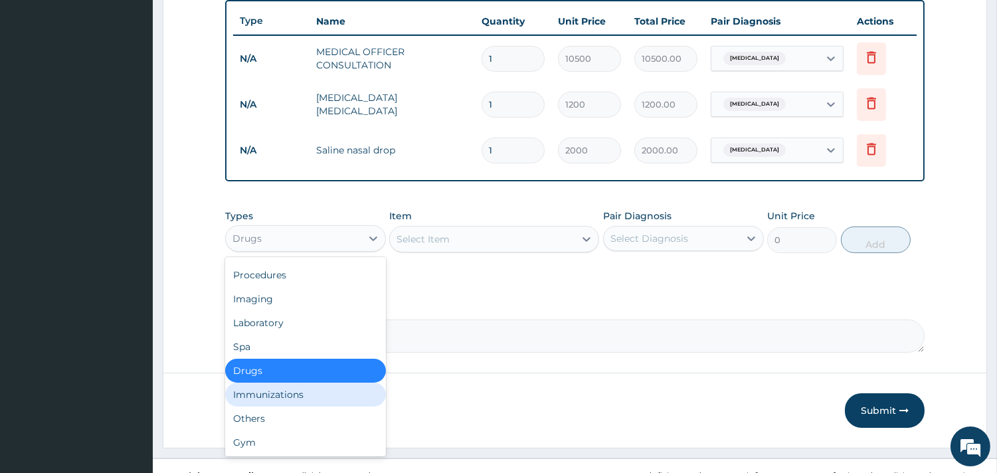
click at [310, 388] on div "Immunizations" at bounding box center [305, 395] width 161 height 24
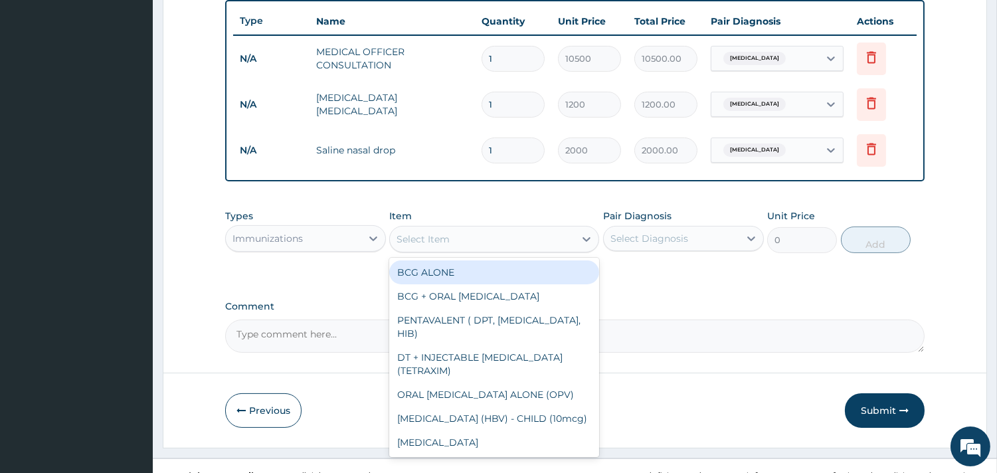
click at [523, 239] on div "Select Item" at bounding box center [482, 239] width 185 height 21
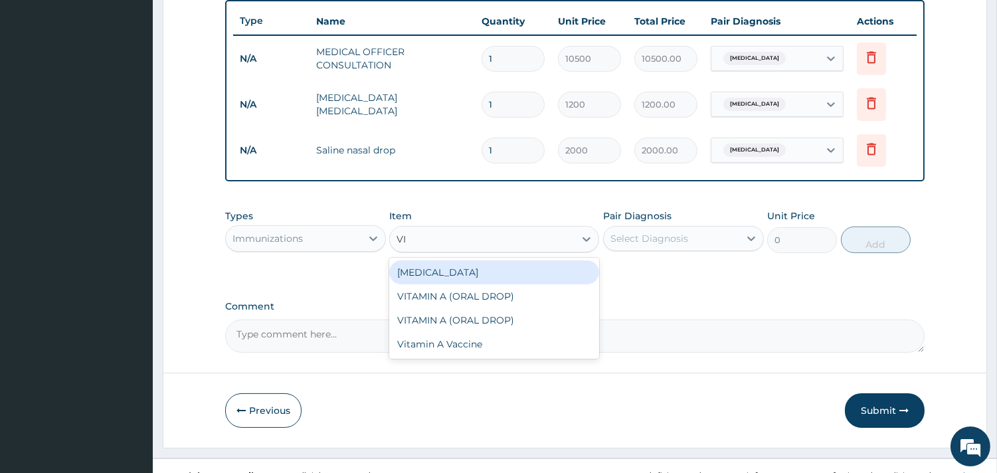
type input "VIT"
click at [512, 273] on div "VITAMIN A (ORAL DROP)" at bounding box center [494, 272] width 210 height 24
type input "1500"
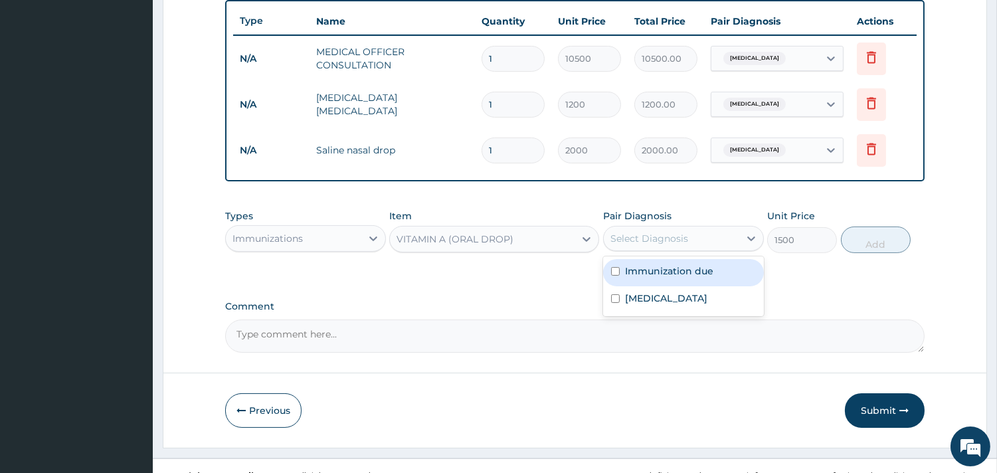
click at [712, 233] on div "Select Diagnosis" at bounding box center [672, 238] width 136 height 21
click at [698, 264] on label "Immunization due" at bounding box center [669, 270] width 88 height 13
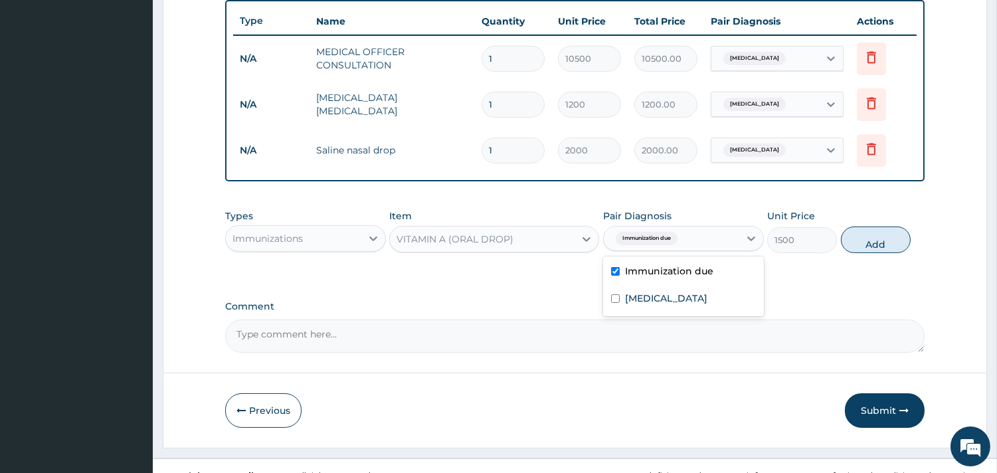
checkbox input "true"
click at [862, 236] on button "Add" at bounding box center [876, 240] width 70 height 27
type input "0"
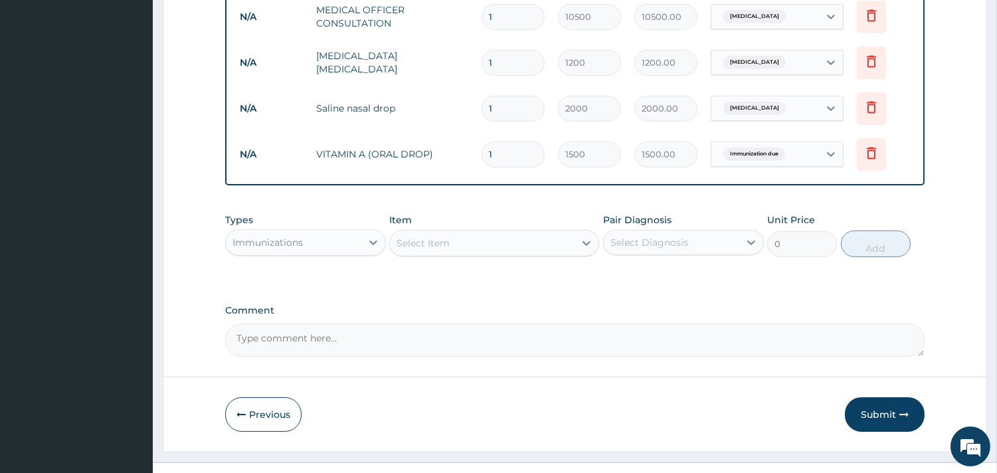
scroll to position [559, 0]
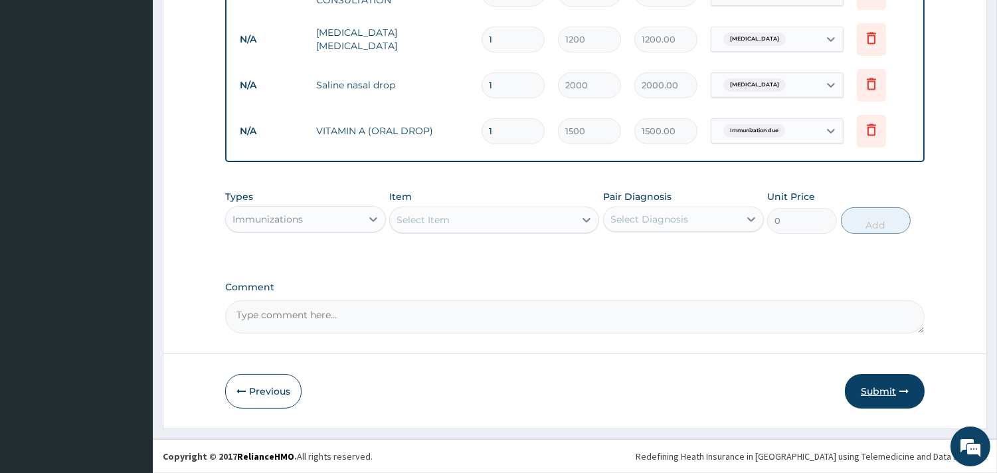
click at [876, 389] on button "Submit" at bounding box center [885, 391] width 80 height 35
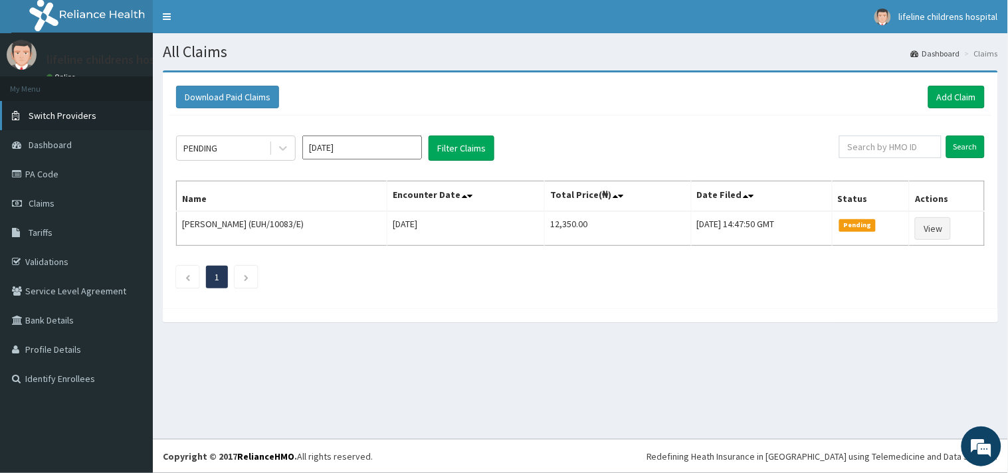
click at [61, 120] on span "Switch Providers" at bounding box center [63, 116] width 68 height 12
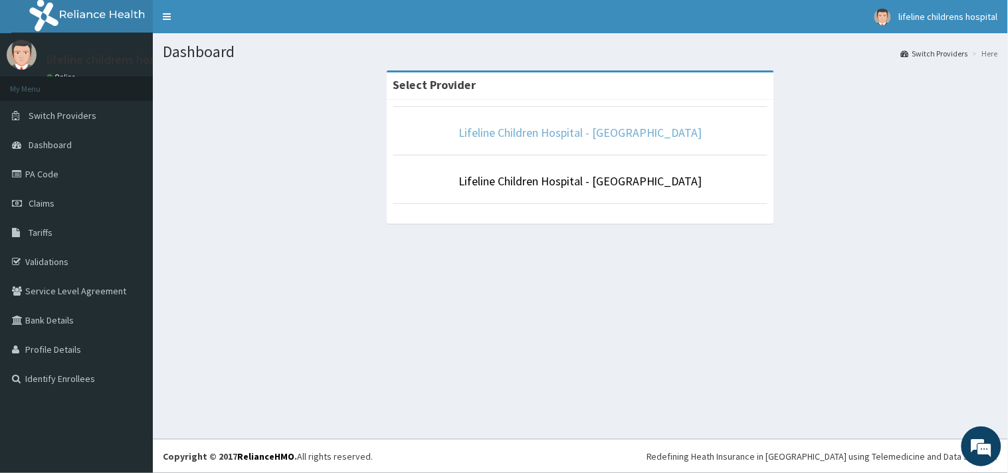
click at [506, 137] on link "Lifeline Children Hospital - [GEOGRAPHIC_DATA]" at bounding box center [580, 132] width 244 height 15
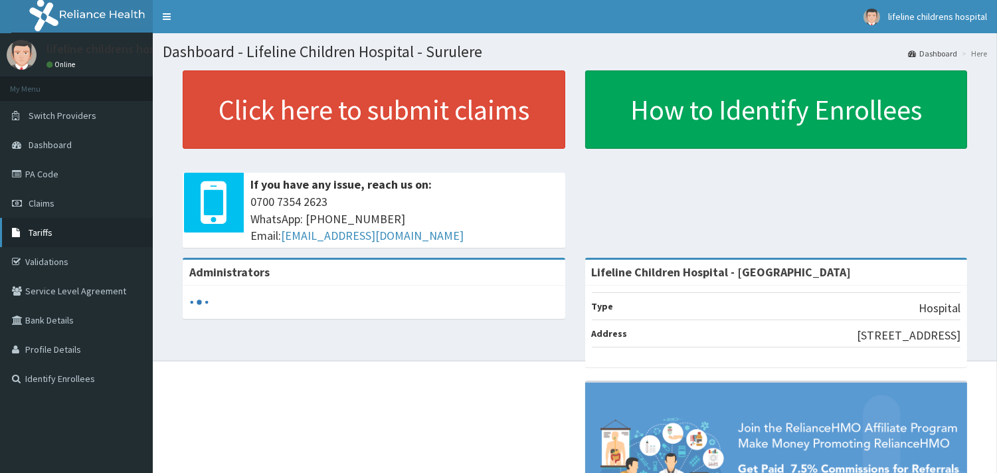
click at [50, 231] on span "Tariffs" at bounding box center [41, 233] width 24 height 12
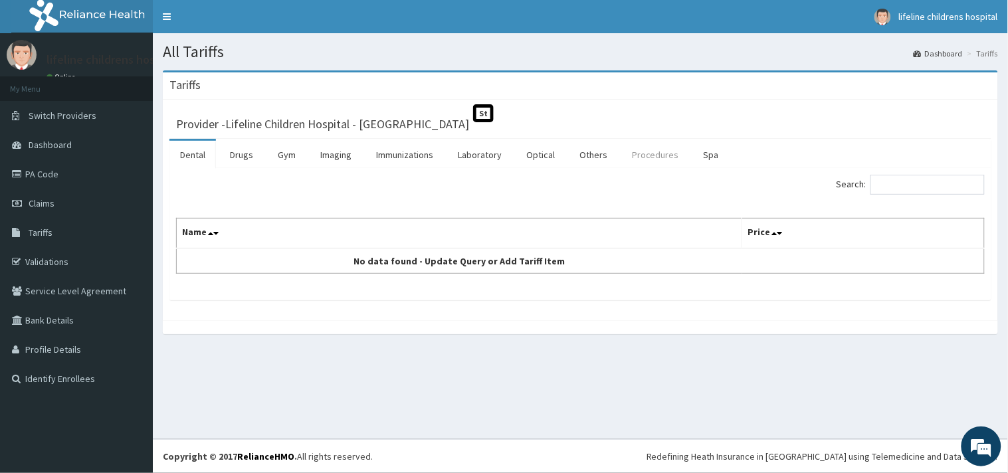
click at [639, 155] on link "Procedures" at bounding box center [655, 155] width 68 height 28
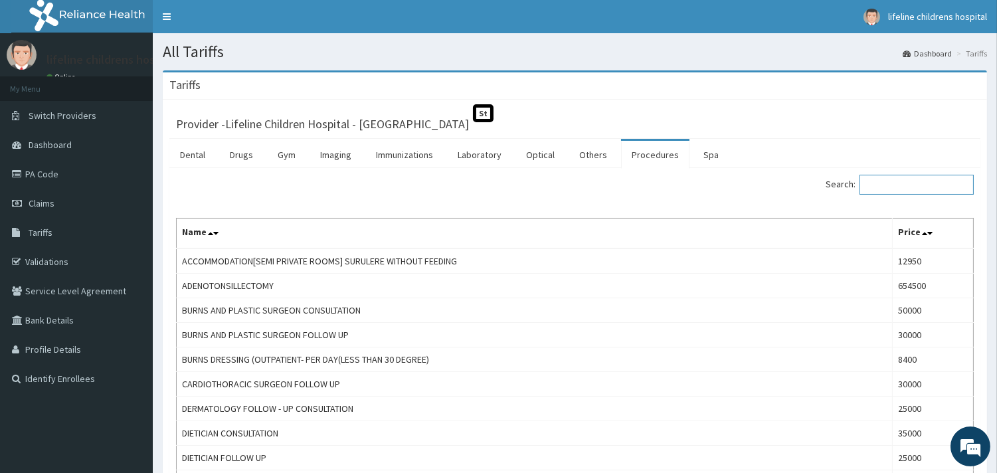
click at [902, 183] on input "Search:" at bounding box center [917, 185] width 114 height 20
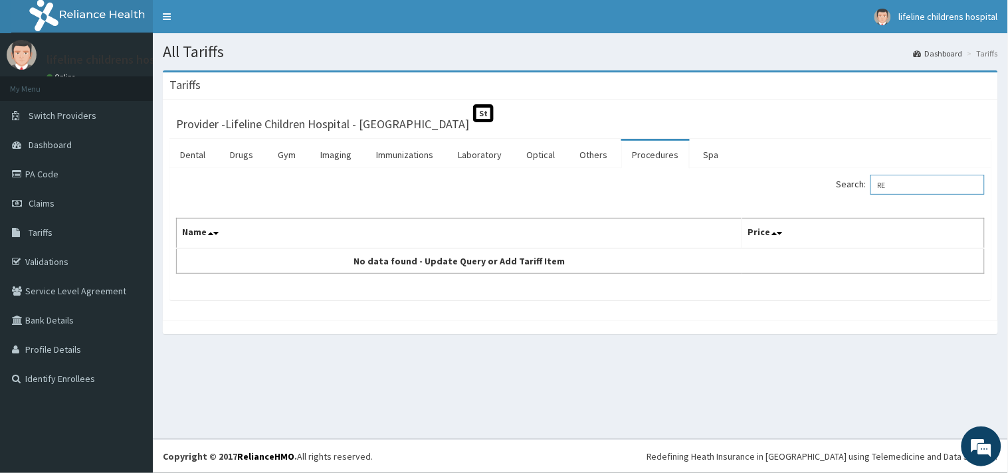
type input "R"
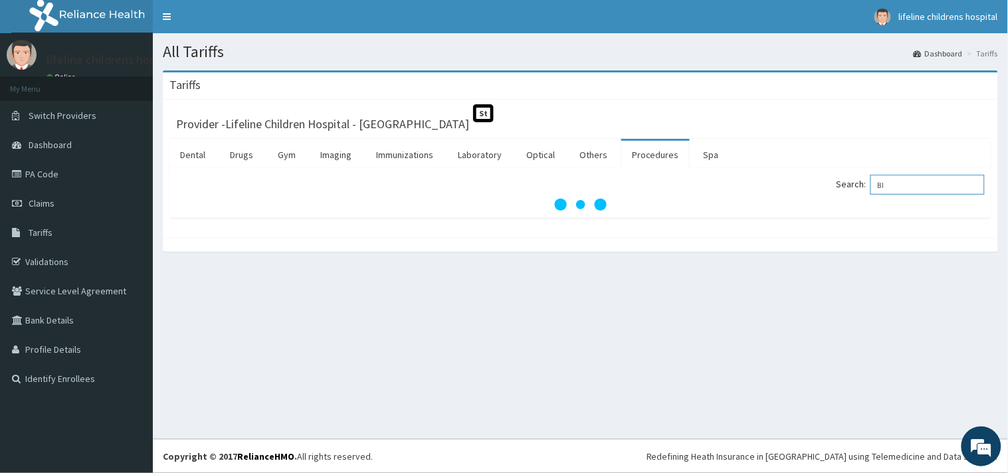
type input "B"
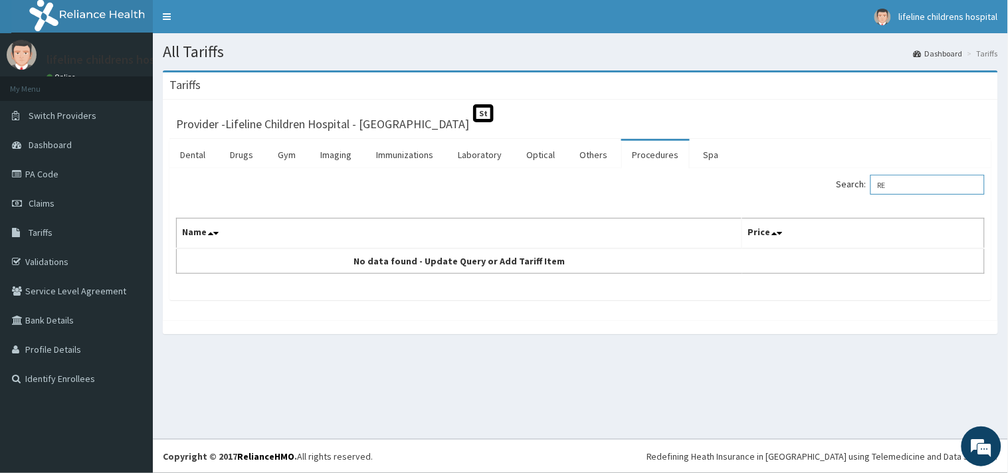
type input "R"
type input "HERNI"
click at [75, 116] on span "Switch Providers" at bounding box center [63, 116] width 68 height 12
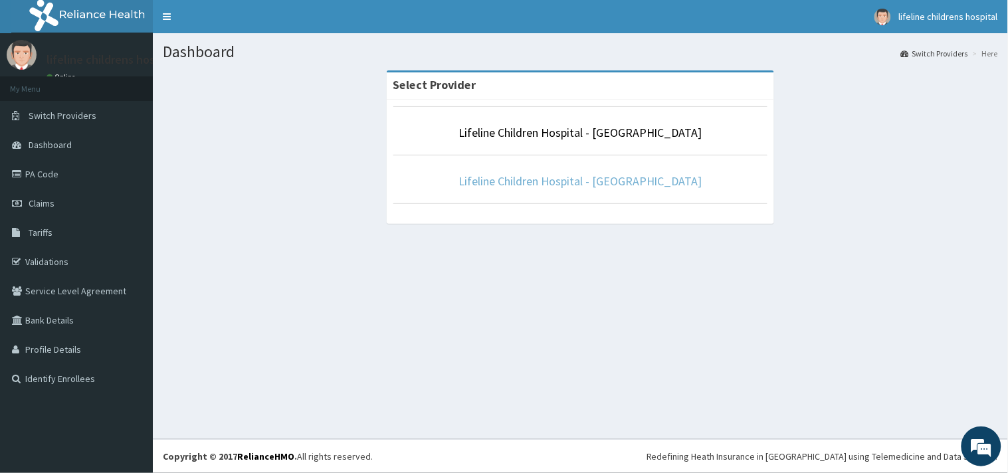
click at [613, 183] on link "Lifeline Children Hospital - [GEOGRAPHIC_DATA]" at bounding box center [580, 180] width 244 height 15
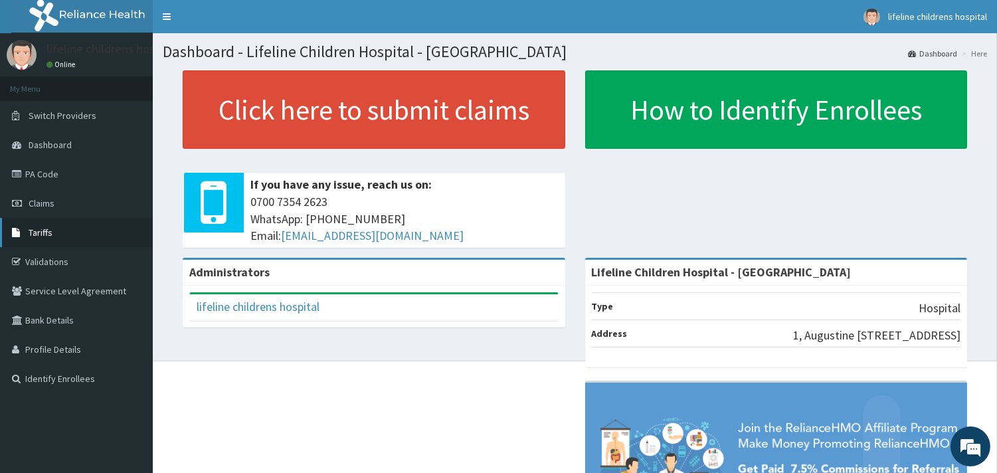
click at [47, 231] on span "Tariffs" at bounding box center [41, 233] width 24 height 12
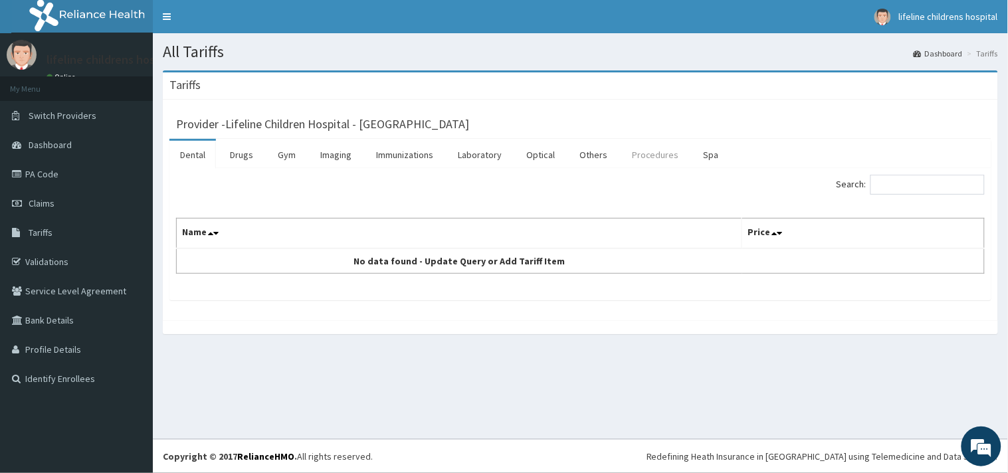
click at [632, 154] on link "Procedures" at bounding box center [655, 155] width 68 height 28
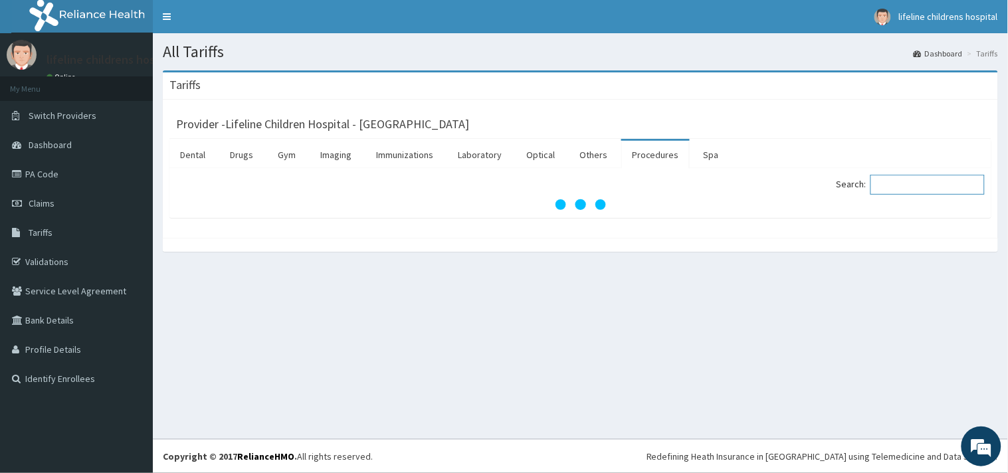
click at [915, 183] on input "Search:" at bounding box center [927, 185] width 114 height 20
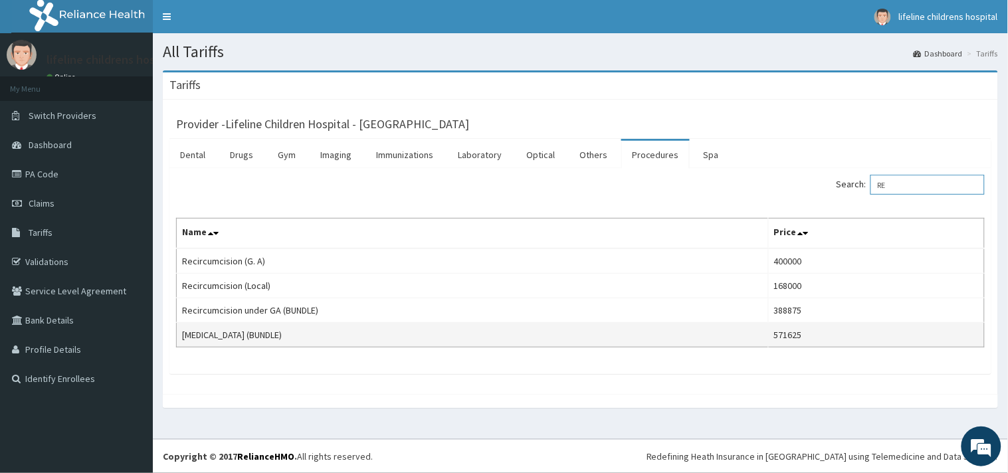
type input "R"
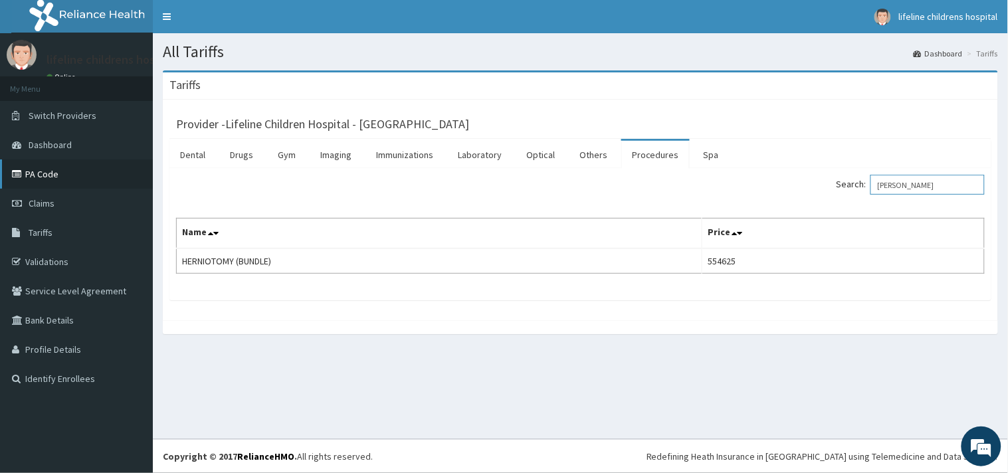
type input "HERN"
click at [50, 175] on link "PA Code" at bounding box center [76, 173] width 153 height 29
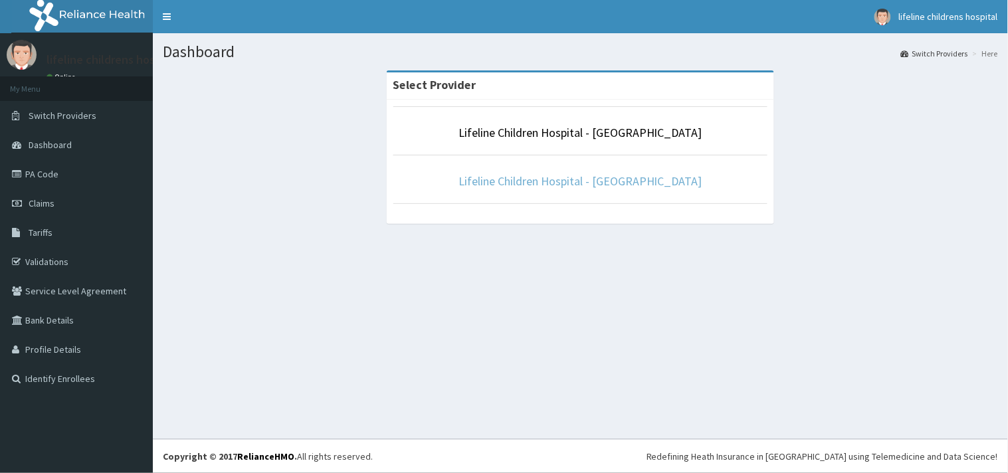
click at [569, 183] on link "Lifeline Children Hospital - [GEOGRAPHIC_DATA]" at bounding box center [580, 180] width 244 height 15
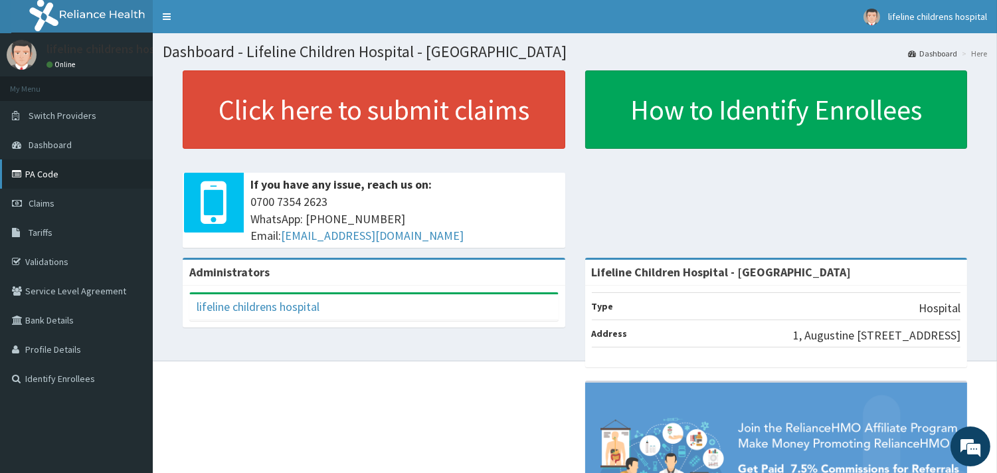
click at [41, 173] on link "PA Code" at bounding box center [76, 173] width 153 height 29
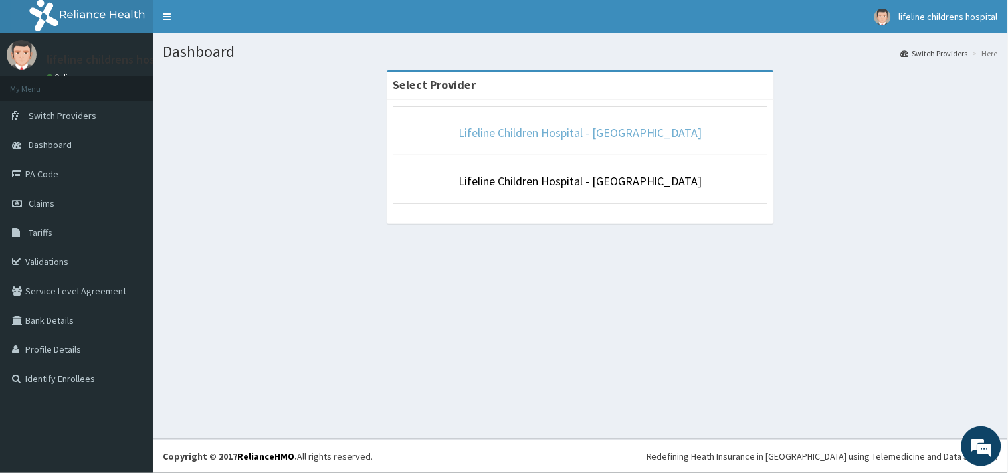
click at [541, 135] on link "Lifeline Children Hospital - [GEOGRAPHIC_DATA]" at bounding box center [580, 132] width 244 height 15
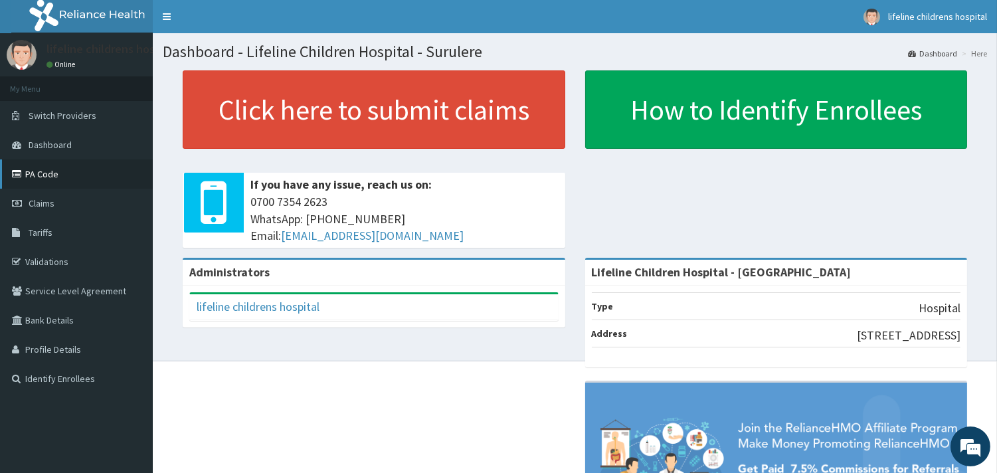
click at [52, 173] on link "PA Code" at bounding box center [76, 173] width 153 height 29
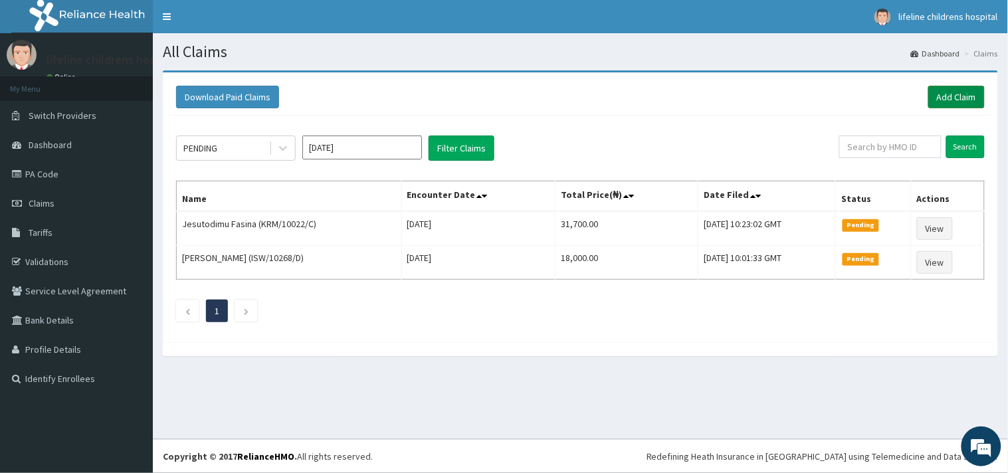
click at [955, 95] on link "Add Claim" at bounding box center [956, 97] width 56 height 23
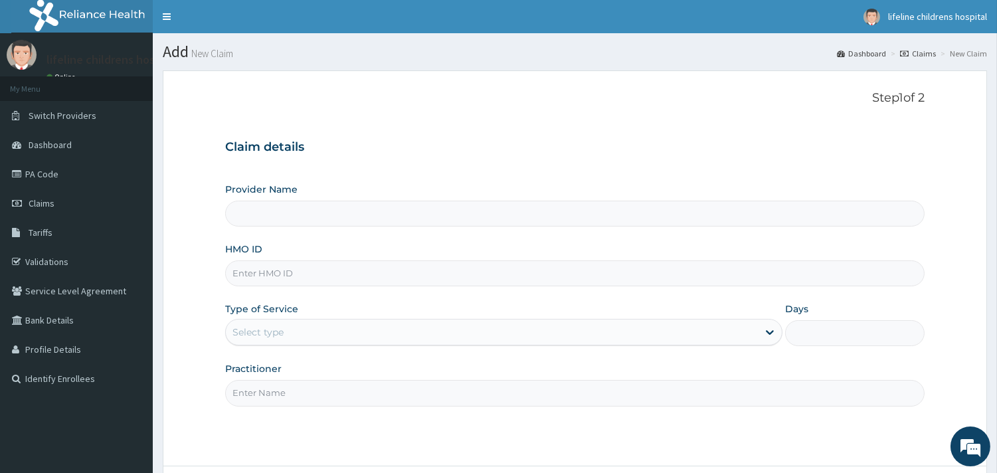
click at [257, 273] on input "HMO ID" at bounding box center [575, 273] width 700 height 26
type input "I"
type input "Lifeline Children Hospital - [GEOGRAPHIC_DATA]"
type input "i"
type input "ISW/10583/C"
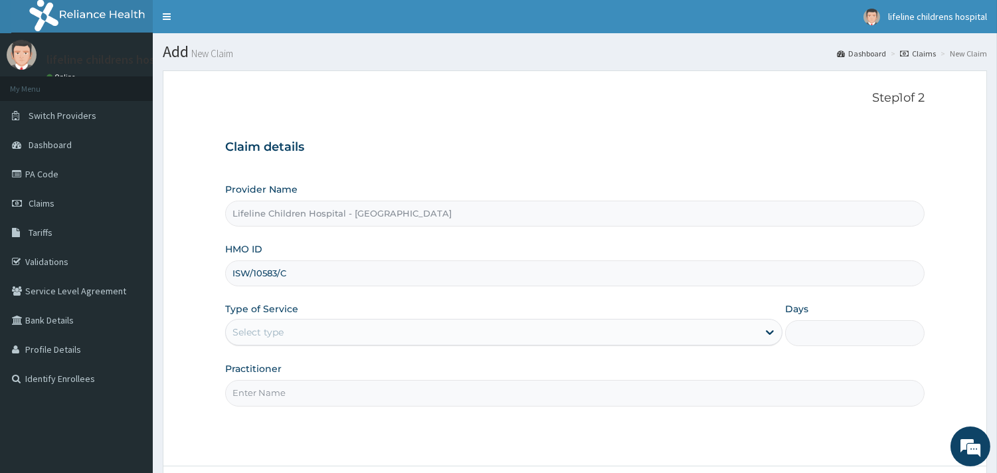
click at [268, 333] on div "Select type" at bounding box center [258, 332] width 51 height 13
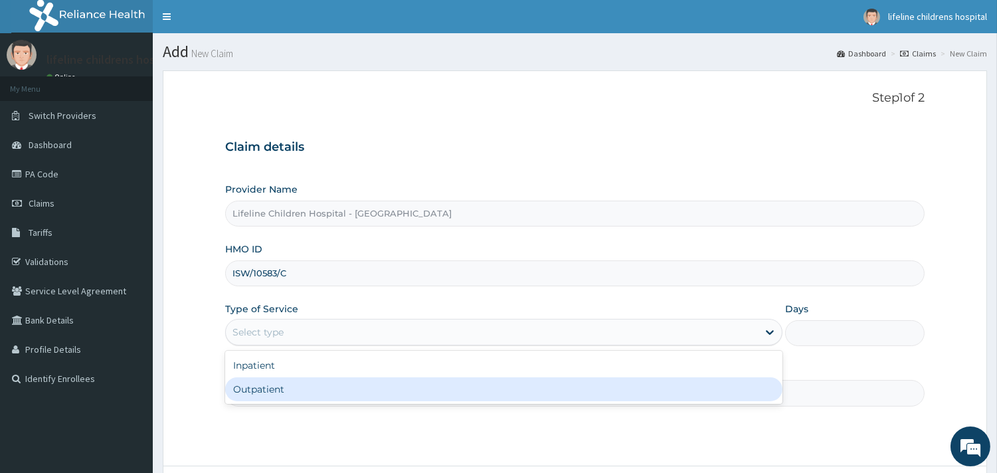
click at [278, 390] on div "Outpatient" at bounding box center [503, 389] width 557 height 24
type input "1"
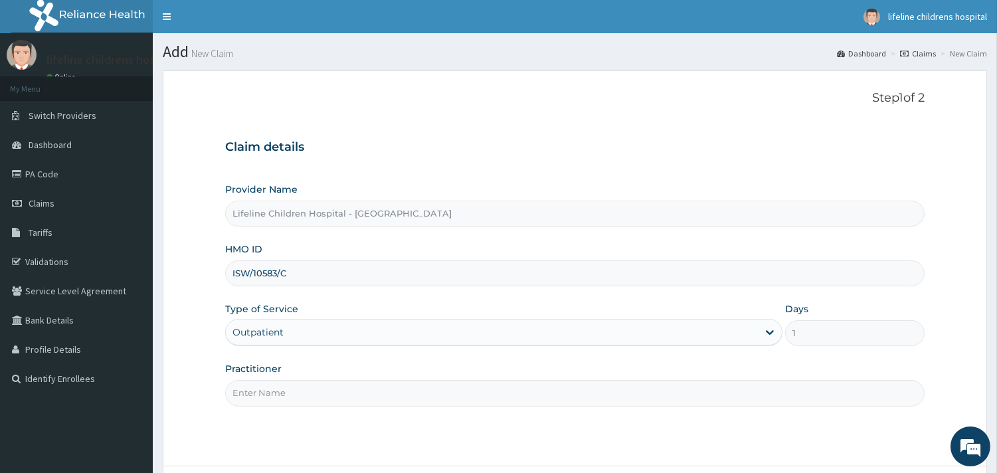
click at [278, 390] on input "Practitioner" at bounding box center [575, 393] width 700 height 26
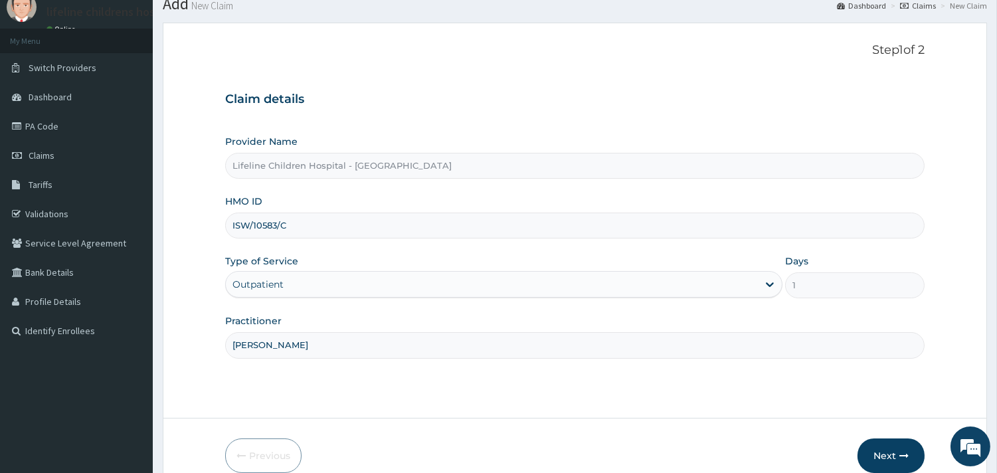
scroll to position [74, 0]
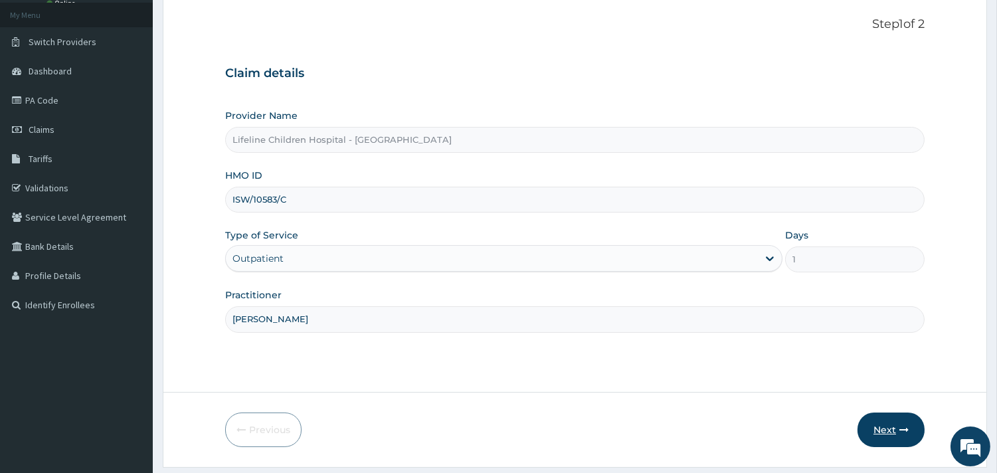
type input "[PERSON_NAME]"
click at [886, 430] on button "Next" at bounding box center [891, 430] width 67 height 35
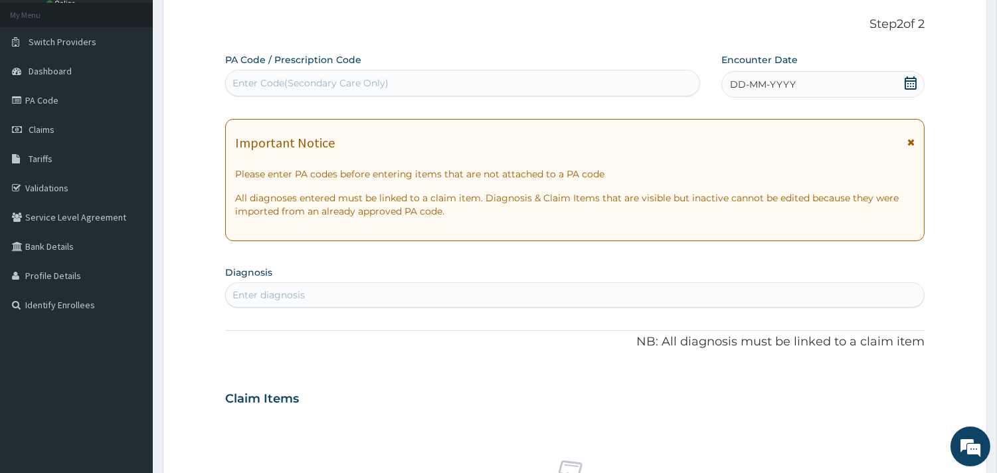
click at [476, 74] on div "Enter Code(Secondary Care Only)" at bounding box center [463, 82] width 474 height 21
type input "PA/55F297"
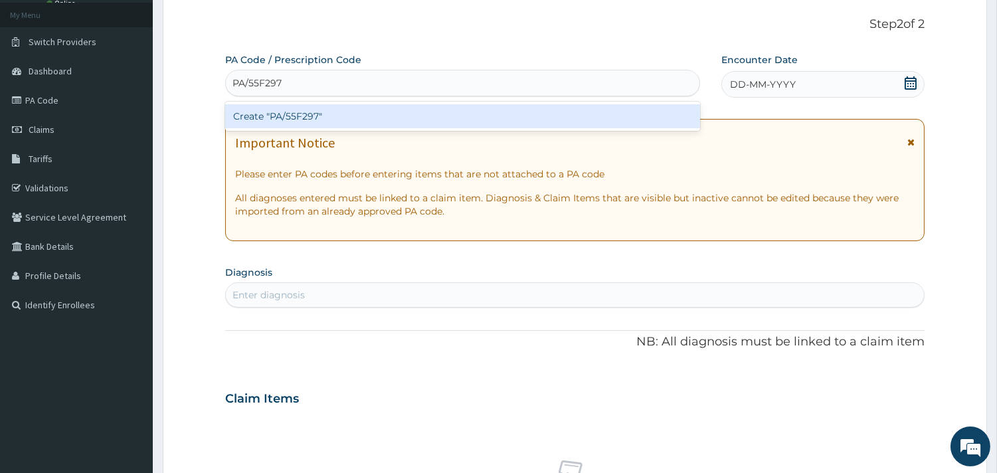
click at [383, 108] on div "Create "PA/55F297"" at bounding box center [462, 116] width 475 height 24
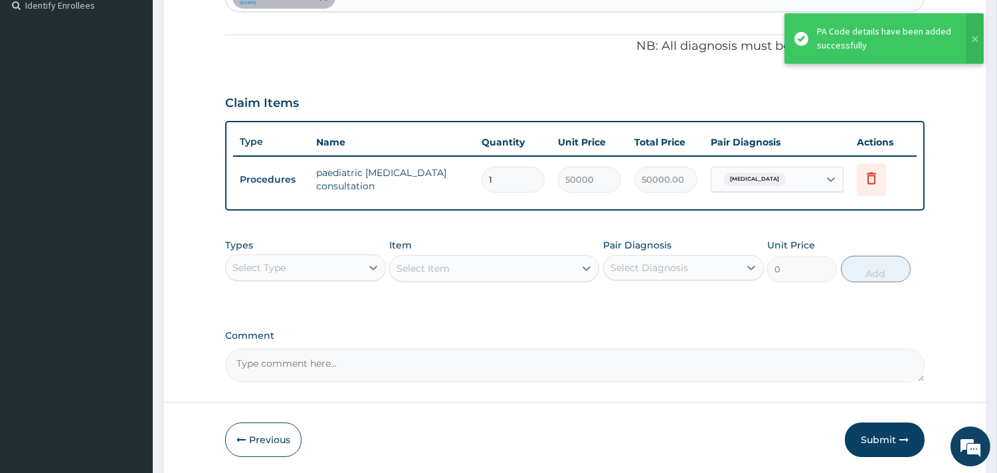
scroll to position [421, 0]
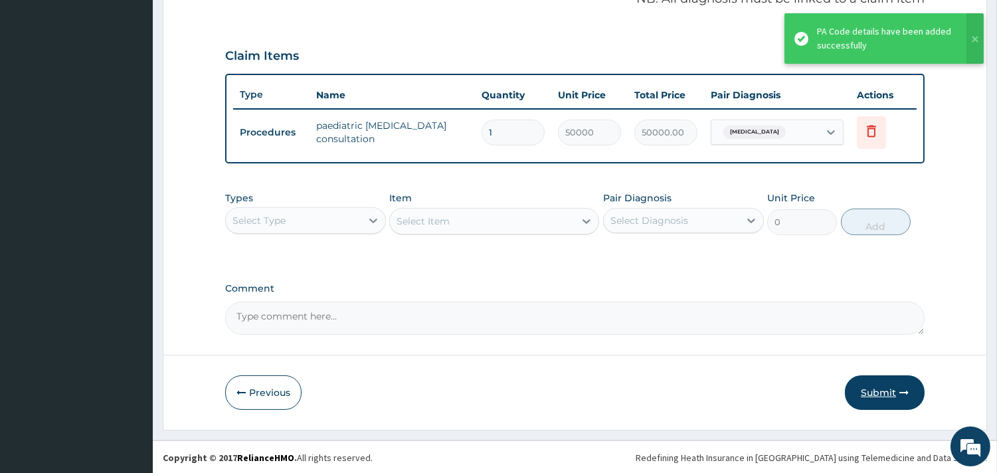
click at [871, 393] on button "Submit" at bounding box center [885, 392] width 80 height 35
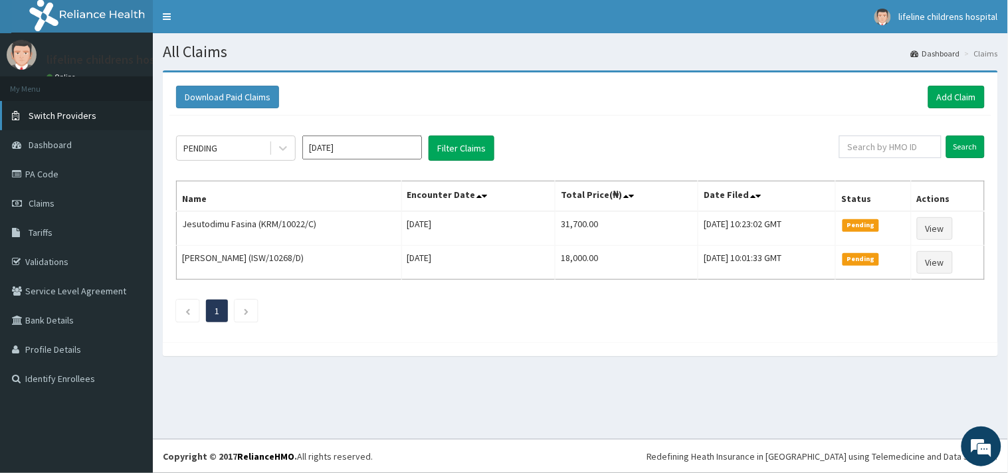
click at [80, 113] on span "Switch Providers" at bounding box center [63, 116] width 68 height 12
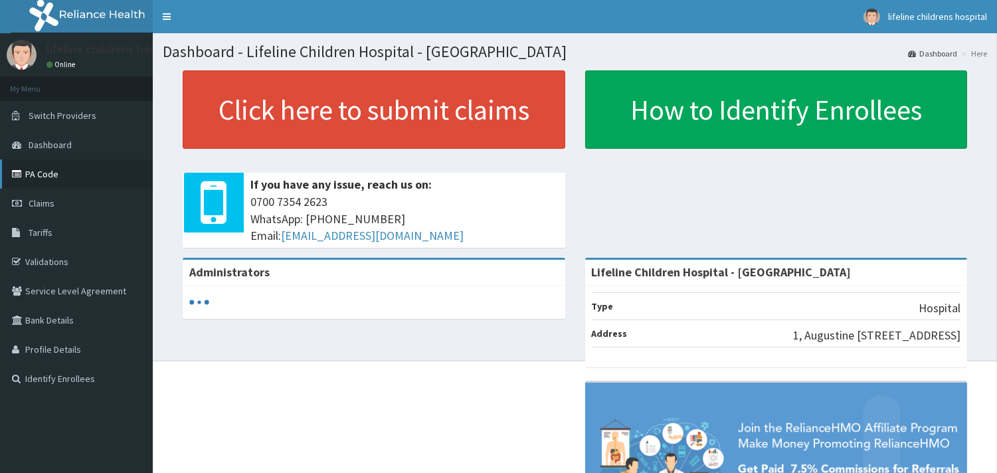
click at [43, 174] on link "PA Code" at bounding box center [76, 173] width 153 height 29
